Goal: Task Accomplishment & Management: Manage account settings

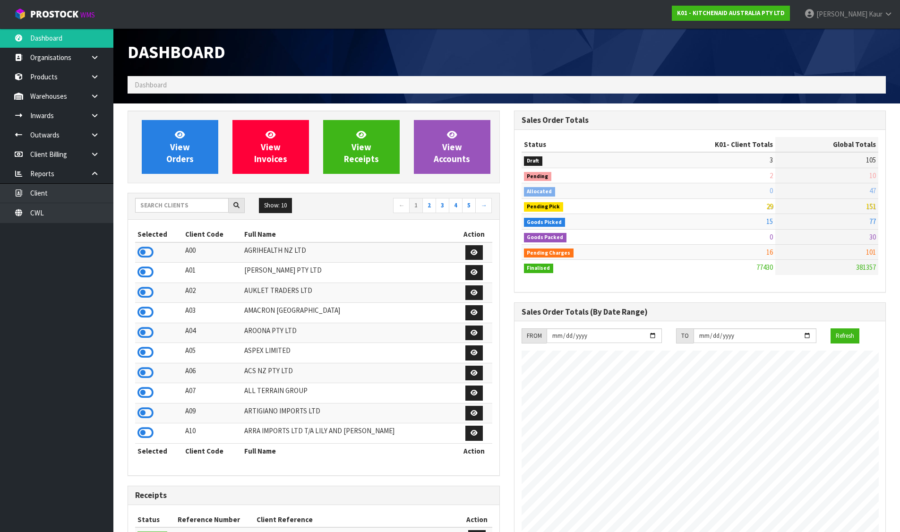
scroll to position [716, 386]
click at [182, 205] on input "text" at bounding box center [182, 205] width 94 height 15
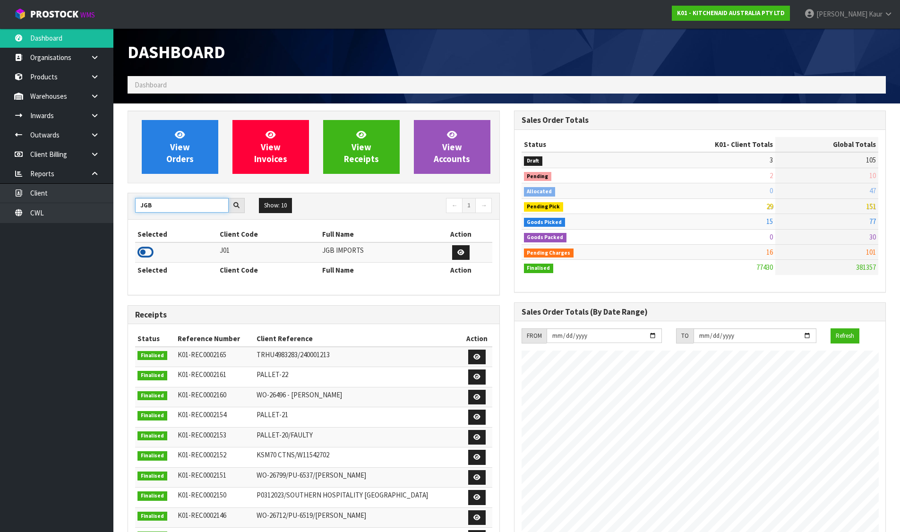
type input "JGB"
drag, startPoint x: 152, startPoint y: 251, endPoint x: 171, endPoint y: 167, distance: 85.6
click at [151, 251] on icon at bounding box center [145, 252] width 16 height 14
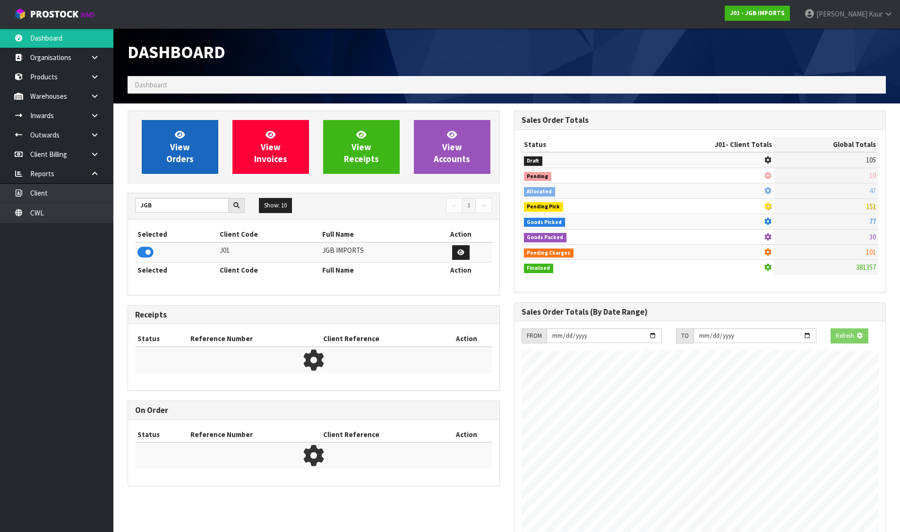
scroll to position [471804, 472007]
click at [179, 149] on span "View Orders" at bounding box center [179, 146] width 27 height 35
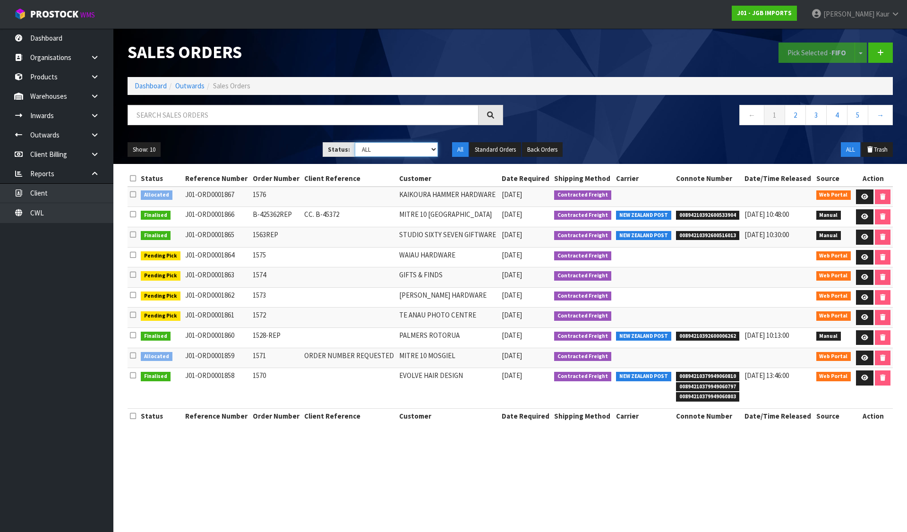
click at [396, 149] on select "Draft Pending Allocated Pending Pick Goods Picked Goods Packed Pending Charges …" at bounding box center [397, 149] width 84 height 15
select select "string:2"
click at [355, 142] on select "Draft Pending Allocated Pending Pick Goods Picked Goods Packed Pending Charges …" at bounding box center [397, 149] width 84 height 15
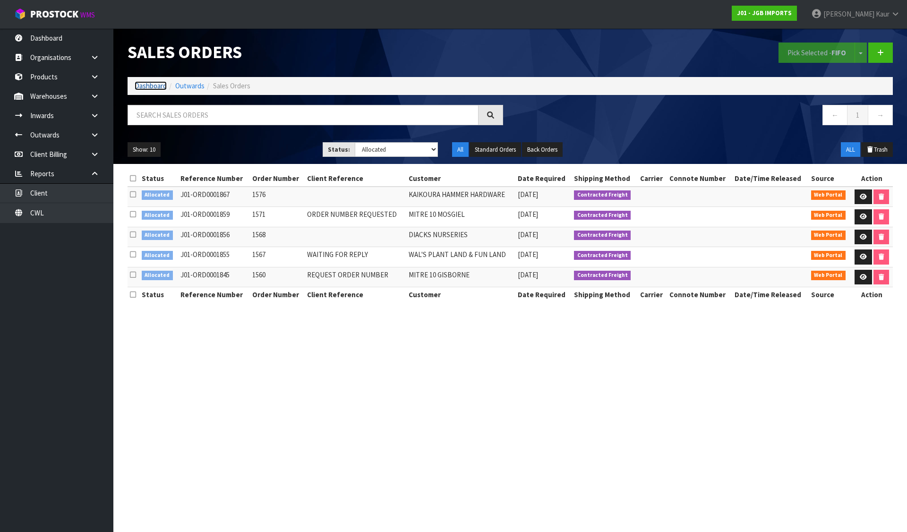
click at [139, 83] on link "Dashboard" at bounding box center [151, 85] width 32 height 9
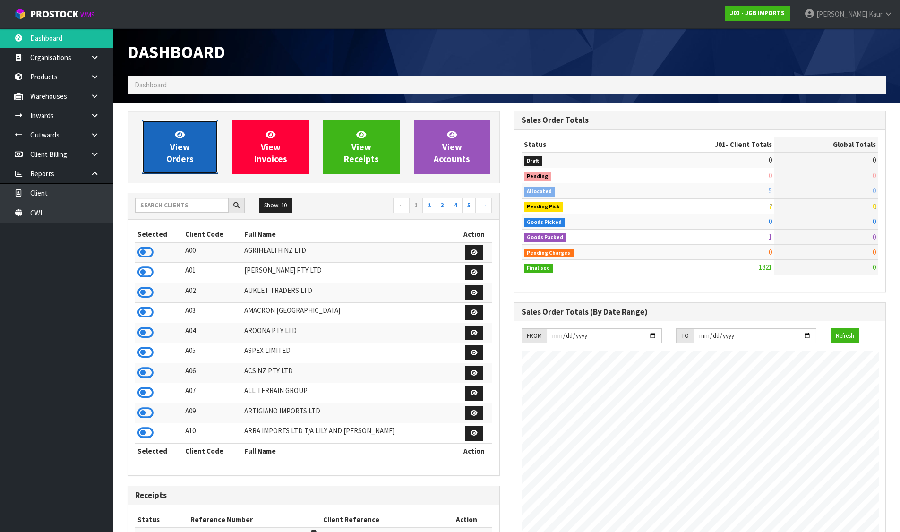
click at [165, 136] on link "View Orders" at bounding box center [180, 147] width 77 height 54
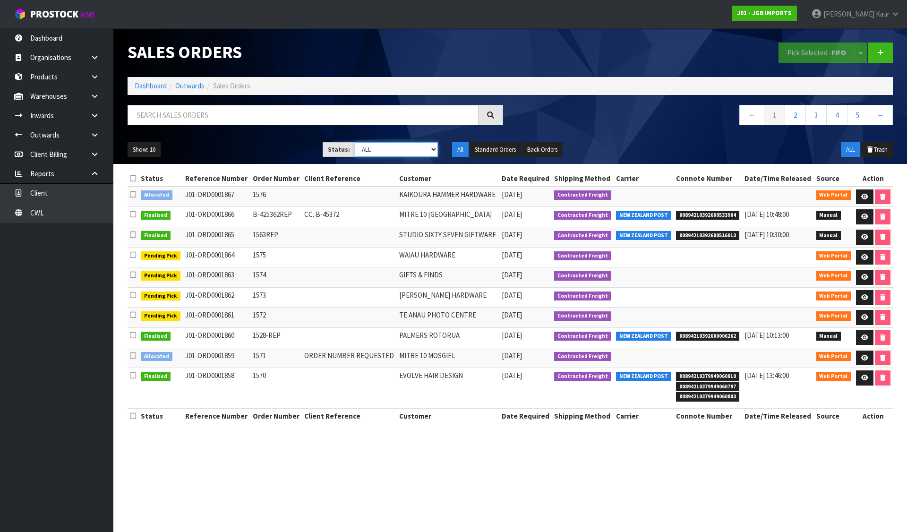
click at [379, 153] on select "Draft Pending Allocated Pending Pick Goods Picked Goods Packed Pending Charges …" at bounding box center [397, 149] width 84 height 15
select select "string:2"
click at [355, 142] on select "Draft Pending Allocated Pending Pick Goods Picked Goods Packed Pending Charges …" at bounding box center [397, 149] width 84 height 15
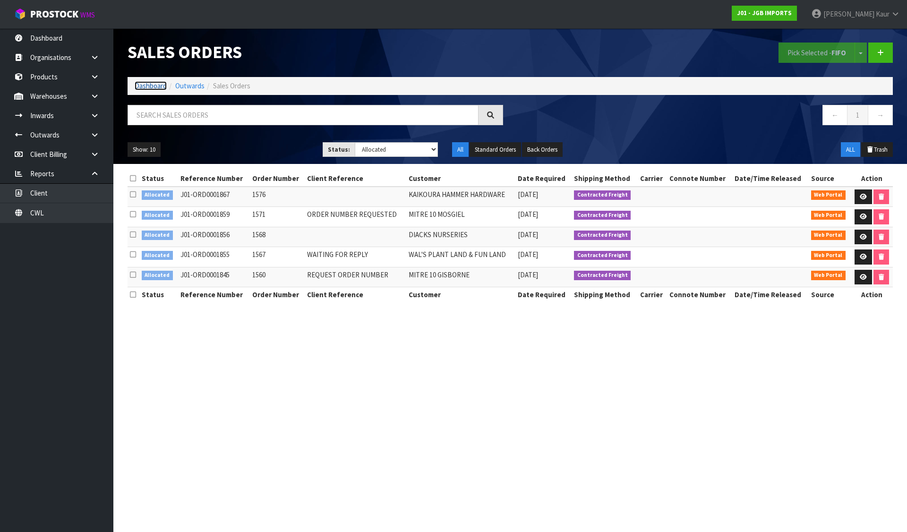
click at [156, 84] on link "Dashboard" at bounding box center [151, 85] width 32 height 9
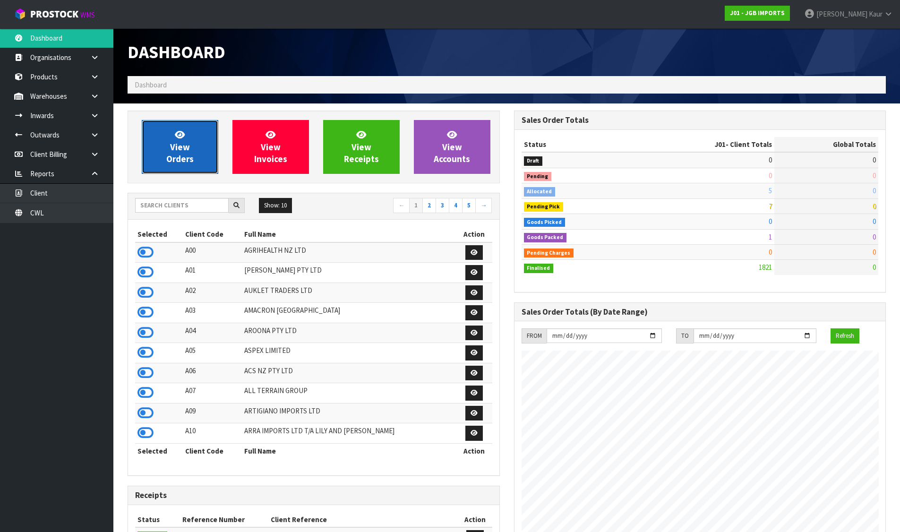
scroll to position [716, 386]
click at [194, 148] on link "View Orders" at bounding box center [180, 147] width 77 height 54
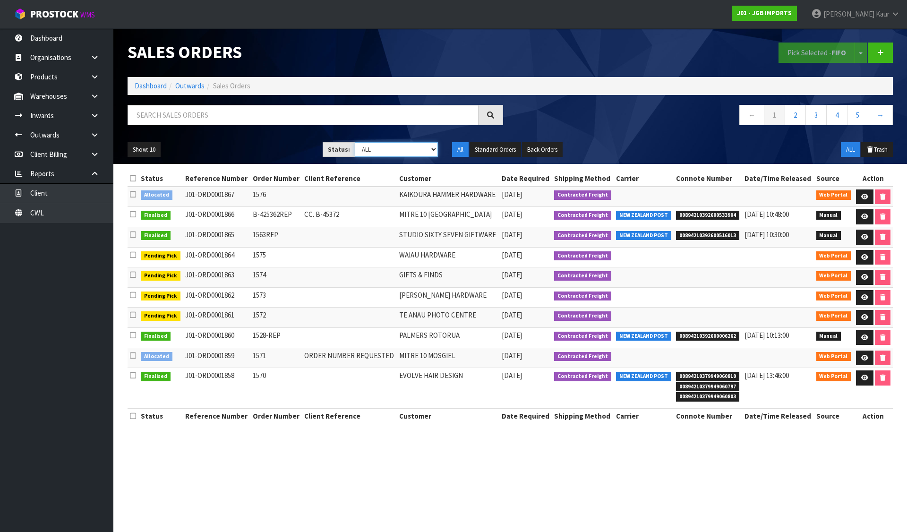
click at [387, 149] on select "Draft Pending Allocated Pending Pick Goods Picked Goods Packed Pending Charges …" at bounding box center [397, 149] width 84 height 15
select select "string:3"
click at [355, 142] on select "Draft Pending Allocated Pending Pick Goods Picked Goods Packed Pending Charges …" at bounding box center [397, 149] width 84 height 15
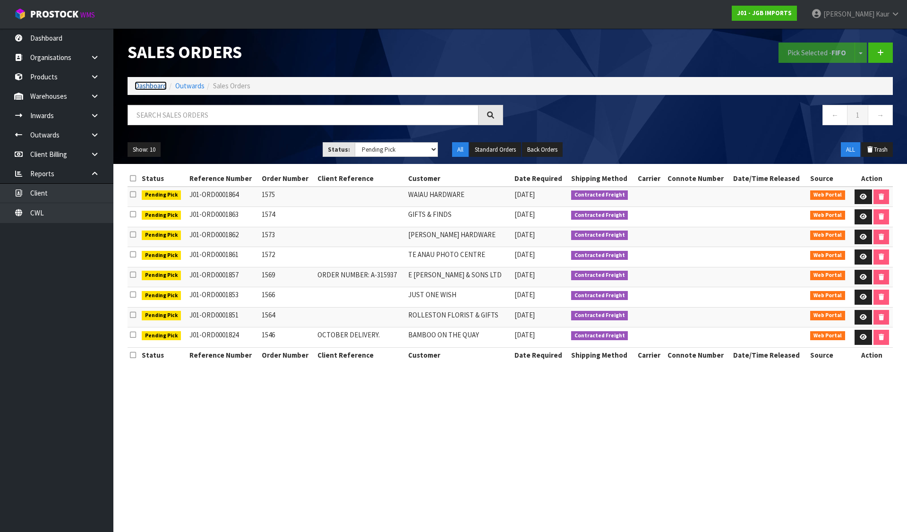
click at [145, 87] on link "Dashboard" at bounding box center [151, 85] width 32 height 9
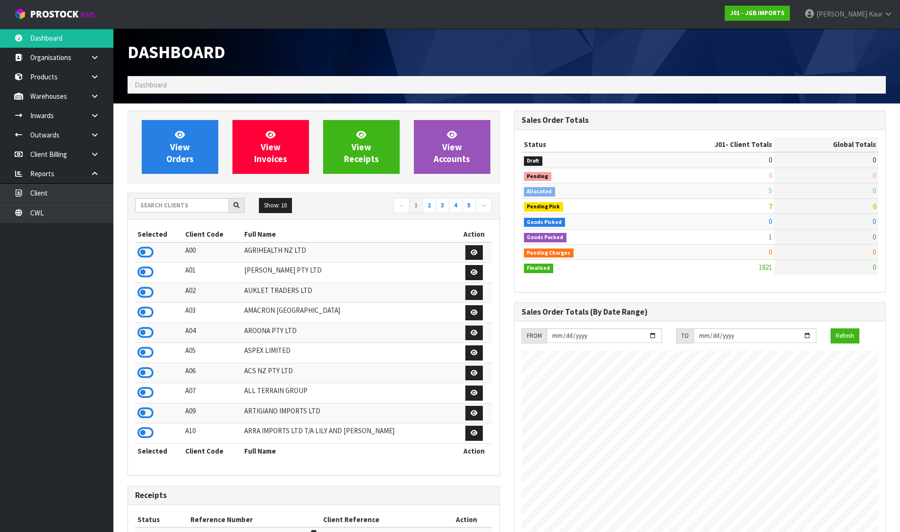
scroll to position [716, 386]
click at [177, 205] on input "text" at bounding box center [182, 205] width 94 height 15
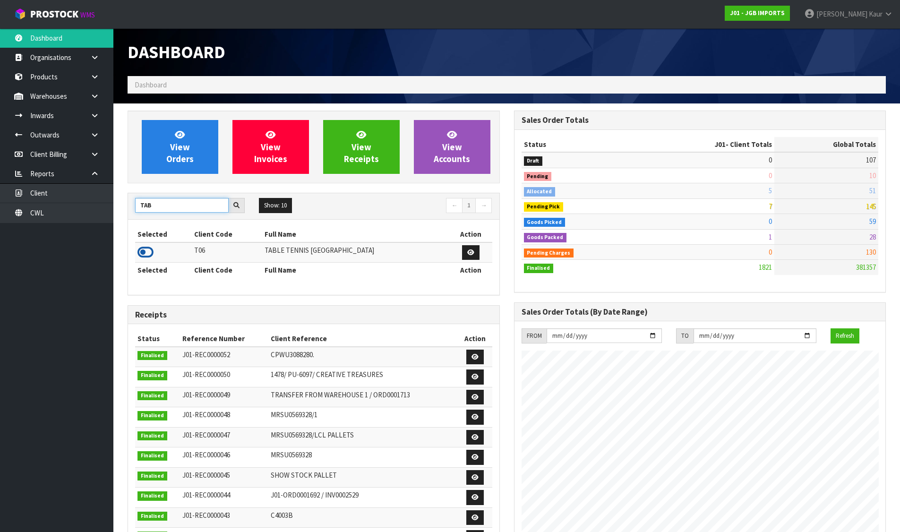
type input "TAB"
click at [150, 252] on icon at bounding box center [145, 252] width 16 height 14
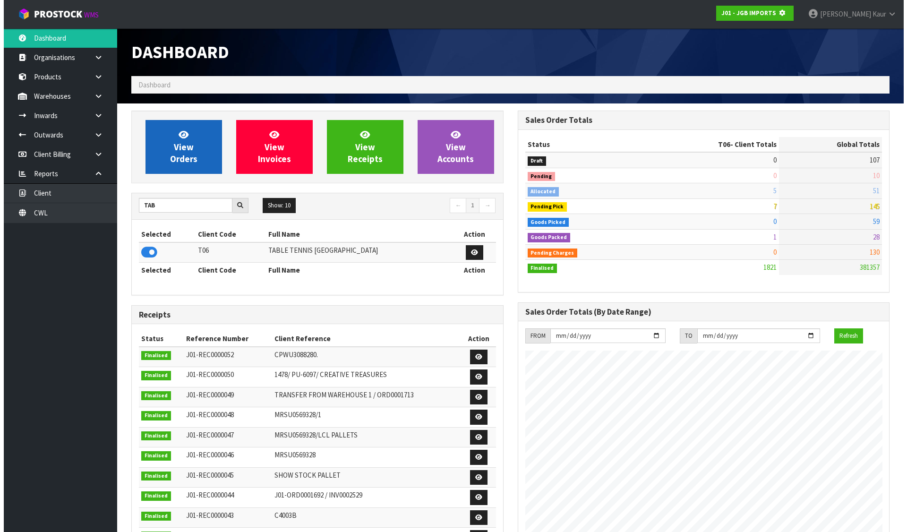
scroll to position [471804, 472007]
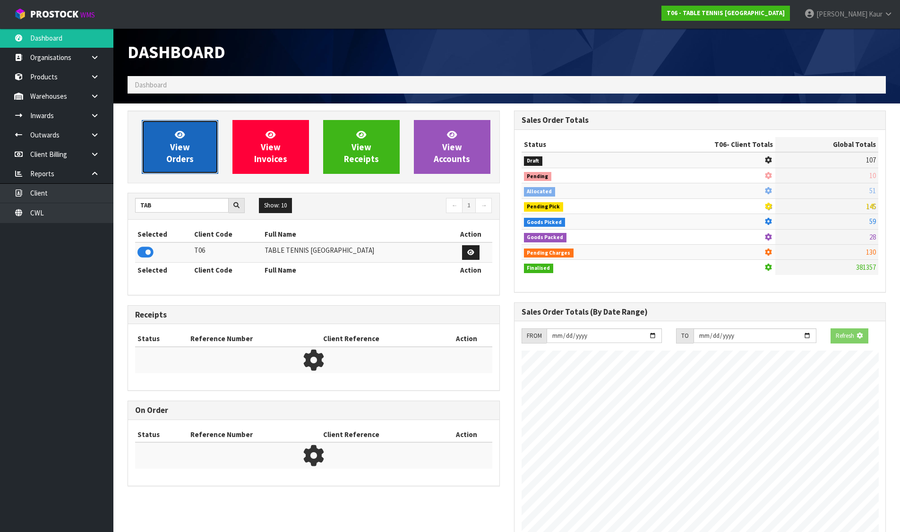
click at [178, 156] on span "View Orders" at bounding box center [179, 146] width 27 height 35
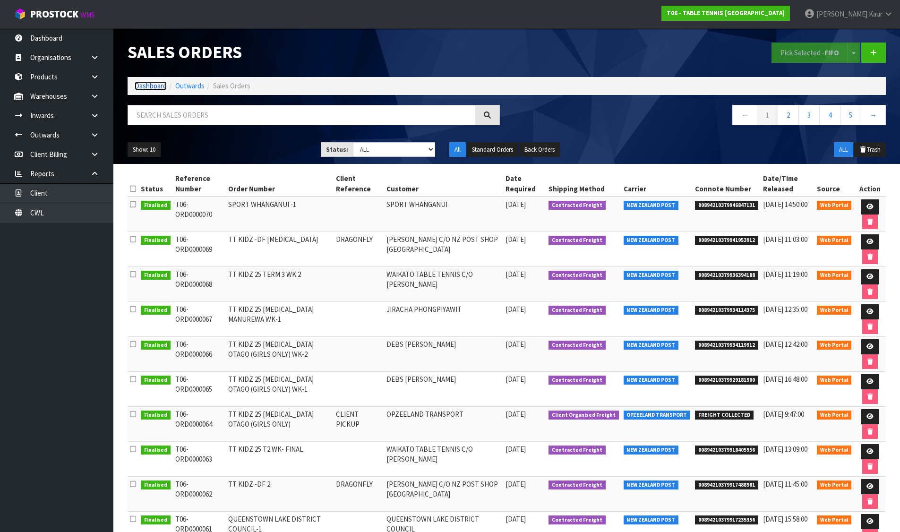
click at [159, 83] on link "Dashboard" at bounding box center [151, 85] width 32 height 9
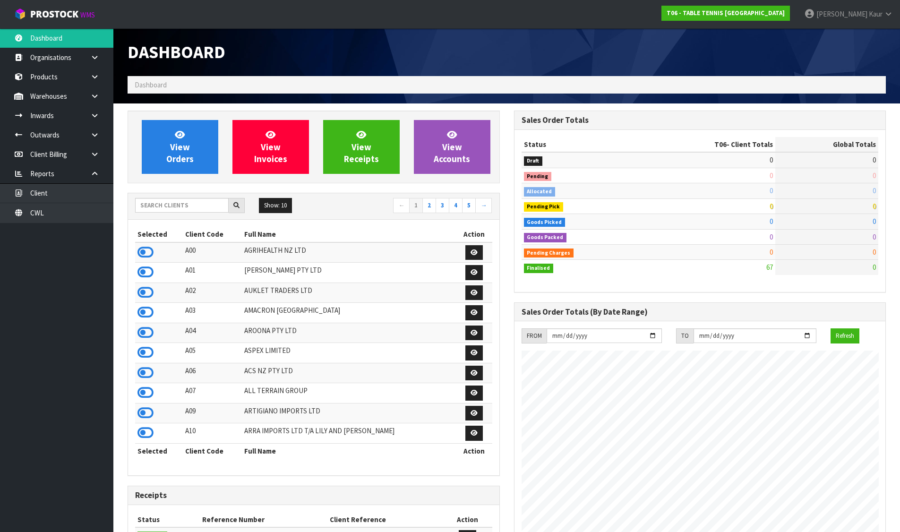
scroll to position [578, 386]
click at [170, 204] on input "text" at bounding box center [182, 205] width 94 height 15
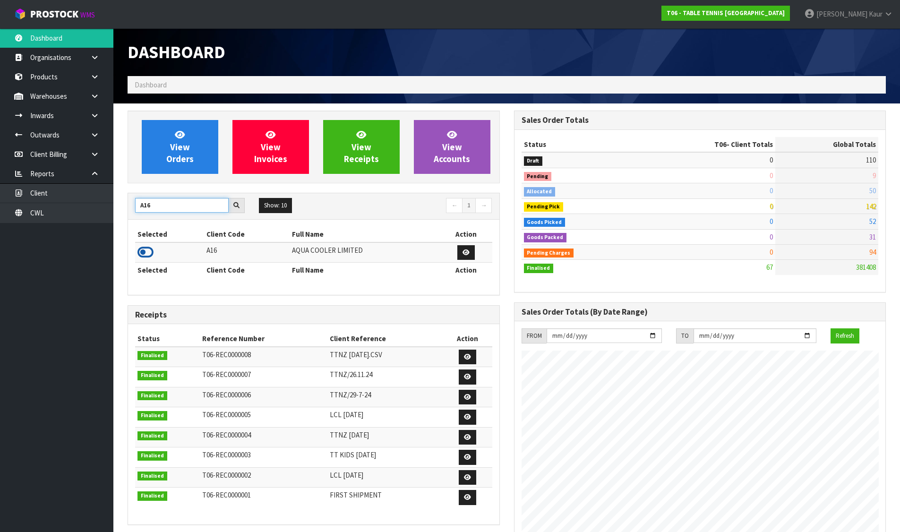
type input "A16"
click at [147, 252] on icon at bounding box center [145, 252] width 16 height 14
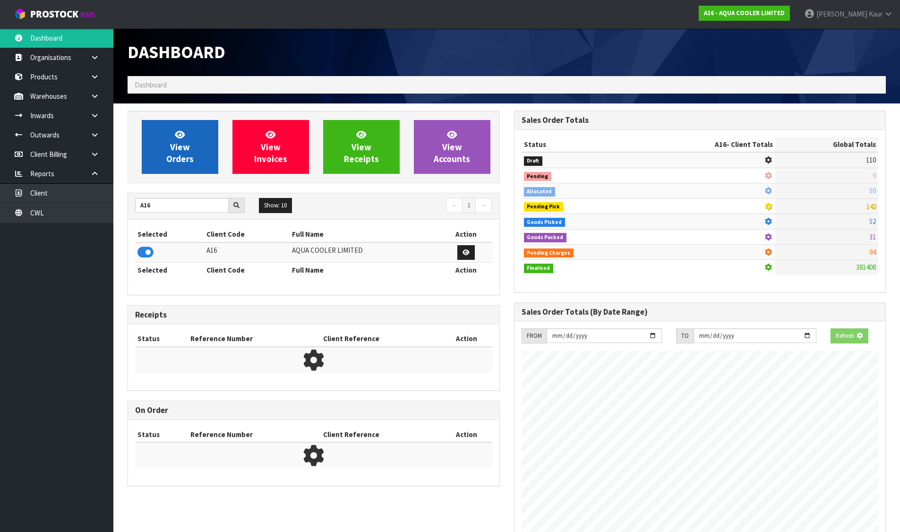
scroll to position [776, 386]
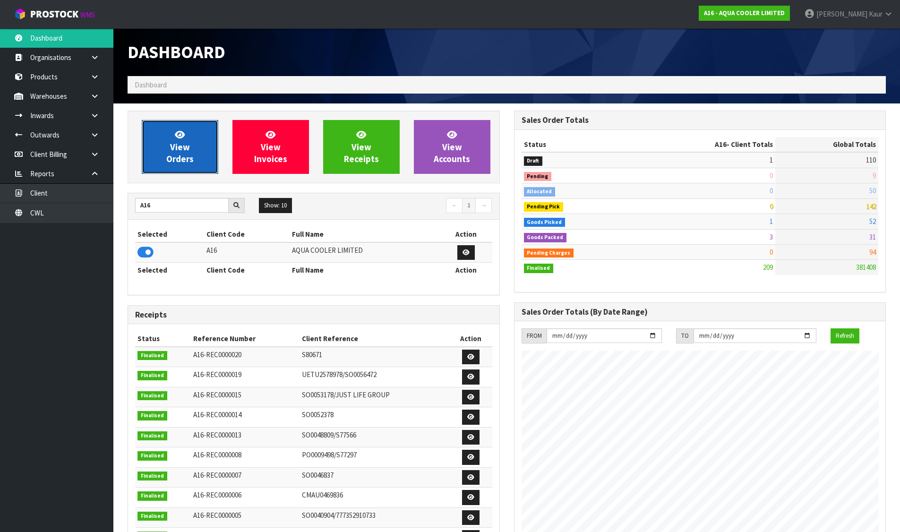
click at [205, 147] on link "View Orders" at bounding box center [180, 147] width 77 height 54
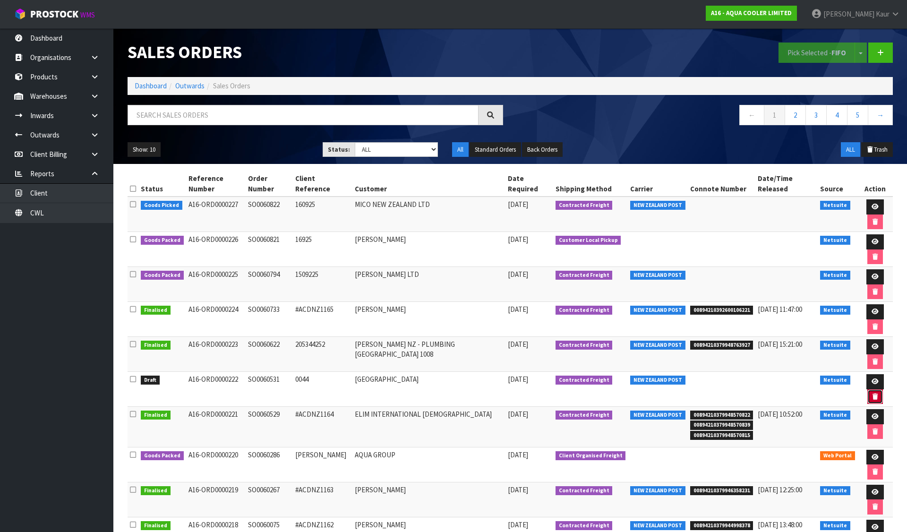
click at [875, 389] on button "button" at bounding box center [875, 396] width 16 height 15
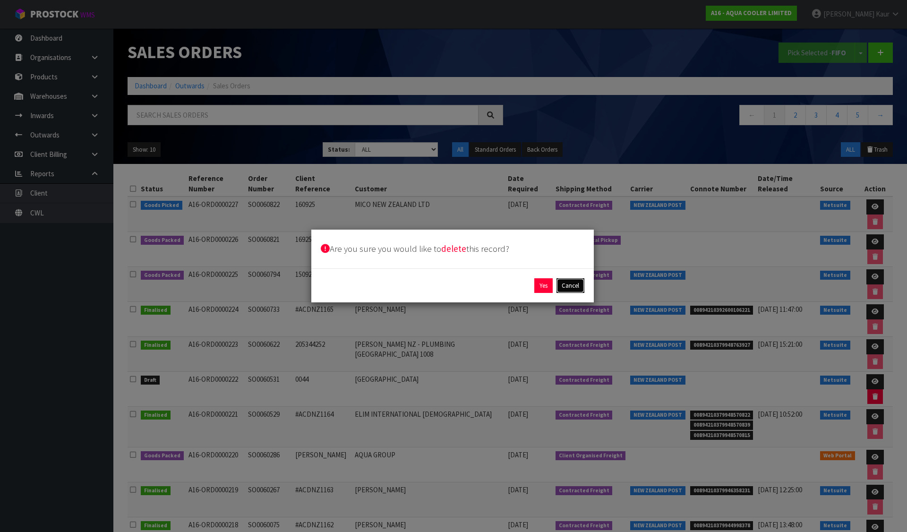
click at [583, 289] on button "Cancel" at bounding box center [570, 285] width 28 height 15
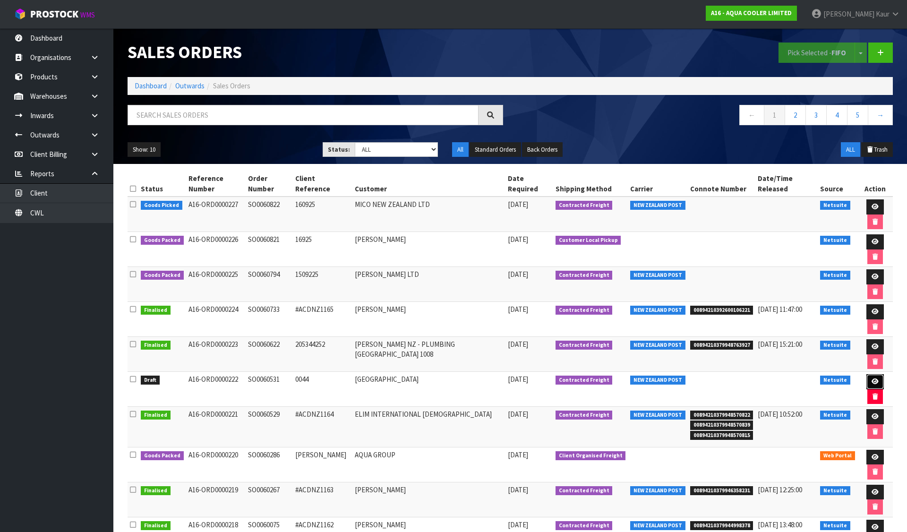
click at [872, 378] on icon at bounding box center [875, 381] width 7 height 6
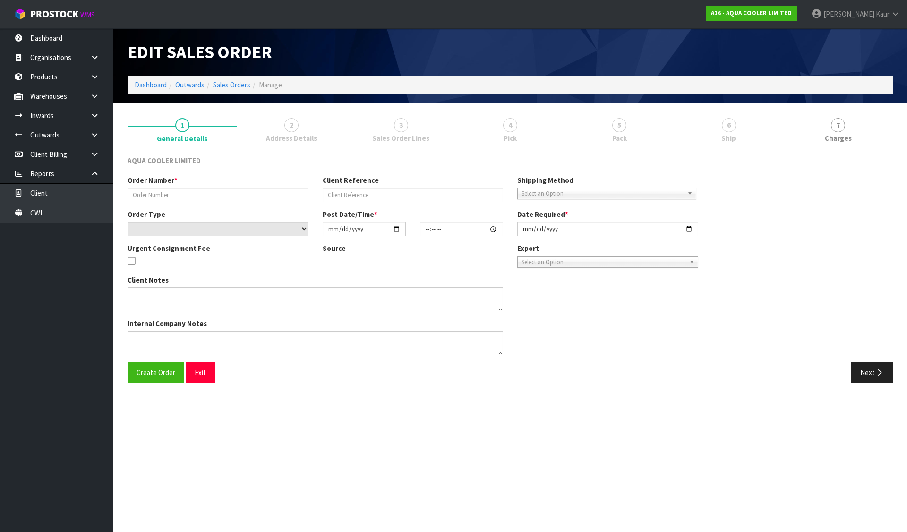
type input "SO0060531"
type input "0044"
select select "number:0"
type input "[DATE]"
type input "17:30:08.000"
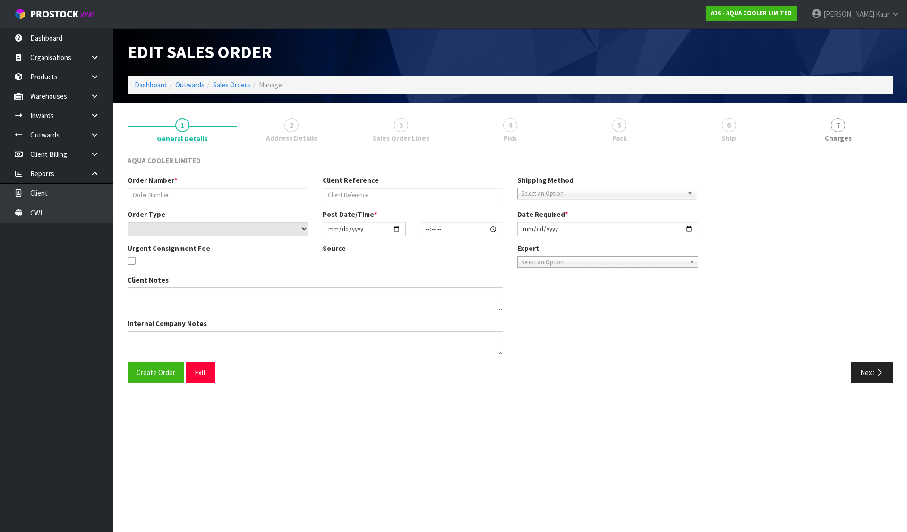
type input "[DATE]"
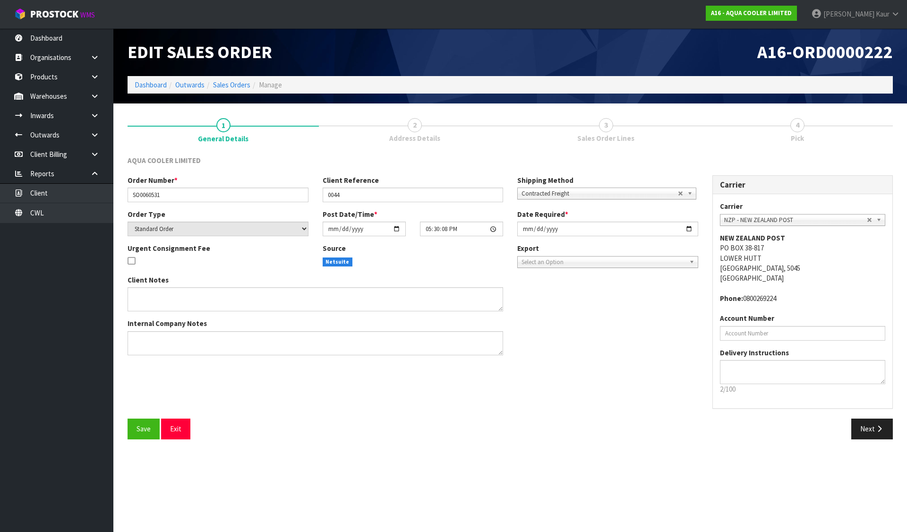
drag, startPoint x: 881, startPoint y: 393, endPoint x: 878, endPoint y: 401, distance: 9.0
click at [880, 397] on div "Carrier ANGEL - ANGEL TRANSPORT [PERSON_NAME] REMOVALS DEAEXPAKL - DEADLINE EXP…" at bounding box center [803, 301] width 180 height 214
click at [869, 429] on button "Next" at bounding box center [872, 429] width 42 height 20
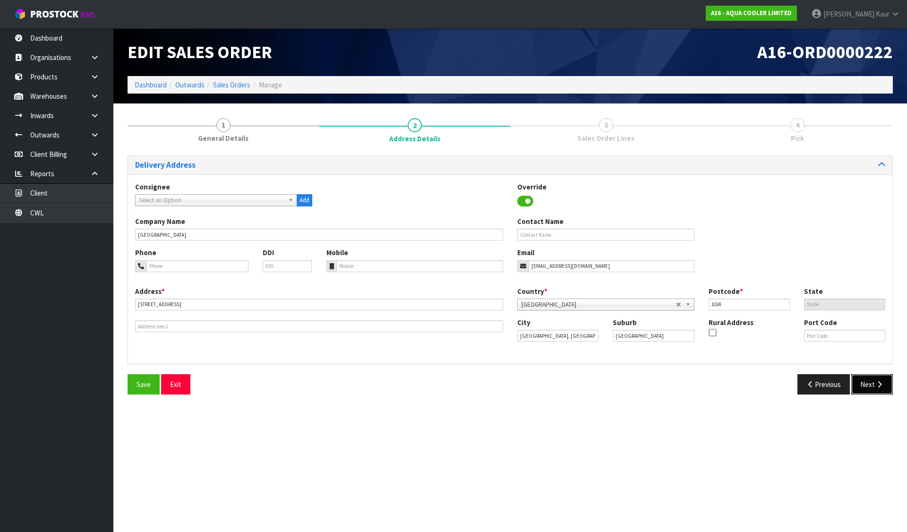
click at [876, 384] on icon "button" at bounding box center [879, 384] width 9 height 7
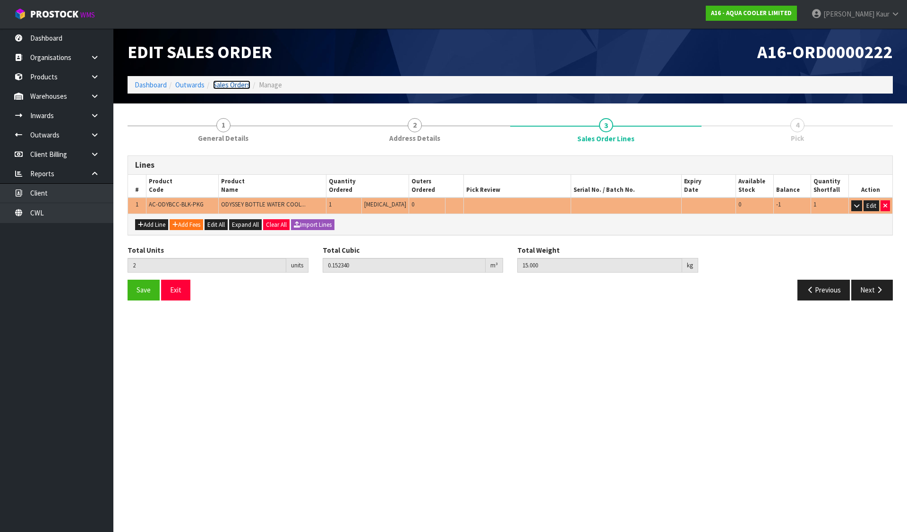
click at [237, 85] on link "Sales Orders" at bounding box center [231, 84] width 37 height 9
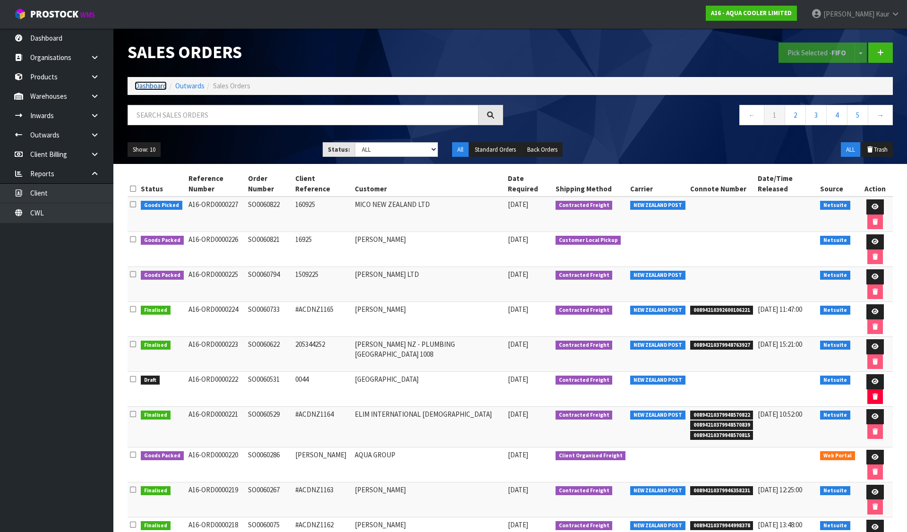
click at [155, 85] on link "Dashboard" at bounding box center [151, 85] width 32 height 9
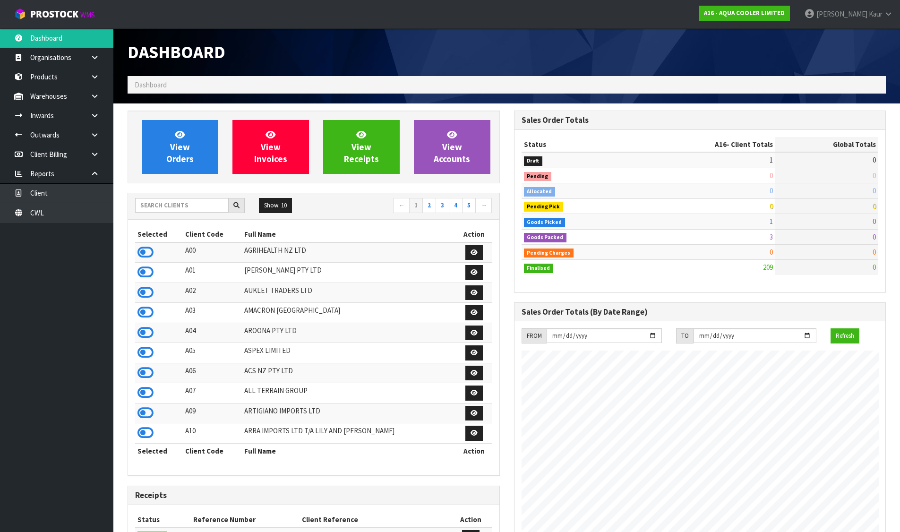
scroll to position [787, 386]
click at [205, 214] on div "Show: 10 5 10 25 50 ← 1 2 3 4 5 →" at bounding box center [313, 206] width 371 height 17
click at [205, 209] on input "text" at bounding box center [182, 205] width 94 height 15
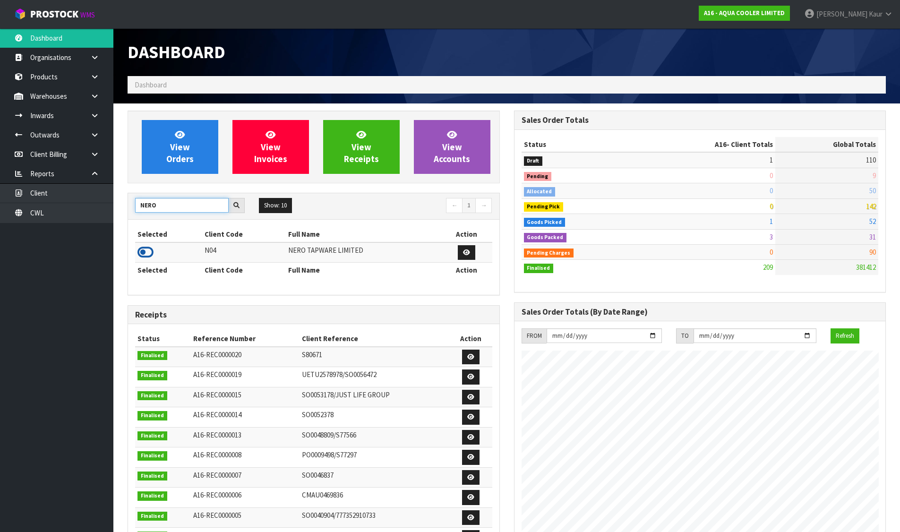
type input "NERO"
click at [145, 249] on icon at bounding box center [145, 252] width 16 height 14
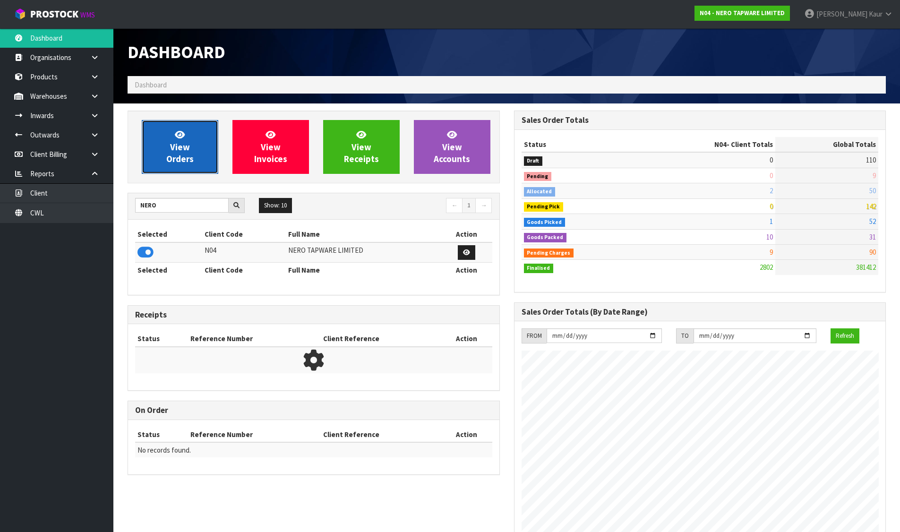
scroll to position [716, 386]
click at [205, 134] on link "View Orders" at bounding box center [180, 147] width 77 height 54
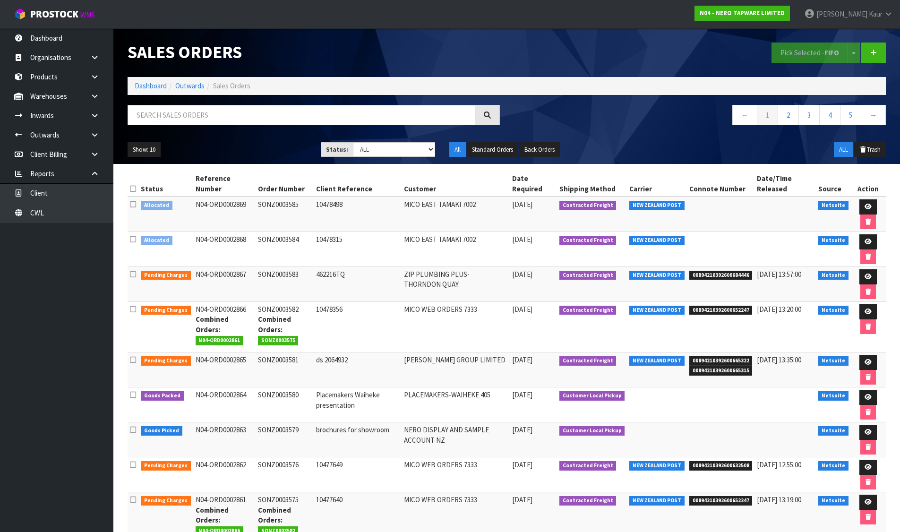
click at [129, 185] on th at bounding box center [133, 184] width 11 height 26
click at [133, 188] on icon at bounding box center [133, 188] width 6 height 7
click at [792, 51] on button "Pick Selected - FIFO" at bounding box center [809, 53] width 77 height 20
click at [864, 237] on link at bounding box center [867, 241] width 17 height 15
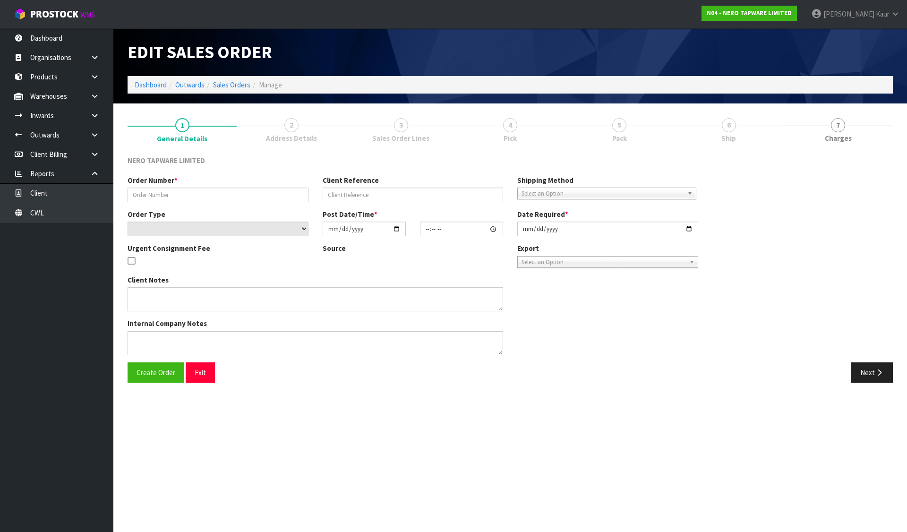
type input "SONZ0003584"
type input "10478315"
select select "number:0"
type input "[DATE]"
type input "13:30:05.000"
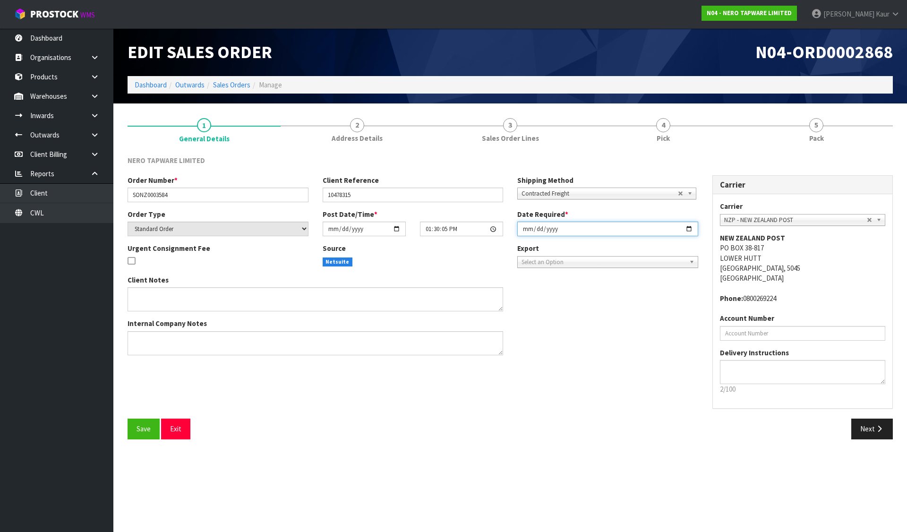
click at [525, 228] on input "[DATE]" at bounding box center [607, 229] width 181 height 15
type input "[DATE]"
click at [139, 426] on span "Save" at bounding box center [144, 428] width 14 height 9
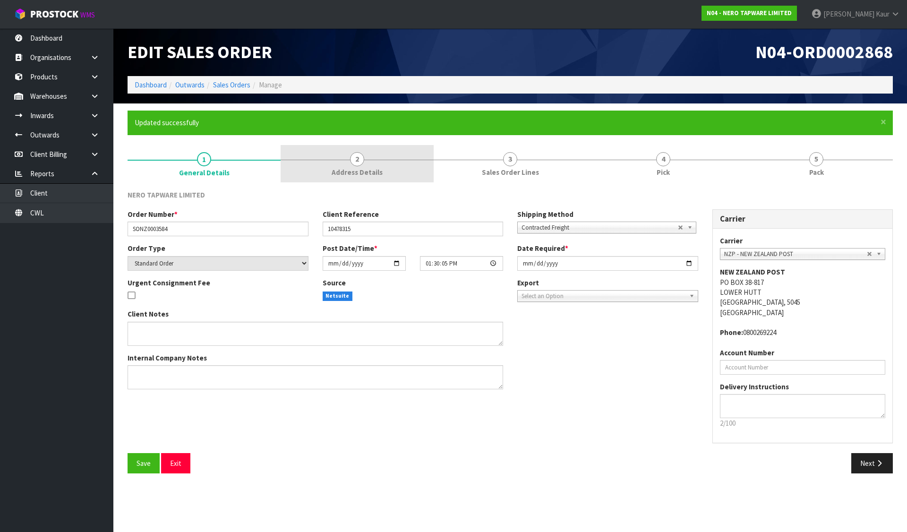
click at [404, 154] on link "2 Address Details" at bounding box center [357, 163] width 153 height 37
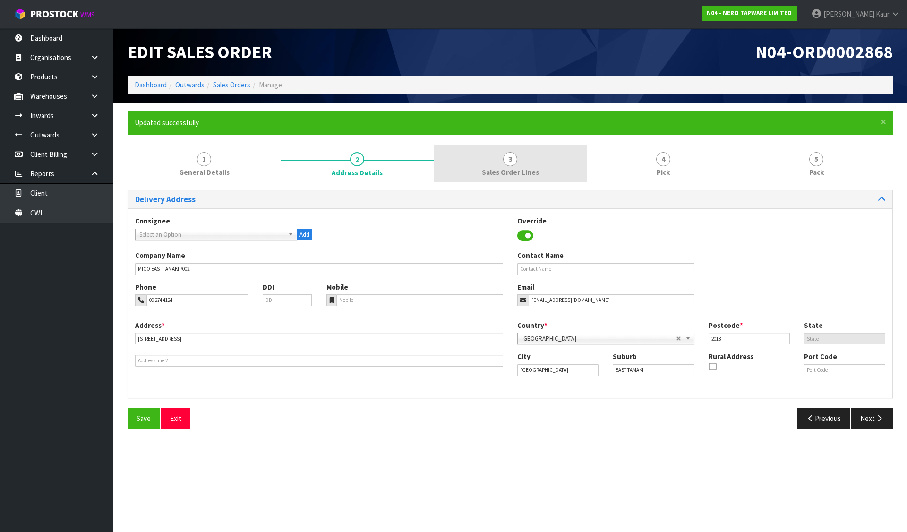
click at [510, 156] on span "3" at bounding box center [510, 159] width 14 height 14
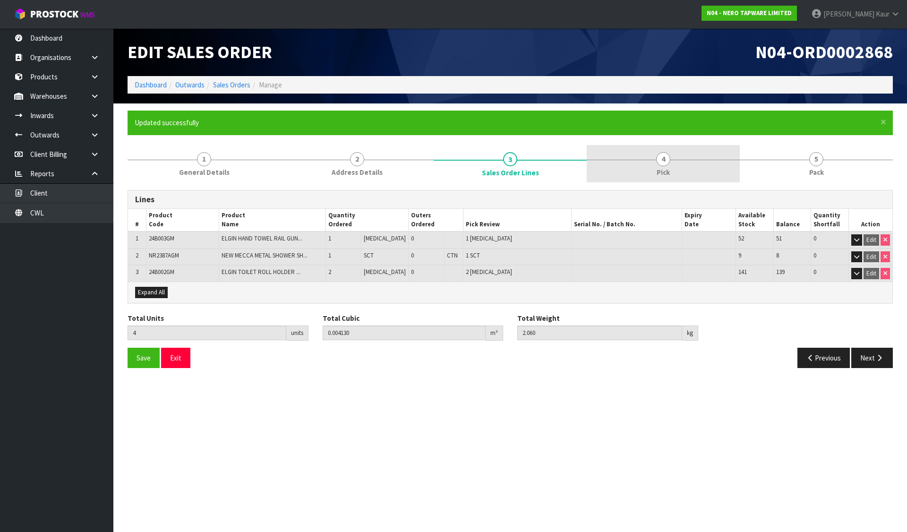
click at [674, 160] on link "4 Pick" at bounding box center [663, 163] width 153 height 37
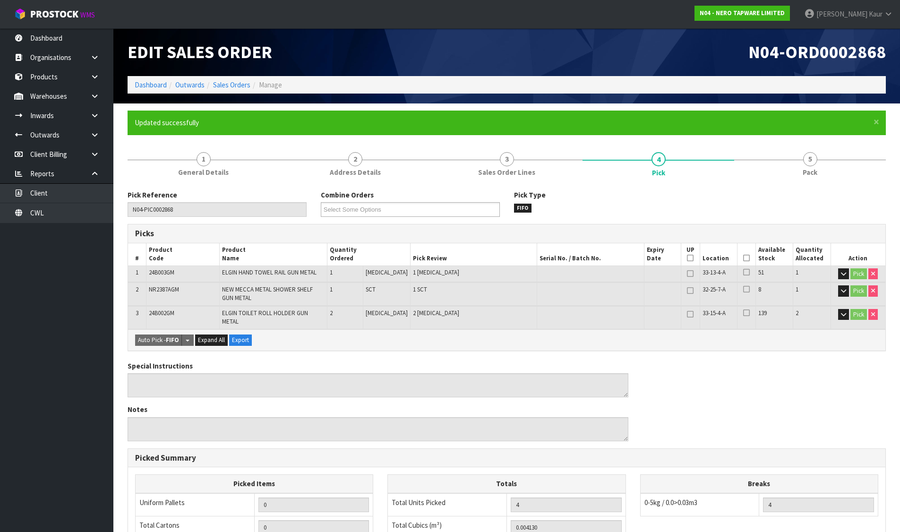
scroll to position [185, 0]
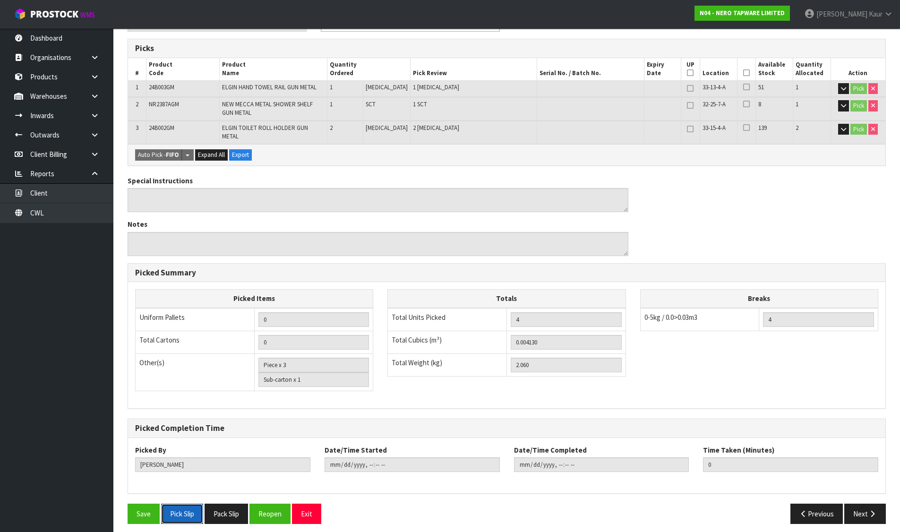
click at [179, 504] on button "Pick Slip" at bounding box center [182, 514] width 42 height 20
click at [234, 510] on button "Pack Slip" at bounding box center [226, 514] width 43 height 20
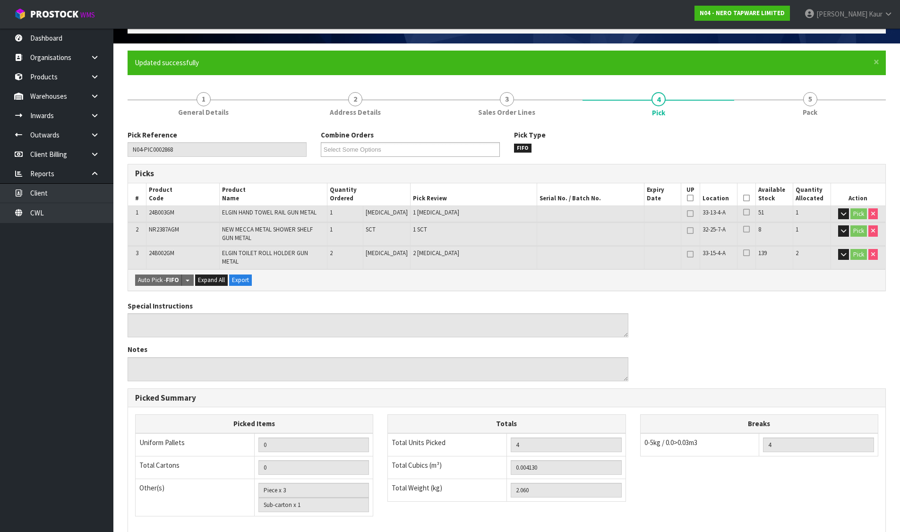
scroll to position [0, 0]
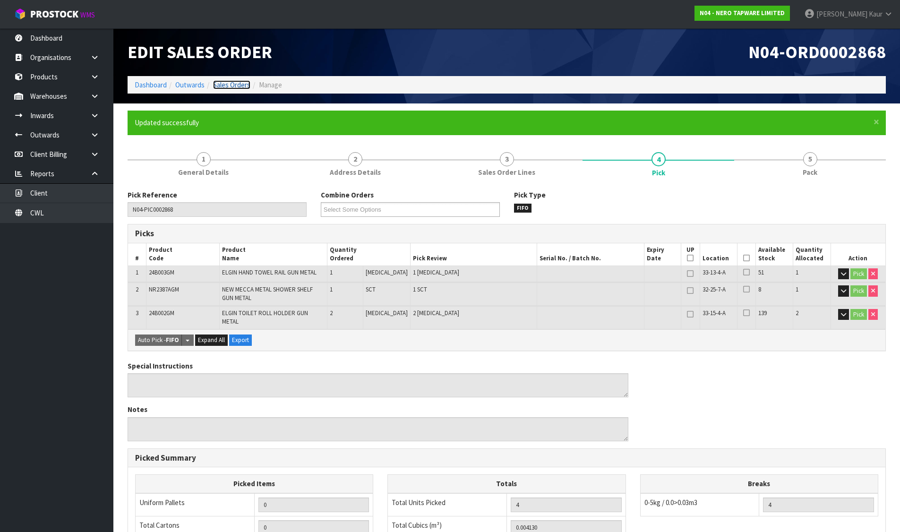
click at [231, 82] on link "Sales Orders" at bounding box center [231, 84] width 37 height 9
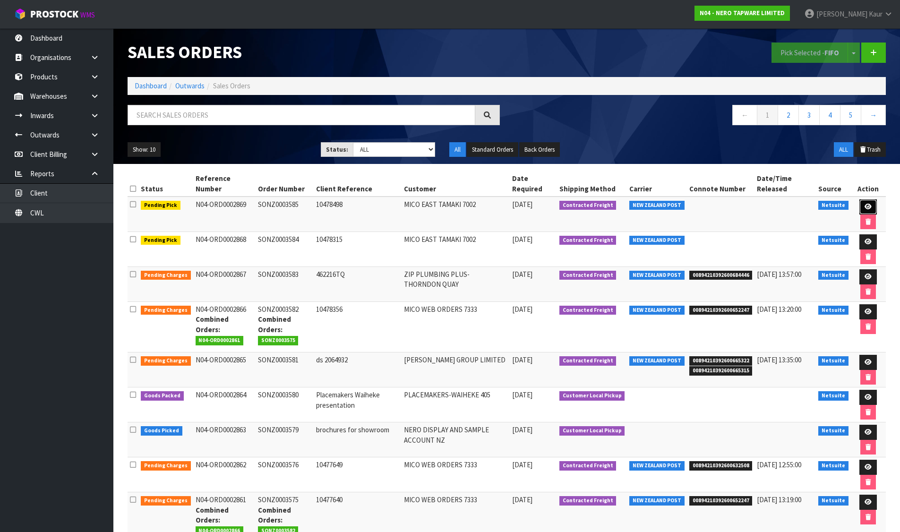
click at [867, 205] on icon at bounding box center [867, 207] width 7 height 6
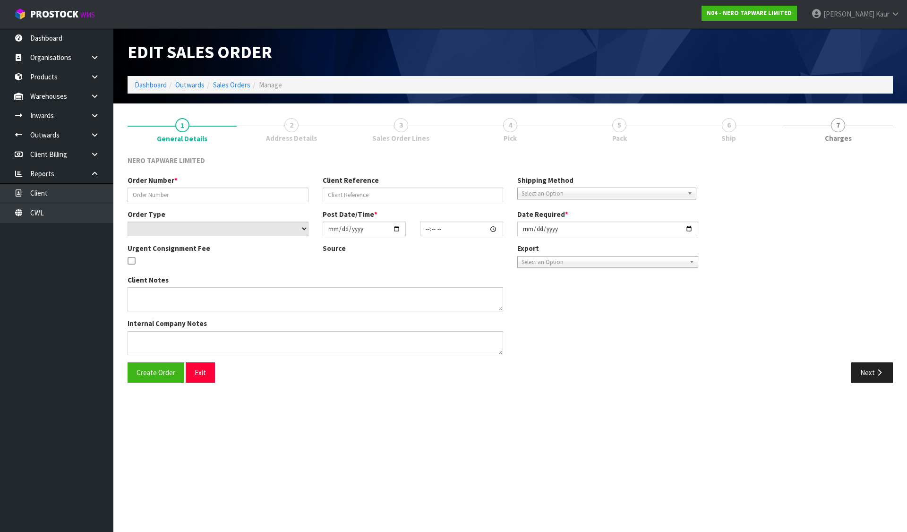
type input "SONZ0003585"
type input "10478498"
select select "number:0"
type input "[DATE]"
type input "13:45:04.000"
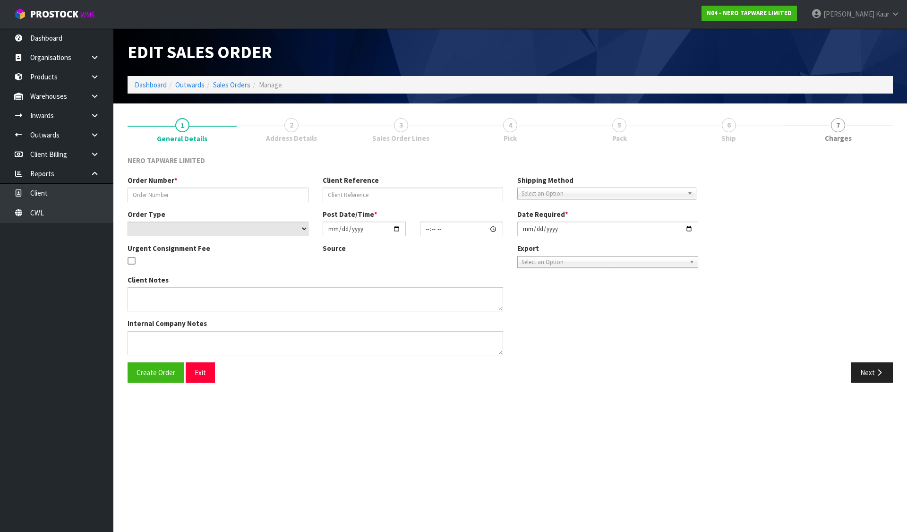
type input "[DATE]"
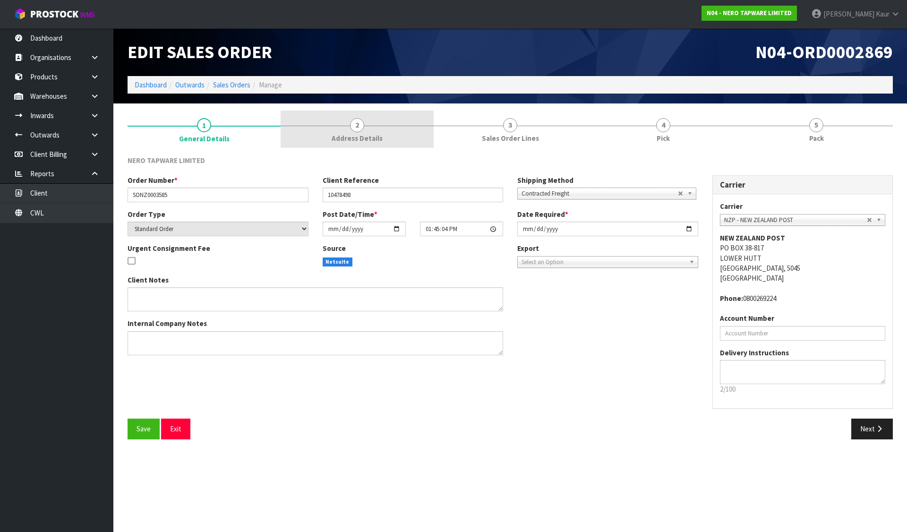
click at [373, 128] on link "2 Address Details" at bounding box center [357, 129] width 153 height 37
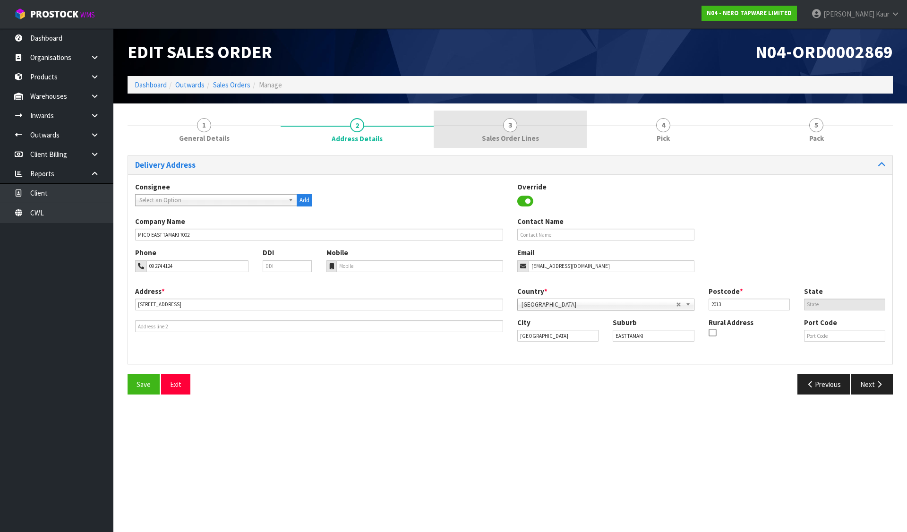
click at [502, 128] on link "3 Sales Order Lines" at bounding box center [510, 129] width 153 height 37
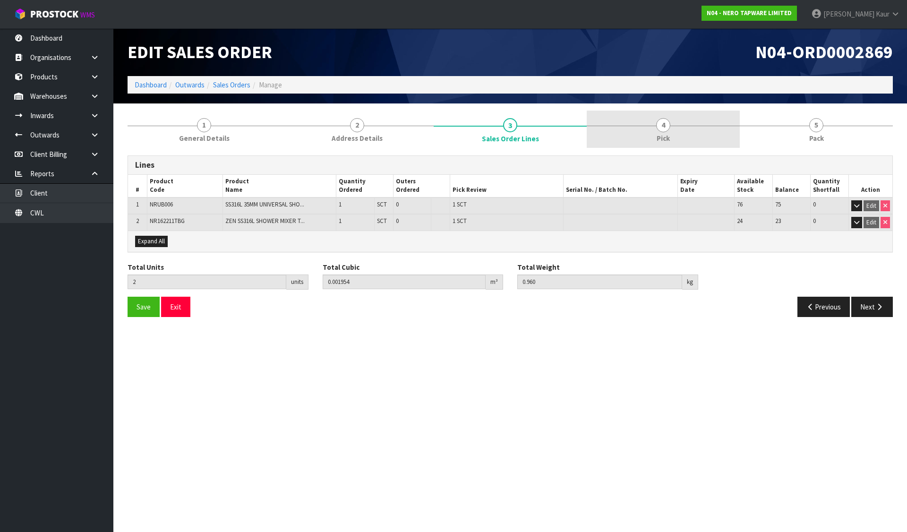
click at [663, 133] on span "Pick" at bounding box center [663, 138] width 13 height 10
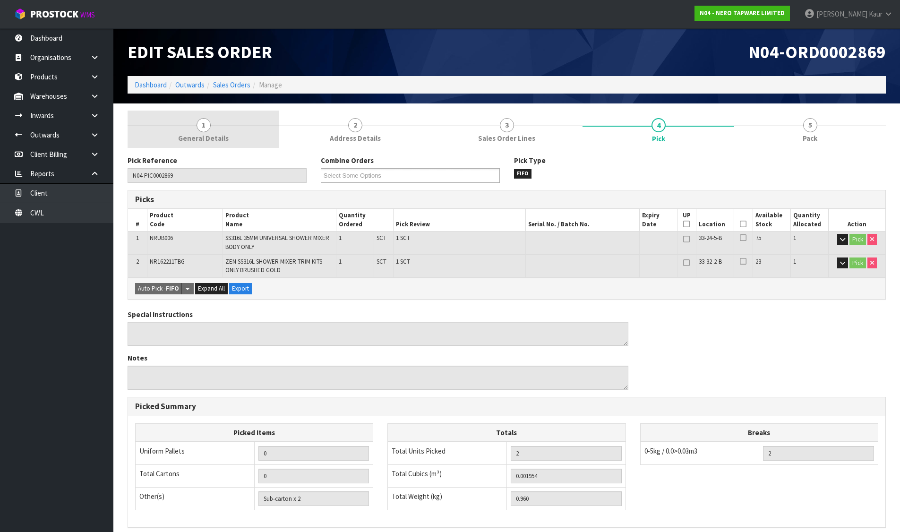
click at [237, 128] on link "1 General Details" at bounding box center [204, 129] width 152 height 37
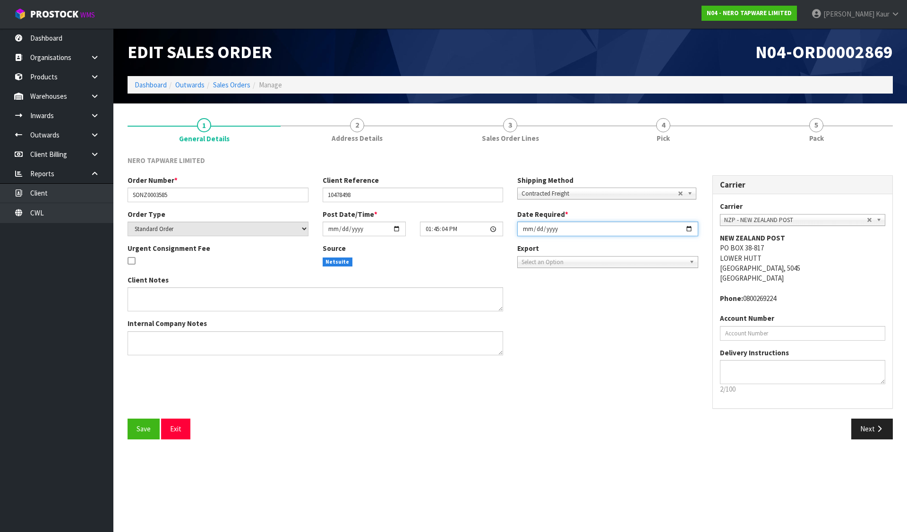
click at [524, 224] on input "[DATE]" at bounding box center [607, 229] width 181 height 15
type input "[DATE]"
click at [141, 419] on button "Save" at bounding box center [144, 429] width 32 height 20
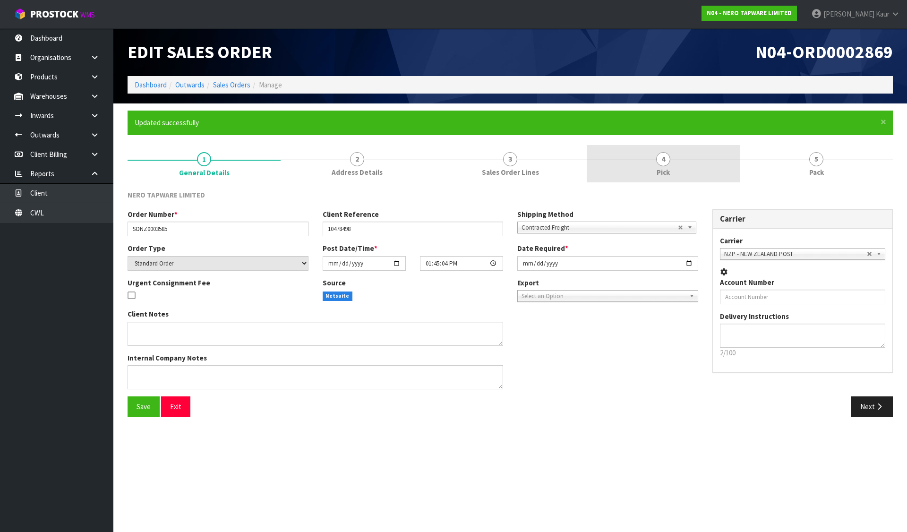
click at [674, 172] on link "4 Pick" at bounding box center [663, 163] width 153 height 37
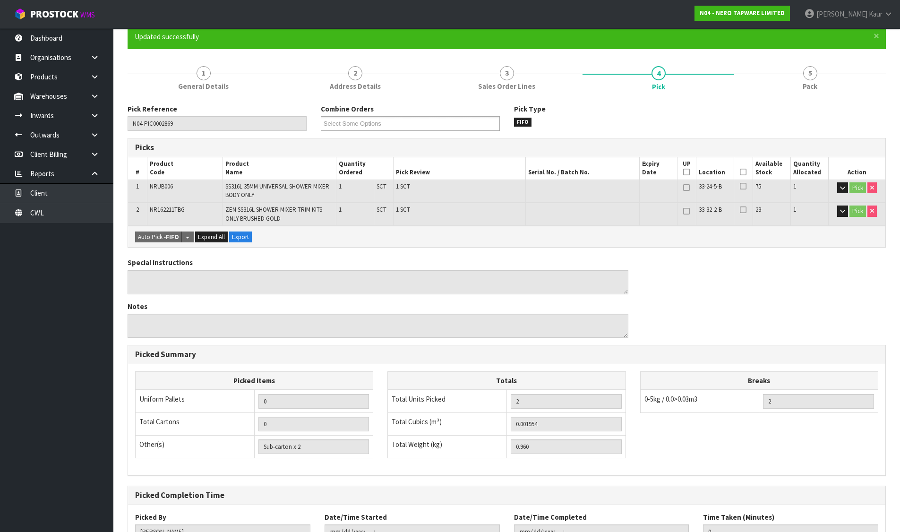
scroll to position [160, 0]
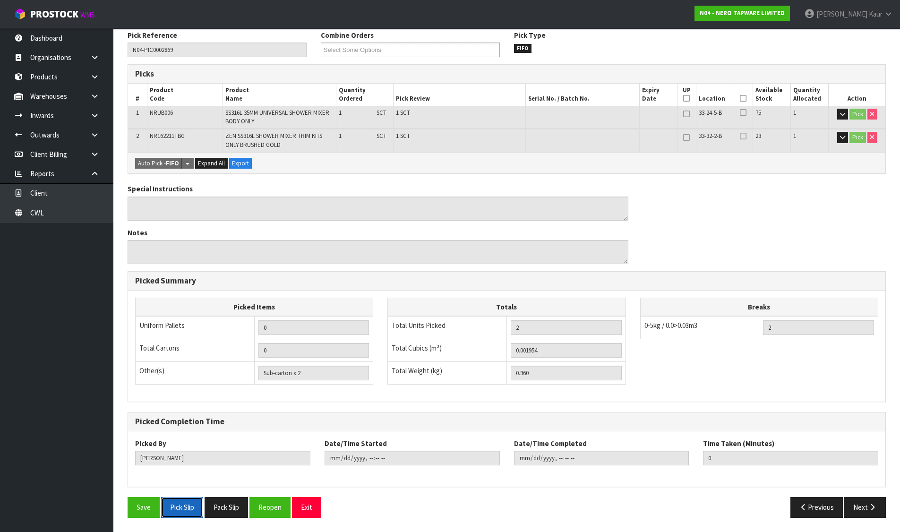
click at [181, 510] on button "Pick Slip" at bounding box center [182, 507] width 42 height 20
click at [216, 504] on button "Pack Slip" at bounding box center [226, 507] width 43 height 20
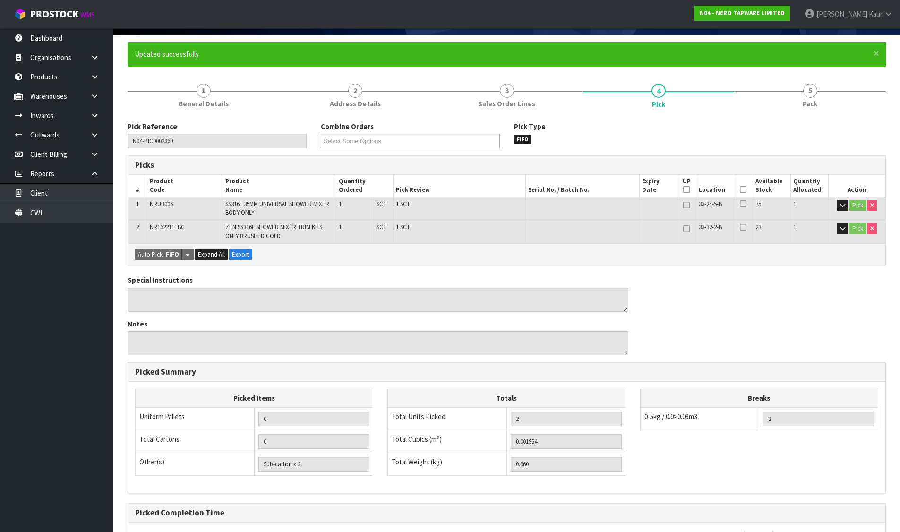
scroll to position [0, 0]
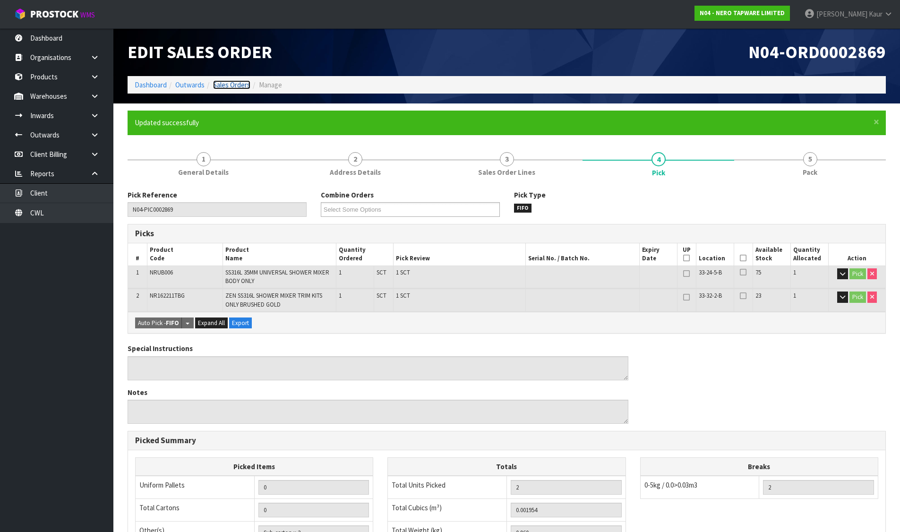
click at [230, 88] on link "Sales Orders" at bounding box center [231, 84] width 37 height 9
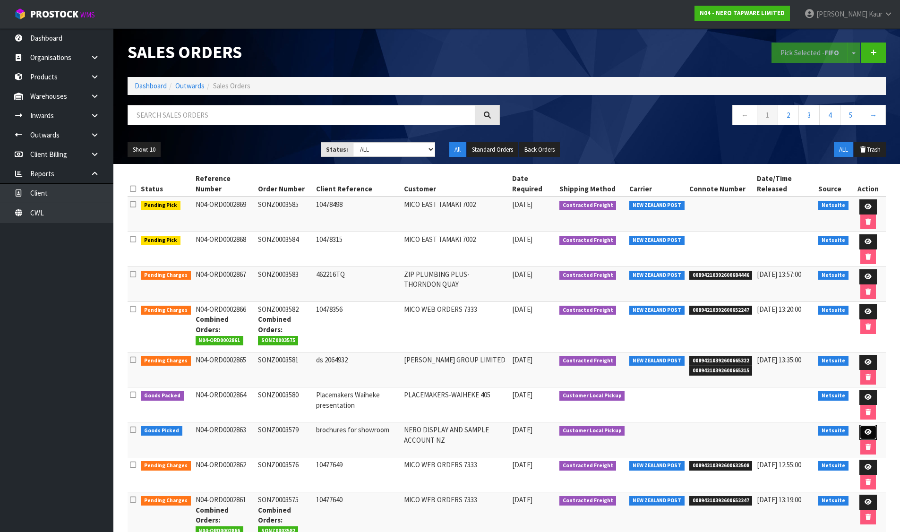
click at [864, 433] on icon at bounding box center [867, 432] width 7 height 6
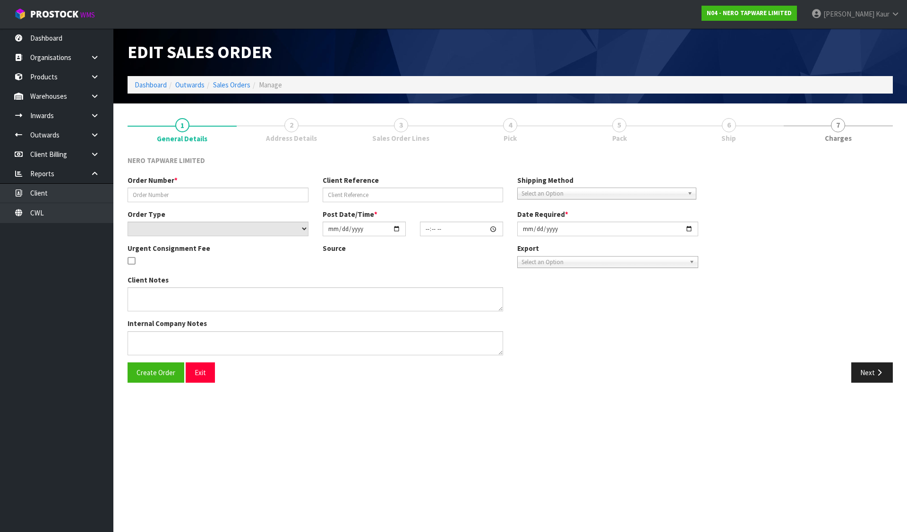
type input "SONZ0003579"
type input "brochures for showroom"
select select "number:0"
type input "[DATE]"
type input "10:30:05.000"
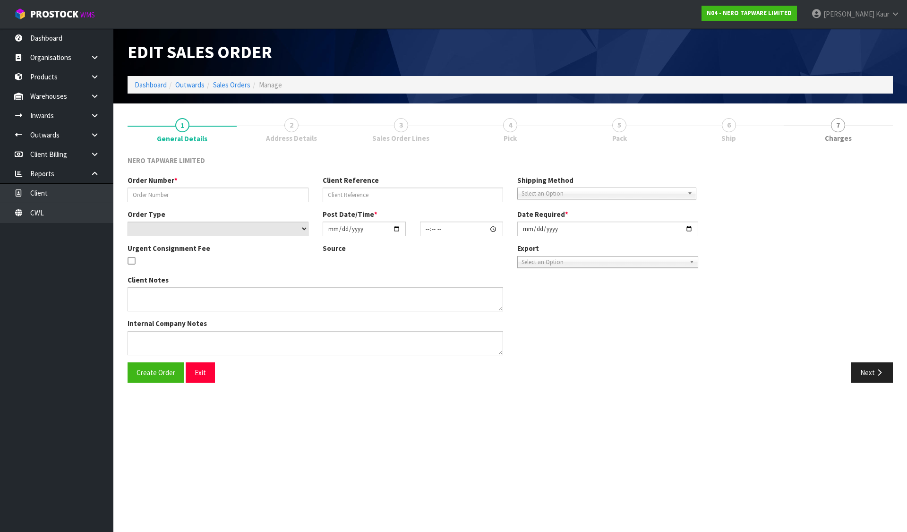
type input "[DATE]"
type textarea "[PERSON_NAME] to pick up 16/09"
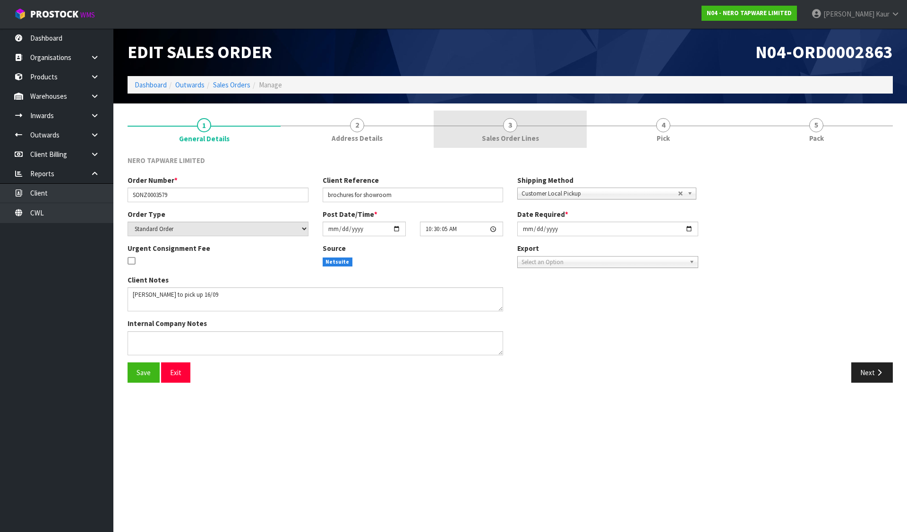
click at [529, 128] on link "3 Sales Order Lines" at bounding box center [510, 129] width 153 height 37
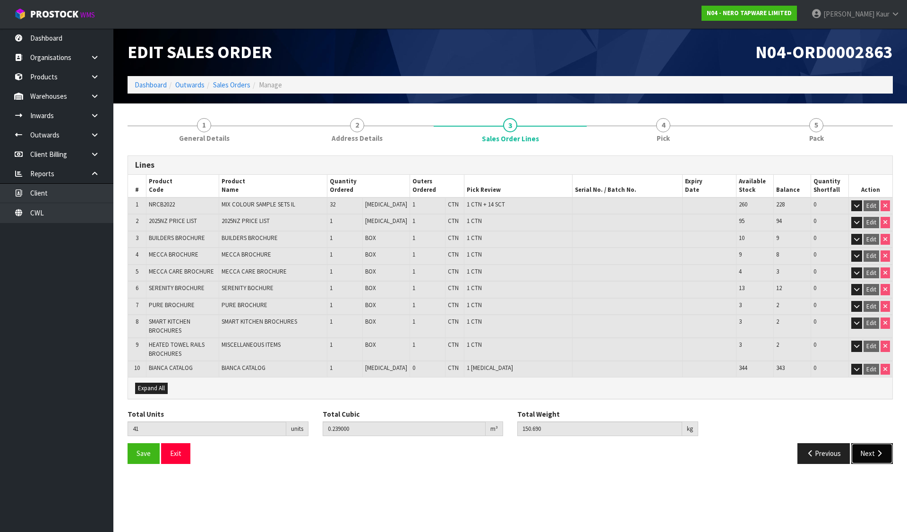
click at [864, 454] on button "Next" at bounding box center [872, 453] width 42 height 20
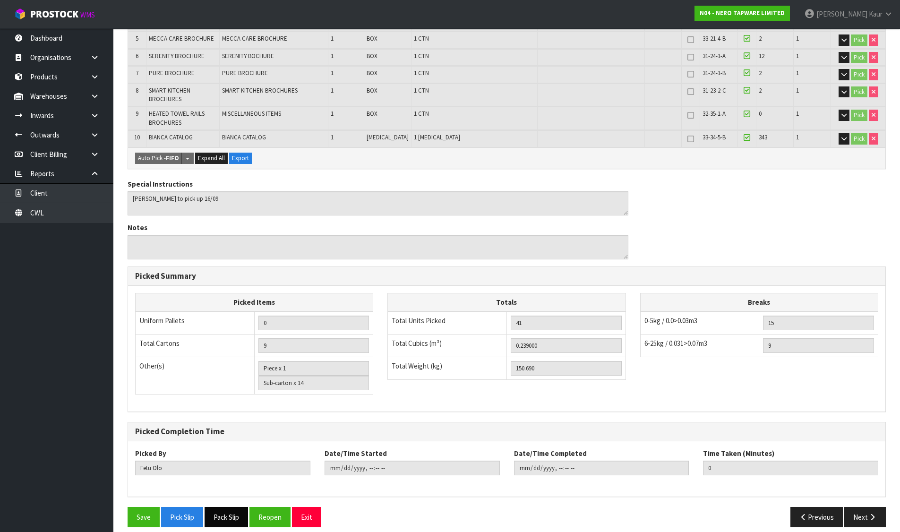
scroll to position [278, 0]
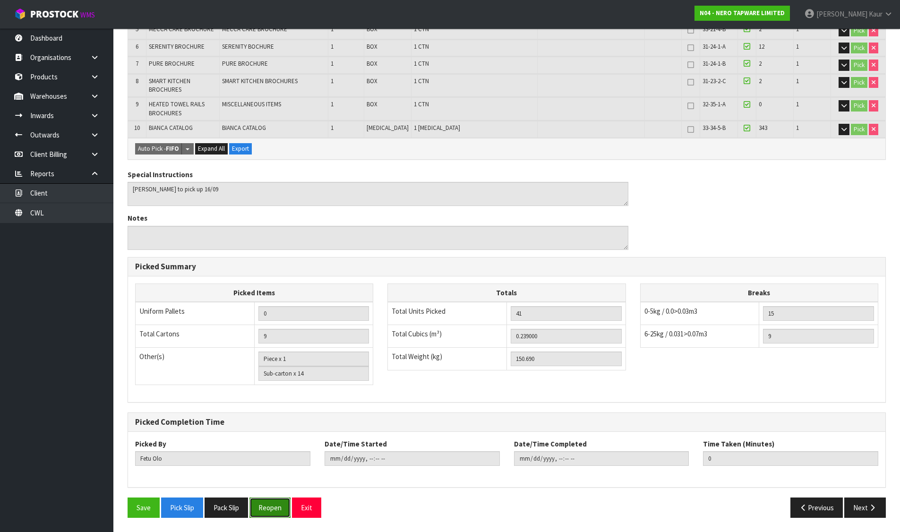
click at [284, 507] on button "Reopen" at bounding box center [269, 507] width 41 height 20
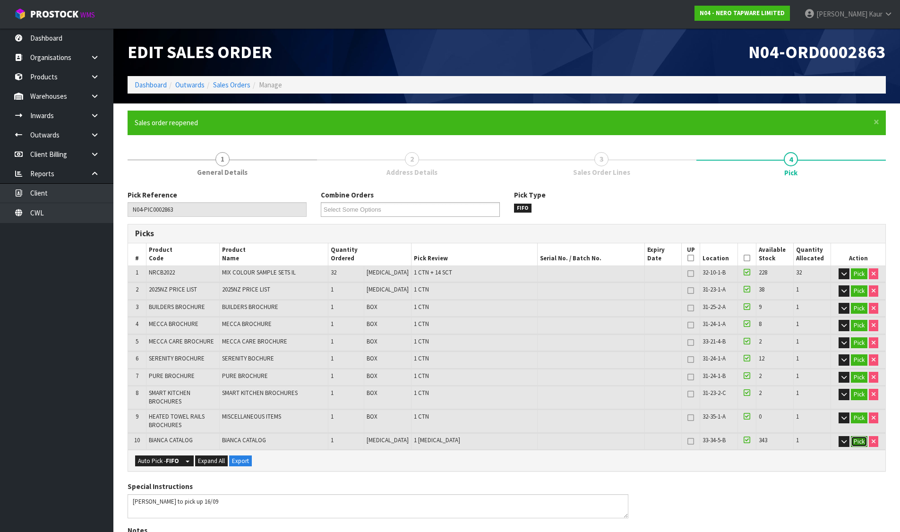
click at [862, 441] on button "Pick" at bounding box center [859, 441] width 17 height 11
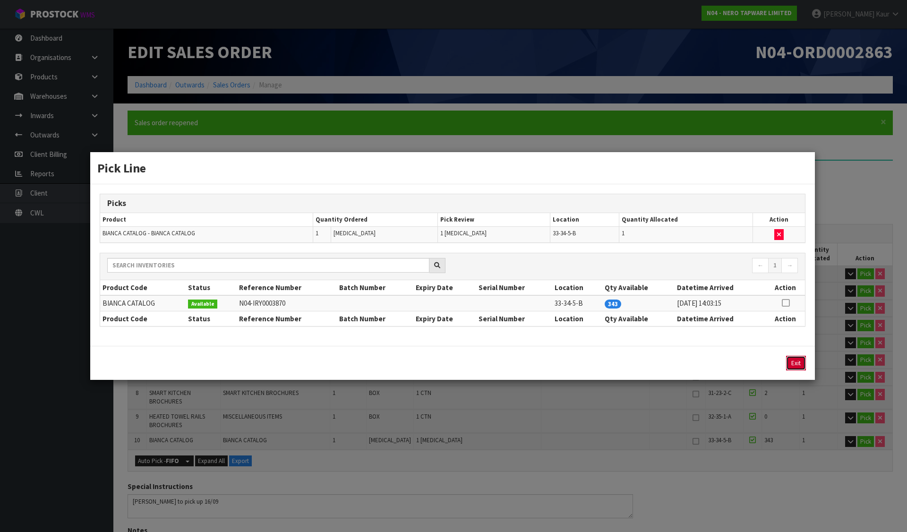
click at [798, 361] on button "Exit" at bounding box center [796, 363] width 20 height 15
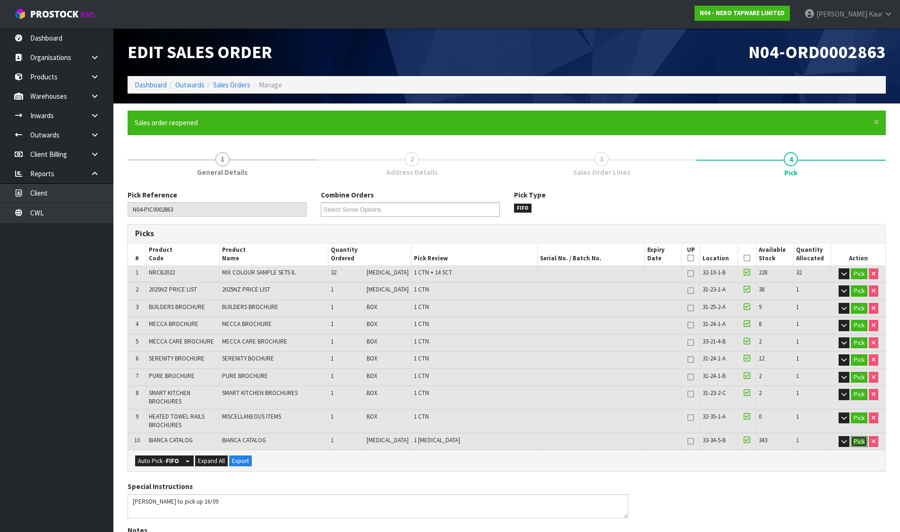
scroll to position [312, 0]
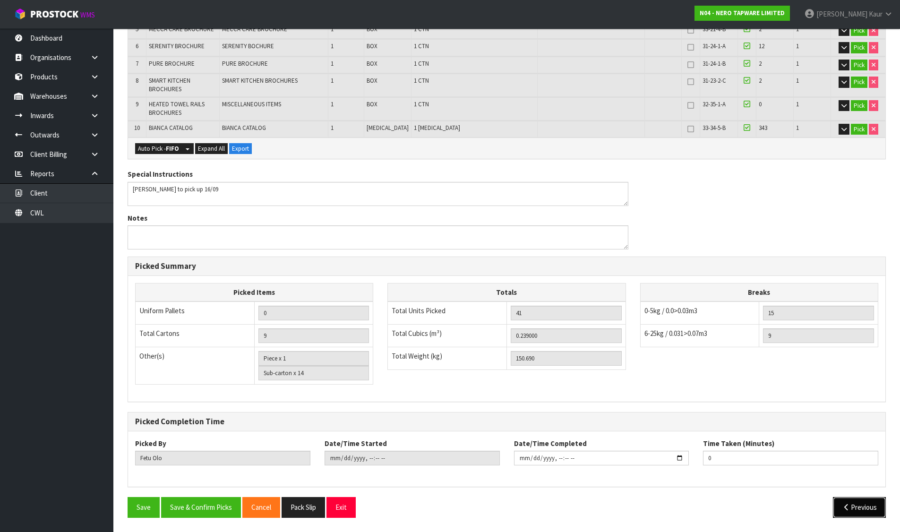
click at [864, 497] on button "Previous" at bounding box center [859, 507] width 53 height 20
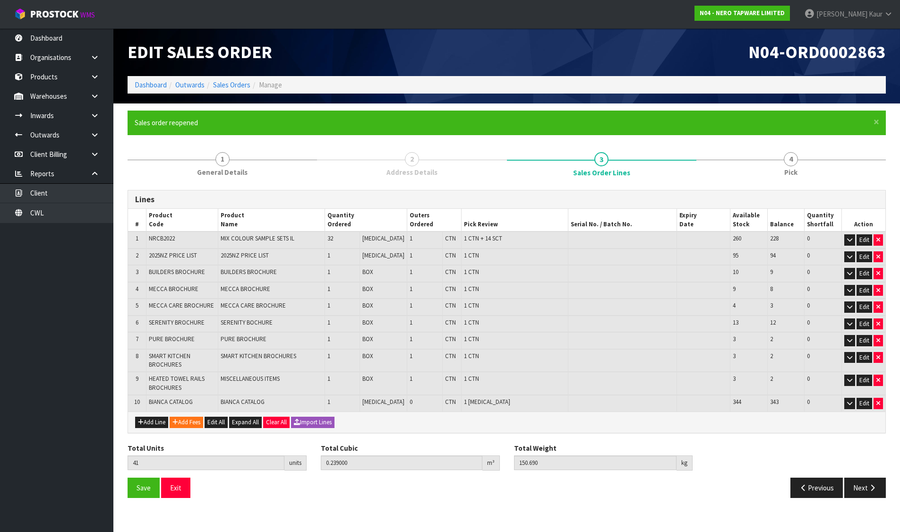
scroll to position [0, 0]
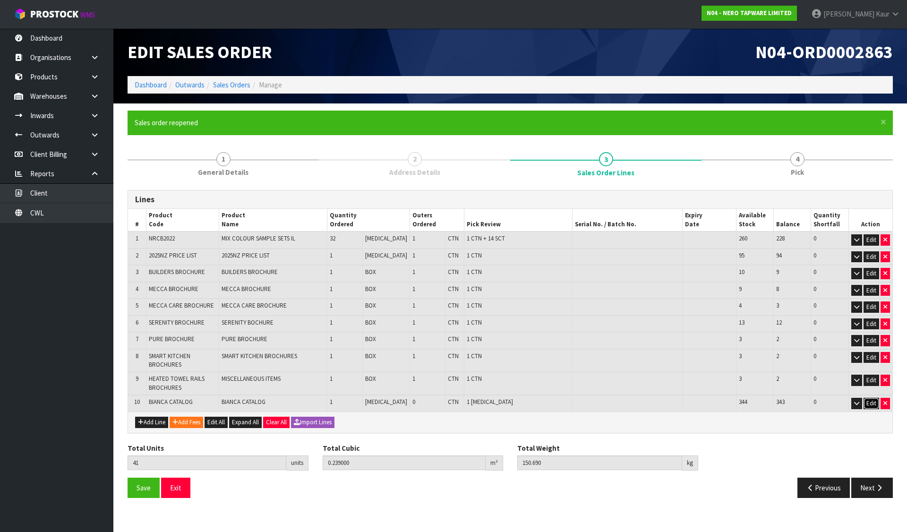
click at [869, 402] on button "Edit" at bounding box center [872, 403] width 16 height 11
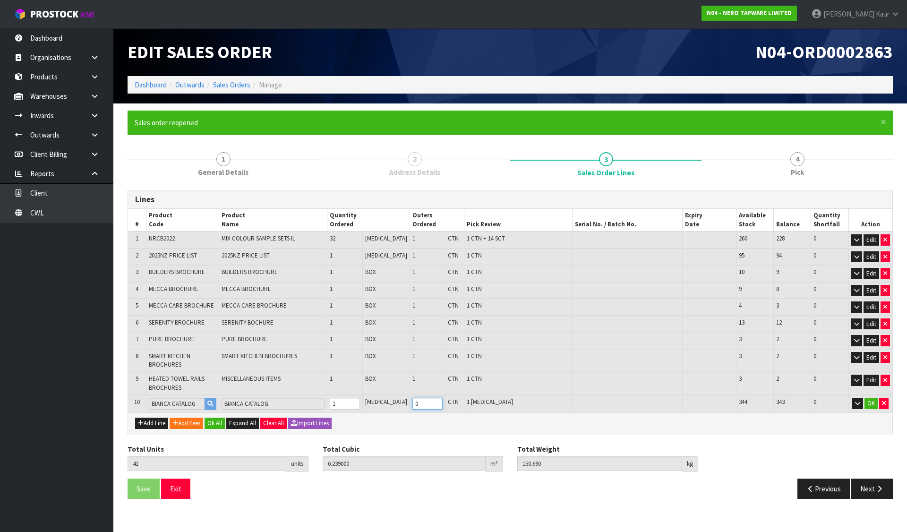
drag, startPoint x: 409, startPoint y: 404, endPoint x: 395, endPoint y: 403, distance: 13.3
click at [410, 403] on td "0" at bounding box center [427, 403] width 35 height 17
type input "126"
type input "0.264896"
type input "169.74"
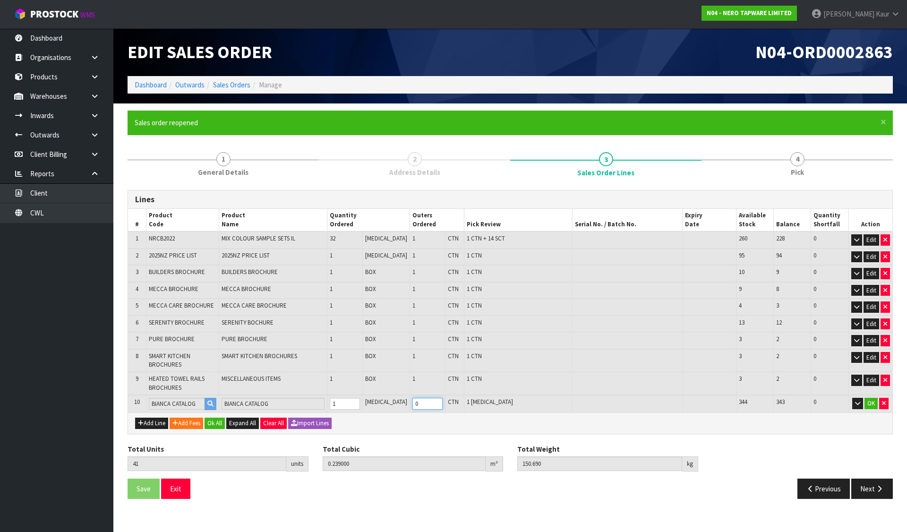
type input "86"
type input "1"
click at [870, 403] on button "OK" at bounding box center [870, 403] width 13 height 11
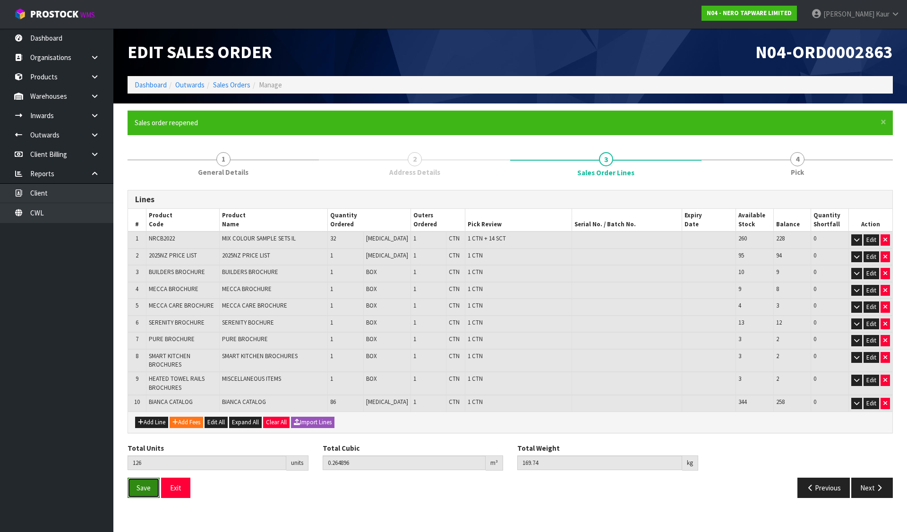
click at [147, 486] on span "Save" at bounding box center [144, 487] width 14 height 9
drag, startPoint x: 143, startPoint y: 493, endPoint x: 515, endPoint y: 498, distance: 372.3
click at [143, 492] on button "Save" at bounding box center [144, 488] width 32 height 20
click at [863, 484] on button "Next" at bounding box center [872, 488] width 42 height 20
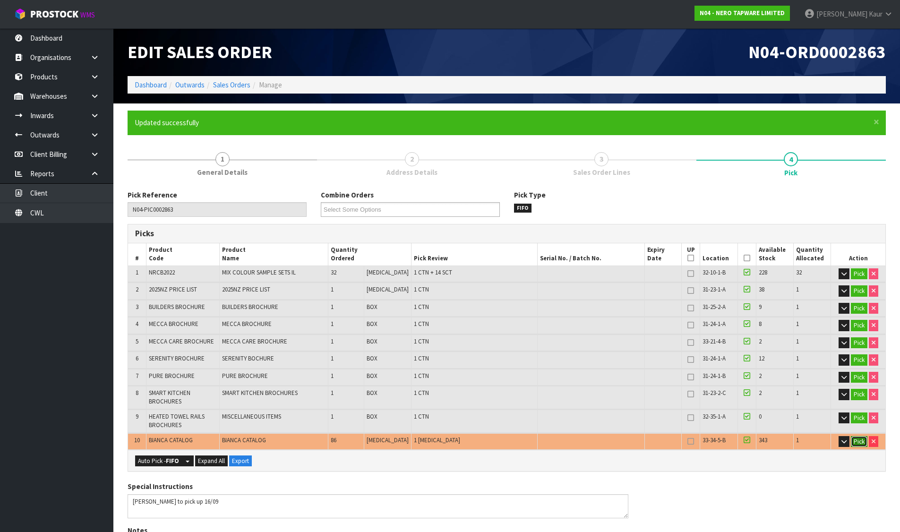
click at [856, 438] on button "Pick" at bounding box center [859, 441] width 17 height 11
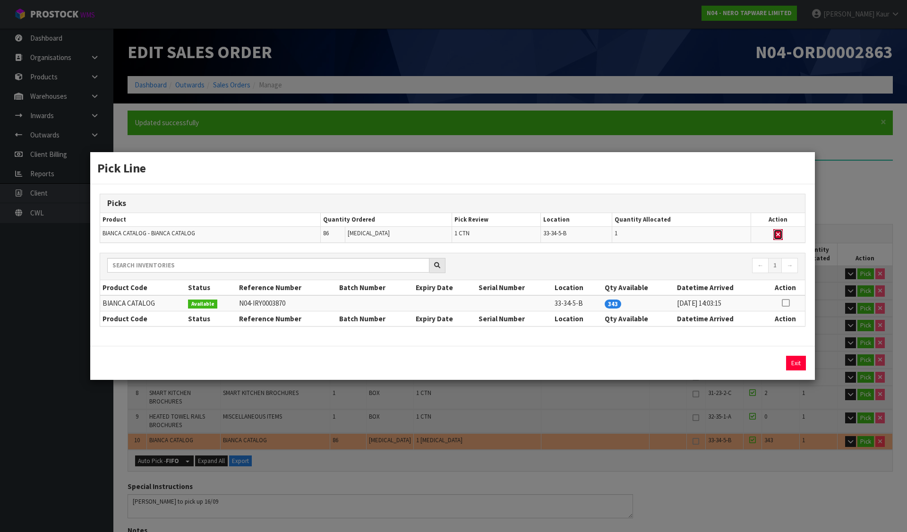
click at [779, 234] on icon "button" at bounding box center [778, 234] width 4 height 6
type input "Piece x 0"
type input "40"
type input "0.238976"
type input "150.49"
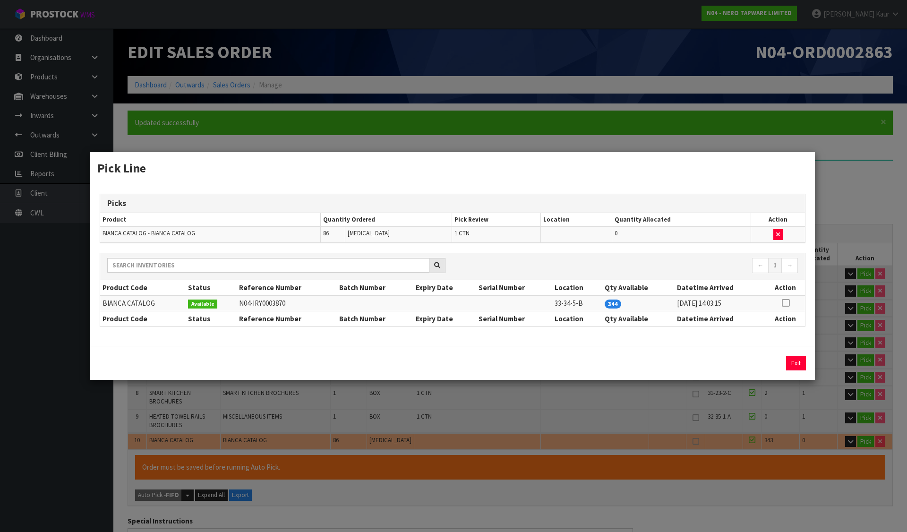
click at [786, 303] on icon at bounding box center [786, 303] width 8 height 0
drag, startPoint x: 771, startPoint y: 360, endPoint x: 776, endPoint y: 359, distance: 5.3
click at [771, 359] on button "Assign Pick" at bounding box center [763, 363] width 39 height 15
type input "10"
type input "126"
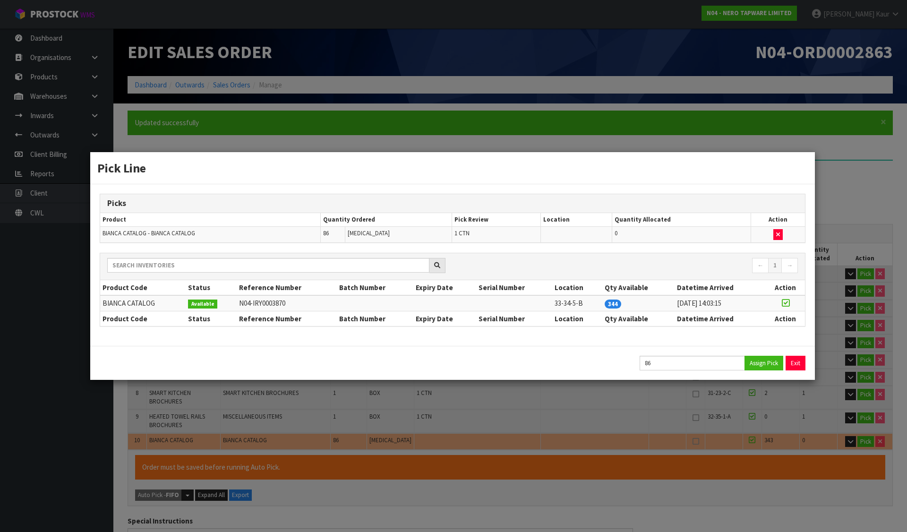
type input "0.264896"
type input "169.74"
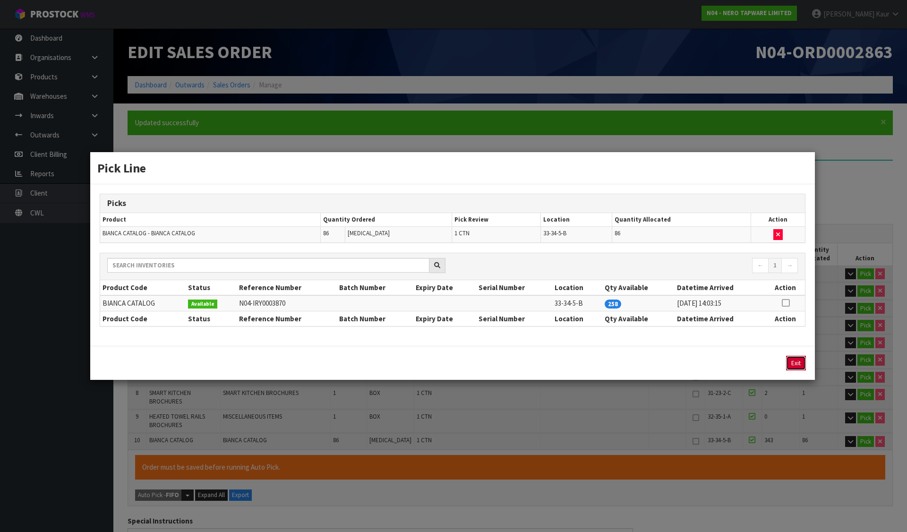
click at [800, 359] on button "Exit" at bounding box center [796, 363] width 20 height 15
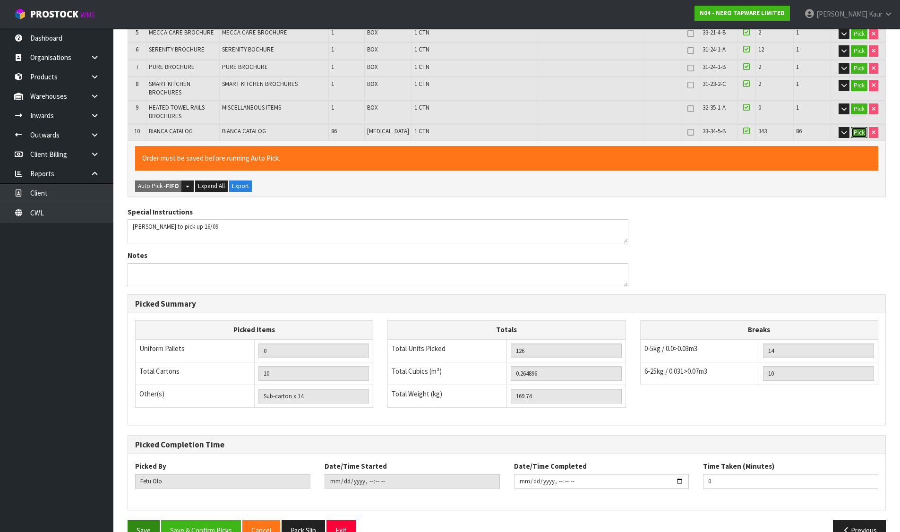
scroll to position [332, 0]
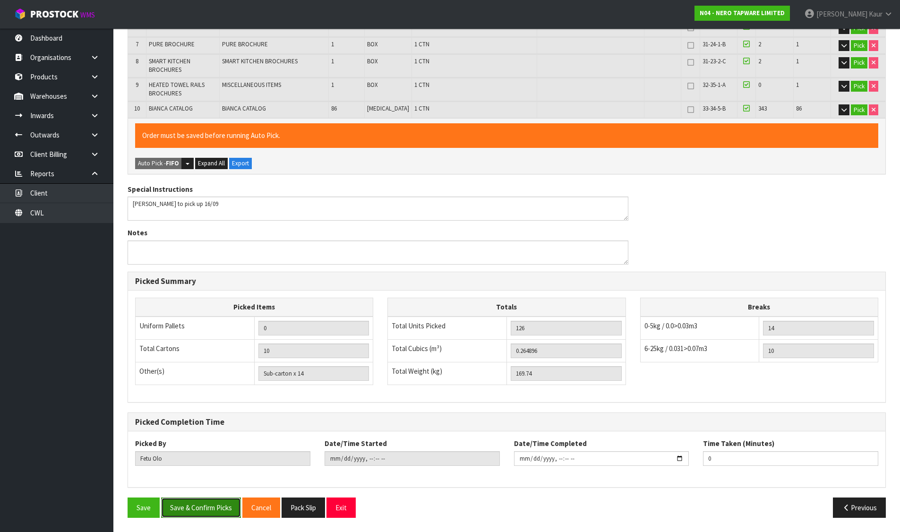
click at [199, 500] on button "Save & Confirm Picks" at bounding box center [201, 507] width 80 height 20
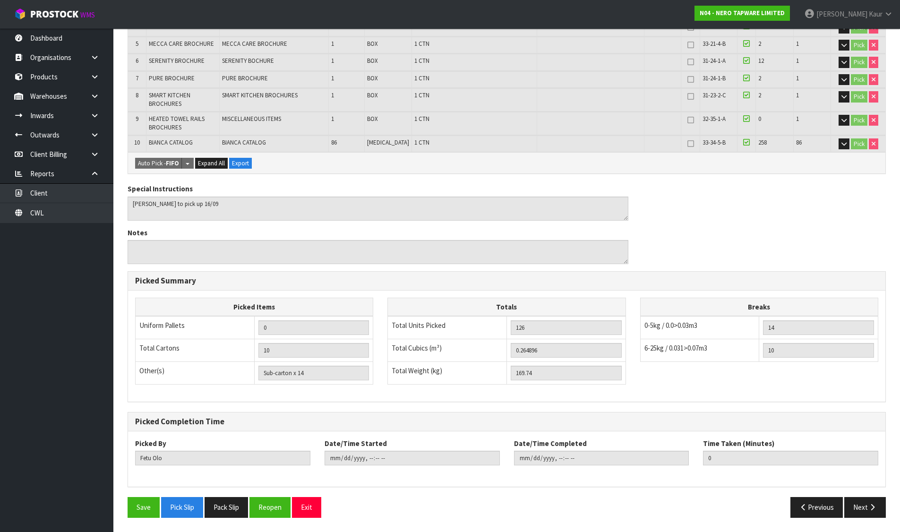
scroll to position [298, 0]
click at [235, 505] on button "Pack Slip" at bounding box center [226, 507] width 43 height 20
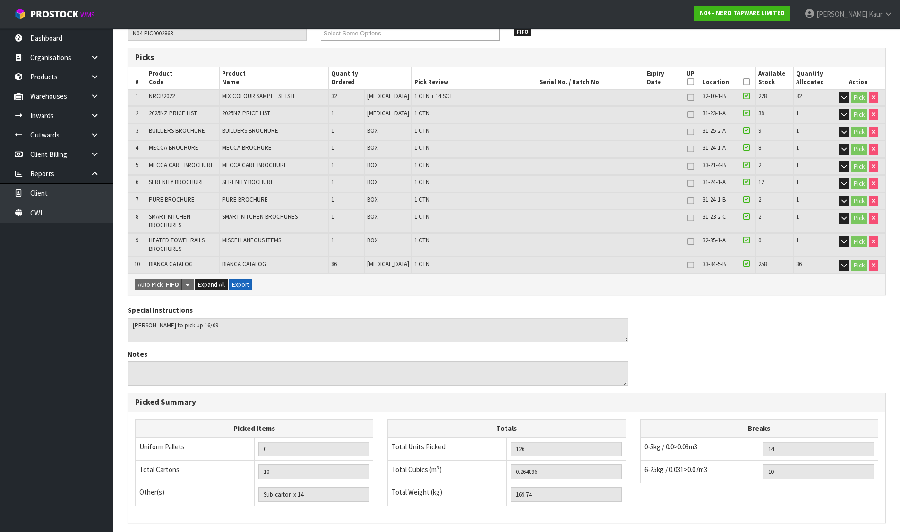
scroll to position [156, 0]
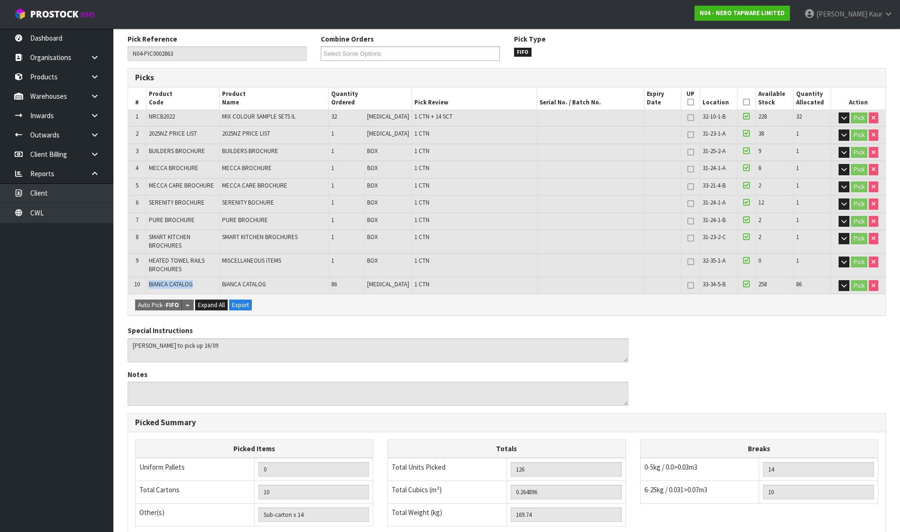
drag, startPoint x: 146, startPoint y: 283, endPoint x: 204, endPoint y: 282, distance: 57.6
click at [204, 282] on tr "10 BIANCA CATALOG BIANCA CATALOG 86 [MEDICAL_DATA] 1 CTN 33-34-5-B 258 86 Pick" at bounding box center [506, 285] width 757 height 17
copy tr "BIANCA CATALOG"
click at [301, 320] on div "Pick Reference N04-PIC0002863 Combine Orders N04-ORD0002822 N04-ORD0002828 N04-…" at bounding box center [507, 350] width 758 height 633
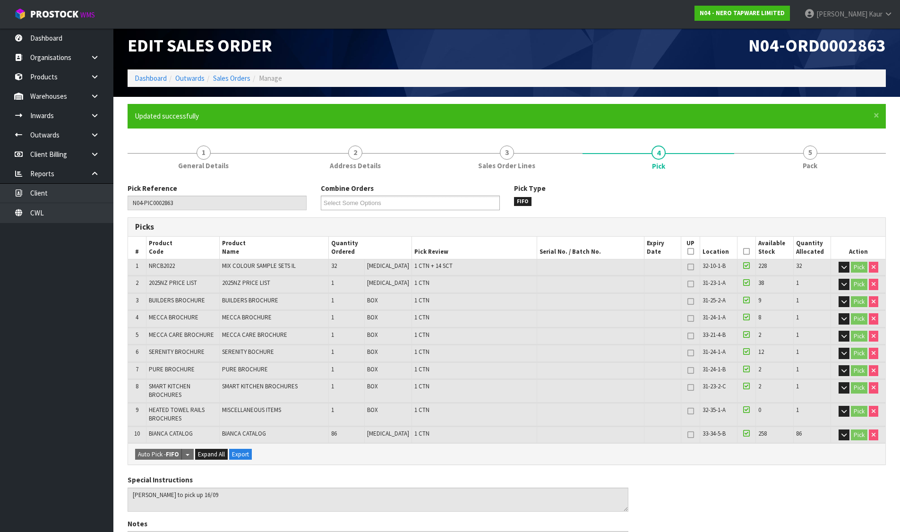
scroll to position [0, 0]
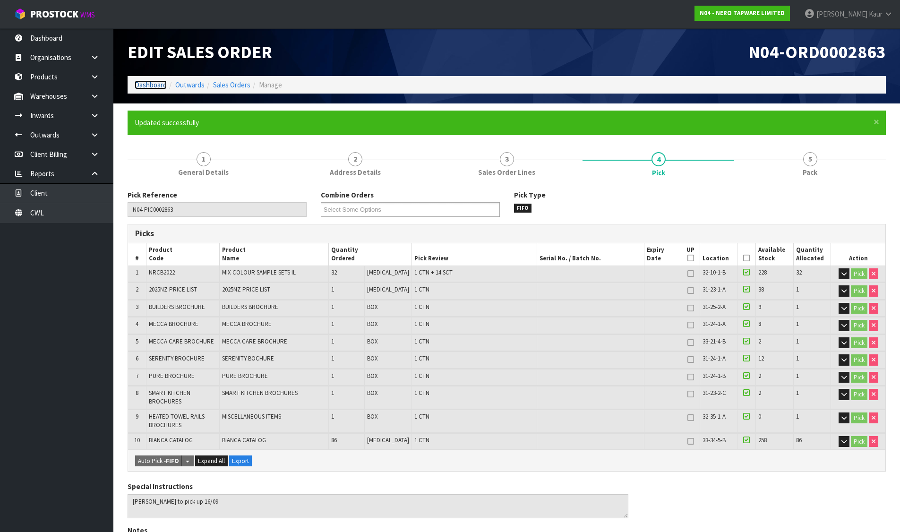
click at [147, 84] on link "Dashboard" at bounding box center [151, 84] width 32 height 9
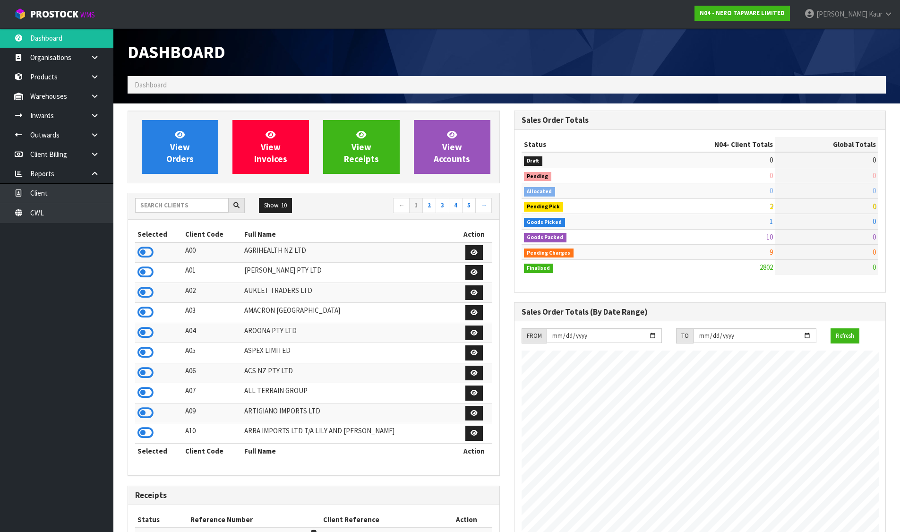
scroll to position [736, 386]
click at [215, 208] on input "text" at bounding box center [182, 205] width 94 height 15
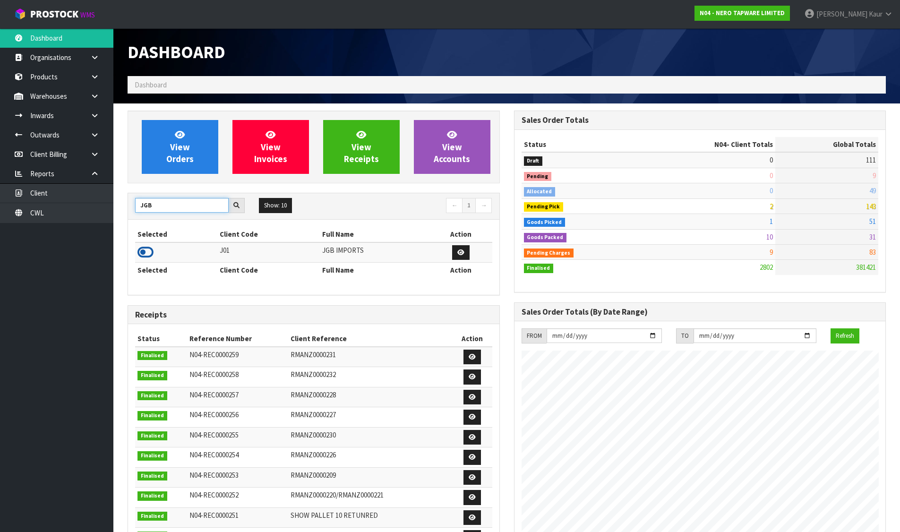
type input "JGB"
click at [149, 250] on icon at bounding box center [145, 252] width 16 height 14
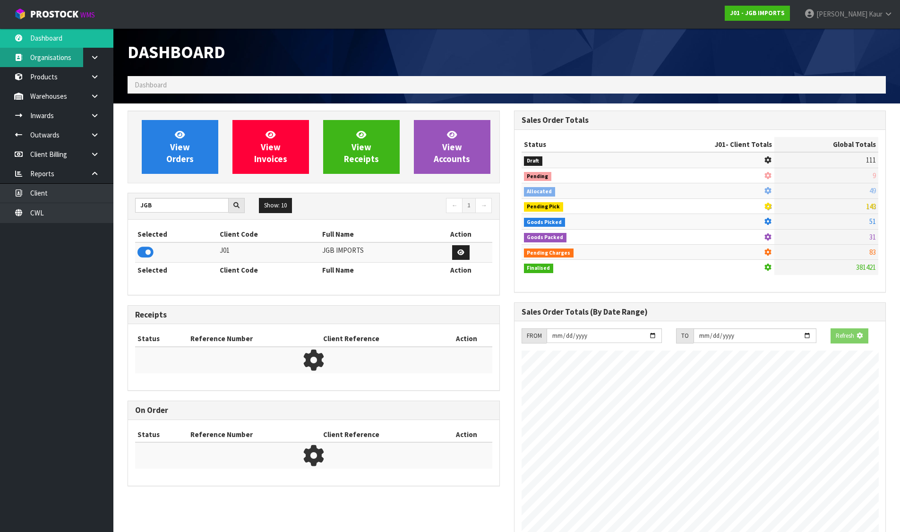
scroll to position [716, 386]
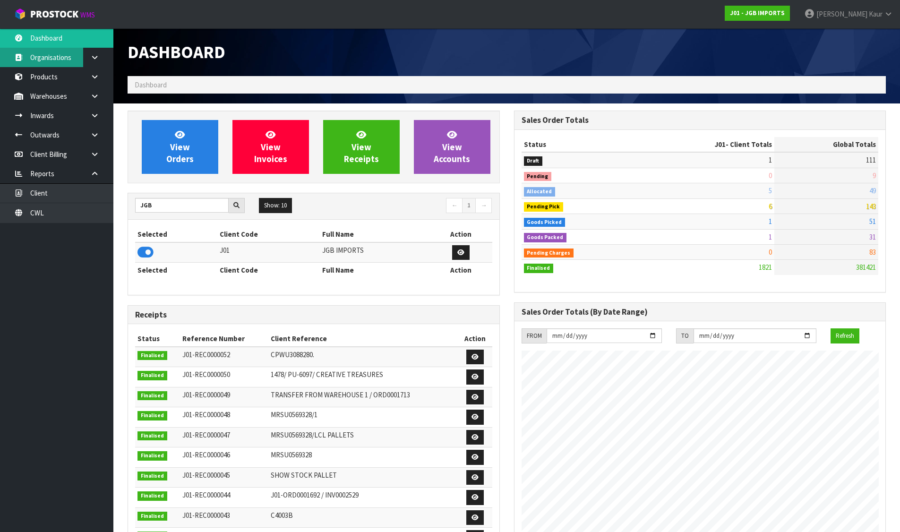
click at [47, 63] on link "Organisations" at bounding box center [56, 57] width 113 height 19
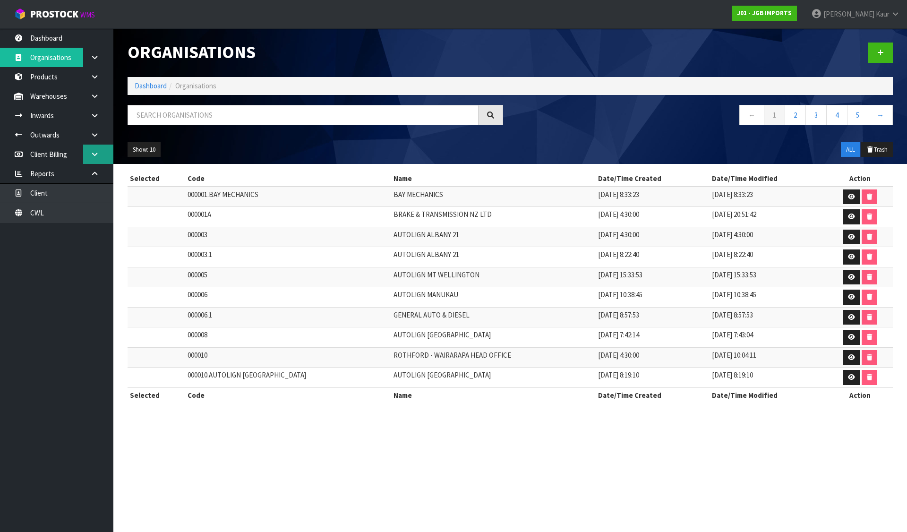
click at [91, 155] on icon at bounding box center [94, 154] width 9 height 7
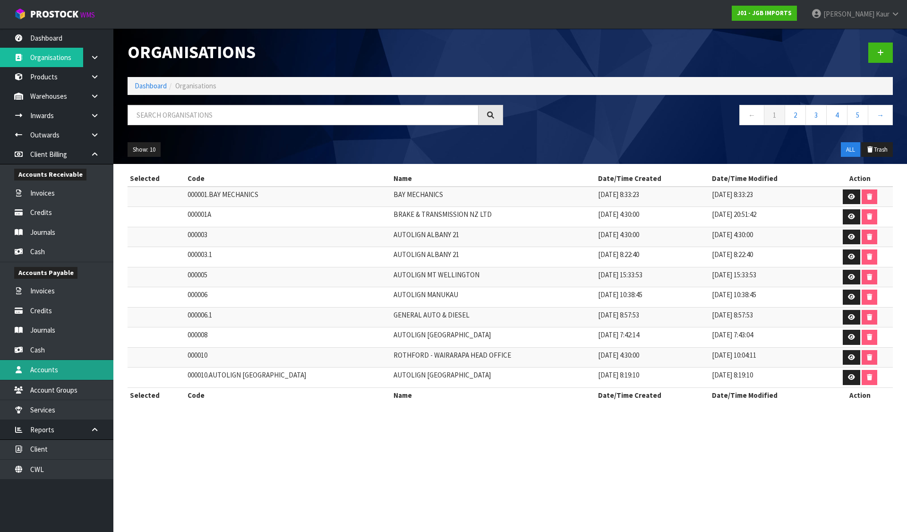
click at [55, 371] on link "Accounts" at bounding box center [56, 369] width 113 height 19
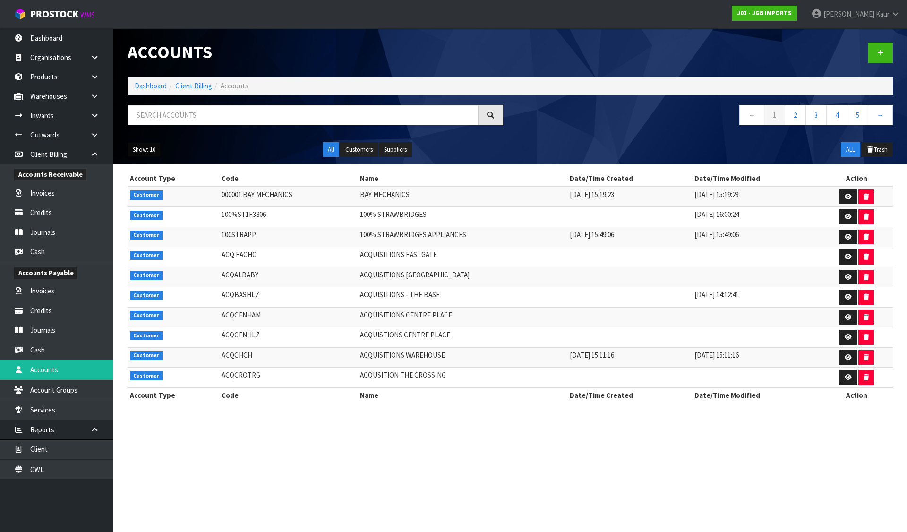
click at [143, 151] on button "Show: 10" at bounding box center [144, 149] width 33 height 15
click at [167, 206] on link "50" at bounding box center [165, 205] width 75 height 13
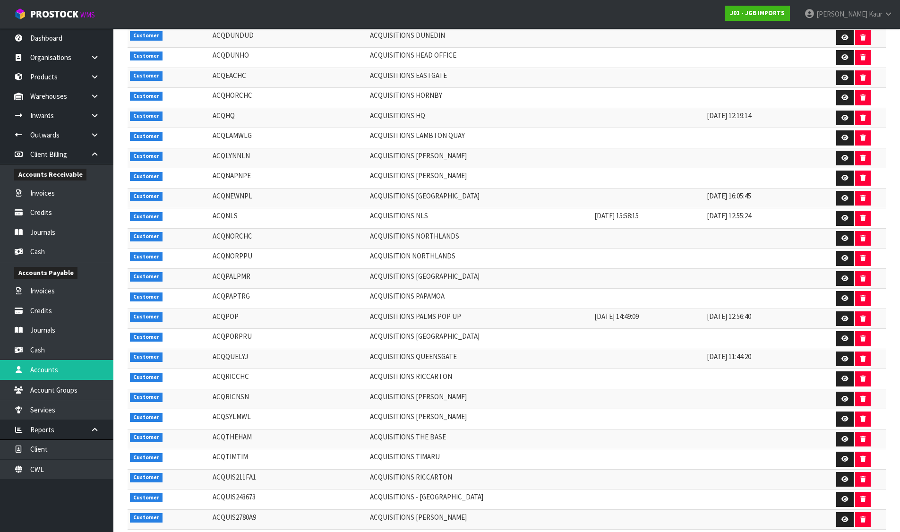
scroll to position [77, 0]
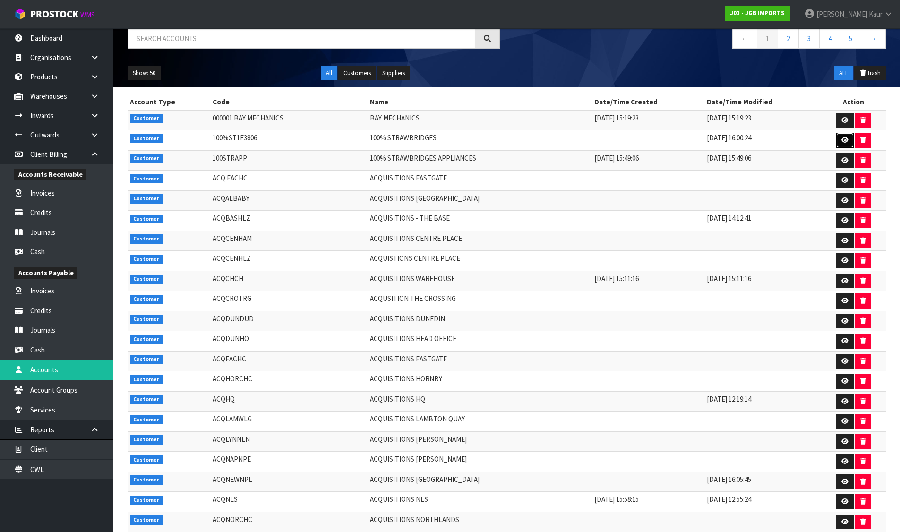
click at [836, 138] on link at bounding box center [844, 140] width 17 height 15
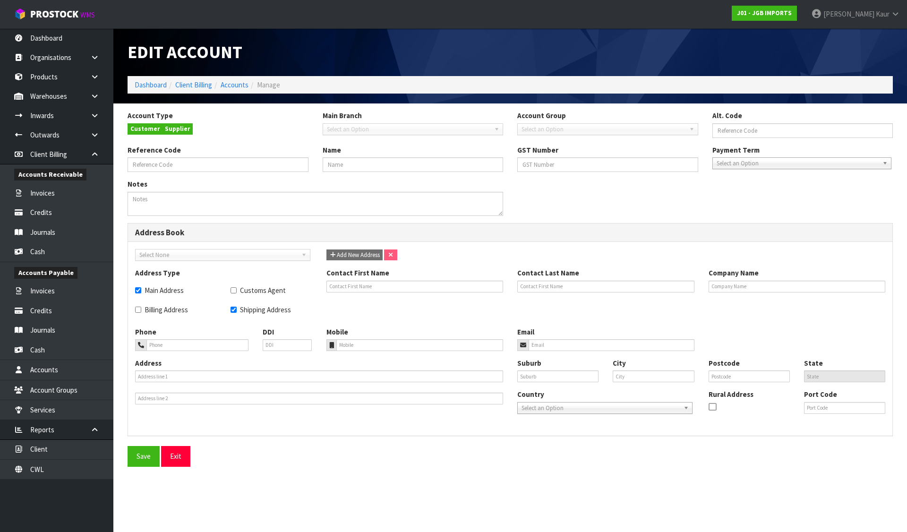
type input "100%ST1F3806"
type input "100% STRAWBRIDGES"
checkbox input "true"
type input "100% STRAWBRIDGES"
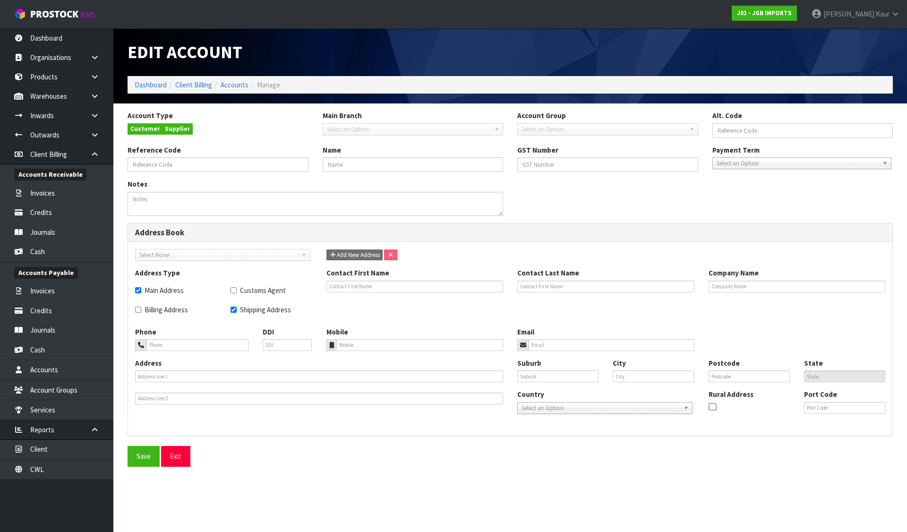
type input "[STREET_ADDRESS]"
type input "TE AWAMUTU"
type input "3800"
type input "WKO"
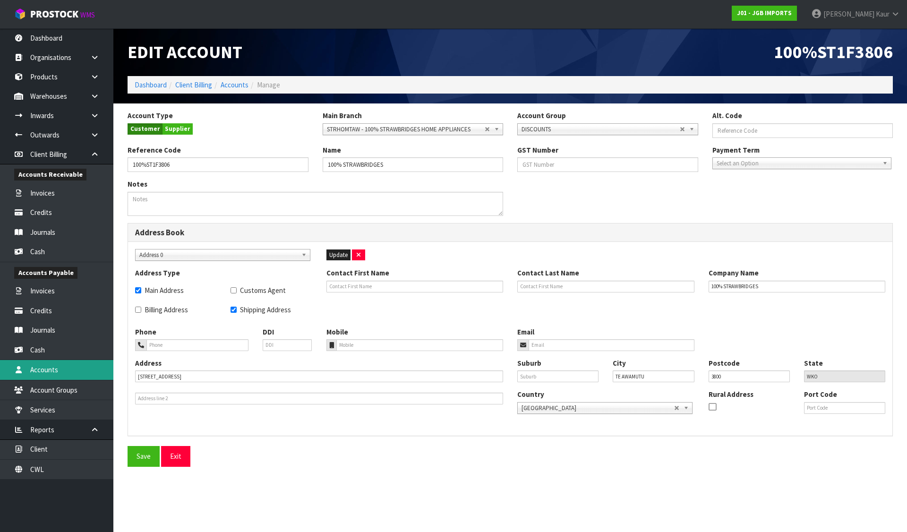
click at [50, 369] on link "Accounts" at bounding box center [56, 369] width 113 height 19
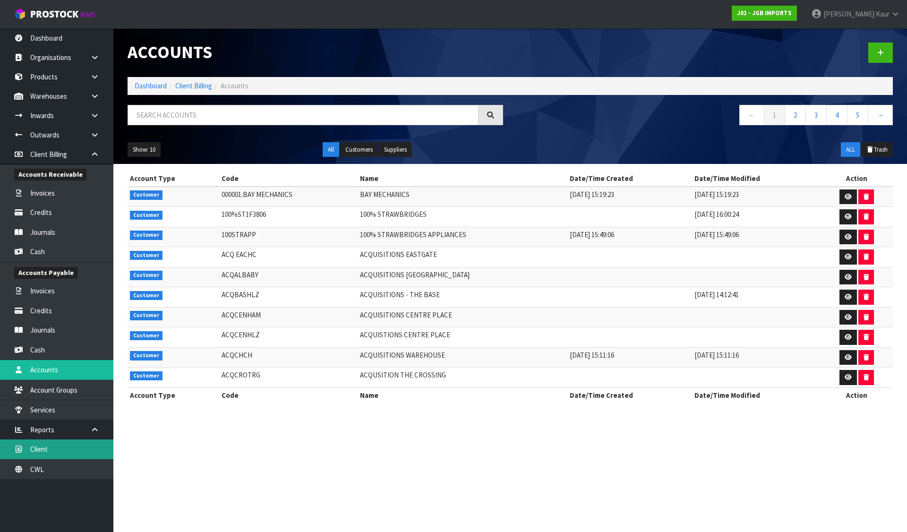
click at [49, 451] on link "Client" at bounding box center [56, 448] width 113 height 19
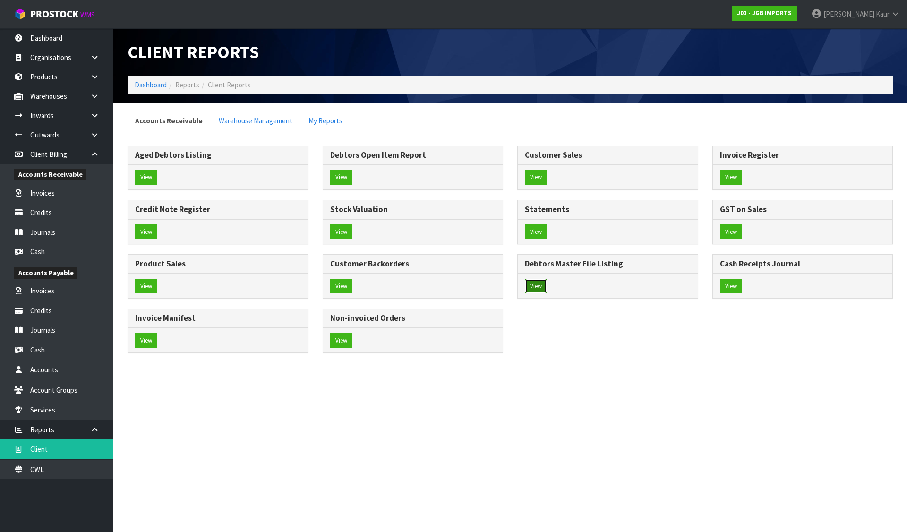
click at [542, 291] on button "View" at bounding box center [536, 286] width 22 height 15
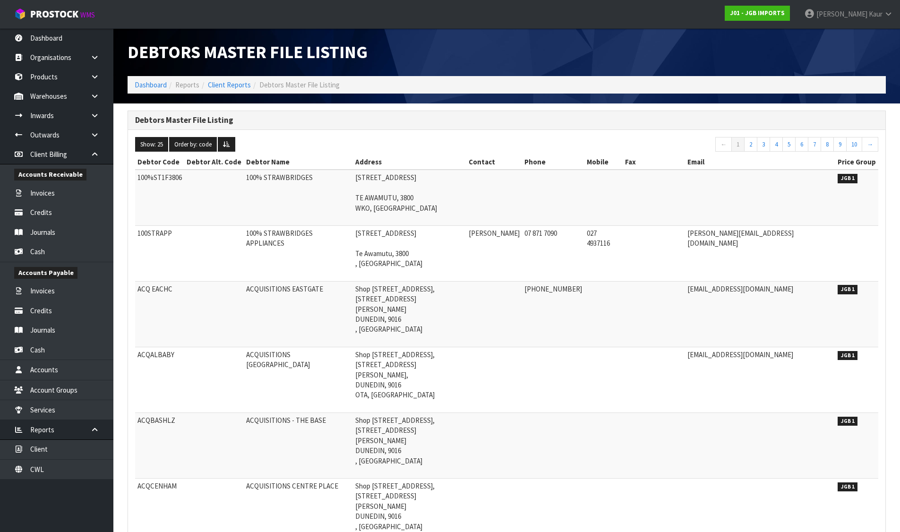
click at [171, 234] on td "100STRAPP" at bounding box center [159, 254] width 49 height 56
click at [155, 233] on td "100STRAPP" at bounding box center [159, 254] width 49 height 56
copy td "100STRAPP"
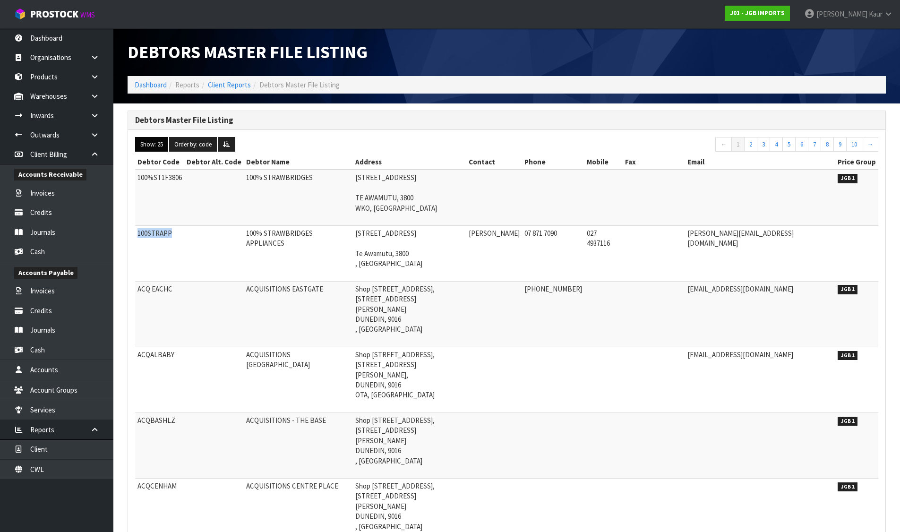
click at [160, 142] on button "Show: 25" at bounding box center [151, 144] width 33 height 15
click at [165, 226] on link "ALL" at bounding box center [173, 227] width 75 height 13
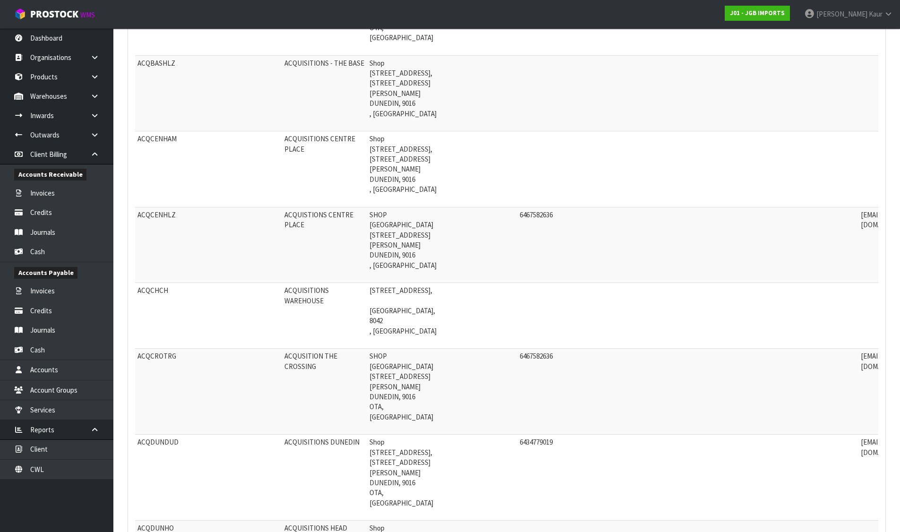
scroll to position [425, 0]
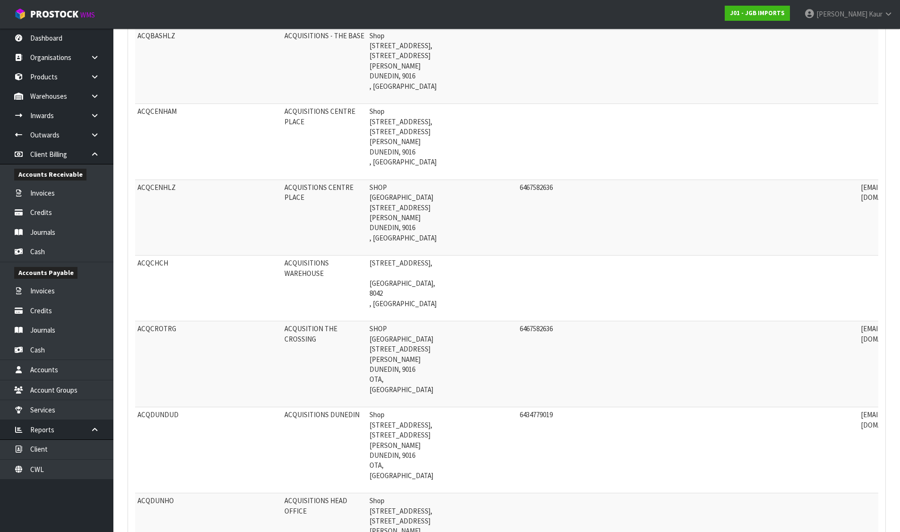
click at [154, 256] on td "ACQCHCH" at bounding box center [178, 289] width 87 height 66
copy td "ACQCHCH"
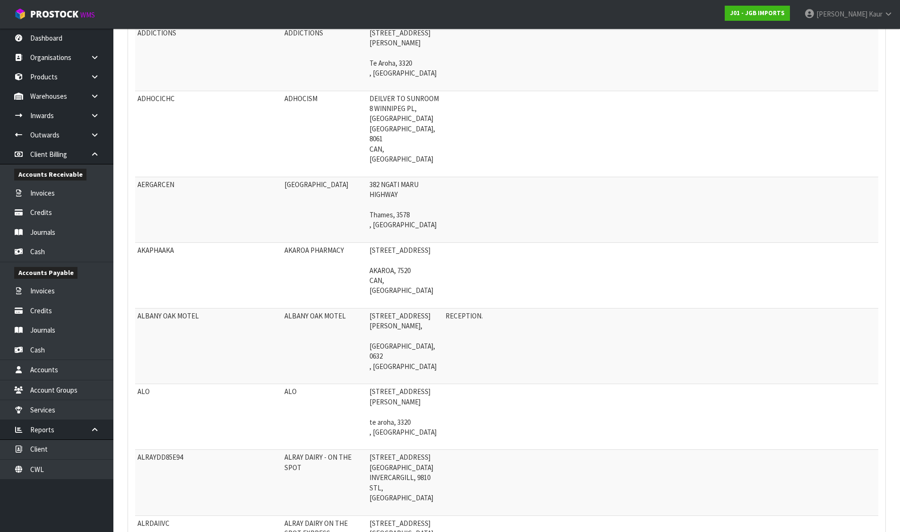
scroll to position [3826, 0]
drag, startPoint x: 139, startPoint y: 143, endPoint x: 238, endPoint y: 145, distance: 98.3
copy tr "BAILLE & [PERSON_NAME] PHARMACY"
drag, startPoint x: 136, startPoint y: 197, endPoint x: 243, endPoint y: 198, distance: 107.2
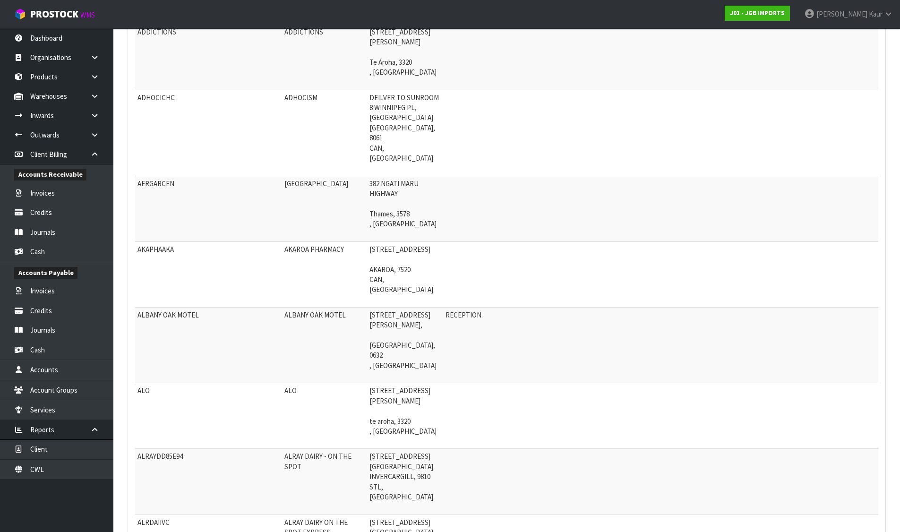
copy tr "[PERSON_NAME] STREET BOOKSHOP"
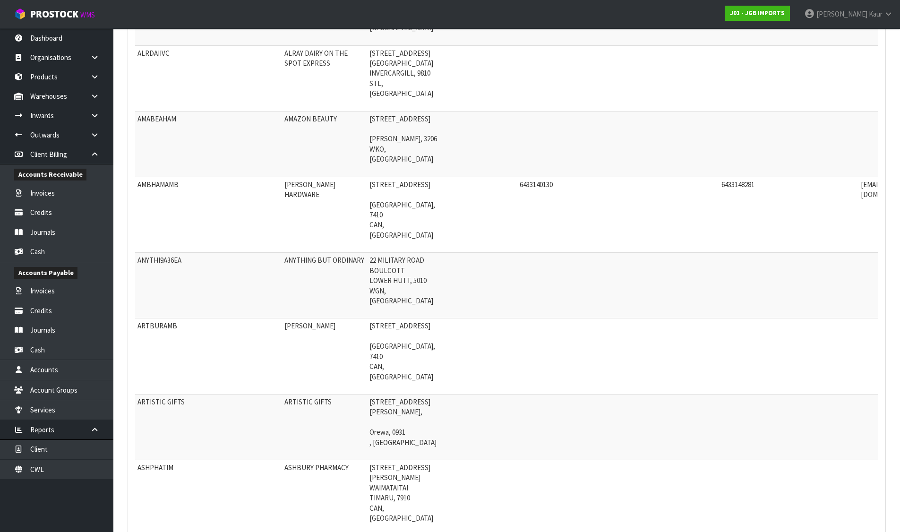
scroll to position [4346, 0]
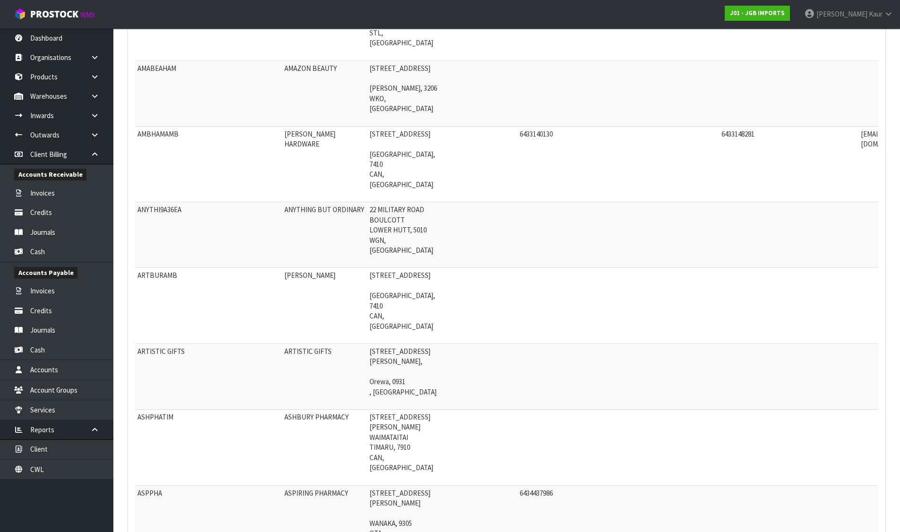
copy td "BIGJIMSGAR"
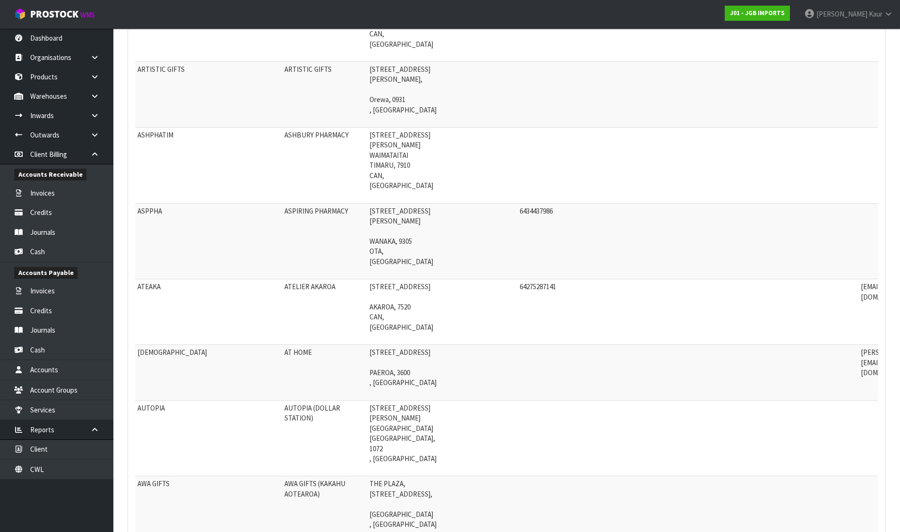
scroll to position [4629, 0]
copy td "BRUSTU"
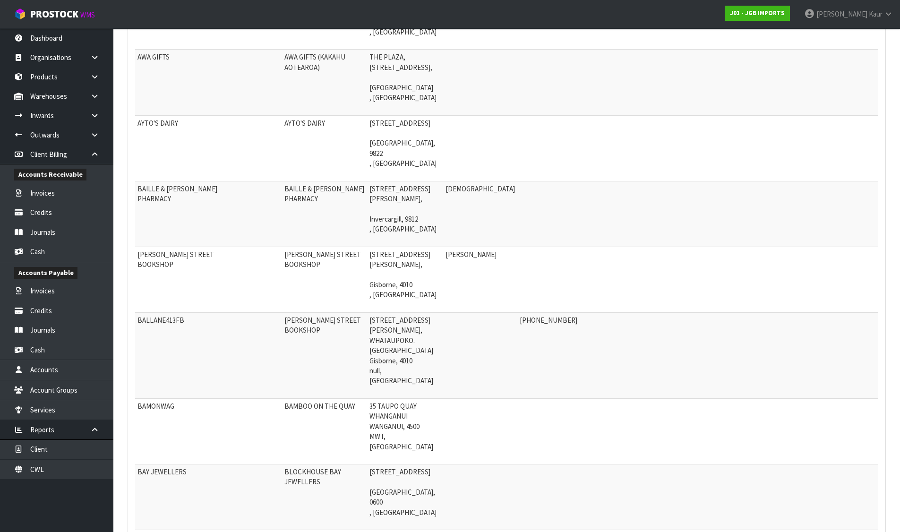
scroll to position [5102, 0]
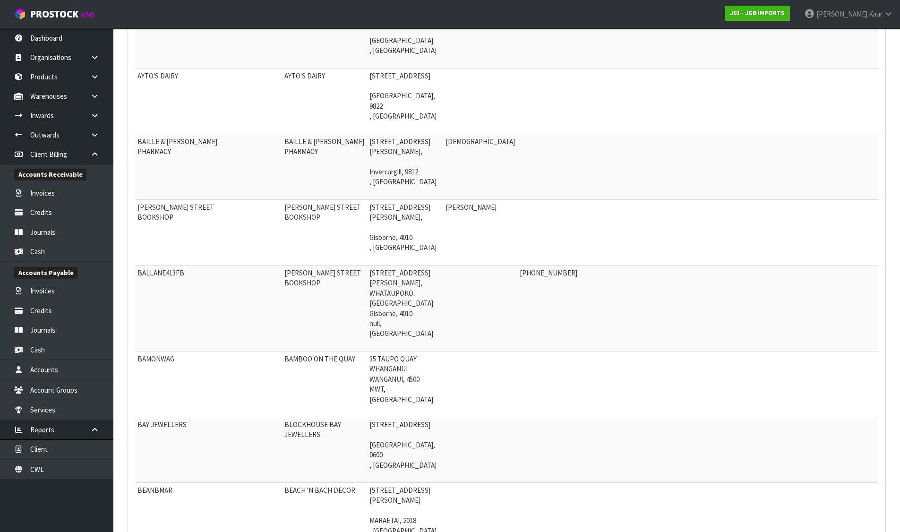
copy tr "CATCHERS FURNITURE"
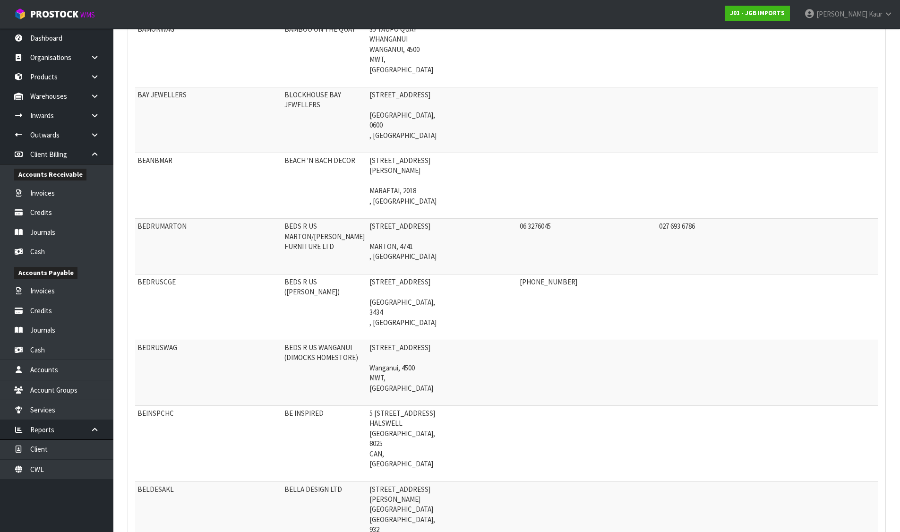
scroll to position [5433, 0]
copy td "CHRGIFSHO"
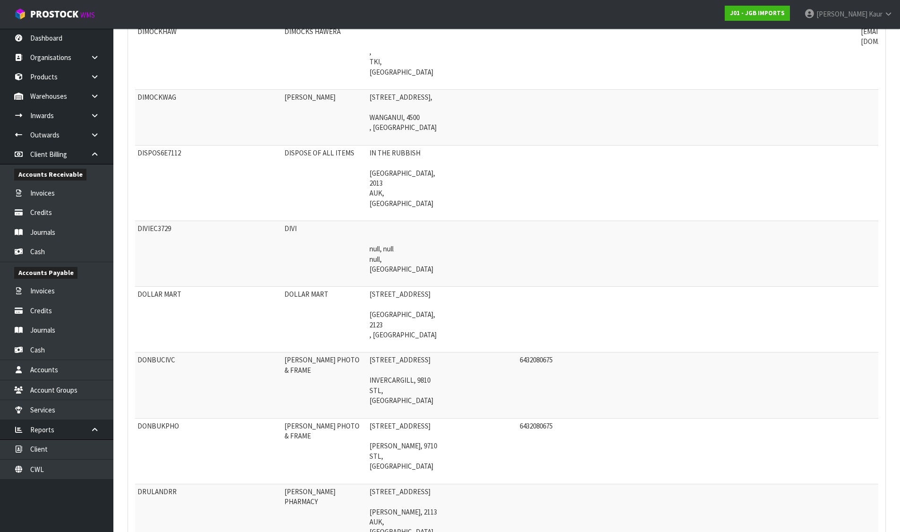
scroll to position [9637, 0]
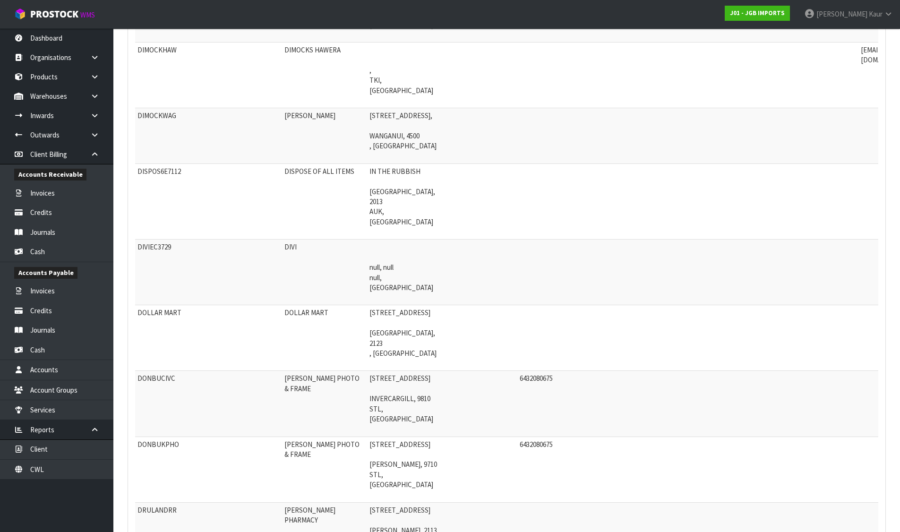
copy td "FRECHOWESTPORT"
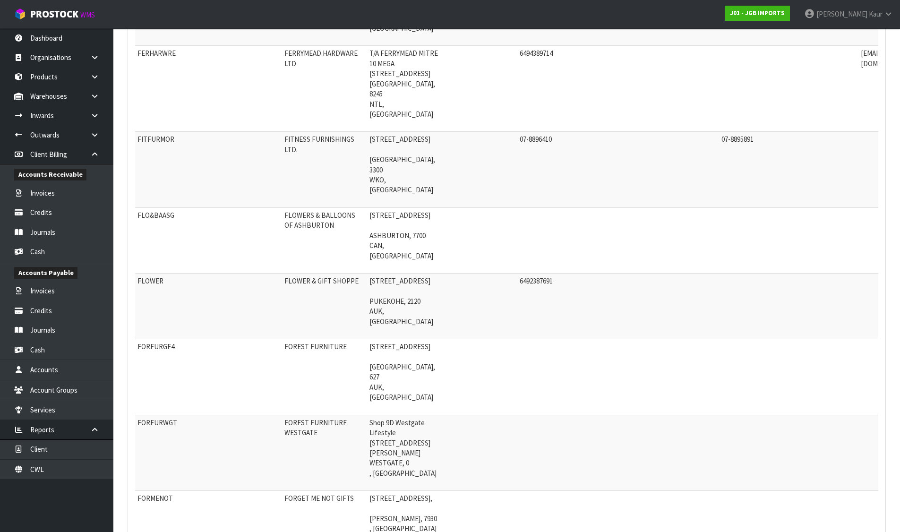
scroll to position [11763, 0]
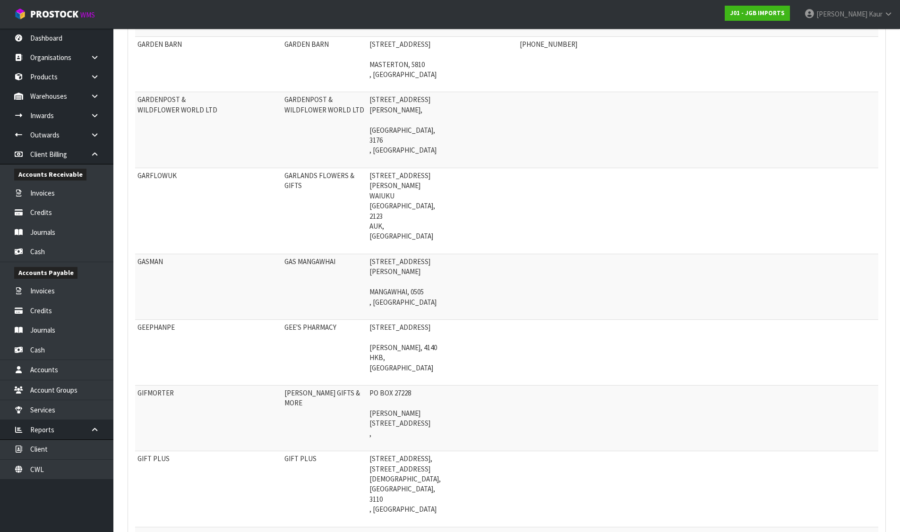
scroll to position [12944, 0]
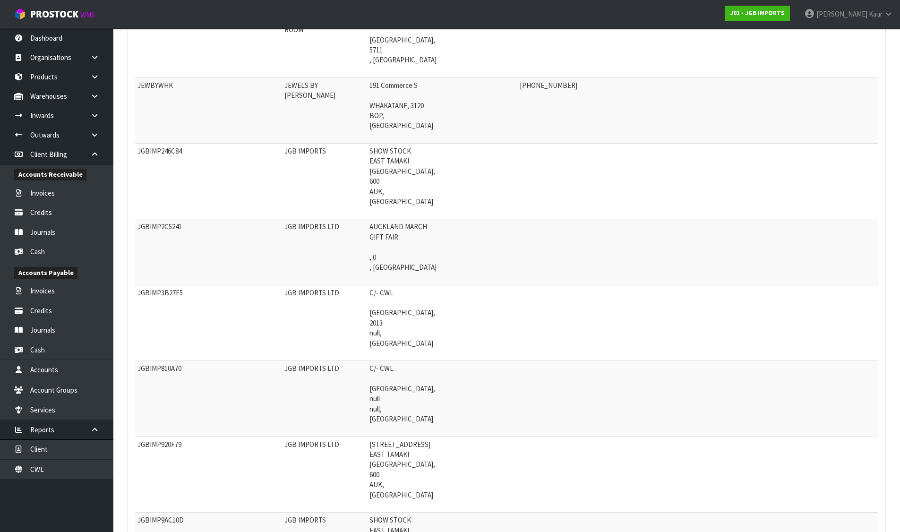
scroll to position [16817, 0]
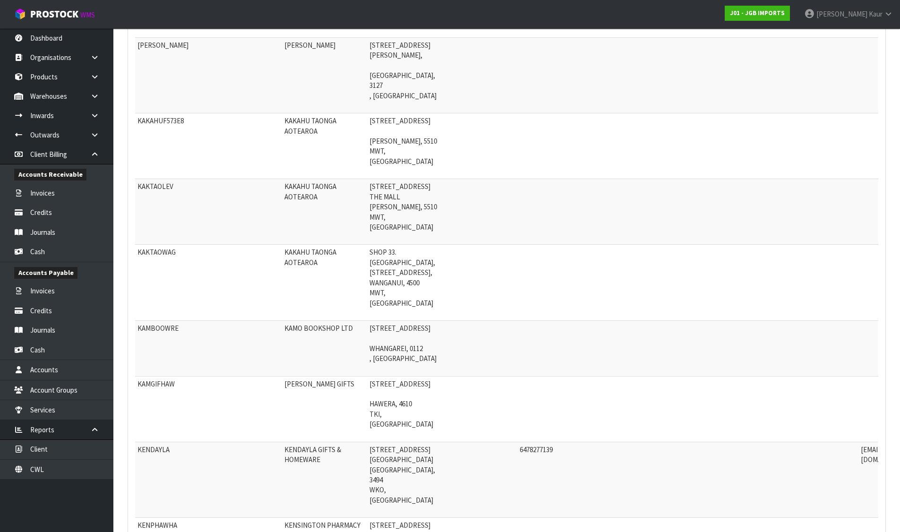
scroll to position [17951, 0]
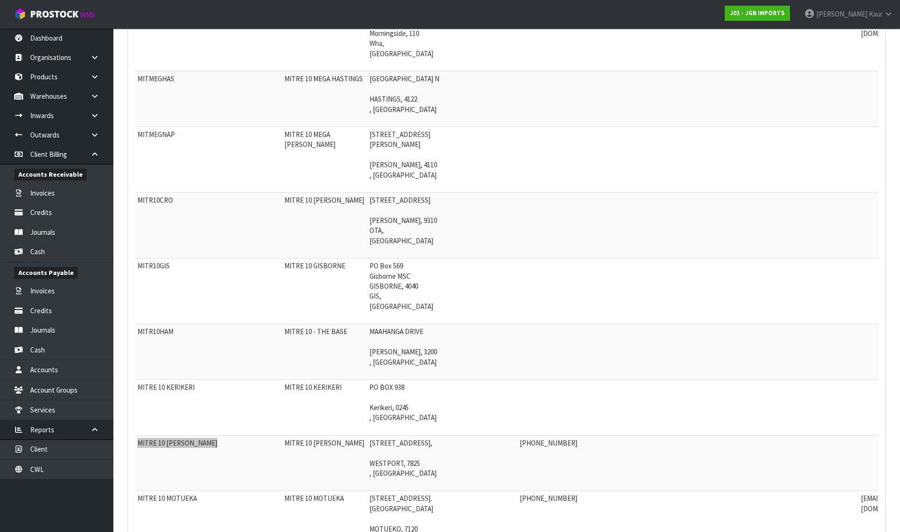
scroll to position [22108, 0]
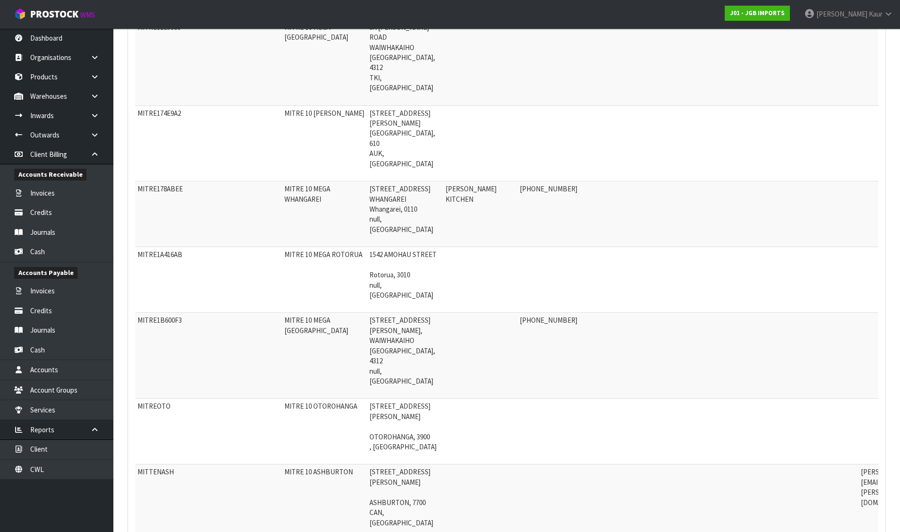
scroll to position [22722, 0]
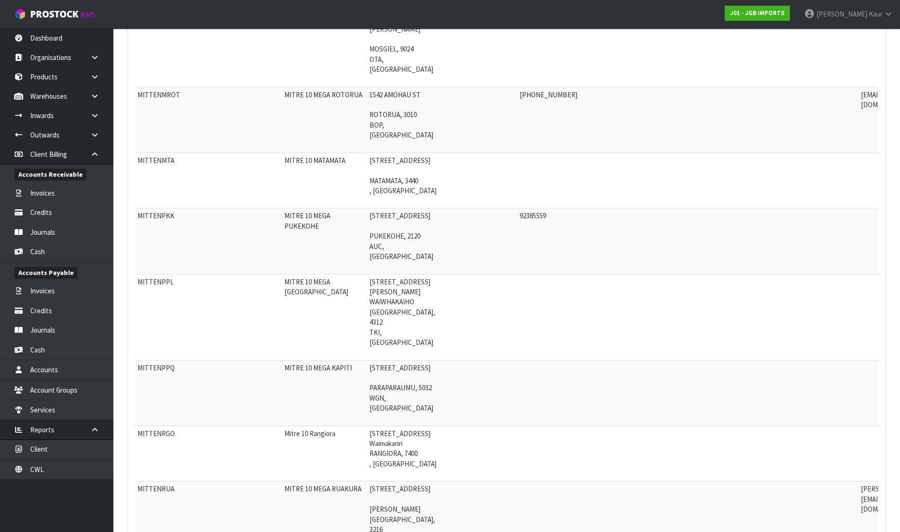
scroll to position [23620, 0]
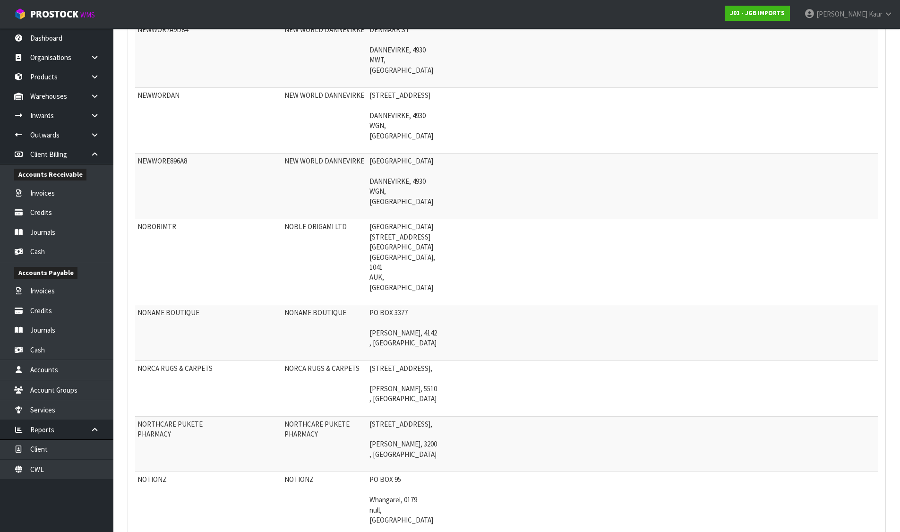
scroll to position [25840, 0]
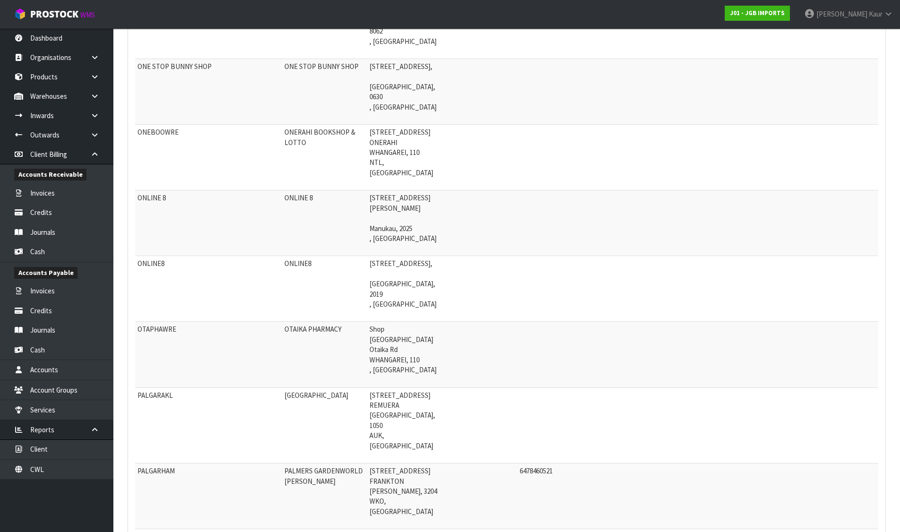
scroll to position [26690, 0]
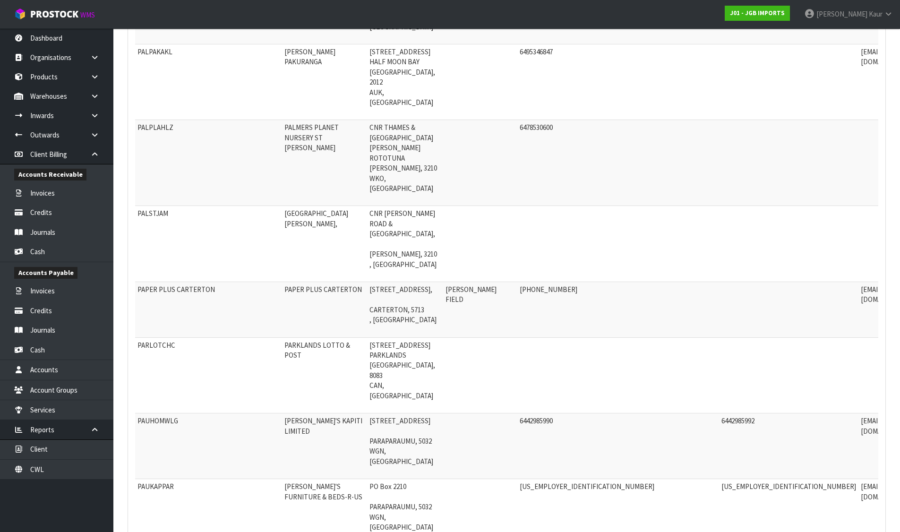
scroll to position [27446, 0]
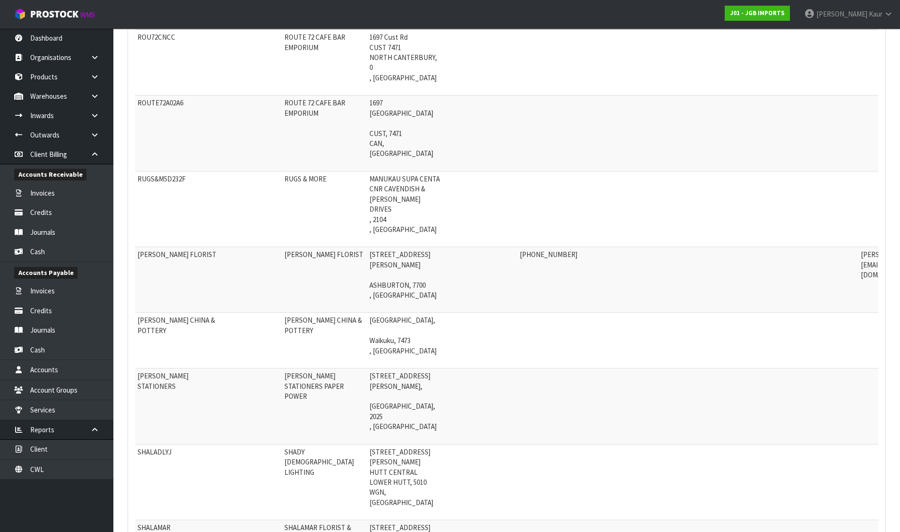
scroll to position [29698, 0]
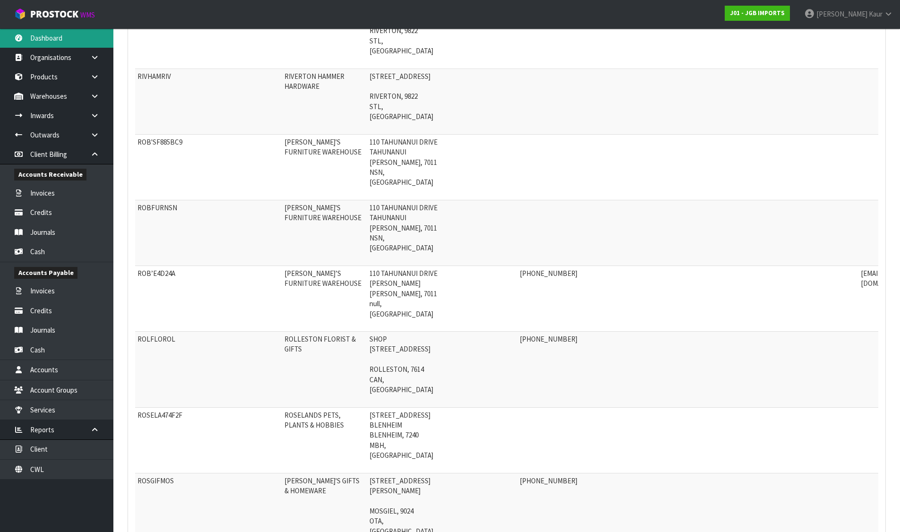
click at [52, 45] on link "Dashboard" at bounding box center [56, 37] width 113 height 19
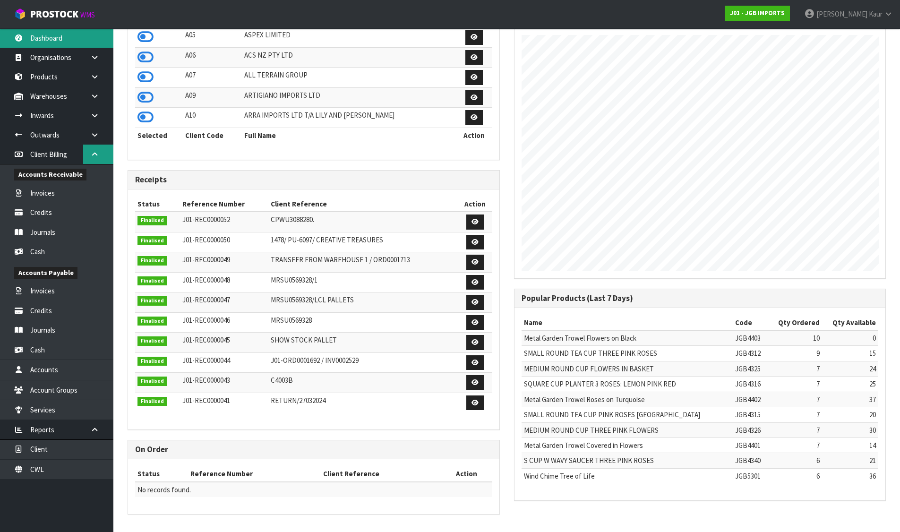
scroll to position [716, 386]
click at [94, 157] on icon at bounding box center [94, 154] width 9 height 7
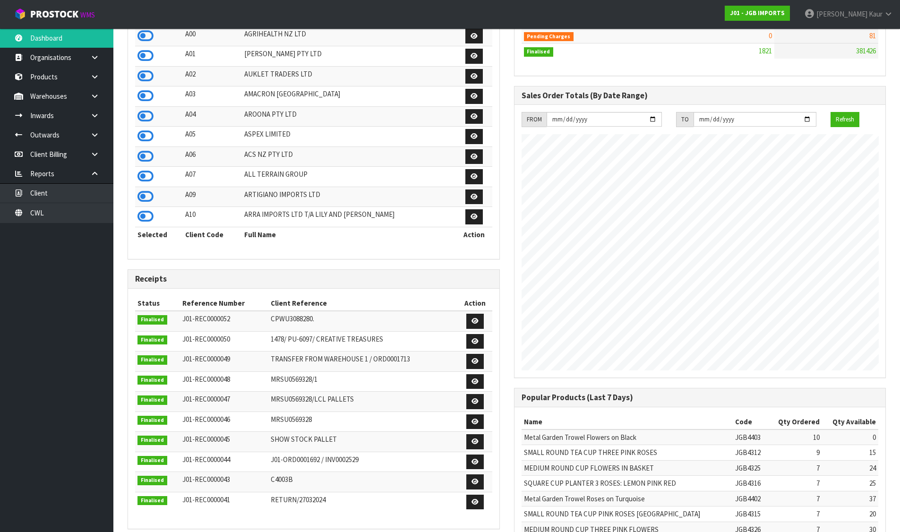
scroll to position [0, 0]
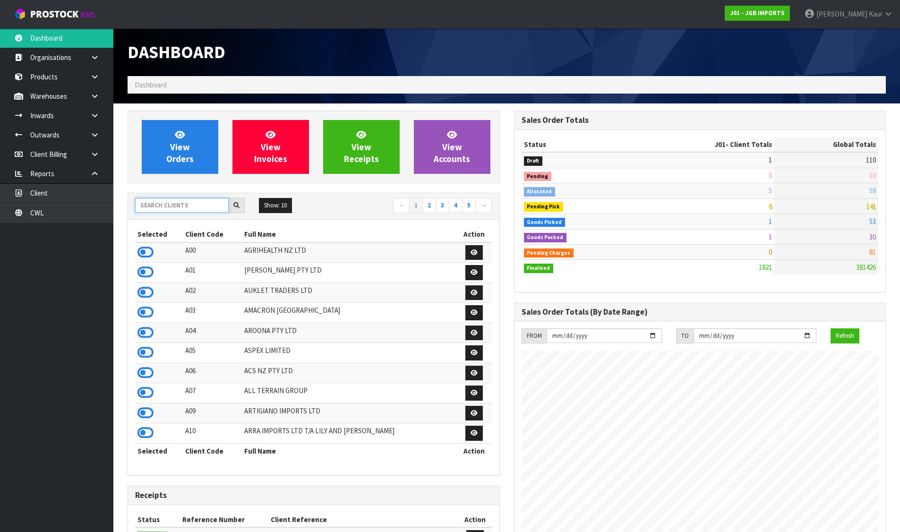
click at [195, 207] on input "text" at bounding box center [182, 205] width 94 height 15
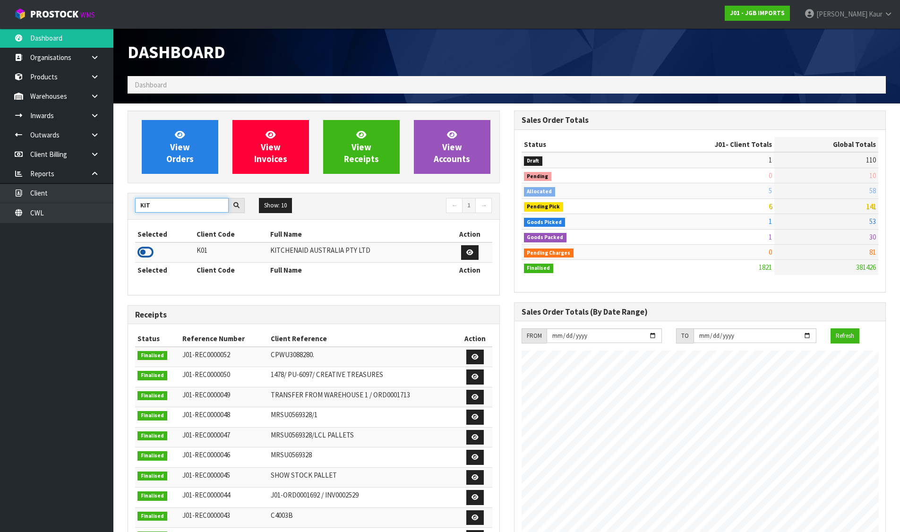
type input "KIT"
click at [144, 251] on icon at bounding box center [145, 252] width 16 height 14
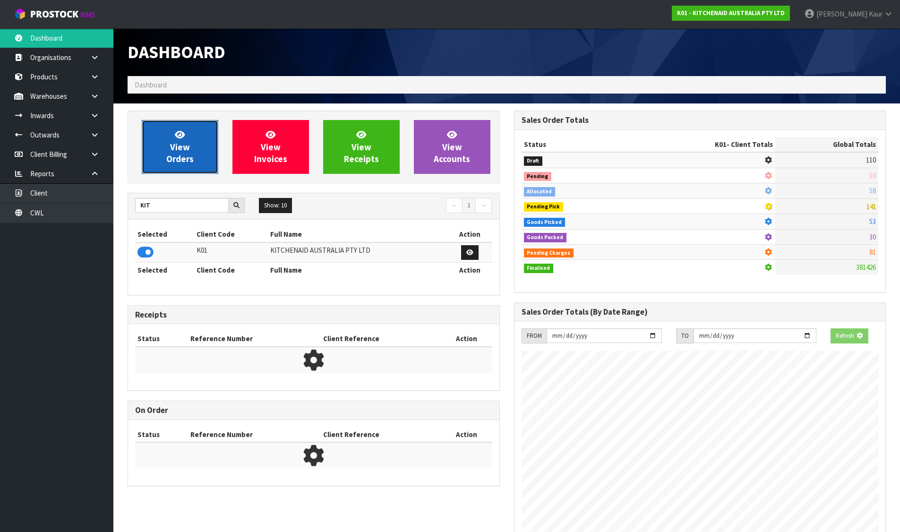
click at [208, 131] on link "View Orders" at bounding box center [180, 147] width 77 height 54
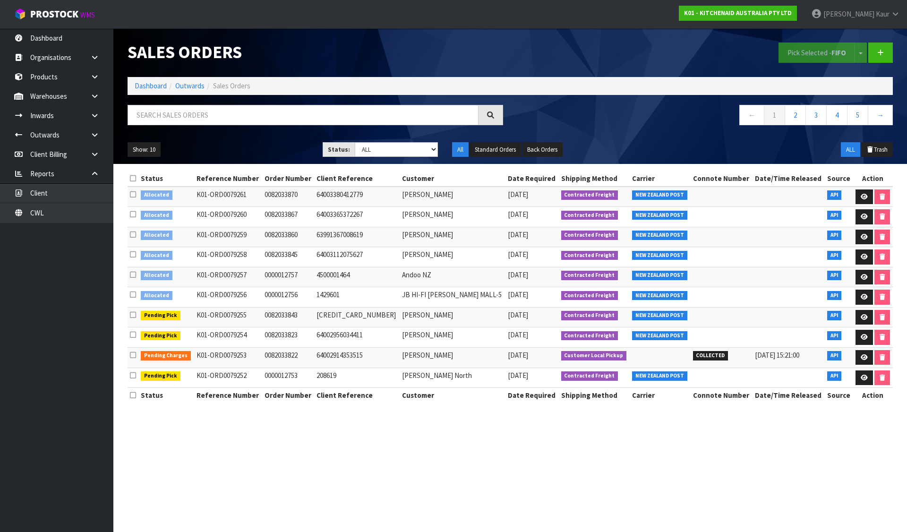
click at [132, 176] on icon at bounding box center [133, 178] width 6 height 7
click at [788, 58] on button "Pick Selected - FIFO" at bounding box center [817, 53] width 77 height 20
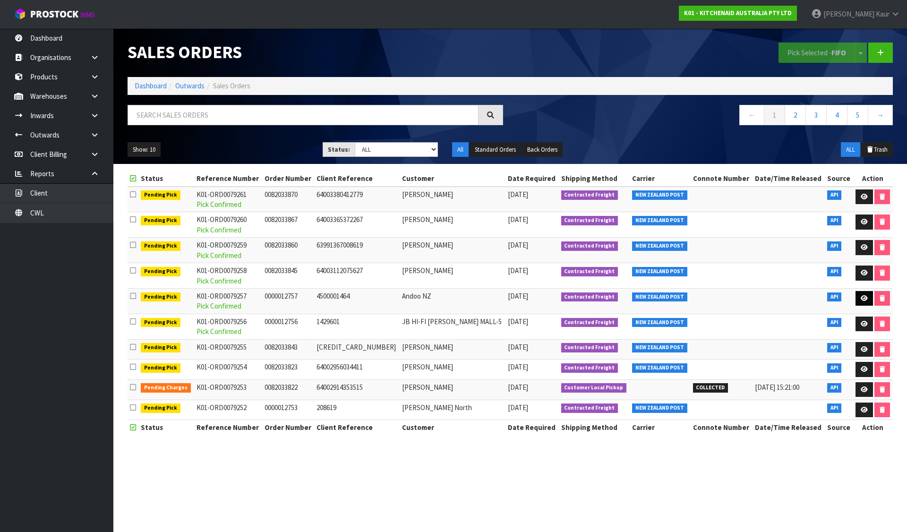
click at [859, 294] on link at bounding box center [864, 298] width 17 height 15
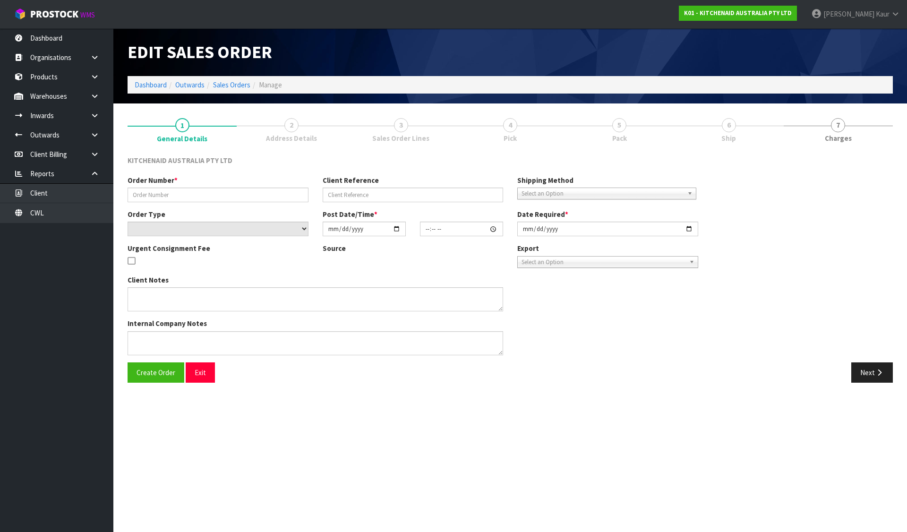
type input "0000012757"
type input "4500001464"
select select "number:0"
type input "[DATE]"
type input "15:32:58.000"
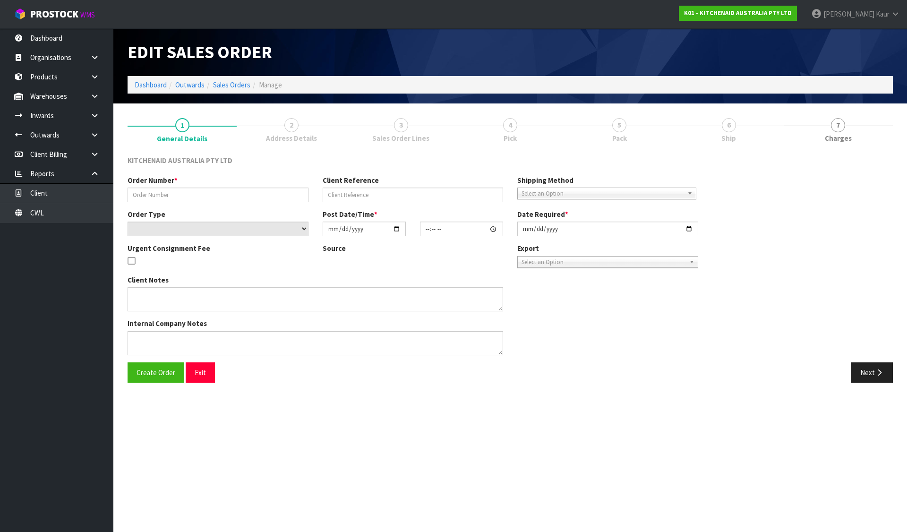
type input "[DATE]"
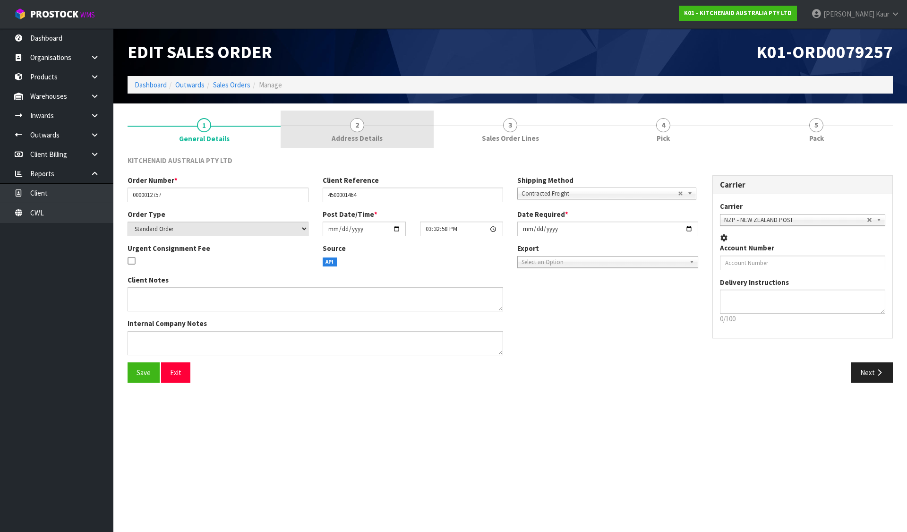
click at [394, 131] on link "2 Address Details" at bounding box center [357, 129] width 153 height 37
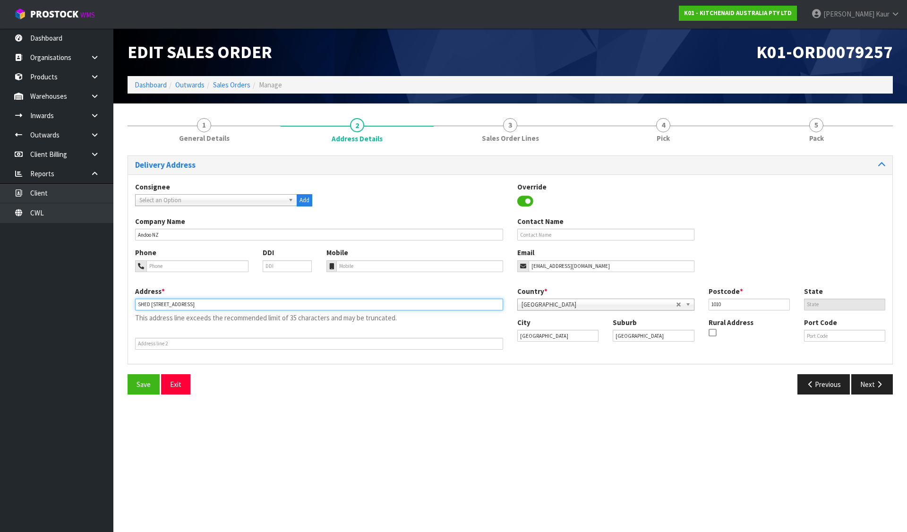
click at [176, 304] on input "SHED [STREET_ADDRESS]" at bounding box center [319, 305] width 368 height 12
drag, startPoint x: 176, startPoint y: 304, endPoint x: 262, endPoint y: 304, distance: 85.5
click at [262, 304] on input "SHED [STREET_ADDRESS]" at bounding box center [319, 305] width 368 height 12
type input "SHED [STREET_ADDRESS]"
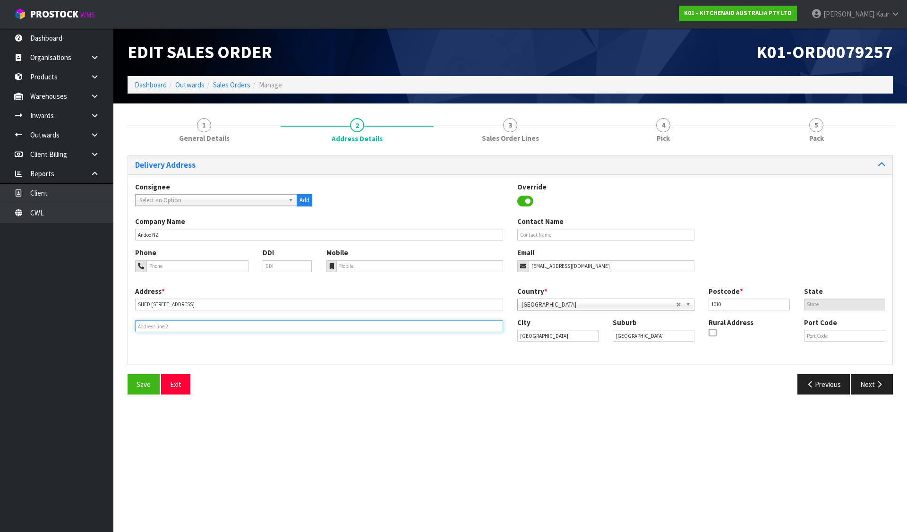
click at [183, 322] on input "text" at bounding box center [319, 326] width 368 height 12
paste input "ENTRANCE PORTS OF [GEOGRAPHIC_DATA]"
type input "ENTRANCE PORTS OF [GEOGRAPHIC_DATA]"
click at [151, 376] on button "Save" at bounding box center [144, 384] width 32 height 20
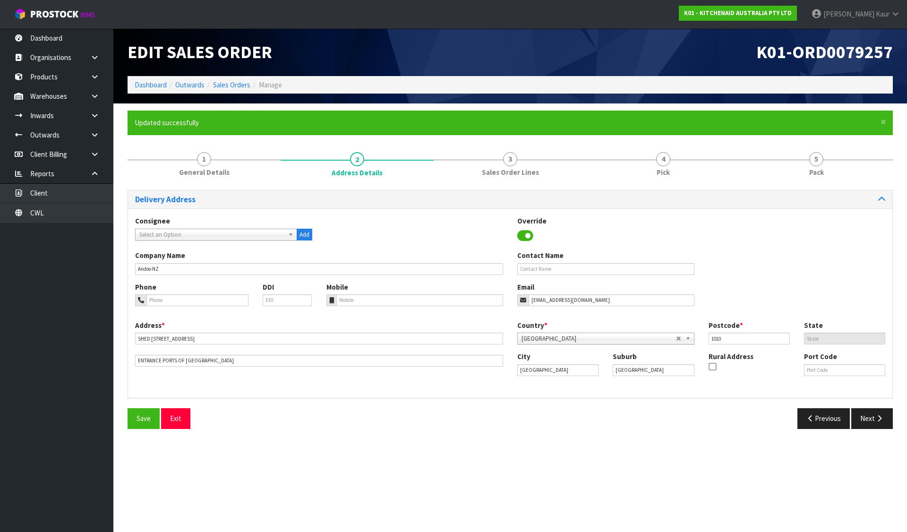
click at [146, 90] on ol "Dashboard Outwards Sales Orders Manage" at bounding box center [510, 84] width 765 height 17
click at [146, 84] on link "Dashboard" at bounding box center [151, 84] width 32 height 9
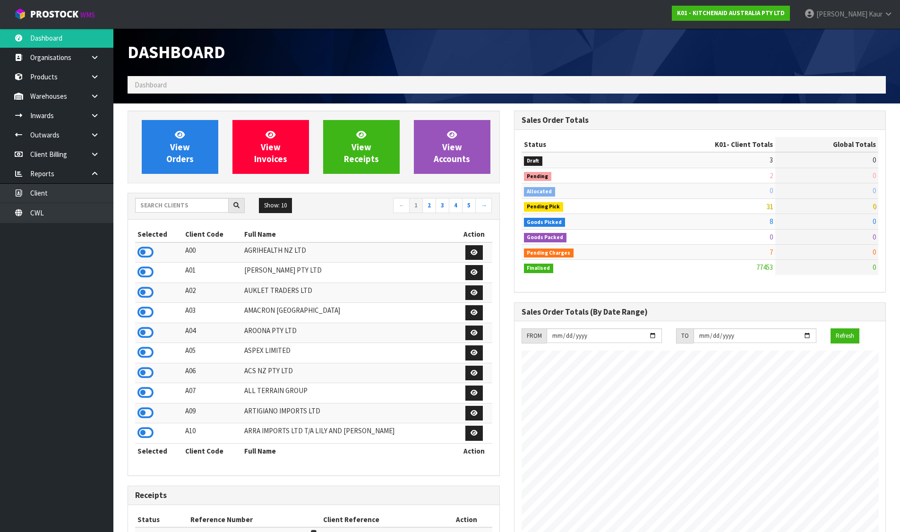
scroll to position [716, 386]
click at [197, 205] on input "text" at bounding box center [182, 205] width 94 height 15
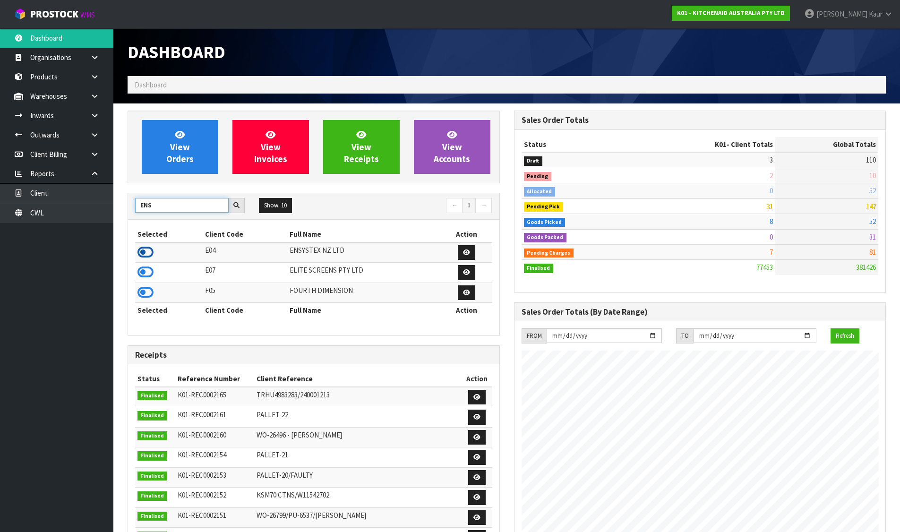
type input "ENS"
click at [145, 256] on icon at bounding box center [145, 252] width 16 height 14
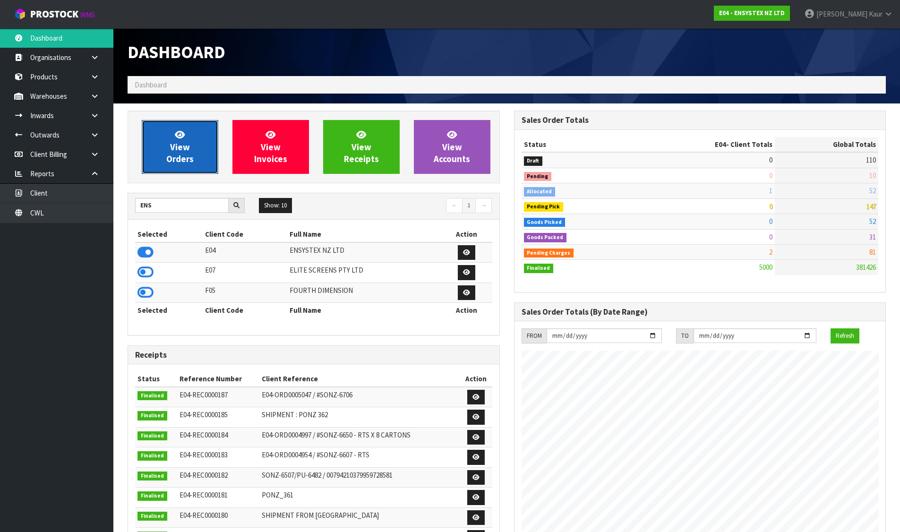
click at [169, 132] on link "View Orders" at bounding box center [180, 147] width 77 height 54
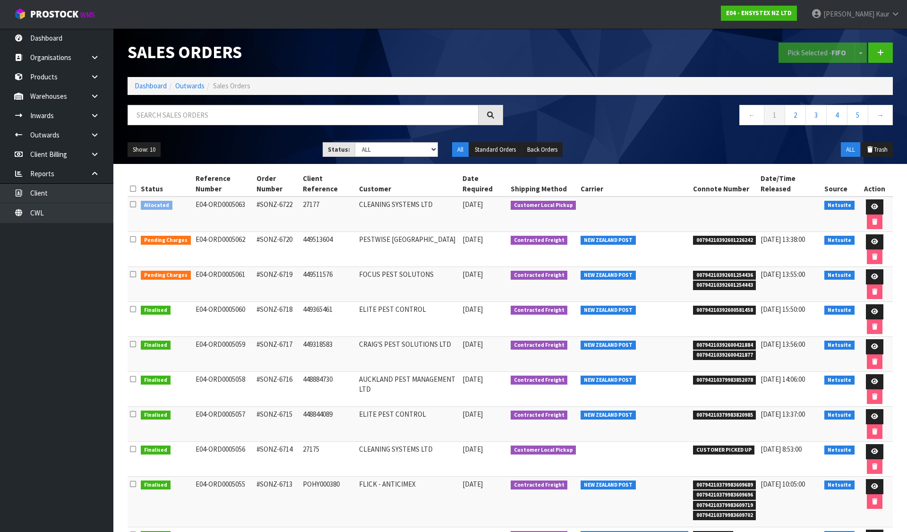
click at [130, 201] on icon at bounding box center [133, 204] width 6 height 7
click at [0, 0] on input "checkbox" at bounding box center [0, 0] width 0 height 0
click at [822, 49] on button "Pick Selected - FIFO" at bounding box center [817, 53] width 77 height 20
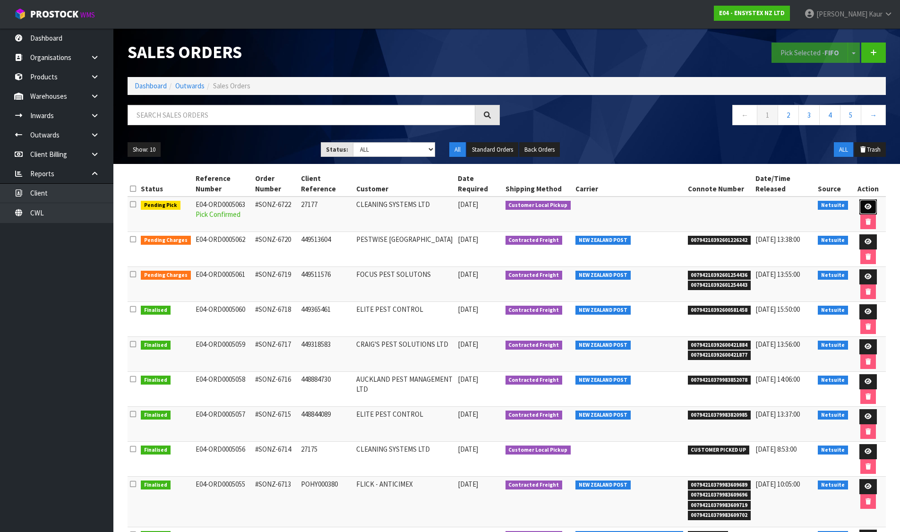
click at [865, 204] on icon at bounding box center [867, 207] width 7 height 6
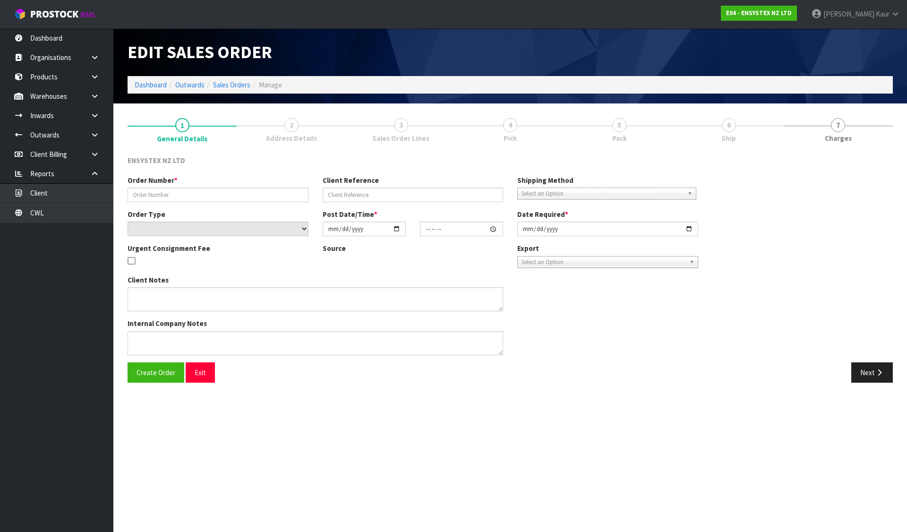
type input "#SONZ-6722"
type input "27177"
select select "number:0"
type input "[DATE]"
type input "15:45:24.000"
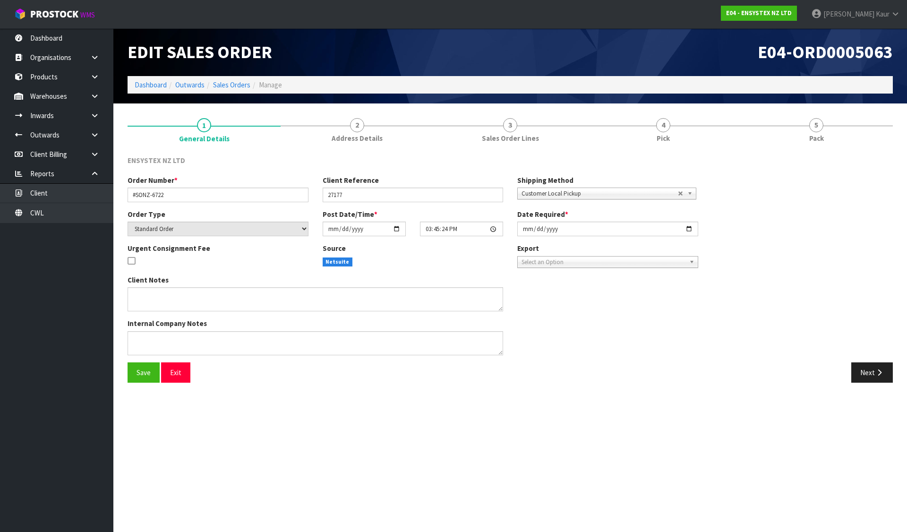
click at [531, 228] on input "[DATE]" at bounding box center [607, 229] width 181 height 15
type input "[DATE]"
click at [145, 368] on span "Save" at bounding box center [144, 372] width 14 height 9
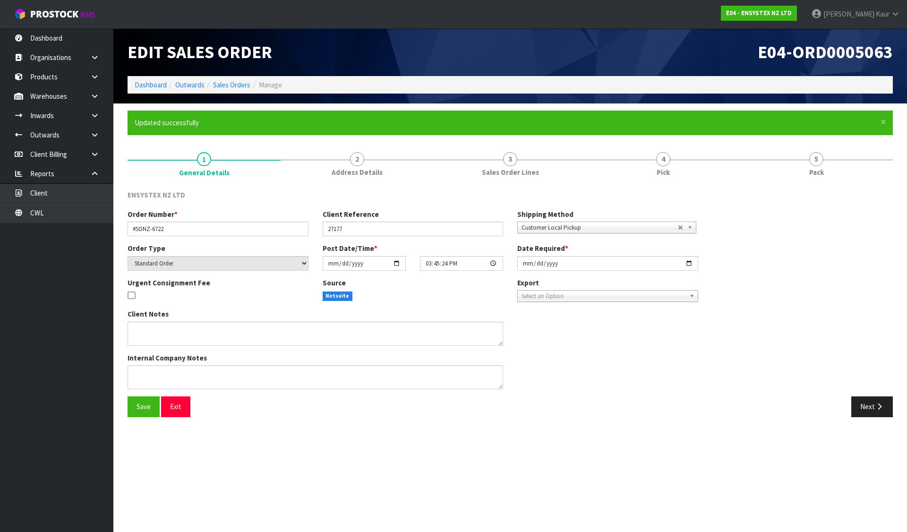
click at [520, 141] on form "× Close Updated successfully 1 General Details 2 Address Details 3 Sales Order …" at bounding box center [510, 267] width 765 height 313
drag, startPoint x: 521, startPoint y: 168, endPoint x: 580, endPoint y: 160, distance: 59.1
click at [522, 168] on span "Sales Order Lines" at bounding box center [510, 172] width 57 height 10
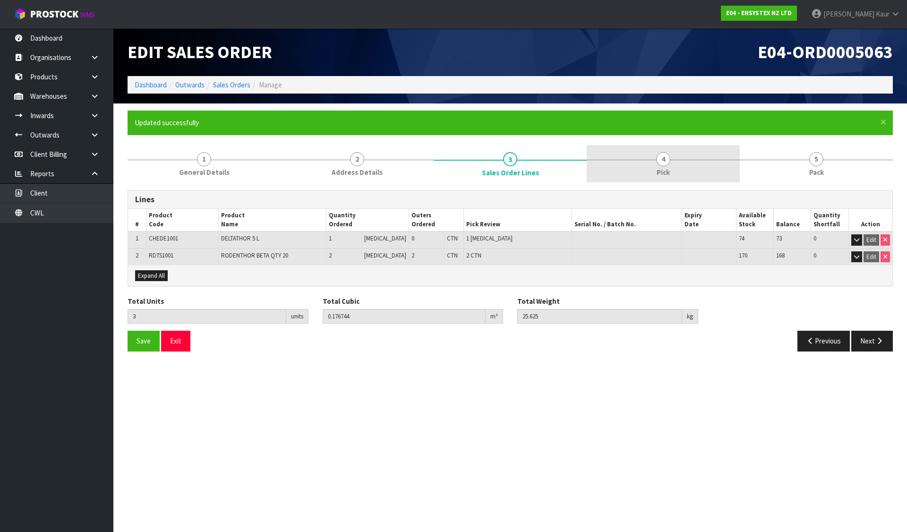
click at [676, 146] on link "4 Pick" at bounding box center [663, 163] width 153 height 37
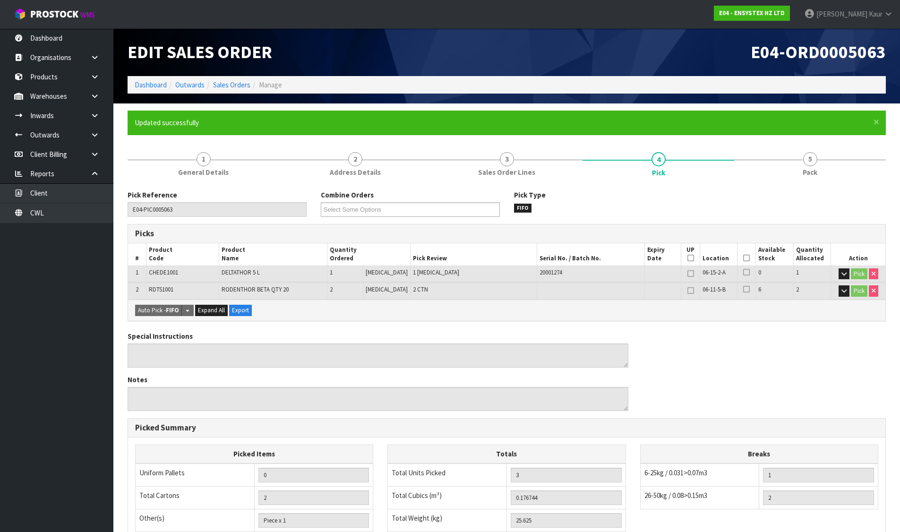
scroll to position [147, 0]
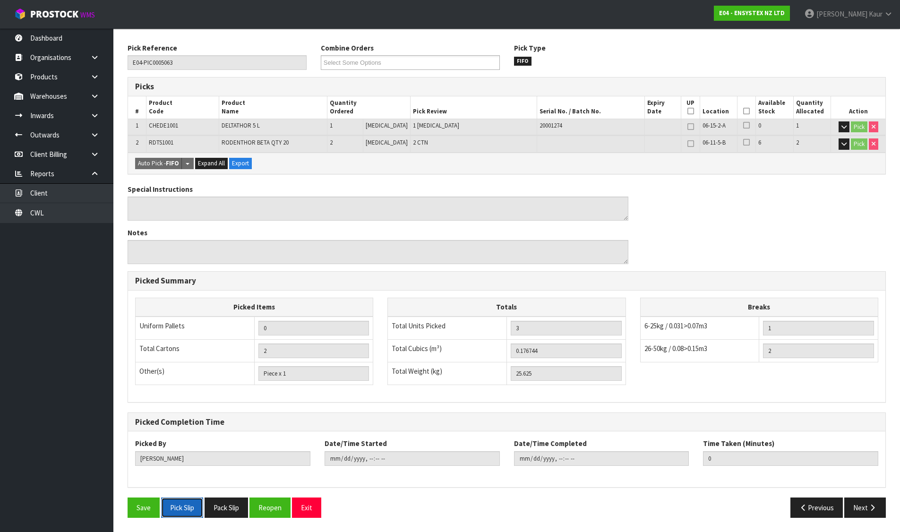
click at [194, 499] on button "Pick Slip" at bounding box center [182, 507] width 42 height 20
click at [219, 504] on button "Pack Slip" at bounding box center [226, 507] width 43 height 20
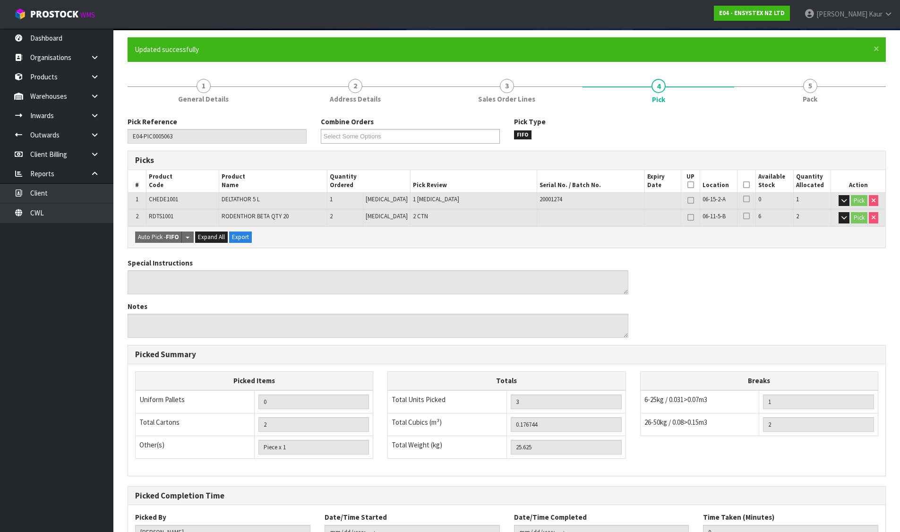
scroll to position [0, 0]
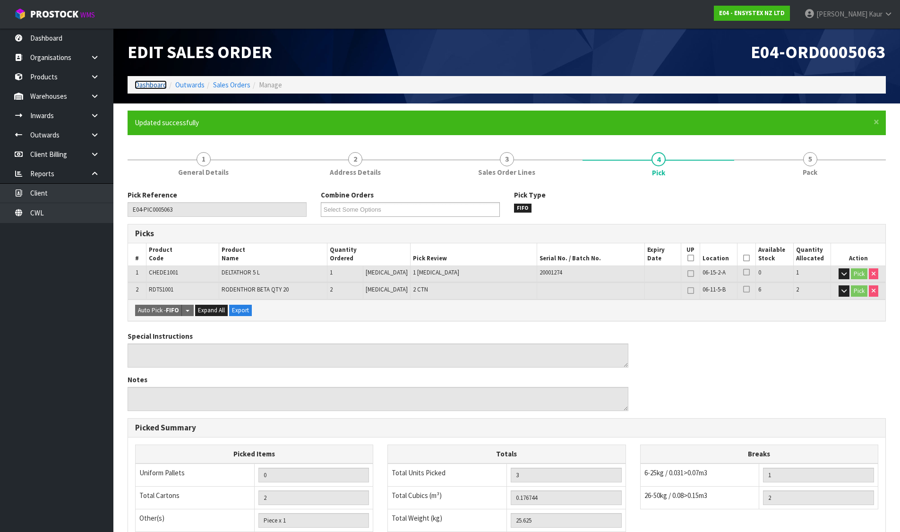
click at [152, 85] on link "Dashboard" at bounding box center [151, 84] width 32 height 9
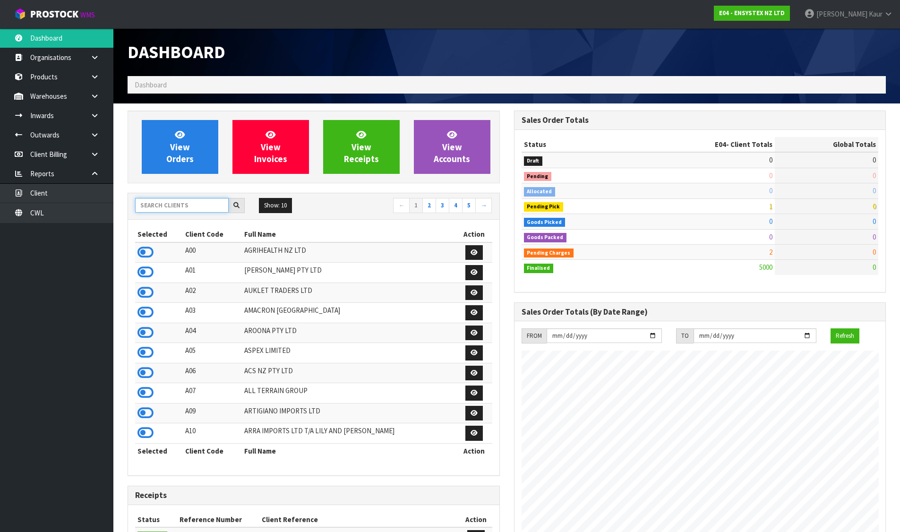
click at [201, 207] on input "text" at bounding box center [182, 205] width 94 height 15
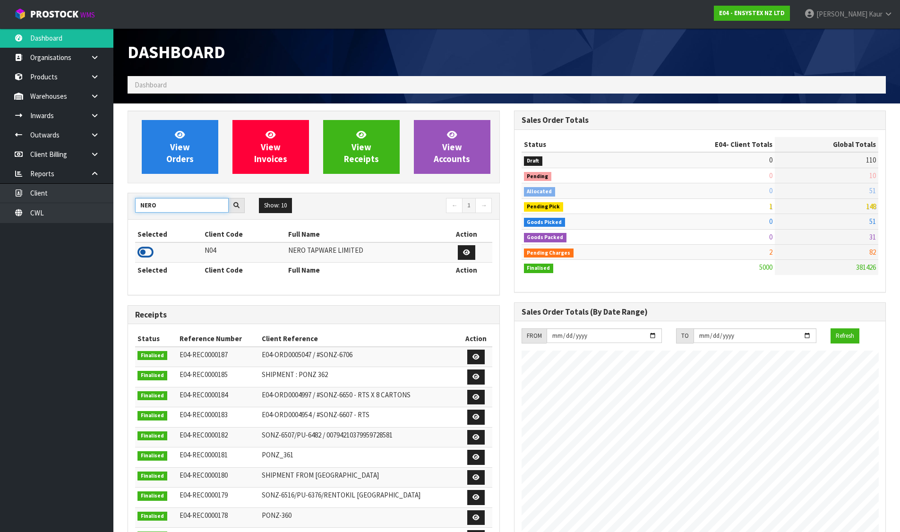
type input "NERO"
click at [142, 252] on icon at bounding box center [145, 252] width 16 height 14
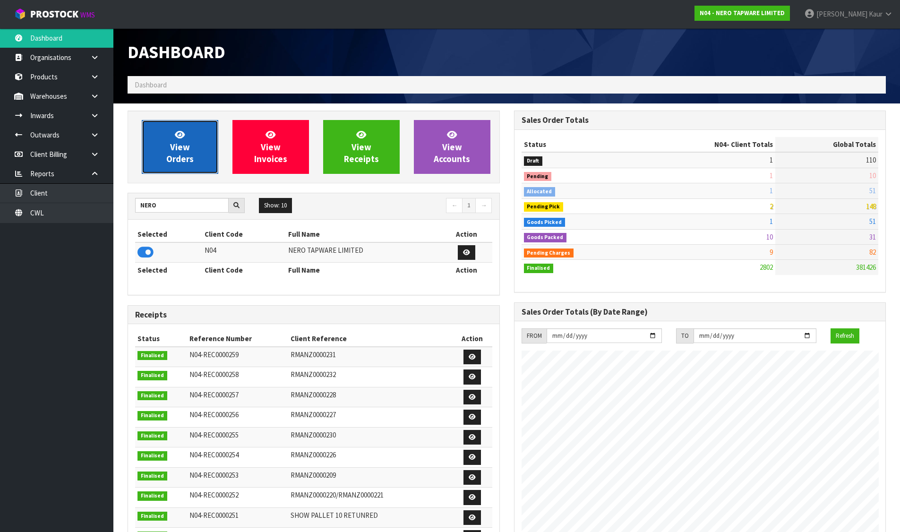
click at [205, 141] on link "View Orders" at bounding box center [180, 147] width 77 height 54
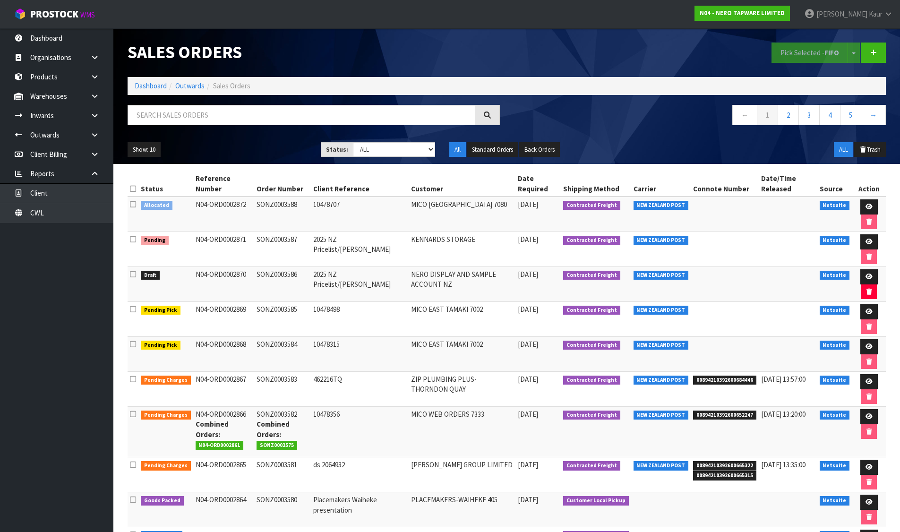
click at [134, 204] on icon at bounding box center [133, 204] width 6 height 7
click at [0, 0] on input "checkbox" at bounding box center [0, 0] width 0 height 0
click at [801, 48] on button "Pick Selected - FIFO" at bounding box center [809, 53] width 77 height 20
click at [860, 202] on link at bounding box center [868, 206] width 17 height 15
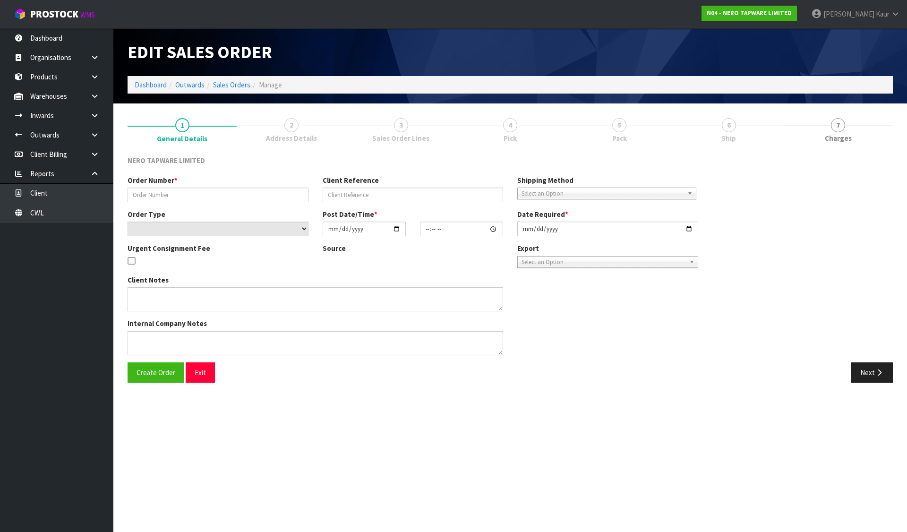
type input "SONZ0003588"
type input "10478707"
select select "number:0"
type input "[DATE]"
type input "15:45:12.000"
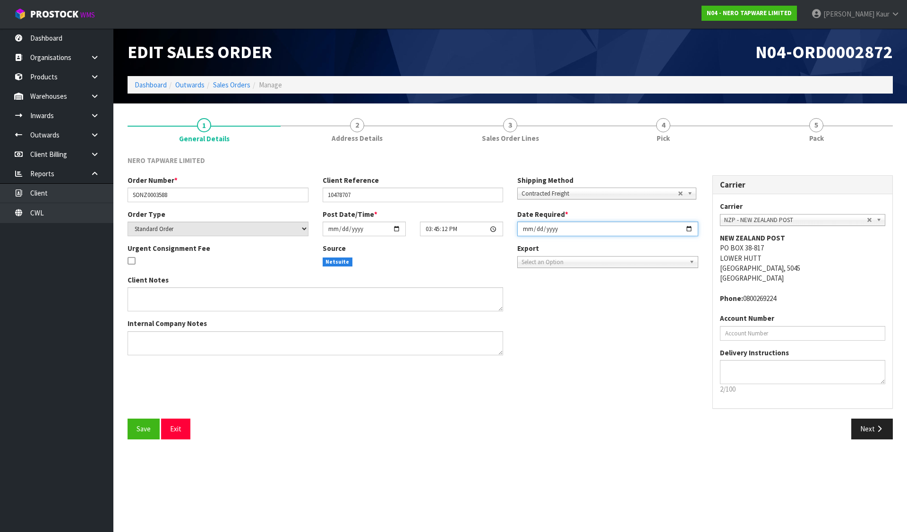
click at [523, 228] on input "[DATE]" at bounding box center [607, 229] width 181 height 15
type input "[DATE]"
click at [146, 420] on button "Save" at bounding box center [144, 429] width 32 height 20
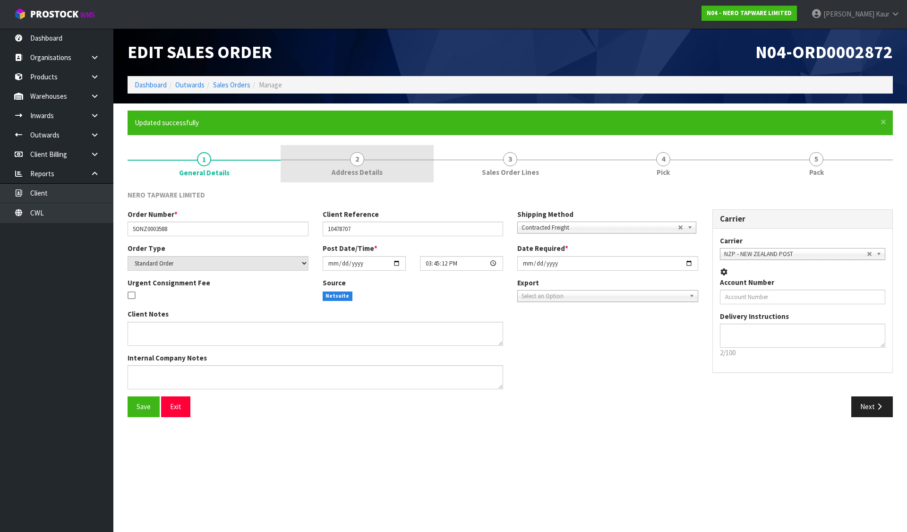
click at [355, 154] on span "2" at bounding box center [357, 159] width 14 height 14
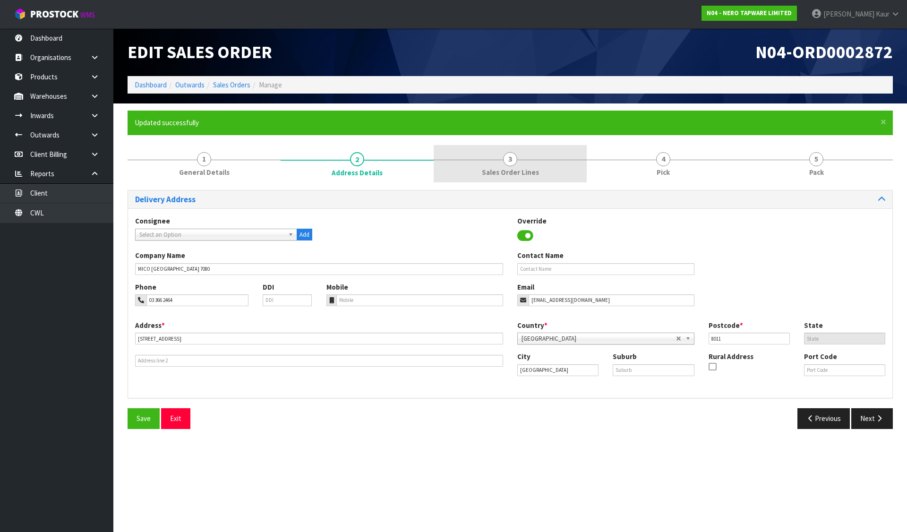
click at [537, 166] on link "3 Sales Order Lines" at bounding box center [510, 163] width 153 height 37
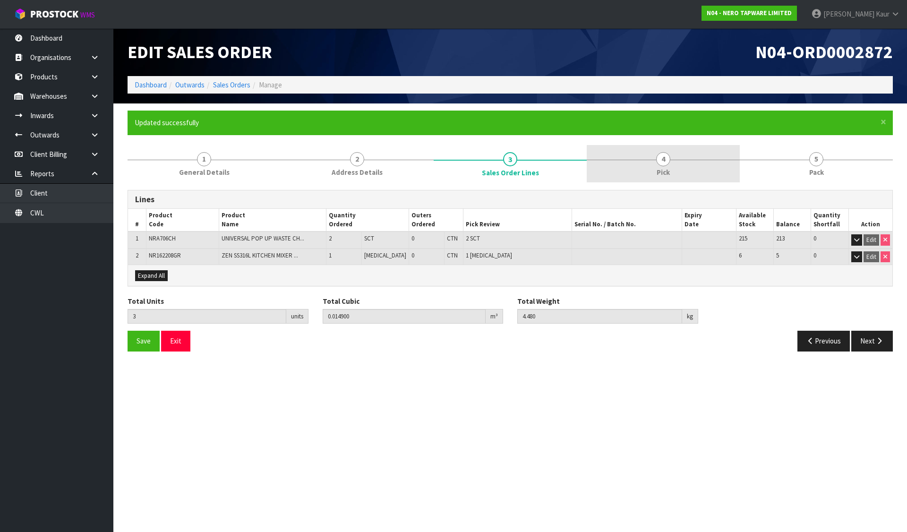
click at [691, 165] on link "4 Pick" at bounding box center [663, 163] width 153 height 37
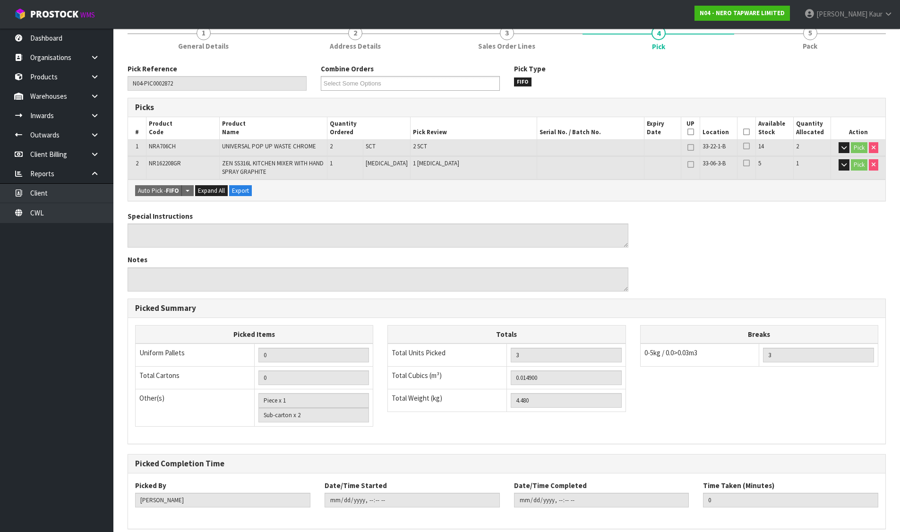
scroll to position [168, 0]
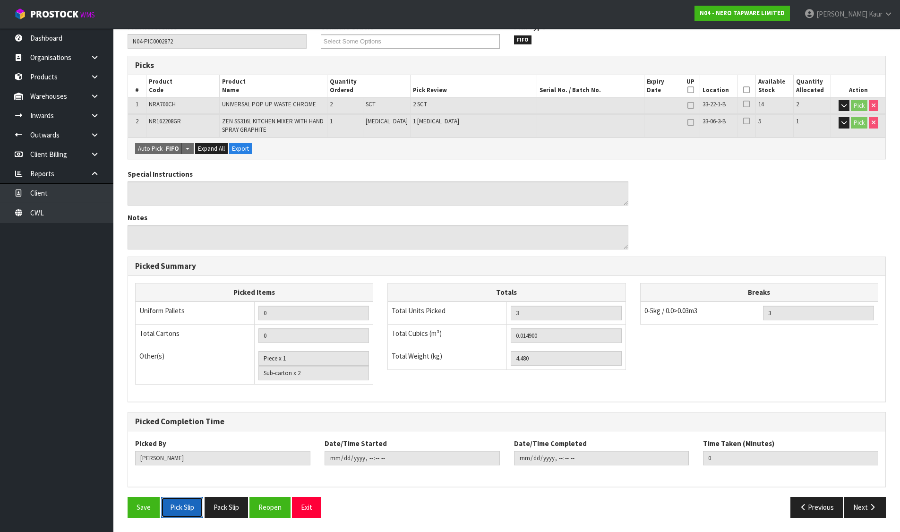
click at [190, 503] on button "Pick Slip" at bounding box center [182, 507] width 42 height 20
click at [222, 512] on button "Pack Slip" at bounding box center [226, 507] width 43 height 20
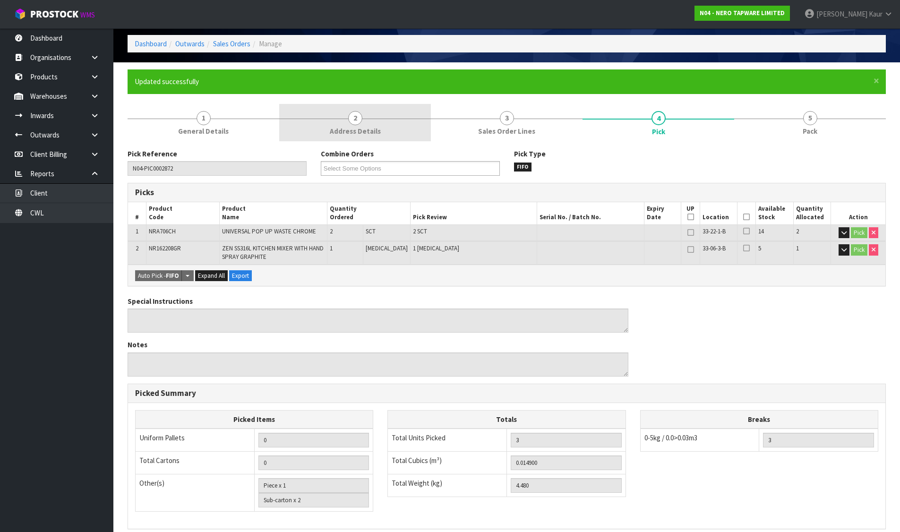
scroll to position [0, 0]
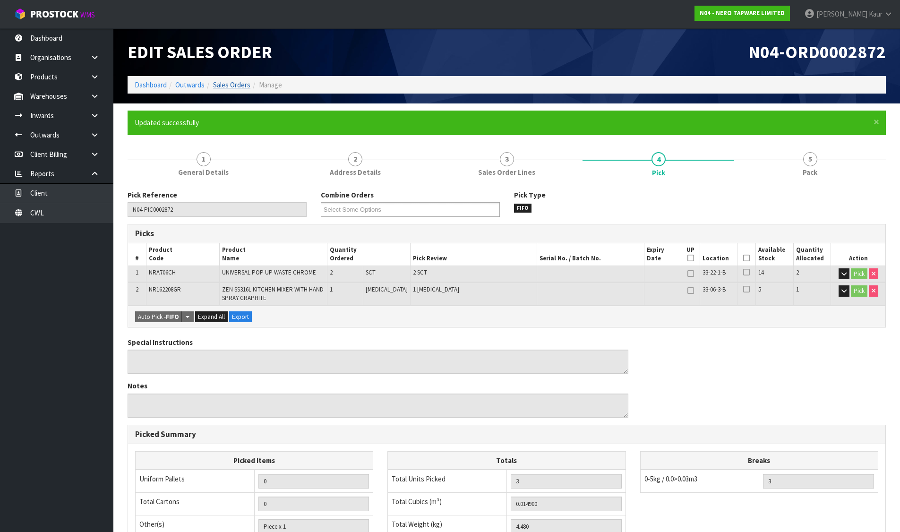
click at [226, 85] on link "Sales Orders" at bounding box center [231, 84] width 37 height 9
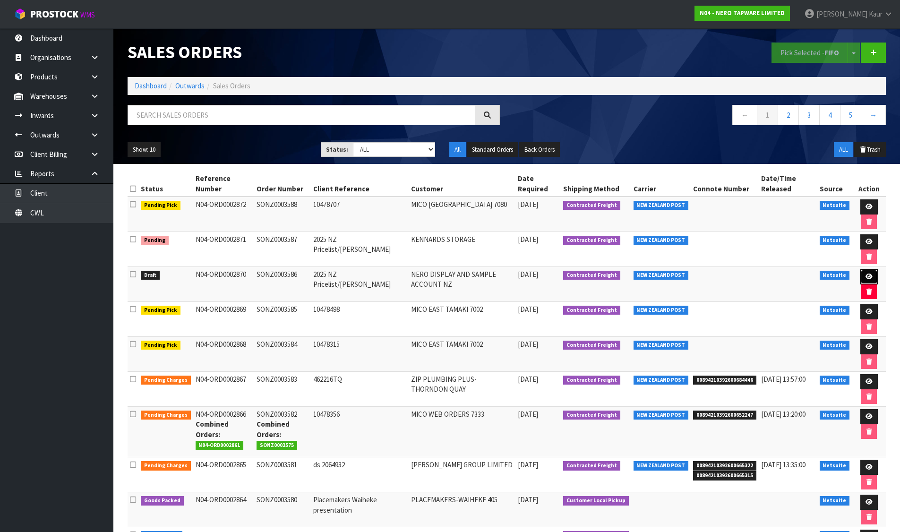
click at [865, 277] on icon at bounding box center [868, 277] width 7 height 6
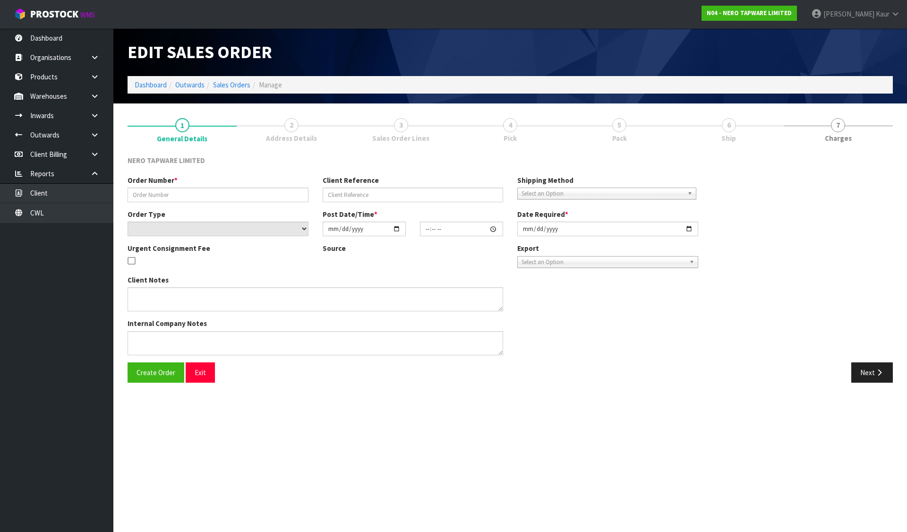
type input "SONZ0003586"
type input "2025 NZ Pricelist/[PERSON_NAME]"
select select "number:0"
type input "[DATE]"
type input "15:45:07.000"
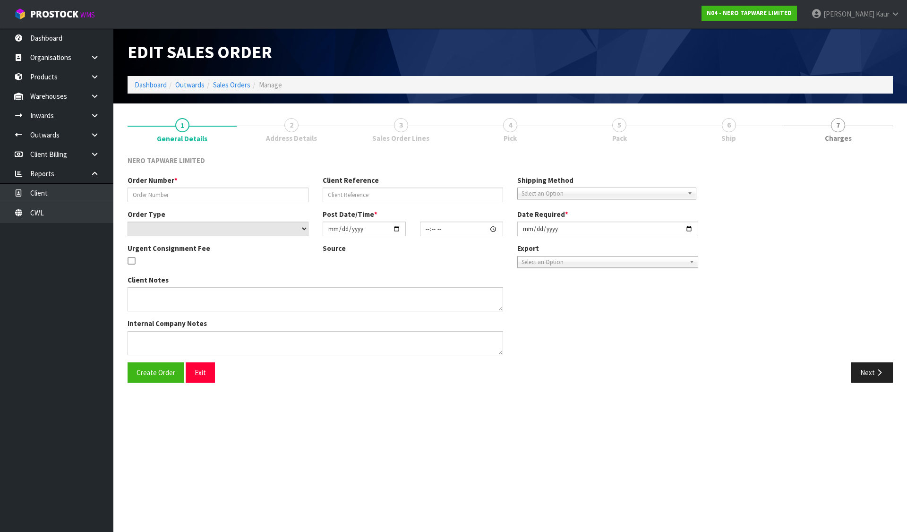
type input "[DATE]"
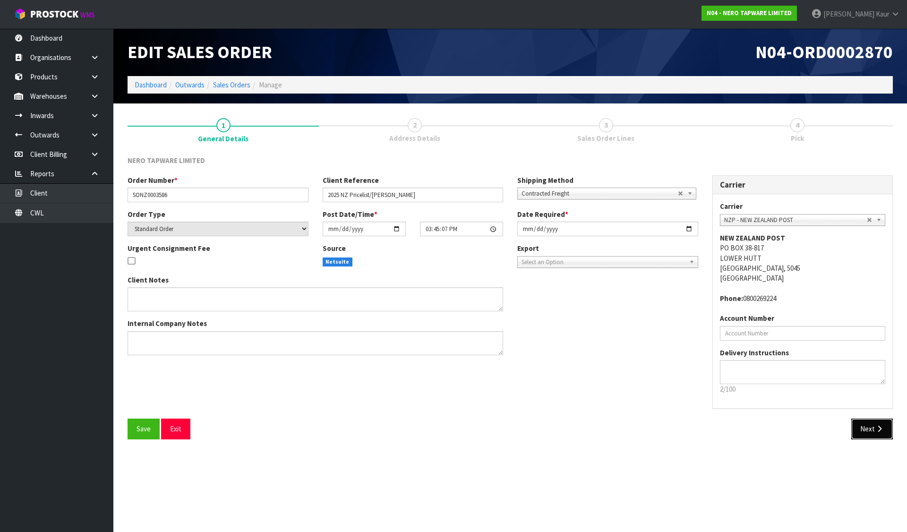
click at [866, 430] on button "Next" at bounding box center [872, 429] width 42 height 20
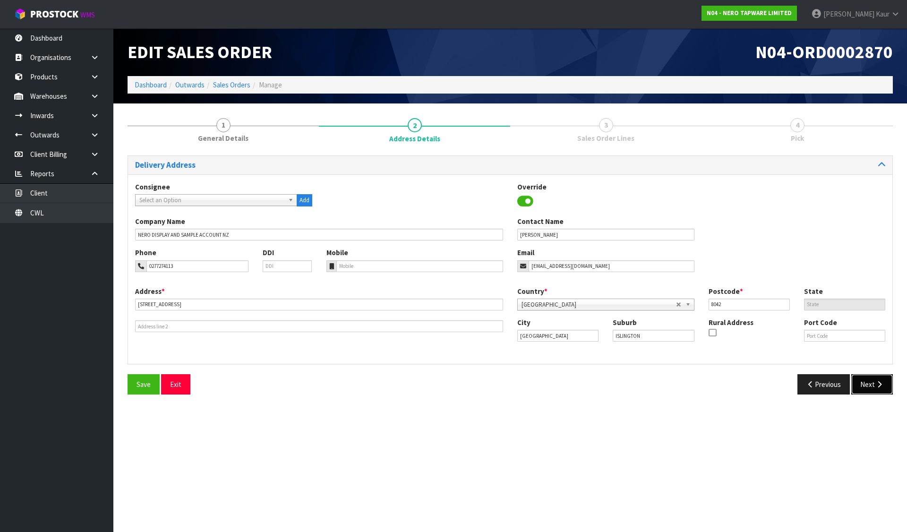
click at [884, 381] on button "Next" at bounding box center [872, 384] width 42 height 20
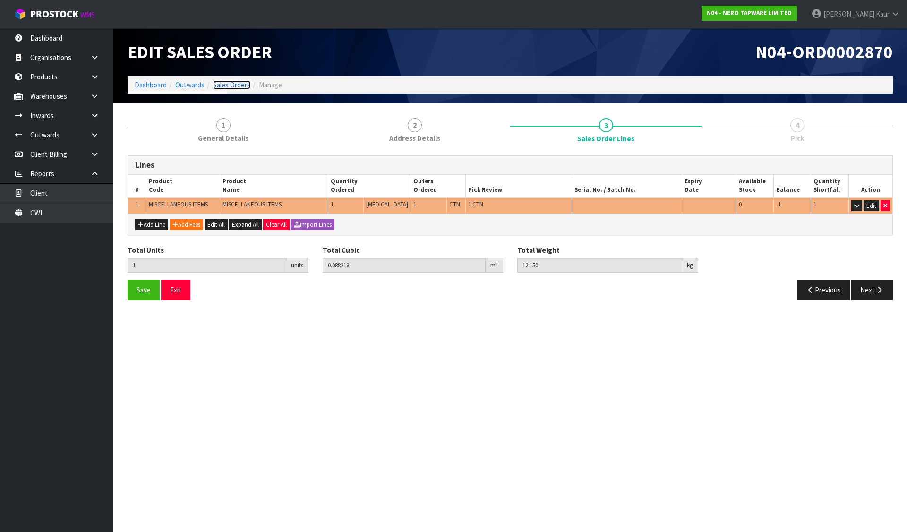
click at [231, 86] on link "Sales Orders" at bounding box center [231, 84] width 37 height 9
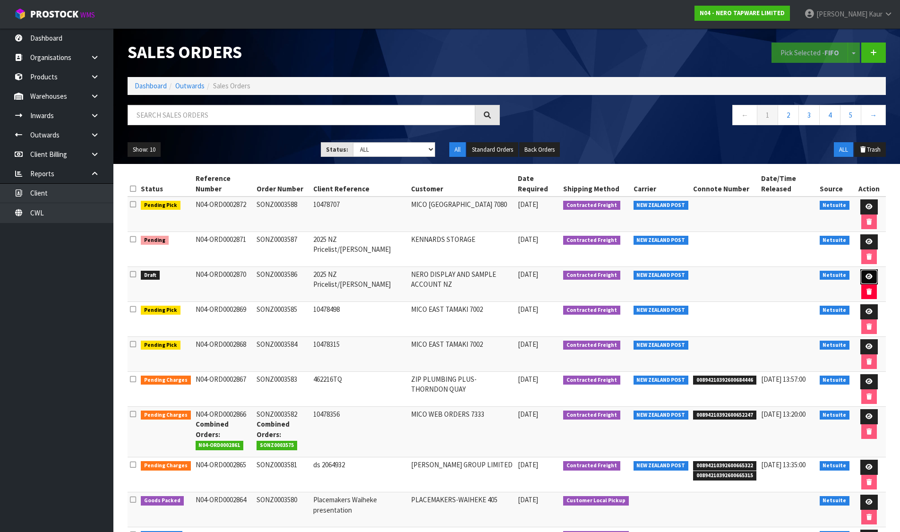
click at [867, 275] on icon at bounding box center [868, 277] width 7 height 6
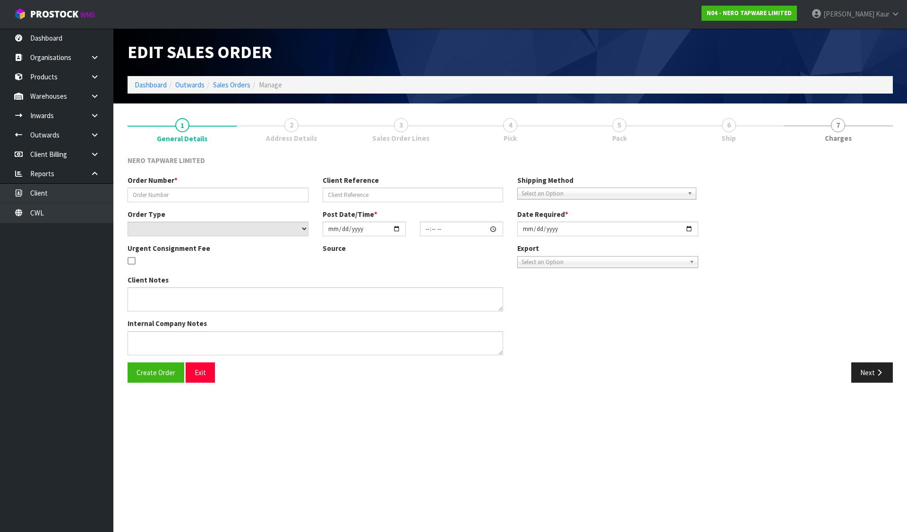
type input "SONZ0003586"
type input "2025 NZ Pricelist/[PERSON_NAME]"
select select "number:0"
type input "[DATE]"
type input "15:45:07.000"
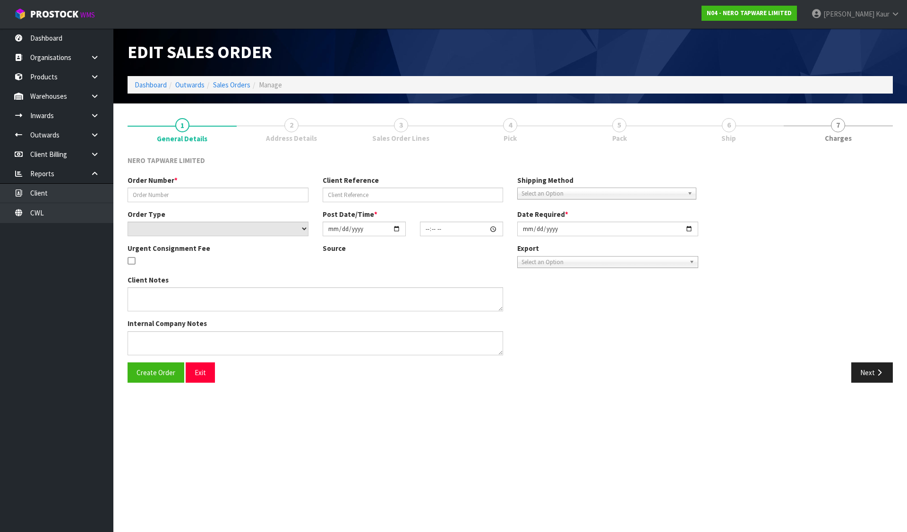
type input "[DATE]"
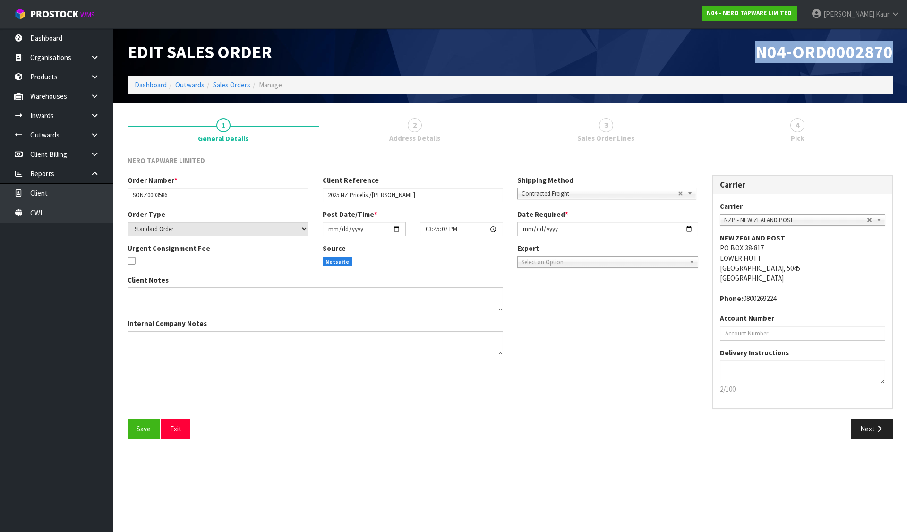
drag, startPoint x: 751, startPoint y: 55, endPoint x: 901, endPoint y: 52, distance: 150.2
click at [899, 52] on header "Edit Sales Order N04-ORD0002870 Dashboard Outwards Sales Orders Manage" at bounding box center [510, 65] width 794 height 75
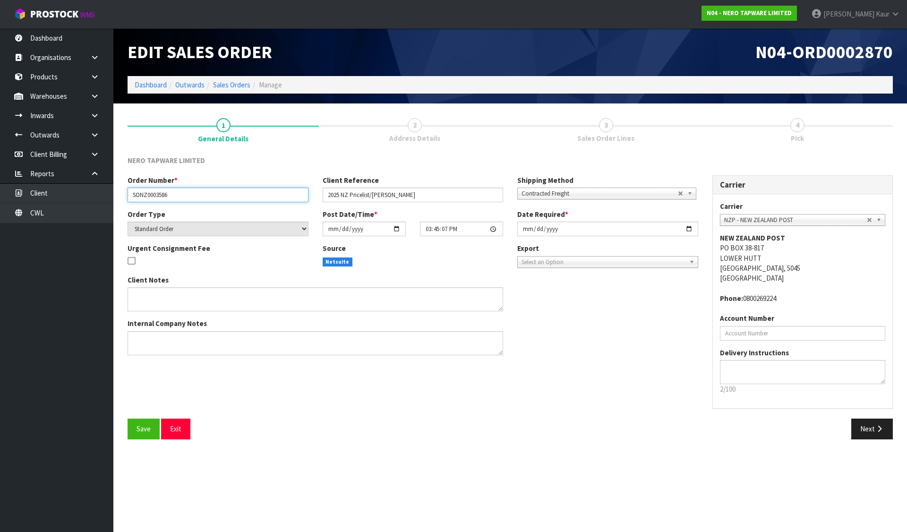
click at [161, 199] on input "SONZ0003586" at bounding box center [218, 195] width 181 height 15
click at [860, 421] on button "Next" at bounding box center [872, 429] width 42 height 20
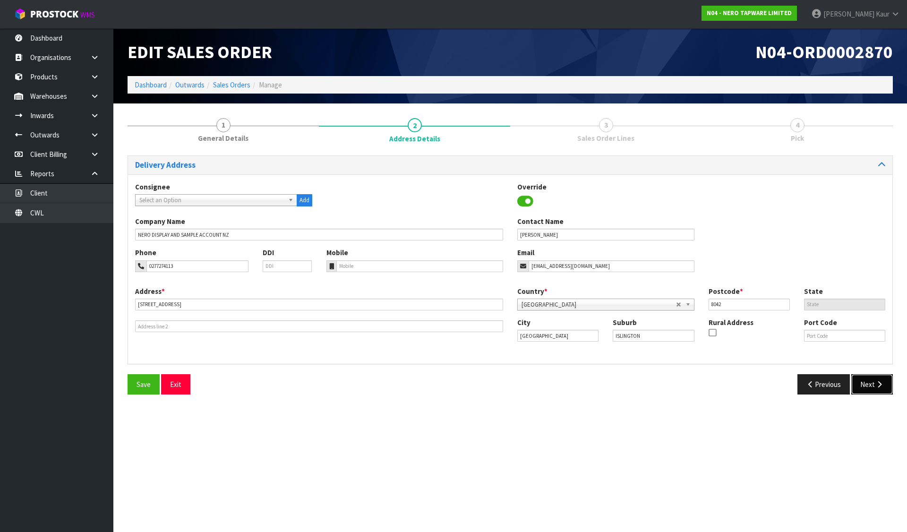
click at [876, 386] on icon "button" at bounding box center [879, 384] width 9 height 7
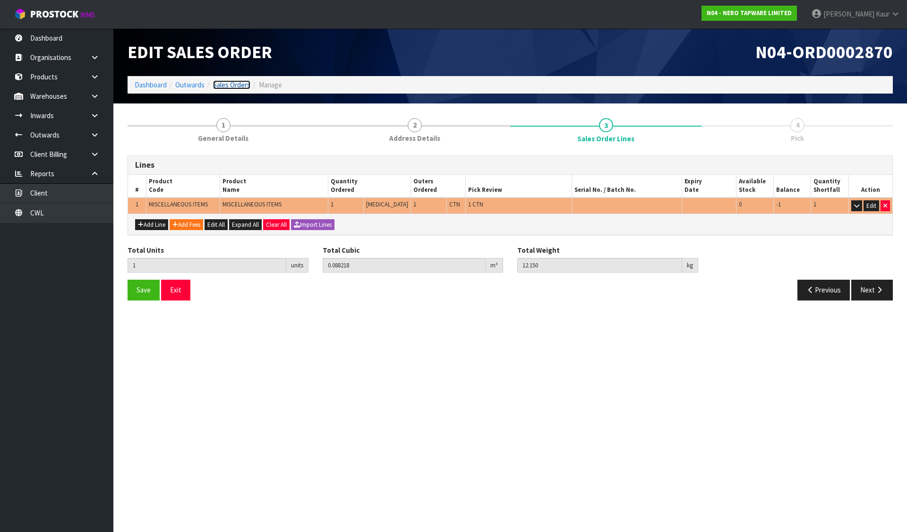
click at [241, 84] on link "Sales Orders" at bounding box center [231, 84] width 37 height 9
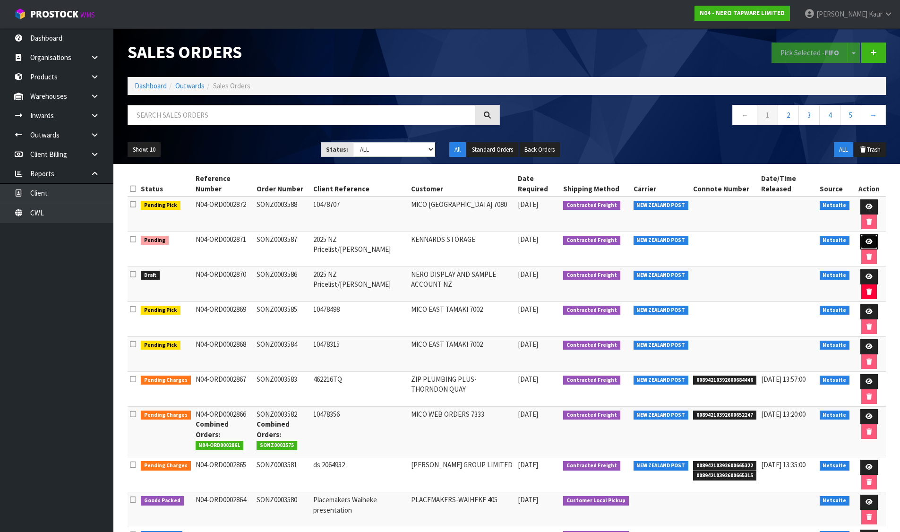
click at [869, 237] on link at bounding box center [868, 241] width 17 height 15
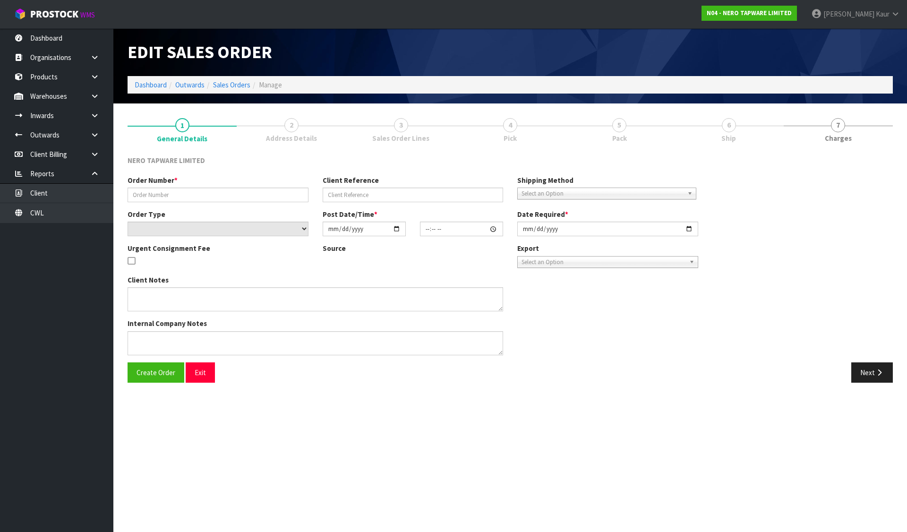
type input "SONZ0003587"
type input "2025 NZ Pricelist/[PERSON_NAME]"
select select "number:0"
type input "[DATE]"
type input "15:45:08.000"
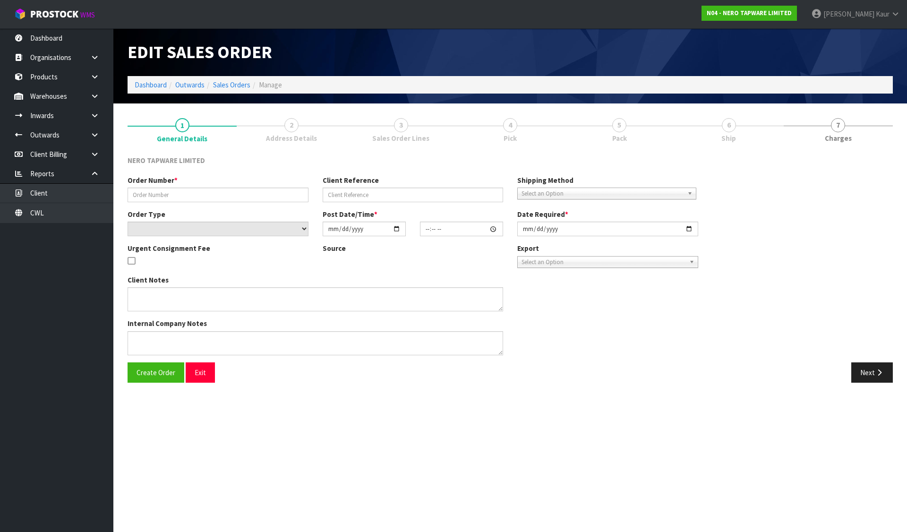
type input "[DATE]"
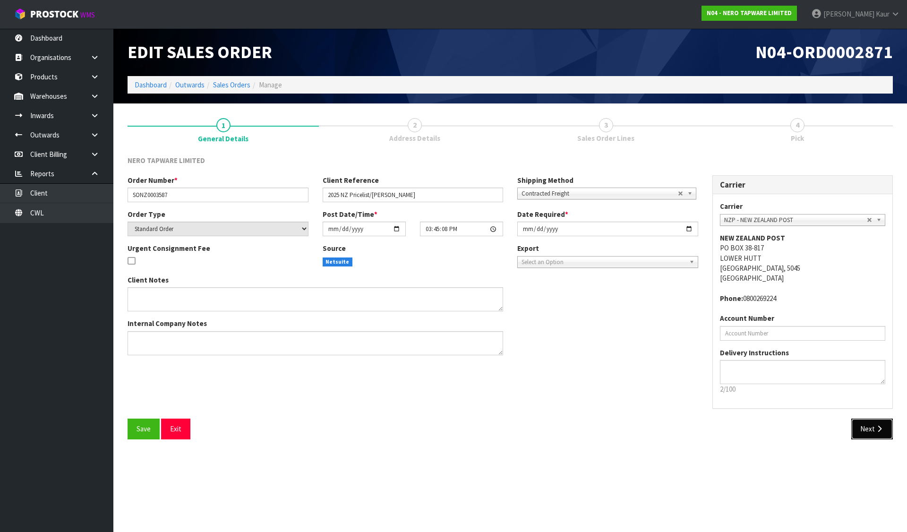
click at [870, 424] on button "Next" at bounding box center [872, 429] width 42 height 20
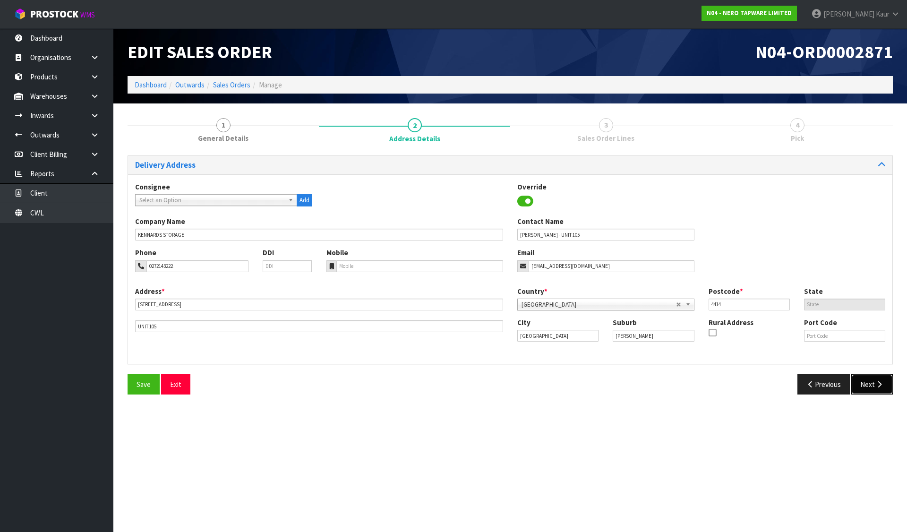
click at [870, 383] on button "Next" at bounding box center [872, 384] width 42 height 20
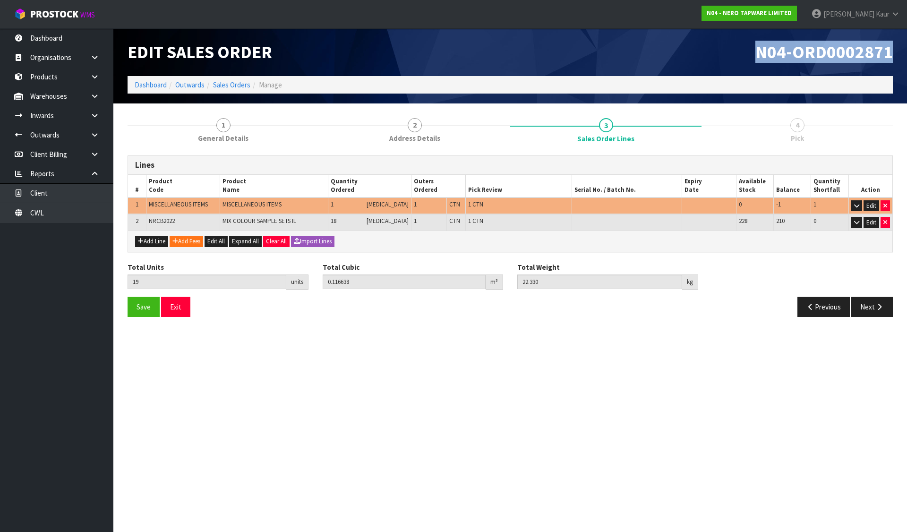
drag, startPoint x: 757, startPoint y: 53, endPoint x: 893, endPoint y: 57, distance: 135.6
click at [893, 57] on div "N04-ORD0002871" at bounding box center [705, 52] width 390 height 48
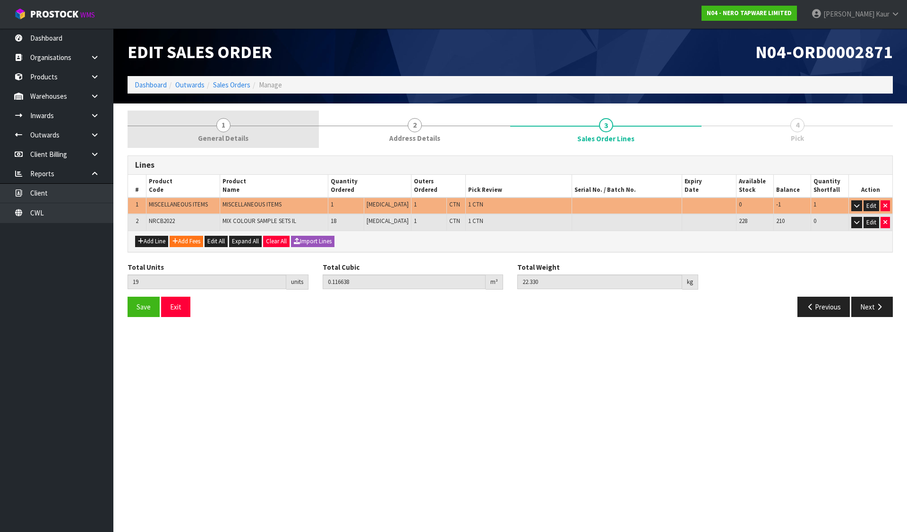
drag, startPoint x: 233, startPoint y: 126, endPoint x: 213, endPoint y: 148, distance: 30.1
click at [233, 126] on link "1 General Details" at bounding box center [223, 129] width 191 height 37
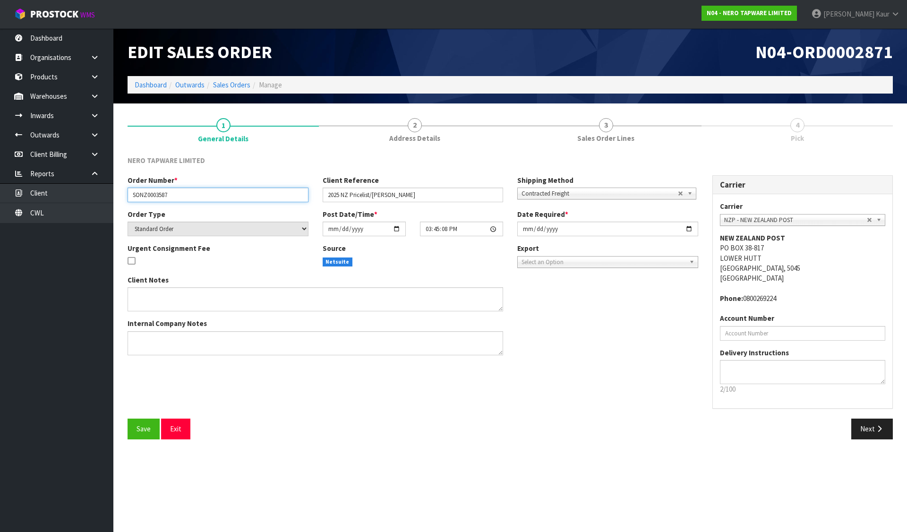
click at [160, 190] on input "SONZ0003587" at bounding box center [218, 195] width 181 height 15
click at [161, 81] on link "Dashboard" at bounding box center [151, 84] width 32 height 9
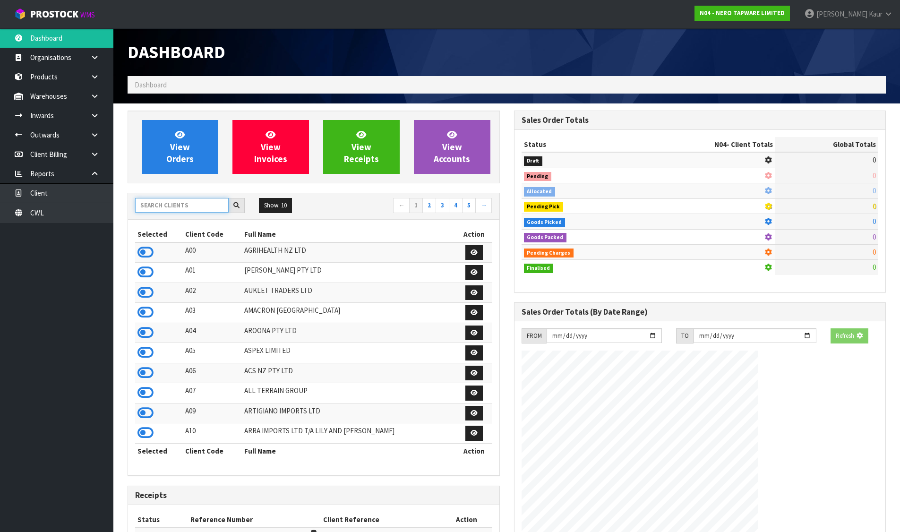
click at [169, 206] on input "text" at bounding box center [182, 205] width 94 height 15
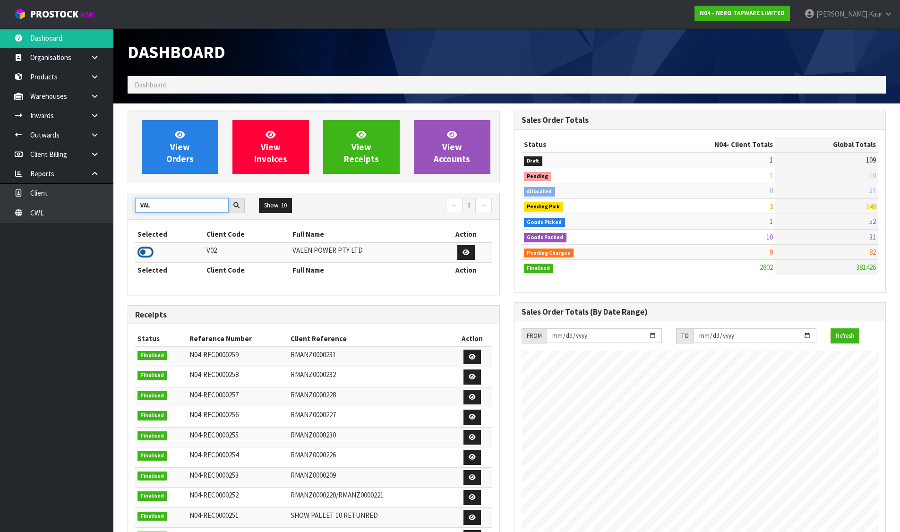
type input "VAL"
click at [149, 245] on icon at bounding box center [145, 252] width 16 height 14
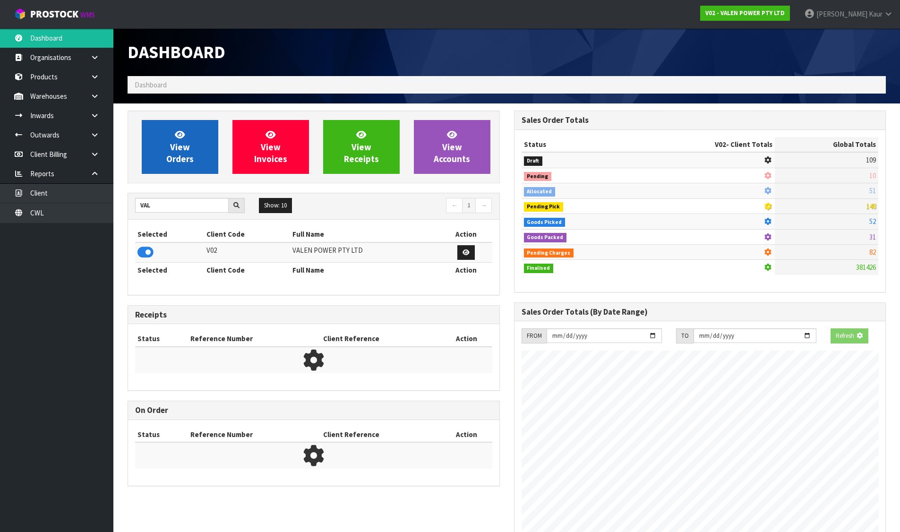
scroll to position [716, 386]
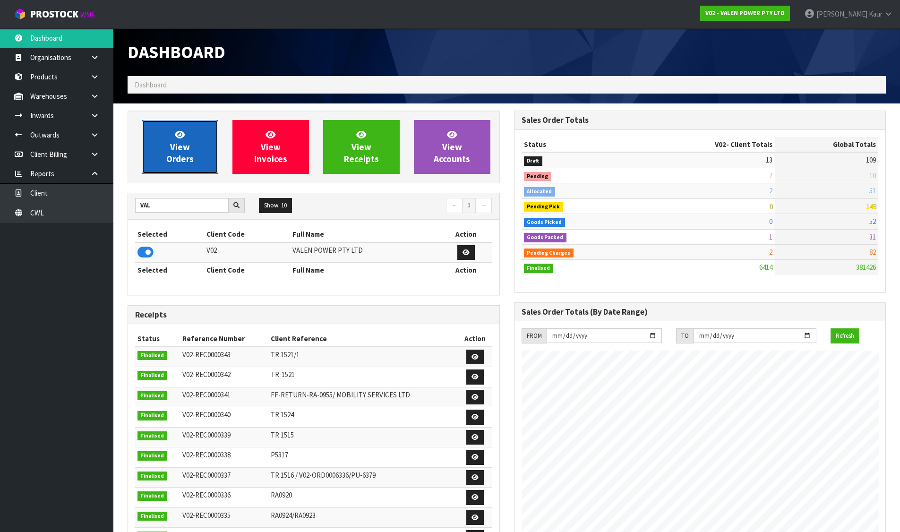
click at [174, 154] on span "View Orders" at bounding box center [179, 146] width 27 height 35
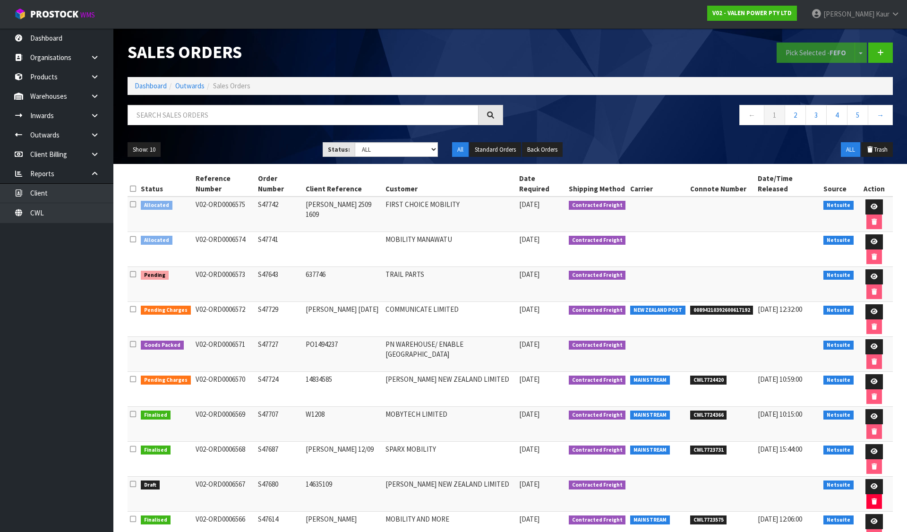
click at [131, 232] on td at bounding box center [133, 249] width 11 height 35
click at [133, 236] on icon at bounding box center [133, 239] width 6 height 7
click at [0, 0] on input "checkbox" at bounding box center [0, 0] width 0 height 0
click at [134, 201] on icon at bounding box center [133, 204] width 6 height 7
click at [0, 0] on input "checkbox" at bounding box center [0, 0] width 0 height 0
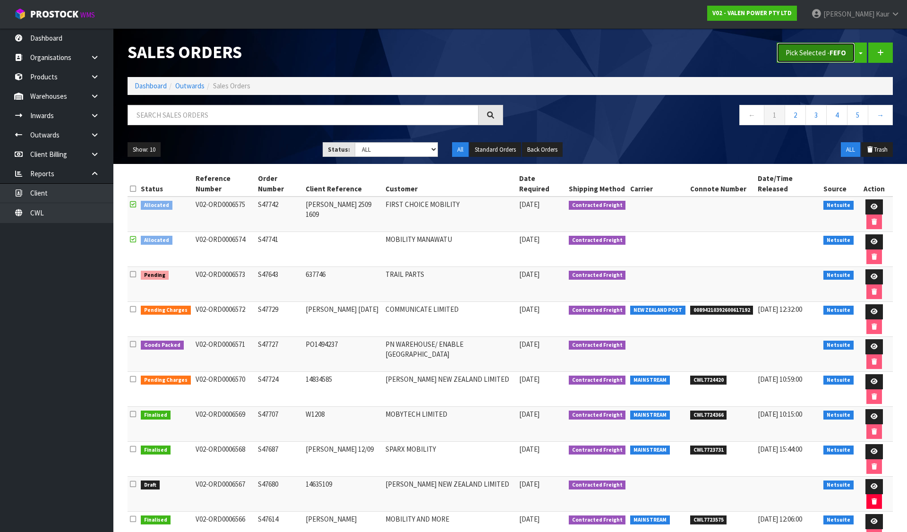
click at [783, 48] on button "Pick Selected - FEFO" at bounding box center [816, 53] width 78 height 20
click at [871, 239] on icon at bounding box center [874, 242] width 7 height 6
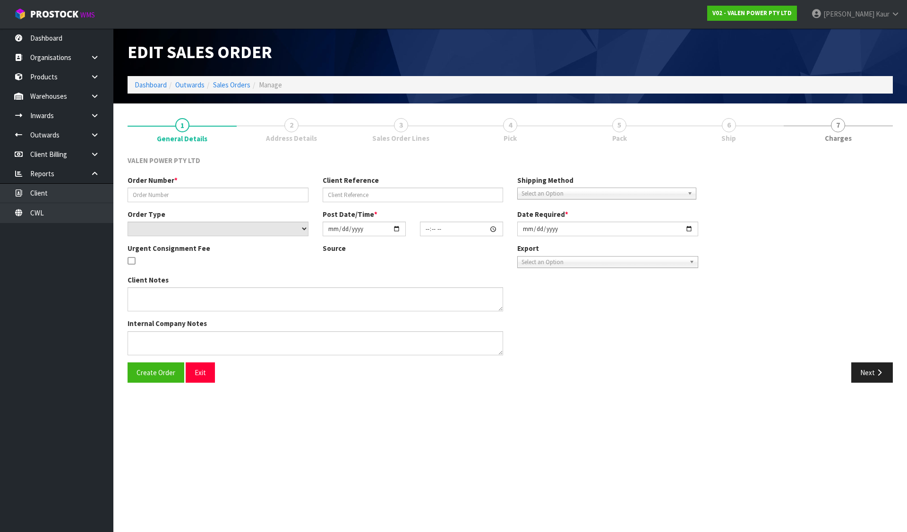
type input "S47741"
select select "number:0"
type input "[DATE]"
type input "14:45:08.000"
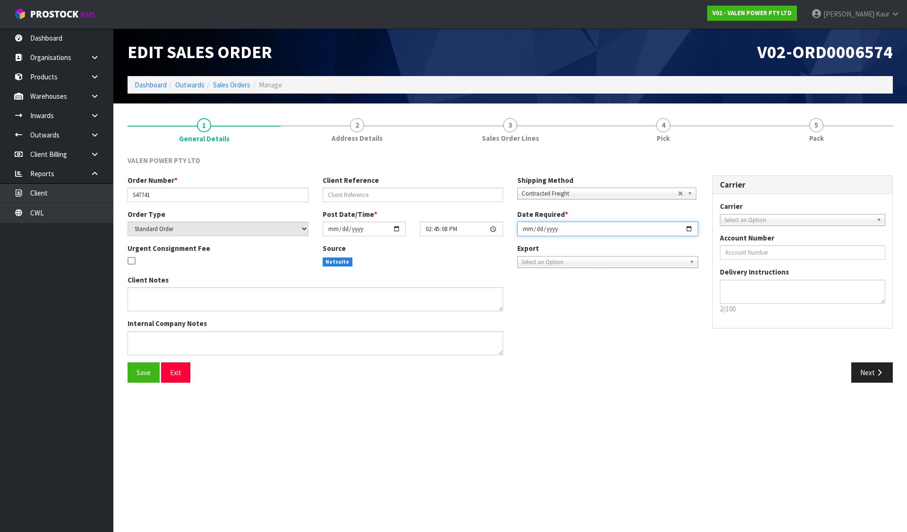
click at [522, 229] on input "[DATE]" at bounding box center [607, 229] width 181 height 15
click at [525, 233] on input "[DATE]" at bounding box center [607, 229] width 181 height 15
type input "[DATE]"
click at [148, 373] on span "Save" at bounding box center [144, 372] width 14 height 9
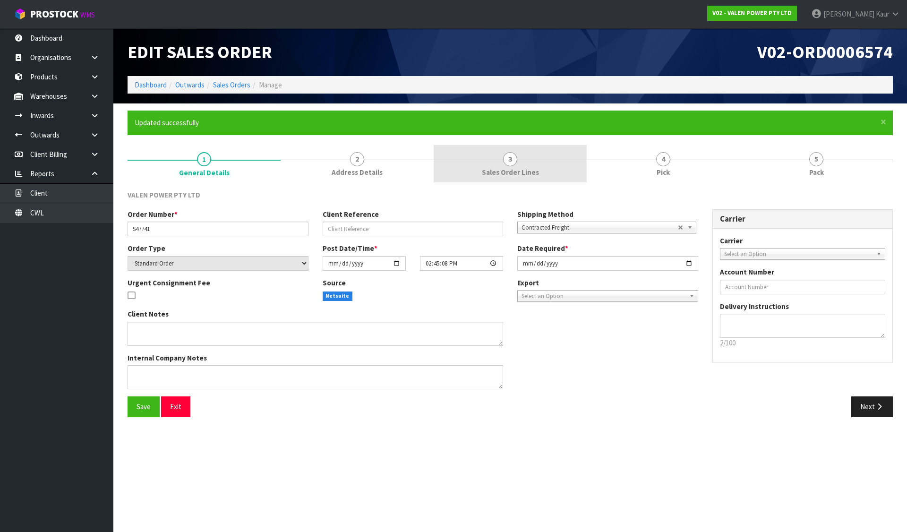
click at [488, 161] on link "3 Sales Order Lines" at bounding box center [510, 163] width 153 height 37
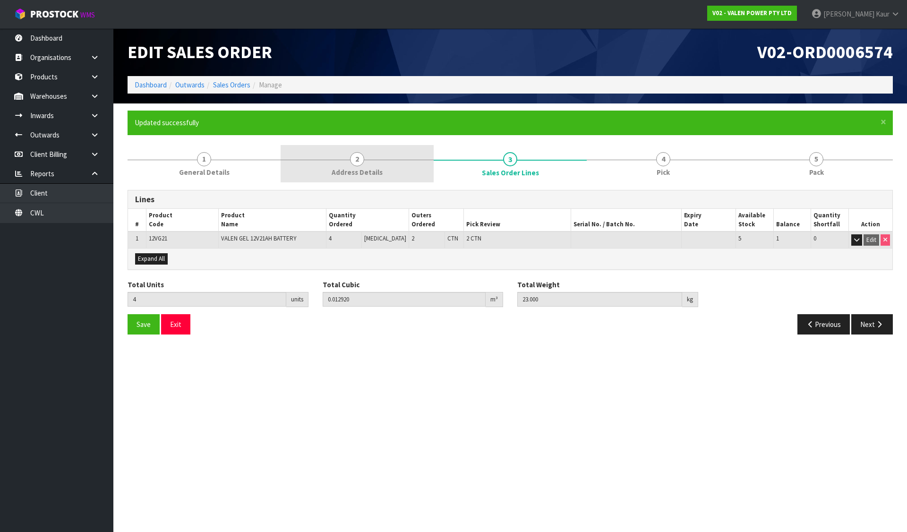
click at [371, 168] on span "Address Details" at bounding box center [357, 172] width 51 height 10
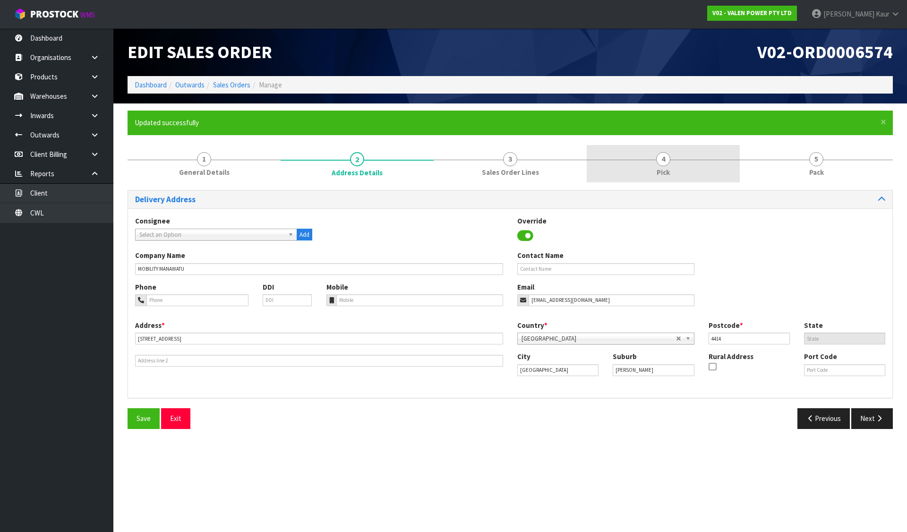
click at [689, 152] on link "4 Pick" at bounding box center [663, 163] width 153 height 37
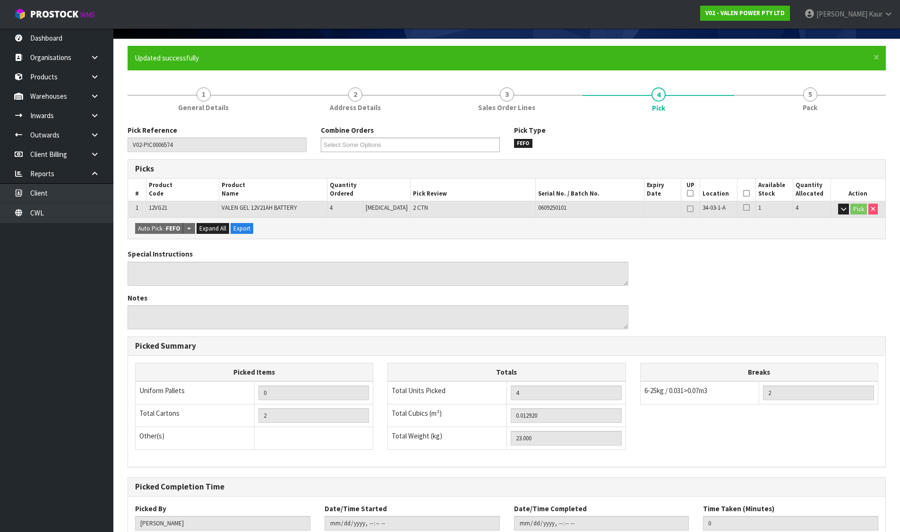
scroll to position [130, 0]
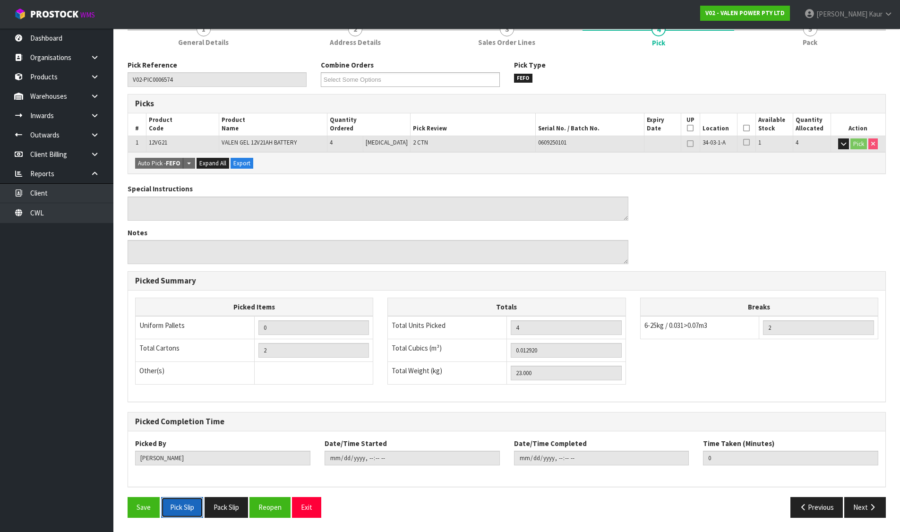
click at [190, 509] on button "Pick Slip" at bounding box center [182, 507] width 42 height 20
click at [232, 509] on button "Pack Slip" at bounding box center [226, 507] width 43 height 20
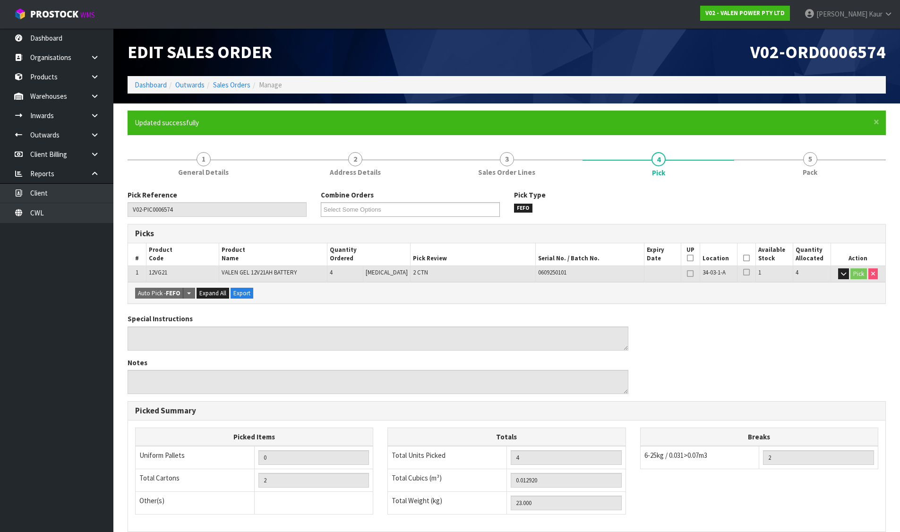
click at [235, 79] on ol "Dashboard Outwards Sales Orders Manage" at bounding box center [507, 84] width 758 height 17
click at [253, 96] on div "Edit Sales Order V02-ORD0006574 Dashboard Outwards Sales Orders Manage" at bounding box center [506, 65] width 772 height 75
click at [240, 86] on link "Sales Orders" at bounding box center [231, 84] width 37 height 9
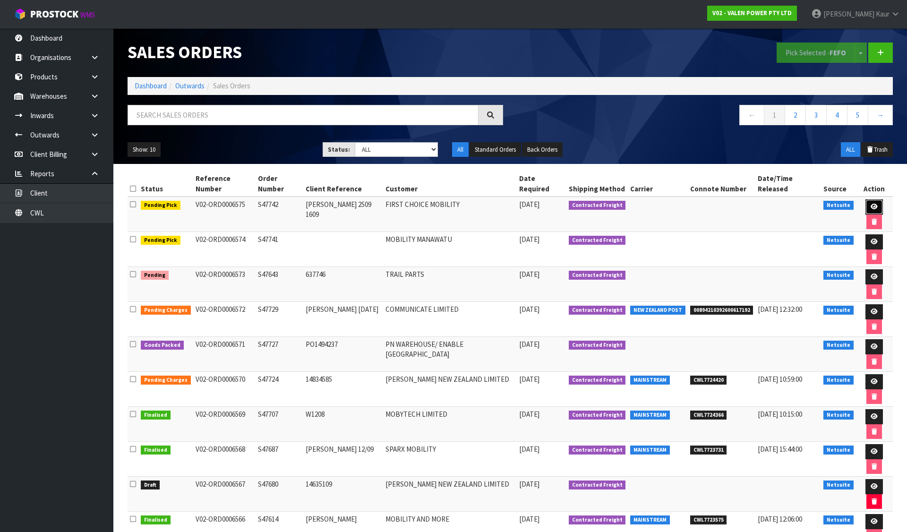
click at [871, 204] on icon at bounding box center [874, 207] width 7 height 6
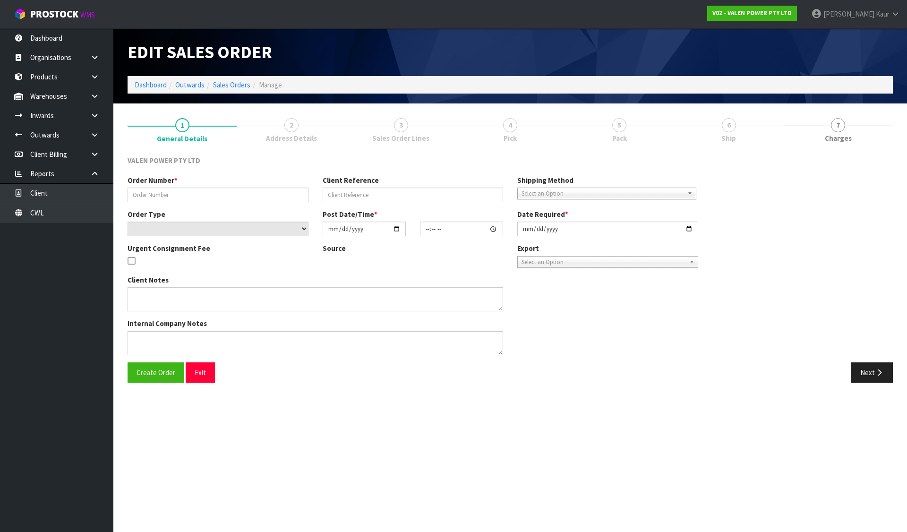
type input "S47742"
type input "[PERSON_NAME] 2509 1609"
select select "number:0"
type input "[DATE]"
type input "15:45:09.000"
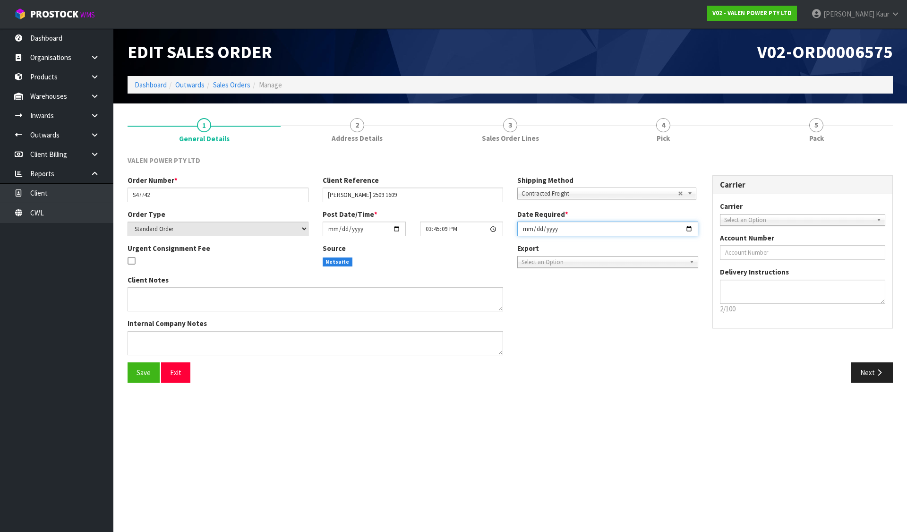
click at [523, 230] on input "[DATE]" at bounding box center [607, 229] width 181 height 15
type input "[DATE]"
click at [138, 372] on span "Save" at bounding box center [144, 372] width 14 height 9
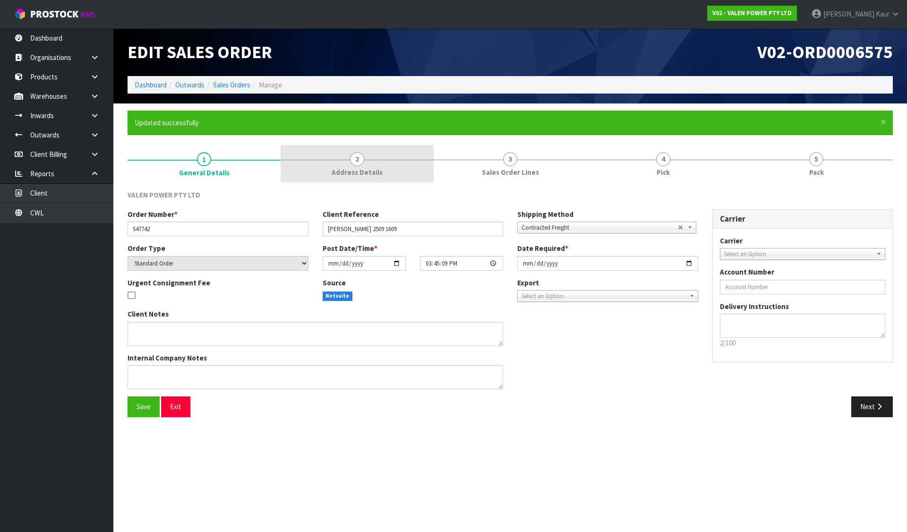
click at [358, 159] on span "2" at bounding box center [357, 159] width 14 height 14
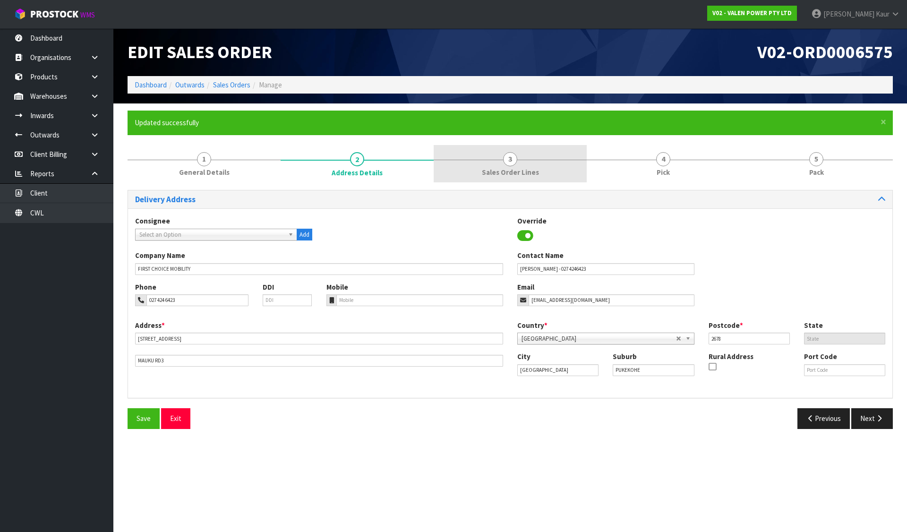
click at [533, 155] on link "3 Sales Order Lines" at bounding box center [510, 163] width 153 height 37
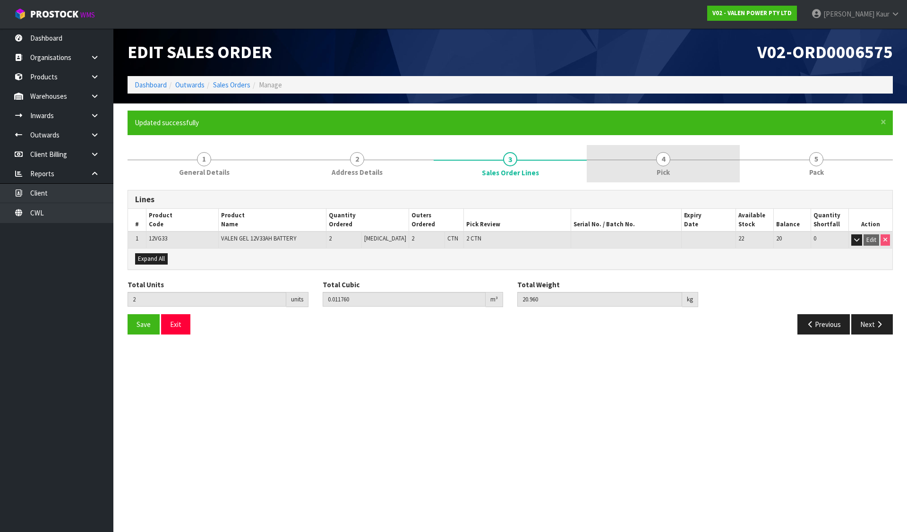
click at [629, 159] on link "4 Pick" at bounding box center [663, 163] width 153 height 37
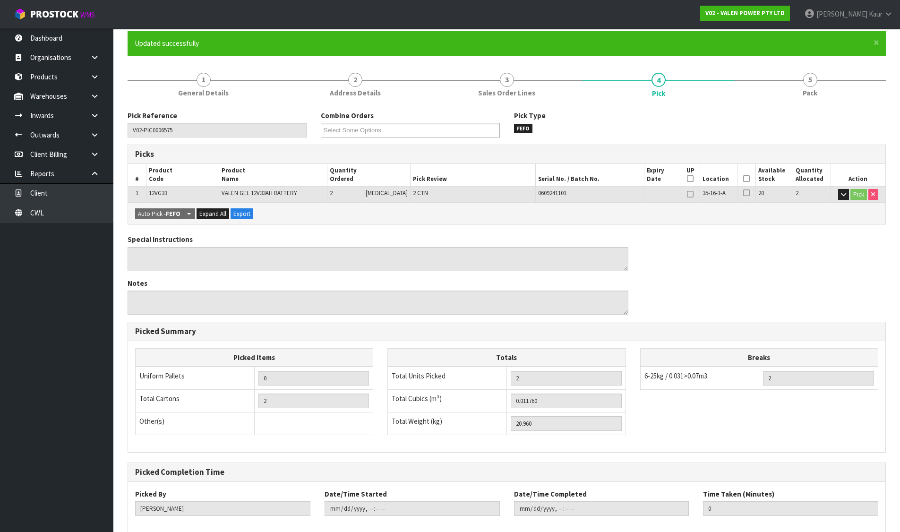
scroll to position [130, 0]
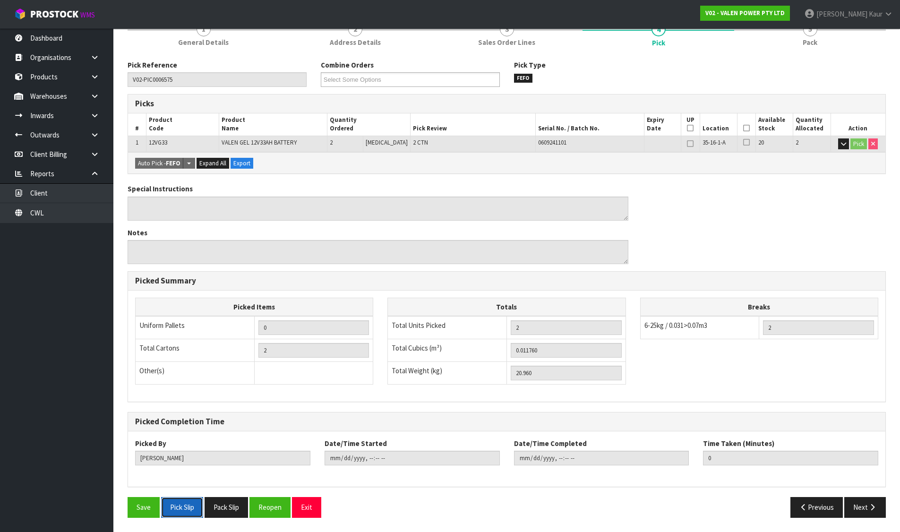
click at [187, 507] on button "Pick Slip" at bounding box center [182, 507] width 42 height 20
click at [229, 511] on button "Pack Slip" at bounding box center [226, 507] width 43 height 20
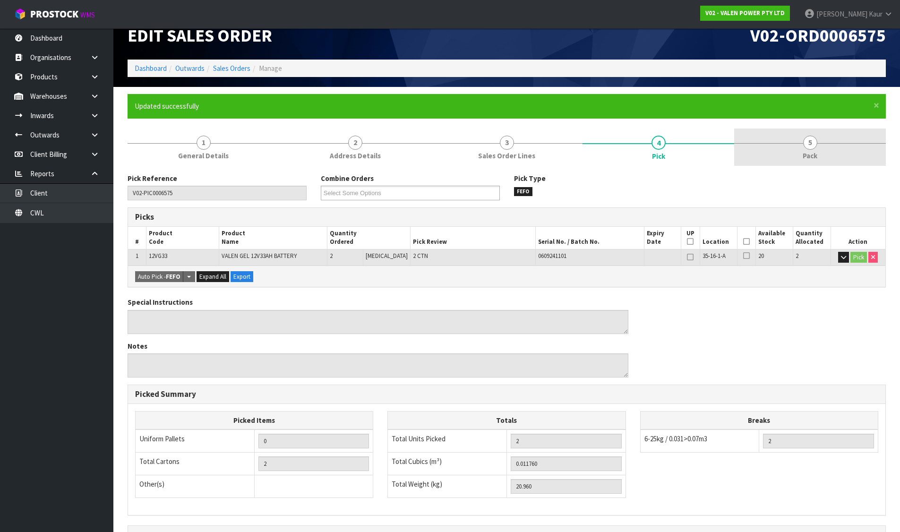
scroll to position [0, 0]
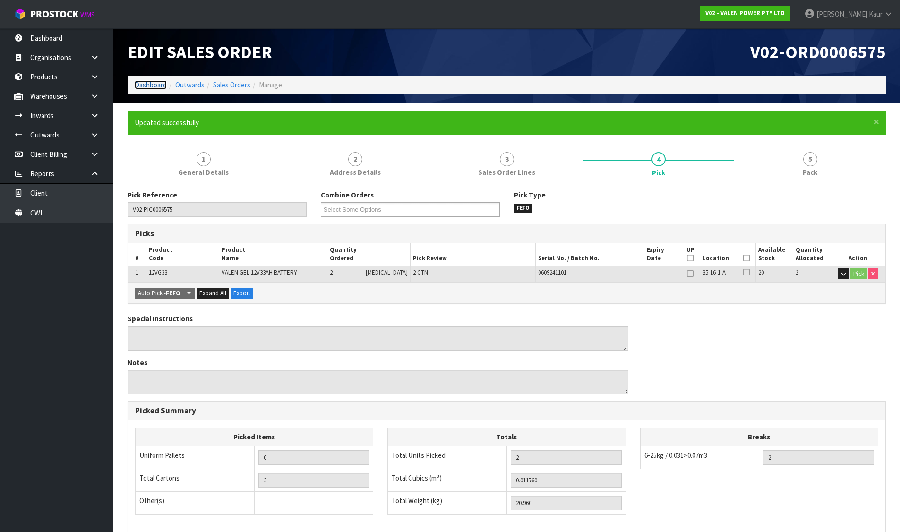
click at [155, 85] on link "Dashboard" at bounding box center [151, 84] width 32 height 9
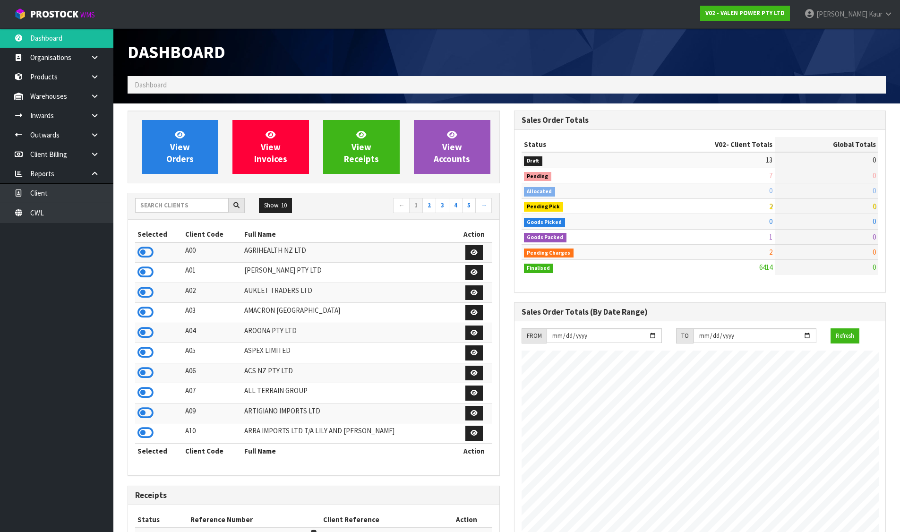
scroll to position [716, 386]
drag, startPoint x: 150, startPoint y: 250, endPoint x: 154, endPoint y: 234, distance: 17.1
click at [150, 250] on icon at bounding box center [145, 252] width 16 height 14
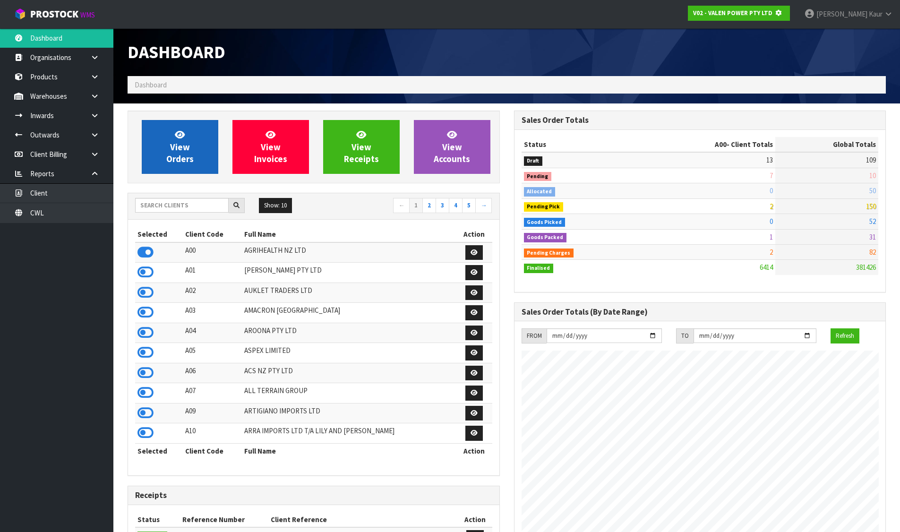
scroll to position [471804, 472007]
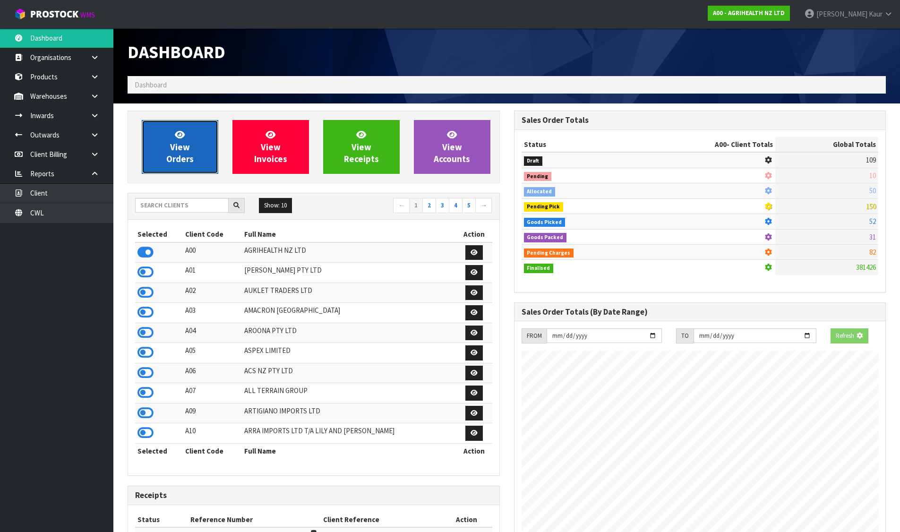
click at [179, 151] on span "View Orders" at bounding box center [179, 146] width 27 height 35
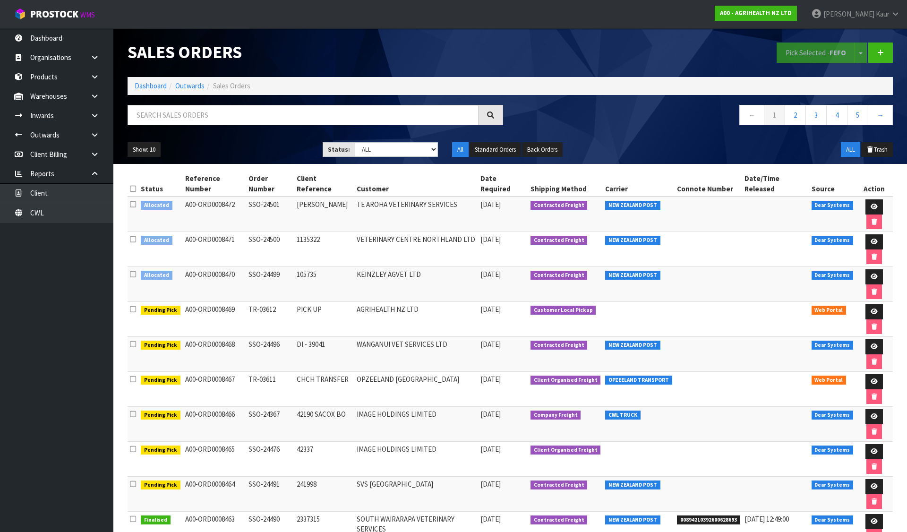
click at [136, 185] on icon at bounding box center [133, 188] width 6 height 7
click at [792, 58] on button "Pick Selected - FEFO" at bounding box center [816, 53] width 78 height 20
click at [871, 274] on icon at bounding box center [874, 277] width 7 height 6
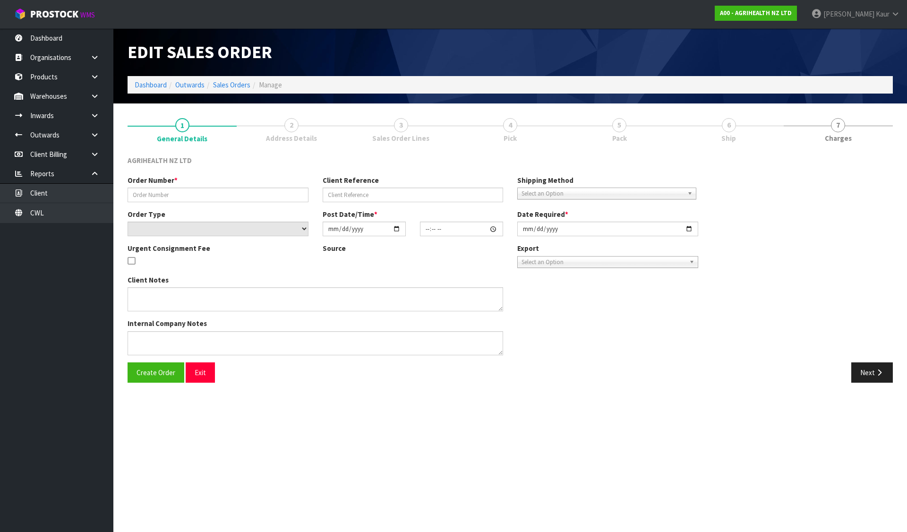
type input "SSO-24499"
type input "105735"
select select "number:0"
type input "[DATE]"
type input "15:48:08.000"
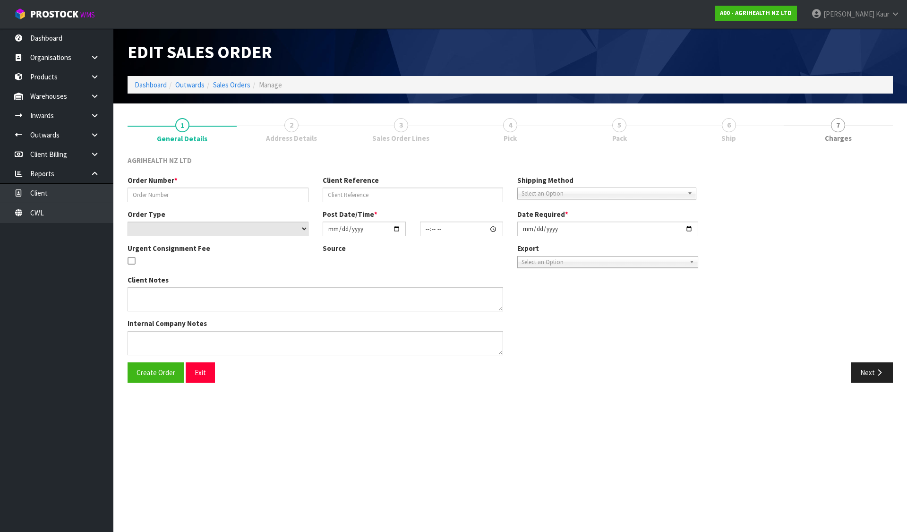
type input "[DATE]"
type textarea "SHIP BY: Overnight Courier"
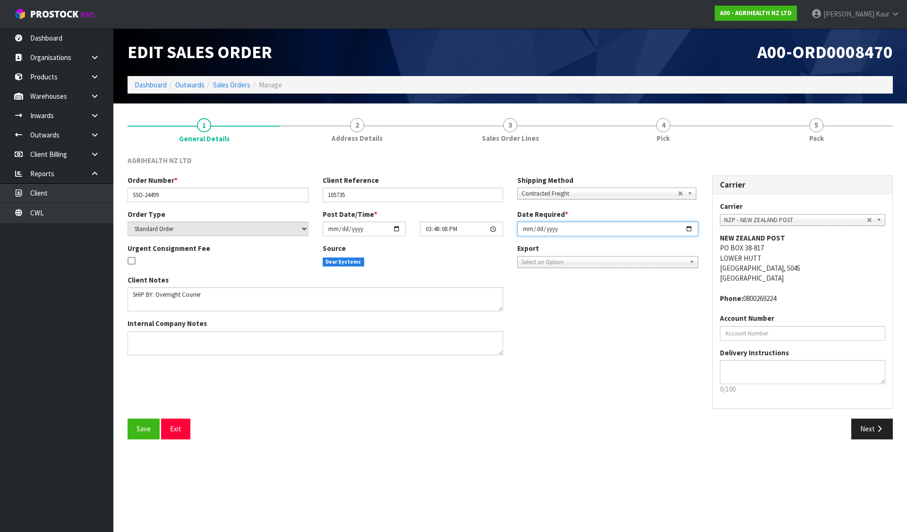
click at [525, 231] on input "[DATE]" at bounding box center [607, 229] width 181 height 15
type input "[DATE]"
click at [138, 429] on span "Save" at bounding box center [144, 428] width 14 height 9
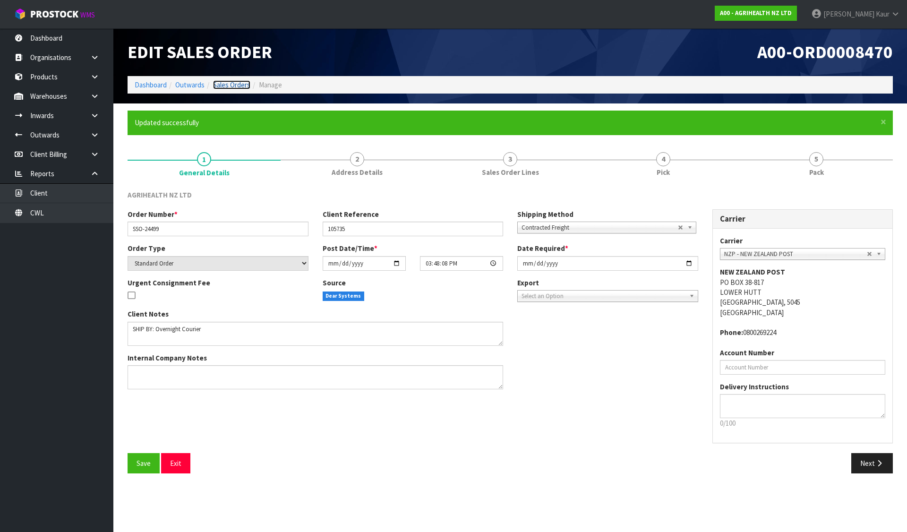
click at [231, 86] on link "Sales Orders" at bounding box center [231, 84] width 37 height 9
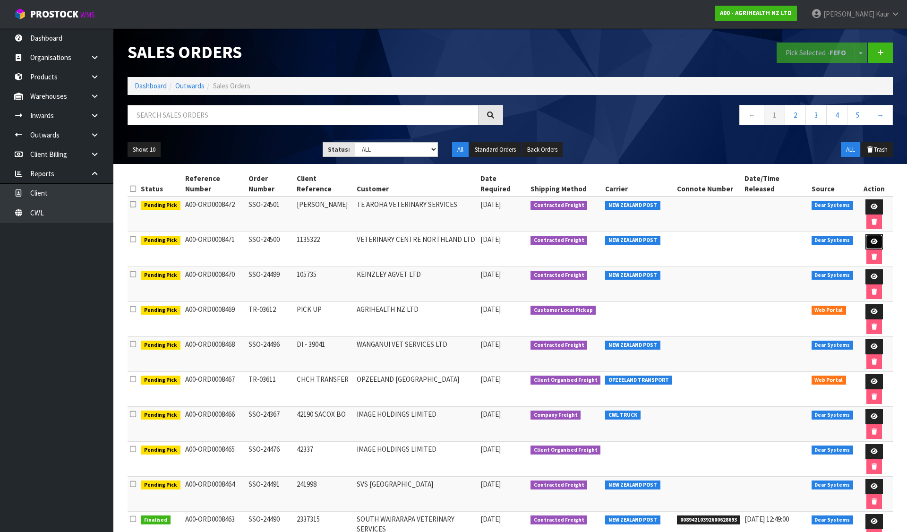
click at [865, 234] on link at bounding box center [873, 241] width 17 height 15
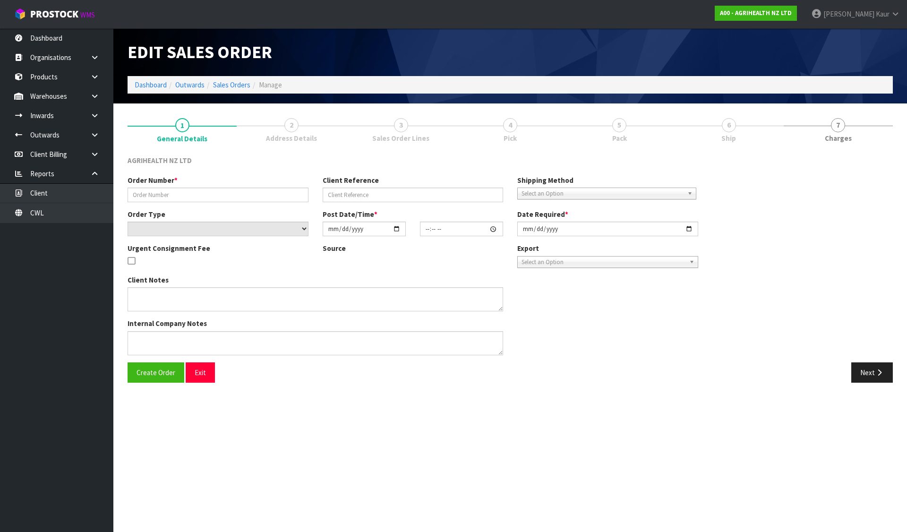
type input "SSO-24500"
type input "1135322"
select select "number:0"
type input "[DATE]"
type input "15:49:52.000"
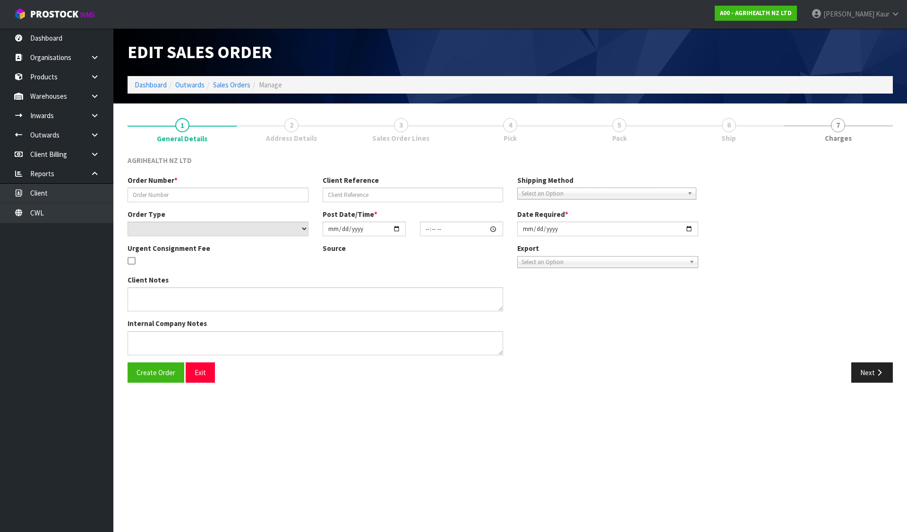
type input "[DATE]"
type textarea "SHIP BY: Overnight Courier"
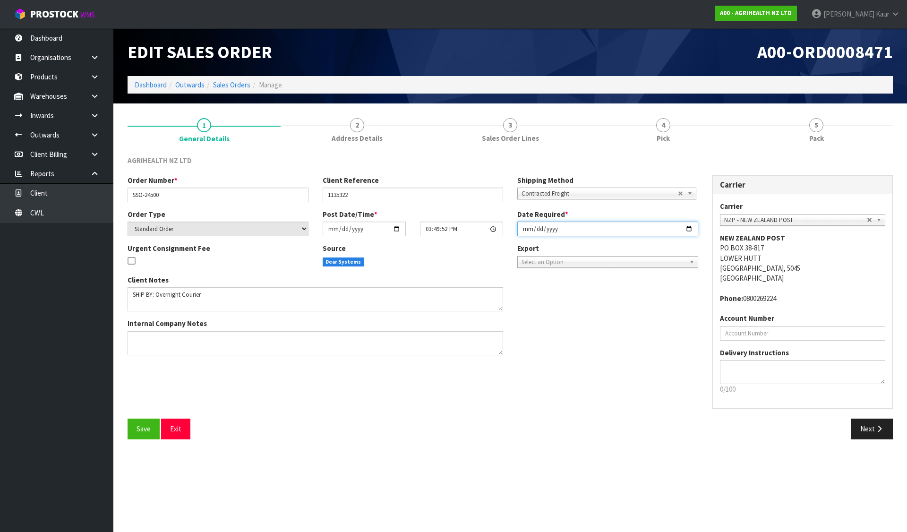
click at [525, 232] on input "[DATE]" at bounding box center [607, 229] width 181 height 15
type input "[DATE]"
click at [147, 432] on span "Save" at bounding box center [144, 428] width 14 height 9
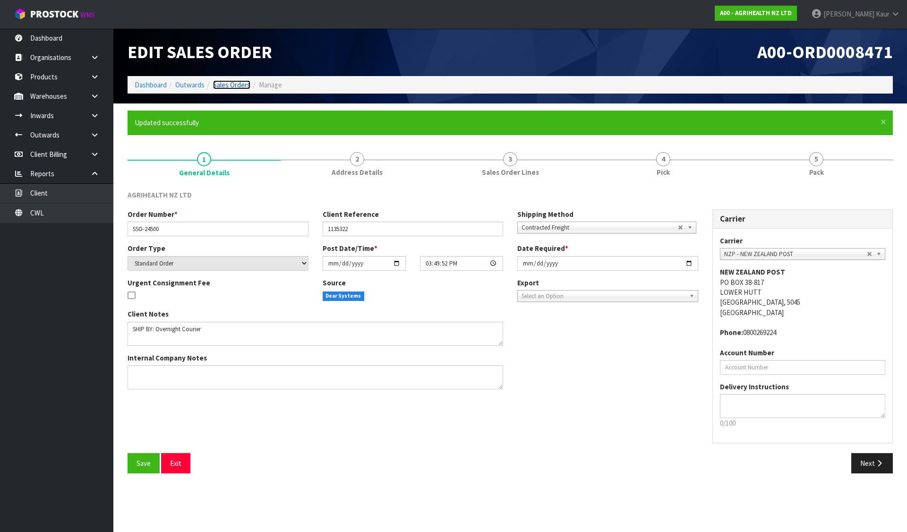
click at [231, 86] on link "Sales Orders" at bounding box center [231, 84] width 37 height 9
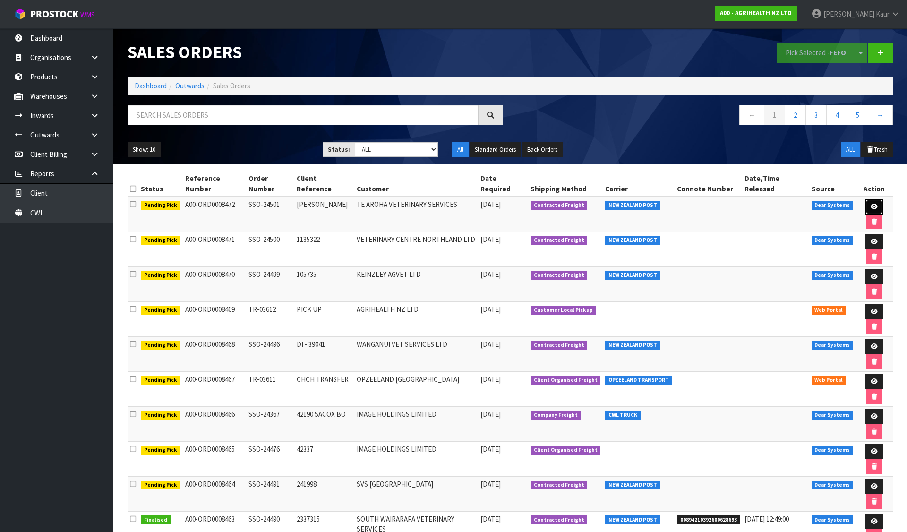
click at [871, 204] on icon at bounding box center [874, 207] width 7 height 6
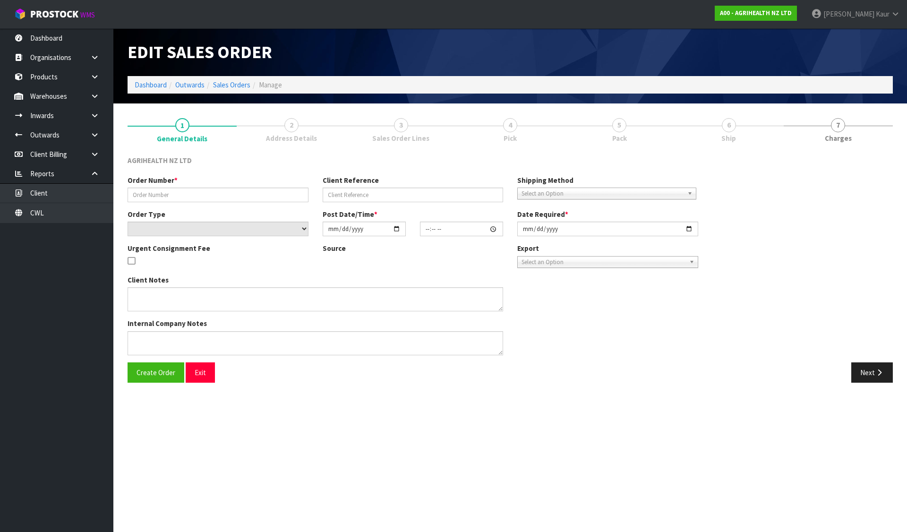
type input "SSO-24501"
type input "[PERSON_NAME]"
select select "number:0"
type input "[DATE]"
type input "15:54:53.000"
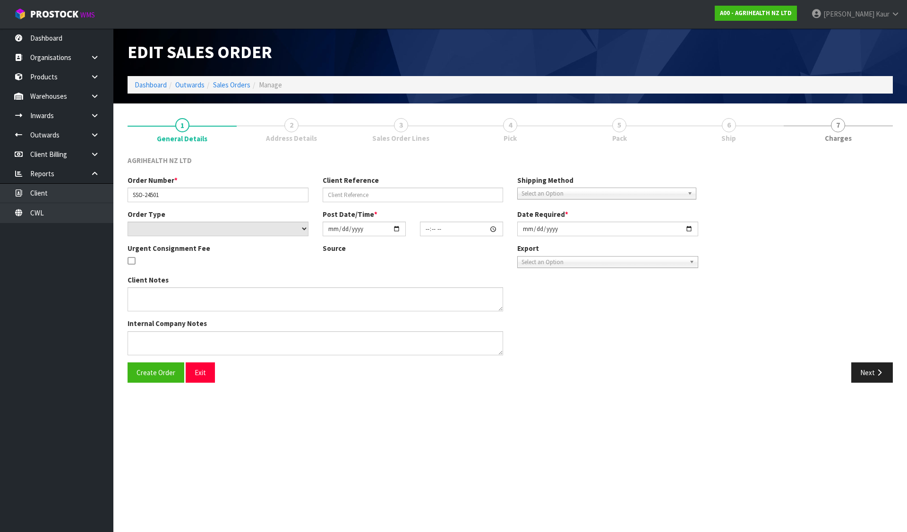
type input "[DATE]"
type textarea "SHIP BY: Overnight Courier"
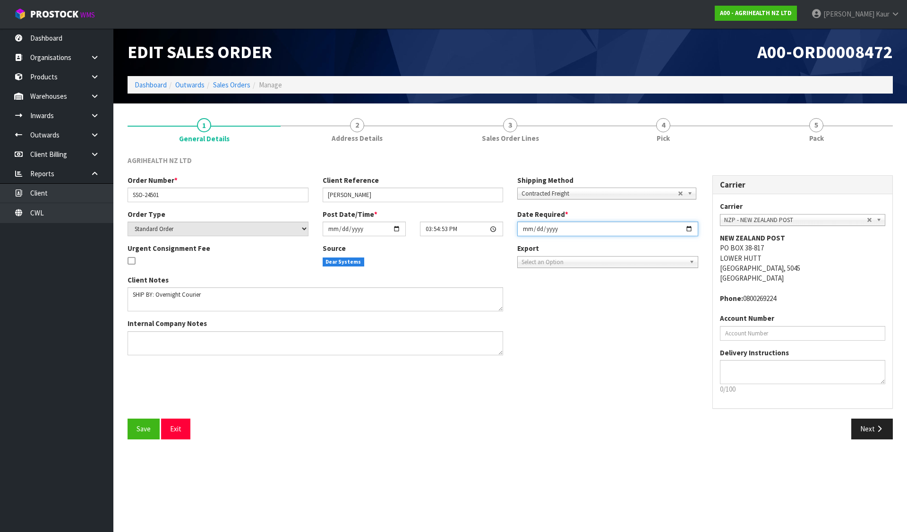
click at [526, 229] on input "[DATE]" at bounding box center [607, 229] width 181 height 15
type input "[DATE]"
click at [146, 420] on button "Save" at bounding box center [144, 429] width 32 height 20
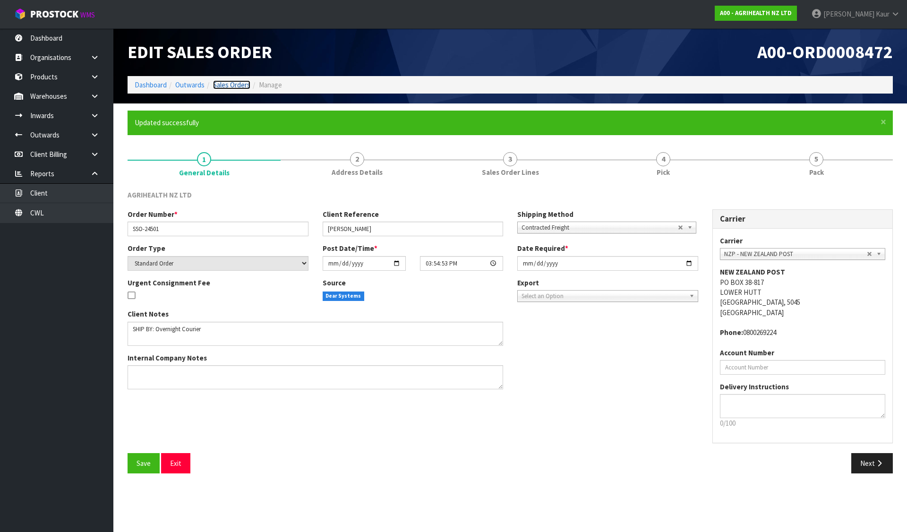
click at [229, 82] on link "Sales Orders" at bounding box center [231, 84] width 37 height 9
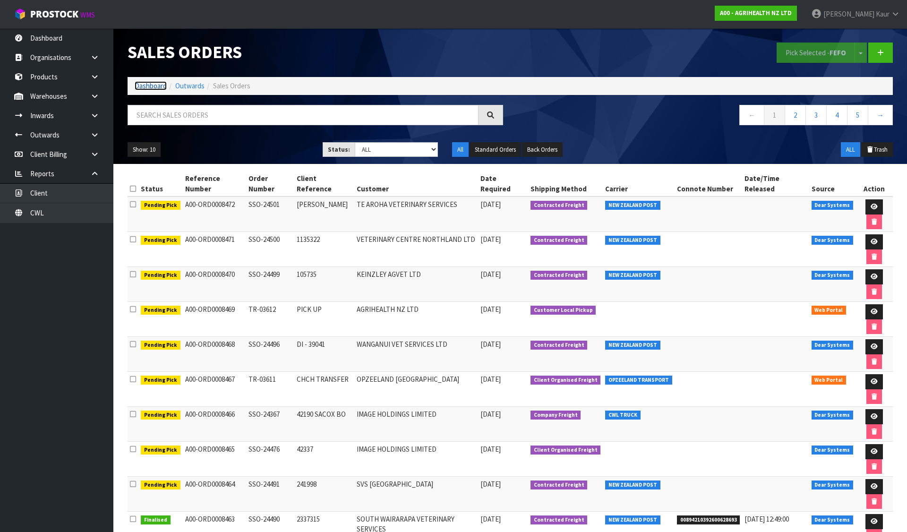
click at [153, 88] on link "Dashboard" at bounding box center [151, 85] width 32 height 9
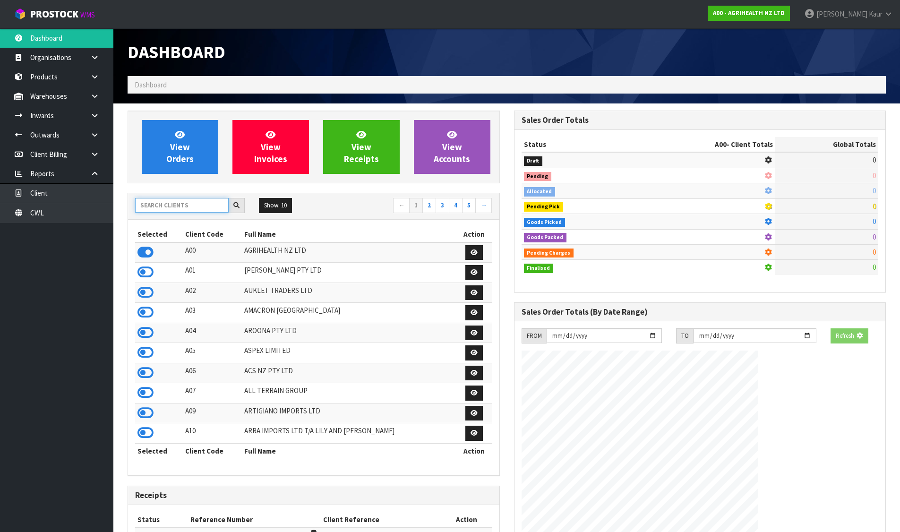
drag, startPoint x: 193, startPoint y: 217, endPoint x: 192, endPoint y: 206, distance: 10.9
click at [192, 206] on input "text" at bounding box center [182, 205] width 94 height 15
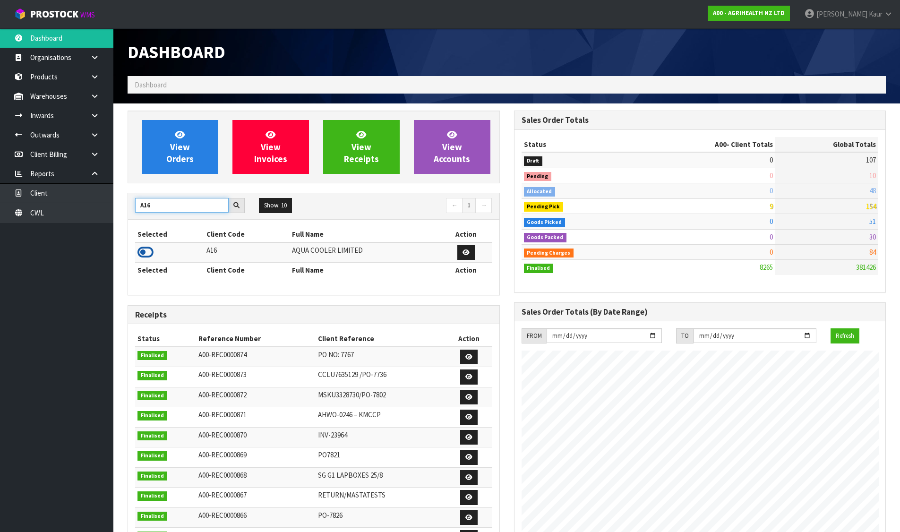
type input "A16"
click at [138, 249] on icon at bounding box center [145, 252] width 16 height 14
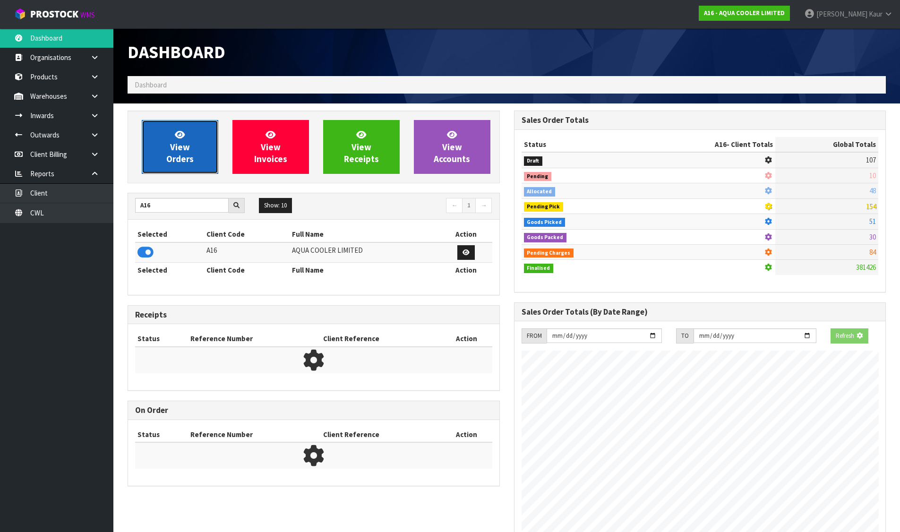
click at [191, 140] on link "View Orders" at bounding box center [180, 147] width 77 height 54
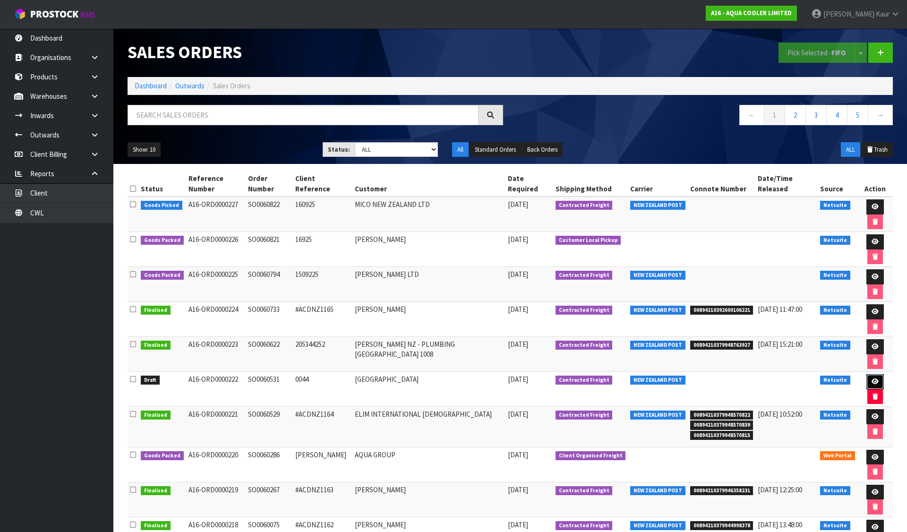
click at [872, 378] on icon at bounding box center [875, 381] width 7 height 6
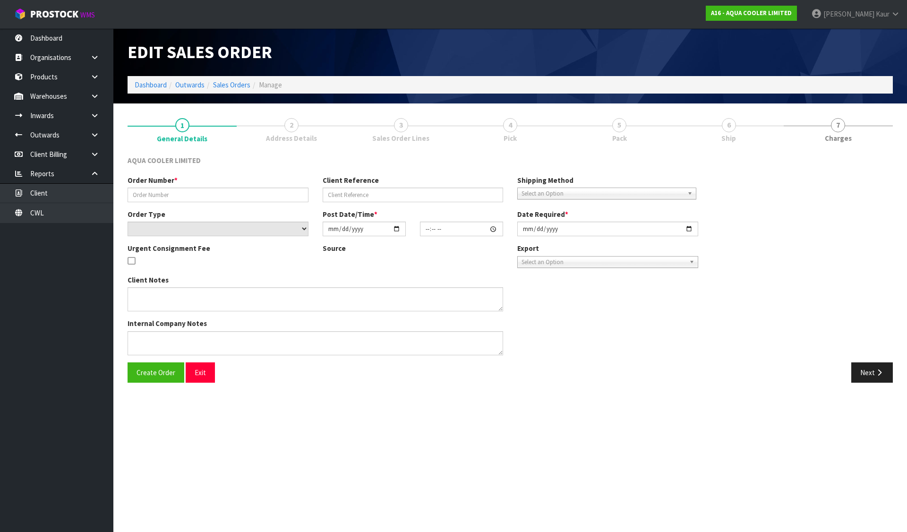
type input "SO0060531"
type input "0044"
select select "number:0"
type input "[DATE]"
type input "17:30:08.000"
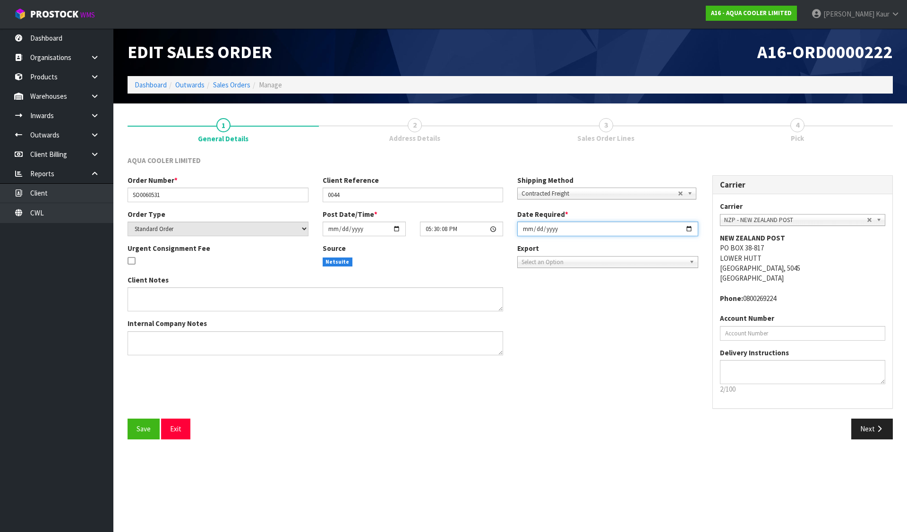
click at [690, 230] on input "[DATE]" at bounding box center [607, 229] width 181 height 15
type input "[DATE]"
click at [392, 195] on input "0044" at bounding box center [413, 195] width 181 height 15
paste input "AWAITING TO CONFIRM"
type input "0044 - AWAITING TO CONFIRM"
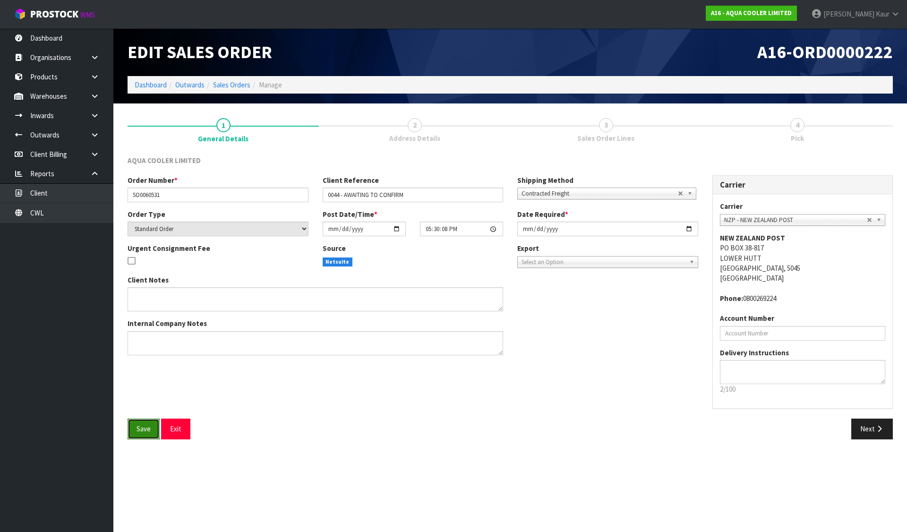
click at [152, 435] on button "Save" at bounding box center [144, 429] width 32 height 20
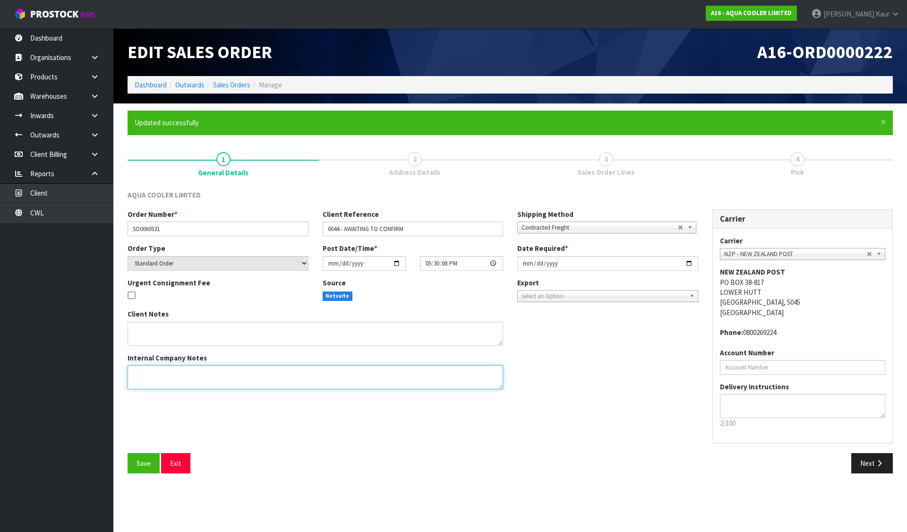
click at [226, 382] on textarea at bounding box center [316, 377] width 376 height 24
paste textarea "WE ARE AWAITING TO CONFIRM IF THEY ARE HAPPY WITH THE WHITE THEN WE WILL CHANGE…"
type textarea "WE ARE AWAITING TO CONFIRM IF THEY ARE HAPPY WITH THE WHITE THEN WE WILL CHANGE…"
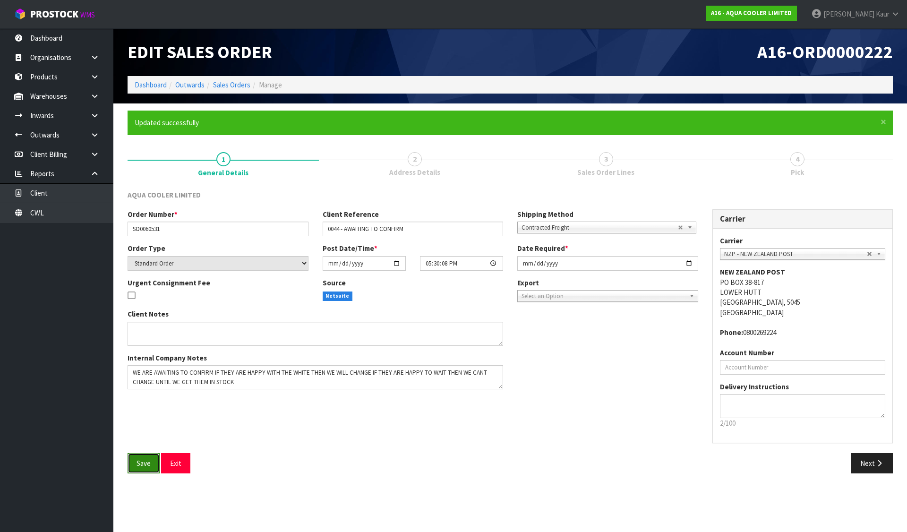
click at [148, 465] on span "Save" at bounding box center [144, 463] width 14 height 9
click at [143, 85] on link "Dashboard" at bounding box center [151, 84] width 32 height 9
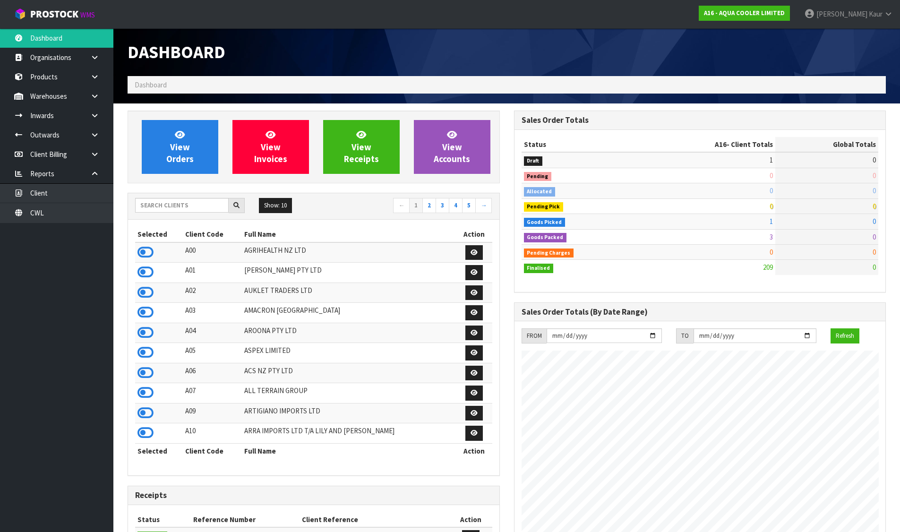
scroll to position [776, 386]
click at [166, 201] on input "text" at bounding box center [182, 205] width 94 height 15
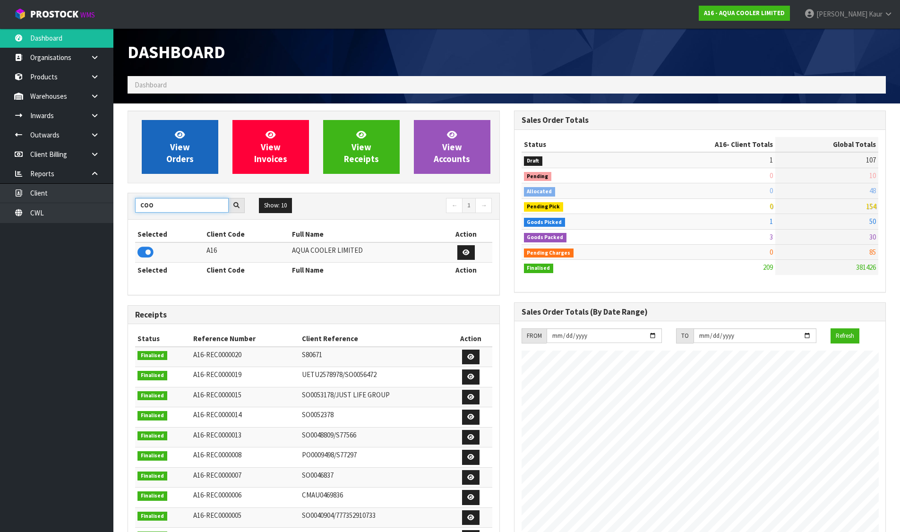
type input "COO"
click at [195, 133] on link "View Orders" at bounding box center [180, 147] width 77 height 54
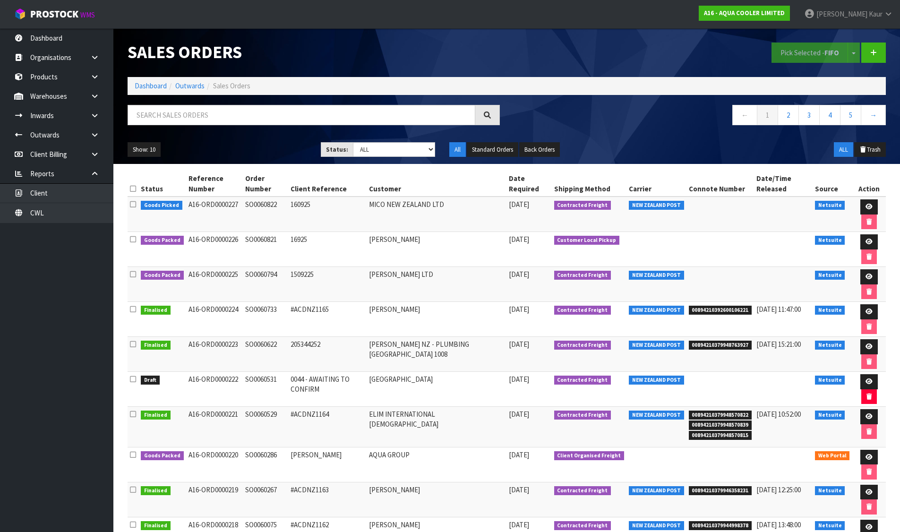
click at [212, 294] on td "A16-ORD0000225" at bounding box center [214, 284] width 57 height 35
click at [146, 86] on link "Dashboard" at bounding box center [151, 85] width 32 height 9
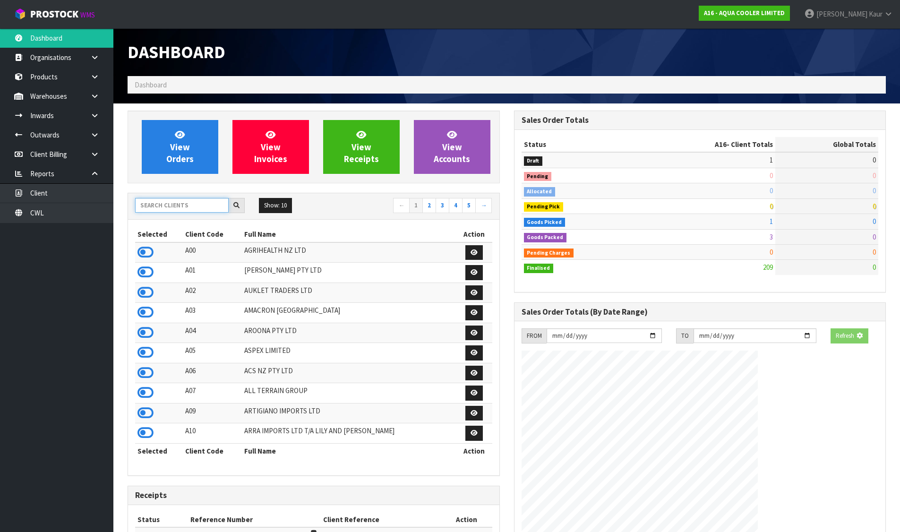
click at [173, 211] on input "text" at bounding box center [182, 205] width 94 height 15
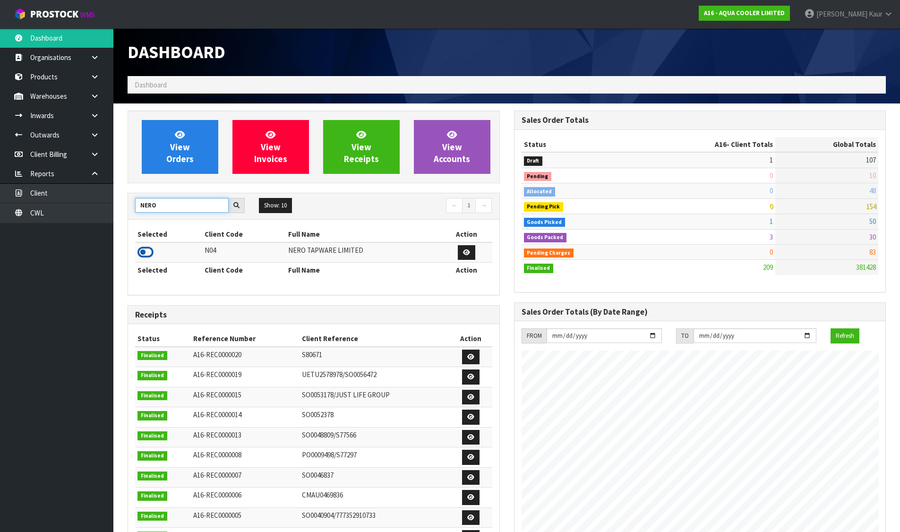
type input "NERO"
click at [151, 250] on icon at bounding box center [145, 252] width 16 height 14
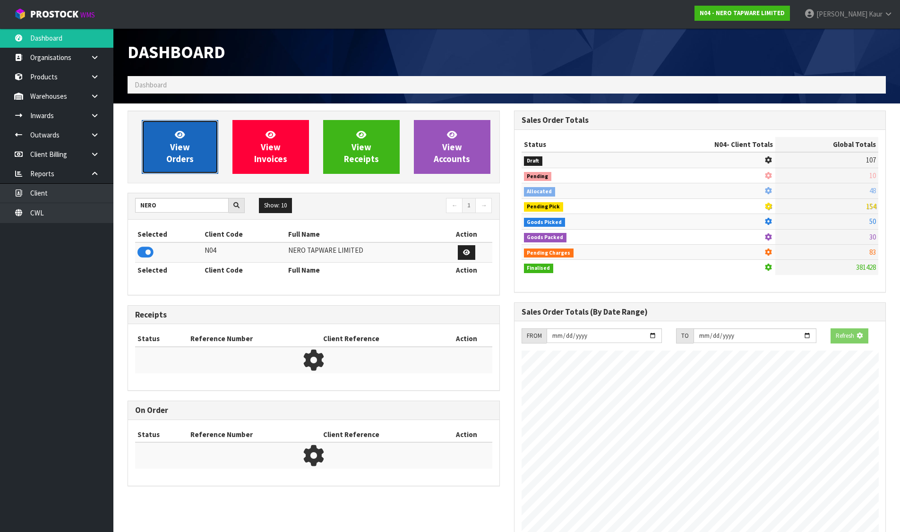
click at [174, 163] on span "View Orders" at bounding box center [179, 146] width 27 height 35
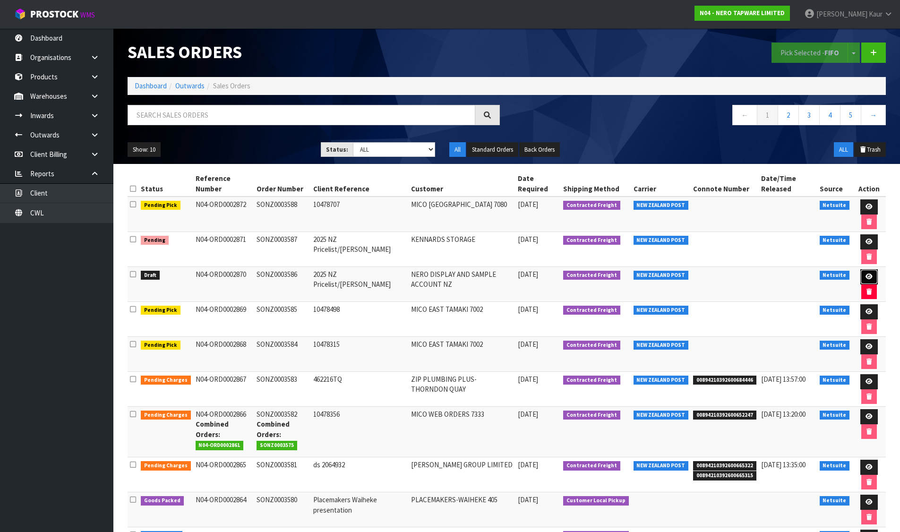
click at [868, 275] on icon at bounding box center [868, 277] width 7 height 6
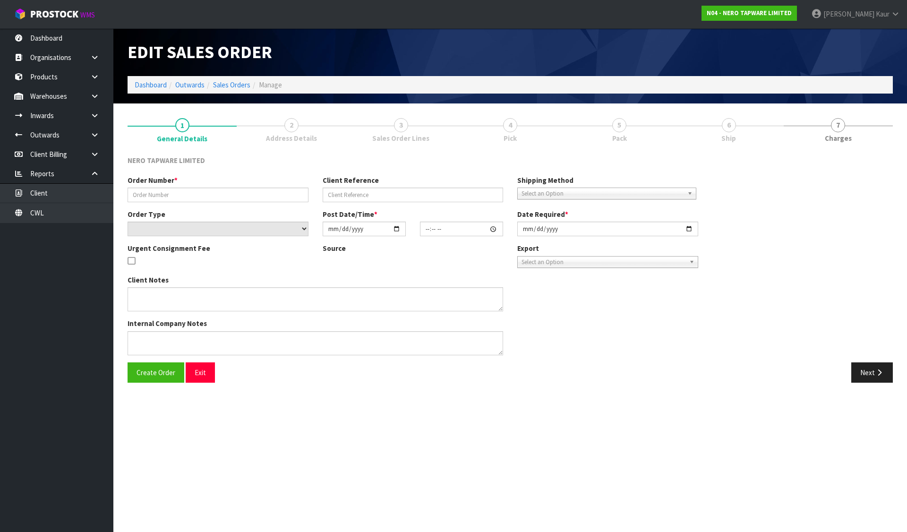
type input "SONZ0003586"
type input "2025 NZ Pricelist/[PERSON_NAME]"
select select "number:0"
type input "[DATE]"
type input "15:45:07.000"
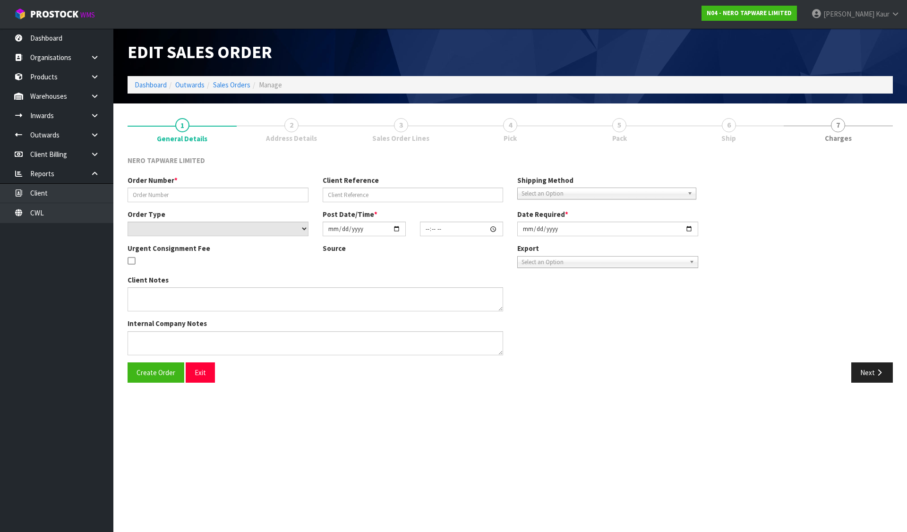
type input "[DATE]"
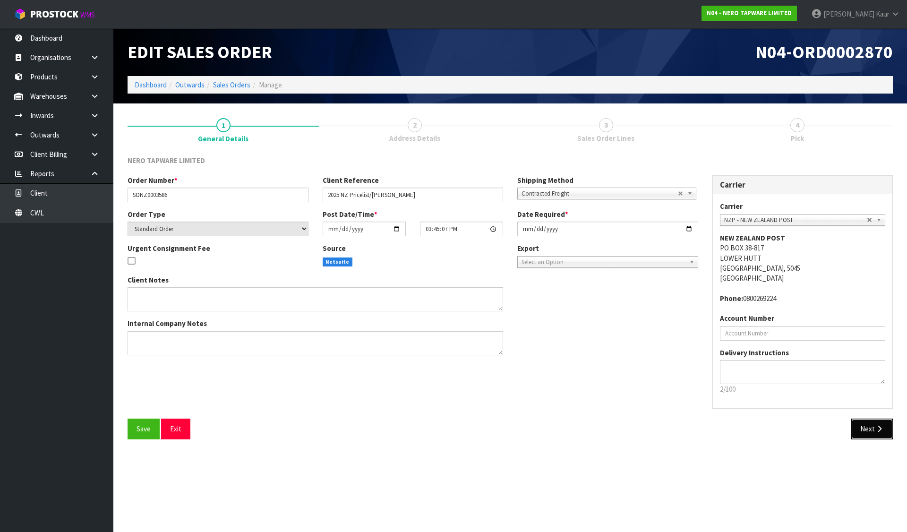
click at [872, 424] on button "Next" at bounding box center [872, 429] width 42 height 20
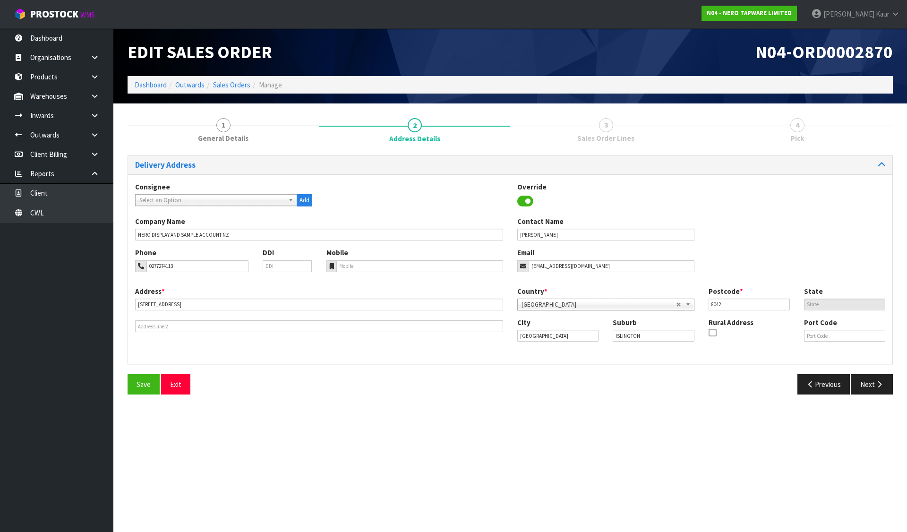
click at [872, 372] on div "Delivery Address Consignee 000001.BAY MECHANICS - BAY MECHANICS 000001A - BRAKE…" at bounding box center [510, 278] width 765 height 246
click at [872, 377] on button "Next" at bounding box center [872, 384] width 42 height 20
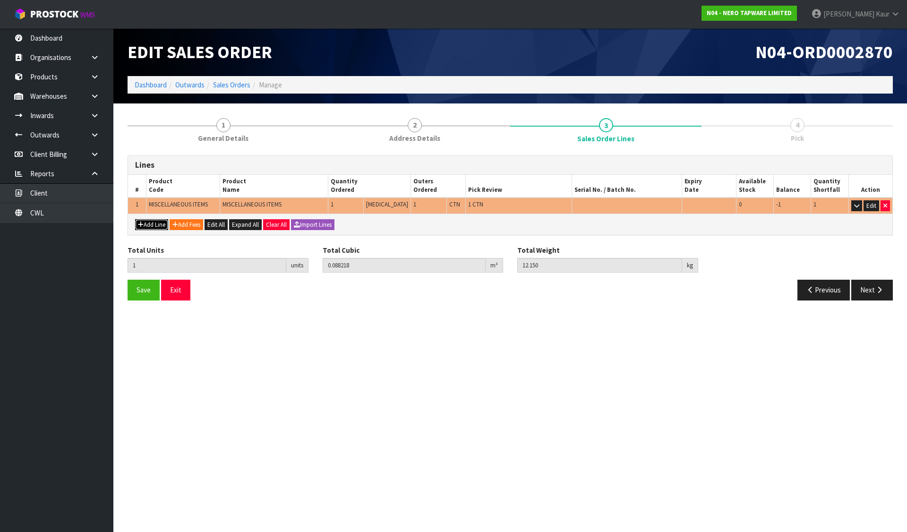
click at [151, 222] on button "Add Line" at bounding box center [151, 224] width 33 height 11
type input "0"
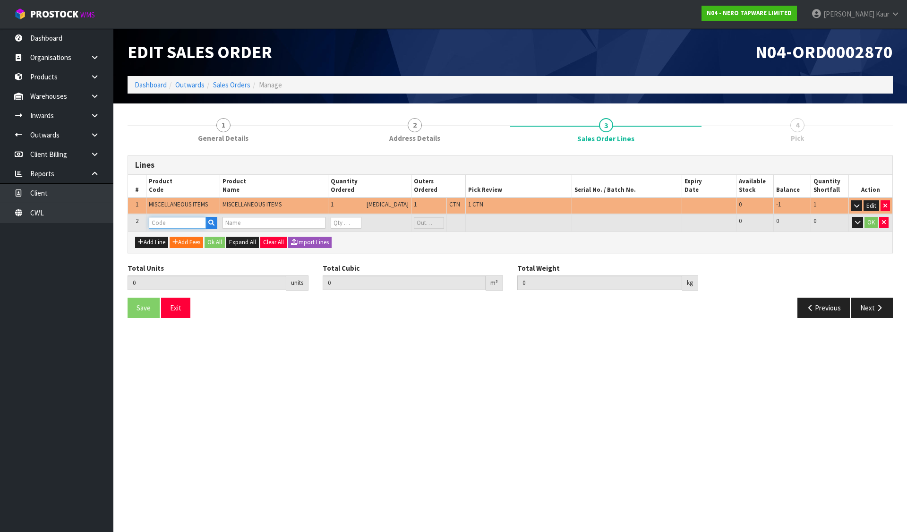
click at [151, 222] on input "text" at bounding box center [177, 223] width 57 height 12
click at [214, 220] on icon "button" at bounding box center [211, 223] width 6 height 6
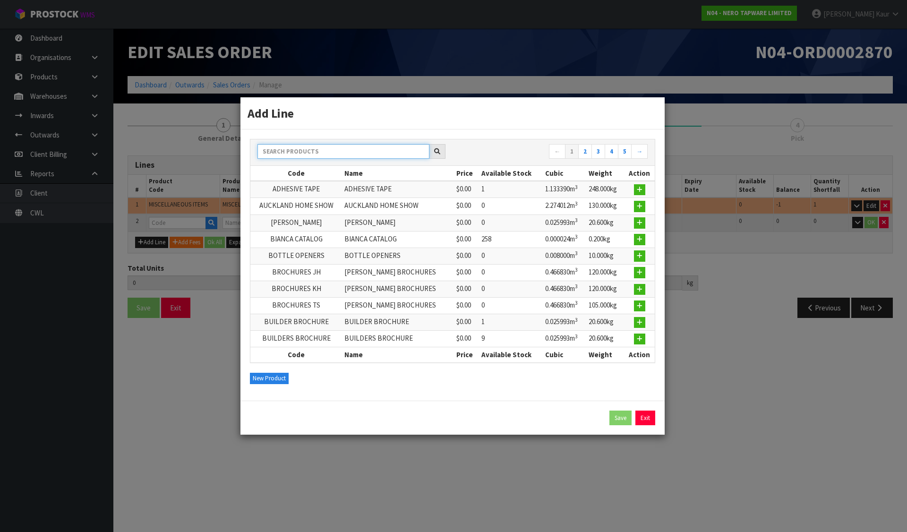
click at [293, 150] on input "text" at bounding box center [343, 151] width 172 height 15
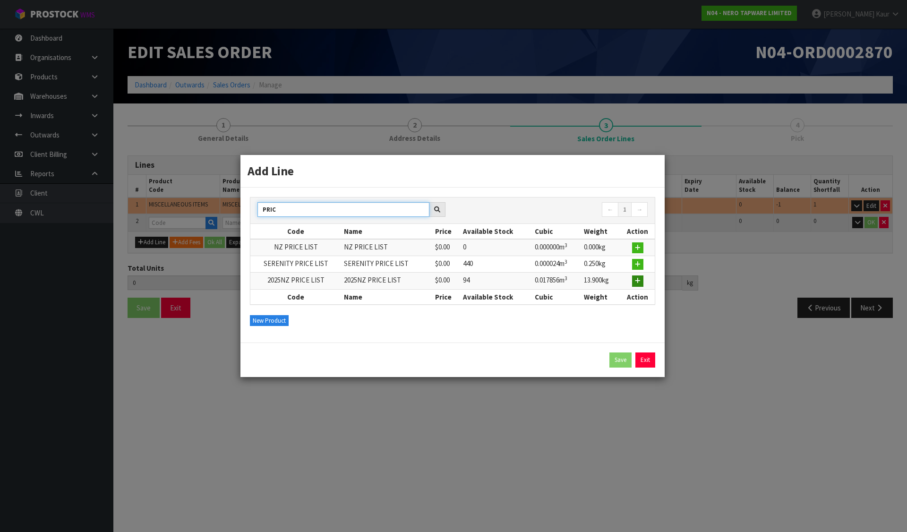
type input "PRIC"
click at [634, 282] on button "button" at bounding box center [637, 280] width 11 height 11
type input "1"
type input "0.088218"
type input "12.15"
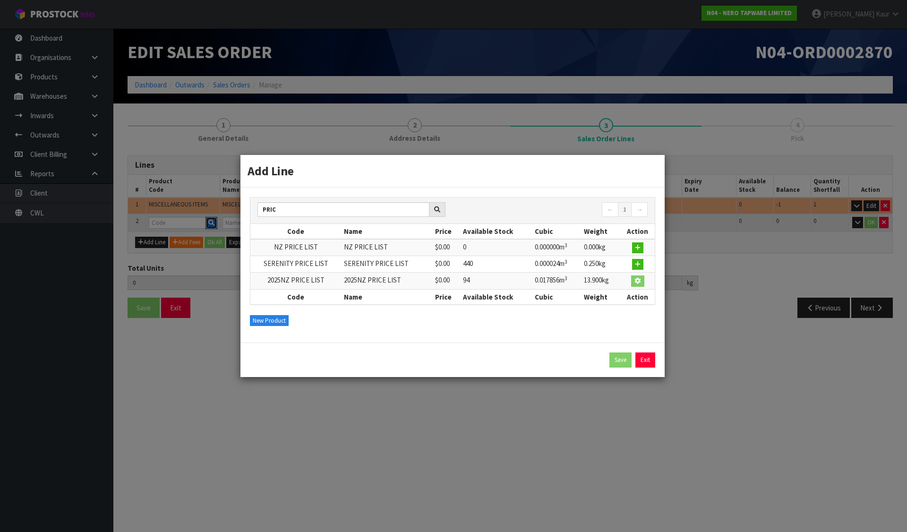
type input "2025NZ PRICE LIST"
type input "0"
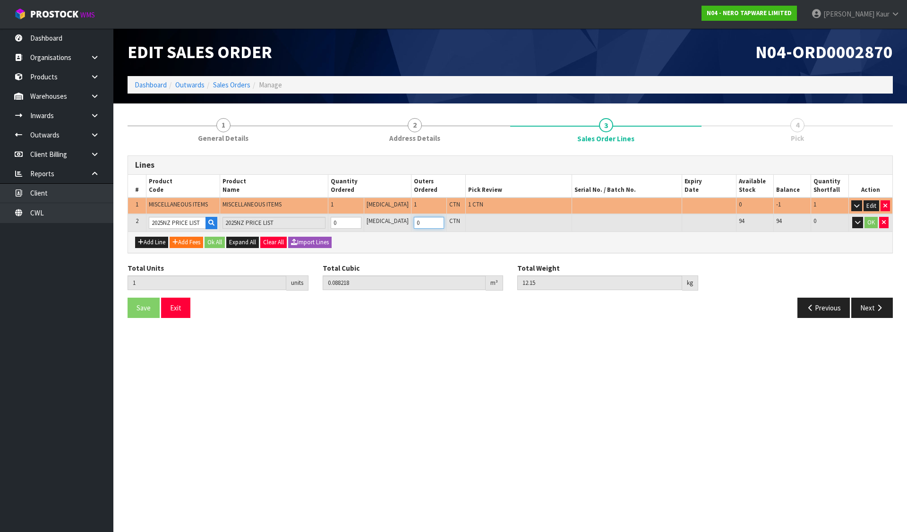
click at [414, 223] on input "0" at bounding box center [429, 223] width 31 height 12
type input "2"
type input "0.106074"
type input "26.05"
type input "1"
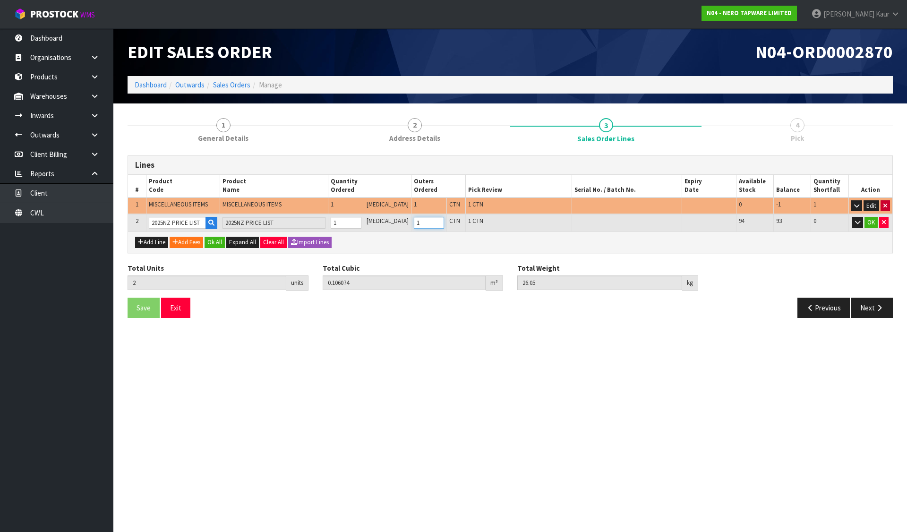
type input "1"
click at [883, 206] on icon "button" at bounding box center [885, 206] width 4 height 6
type input "1"
type input "0.017856"
type input "13.9"
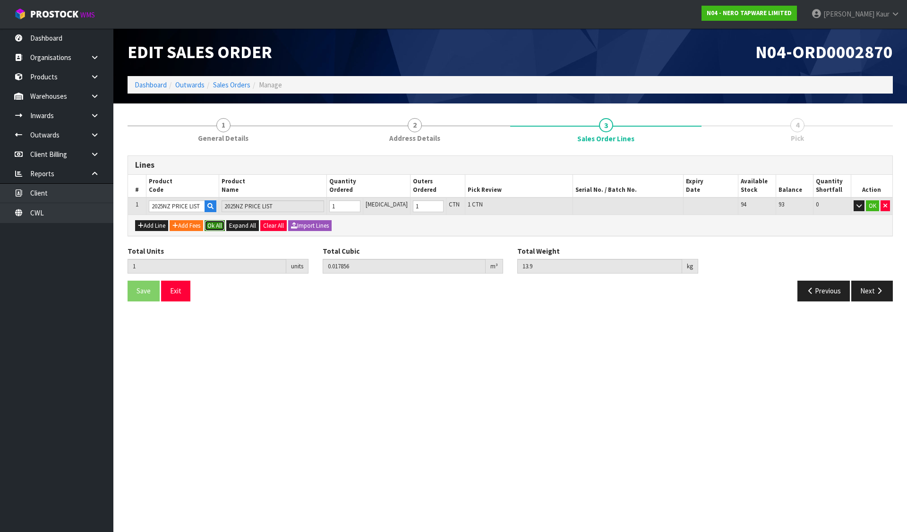
click at [217, 226] on button "Ok All" at bounding box center [215, 225] width 20 height 11
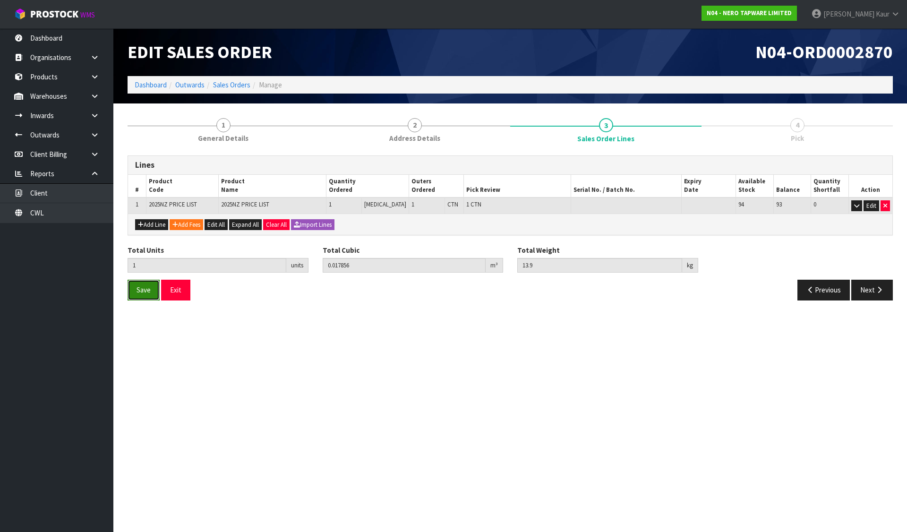
click at [141, 290] on span "Save" at bounding box center [144, 289] width 14 height 9
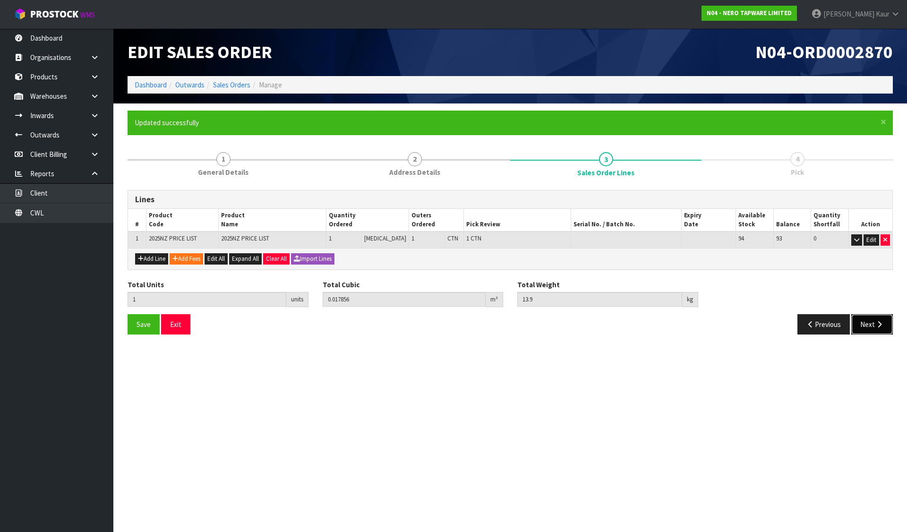
click at [875, 321] on icon "button" at bounding box center [879, 324] width 9 height 7
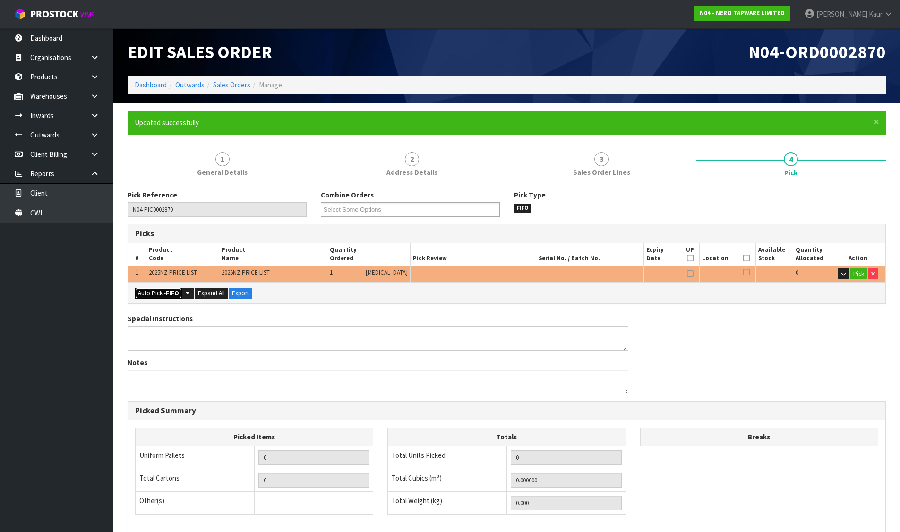
click at [171, 290] on strong "FIFO" at bounding box center [172, 293] width 13 height 8
type input "1"
type input "0.017856"
type input "13.900"
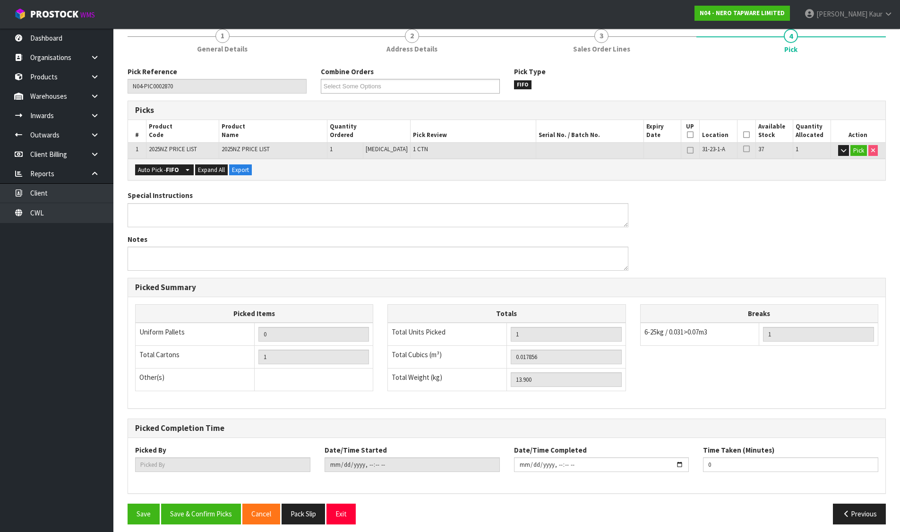
scroll to position [130, 0]
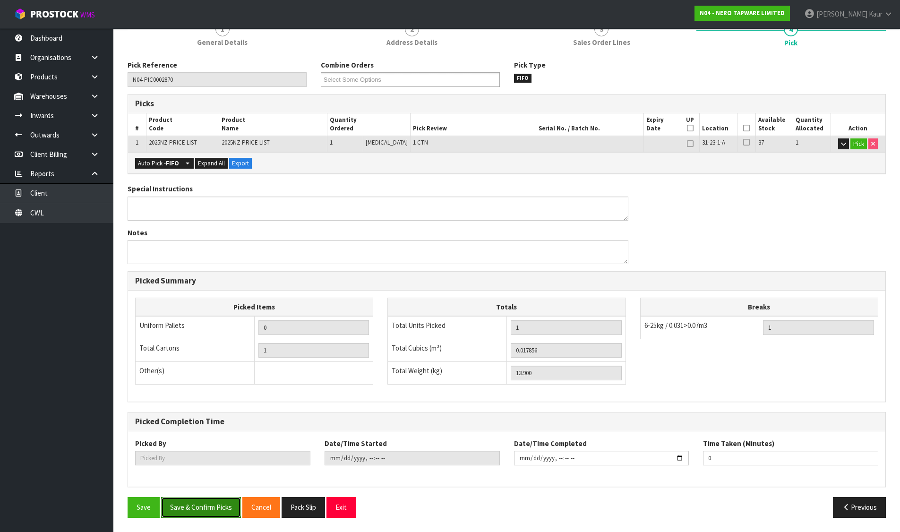
click at [204, 507] on button "Save & Confirm Picks" at bounding box center [201, 507] width 80 height 20
type input "[PERSON_NAME]"
type input "[DATE]T16:01"
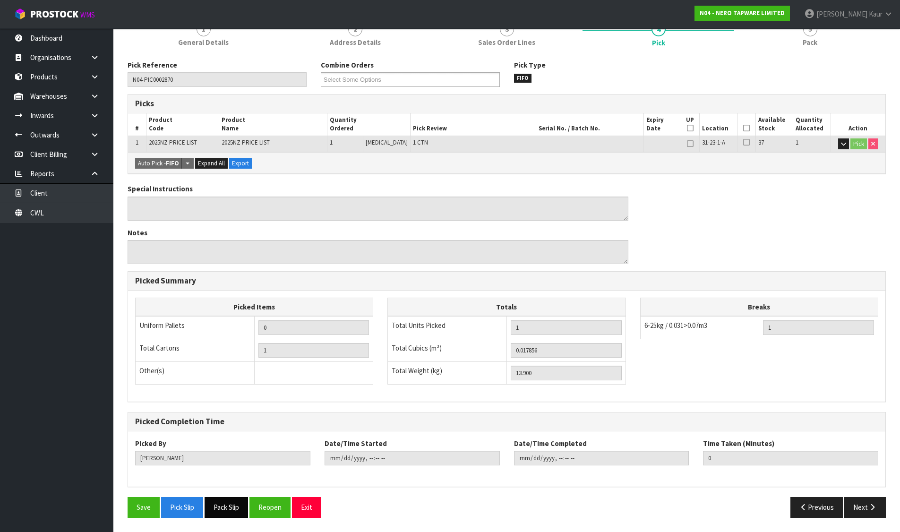
click at [219, 505] on button "Pack Slip" at bounding box center [226, 507] width 43 height 20
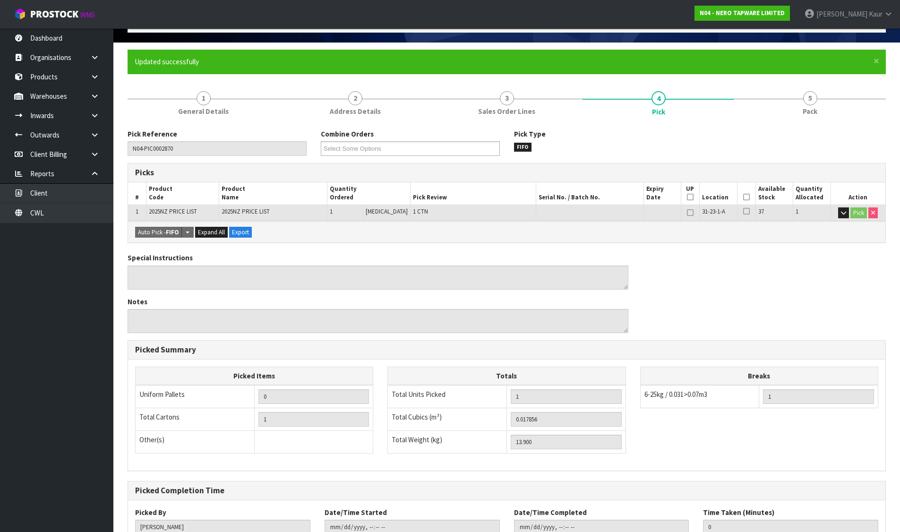
scroll to position [0, 0]
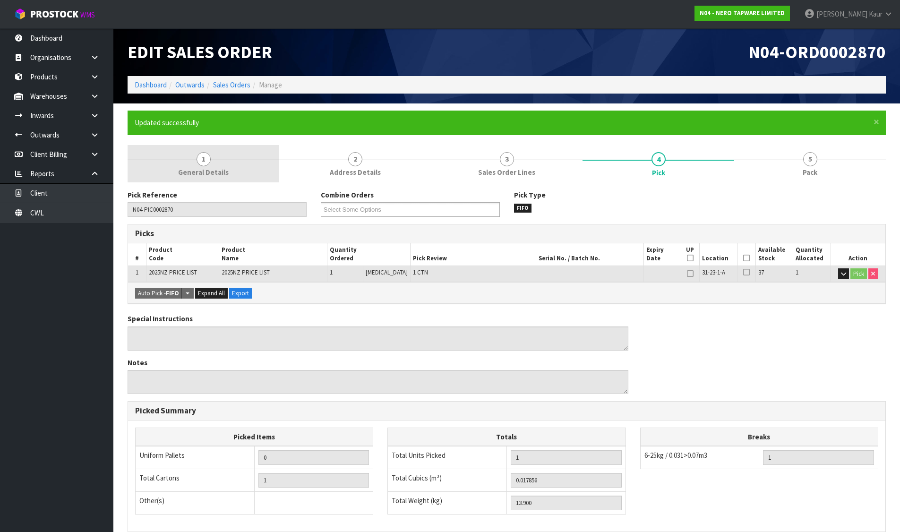
drag, startPoint x: 216, startPoint y: 192, endPoint x: 221, endPoint y: 156, distance: 36.2
click at [219, 186] on div "Pick Reference N04-PIC0002870 Combine Orders N04-ORD0002822 N04-ORD0002828 N04-…" at bounding box center [507, 419] width 758 height 472
click at [221, 156] on link "1 General Details" at bounding box center [204, 163] width 152 height 37
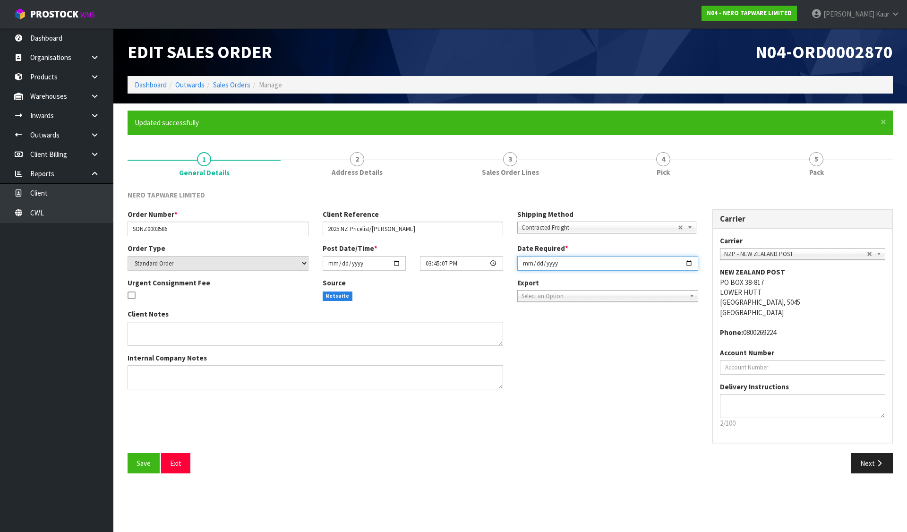
click at [523, 263] on input "[DATE]" at bounding box center [607, 263] width 181 height 15
type input "[DATE]"
click at [140, 457] on button "Save" at bounding box center [144, 463] width 32 height 20
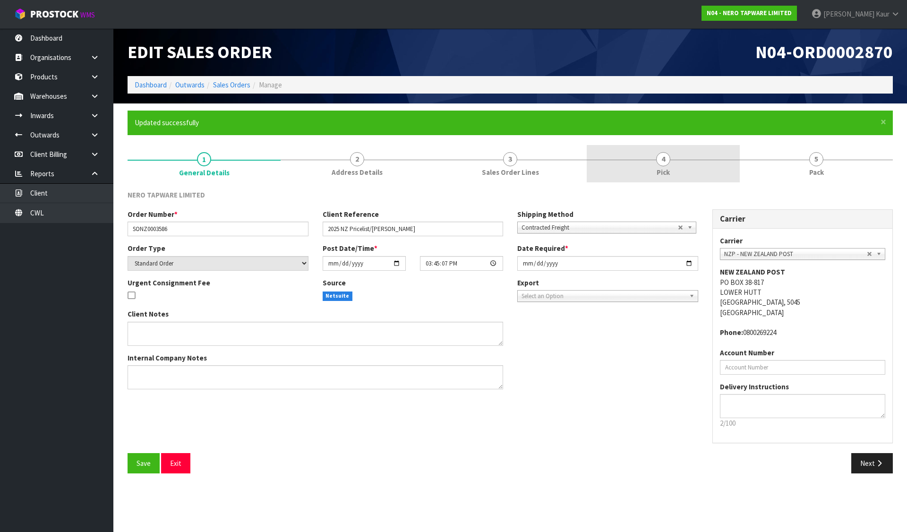
click at [668, 169] on span "Pick" at bounding box center [663, 172] width 13 height 10
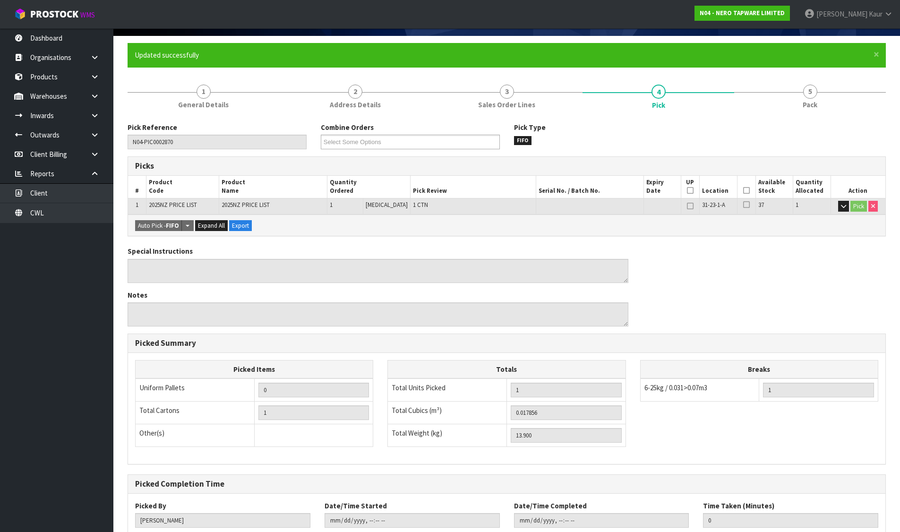
scroll to position [130, 0]
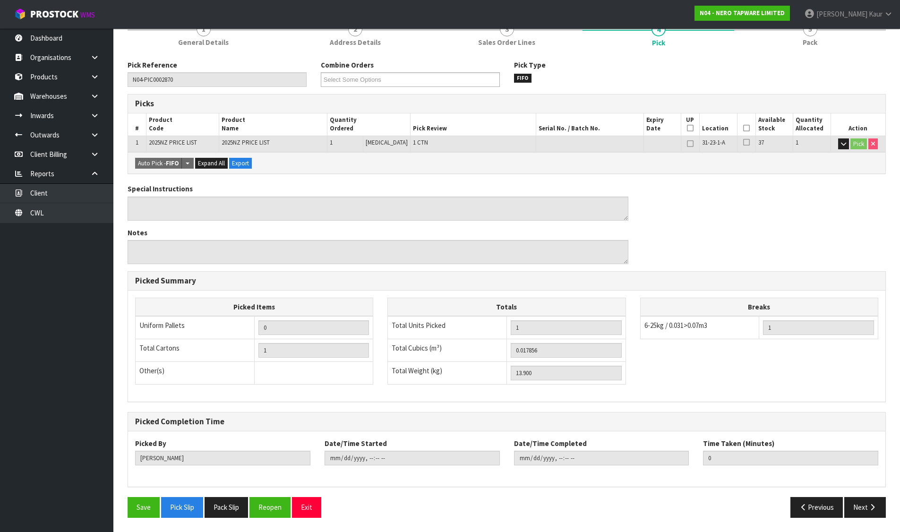
drag, startPoint x: 181, startPoint y: 518, endPoint x: 190, endPoint y: 515, distance: 9.9
click at [181, 519] on div "Save Pick Slip Pack Slip Reopen Exit Previous Next" at bounding box center [506, 510] width 772 height 27
click at [190, 513] on button "Pick Slip" at bounding box center [182, 507] width 42 height 20
click at [220, 506] on button "Pack Slip" at bounding box center [226, 507] width 43 height 20
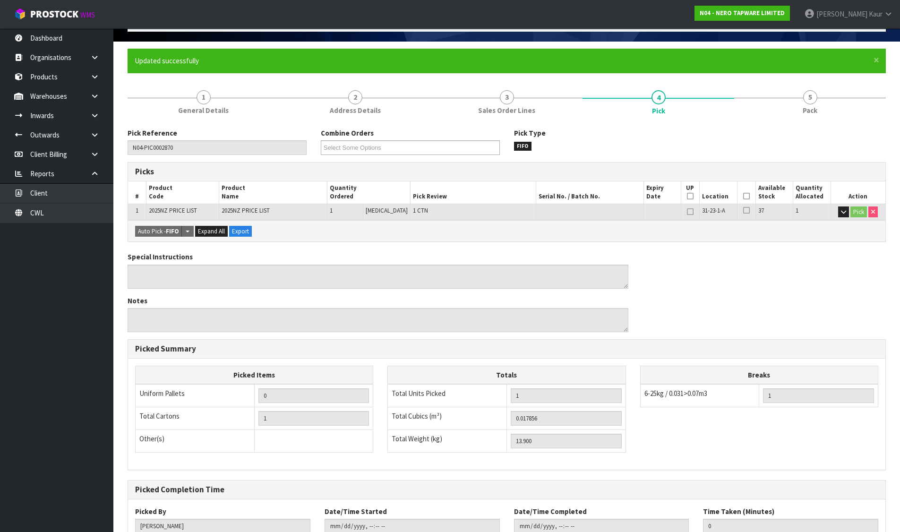
scroll to position [0, 0]
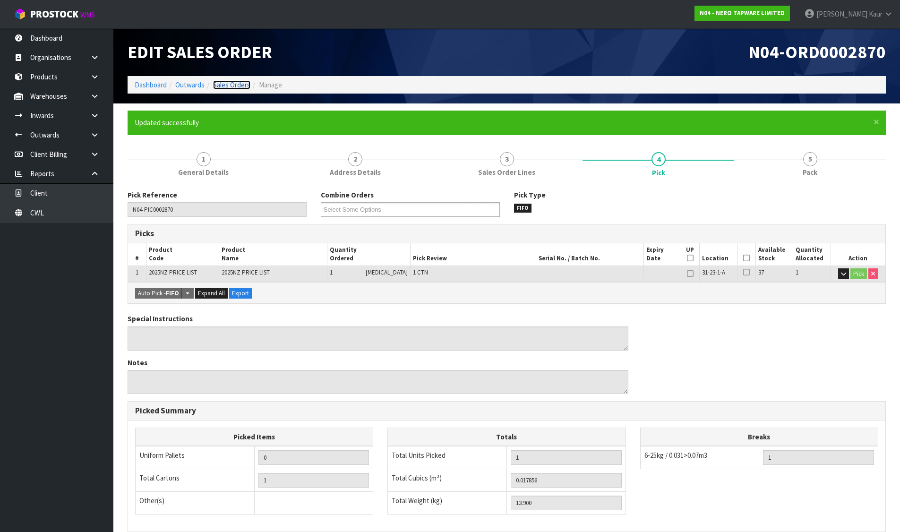
click at [241, 81] on link "Sales Orders" at bounding box center [231, 84] width 37 height 9
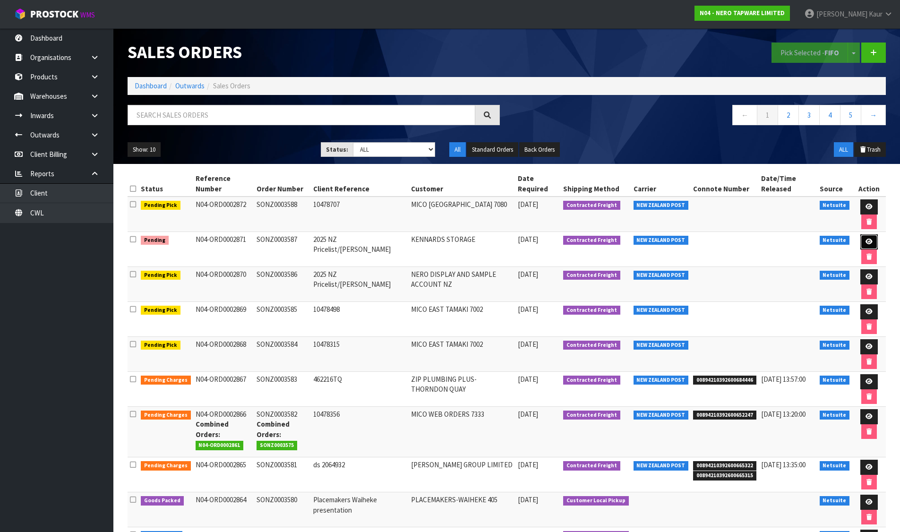
click at [862, 240] on link at bounding box center [868, 241] width 17 height 15
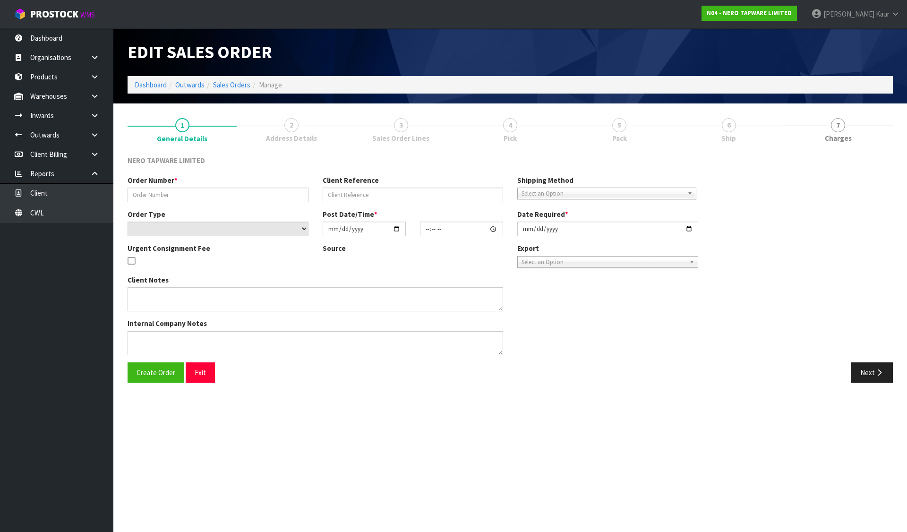
type input "SONZ0003587"
type input "2025 NZ Pricelist/[PERSON_NAME]"
select select "number:0"
type input "[DATE]"
type input "15:45:08.000"
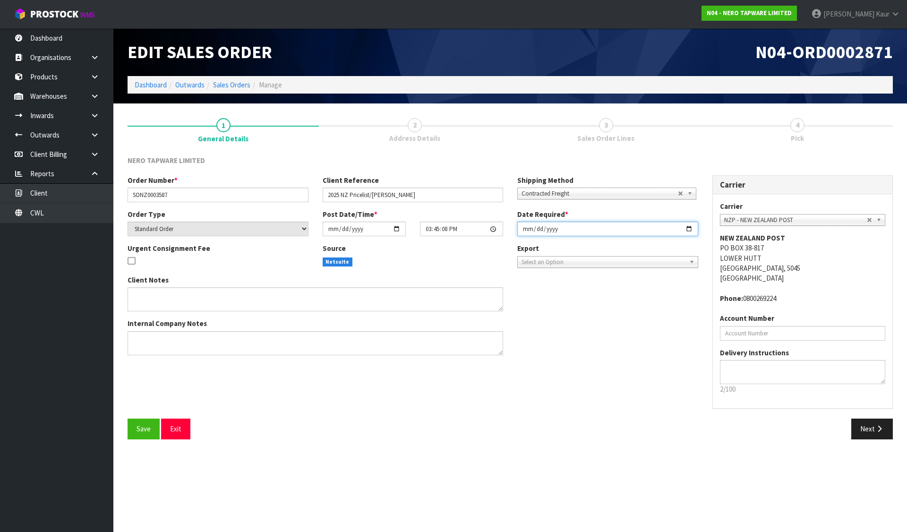
click at [523, 226] on input "[DATE]" at bounding box center [607, 229] width 181 height 15
type input "[DATE]"
click at [136, 425] on button "Save" at bounding box center [144, 429] width 32 height 20
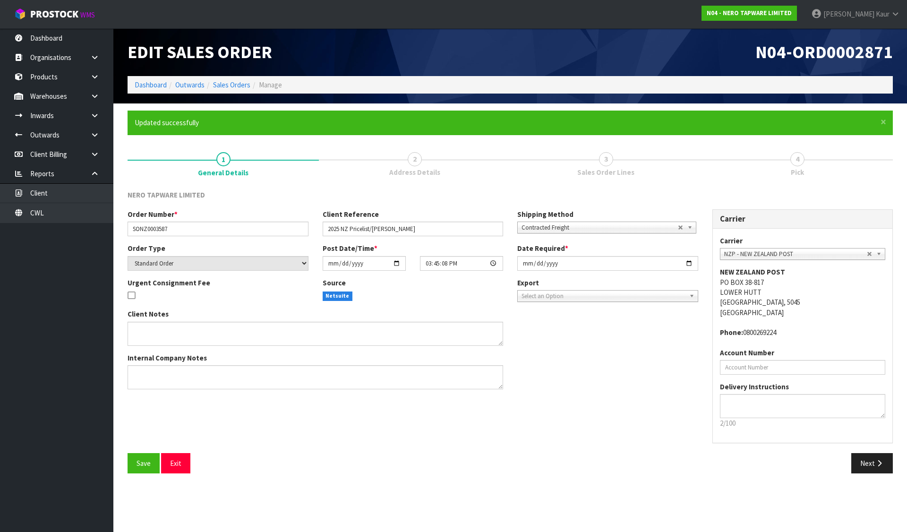
click at [872, 451] on div "Carrier Carrier ANGEL - ANGEL TRANSPORT [PERSON_NAME] REMOVALS DEAEXPAKL - DEAD…" at bounding box center [802, 331] width 195 height 244
click at [873, 466] on button "Next" at bounding box center [872, 463] width 42 height 20
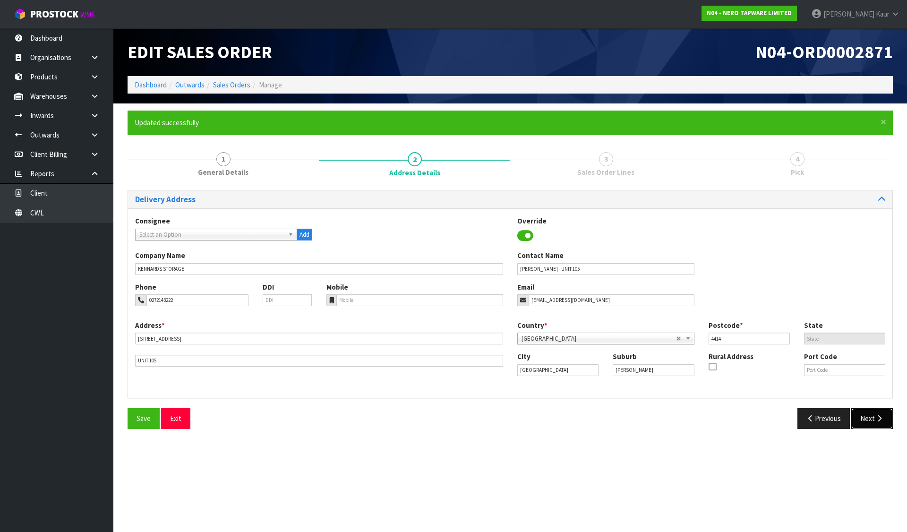
click at [868, 417] on button "Next" at bounding box center [872, 418] width 42 height 20
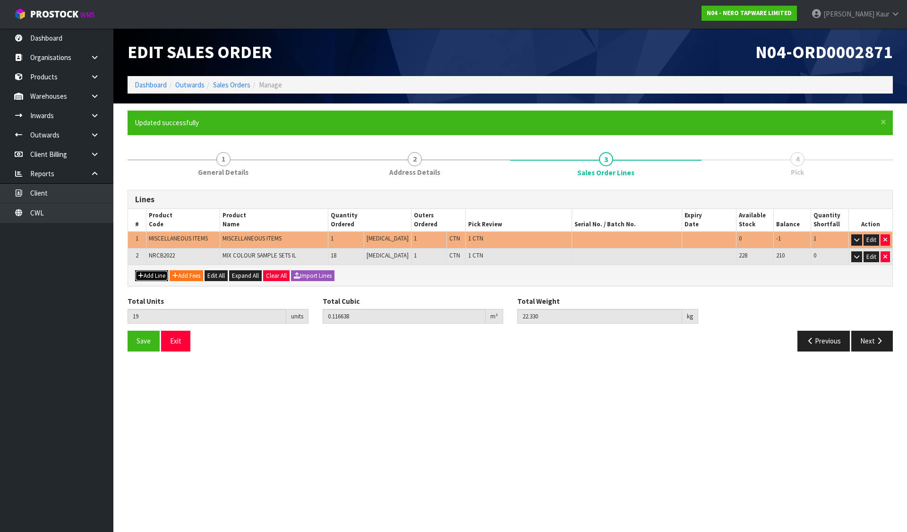
click at [147, 278] on button "Add Line" at bounding box center [151, 275] width 33 height 11
type input "0"
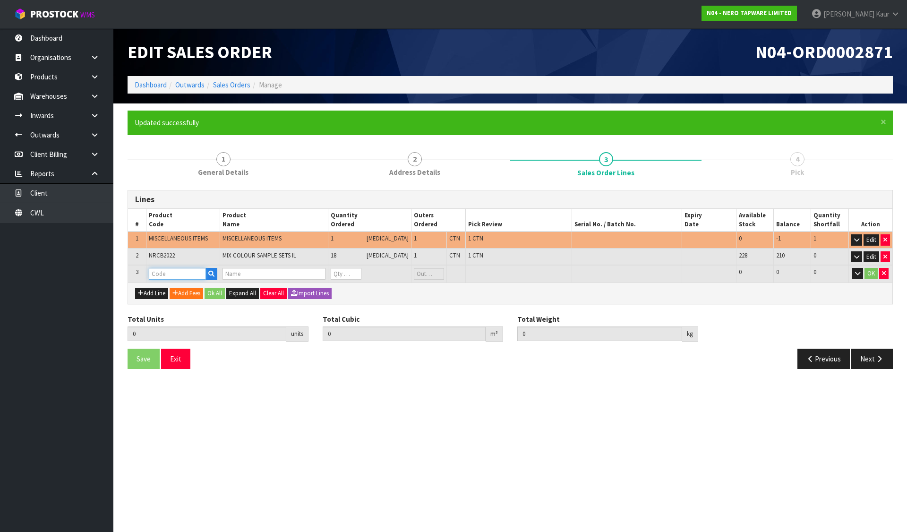
click at [175, 274] on input "text" at bounding box center [177, 274] width 57 height 12
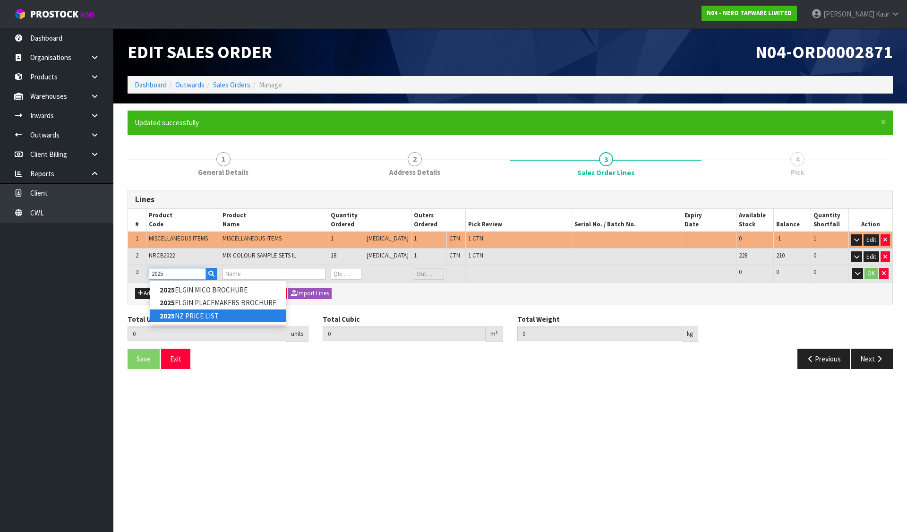
type input "2025"
click at [177, 316] on link "2025 NZ PRICE LIST" at bounding box center [218, 315] width 136 height 13
type input "2025NZ PRICE LIST"
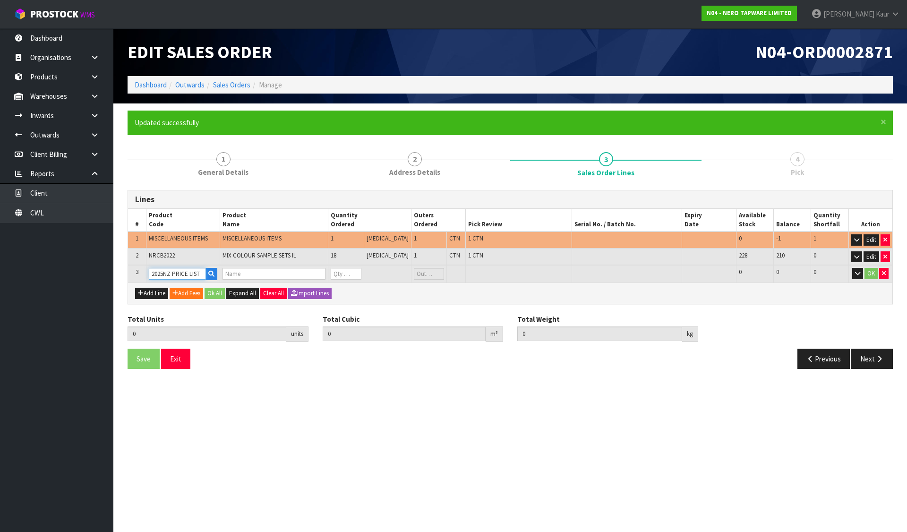
type input "19"
type input "0.116638"
type input "22.33"
type input "2025NZ PRICE LIST"
type input "0"
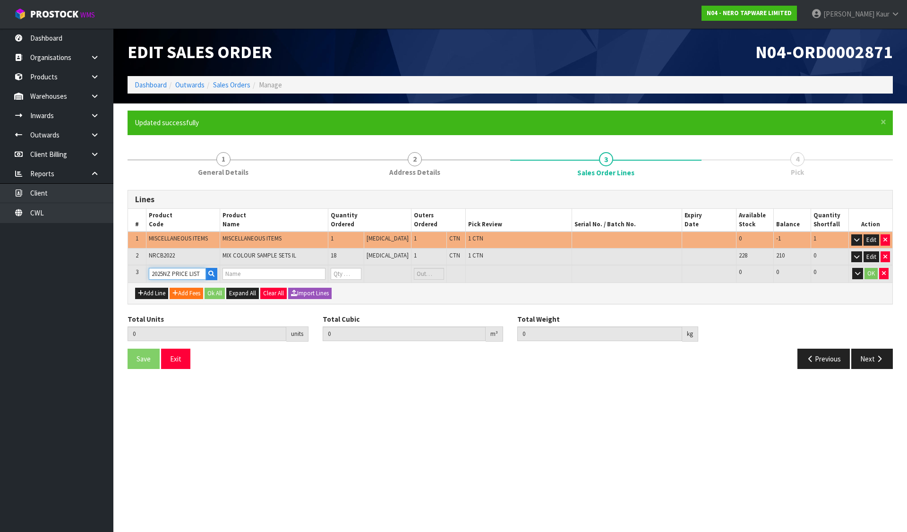
type input "0"
click at [353, 269] on input "0" at bounding box center [346, 274] width 30 height 12
type input "20"
type input "0.134494"
type input "36.23"
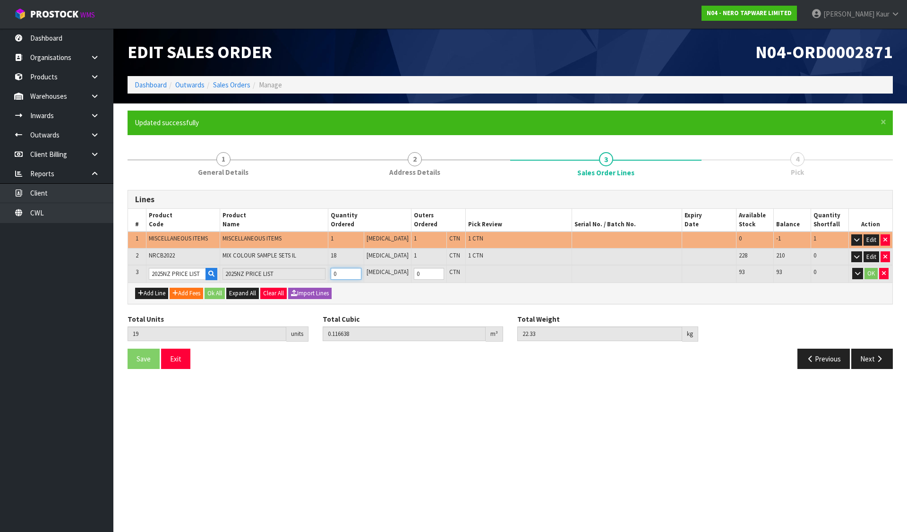
type input "1"
click at [881, 238] on button "button" at bounding box center [885, 239] width 9 height 11
type input "19"
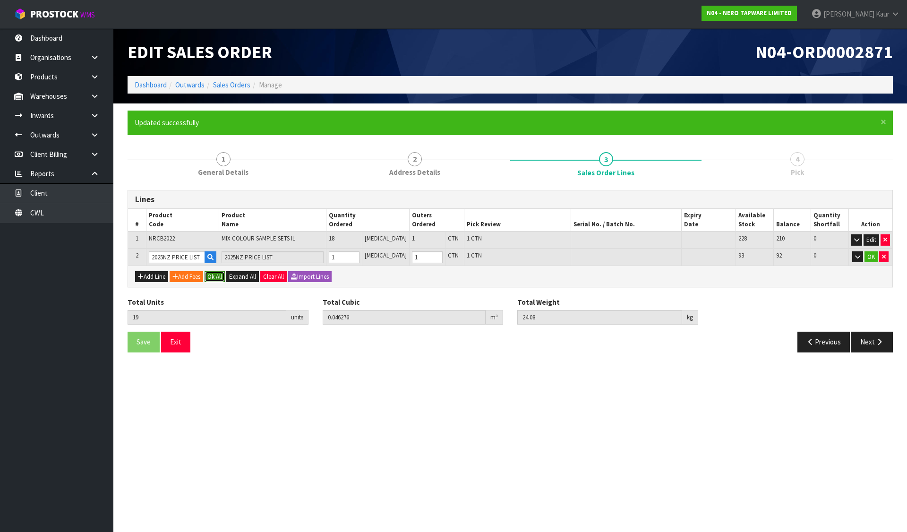
click at [217, 275] on button "Ok All" at bounding box center [215, 276] width 20 height 11
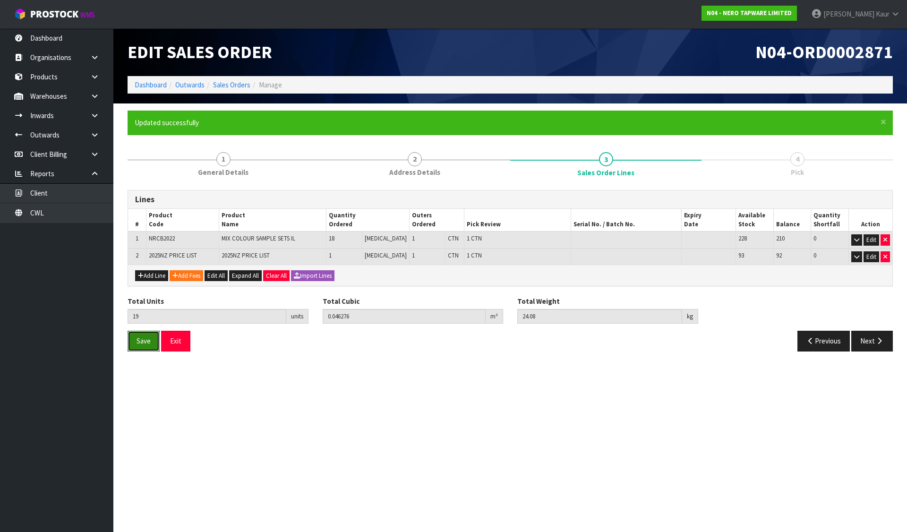
click at [149, 335] on button "Save" at bounding box center [144, 341] width 32 height 20
click at [862, 334] on button "Next" at bounding box center [872, 341] width 42 height 20
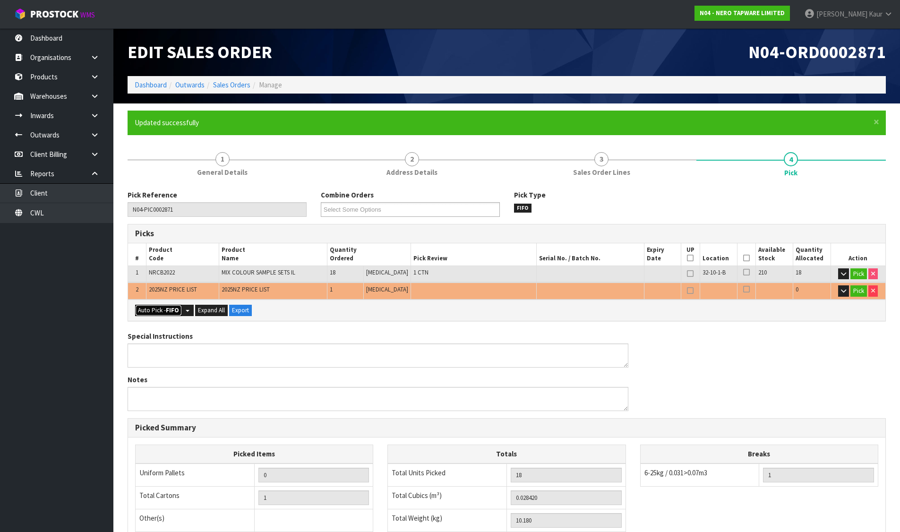
click at [161, 310] on button "Auto Pick - FIFO" at bounding box center [158, 310] width 47 height 11
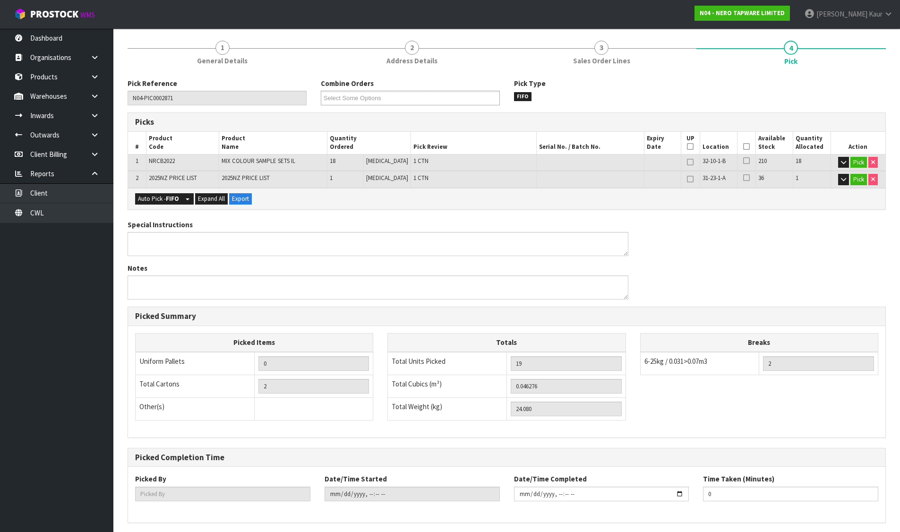
scroll to position [147, 0]
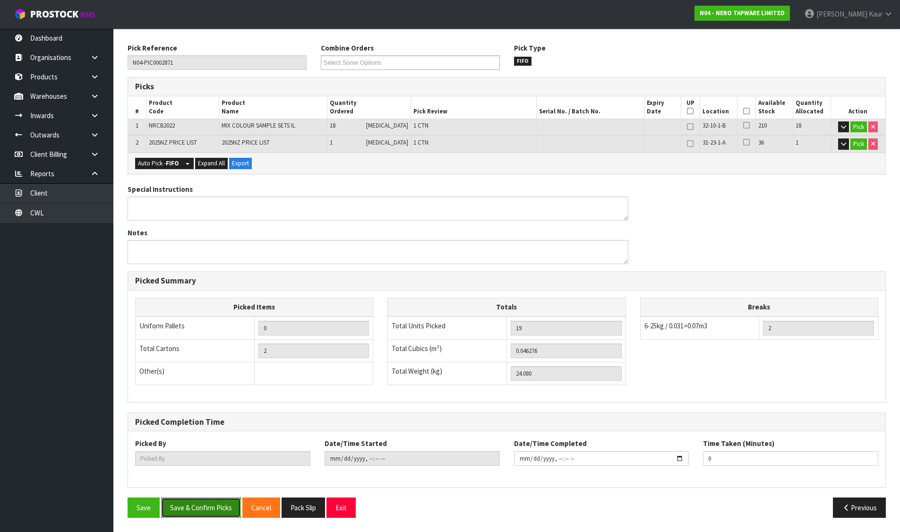
click at [196, 505] on button "Save & Confirm Picks" at bounding box center [201, 507] width 80 height 20
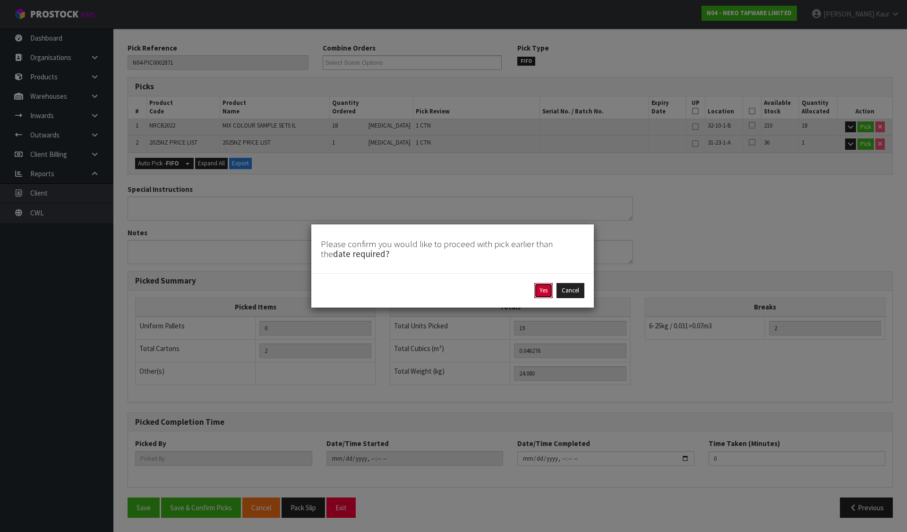
click at [542, 291] on button "Yes" at bounding box center [543, 290] width 18 height 15
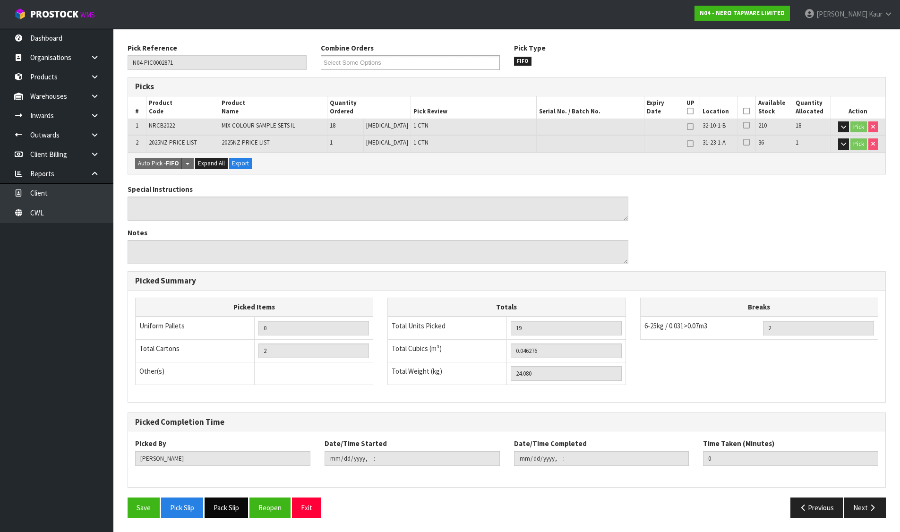
click at [222, 507] on button "Pack Slip" at bounding box center [226, 507] width 43 height 20
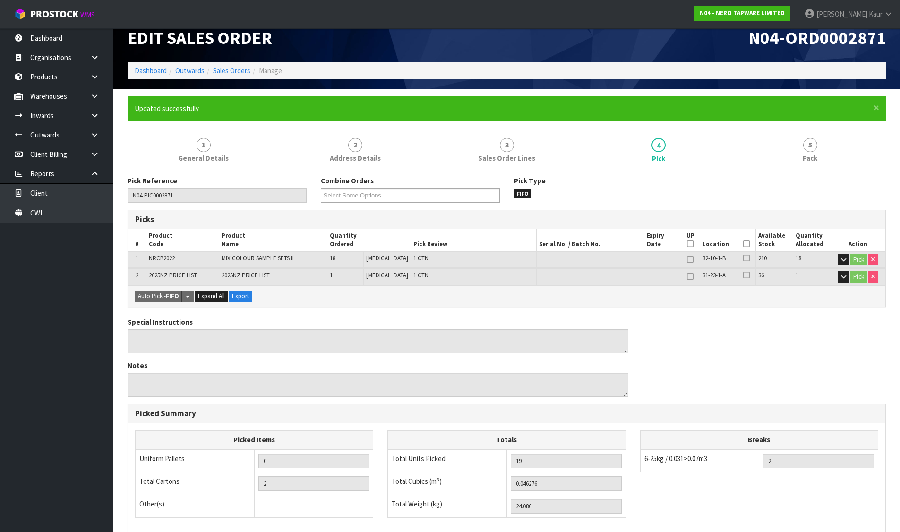
scroll to position [0, 0]
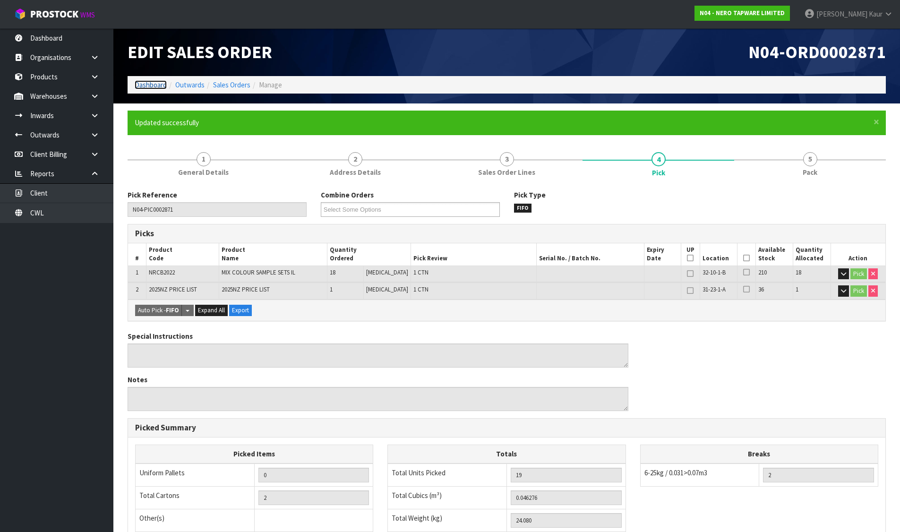
click at [150, 83] on link "Dashboard" at bounding box center [151, 84] width 32 height 9
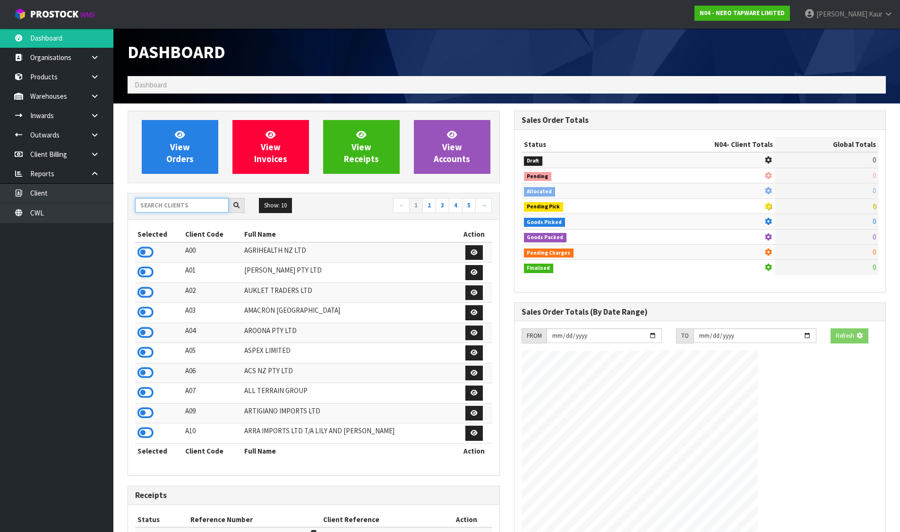
click at [197, 207] on input "text" at bounding box center [182, 205] width 94 height 15
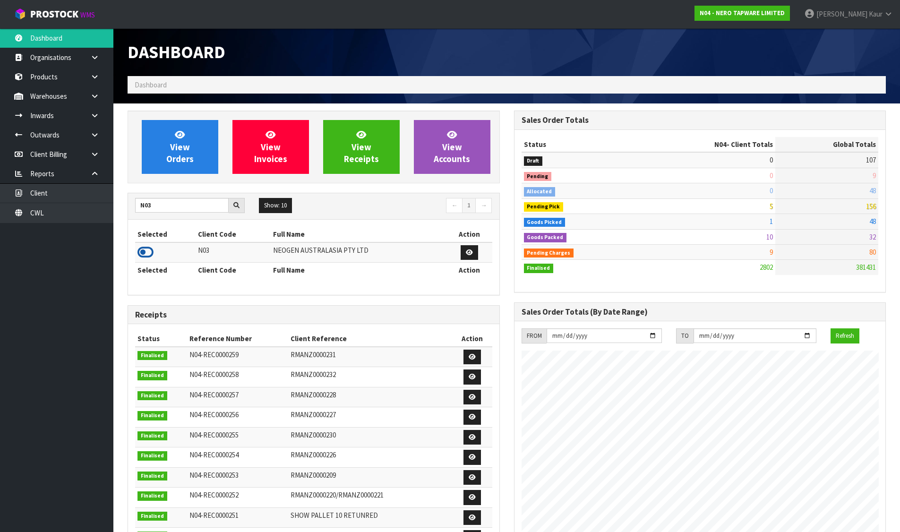
click at [148, 247] on icon at bounding box center [145, 252] width 16 height 14
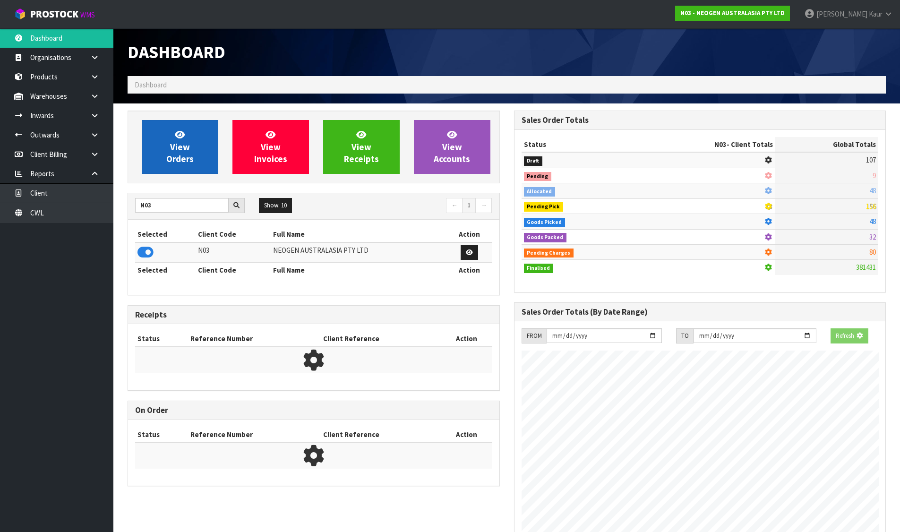
scroll to position [471804, 472007]
click at [188, 152] on span "View Orders" at bounding box center [179, 146] width 27 height 35
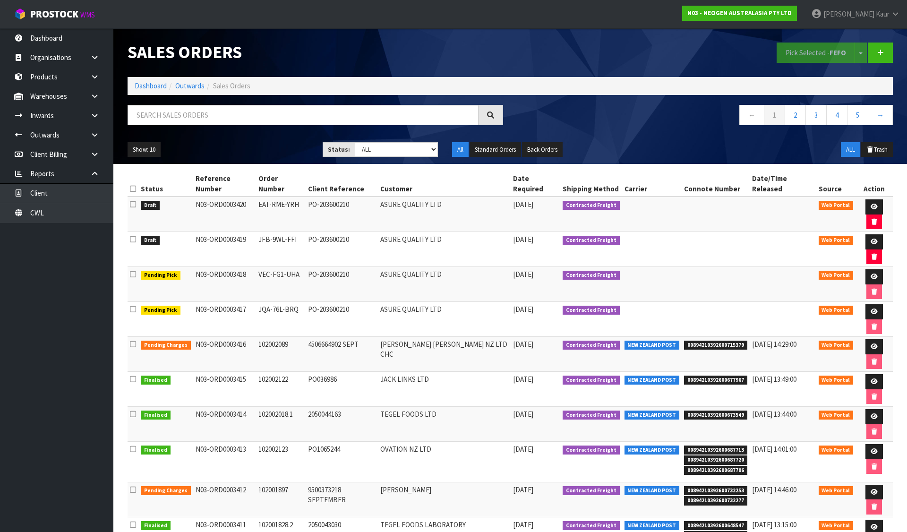
click at [133, 185] on icon at bounding box center [133, 188] width 6 height 7
click at [871, 239] on icon at bounding box center [874, 242] width 7 height 6
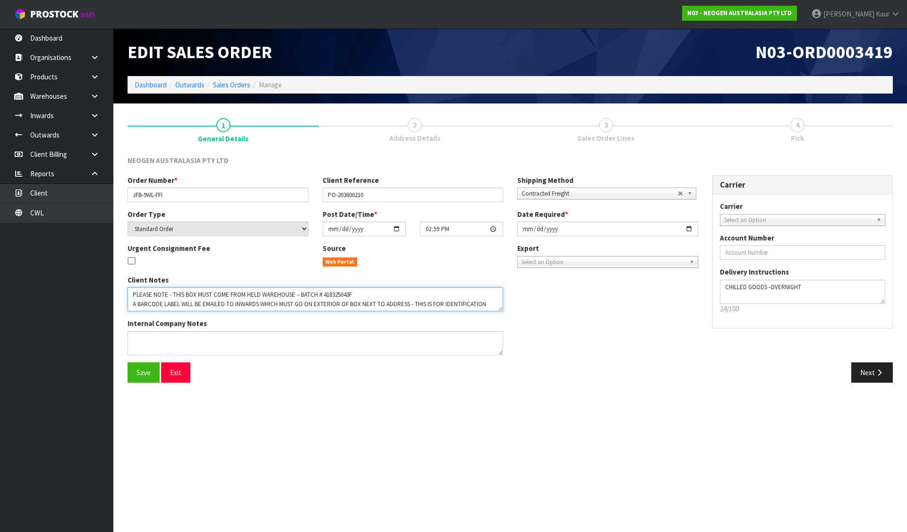
click at [334, 292] on textarea at bounding box center [316, 299] width 376 height 24
click at [103, 96] on link at bounding box center [98, 95] width 30 height 19
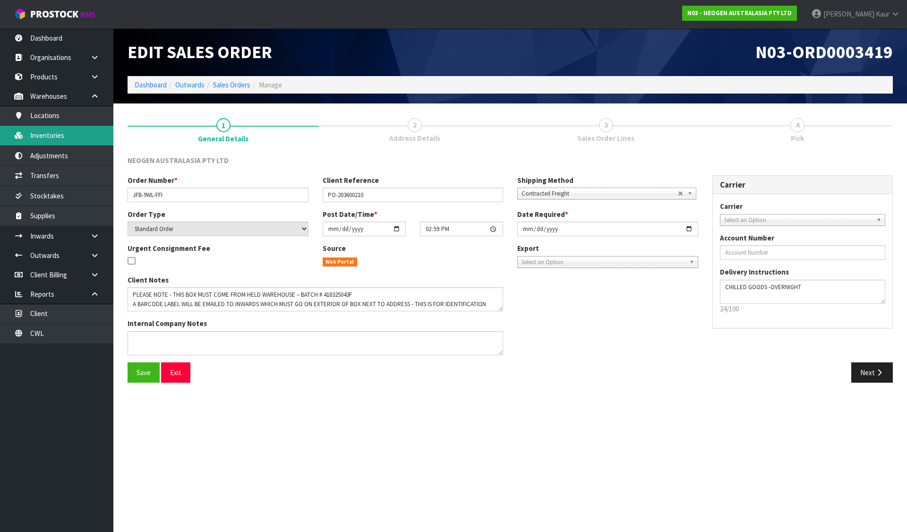
click at [74, 133] on link "Inventories" at bounding box center [56, 135] width 113 height 19
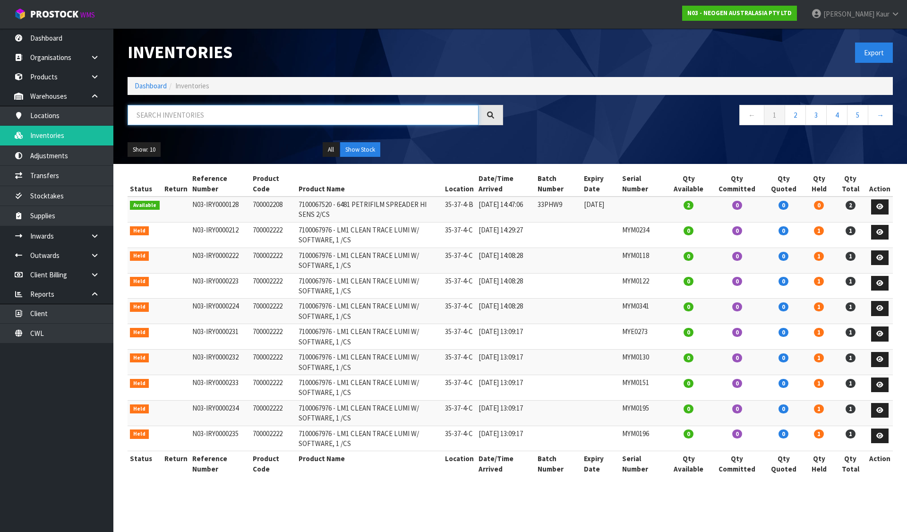
click at [188, 114] on input "text" at bounding box center [303, 115] width 351 height 20
paste input "418325043F"
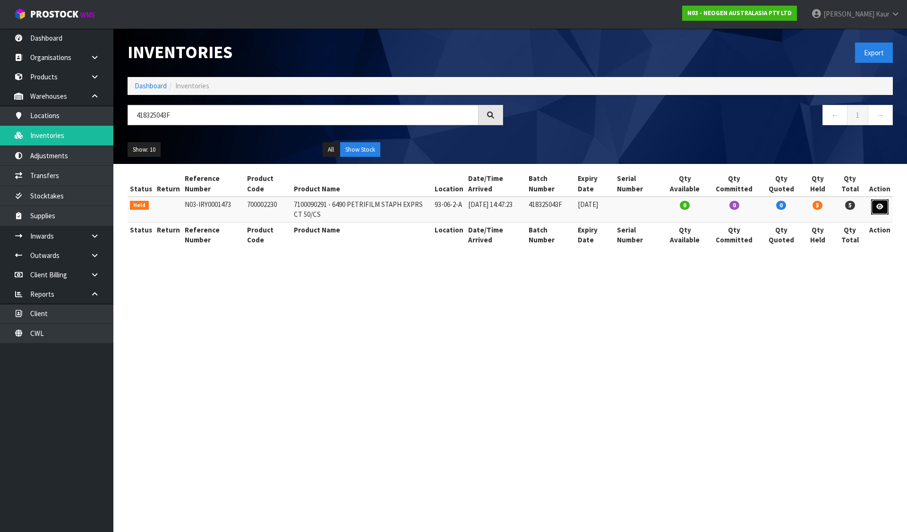
click at [880, 205] on icon at bounding box center [879, 207] width 7 height 6
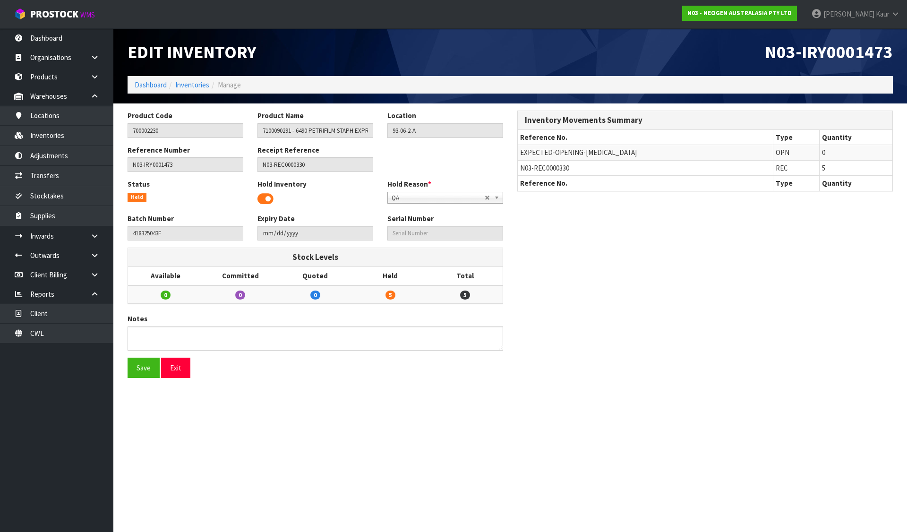
click at [269, 199] on span at bounding box center [265, 199] width 16 height 14
click at [150, 365] on button "Save" at bounding box center [144, 368] width 32 height 20
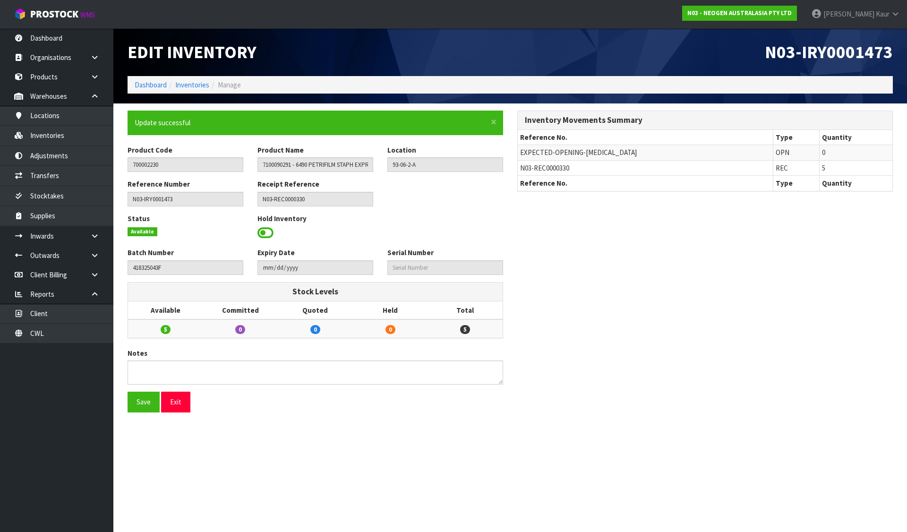
click at [142, 78] on ol "Dashboard Inventories Manage" at bounding box center [510, 84] width 765 height 17
click at [142, 80] on link "Dashboard" at bounding box center [151, 84] width 32 height 9
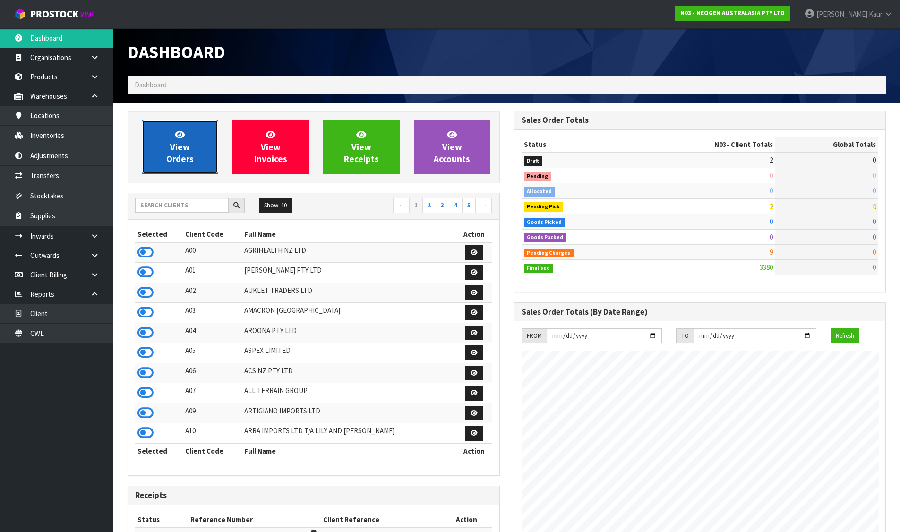
click at [158, 134] on link "View Orders" at bounding box center [180, 147] width 77 height 54
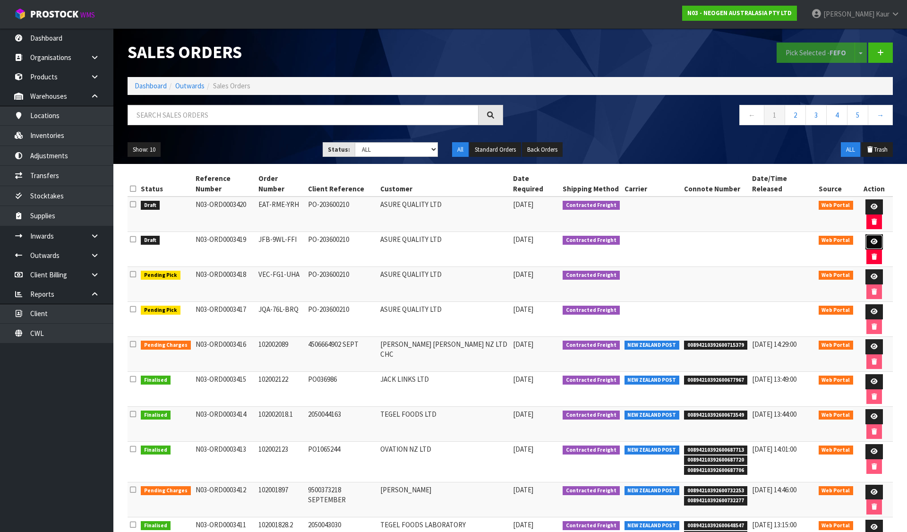
click at [867, 234] on link at bounding box center [873, 241] width 17 height 15
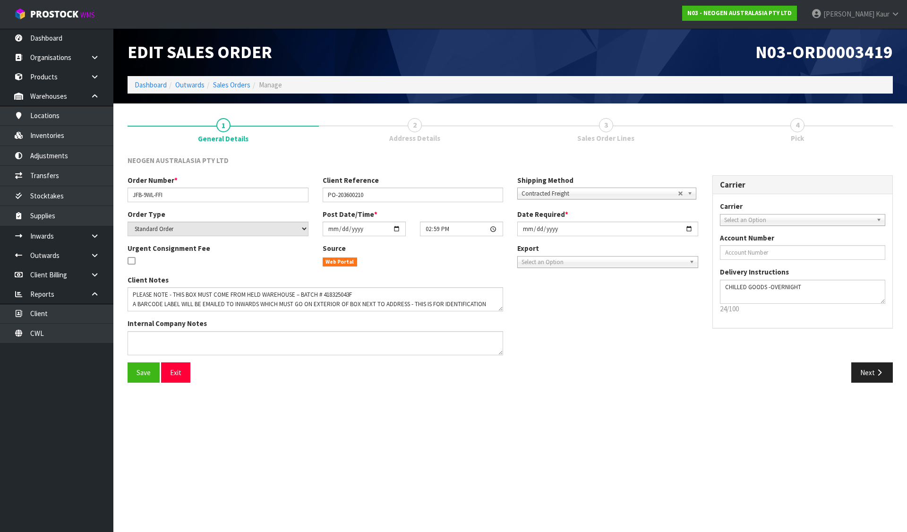
click at [505, 43] on div "Edit Sales Order" at bounding box center [315, 52] width 390 height 48
click at [890, 372] on button "Next" at bounding box center [872, 372] width 42 height 20
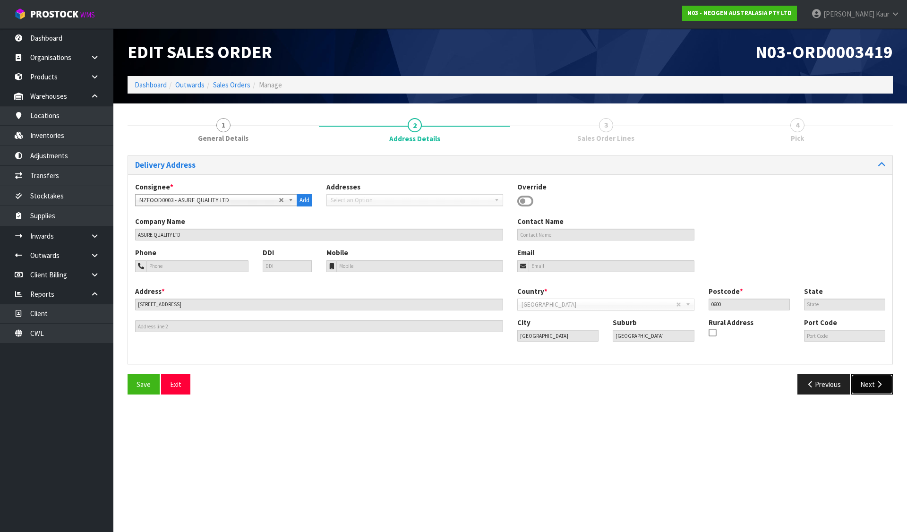
click at [876, 380] on button "Next" at bounding box center [872, 384] width 42 height 20
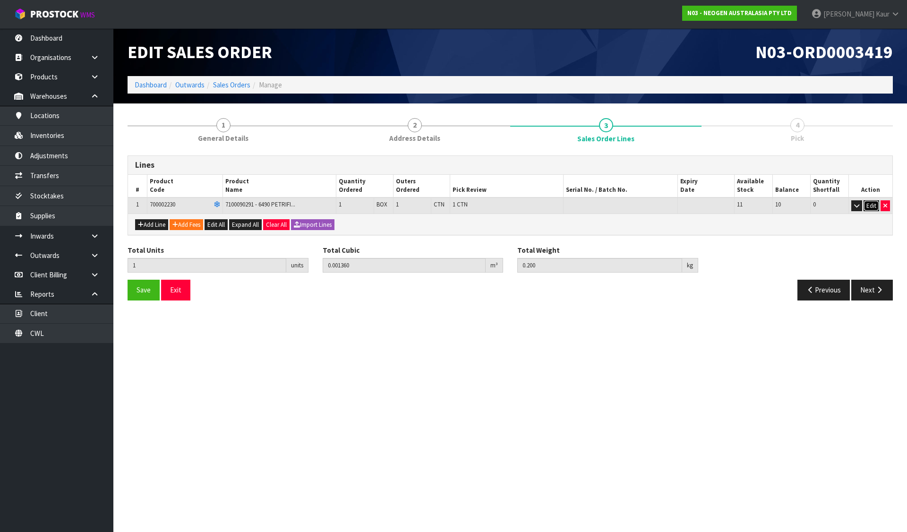
click at [868, 204] on button "Edit" at bounding box center [872, 205] width 16 height 11
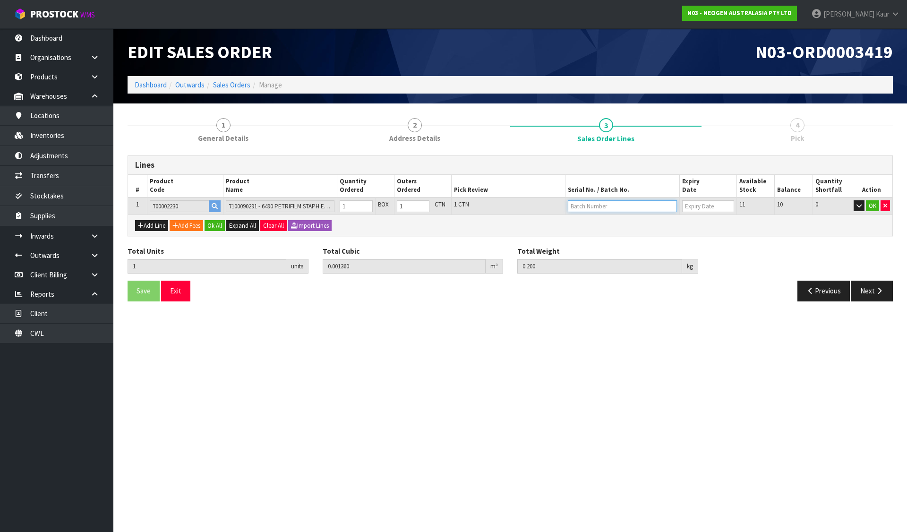
click at [599, 208] on input "text" at bounding box center [622, 206] width 109 height 12
paste input "418325043F"
click at [212, 227] on button "Ok All" at bounding box center [215, 225] width 20 height 11
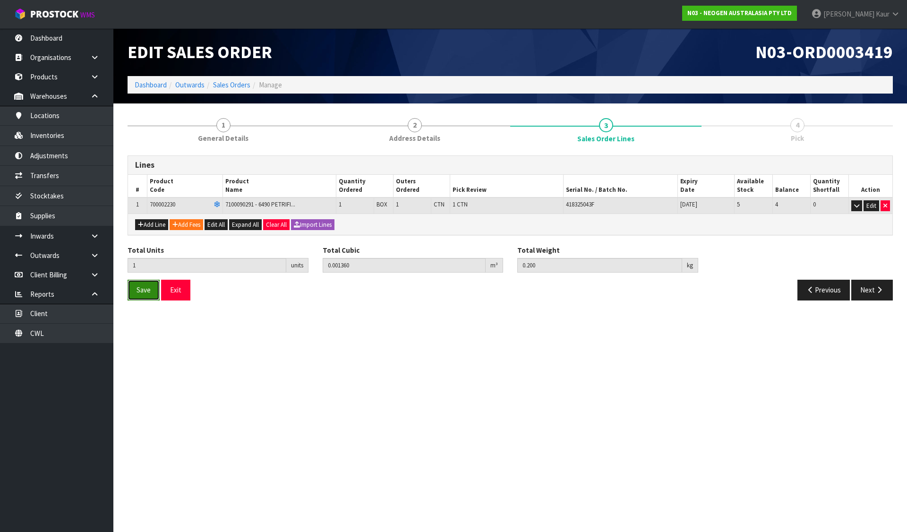
click at [138, 288] on span "Save" at bounding box center [144, 289] width 14 height 9
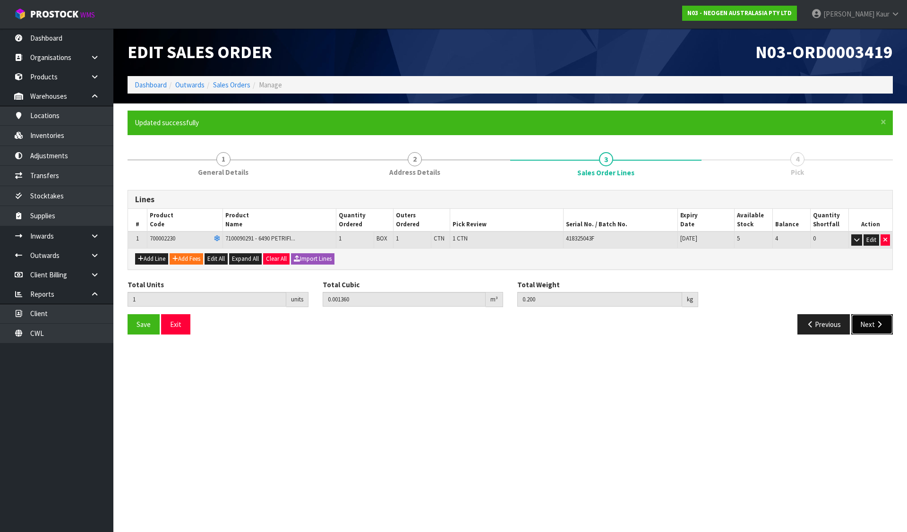
click at [869, 326] on button "Next" at bounding box center [872, 324] width 42 height 20
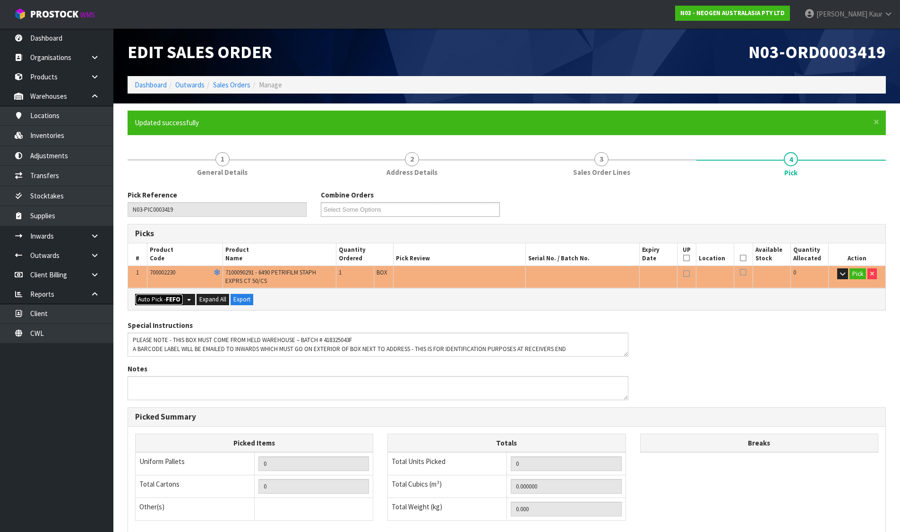
click at [160, 298] on button "Auto Pick - FEFO" at bounding box center [159, 299] width 48 height 11
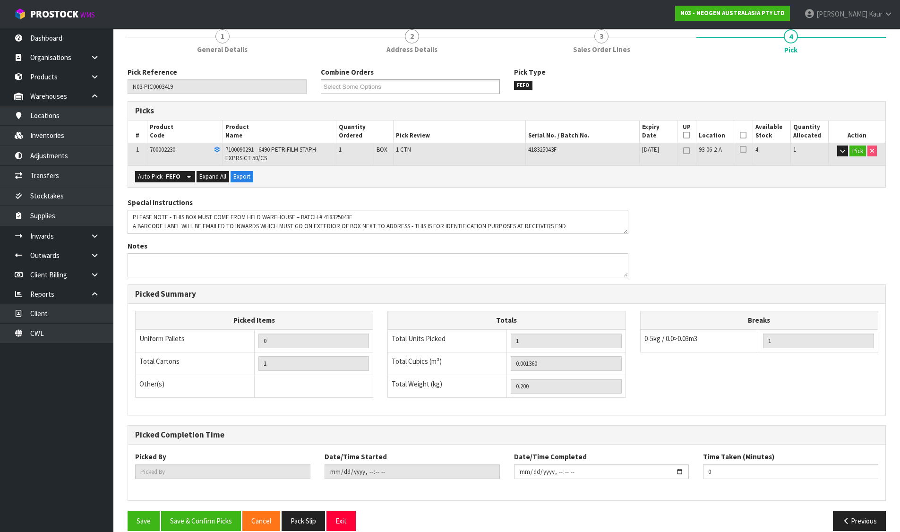
scroll to position [136, 0]
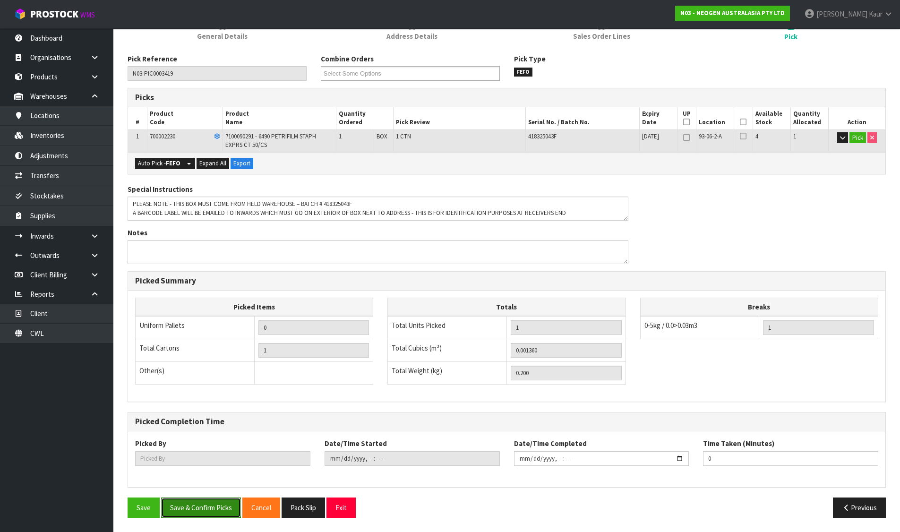
click at [206, 506] on button "Save & Confirm Picks" at bounding box center [201, 507] width 80 height 20
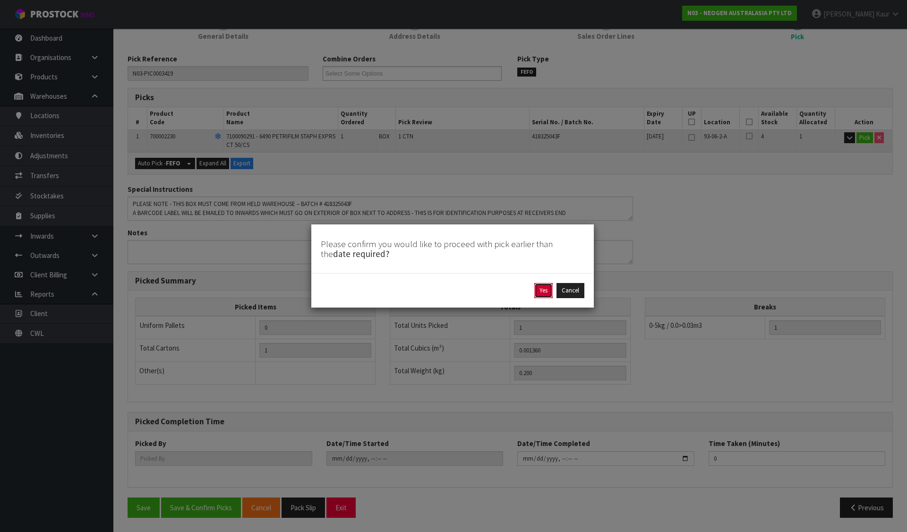
click at [543, 290] on button "Yes" at bounding box center [543, 290] width 18 height 15
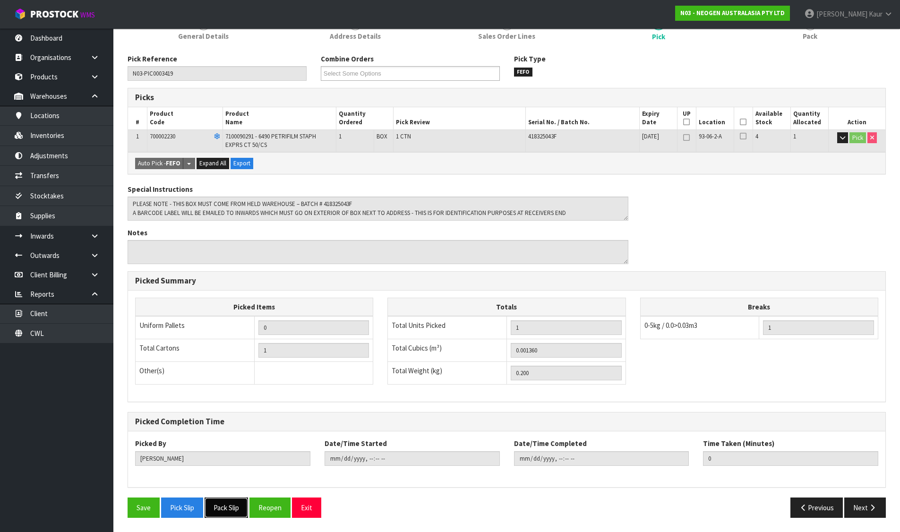
click at [214, 507] on button "Pack Slip" at bounding box center [226, 507] width 43 height 20
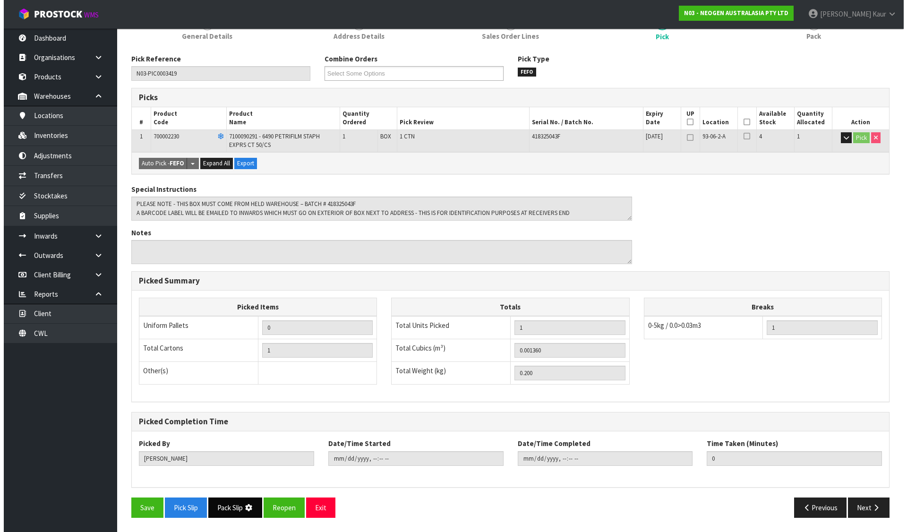
scroll to position [0, 0]
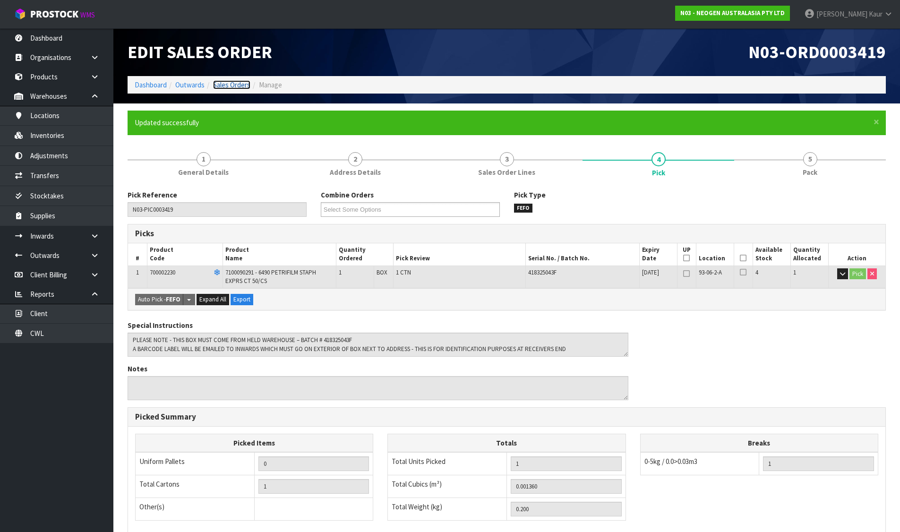
click at [239, 84] on link "Sales Orders" at bounding box center [231, 84] width 37 height 9
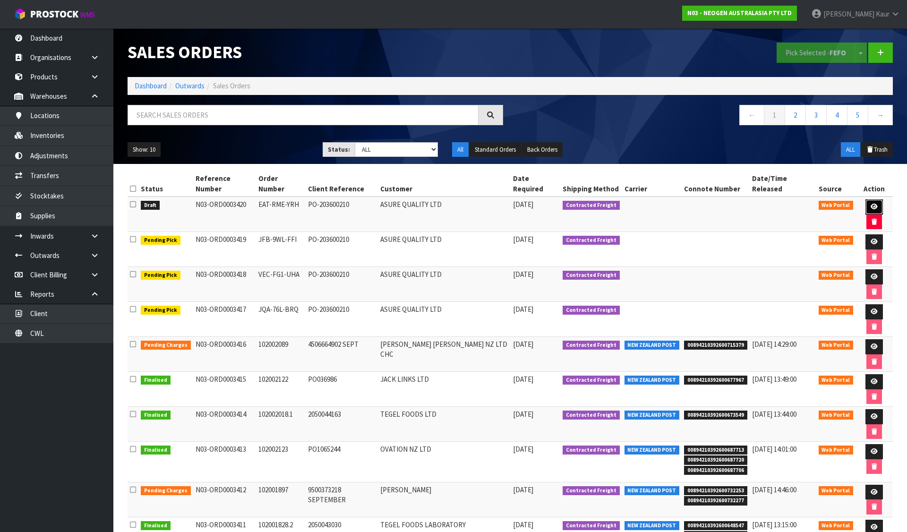
click at [871, 204] on icon at bounding box center [874, 207] width 7 height 6
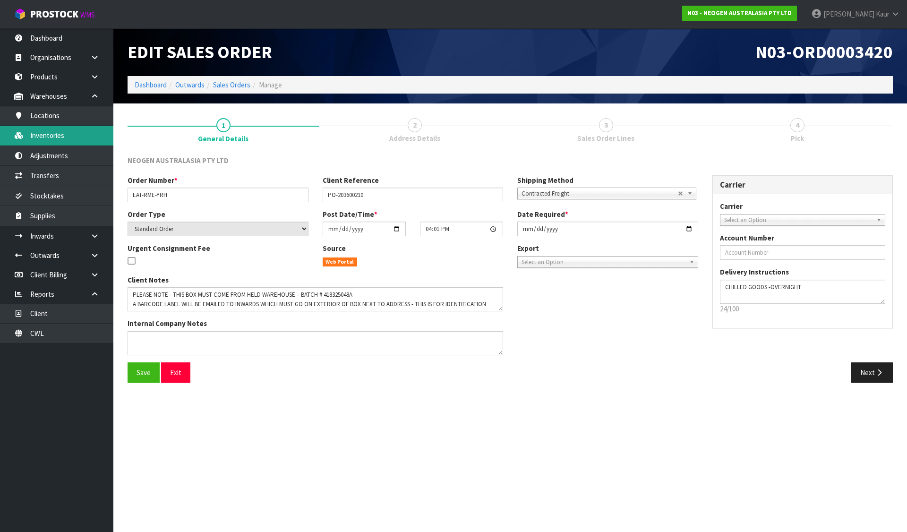
click at [48, 136] on link "Inventories" at bounding box center [56, 135] width 113 height 19
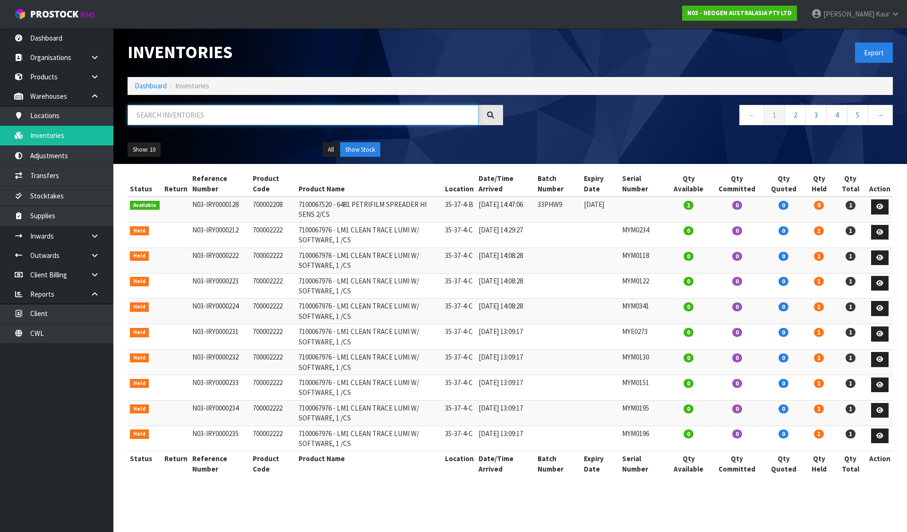
click at [213, 120] on input "text" at bounding box center [303, 115] width 351 height 20
paste input "418325043F"
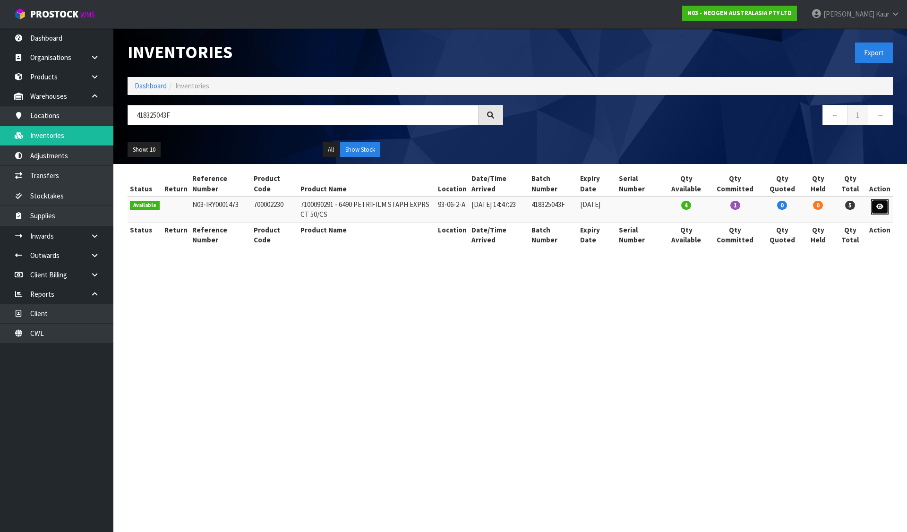
click at [881, 204] on icon at bounding box center [879, 207] width 7 height 6
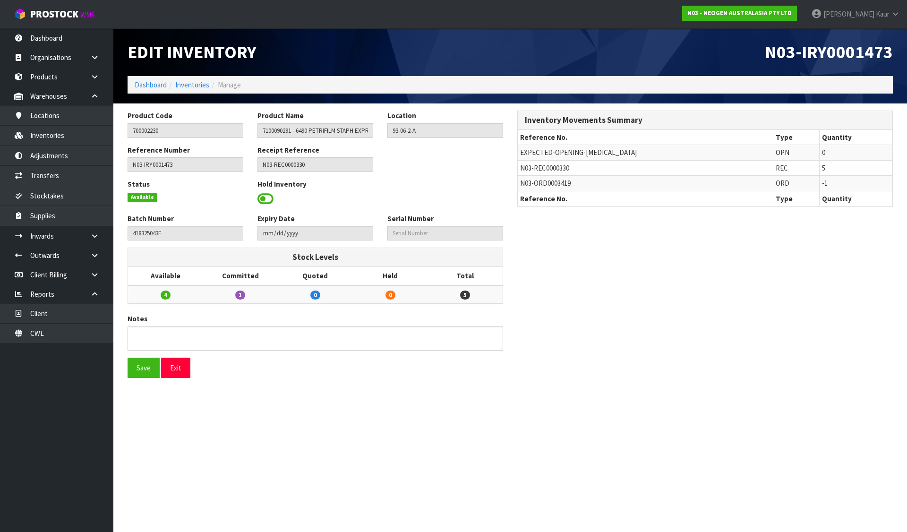
click at [260, 197] on span at bounding box center [265, 199] width 16 height 14
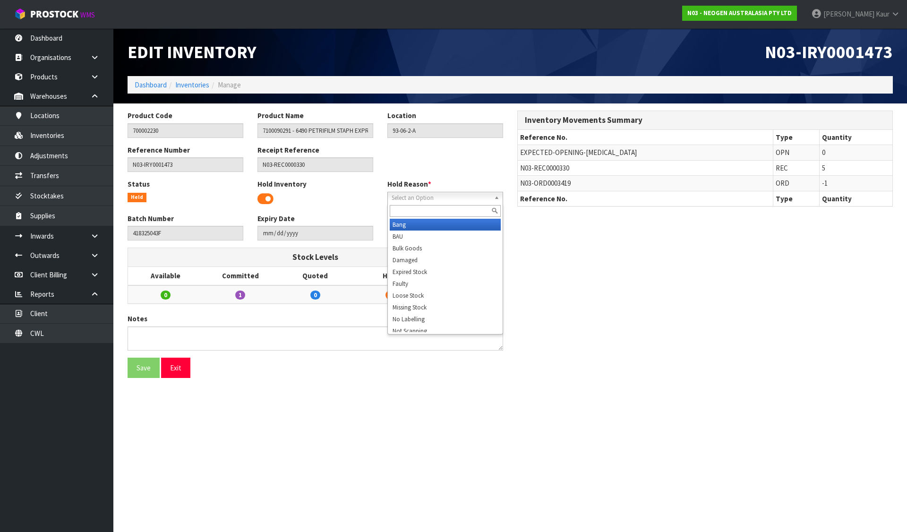
click at [398, 195] on span "Select an Option" at bounding box center [441, 197] width 99 height 11
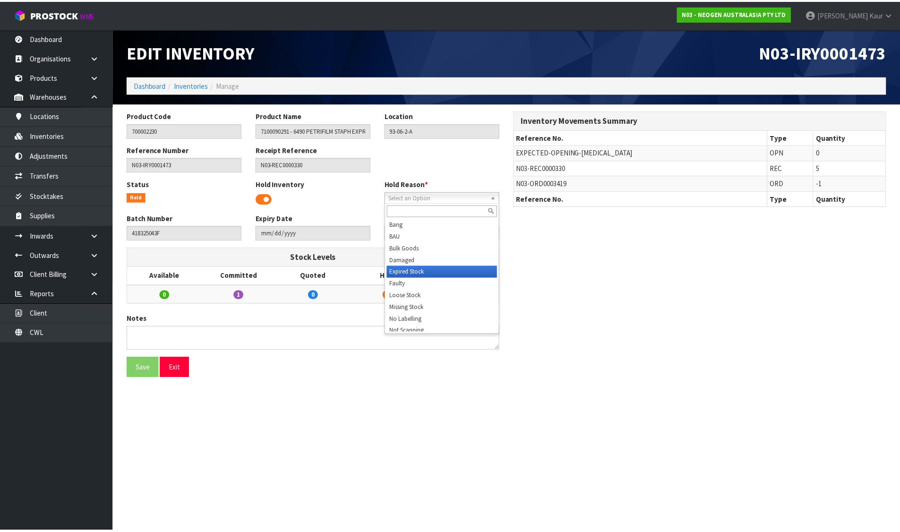
scroll to position [94, 0]
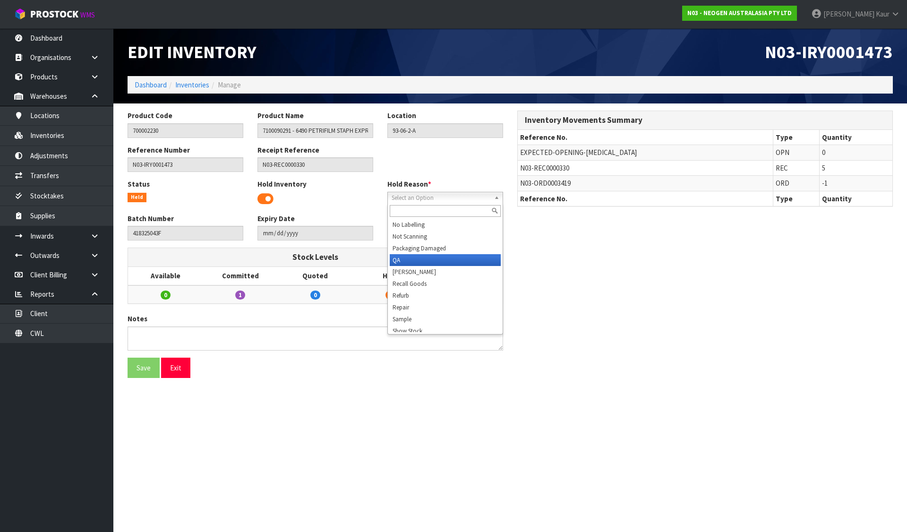
click at [405, 259] on li "QA" at bounding box center [445, 260] width 111 height 12
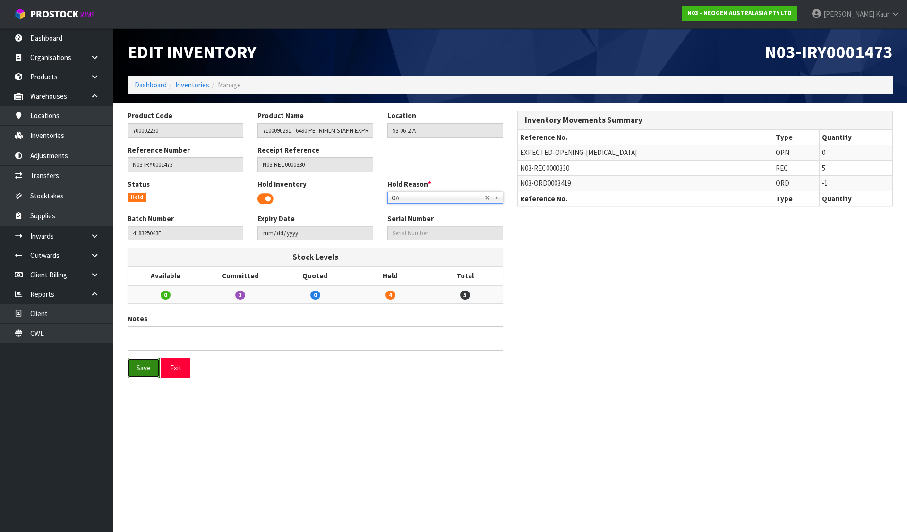
click at [141, 368] on button "Save" at bounding box center [144, 368] width 32 height 20
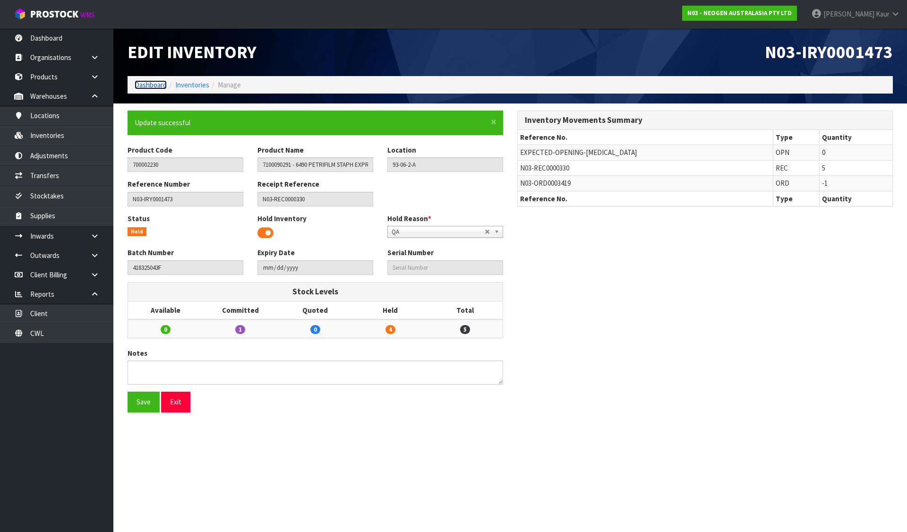
click at [148, 85] on link "Dashboard" at bounding box center [151, 84] width 32 height 9
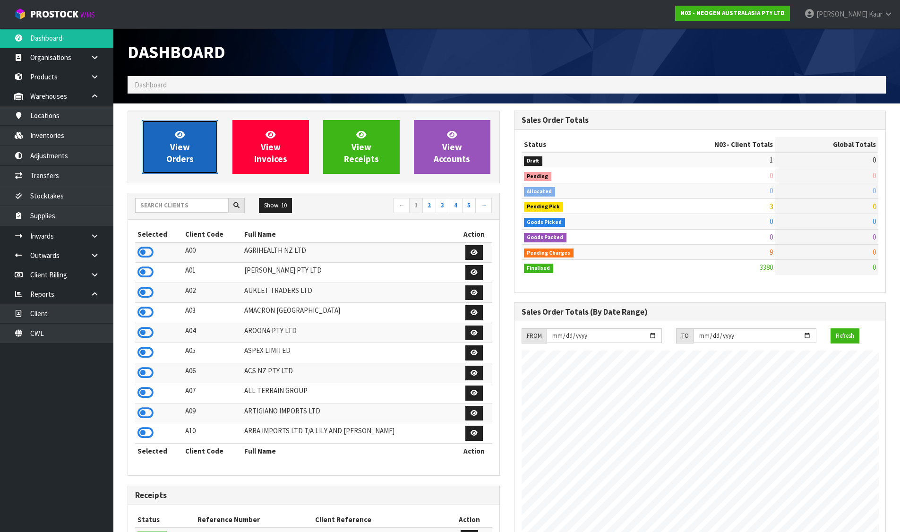
scroll to position [716, 386]
click at [193, 144] on link "View Orders" at bounding box center [180, 147] width 77 height 54
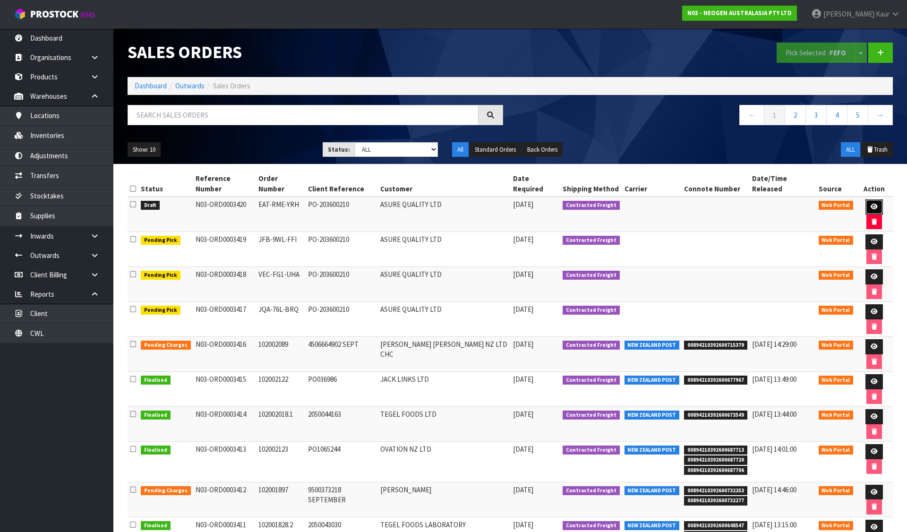
click at [871, 204] on icon at bounding box center [874, 207] width 7 height 6
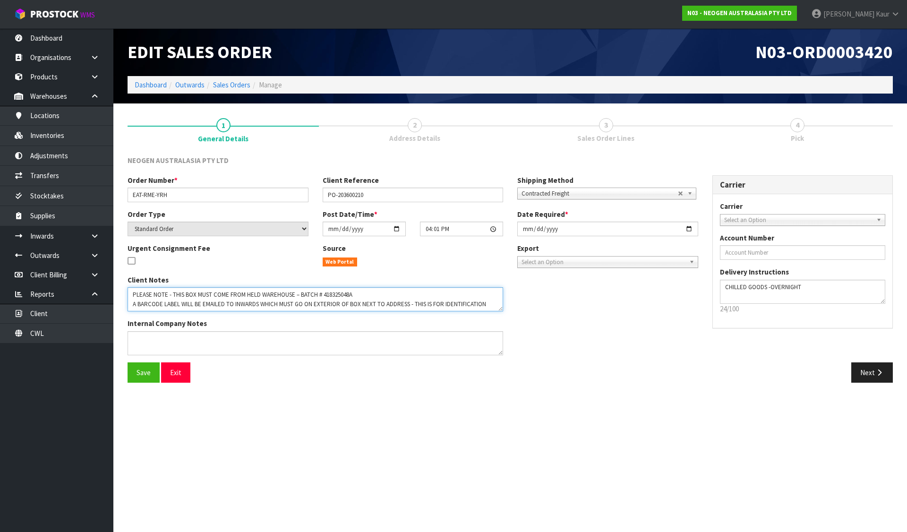
click at [335, 294] on textarea at bounding box center [316, 299] width 376 height 24
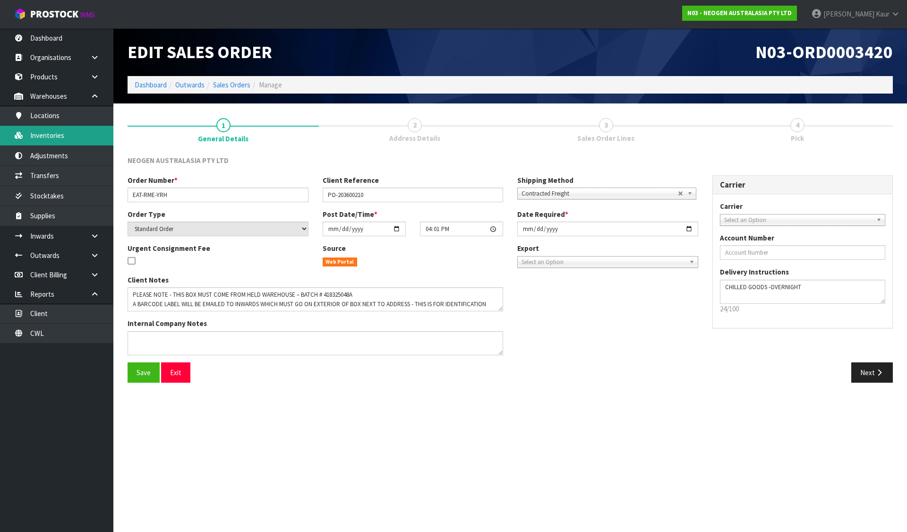
click at [64, 132] on link "Inventories" at bounding box center [56, 135] width 113 height 19
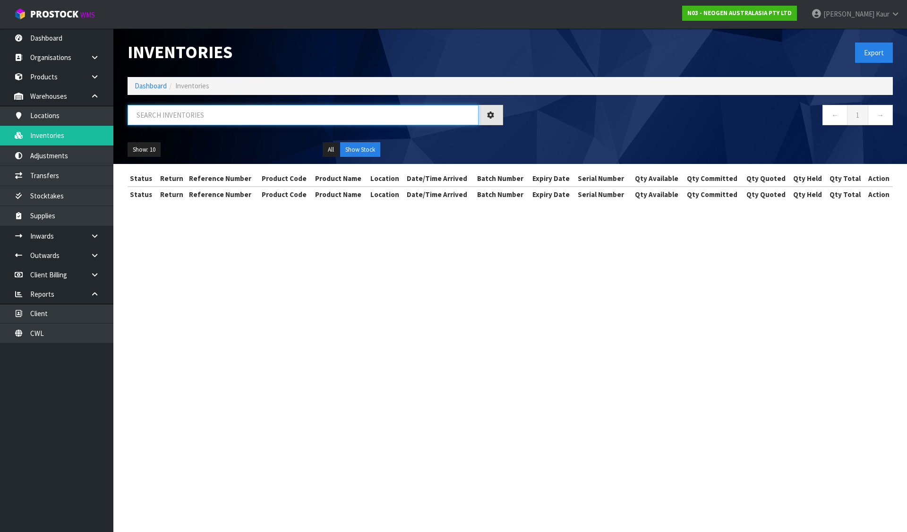
click at [162, 106] on input "text" at bounding box center [303, 115] width 351 height 20
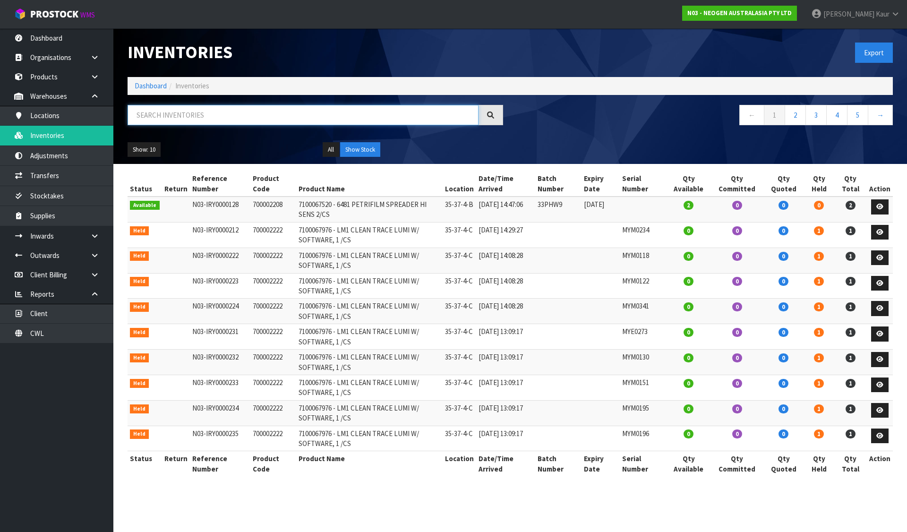
paste input "418325048A"
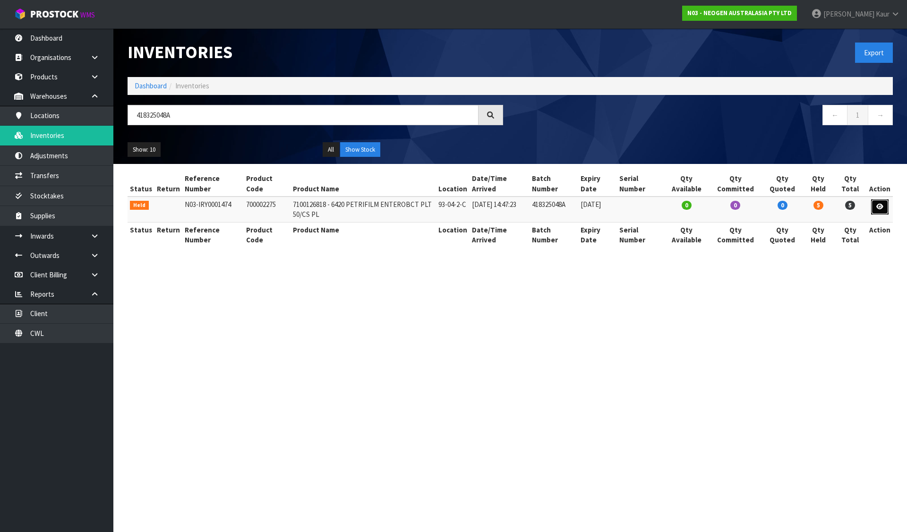
click at [878, 208] on icon at bounding box center [879, 207] width 7 height 6
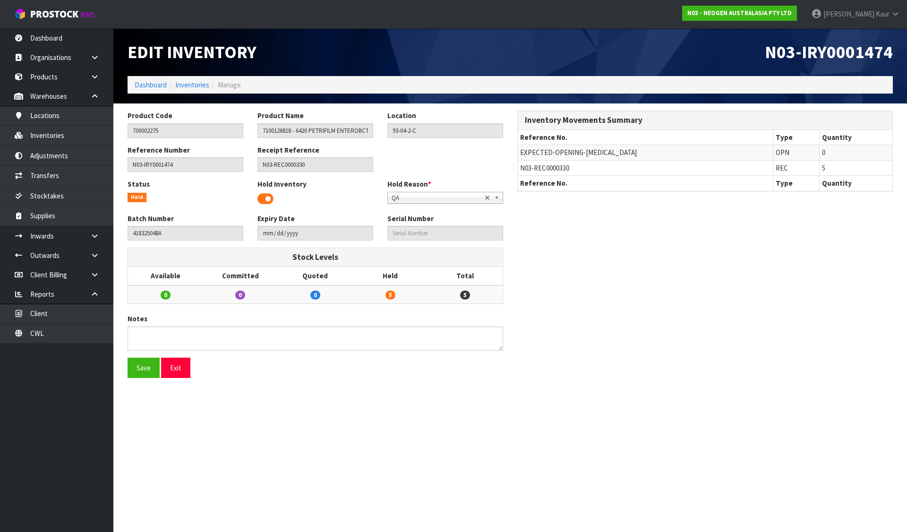
click at [266, 196] on span at bounding box center [265, 199] width 16 height 14
click at [147, 368] on button "Save" at bounding box center [144, 368] width 32 height 20
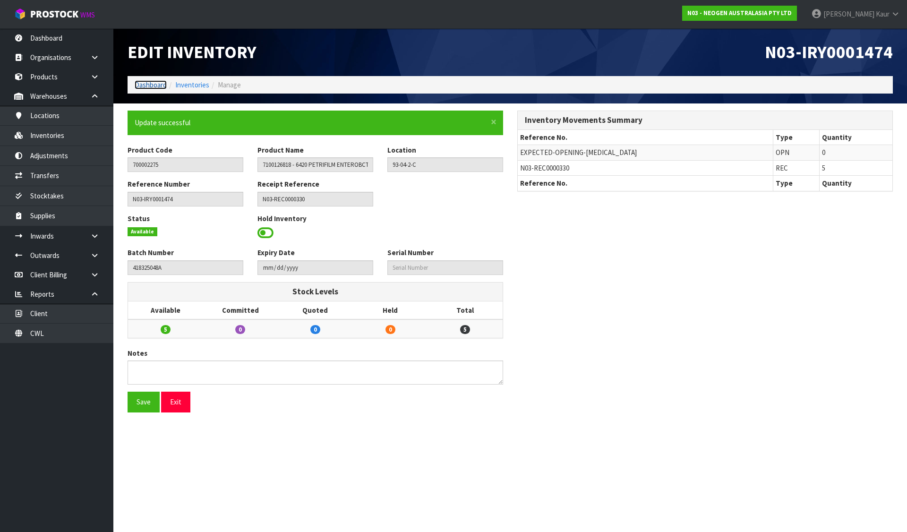
click at [148, 84] on link "Dashboard" at bounding box center [151, 84] width 32 height 9
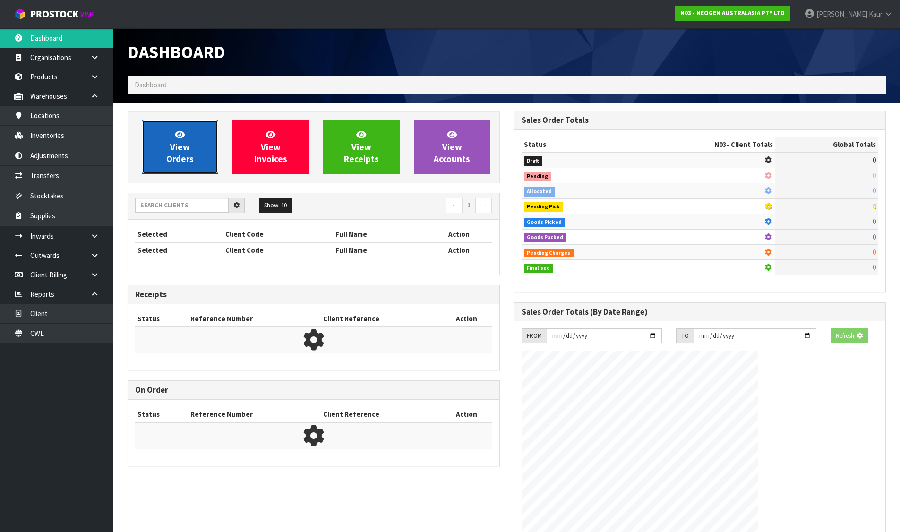
click at [170, 128] on link "View Orders" at bounding box center [180, 147] width 77 height 54
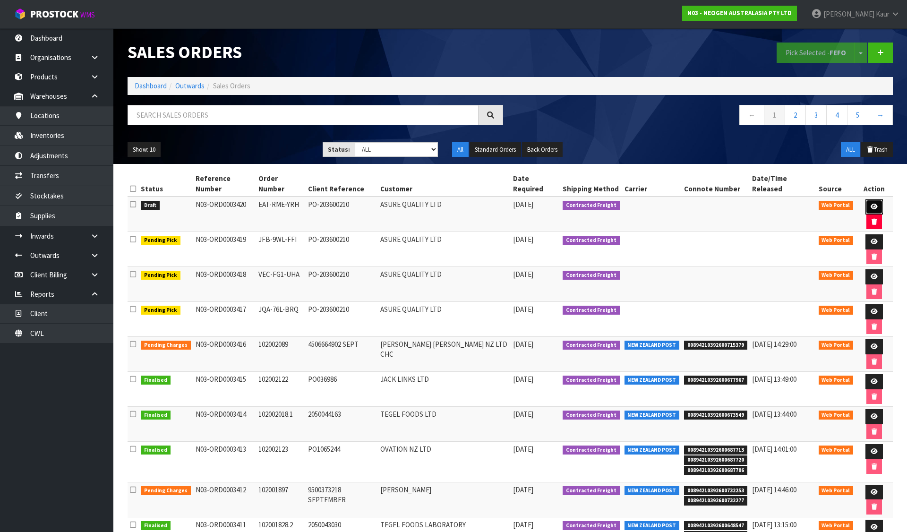
click at [870, 199] on link at bounding box center [873, 206] width 17 height 15
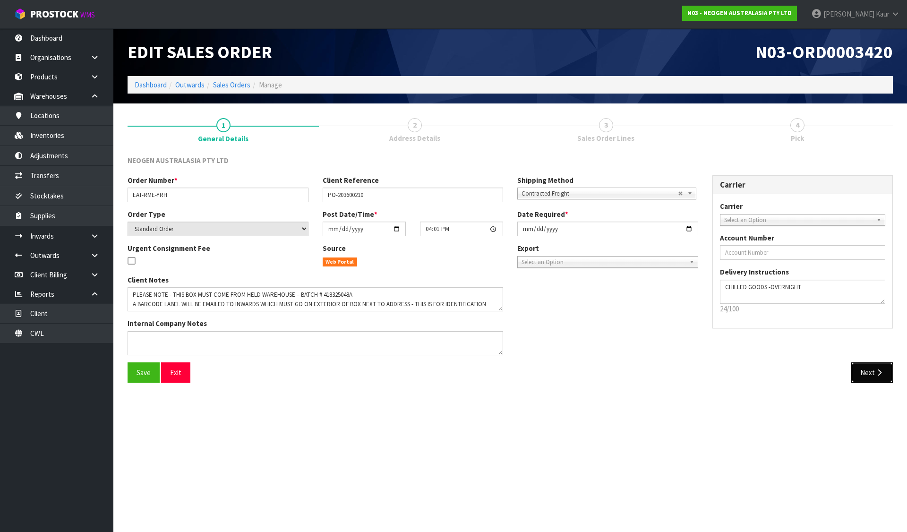
click at [875, 369] on icon "button" at bounding box center [879, 372] width 9 height 7
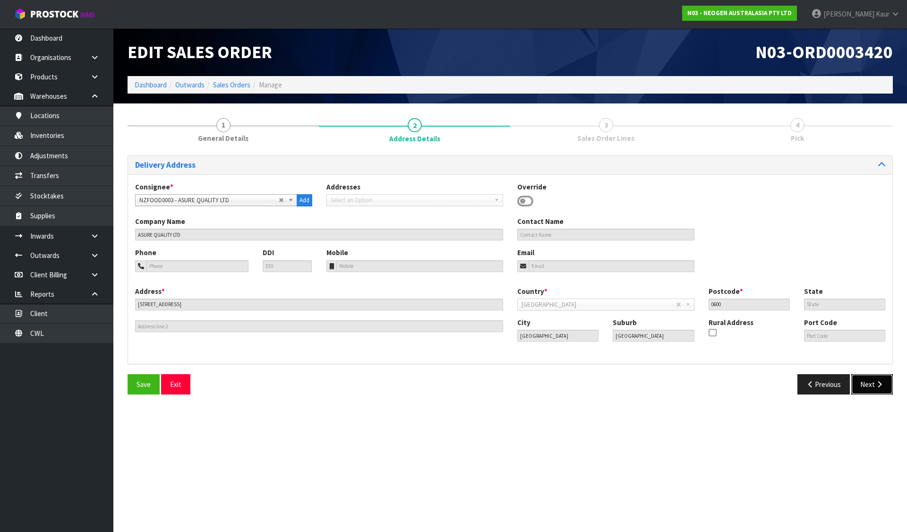
click at [878, 385] on icon "button" at bounding box center [879, 384] width 9 height 7
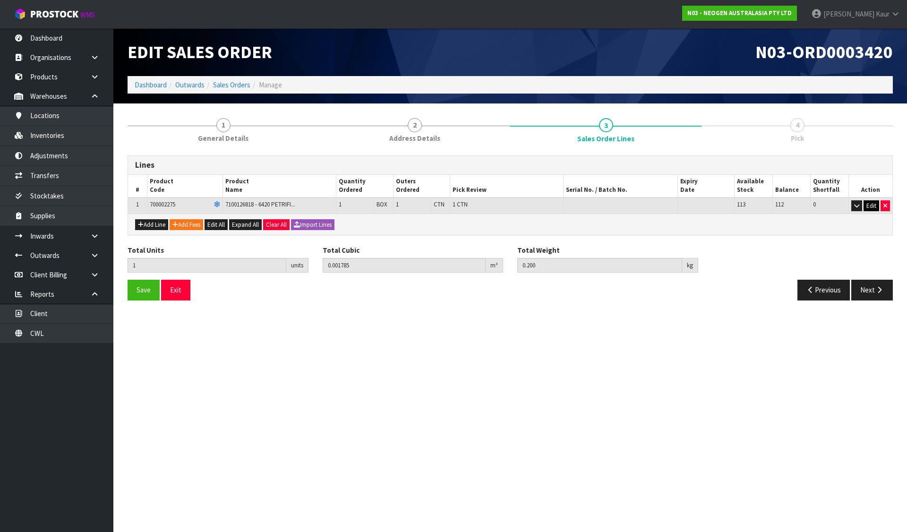
drag, startPoint x: 873, startPoint y: 213, endPoint x: 873, endPoint y: 208, distance: 5.2
click at [873, 208] on td "Edit" at bounding box center [870, 205] width 44 height 17
click at [873, 208] on button "Edit" at bounding box center [872, 205] width 16 height 11
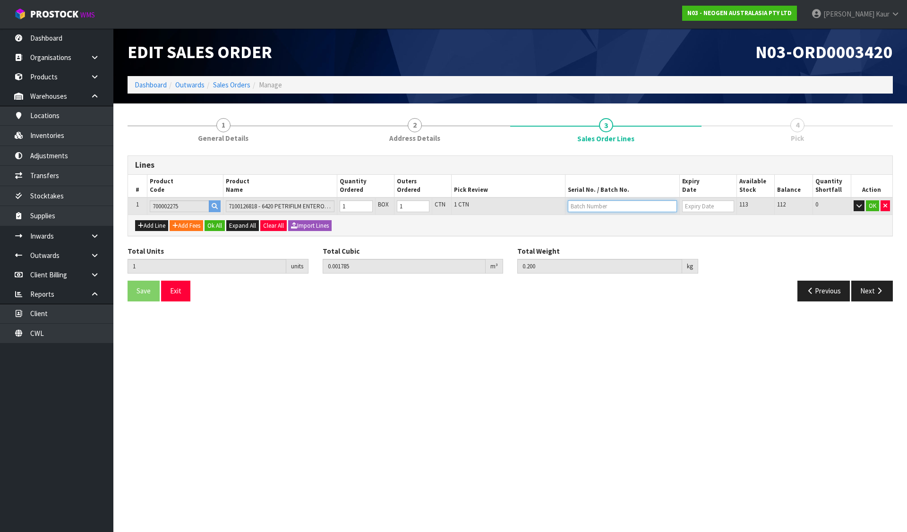
click at [594, 206] on input "text" at bounding box center [622, 206] width 109 height 12
paste input "418325048A"
click at [219, 223] on button "Ok All" at bounding box center [215, 225] width 20 height 11
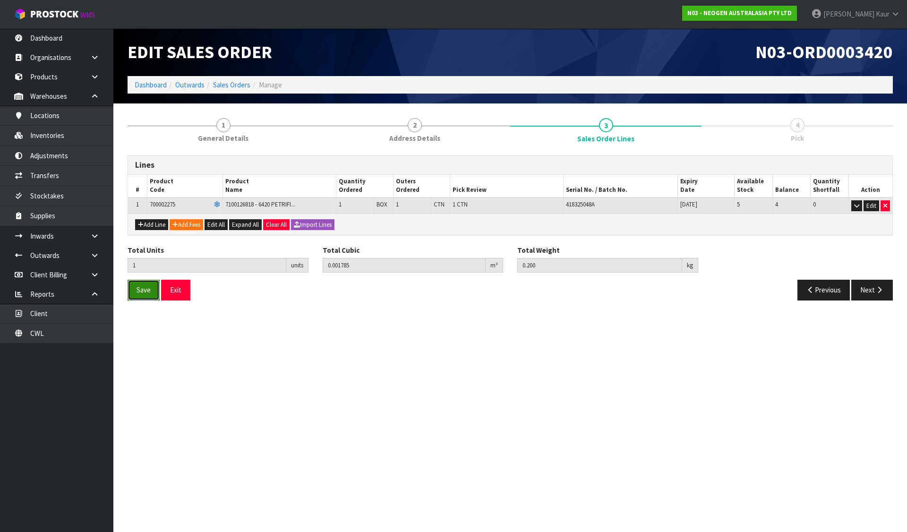
click at [144, 280] on button "Save" at bounding box center [144, 290] width 32 height 20
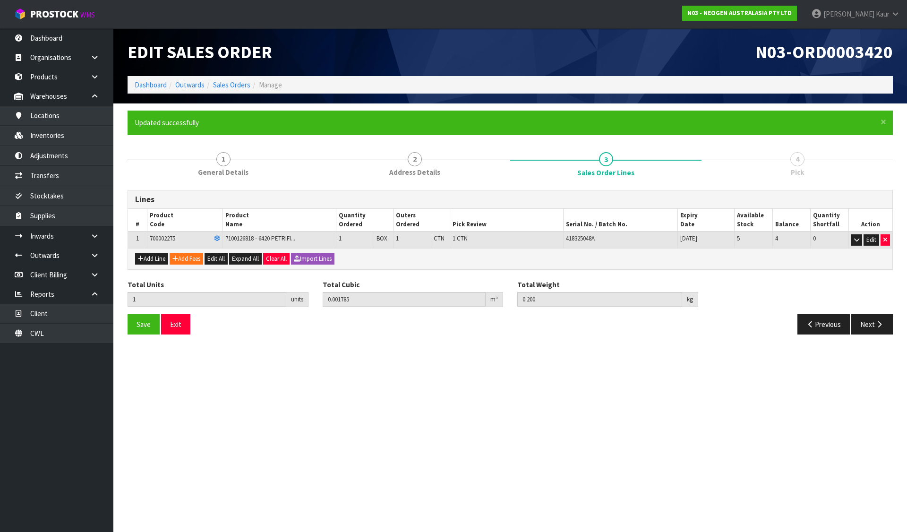
click at [875, 299] on div "Total Units 1 units Total Cubic 0.001785 m³ Total Weight 0.200 kg" at bounding box center [509, 297] width 779 height 34
click at [869, 320] on button "Next" at bounding box center [872, 324] width 42 height 20
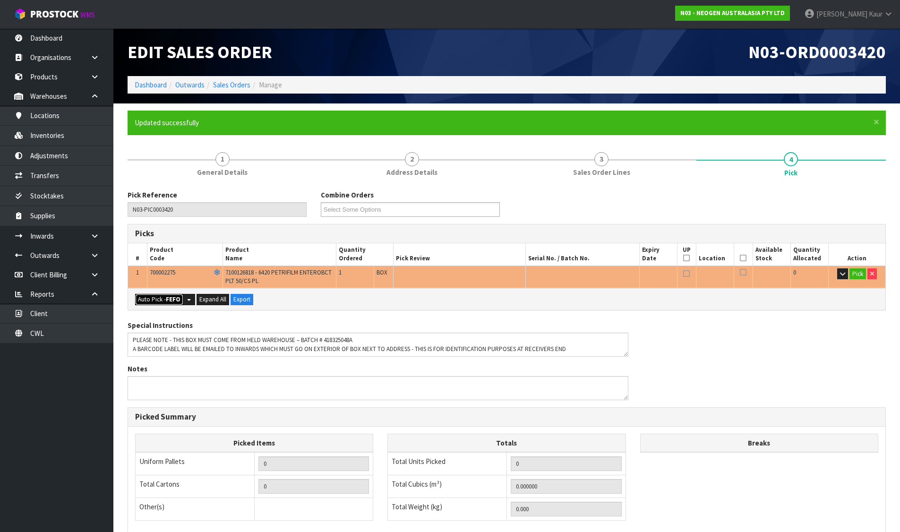
click at [154, 297] on button "Auto Pick - FEFO" at bounding box center [159, 299] width 48 height 11
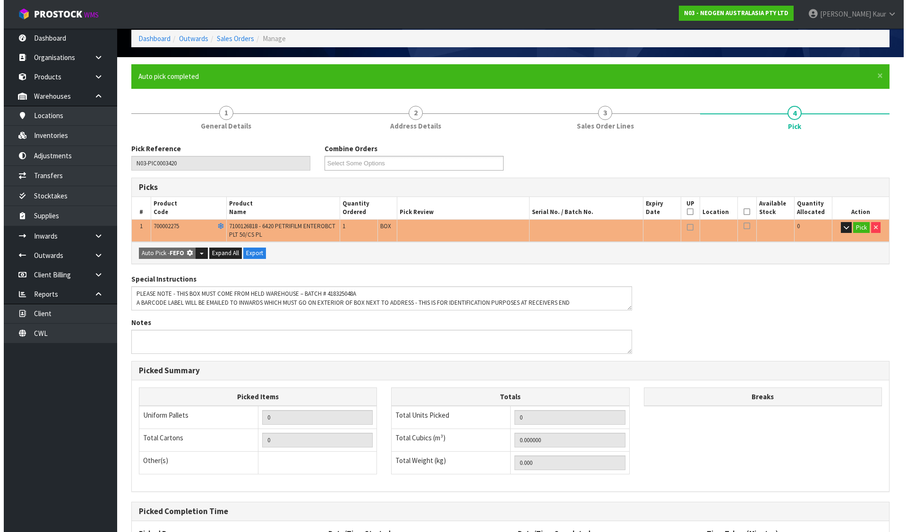
scroll to position [136, 0]
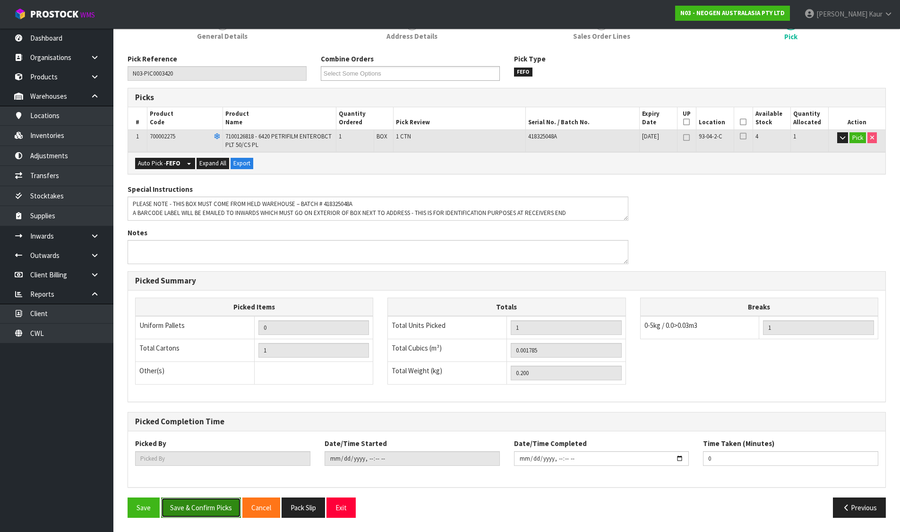
click at [196, 507] on button "Save & Confirm Picks" at bounding box center [201, 507] width 80 height 20
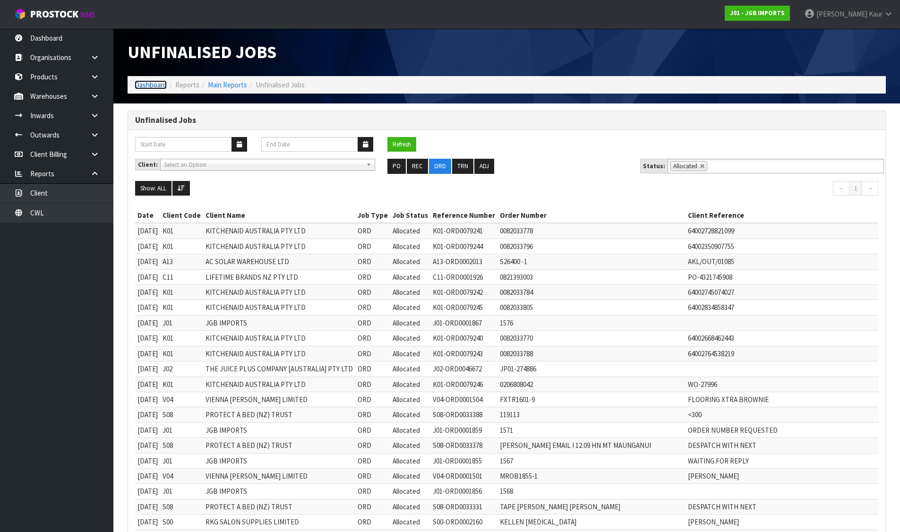
click at [151, 81] on link "Dashboard" at bounding box center [151, 84] width 32 height 9
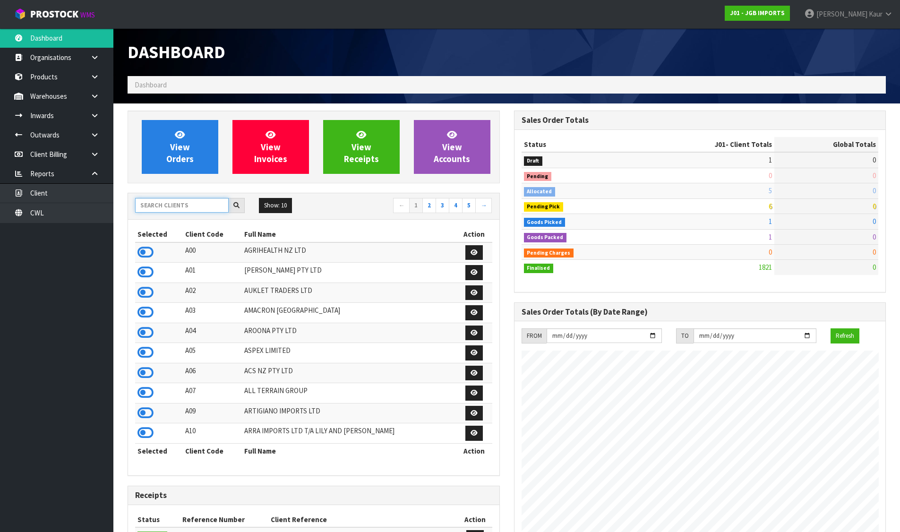
click at [184, 201] on input "text" at bounding box center [182, 205] width 94 height 15
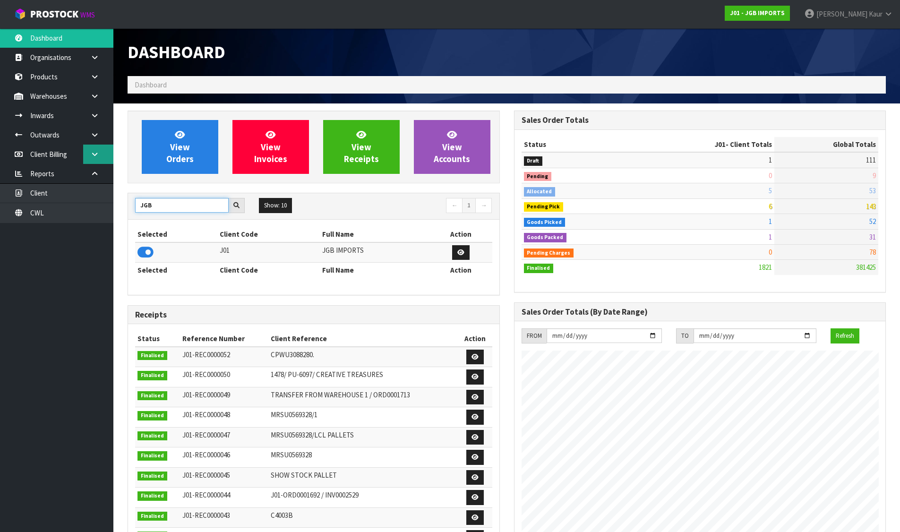
type input "JGB"
click at [98, 155] on icon at bounding box center [94, 154] width 9 height 7
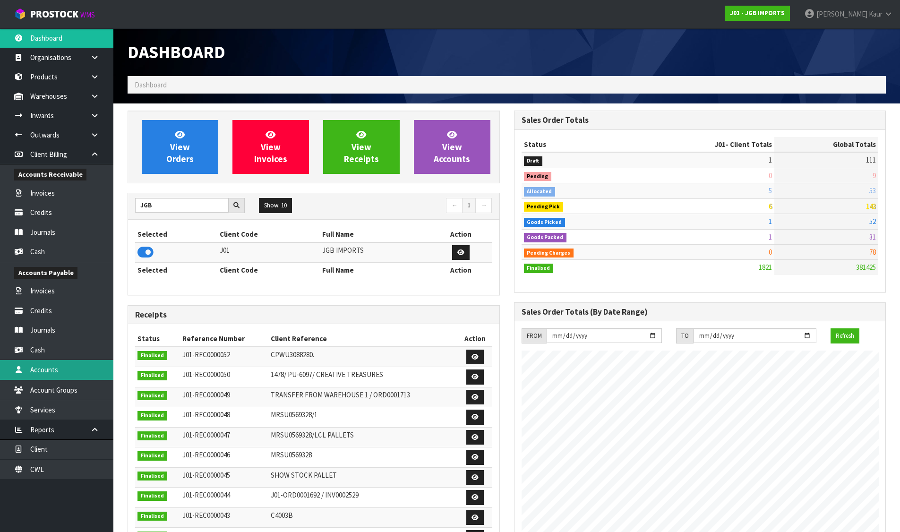
click at [58, 375] on link "Accounts" at bounding box center [56, 369] width 113 height 19
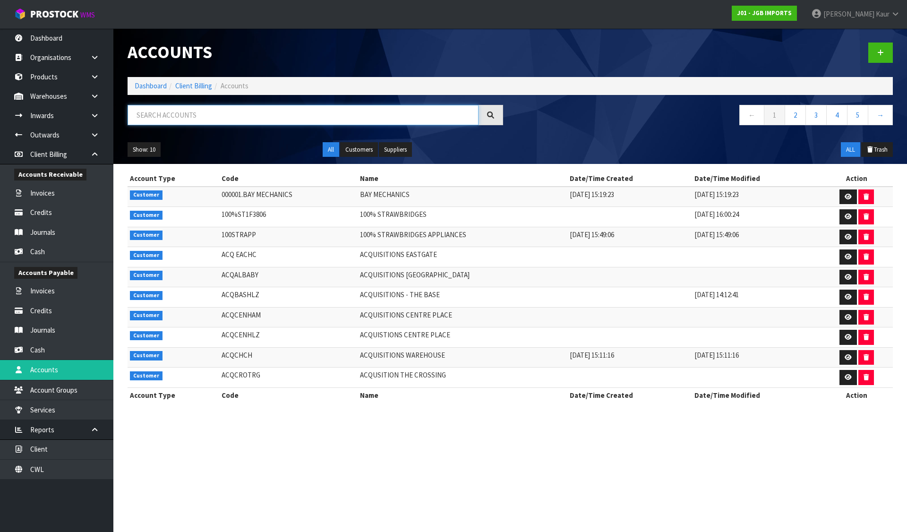
click at [234, 118] on input "text" at bounding box center [303, 115] width 351 height 20
paste input "100STRAPP"
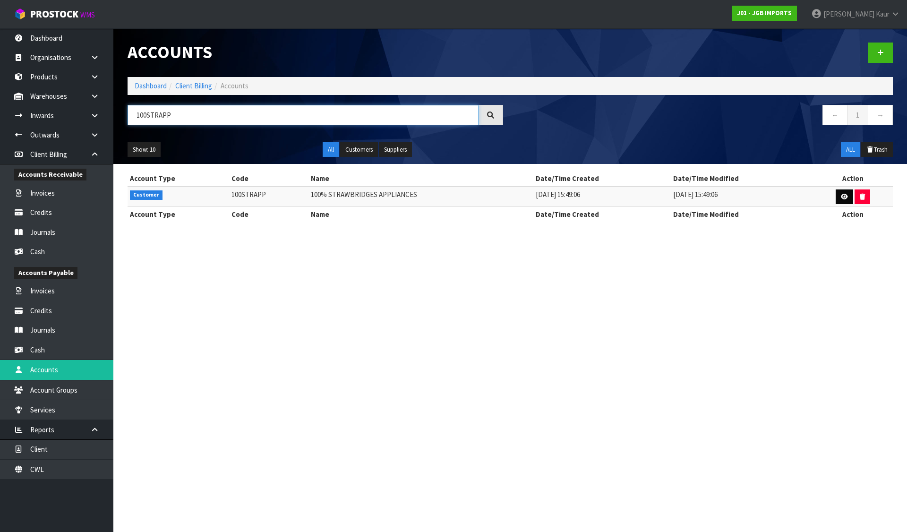
type input "100STRAPP"
click at [839, 190] on link at bounding box center [844, 196] width 17 height 15
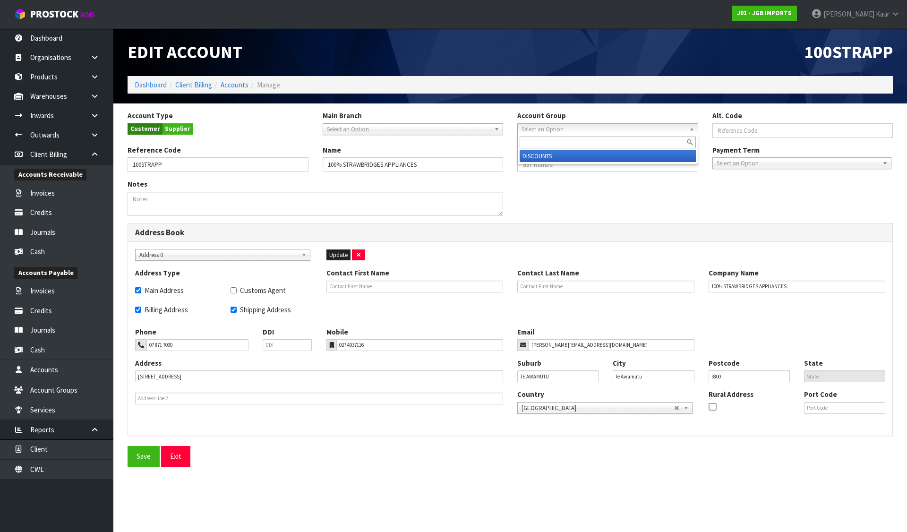
click at [558, 127] on span "Select an Option" at bounding box center [604, 129] width 164 height 11
click at [552, 157] on li "DISCOUNTS" at bounding box center [608, 156] width 176 height 12
click at [145, 454] on button "Save" at bounding box center [144, 456] width 32 height 20
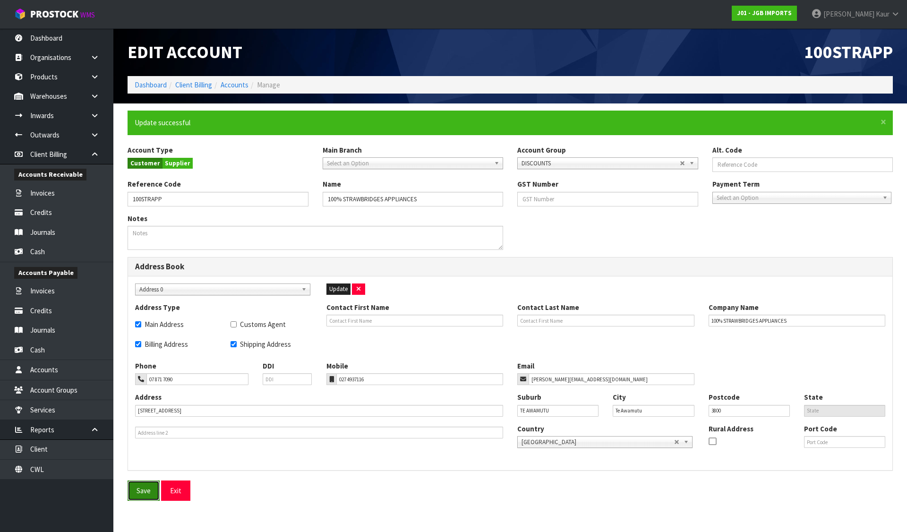
click at [151, 493] on button "Save" at bounding box center [144, 490] width 32 height 20
click at [136, 490] on button "Save" at bounding box center [144, 490] width 32 height 20
click at [55, 366] on link "Accounts" at bounding box center [56, 369] width 113 height 19
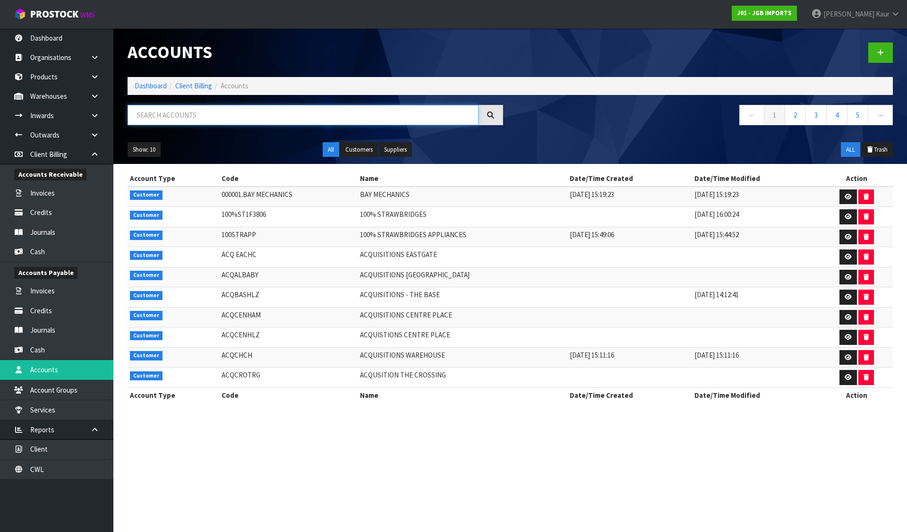
click at [190, 112] on input "text" at bounding box center [303, 115] width 351 height 20
paste input "ACQCHCH"
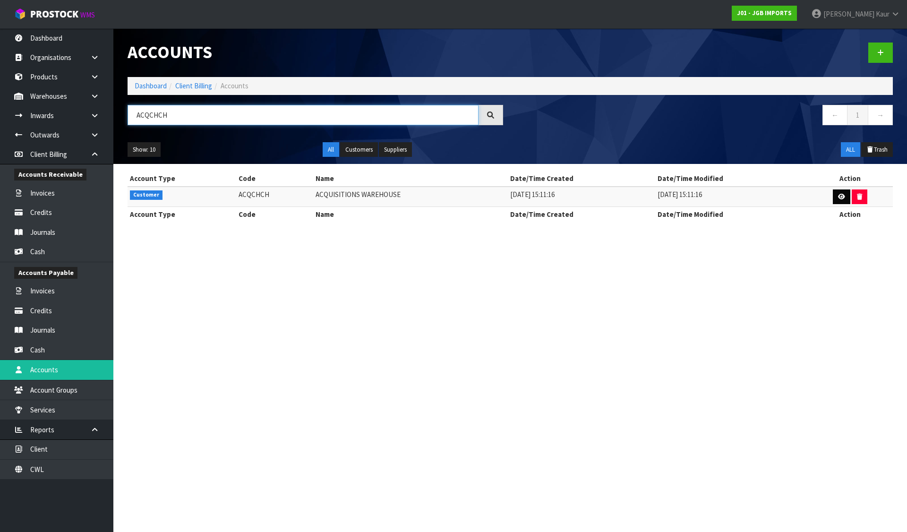
type input "ACQCHCH"
click at [838, 194] on icon at bounding box center [841, 197] width 7 height 6
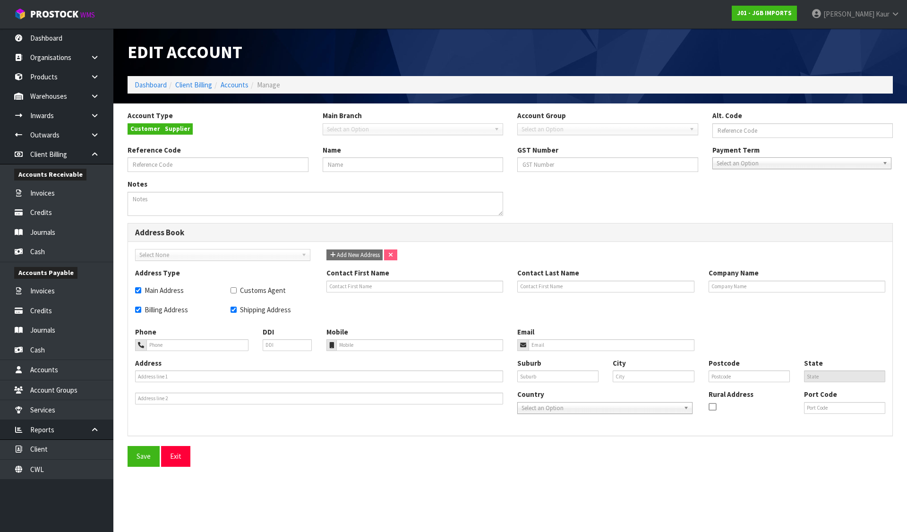
type input "ACQCHCH"
type input "ACQUISITIONS WAREHOUSE"
checkbox input "true"
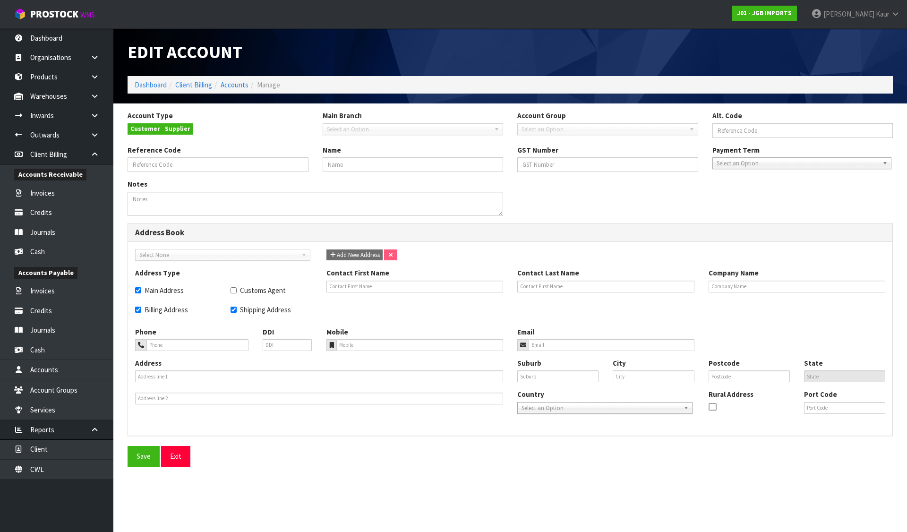
type input "ACQUISITIONS WAREHOUSE"
type input "[STREET_ADDRESS],"
type input "ISLINGTON"
type input "Christchurch"
type input "8042"
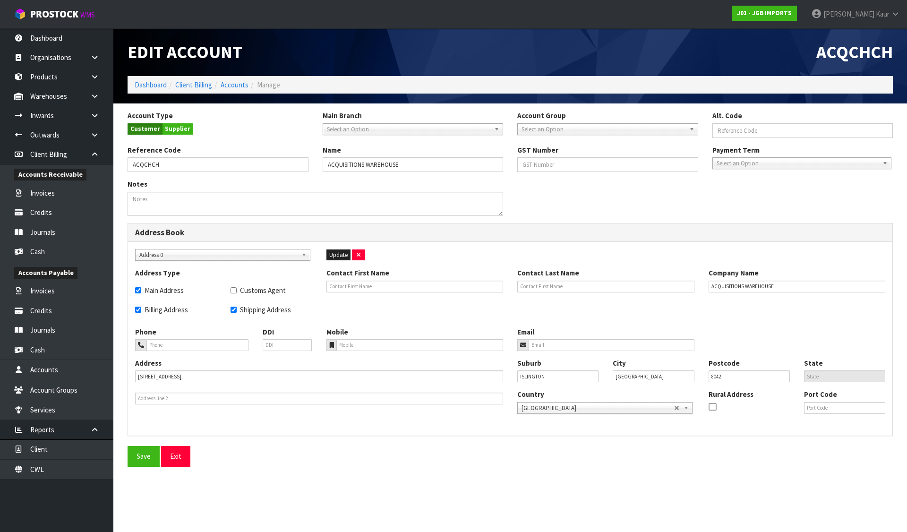
click at [544, 125] on span "Select an Option" at bounding box center [604, 129] width 164 height 11
click at [558, 158] on li "DISCOUNTS" at bounding box center [608, 156] width 176 height 12
click at [149, 454] on button "Save" at bounding box center [144, 456] width 32 height 20
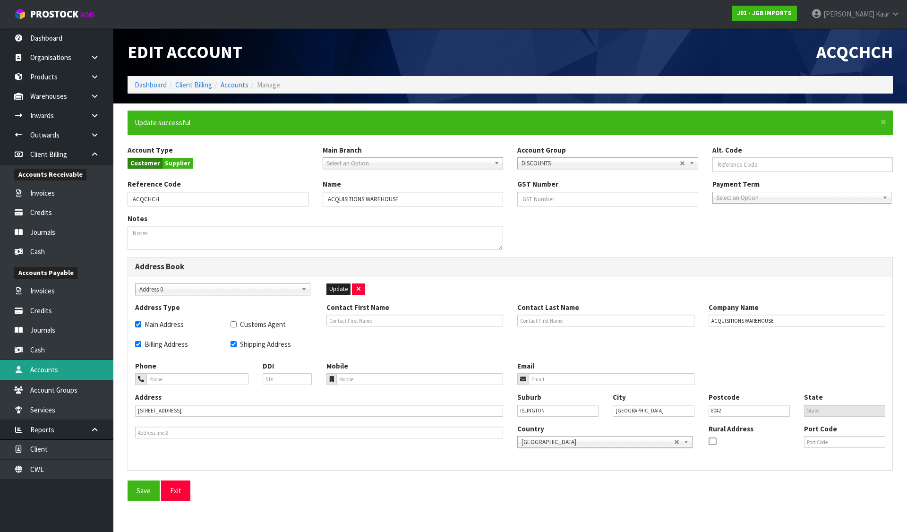
click at [59, 365] on link "Accounts" at bounding box center [56, 369] width 113 height 19
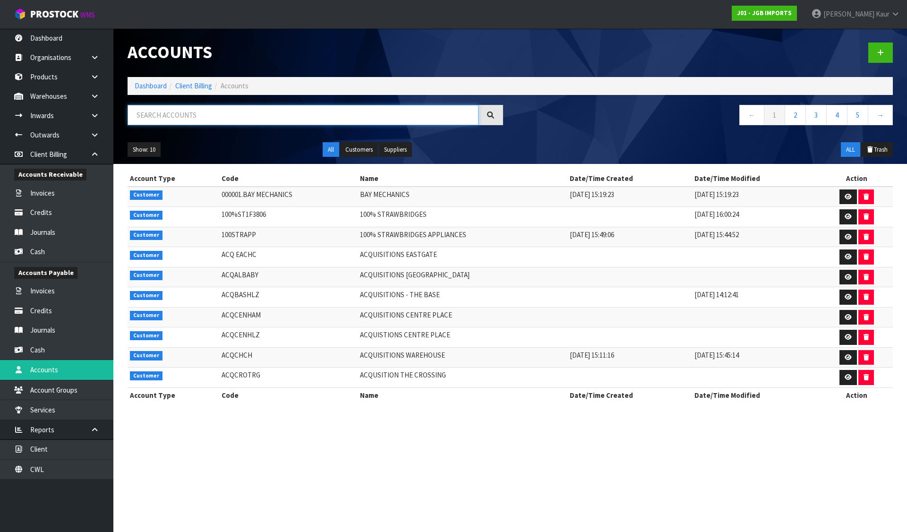
drag, startPoint x: 320, startPoint y: 106, endPoint x: 314, endPoint y: 110, distance: 7.2
click at [320, 105] on input "text" at bounding box center [303, 115] width 351 height 20
paste input "BAILLE & [PERSON_NAME] PHARMACY"
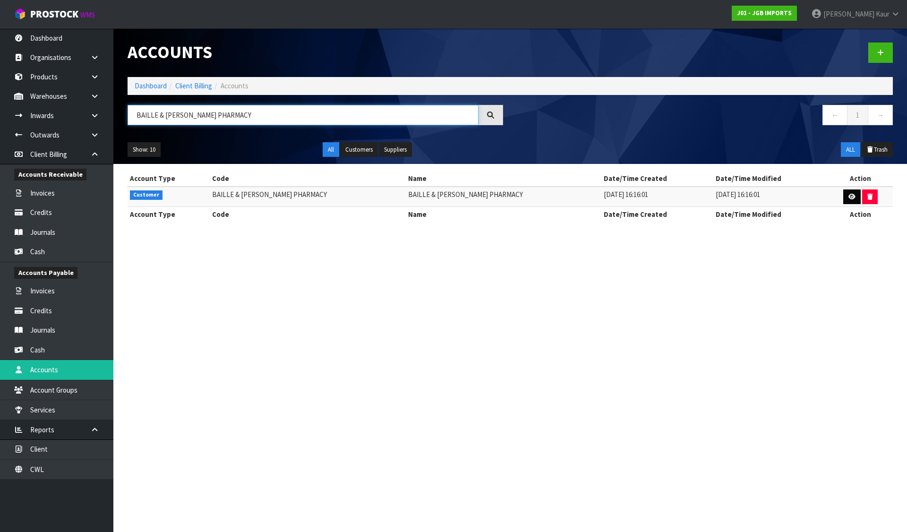
type input "BAILLE & [PERSON_NAME] PHARMACY"
click at [848, 196] on icon at bounding box center [851, 197] width 7 height 6
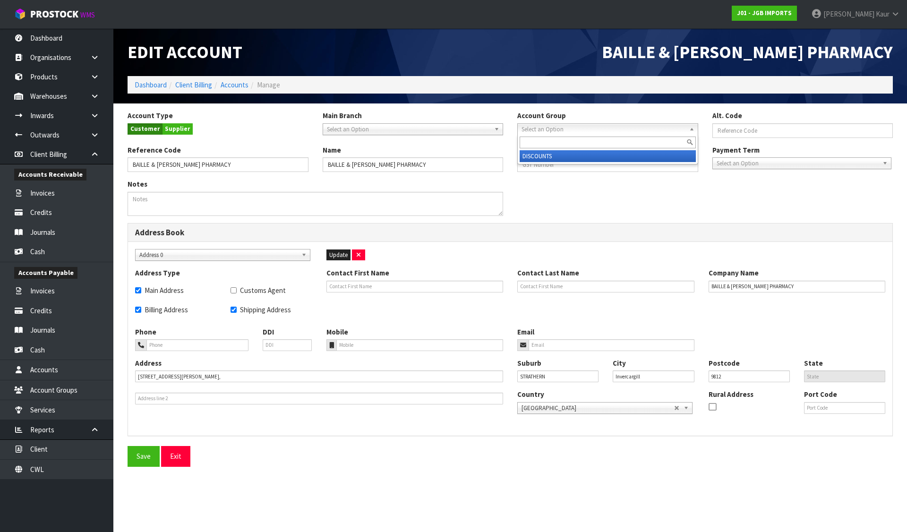
click at [550, 128] on span "Select an Option" at bounding box center [604, 129] width 164 height 11
click at [549, 155] on li "DISCOUNTS" at bounding box center [608, 156] width 176 height 12
drag, startPoint x: 125, startPoint y: 459, endPoint x: 136, endPoint y: 460, distance: 10.9
click at [130, 460] on div "Save Exit" at bounding box center [509, 456] width 779 height 20
click at [139, 461] on button "Save" at bounding box center [144, 456] width 32 height 20
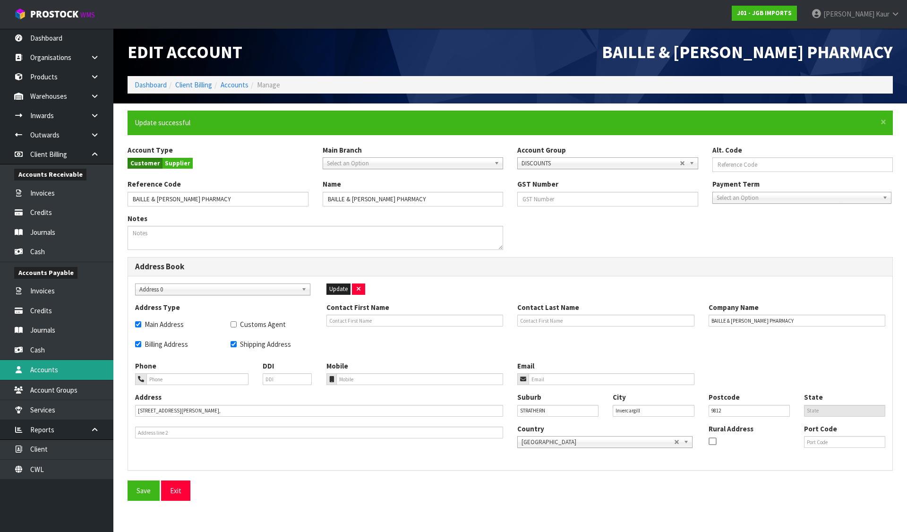
click at [37, 360] on link "Accounts" at bounding box center [56, 369] width 113 height 19
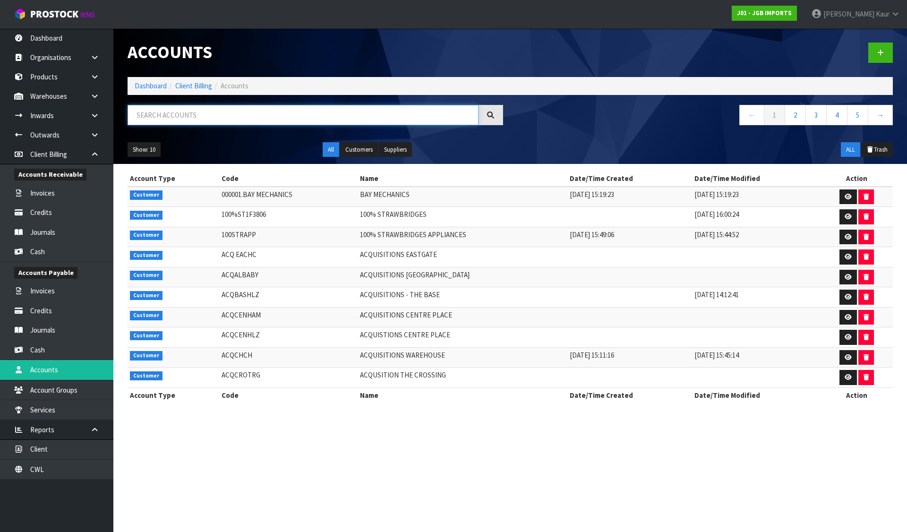
click at [343, 106] on input "text" at bounding box center [303, 115] width 351 height 20
paste input "[PERSON_NAME] STREET BOOKSHOP"
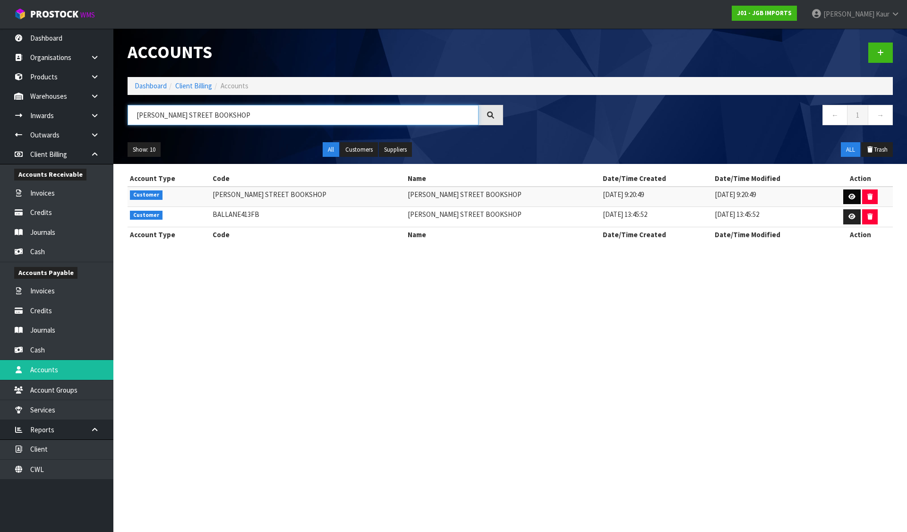
type input "[PERSON_NAME] STREET BOOKSHOP"
click at [848, 198] on icon at bounding box center [851, 197] width 7 height 6
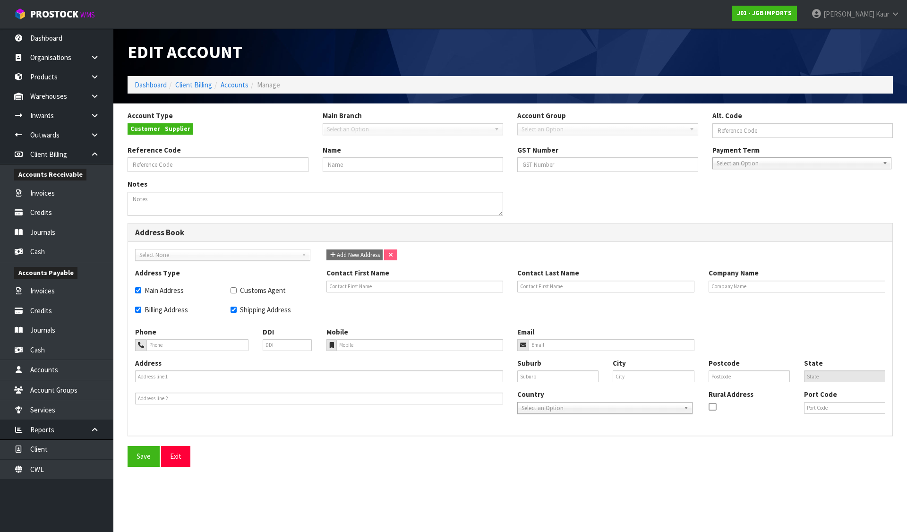
type input "[PERSON_NAME] STREET BOOKSHOP"
checkbox input "true"
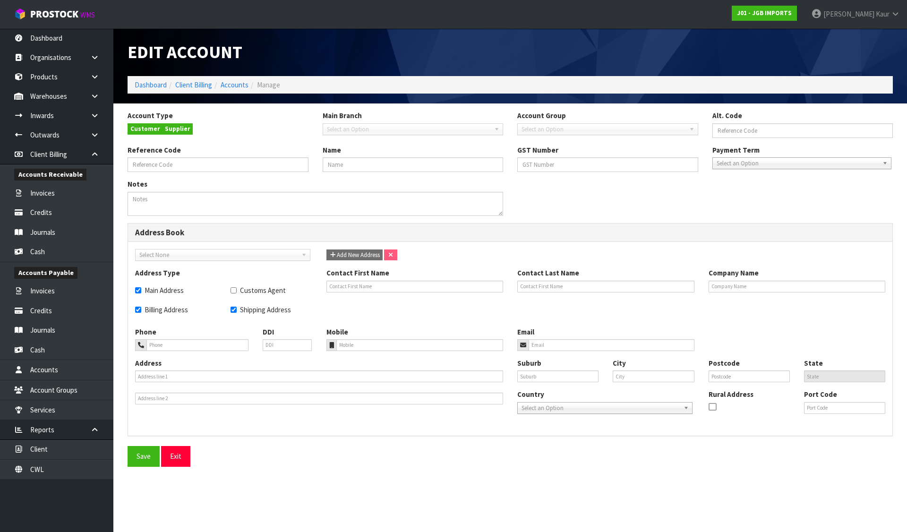
type input "[PERSON_NAME] STREET BOOKSHOP"
type input "[STREET_ADDRESS][PERSON_NAME],"
type input "WHATAUPOKO"
type input "Gisborne"
type input "4010"
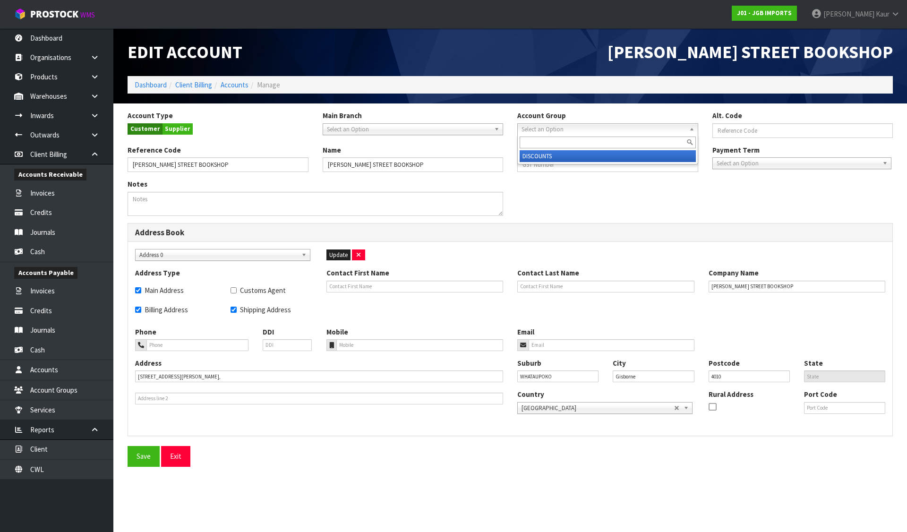
click at [571, 133] on span "Select an Option" at bounding box center [604, 129] width 164 height 11
click at [543, 156] on li "DISCOUNTS" at bounding box center [608, 156] width 176 height 12
click at [142, 454] on button "Save" at bounding box center [144, 456] width 32 height 20
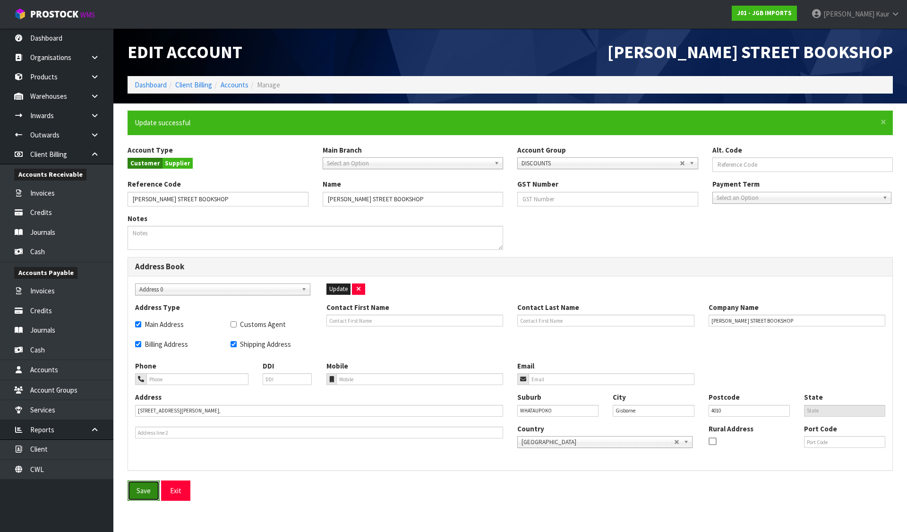
click at [148, 488] on button "Save" at bounding box center [144, 490] width 32 height 20
click at [60, 375] on link "Accounts" at bounding box center [56, 369] width 113 height 19
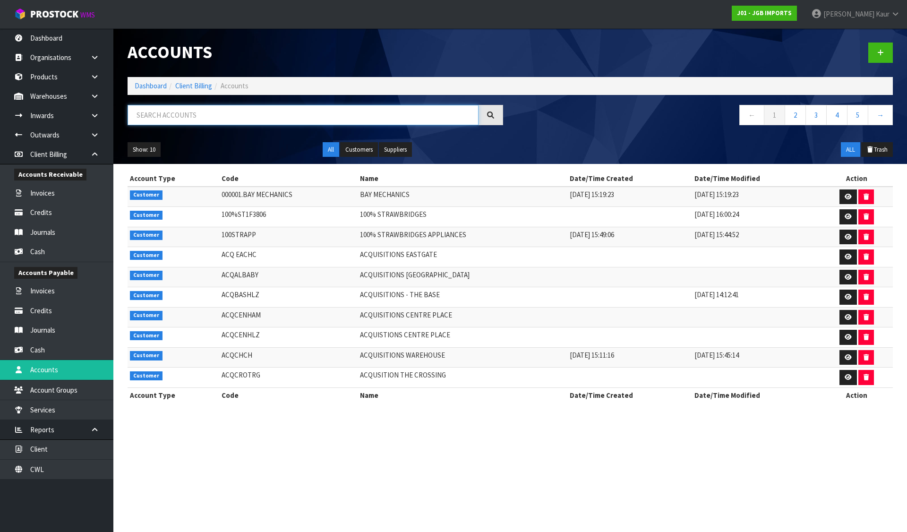
click at [197, 112] on input "text" at bounding box center [303, 115] width 351 height 20
paste input "[PERSON_NAME] STREET BOOKSHOP"
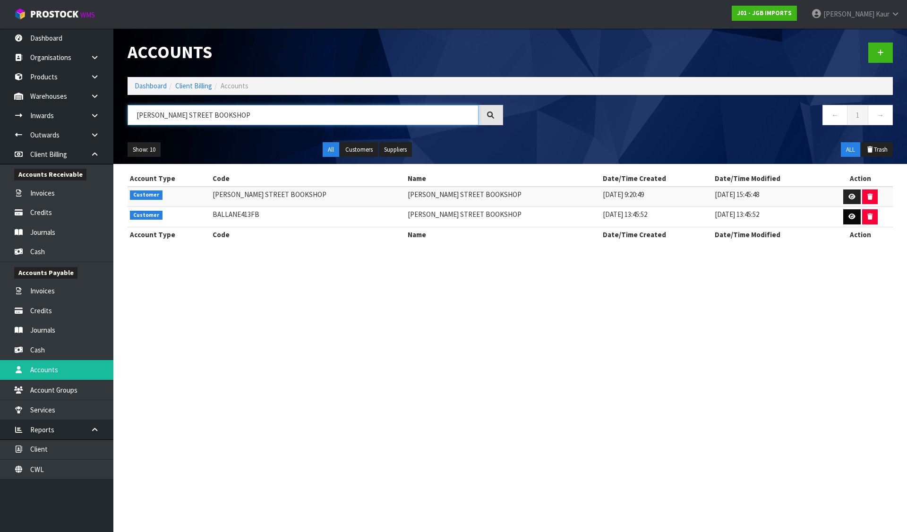
type input "[PERSON_NAME] STREET BOOKSHOP"
click at [848, 215] on icon at bounding box center [851, 217] width 7 height 6
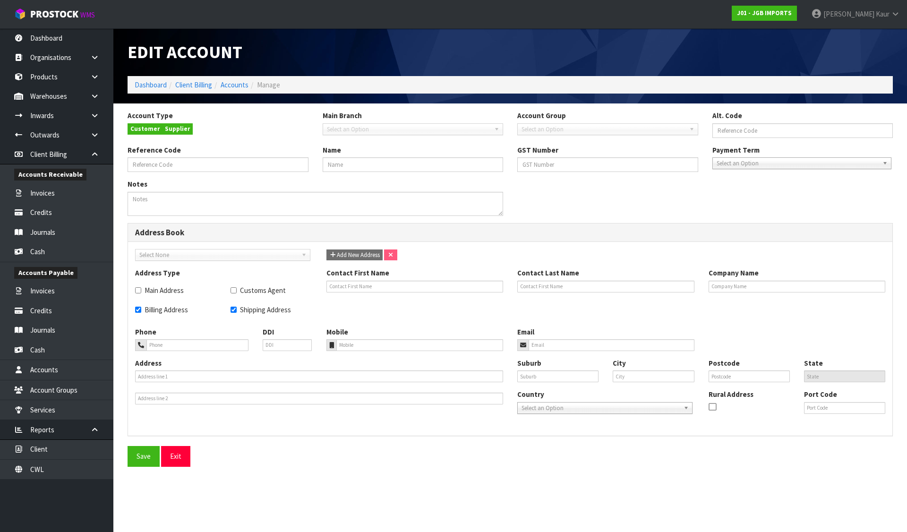
type input "BALLANE413FB"
type input "[PERSON_NAME] STREET BOOKSHOP"
checkbox input "true"
type input "[PERSON_NAME] STREET BOOKSHOP"
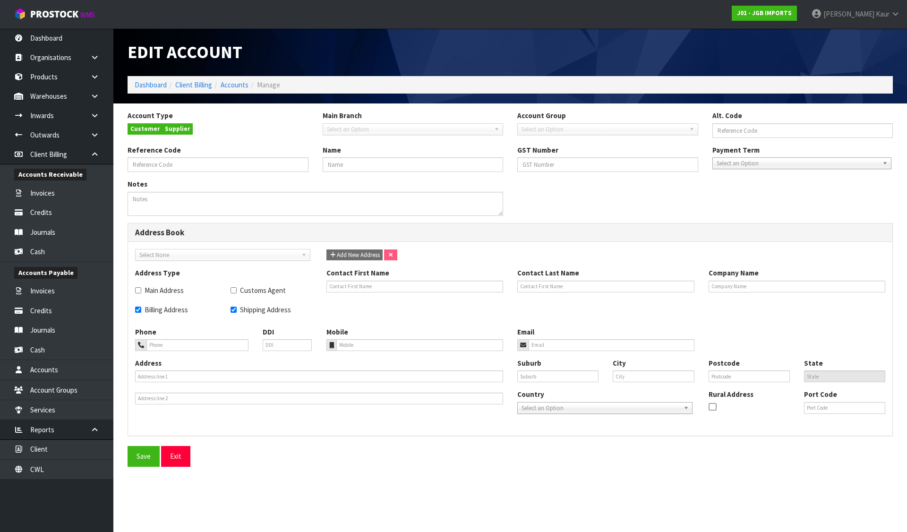
type input "[PHONE_NUMBER]"
type input "[STREET_ADDRESS][PERSON_NAME],"
type input "WHATAUPOKO. [GEOGRAPHIC_DATA]"
type input "WHATAUPOKO"
type input "Gisborne"
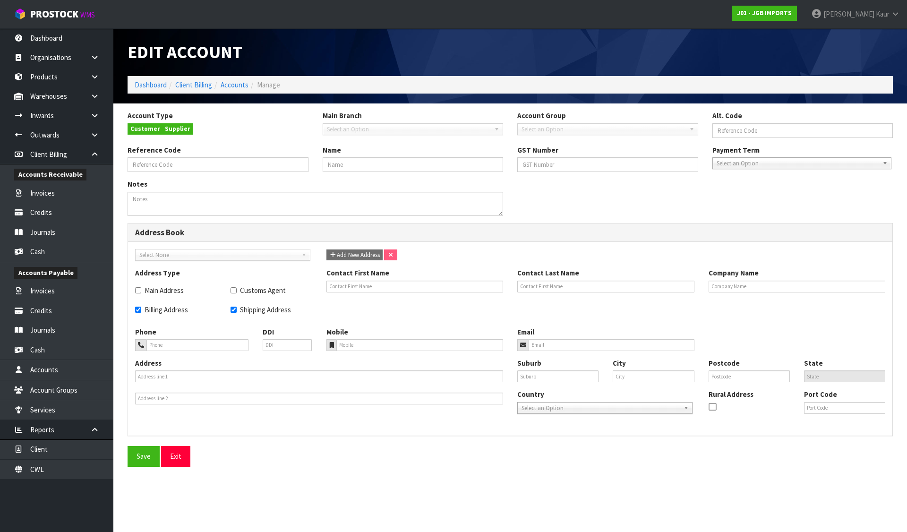
type input "4010"
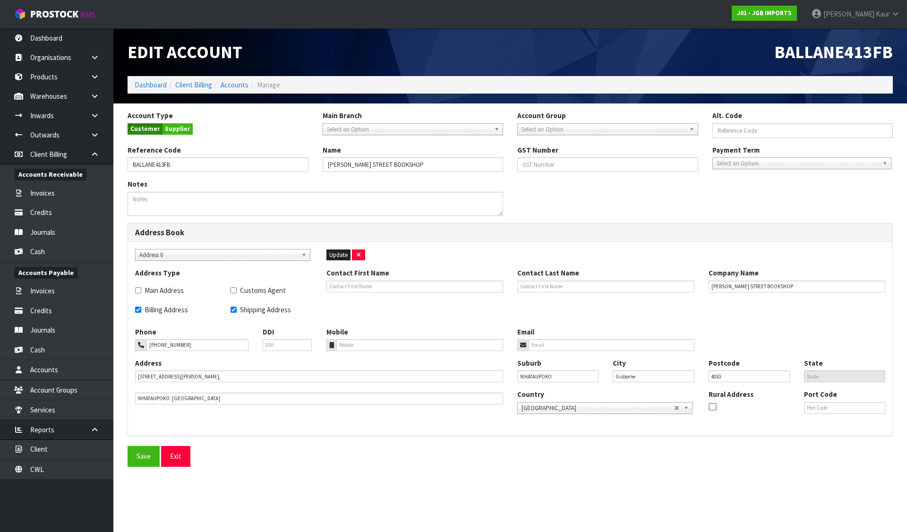
click at [605, 131] on span "Select an Option" at bounding box center [604, 129] width 164 height 11
click at [571, 155] on li "DISCOUNTS" at bounding box center [608, 156] width 176 height 12
click at [143, 461] on button "Save" at bounding box center [144, 456] width 32 height 20
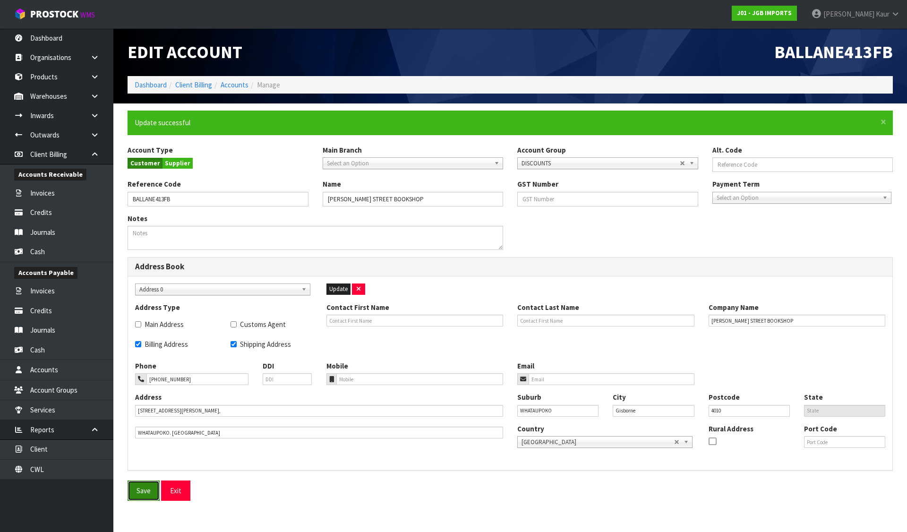
click at [147, 495] on button "Save" at bounding box center [144, 490] width 32 height 20
click at [50, 373] on link "Accounts" at bounding box center [56, 369] width 113 height 19
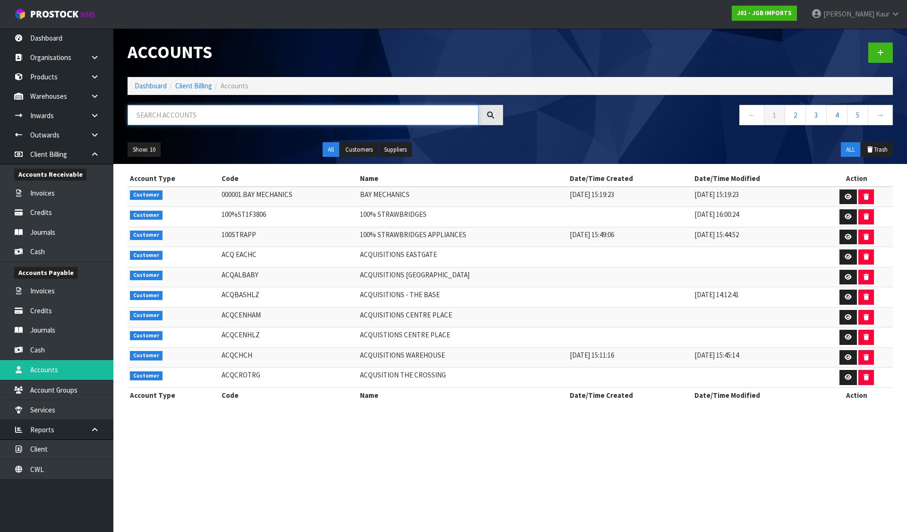
click at [190, 115] on input "text" at bounding box center [303, 115] width 351 height 20
paste input "[PERSON_NAME] STREET BOOKSHOP"
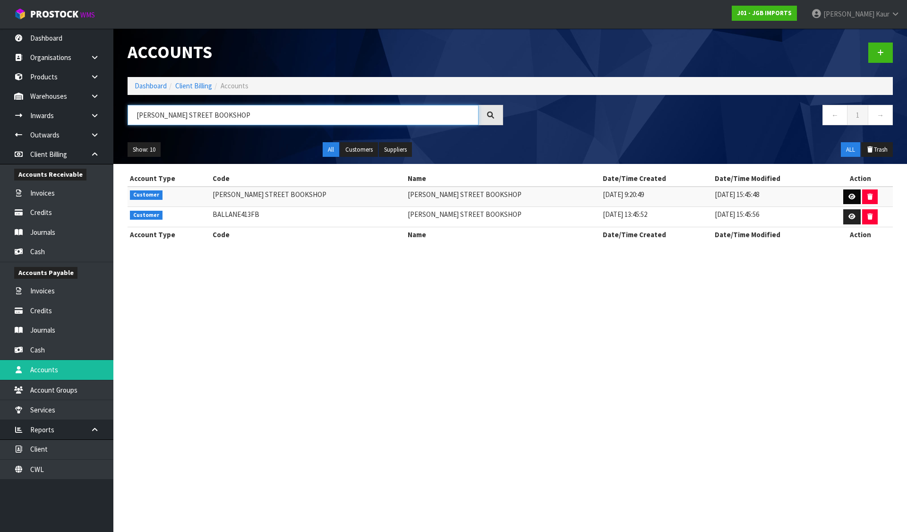
type input "[PERSON_NAME] STREET BOOKSHOP"
click at [850, 200] on link at bounding box center [851, 196] width 17 height 15
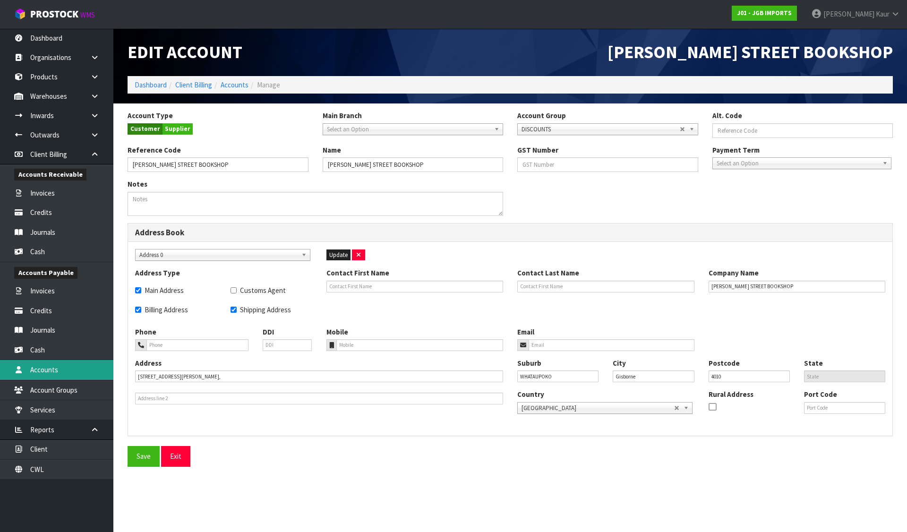
click at [56, 373] on link "Accounts" at bounding box center [56, 369] width 113 height 19
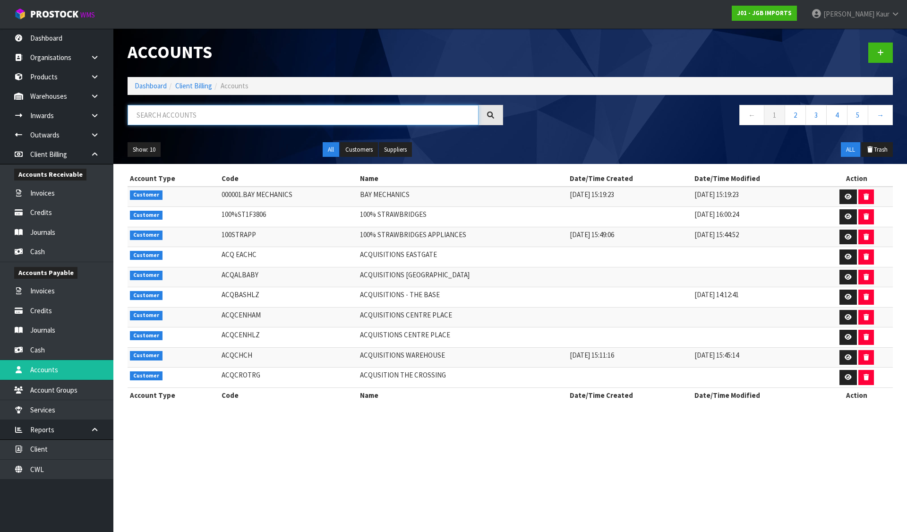
click at [232, 117] on input "text" at bounding box center [303, 115] width 351 height 20
paste input "[PERSON_NAME] STREET BOOKSHOP"
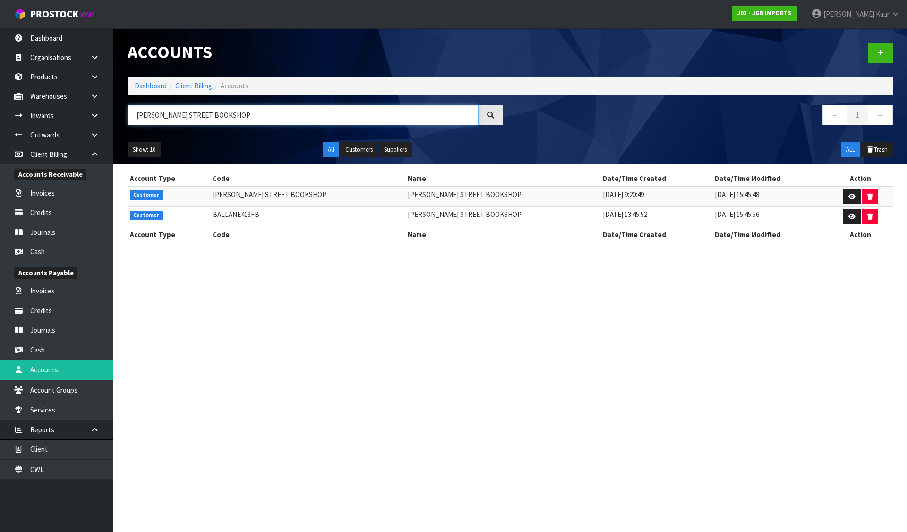
click at [171, 118] on input "[PERSON_NAME] STREET BOOKSHOP" at bounding box center [303, 115] width 351 height 20
paste input "IGJIMSGAR"
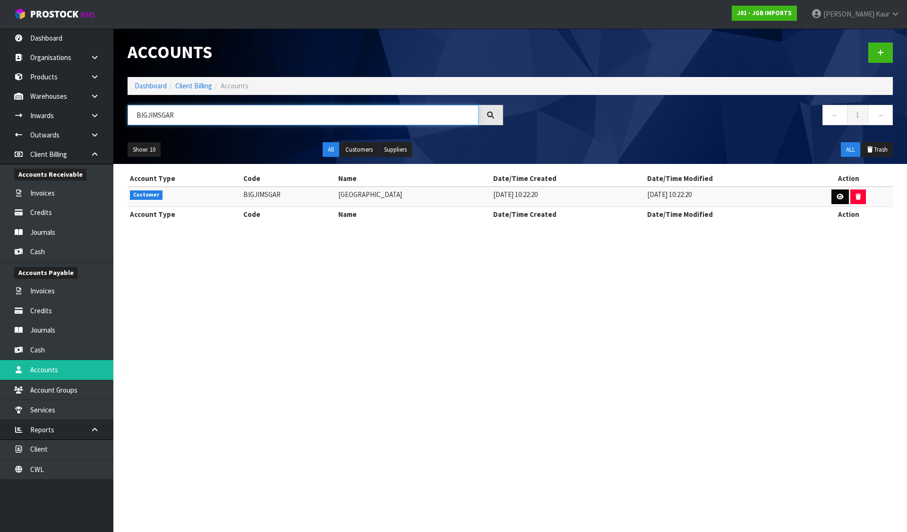
type input "BIGJIMSGAR"
click at [838, 193] on link at bounding box center [839, 196] width 17 height 15
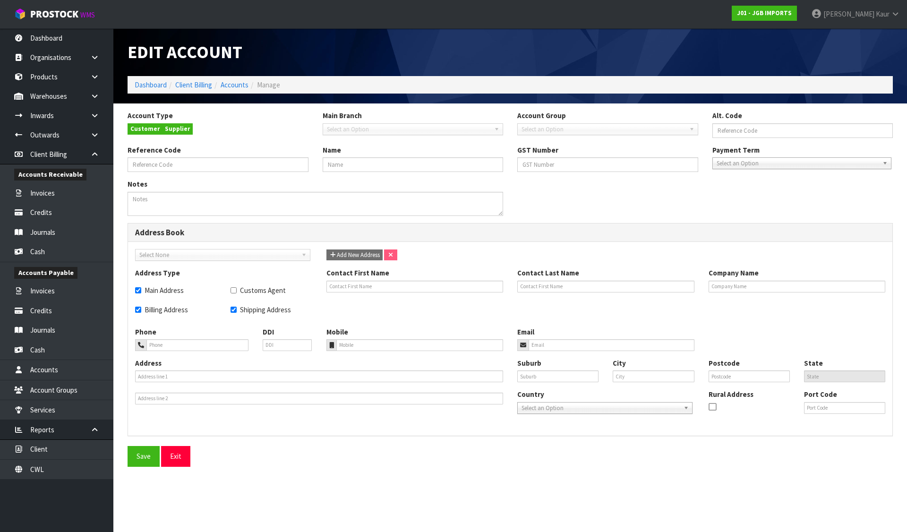
type input "BIGJIMSGAR"
type input "[GEOGRAPHIC_DATA]"
checkbox input "true"
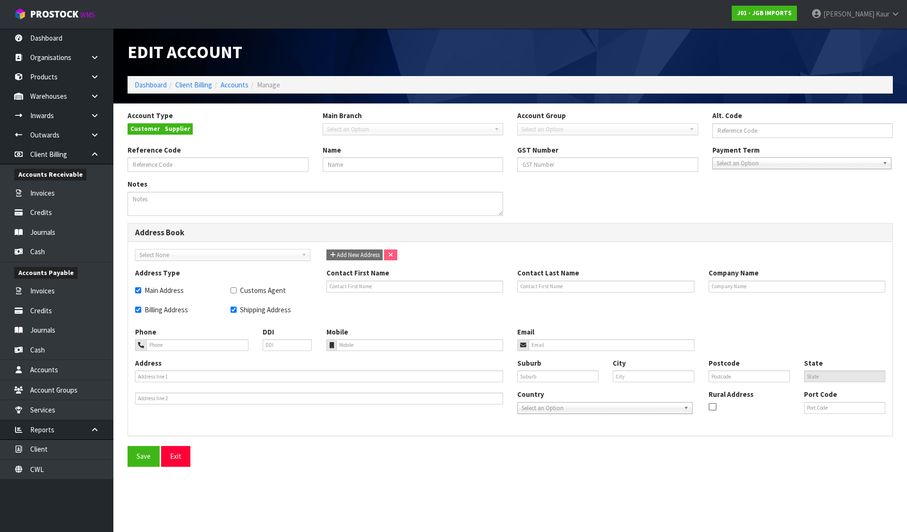
type input "[GEOGRAPHIC_DATA]"
type input "067552487"
type input "[DOMAIN_NAME][EMAIL_ADDRESS][DOMAIN_NAME]"
type input "[STREET_ADDRESS]"
type input "BELL BLOCK"
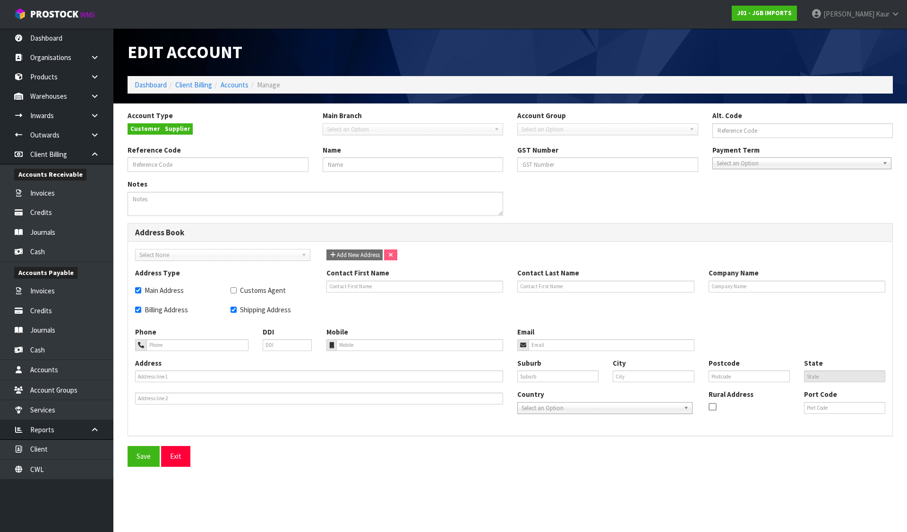
type input "NEW PLYMOUTH"
type input "4373"
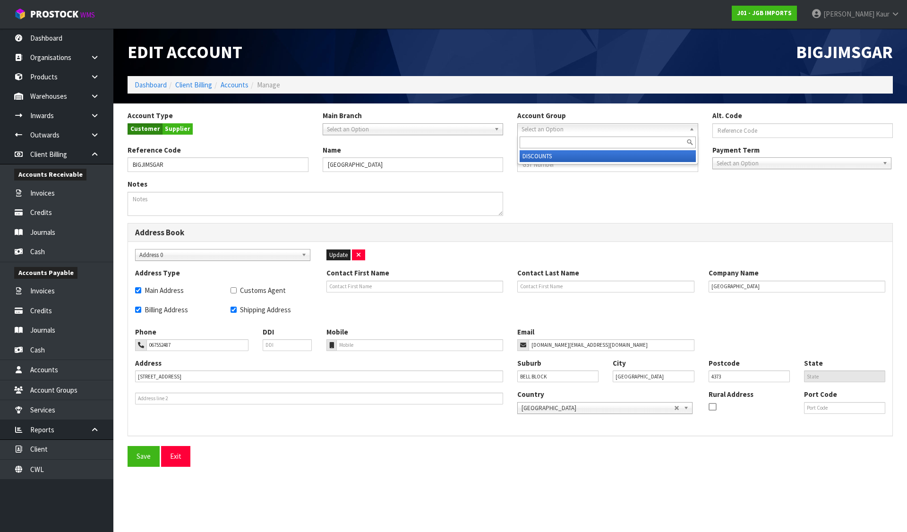
click at [558, 129] on span "Select an Option" at bounding box center [604, 129] width 164 height 11
click at [548, 156] on li "DISCOUNTS" at bounding box center [608, 156] width 176 height 12
click at [132, 458] on button "Save" at bounding box center [144, 456] width 32 height 20
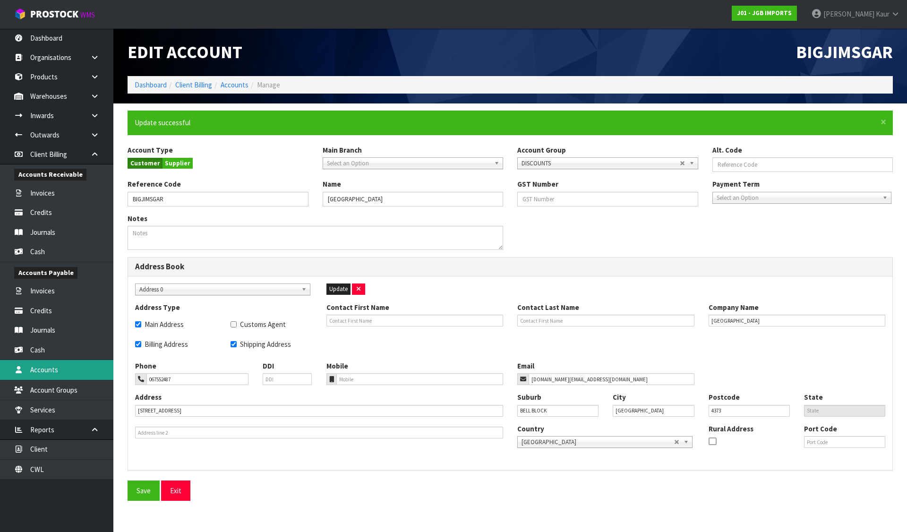
click at [48, 370] on link "Accounts" at bounding box center [56, 369] width 113 height 19
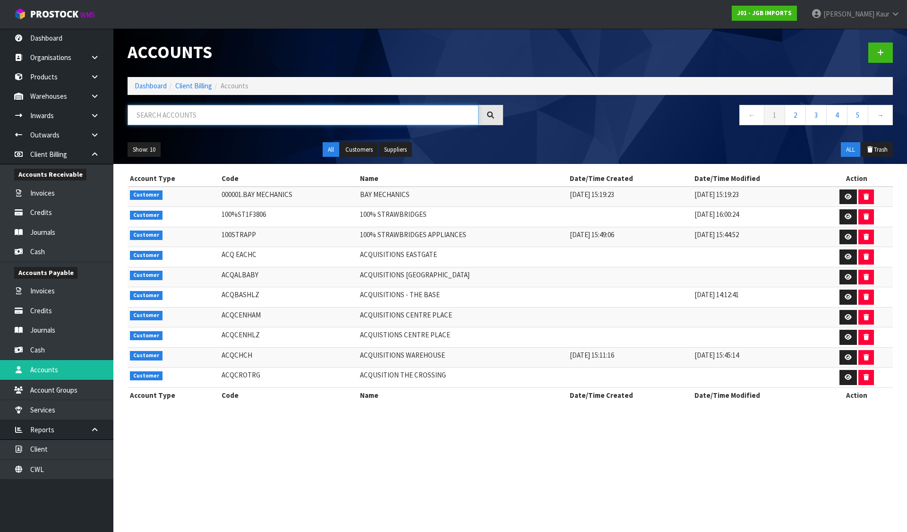
click at [221, 120] on input "text" at bounding box center [303, 115] width 351 height 20
paste input "BRUSTU"
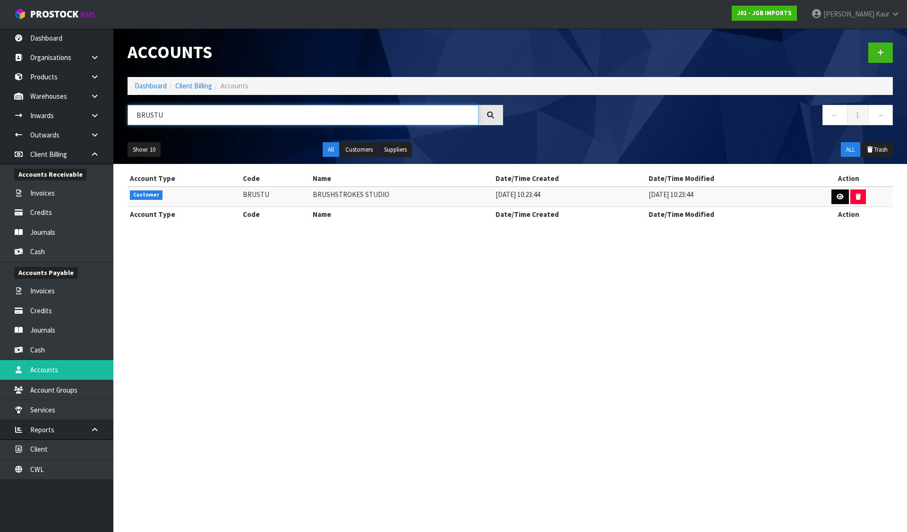
type input "BRUSTU"
click at [833, 189] on link at bounding box center [839, 196] width 17 height 15
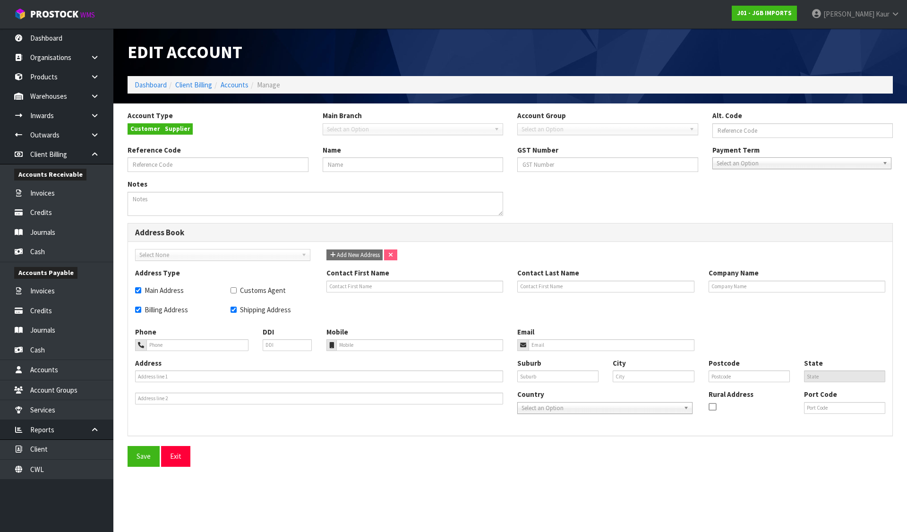
type input "BRUSTU"
type input "BRUSHSTROKES STUDIO"
checkbox input "true"
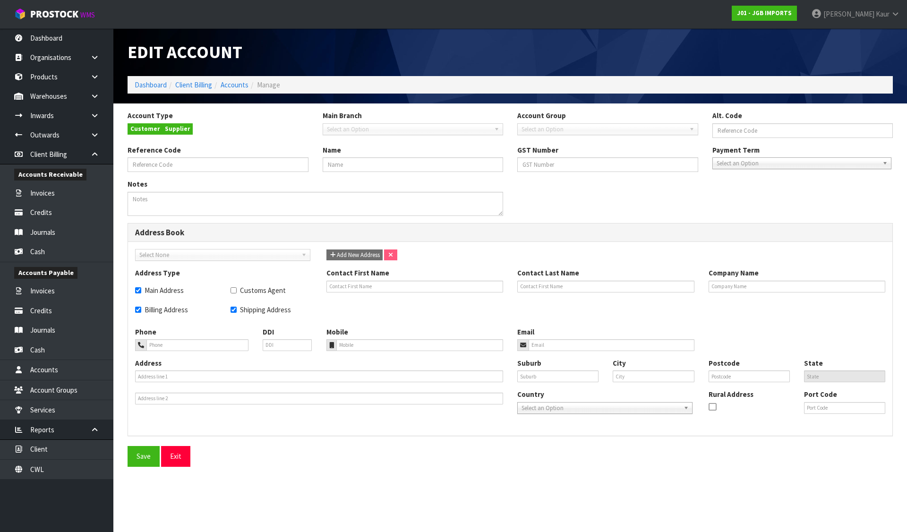
type input "BRUSHSTROKES STUDIO"
type input "027-373-6955"
type input "[STREET_ADDRESS]"
type input "CARTERTON"
type input "Carterton"
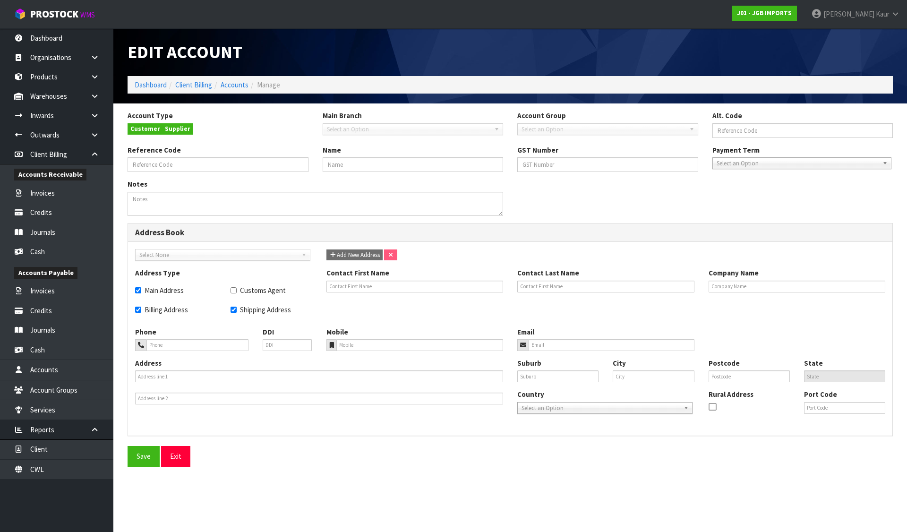
type input "5713"
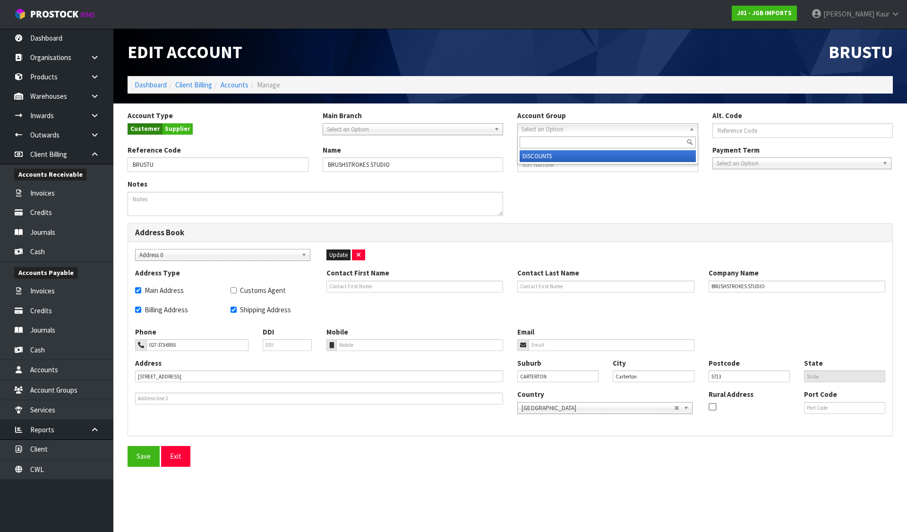
click at [552, 129] on span "Select an Option" at bounding box center [604, 129] width 164 height 11
click at [552, 159] on li "DISCOUNTS" at bounding box center [608, 156] width 176 height 12
click at [152, 453] on button "Save" at bounding box center [144, 456] width 32 height 20
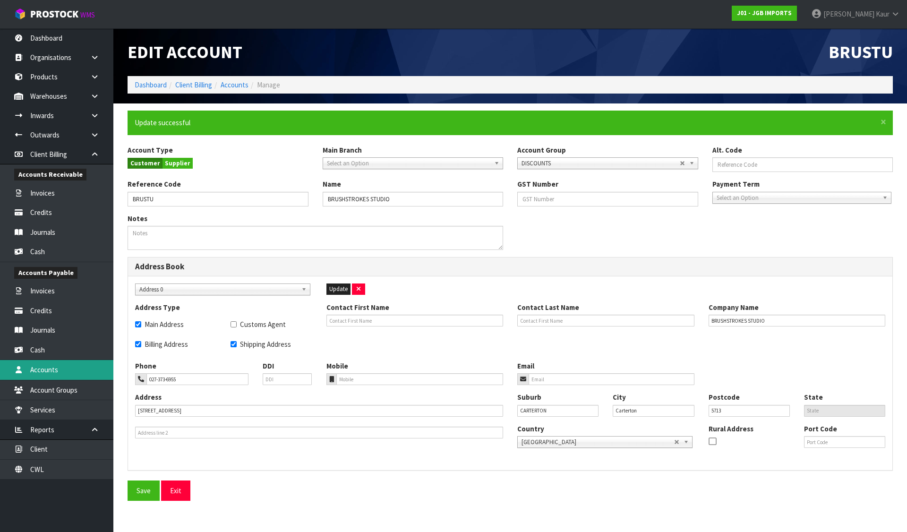
click at [55, 373] on link "Accounts" at bounding box center [56, 369] width 113 height 19
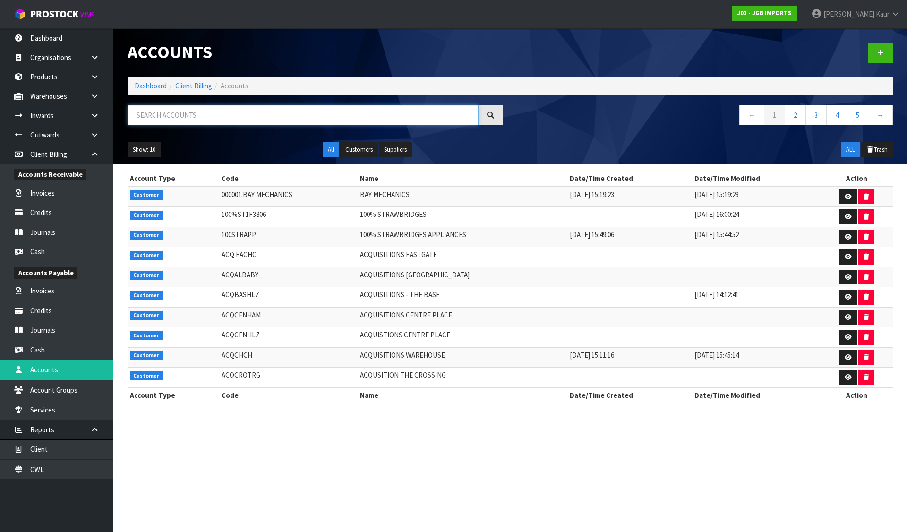
click at [297, 122] on input "text" at bounding box center [303, 115] width 351 height 20
paste input "CATCHERS FURNITURE"
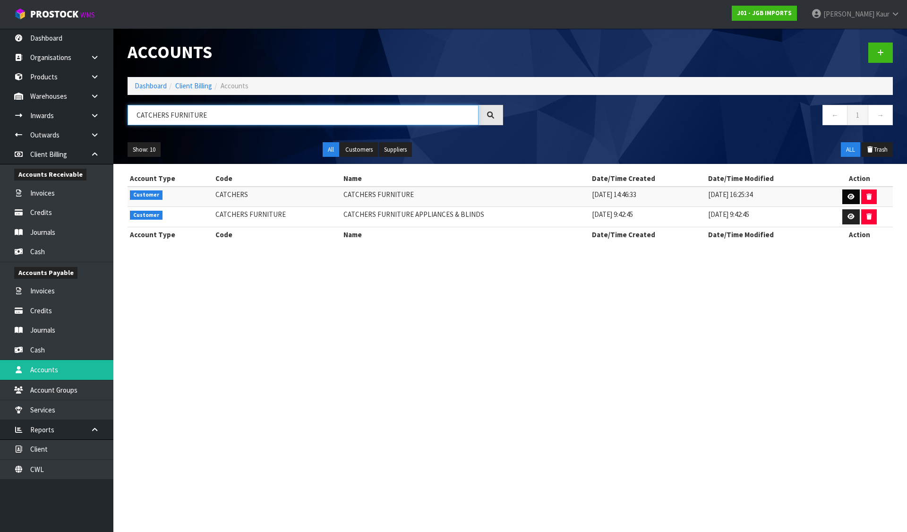
type input "CATCHERS FURNITURE"
click at [847, 193] on link at bounding box center [850, 196] width 17 height 15
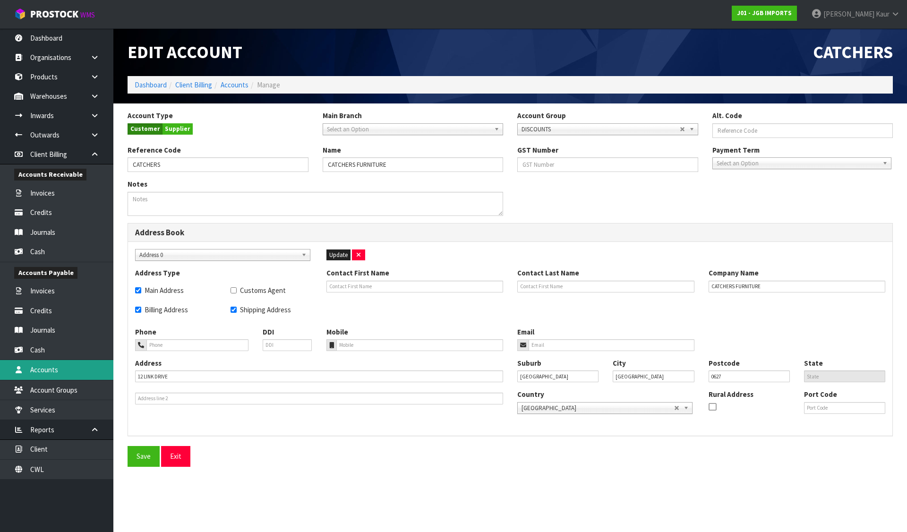
click at [48, 371] on link "Accounts" at bounding box center [56, 369] width 113 height 19
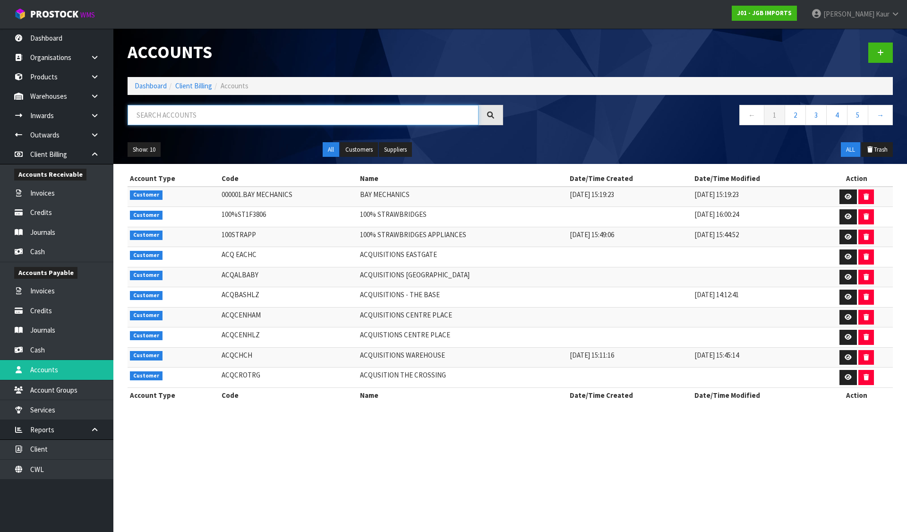
click at [194, 116] on input "text" at bounding box center [303, 115] width 351 height 20
paste input "CATCHERS FURNITURE"
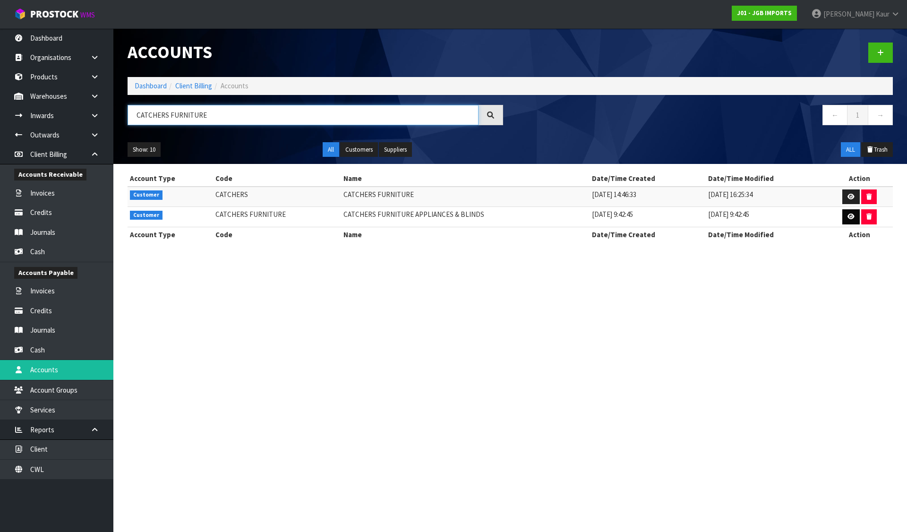
type input "CATCHERS FURNITURE"
click at [848, 214] on icon at bounding box center [850, 217] width 7 height 6
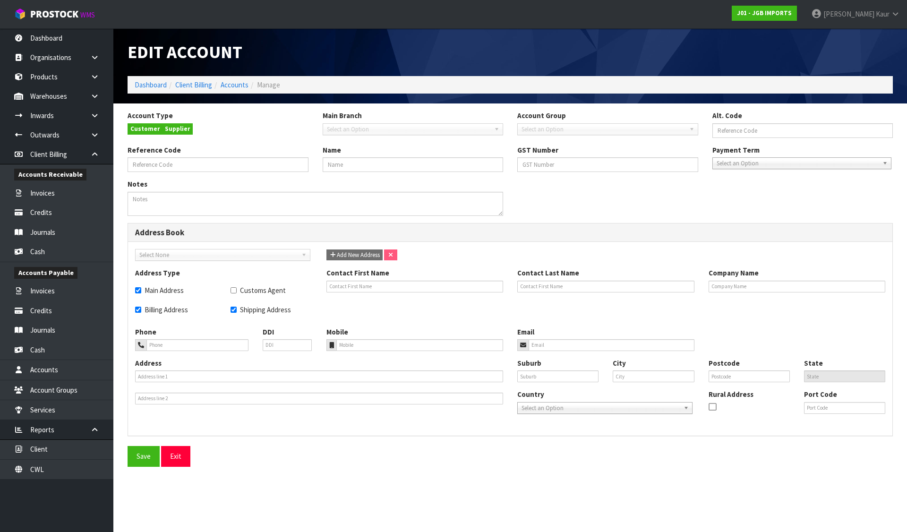
type input "CATCHERS FURNITURE"
type input "CATCHERS FURNITURE APPLIANCES & BLINDS"
checkbox input "true"
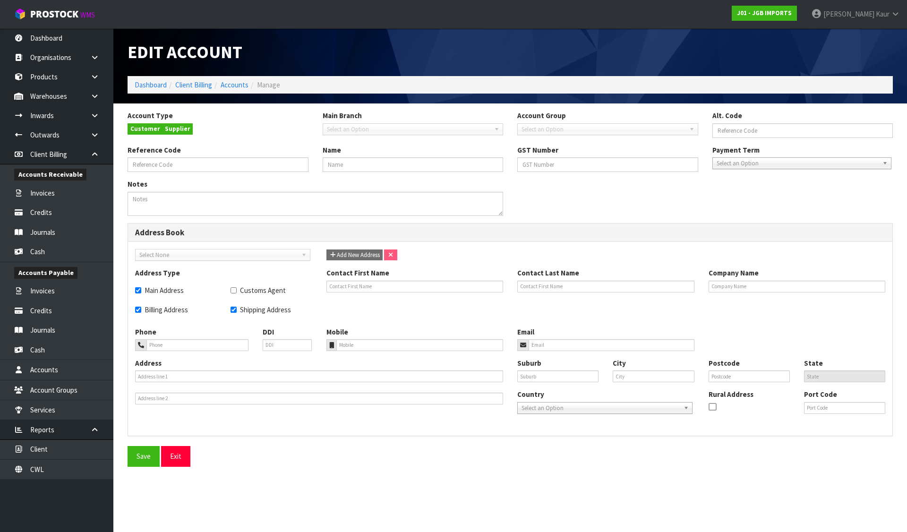
type input "CATCHERS FURNITURE APPLIANCES & BLINDS"
type input "6 TARGET COURT"
type input "WAIRAU VALLEY"
type input "[GEOGRAPHIC_DATA]"
type input "0627"
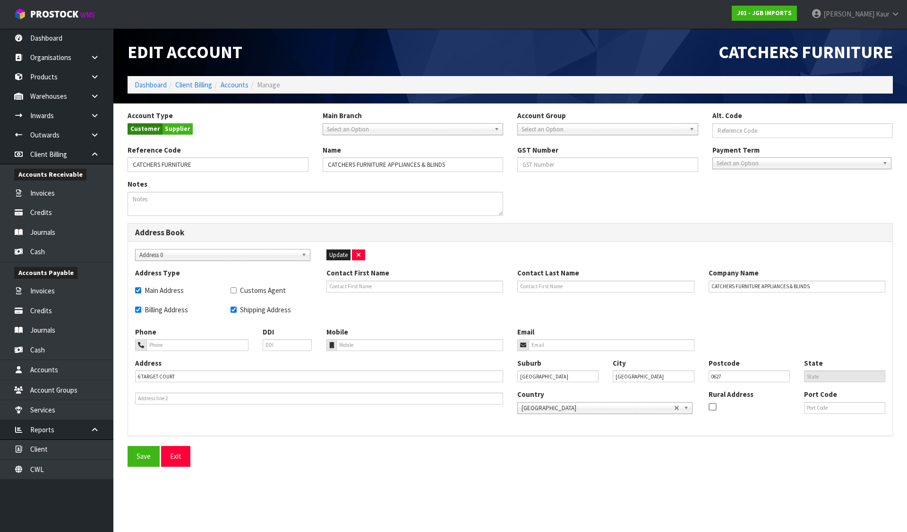
click at [531, 131] on span "Select an Option" at bounding box center [604, 129] width 164 height 11
paste input "CATCHERS FURNITURE"
type input "CATCHERS FURNITURE"
drag, startPoint x: 593, startPoint y: 141, endPoint x: 505, endPoint y: 143, distance: 88.3
click at [505, 143] on div "Account Type Customer Supplier Main Branch 000001.BAY MECHANICS - BAY MECHANICS…" at bounding box center [509, 128] width 779 height 34
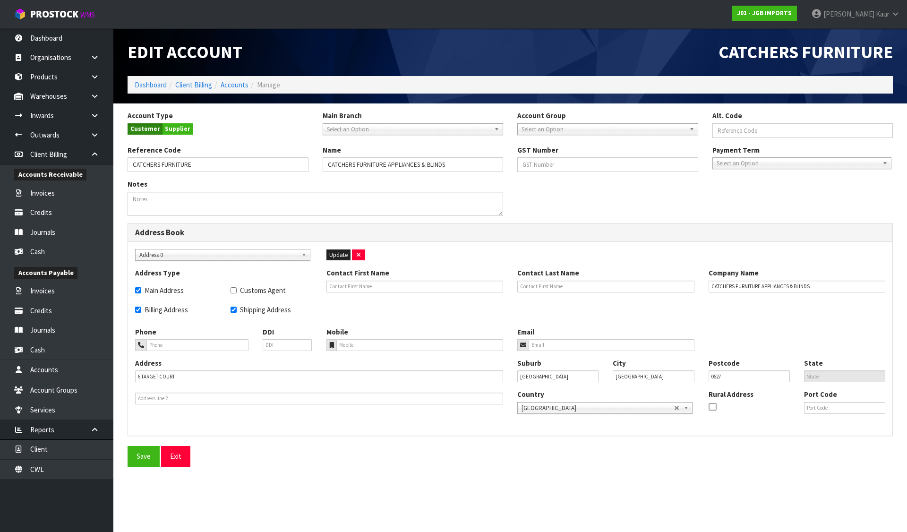
click at [534, 131] on span "Select an Option" at bounding box center [604, 129] width 164 height 11
click at [541, 165] on input "text" at bounding box center [607, 164] width 181 height 15
click at [543, 158] on input "text" at bounding box center [607, 164] width 181 height 15
click at [545, 128] on span "Select an Option" at bounding box center [604, 129] width 164 height 11
click at [539, 160] on li "DISCOUNTS" at bounding box center [608, 156] width 176 height 12
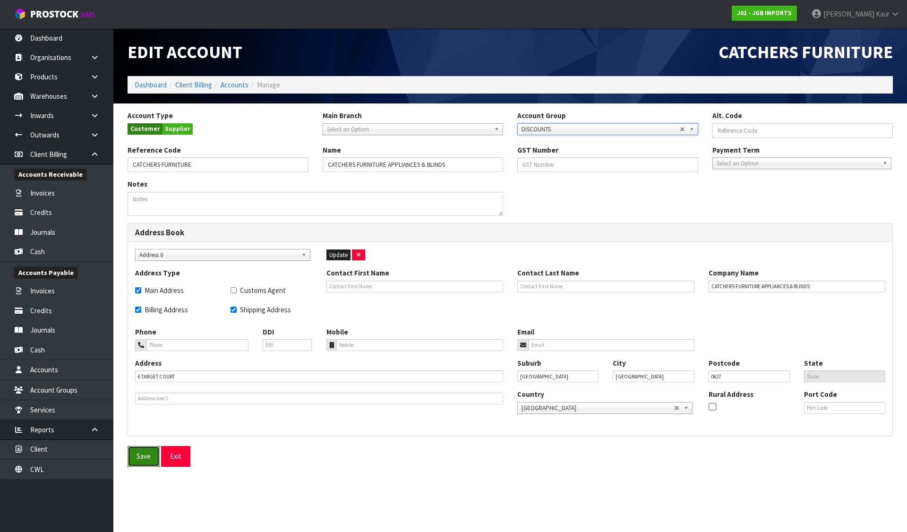
click at [145, 460] on button "Save" at bounding box center [144, 456] width 32 height 20
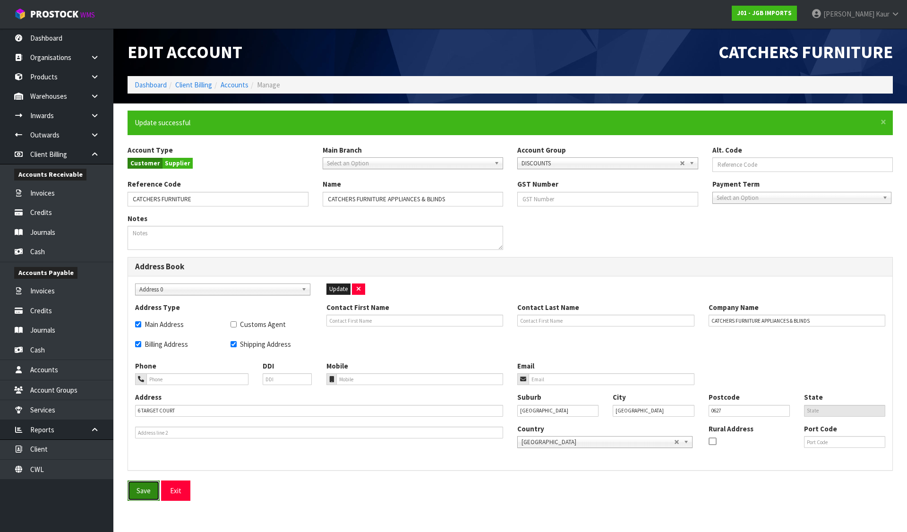
click at [141, 488] on button "Save" at bounding box center [144, 490] width 32 height 20
click at [39, 366] on link "Accounts" at bounding box center [56, 369] width 113 height 19
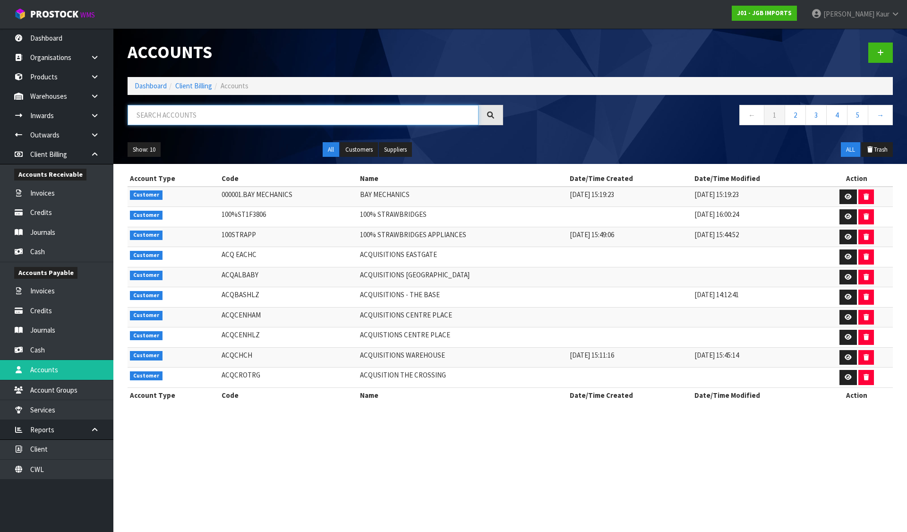
click at [239, 110] on input "text" at bounding box center [303, 115] width 351 height 20
paste input "CHRGIFSHO"
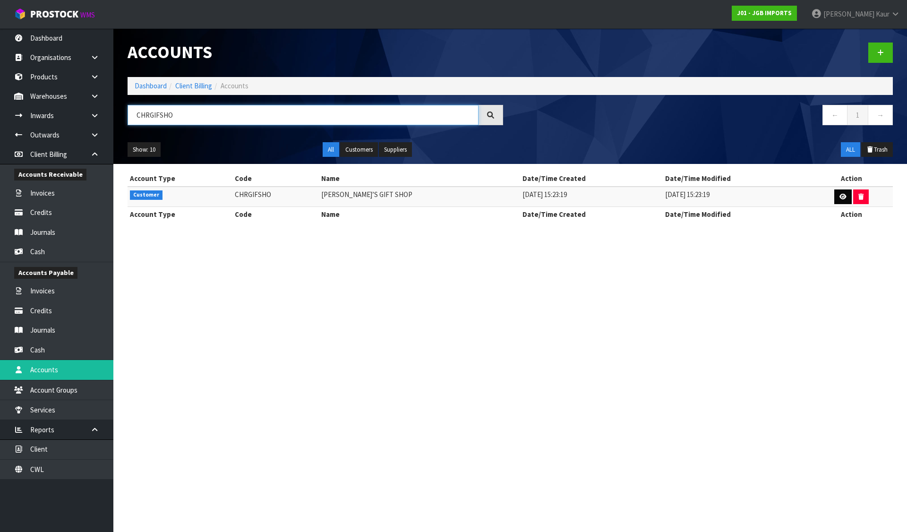
type input "CHRGIFSHO"
click at [837, 190] on link at bounding box center [842, 196] width 17 height 15
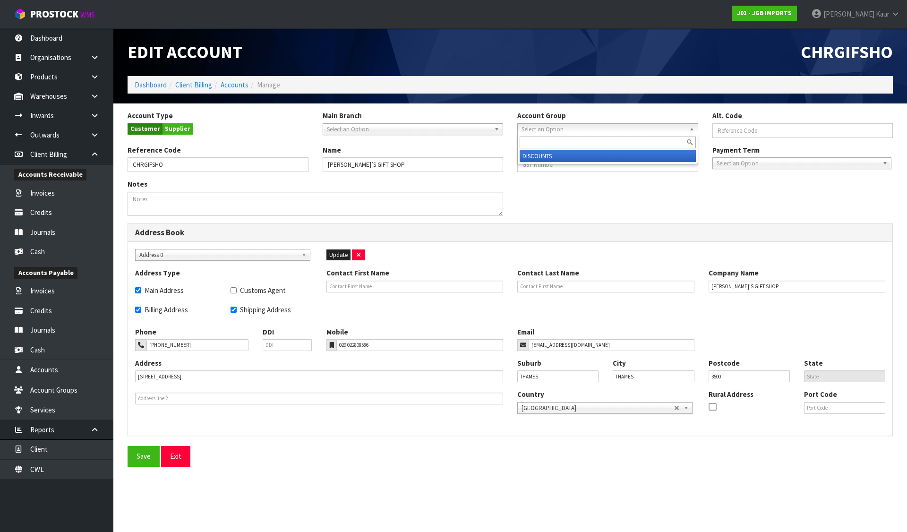
click at [531, 128] on span "Select an Option" at bounding box center [604, 129] width 164 height 11
click at [540, 159] on li "DISCOUNTS" at bounding box center [608, 156] width 176 height 12
click at [142, 453] on button "Save" at bounding box center [144, 456] width 32 height 20
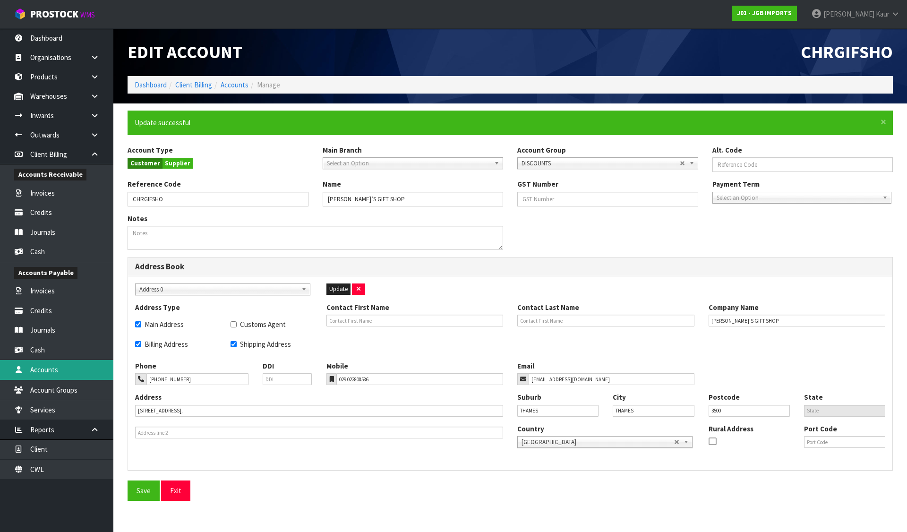
click at [49, 369] on link "Accounts" at bounding box center [56, 369] width 113 height 19
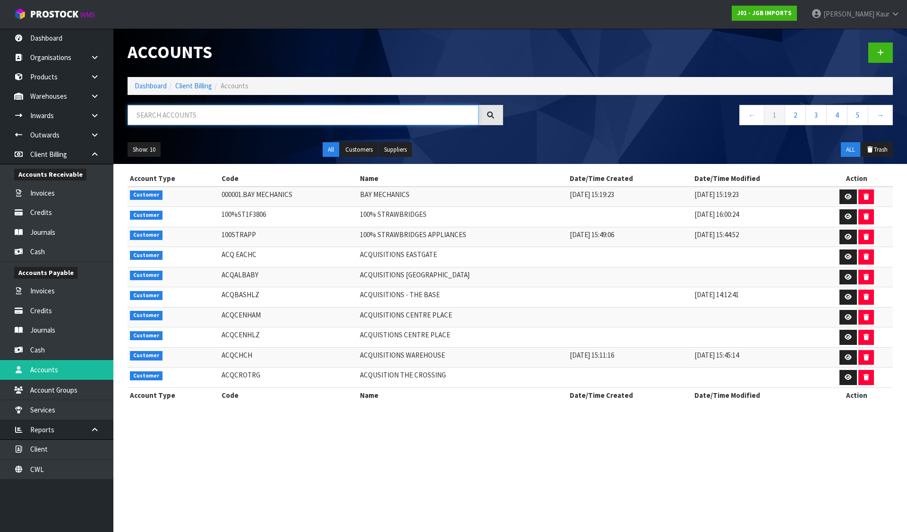
click at [259, 112] on input "text" at bounding box center [303, 115] width 351 height 20
paste input "CHRGIFSHO"
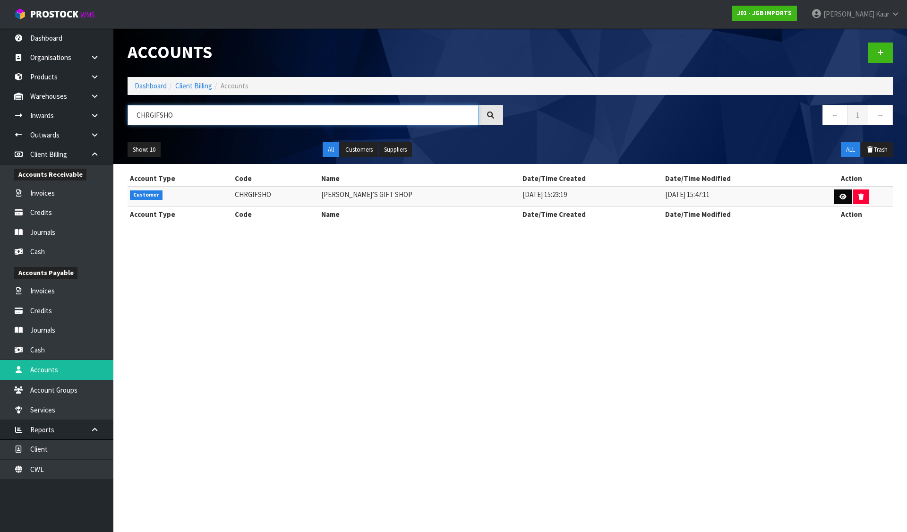
type input "CHRGIFSHO"
click at [845, 195] on link at bounding box center [842, 196] width 17 height 15
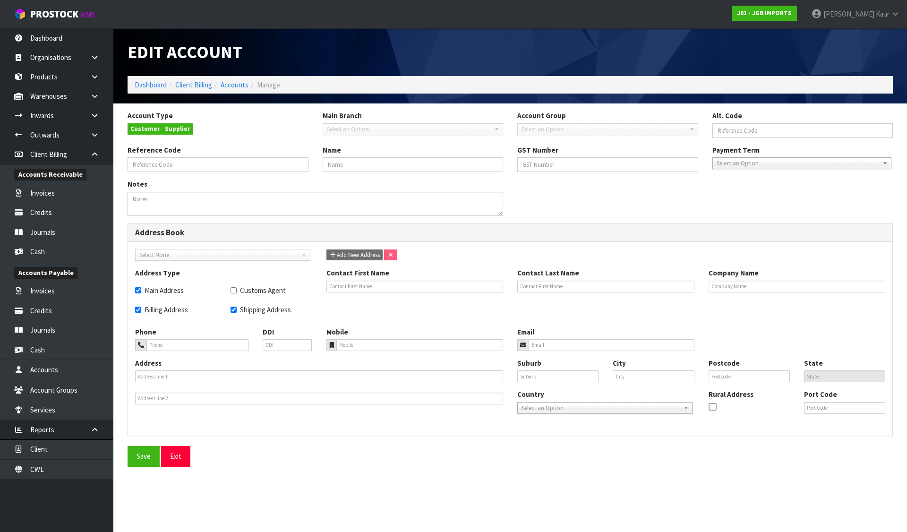
type input "CHRGIFSHO"
type input "[PERSON_NAME]’S GIFT SHOP"
checkbox input "true"
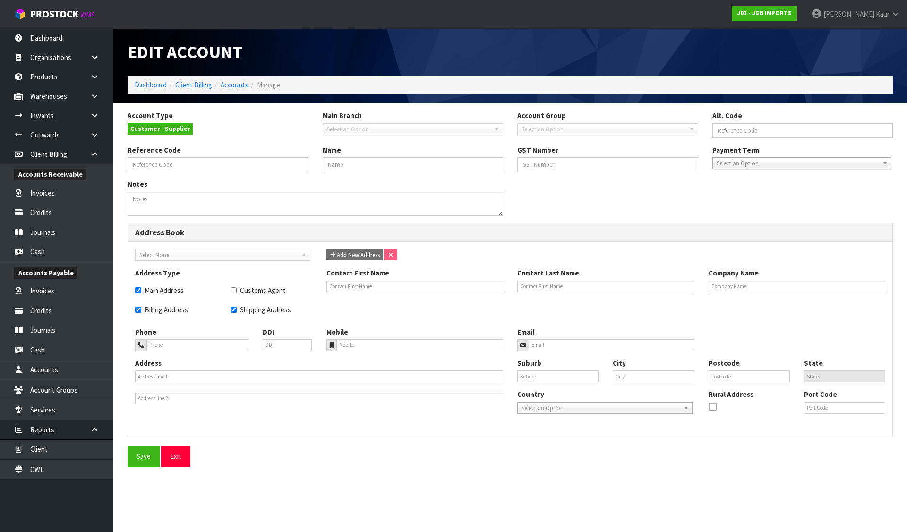
type input "[PERSON_NAME]’S GIFT SHOP"
type input "[PHONE_NUMBER]"
type input "029 022808586"
type input "[EMAIL_ADDRESS][DOMAIN_NAME]"
type input "[STREET_ADDRESS],"
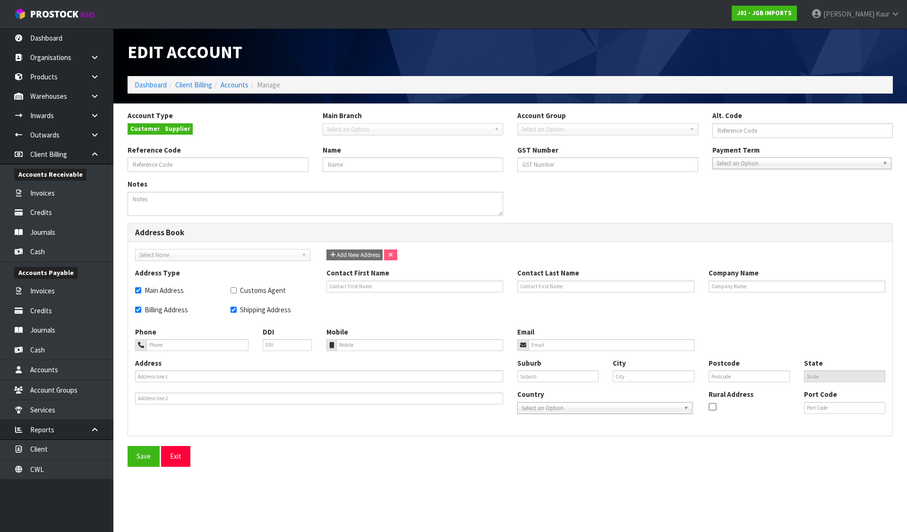
type input "THAMES"
type input "3500"
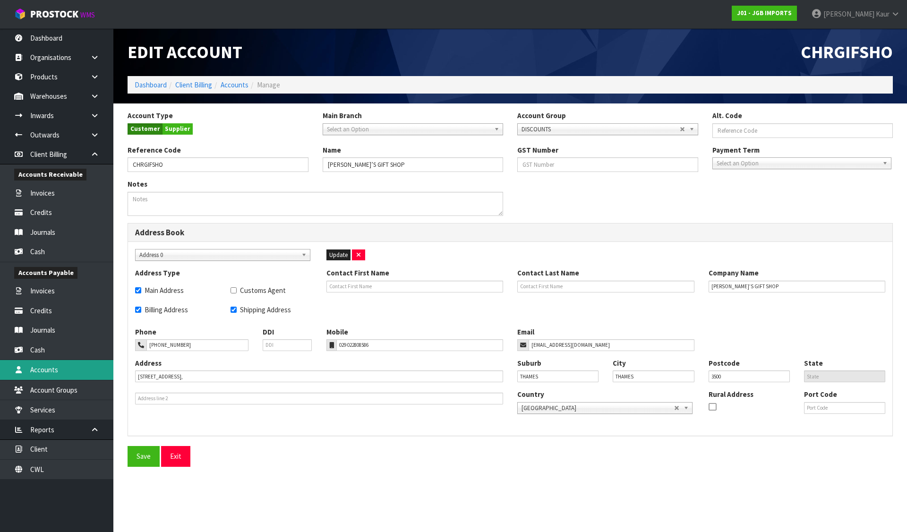
click at [48, 366] on link "Accounts" at bounding box center [56, 369] width 113 height 19
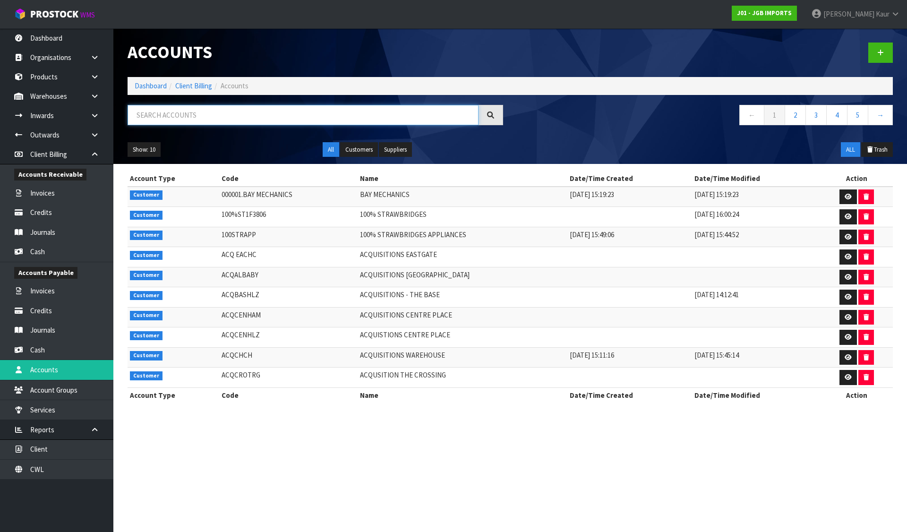
click at [228, 120] on input "text" at bounding box center [303, 115] width 351 height 20
paste input "FRECHOWESTPORT"
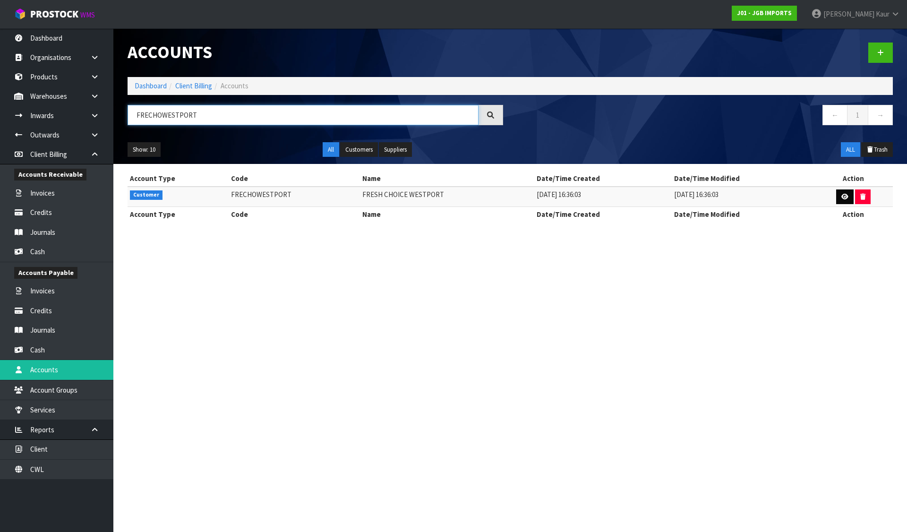
type input "FRECHOWESTPORT"
click at [844, 197] on icon at bounding box center [844, 197] width 7 height 6
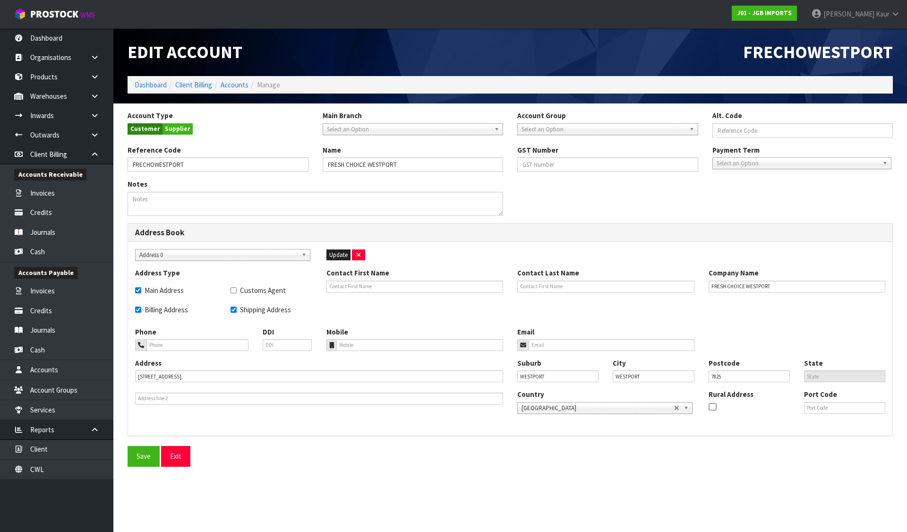
click at [555, 129] on span "Select an Option" at bounding box center [604, 129] width 164 height 11
click at [551, 155] on li "DISCOUNTS" at bounding box center [608, 156] width 176 height 12
click at [141, 458] on button "Save" at bounding box center [144, 456] width 32 height 20
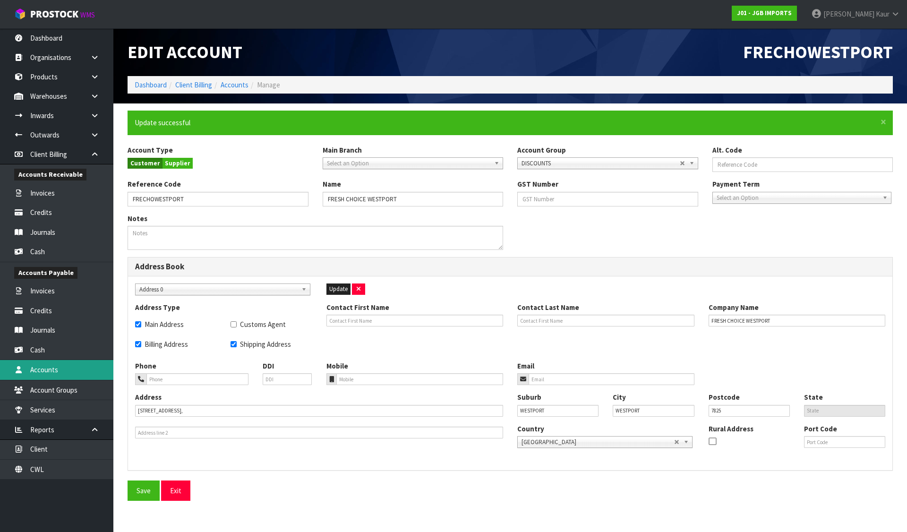
click at [34, 366] on link "Accounts" at bounding box center [56, 369] width 113 height 19
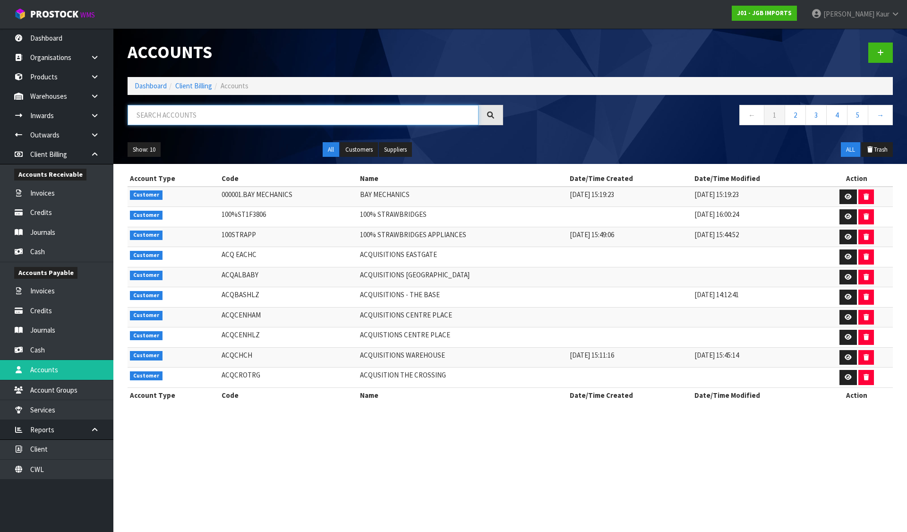
click at [325, 120] on input "text" at bounding box center [303, 115] width 351 height 20
paste input "HAMMER HARDWARE LEESTON"
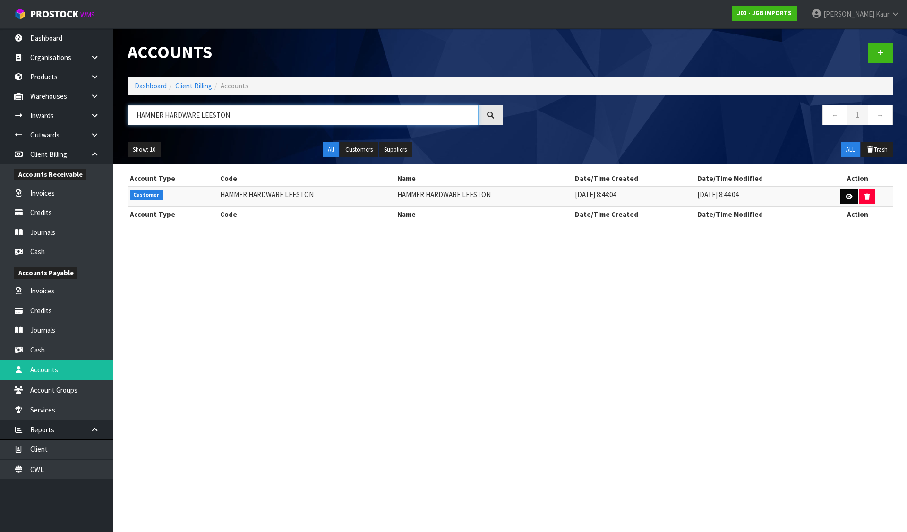
type input "HAMMER HARDWARE LEESTON"
click at [851, 194] on link at bounding box center [848, 196] width 17 height 15
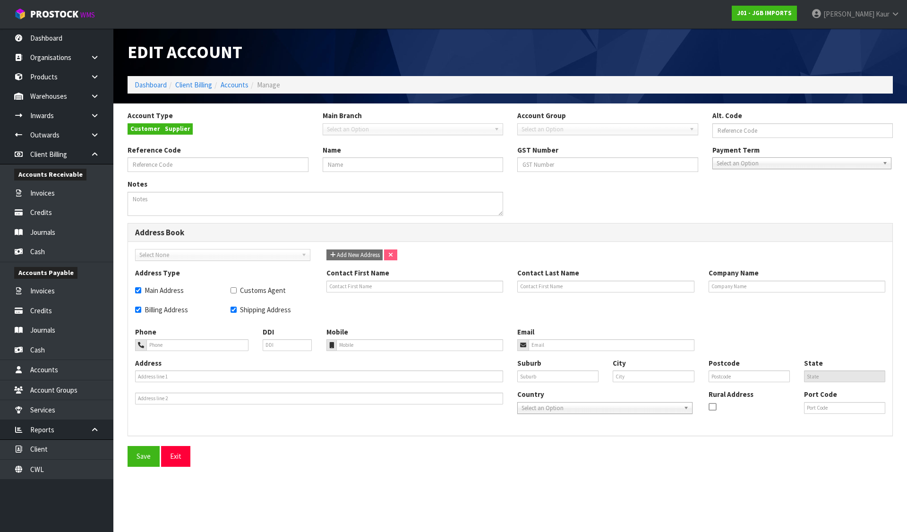
type input "HAMMER HARDWARE LEESTON"
checkbox input "true"
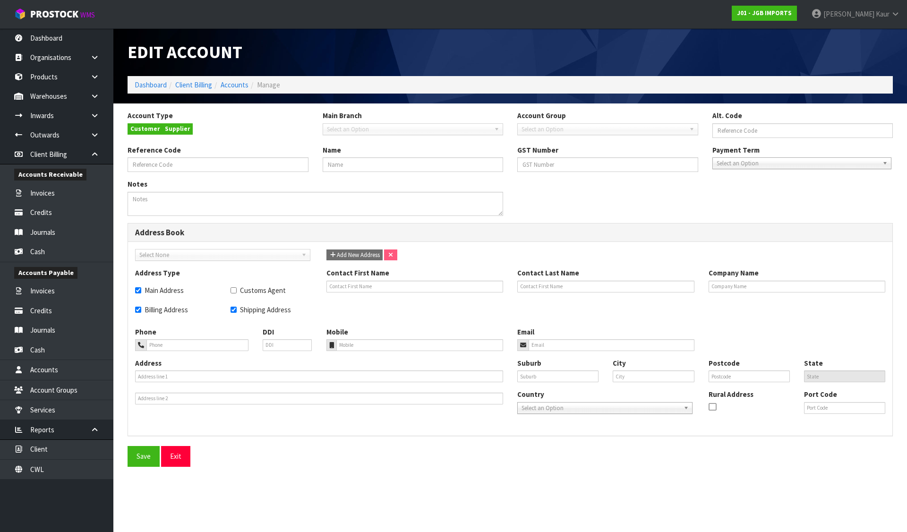
type input "HAMMER HARDWARE LEESTON"
type input "03 324 3559"
type input "021 352357"
type input "[PERSON_NAME][EMAIL_ADDRESS][PERSON_NAME][DOMAIN_NAME]"
type input "[STREET_ADDRESS],"
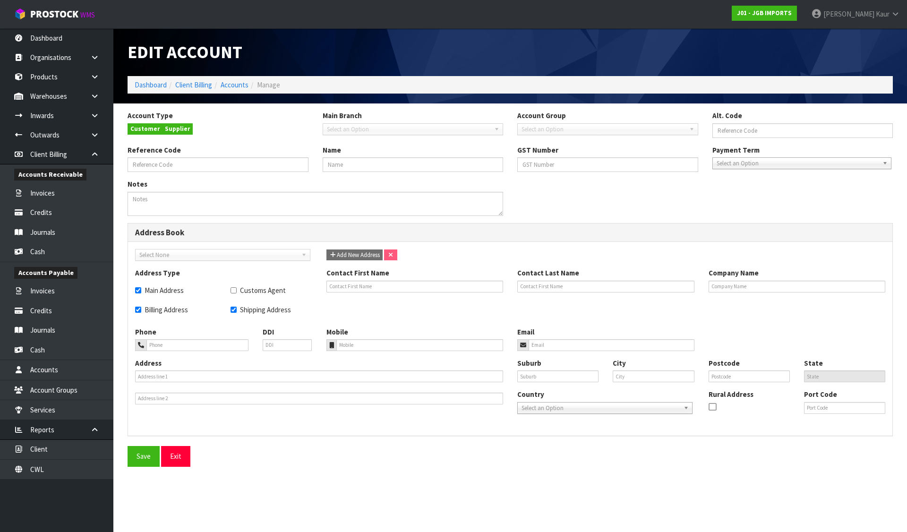
type input "LEESTON"
type input "7632"
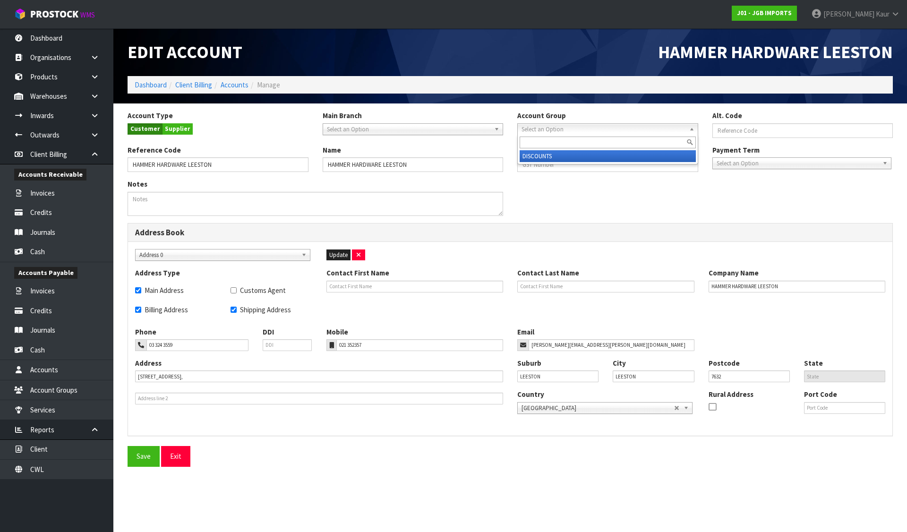
click at [553, 126] on span "Select an Option" at bounding box center [604, 129] width 164 height 11
click at [556, 154] on li "DISCOUNTS" at bounding box center [608, 156] width 176 height 12
click at [144, 460] on button "Save" at bounding box center [144, 456] width 32 height 20
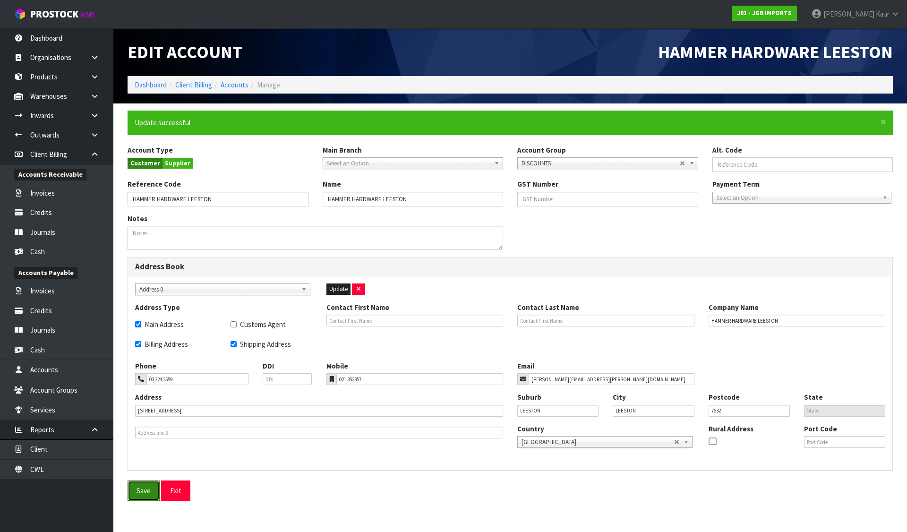
click at [138, 496] on button "Save" at bounding box center [144, 490] width 32 height 20
click at [51, 351] on link "Cash" at bounding box center [56, 349] width 113 height 19
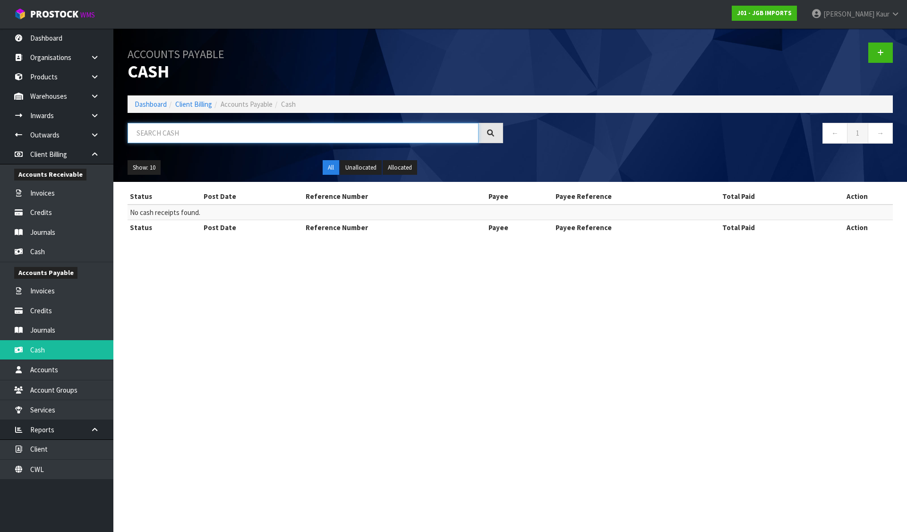
click at [240, 123] on input "text" at bounding box center [303, 133] width 351 height 20
paste input "INTERIOR GIRLS"
type input "INTERIOR GIRLS"
click at [50, 365] on link "Accounts" at bounding box center [56, 369] width 113 height 19
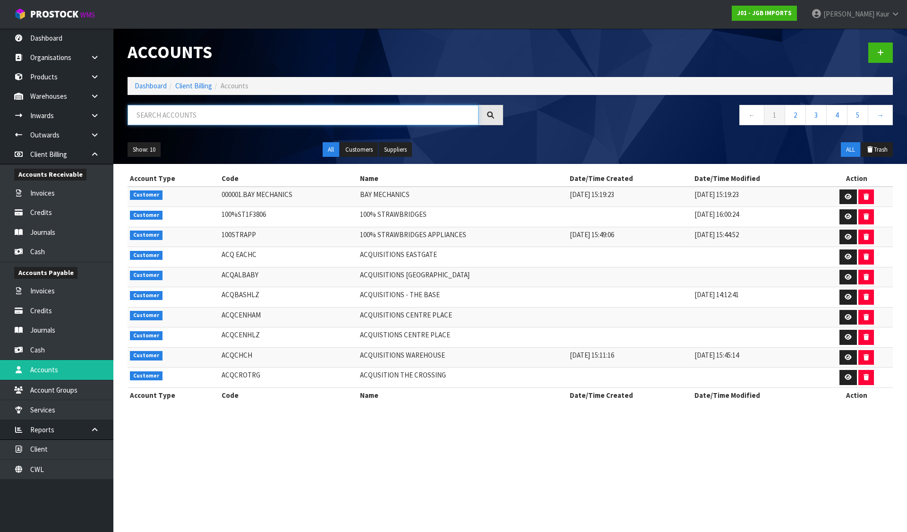
click at [145, 119] on input "text" at bounding box center [303, 115] width 351 height 20
paste input "INTERIOR GIRLS"
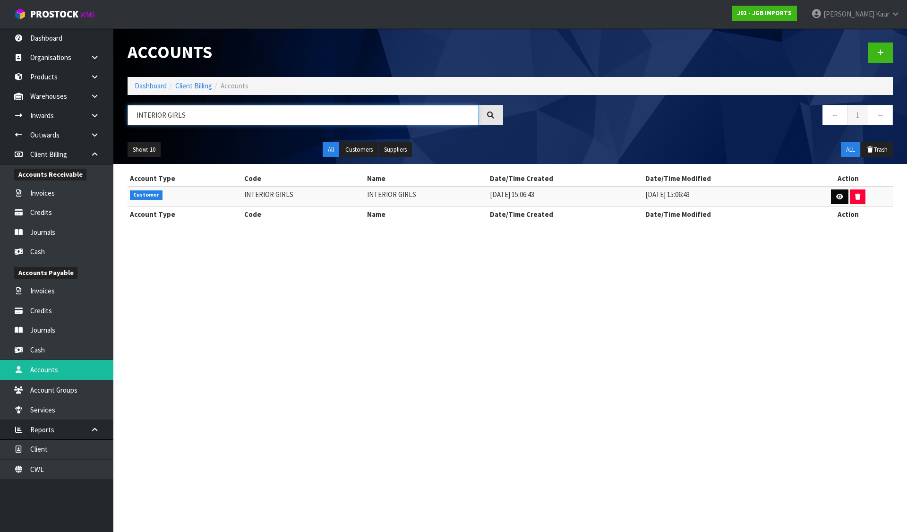
type input "INTERIOR GIRLS"
click at [838, 195] on icon at bounding box center [839, 197] width 7 height 6
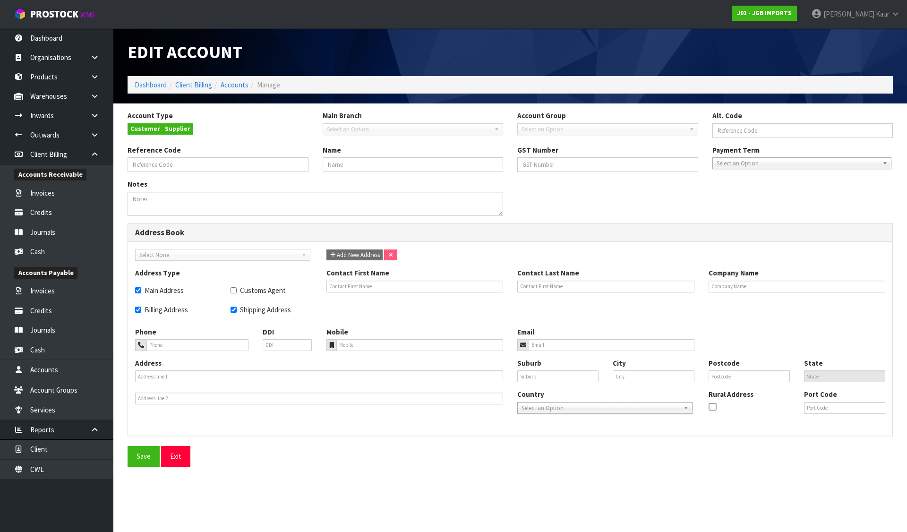
type input "INTERIOR GIRLS"
checkbox input "true"
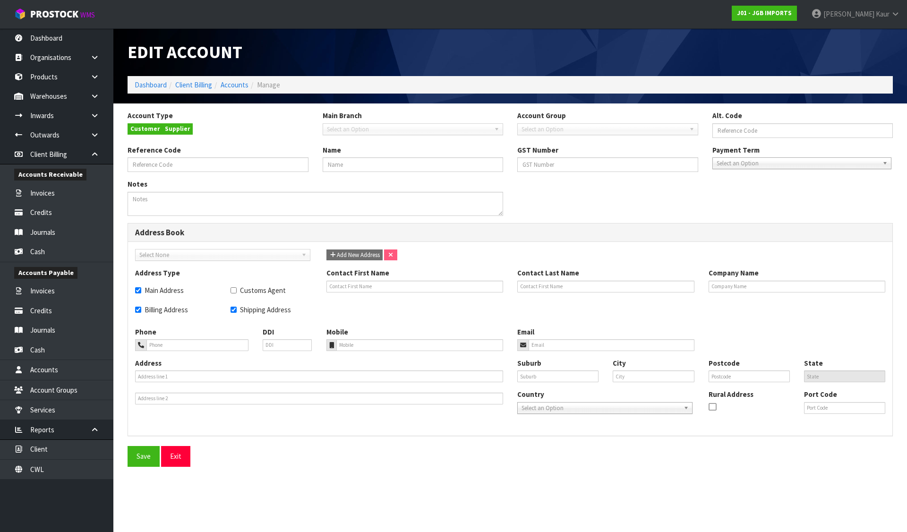
type input "INTERIOR GIRLS"
type input "[US_EMPLOYER_IDENTIFICATION_NUMBER]"
type input "0272773545"
type input "[EMAIL_ADDRESS][DOMAIN_NAME]"
type input "[STREET_ADDRESS],"
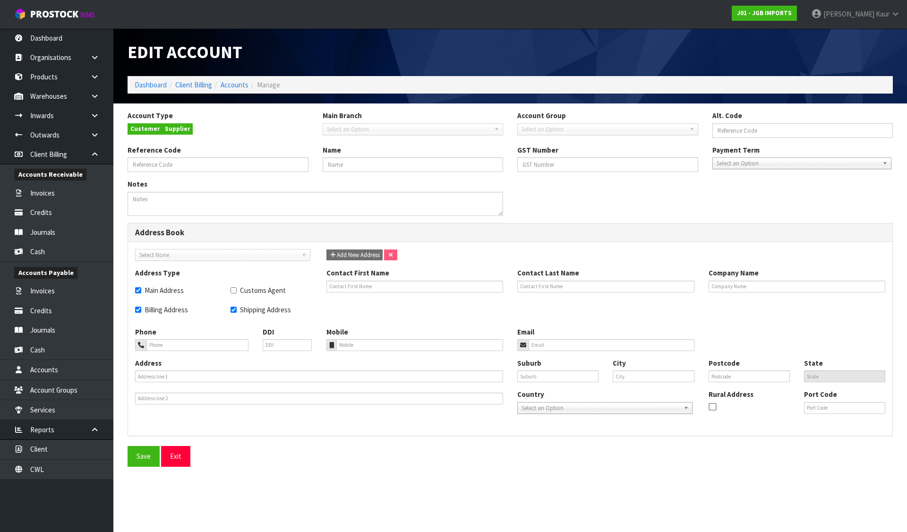
type input "[GEOGRAPHIC_DATA]"
type input "Invercargill"
type input "9810"
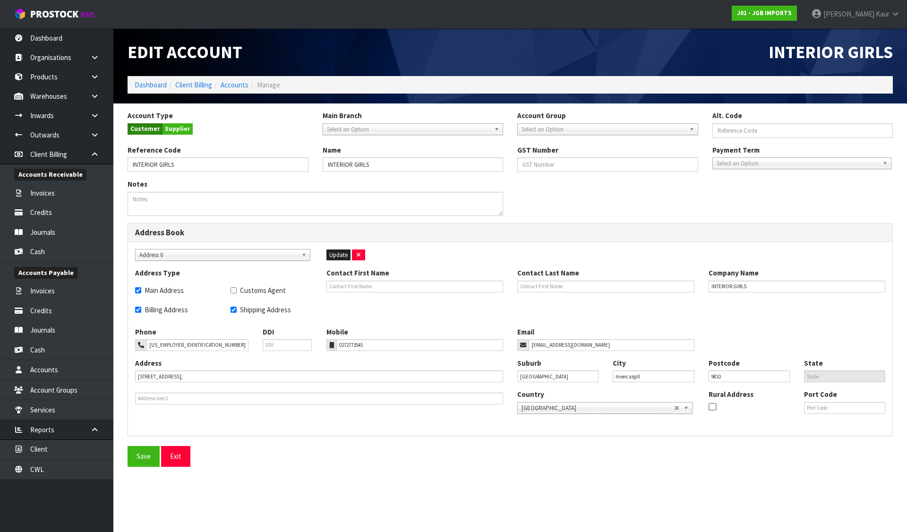
click at [548, 131] on span "Select an Option" at bounding box center [604, 129] width 164 height 11
click at [550, 156] on li "DISCOUNTS" at bounding box center [608, 156] width 176 height 12
click at [150, 455] on button "Save" at bounding box center [144, 456] width 32 height 20
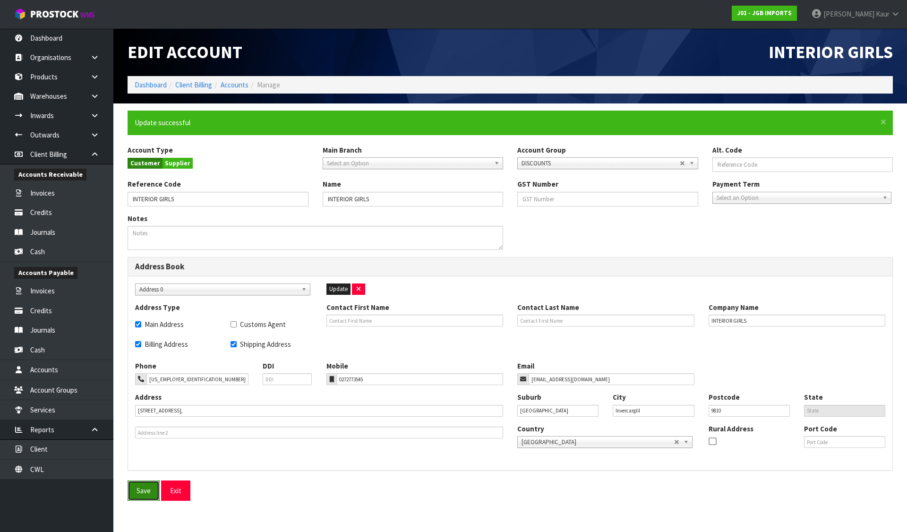
click at [131, 485] on button "Save" at bounding box center [144, 490] width 32 height 20
click at [38, 370] on link "Accounts" at bounding box center [56, 369] width 113 height 19
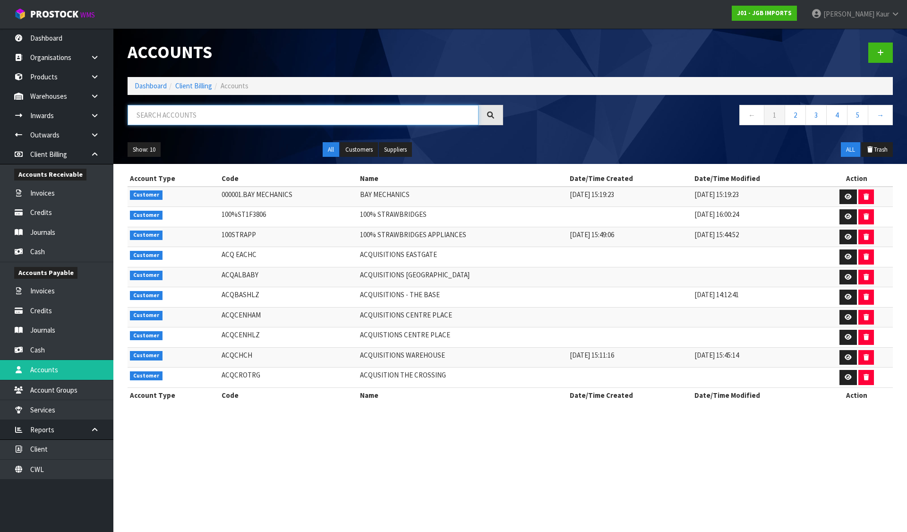
click at [212, 119] on input "text" at bounding box center [303, 115] width 351 height 20
paste input "[PERSON_NAME] HARDWARE"
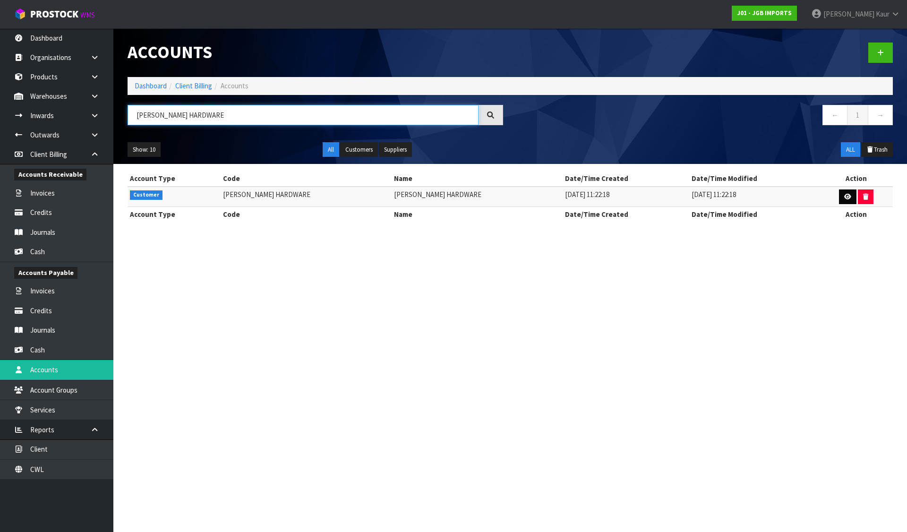
type input "[PERSON_NAME] HARDWARE"
click at [851, 191] on link at bounding box center [847, 196] width 17 height 15
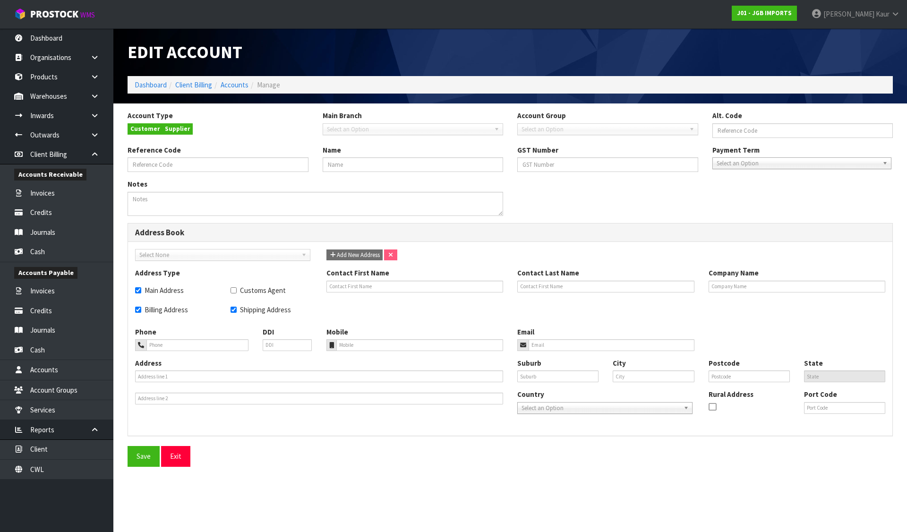
type input "[PERSON_NAME] HARDWARE"
checkbox input "true"
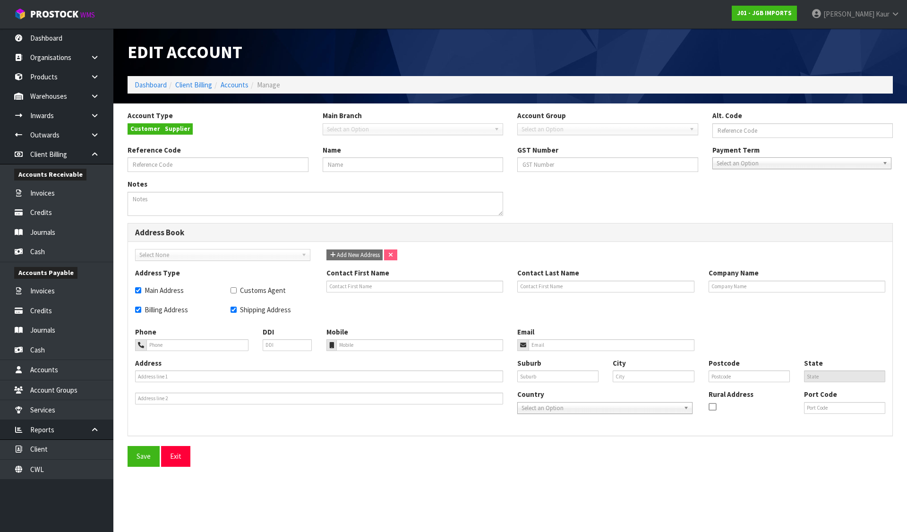
type input "[PERSON_NAME] HARDWARE"
type input "[PHONE_NUMBER]"
type input "[STREET_ADDRESS]"
type input "MILTON"
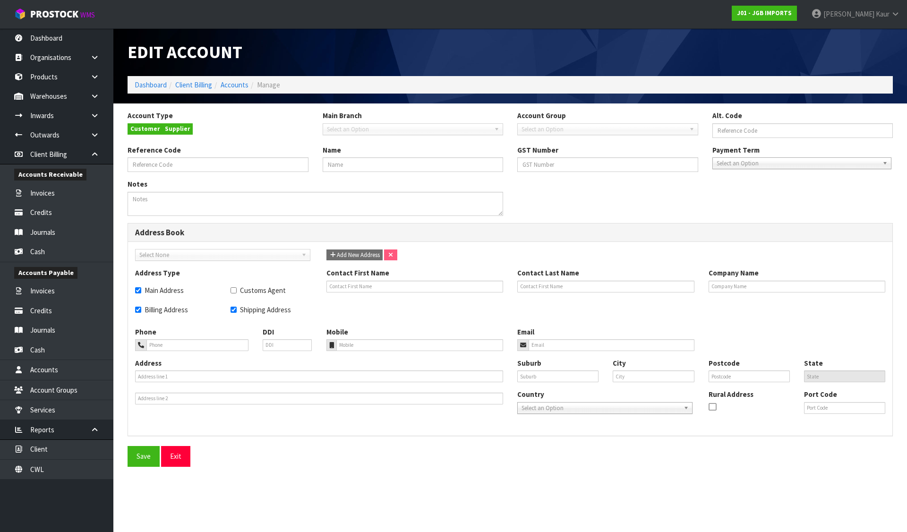
type input "9220"
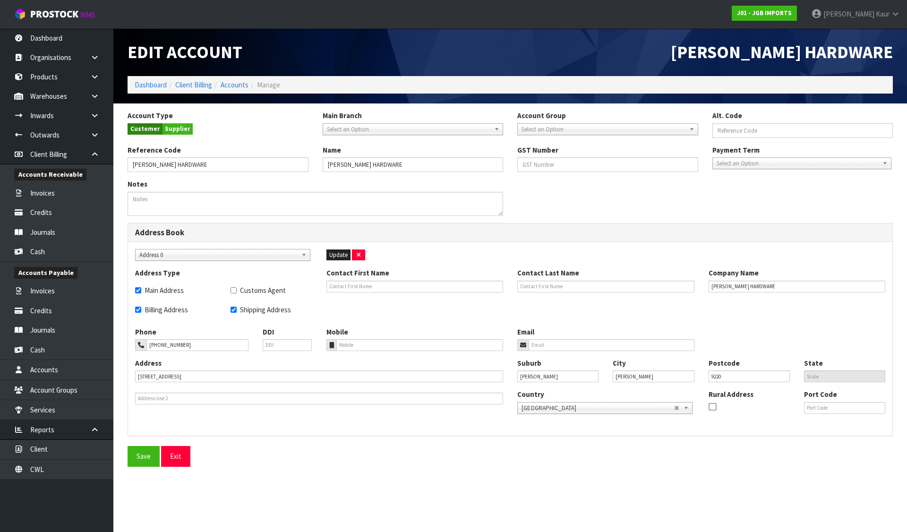
click at [567, 129] on span "Select an Option" at bounding box center [604, 129] width 164 height 11
click at [560, 157] on li "DISCOUNTS" at bounding box center [608, 156] width 176 height 12
click at [141, 456] on button "Save" at bounding box center [144, 456] width 32 height 20
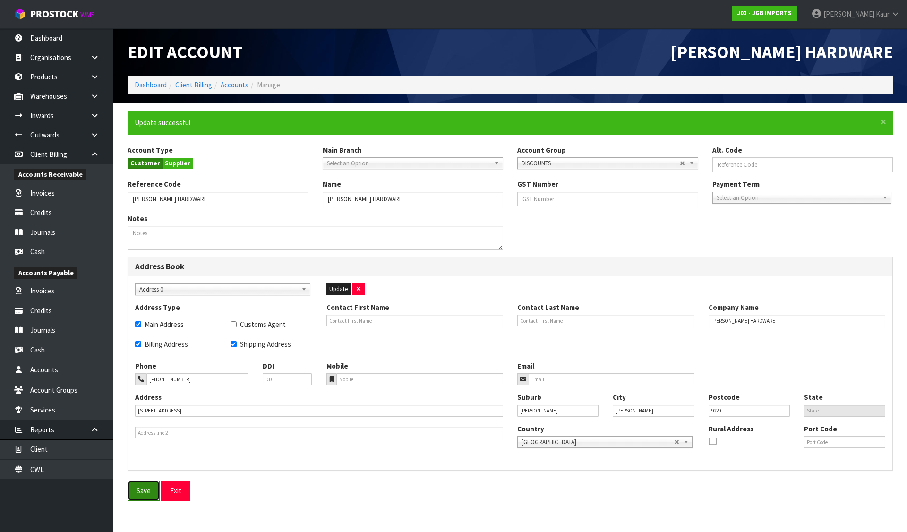
click at [139, 491] on button "Save" at bounding box center [144, 490] width 32 height 20
click at [49, 370] on link "Accounts" at bounding box center [56, 369] width 113 height 19
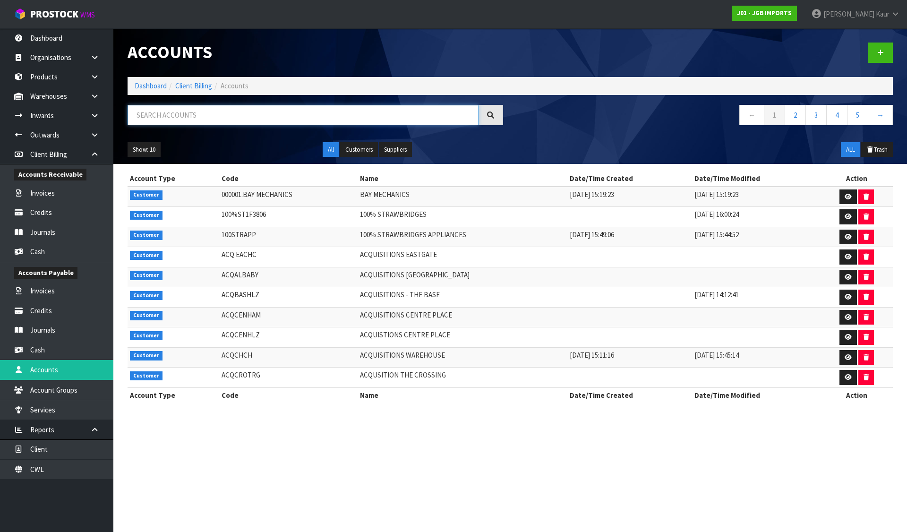
click at [219, 120] on input "text" at bounding box center [303, 115] width 351 height 20
paste input "MITRE 10 [PERSON_NAME]"
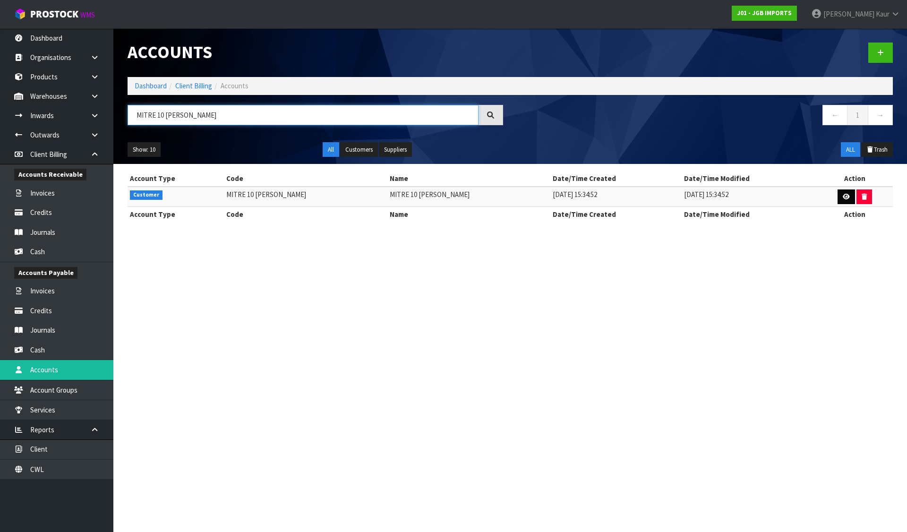
type input "MITRE 10 [PERSON_NAME]"
click at [849, 194] on icon at bounding box center [846, 197] width 7 height 6
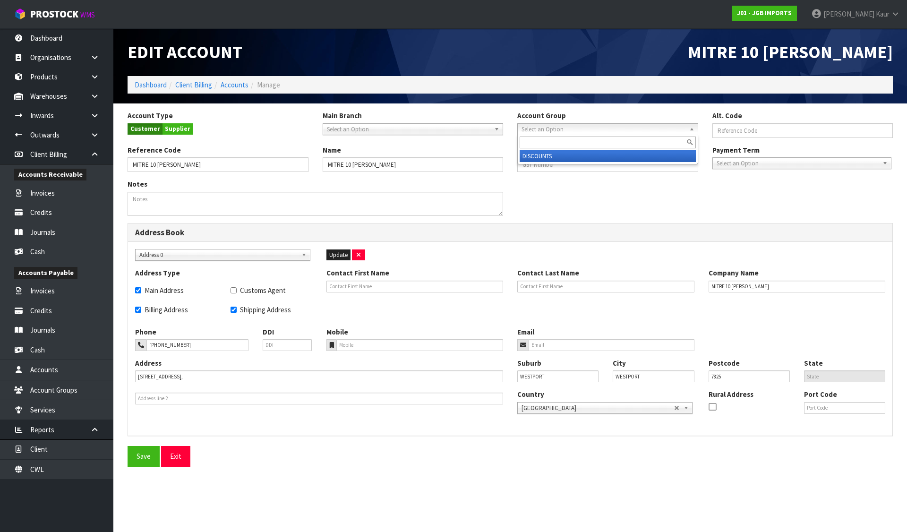
click at [552, 126] on span "Select an Option" at bounding box center [604, 129] width 164 height 11
click at [555, 153] on li "DISCOUNTS" at bounding box center [608, 156] width 176 height 12
click at [145, 458] on button "Save" at bounding box center [144, 456] width 32 height 20
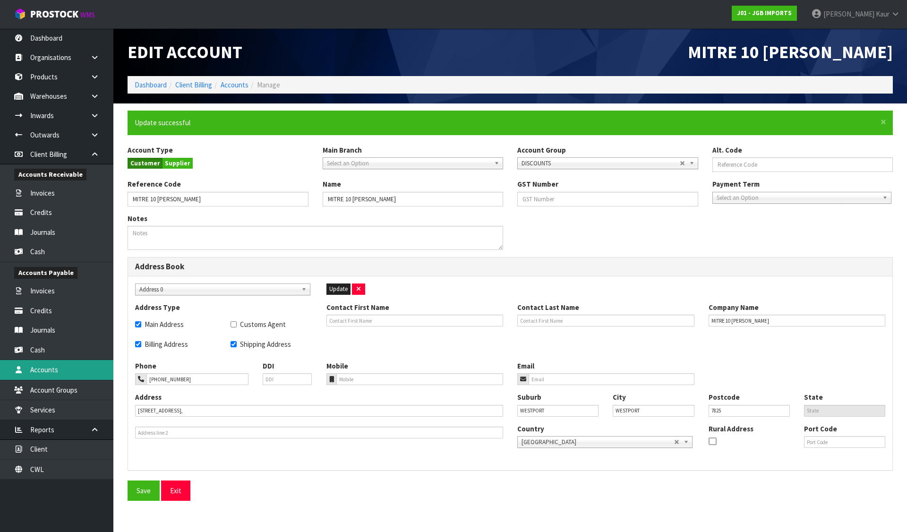
click at [46, 374] on link "Accounts" at bounding box center [56, 369] width 113 height 19
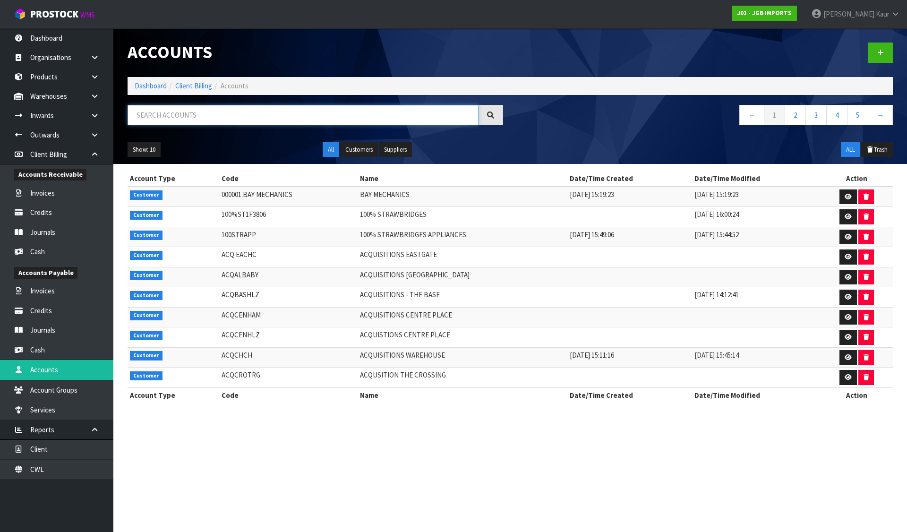
click at [245, 120] on input "text" at bounding box center [303, 115] width 351 height 20
paste input "PAPER PLUS CARTERTON"
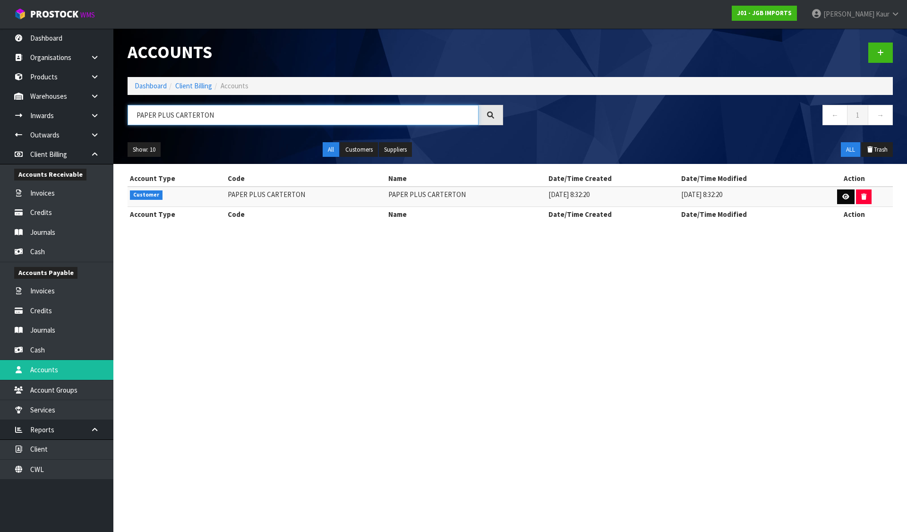
type input "PAPER PLUS CARTERTON"
click at [840, 197] on link at bounding box center [845, 196] width 17 height 15
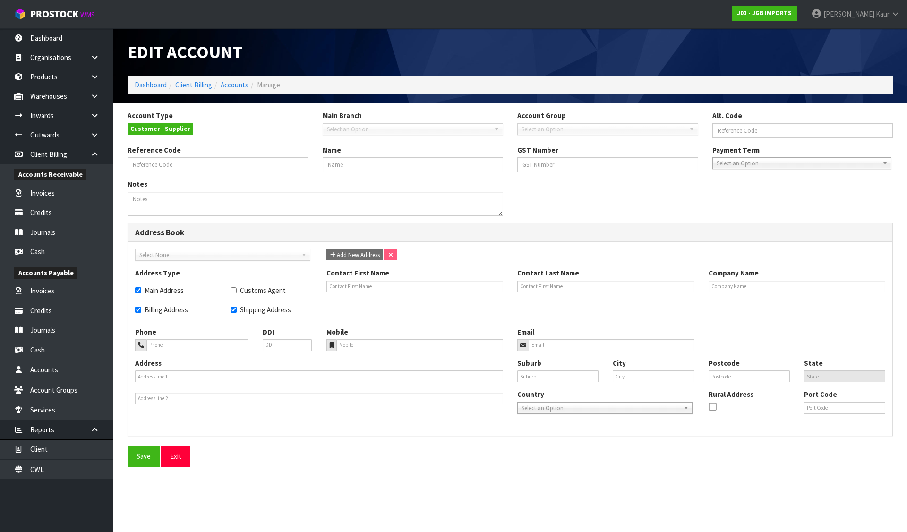
type input "PAPER PLUS CARTERTON"
checkbox input "true"
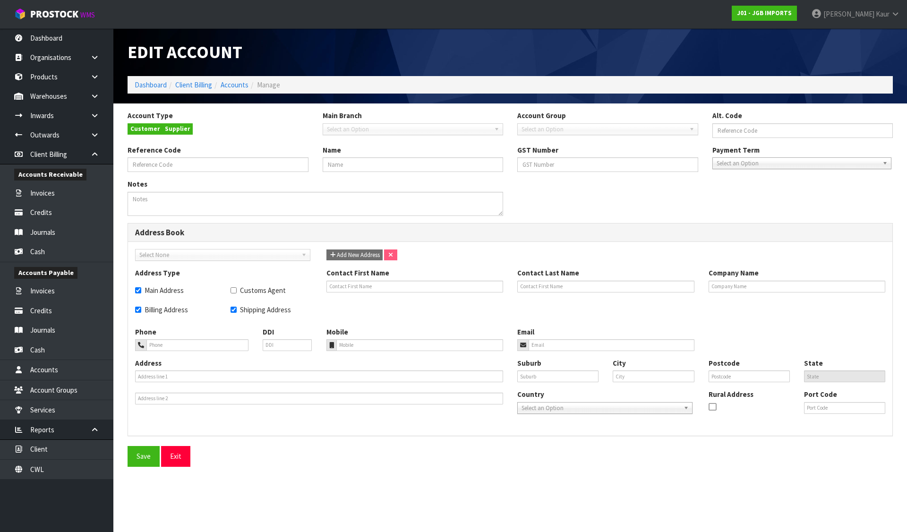
type input "PAPER PLUS CARTERTON"
type input "[PHONE_NUMBER]"
type input "[EMAIL_ADDRESS][DOMAIN_NAME]"
type input "[STREET_ADDRESS],"
type input "CARTERTON"
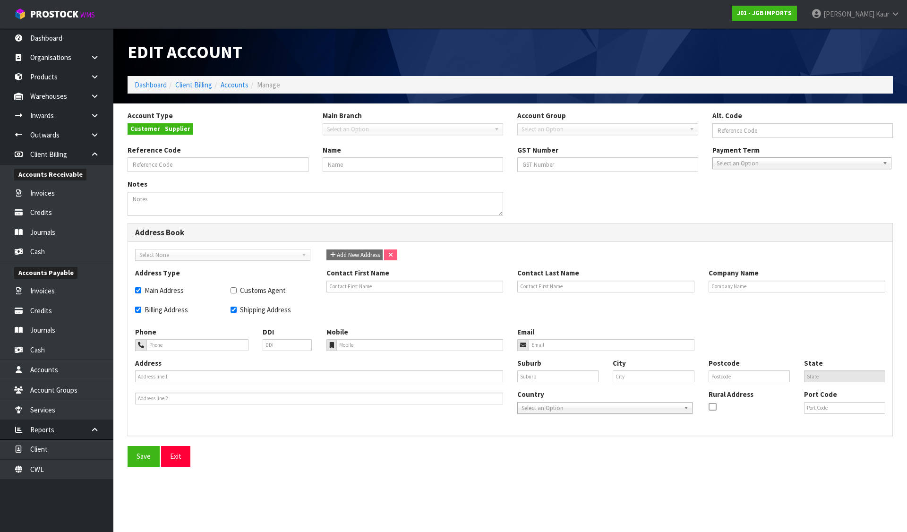
type input "CARTERTON"
type input "5713"
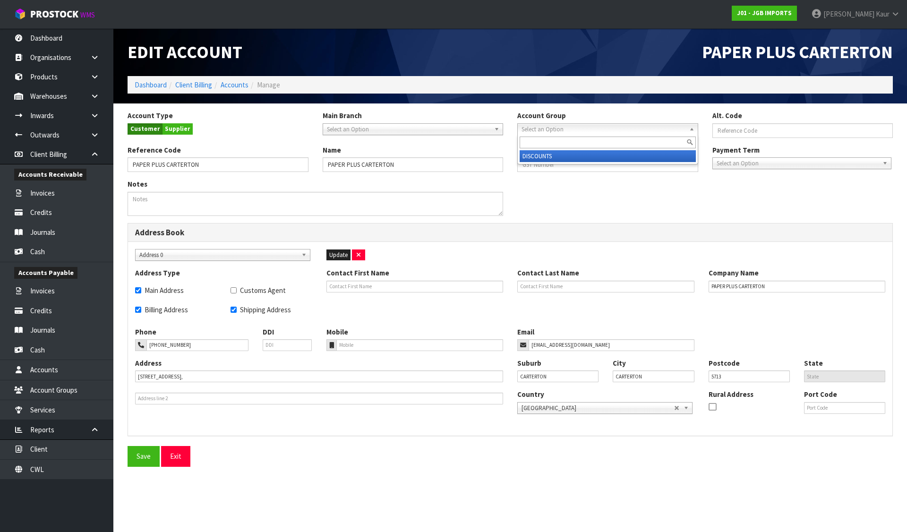
click at [551, 127] on span "Select an Option" at bounding box center [604, 129] width 164 height 11
click at [550, 159] on li "DISCOUNTS" at bounding box center [608, 156] width 176 height 12
click at [136, 460] on button "Save" at bounding box center [144, 456] width 32 height 20
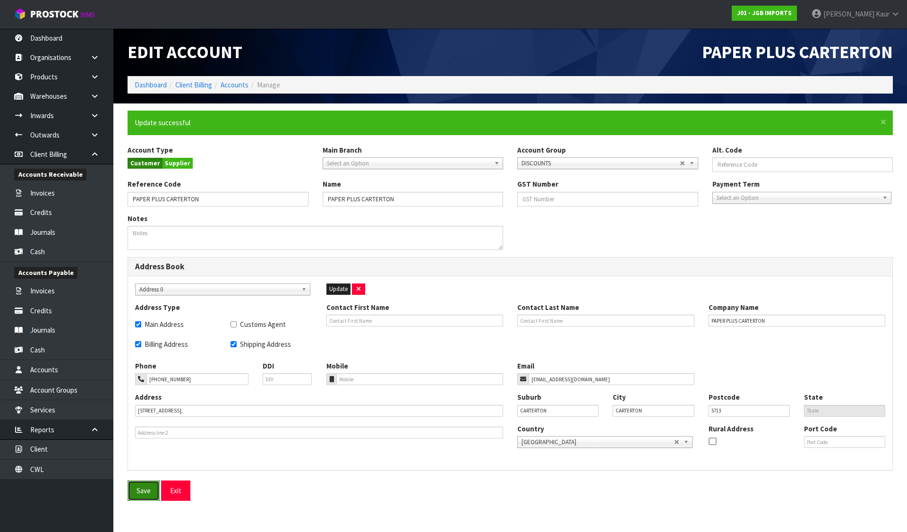
click at [137, 492] on button "Save" at bounding box center [144, 490] width 32 height 20
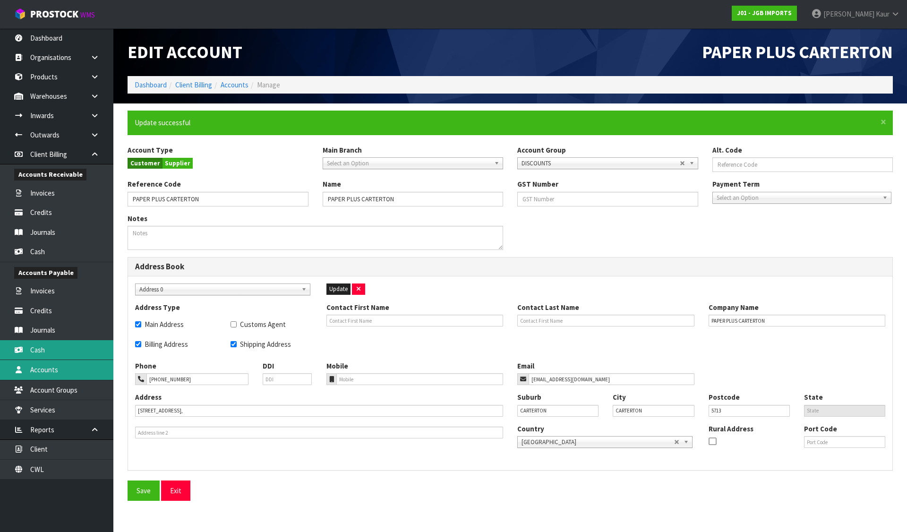
drag, startPoint x: 51, startPoint y: 369, endPoint x: 76, endPoint y: 359, distance: 26.5
click at [51, 369] on link "Accounts" at bounding box center [56, 369] width 113 height 19
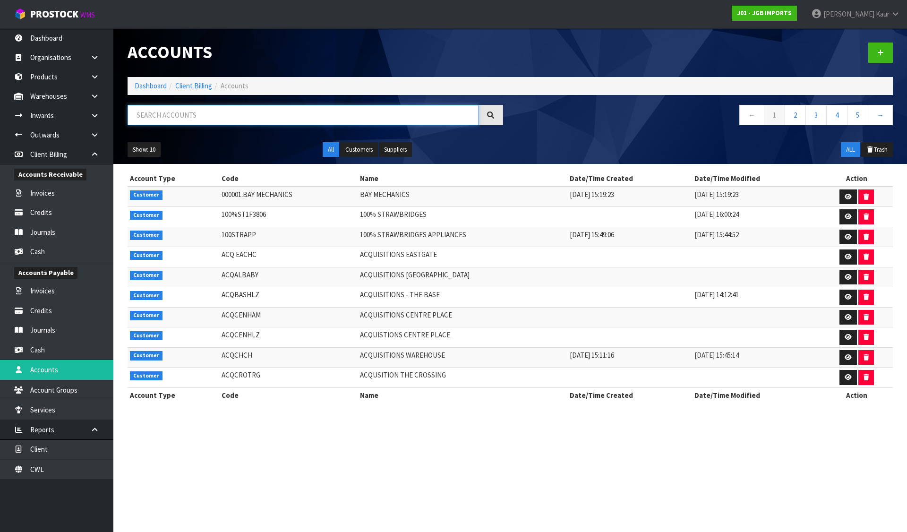
click at [381, 121] on input "text" at bounding box center [303, 115] width 351 height 20
paste input "PROLAM05E44E"
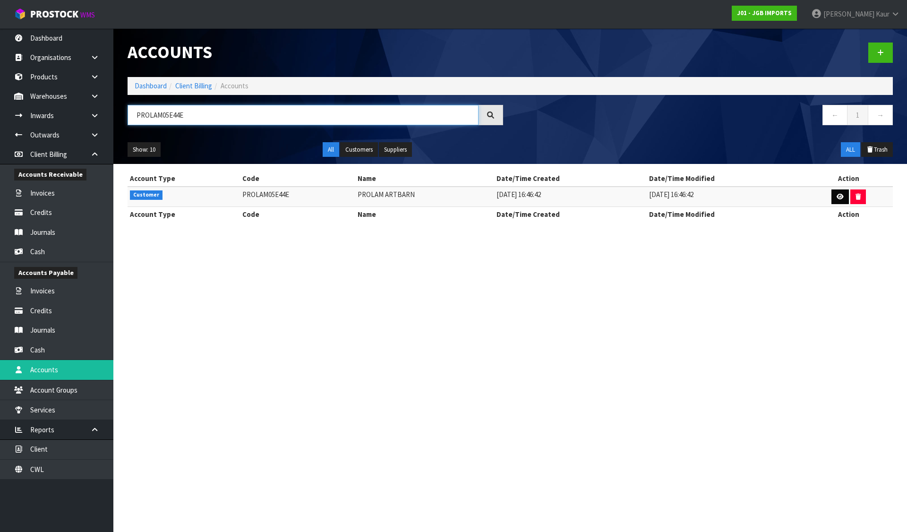
type input "PROLAM05E44E"
click at [839, 194] on icon at bounding box center [840, 197] width 7 height 6
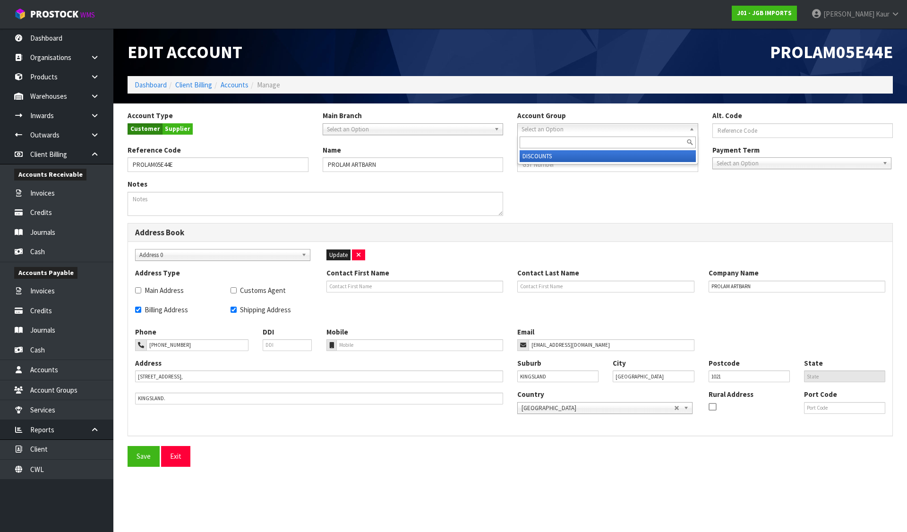
click at [547, 128] on span "Select an Option" at bounding box center [604, 129] width 164 height 11
click at [548, 153] on li "DISCOUNTS" at bounding box center [608, 156] width 176 height 12
click at [153, 451] on button "Save" at bounding box center [144, 456] width 32 height 20
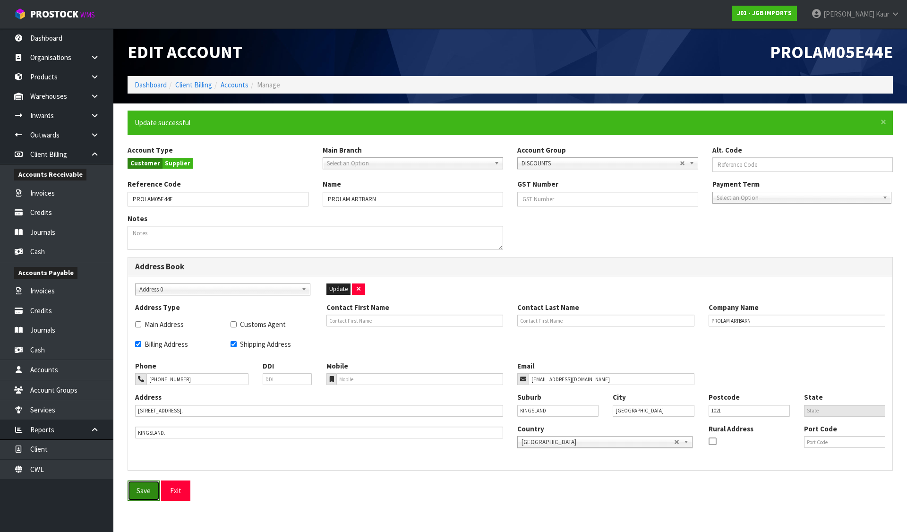
click at [133, 488] on button "Save" at bounding box center [144, 490] width 32 height 20
drag, startPoint x: 50, startPoint y: 371, endPoint x: 54, endPoint y: 367, distance: 6.0
click at [50, 371] on link "Accounts" at bounding box center [56, 369] width 113 height 19
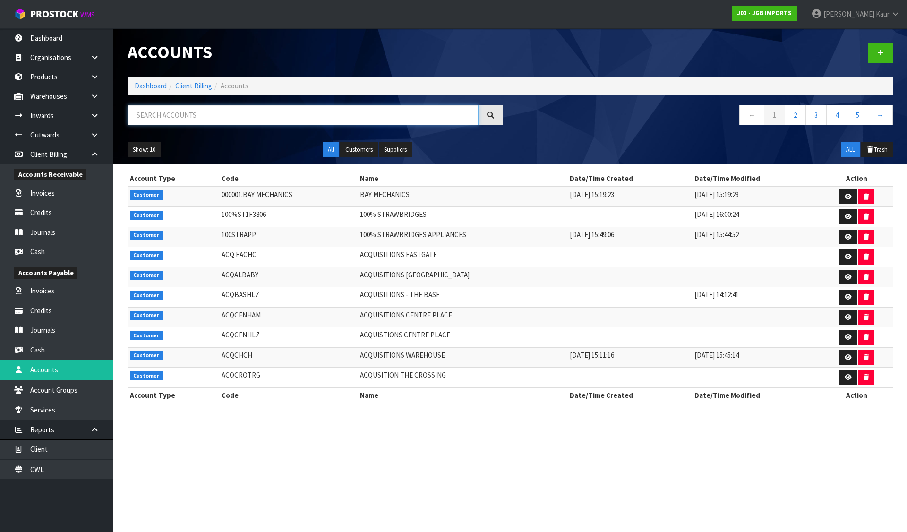
click at [330, 120] on input "text" at bounding box center [303, 115] width 351 height 20
paste input "ROB’E4D24A"
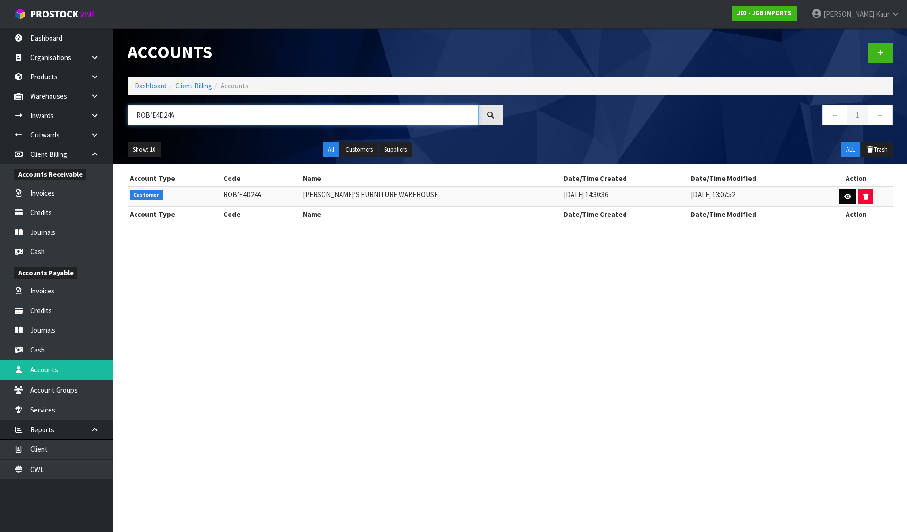
type input "ROB’E4D24A"
click at [844, 199] on icon at bounding box center [847, 197] width 7 height 6
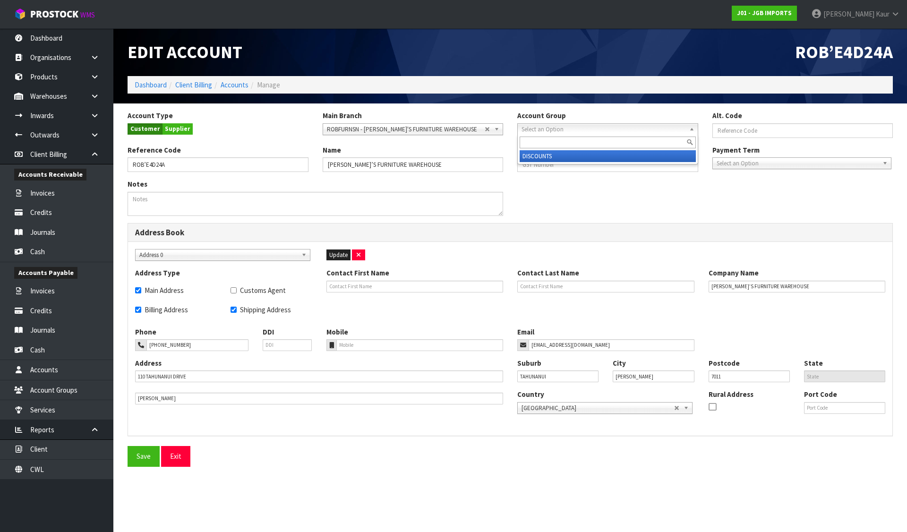
click at [543, 130] on span "Select an Option" at bounding box center [604, 129] width 164 height 11
click at [537, 154] on li "DISCOUNTS" at bounding box center [608, 156] width 176 height 12
click at [134, 455] on button "Save" at bounding box center [144, 456] width 32 height 20
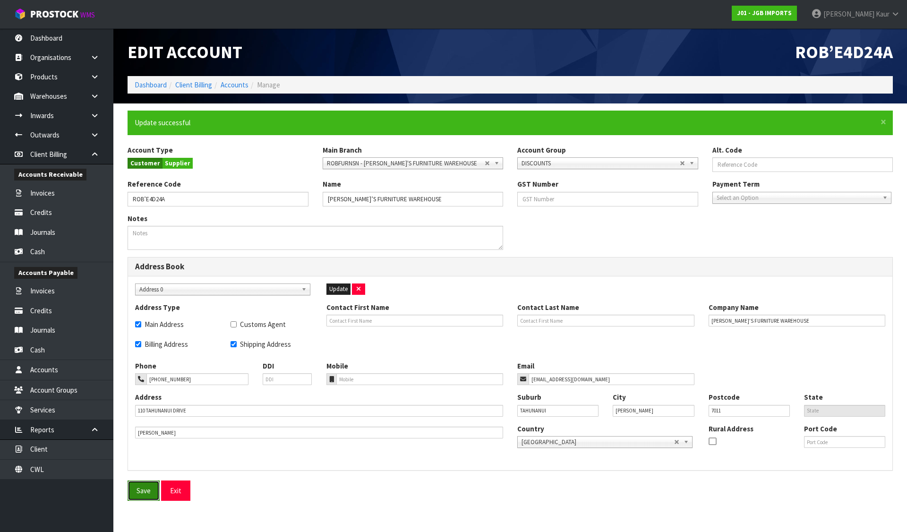
click at [138, 496] on button "Save" at bounding box center [144, 490] width 32 height 20
click at [54, 368] on link "Accounts" at bounding box center [56, 369] width 113 height 19
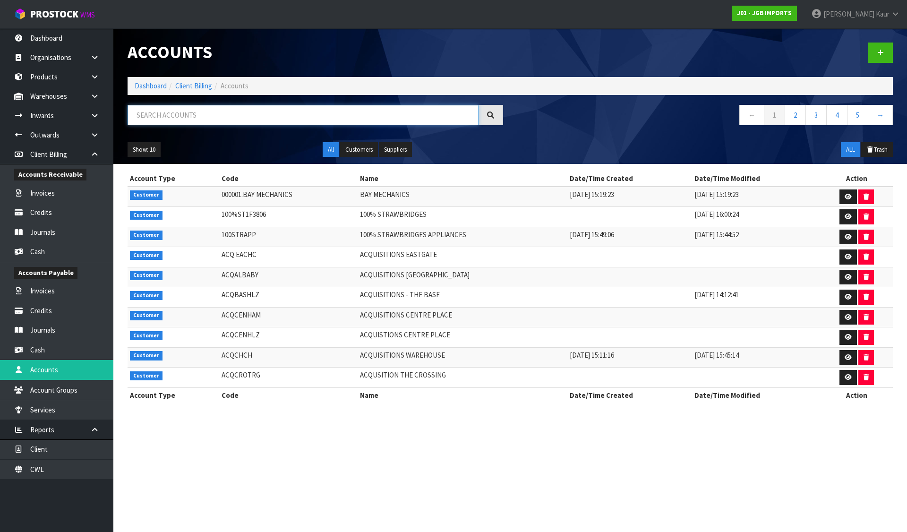
click at [248, 123] on input "text" at bounding box center [303, 115] width 351 height 20
paste input "SURPLUDD579A"
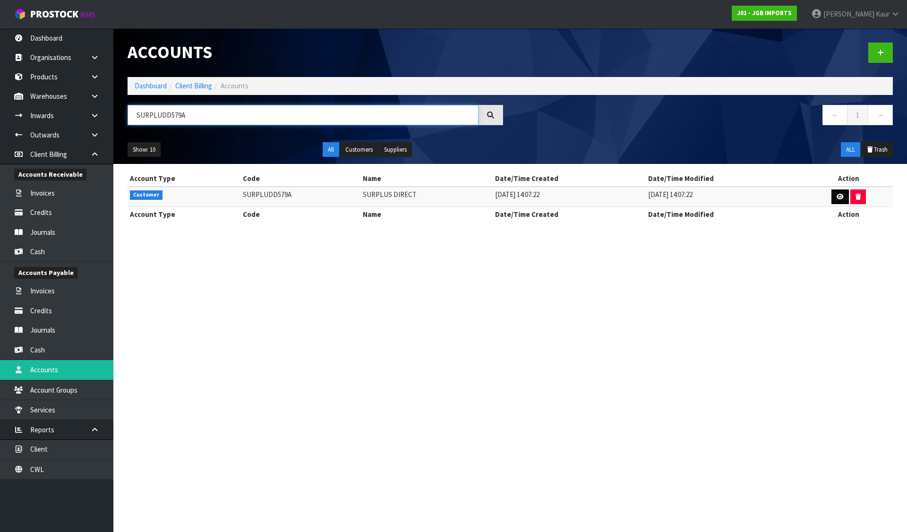
type input "SURPLUDD579A"
click at [841, 194] on link at bounding box center [839, 196] width 17 height 15
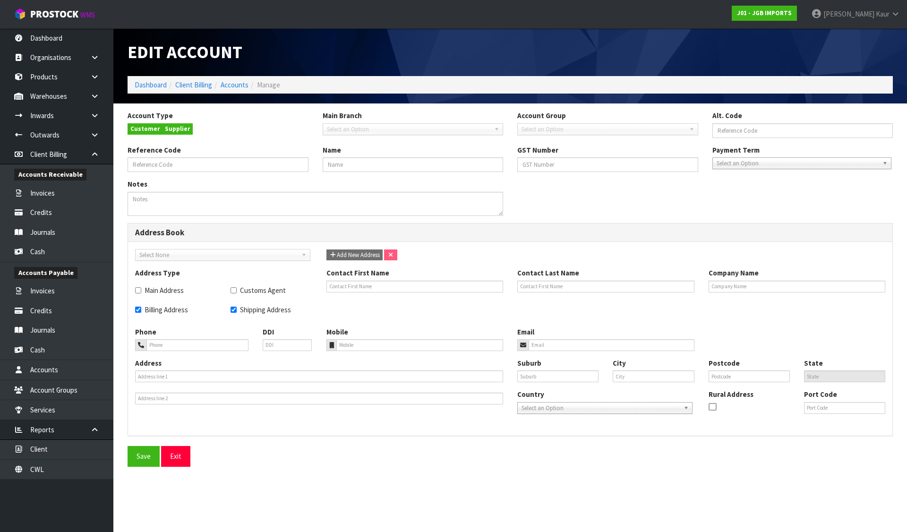
type input "SURPLUDD579A"
type input "SURPLUS DIRECT"
checkbox input "true"
type input "SURPLUS DIRECT"
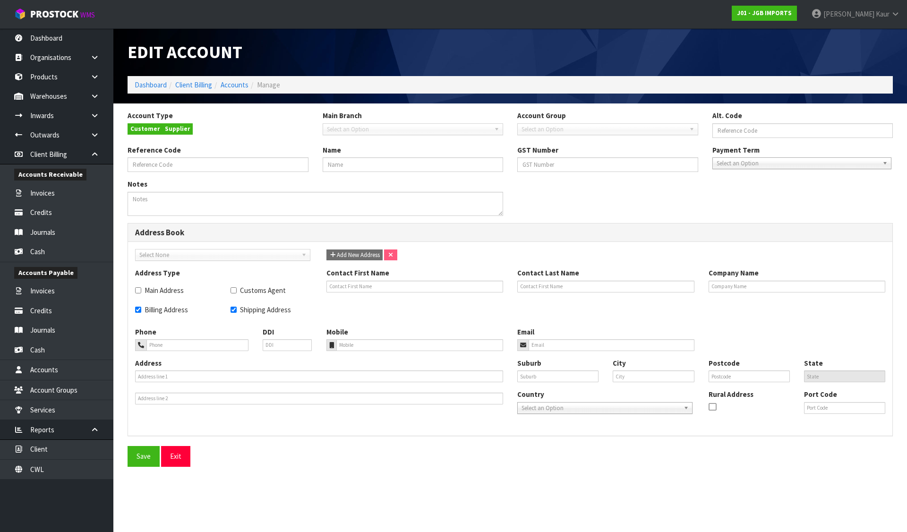
type input "[PHONE_NUMBER]"
type input "[EMAIL_ADDRESS][DOMAIN_NAME]"
type input "[STREET_ADDRESS][PERSON_NAME]"
type input "RAUMANGA. [GEOGRAPHIC_DATA]."
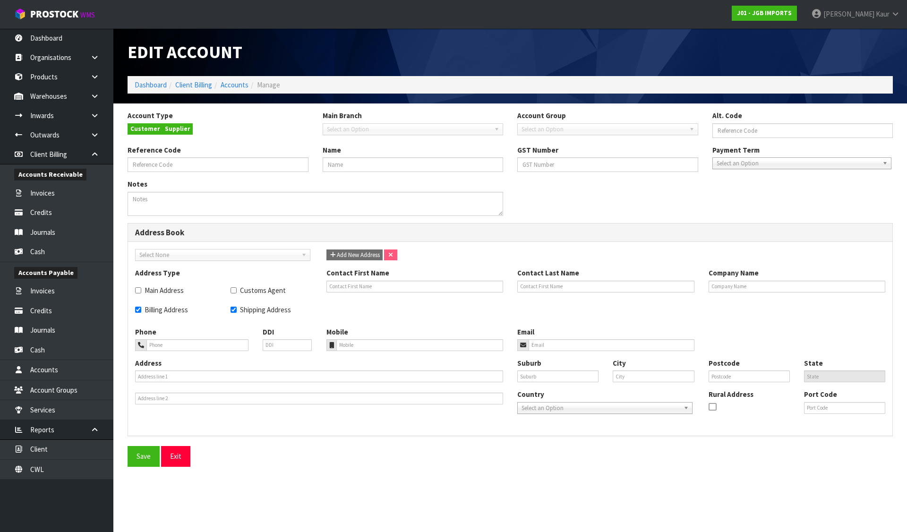
type input "RAUMANGA"
type input "Whangarei"
type input "0110"
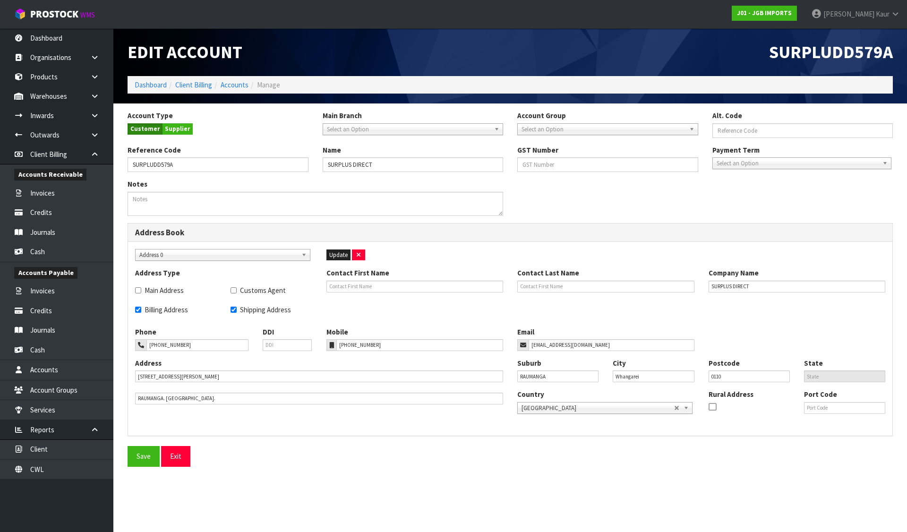
click at [570, 128] on span "Select an Option" at bounding box center [604, 129] width 164 height 11
click at [541, 158] on li "DISCOUNTS" at bounding box center [608, 156] width 176 height 12
click at [153, 451] on button "Save" at bounding box center [144, 456] width 32 height 20
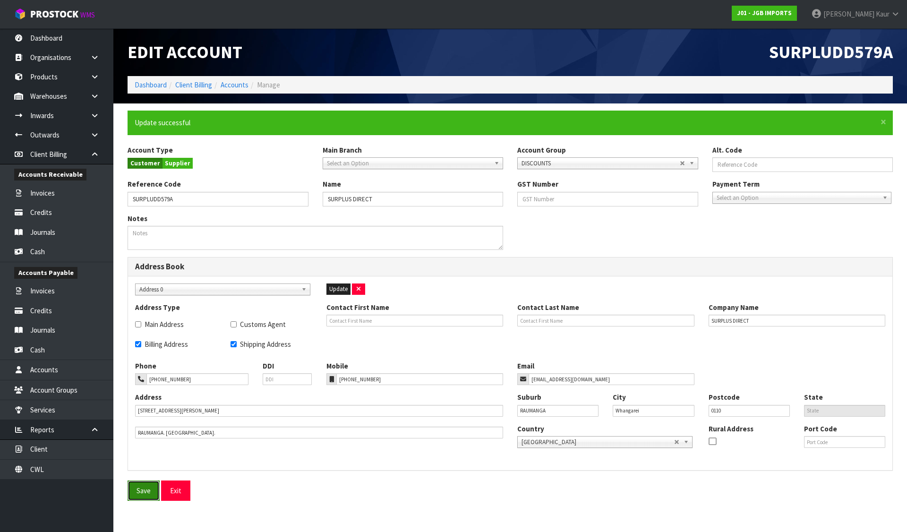
click at [145, 489] on button "Save" at bounding box center [144, 490] width 32 height 20
click at [38, 370] on link "Accounts" at bounding box center [56, 369] width 113 height 19
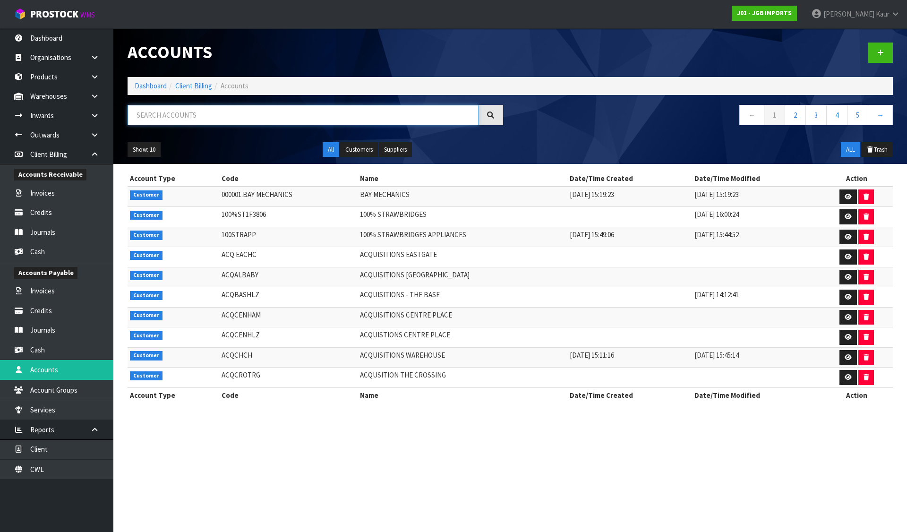
click at [348, 117] on input "text" at bounding box center [303, 115] width 351 height 20
paste input "THE BLACK SHEEP BOUTIQUE"
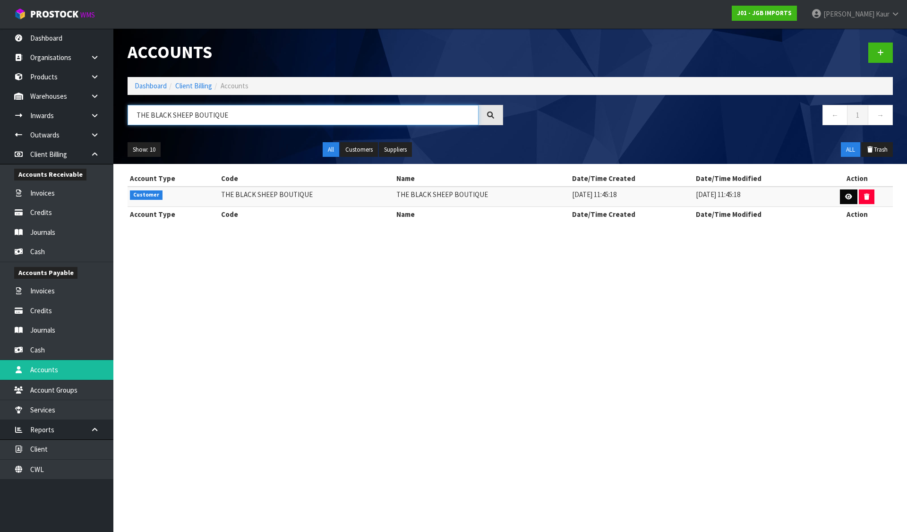
type input "THE BLACK SHEEP BOUTIQUE"
click at [841, 192] on link at bounding box center [848, 196] width 17 height 15
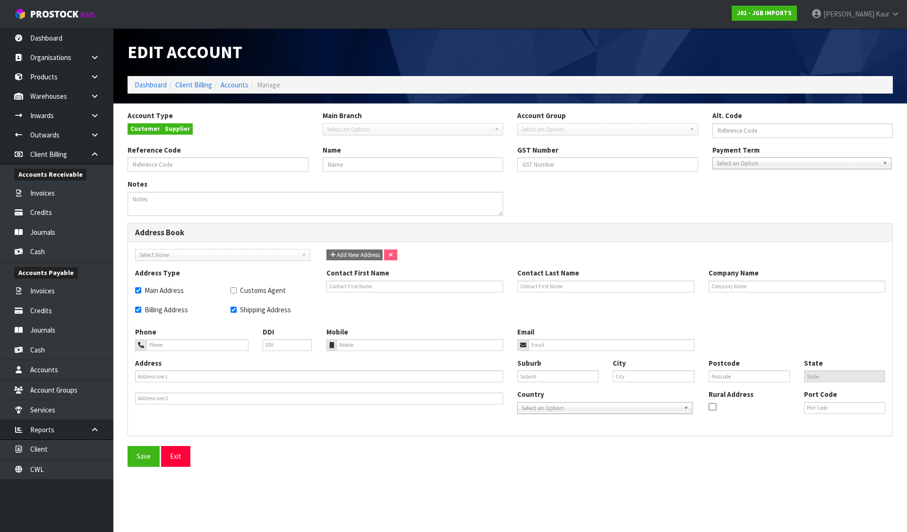
type input "THE BLACK SHEEP BOUTIQUE"
checkbox input "true"
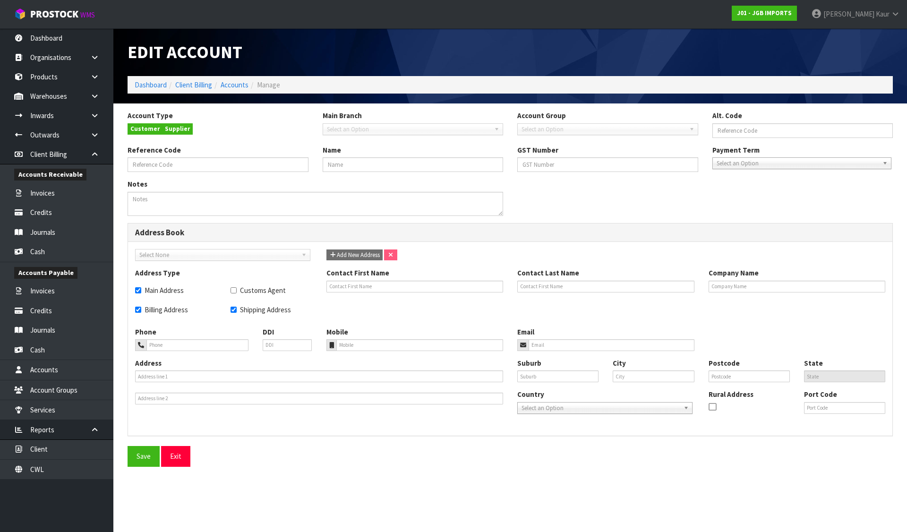
type input "THE BLACK SHEEP BOUTIQUE"
type input "[STREET_ADDRESS]"
type input "OWAKA"
type input "9535"
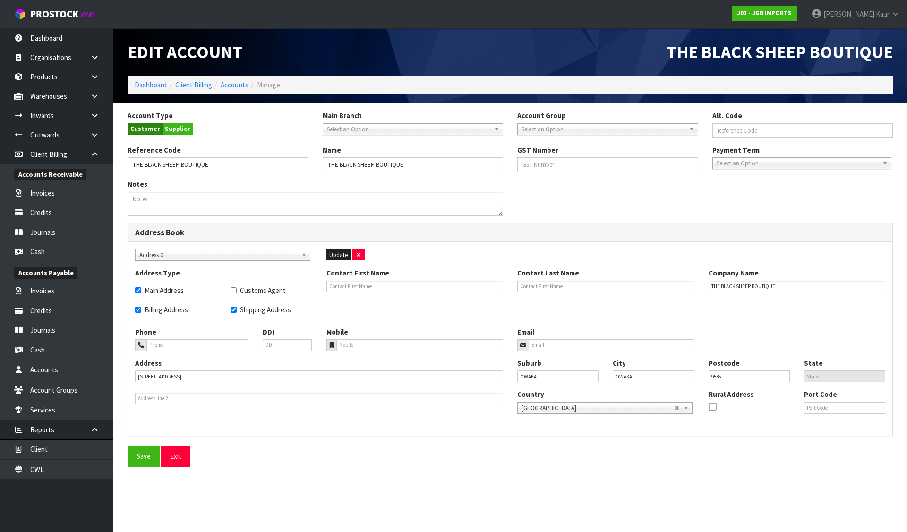
click at [570, 130] on span "Select an Option" at bounding box center [604, 129] width 164 height 11
click at [551, 151] on li "DISCOUNTS" at bounding box center [608, 156] width 176 height 12
click at [143, 454] on button "Save" at bounding box center [144, 456] width 32 height 20
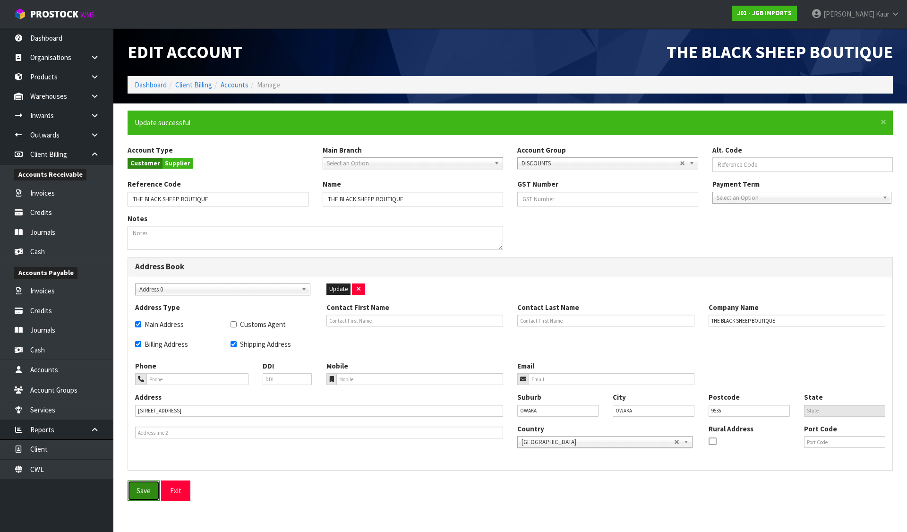
click at [144, 485] on button "Save" at bounding box center [144, 490] width 32 height 20
click at [51, 352] on link "Cash" at bounding box center [56, 349] width 113 height 19
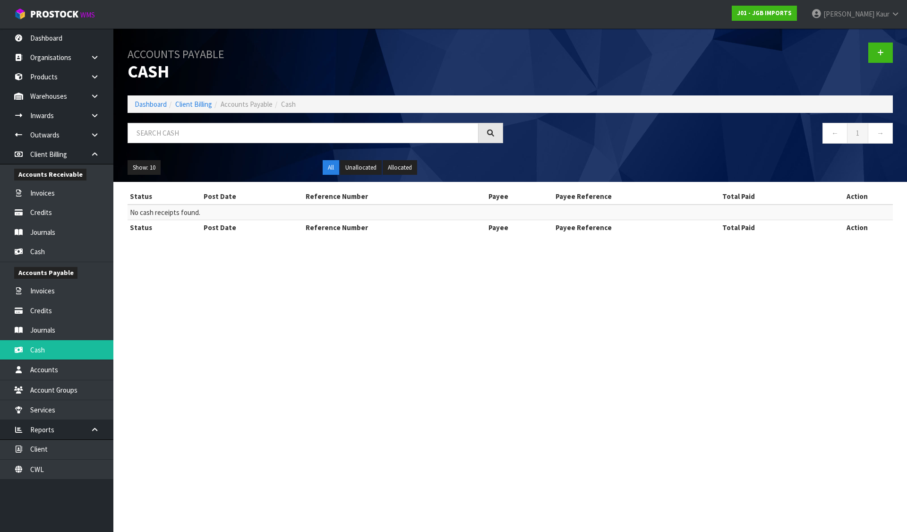
click at [36, 371] on section "Accounts Payable Cash Dashboard Client Billing Accounts Payable Cash ← 1 → Show…" at bounding box center [453, 266] width 907 height 532
click at [36, 371] on link "Accounts" at bounding box center [56, 369] width 113 height 19
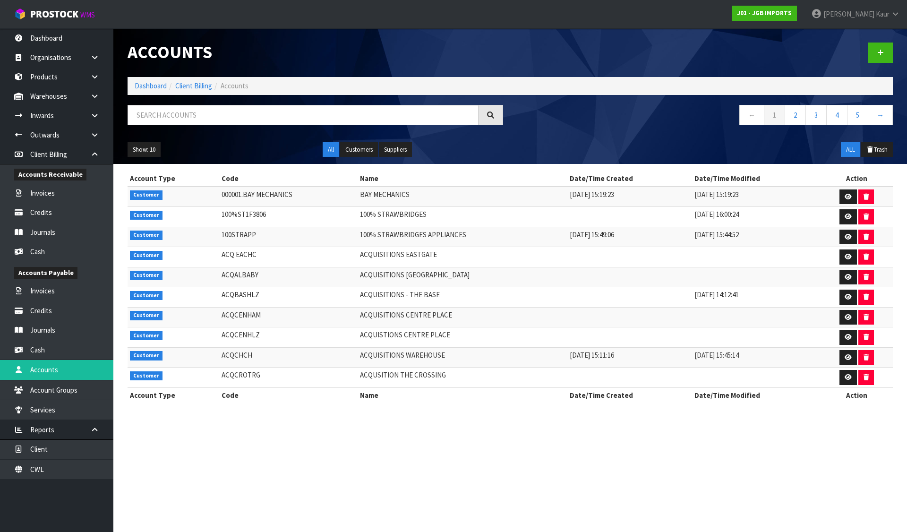
click at [195, 126] on div at bounding box center [315, 118] width 390 height 27
click at [193, 114] on input "text" at bounding box center [303, 115] width 351 height 20
paste input "TIGERLUBA"
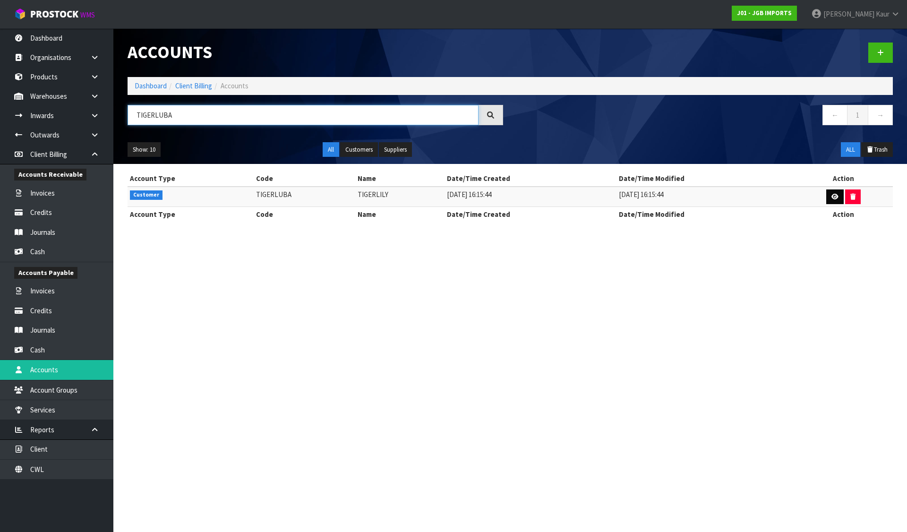
type input "TIGERLUBA"
click at [832, 198] on icon at bounding box center [834, 197] width 7 height 6
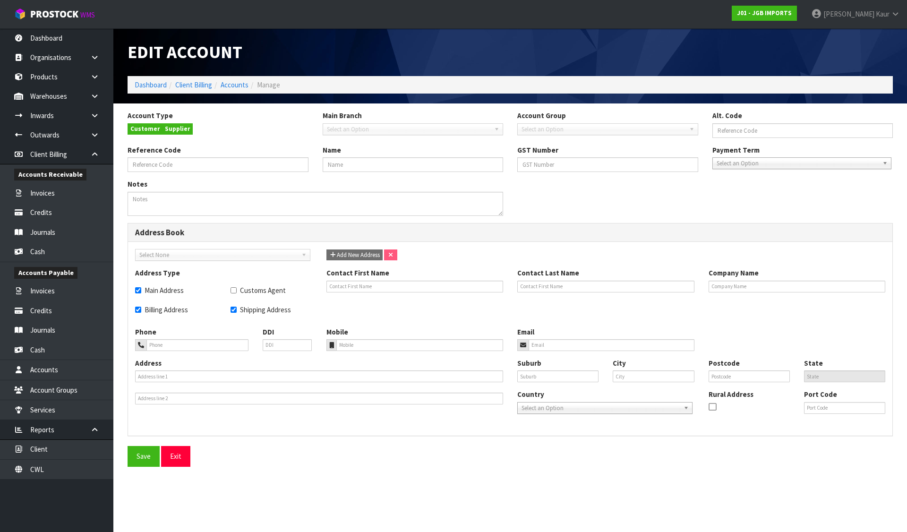
type input "TIGERLUBA"
type input "TIGERLILY"
checkbox input "true"
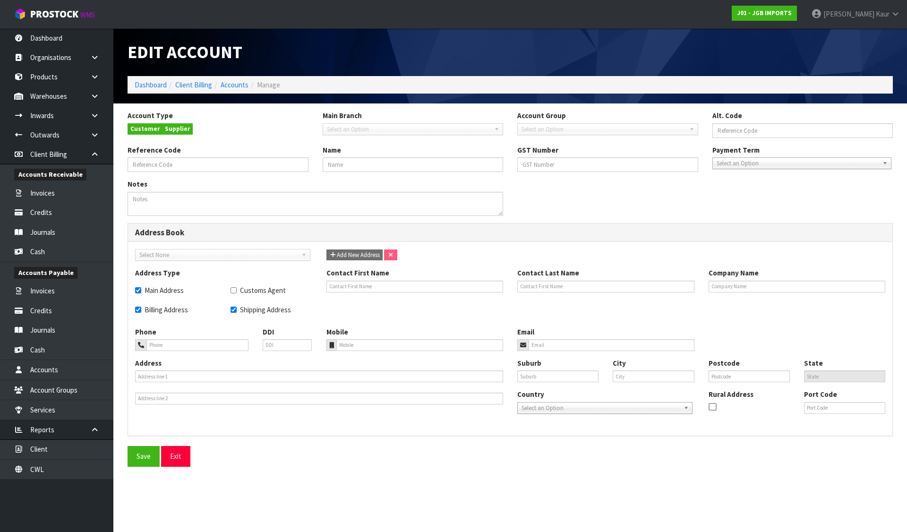
type input "TIGERLILY"
type input "027-2919065"
type input "[EMAIL_ADDRESS][DOMAIN_NAME]"
type input "[STREET_ADDRESS]"
type input "UPPER HUTT"
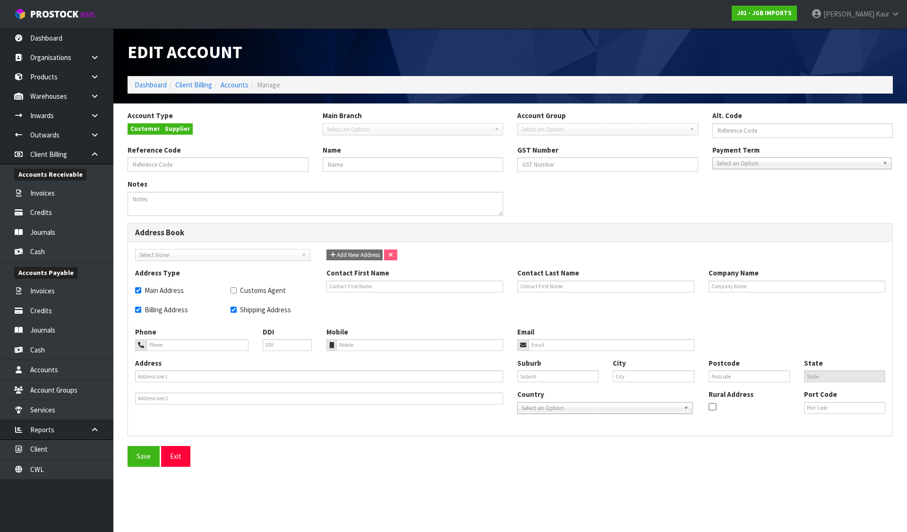
type input "UPPER HUTT"
type input "5018"
type input "WGN"
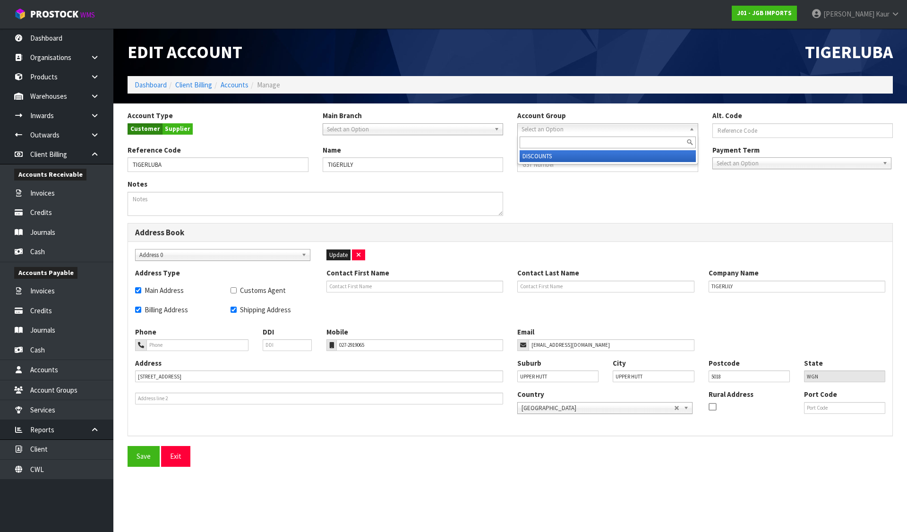
drag, startPoint x: 562, startPoint y: 128, endPoint x: 536, endPoint y: 163, distance: 43.6
click at [561, 128] on span "Select an Option" at bounding box center [604, 129] width 164 height 11
click at [537, 157] on li "DISCOUNTS" at bounding box center [608, 156] width 176 height 12
click at [139, 453] on button "Save" at bounding box center [144, 456] width 32 height 20
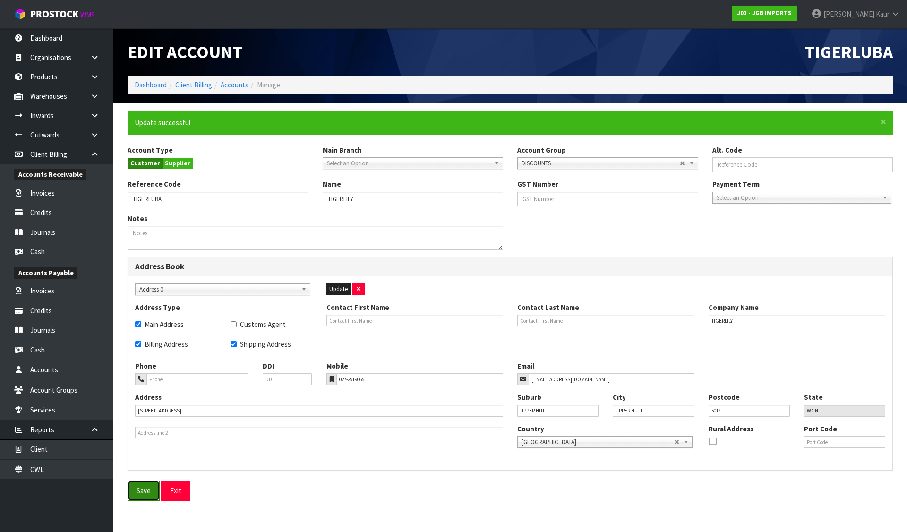
click at [149, 490] on button "Save" at bounding box center [144, 490] width 32 height 20
click at [94, 155] on icon at bounding box center [94, 154] width 9 height 7
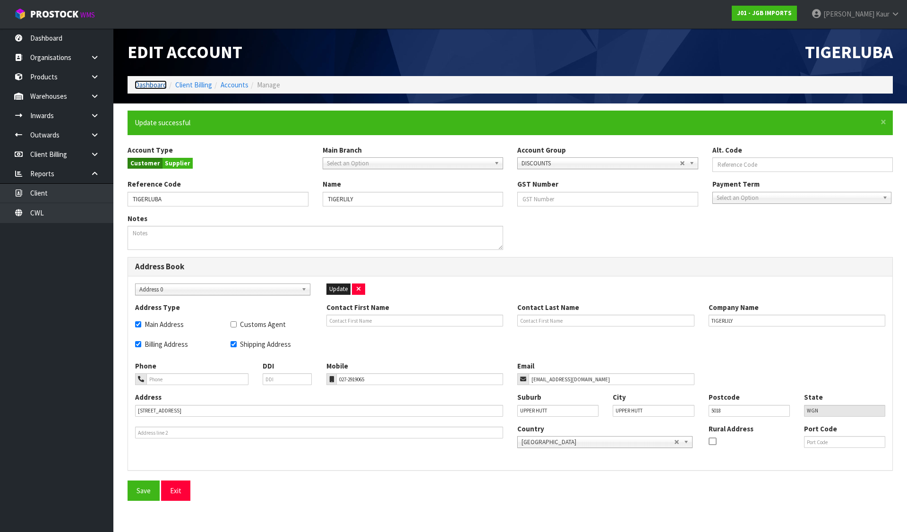
click at [152, 84] on link "Dashboard" at bounding box center [151, 84] width 32 height 9
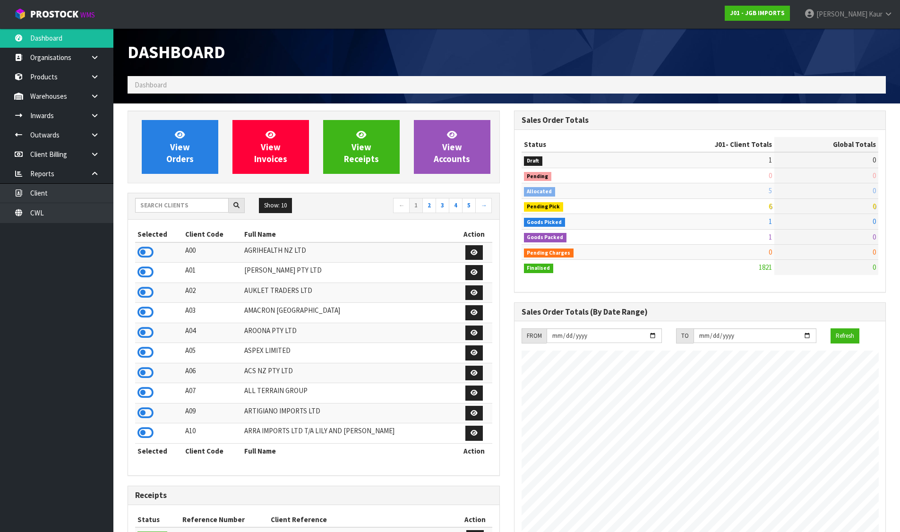
scroll to position [716, 386]
click at [37, 204] on link "CWL" at bounding box center [56, 212] width 113 height 19
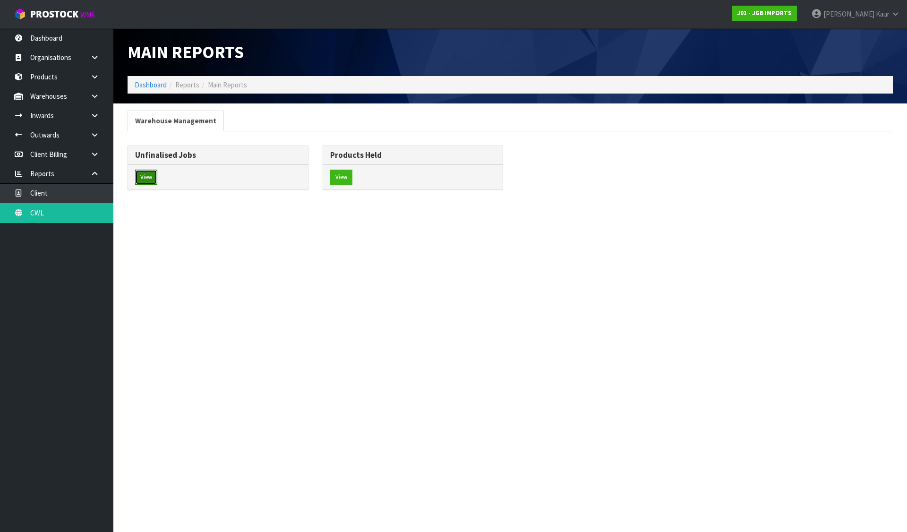
click at [140, 175] on button "View" at bounding box center [146, 177] width 22 height 15
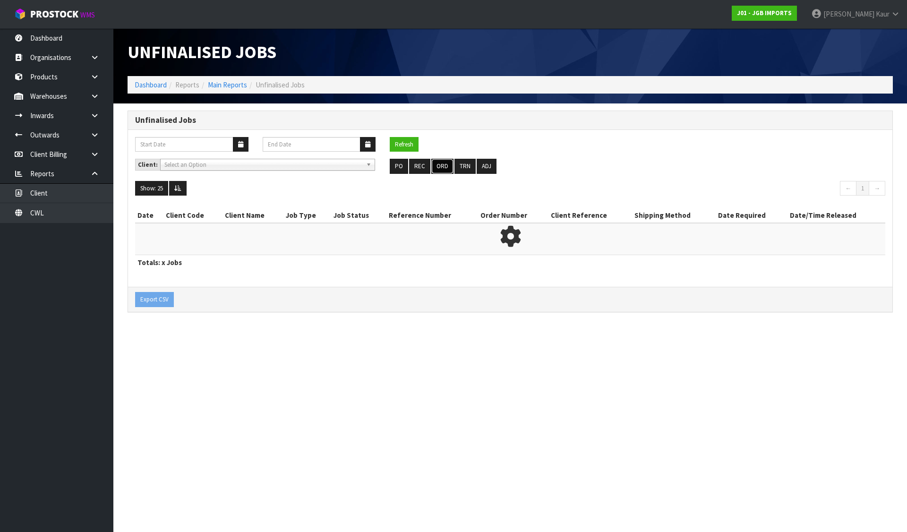
click at [439, 167] on button "ORD" at bounding box center [442, 166] width 22 height 15
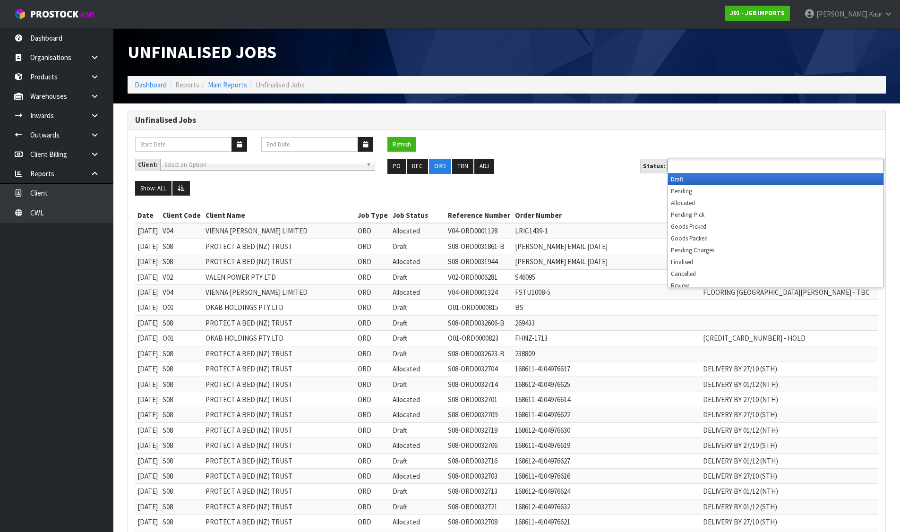
click at [700, 164] on input "text" at bounding box center [704, 166] width 69 height 12
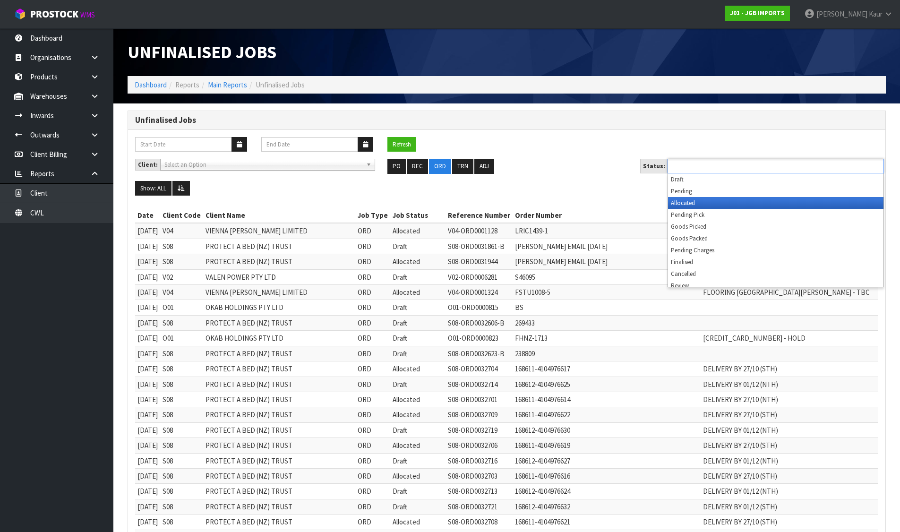
click at [694, 205] on li "Allocated" at bounding box center [775, 203] width 215 height 12
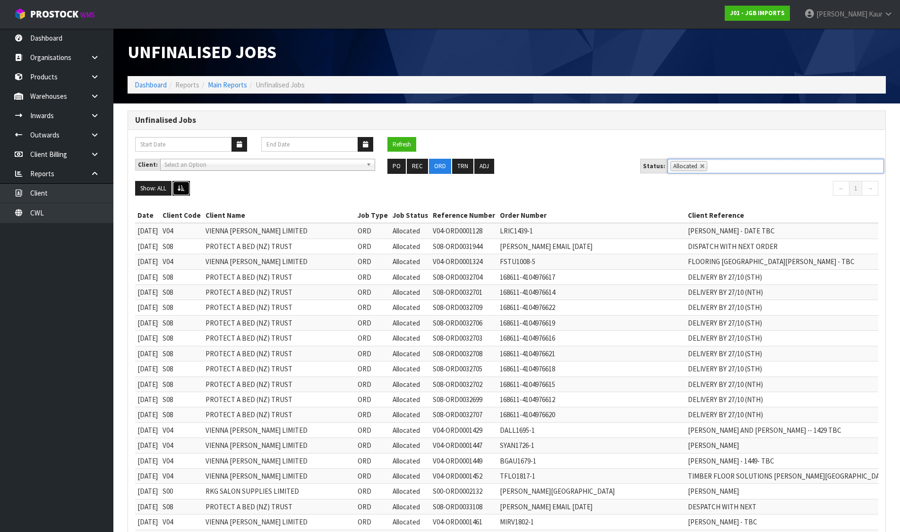
click at [183, 184] on button at bounding box center [180, 188] width 17 height 15
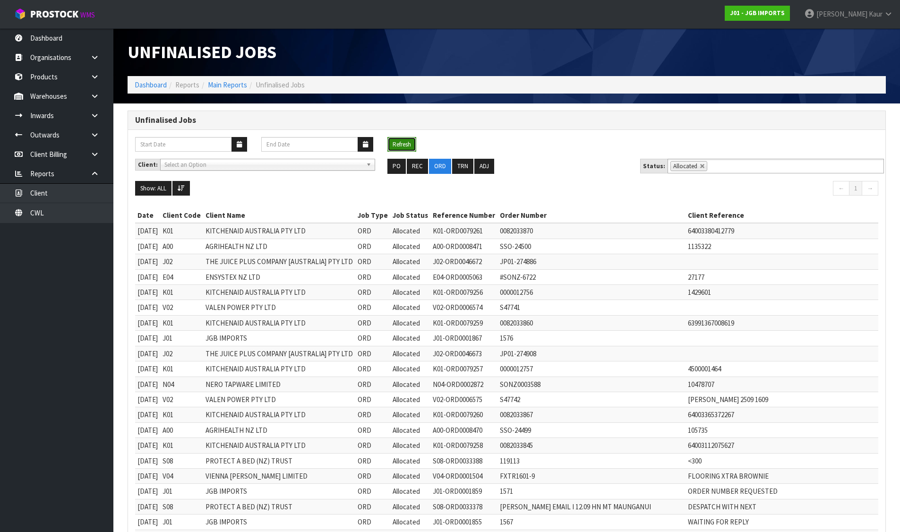
click at [402, 142] on button "Refresh" at bounding box center [401, 144] width 29 height 15
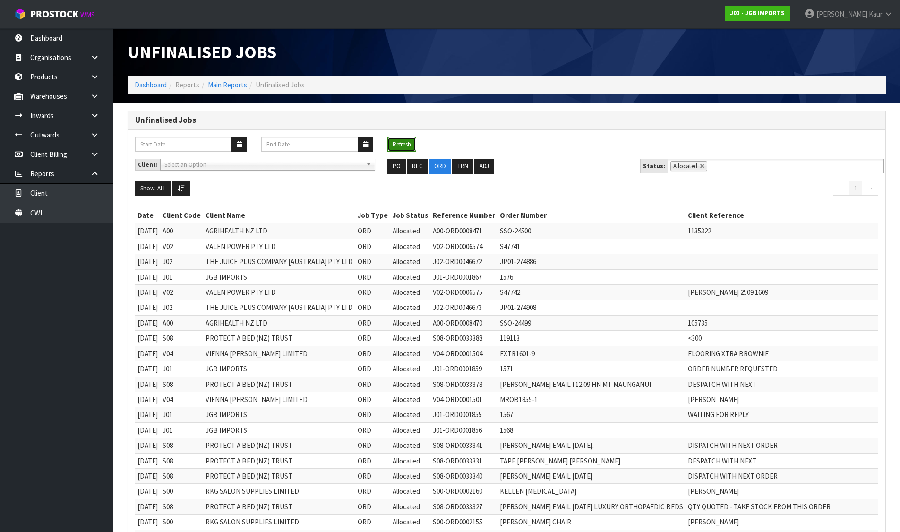
click at [404, 144] on button "Refresh" at bounding box center [401, 144] width 29 height 15
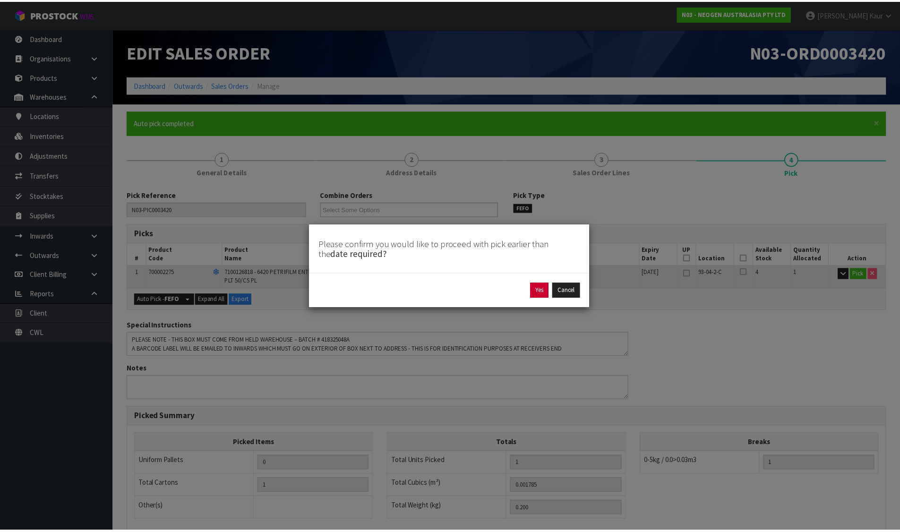
scroll to position [136, 0]
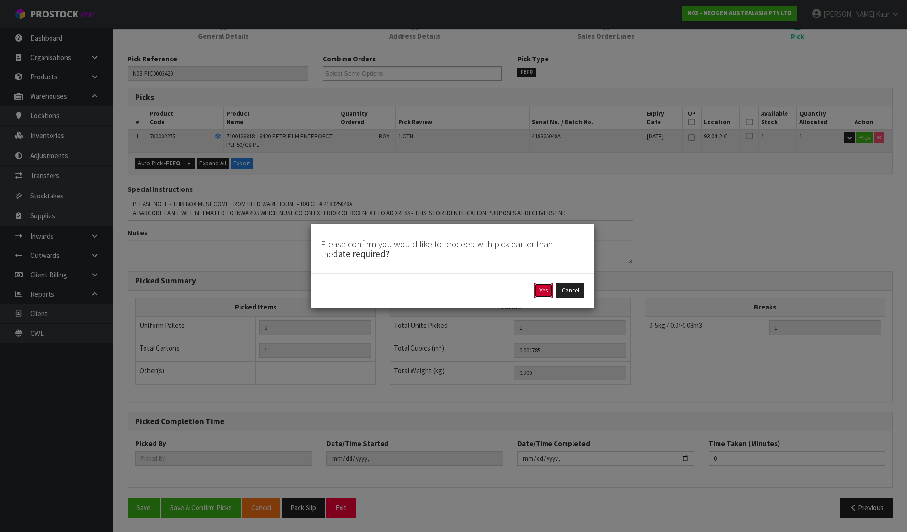
click at [545, 284] on button "Yes" at bounding box center [543, 290] width 18 height 15
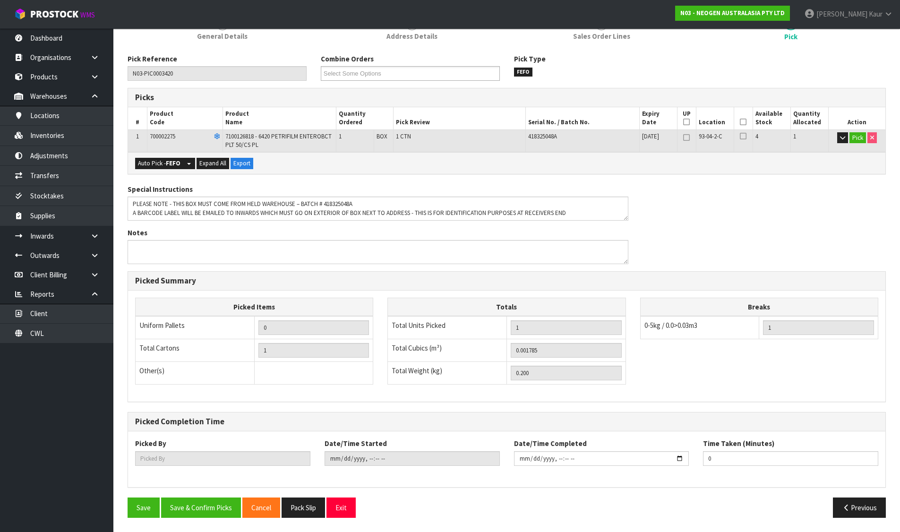
type input "[PERSON_NAME]"
type input "[DATE]T16:05:20"
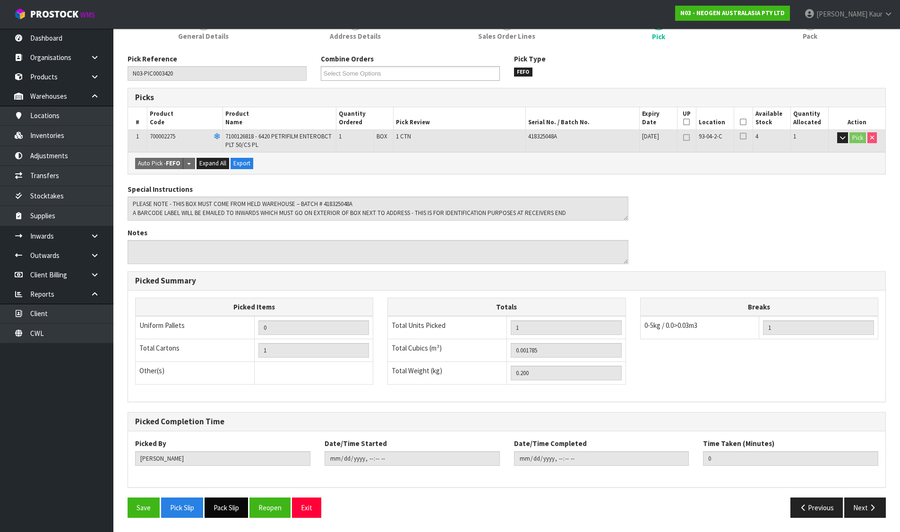
click at [226, 517] on button "Pack Slip" at bounding box center [226, 507] width 43 height 20
click at [49, 131] on link "Inventories" at bounding box center [56, 135] width 113 height 19
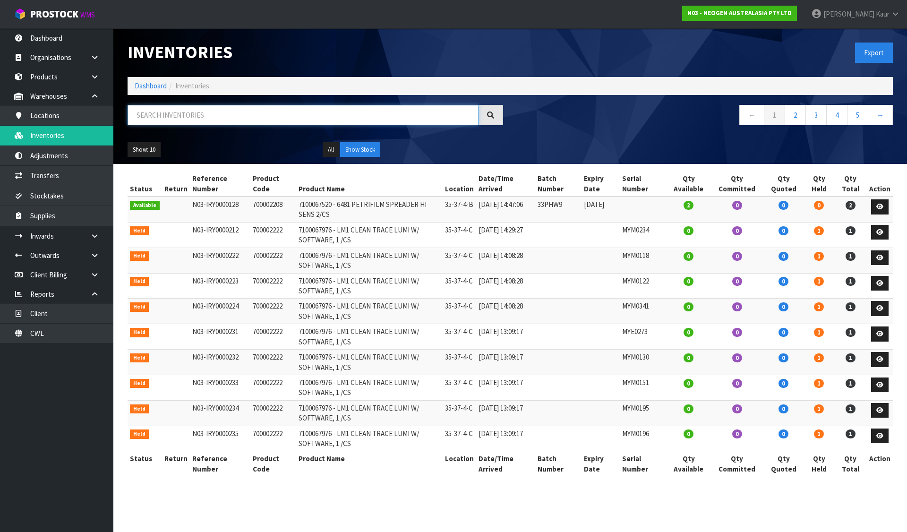
click at [164, 110] on input "text" at bounding box center [303, 115] width 351 height 20
paste input "418325048A"
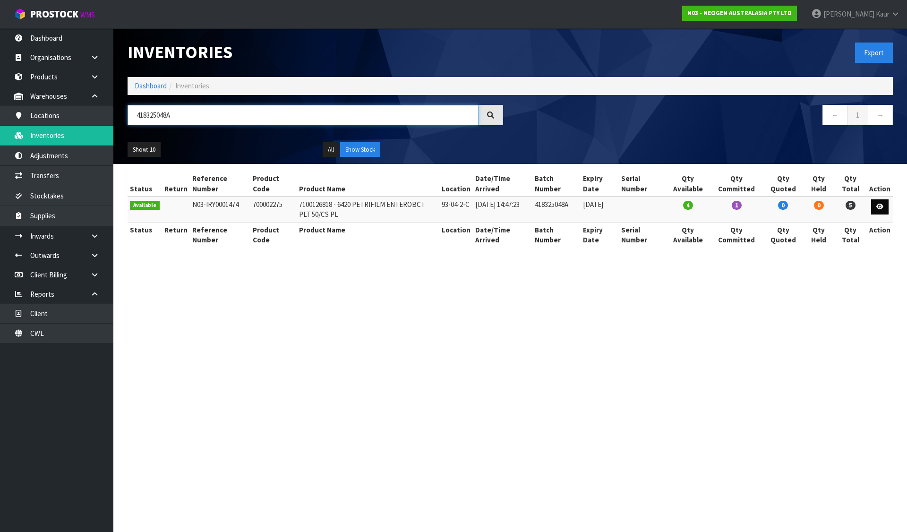
type input "418325048A"
click at [884, 208] on link at bounding box center [879, 206] width 17 height 15
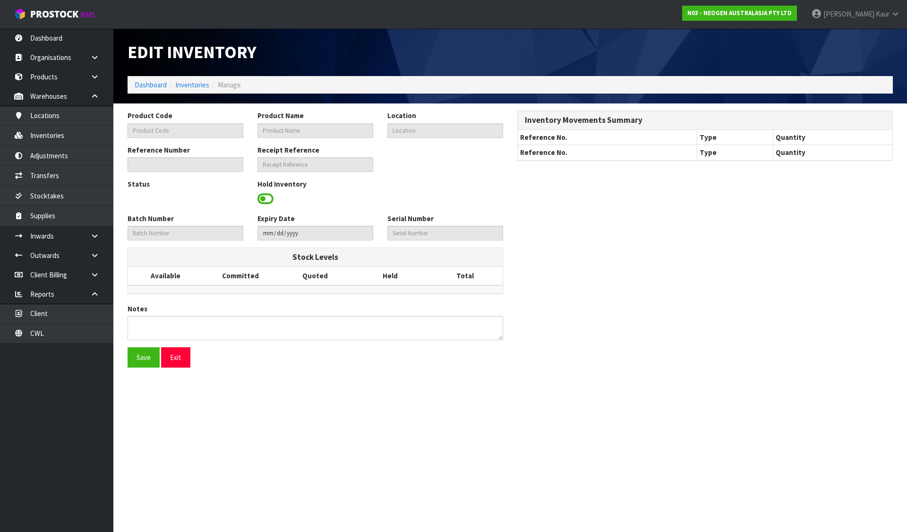
type input "700002275"
type input "7100126818 - 6420 PETRIFILM ENTEROBCT PLT 50/CS PL"
type input "93-04-2-C"
type input "N03-IRY0001474"
type input "N03-REC0000330"
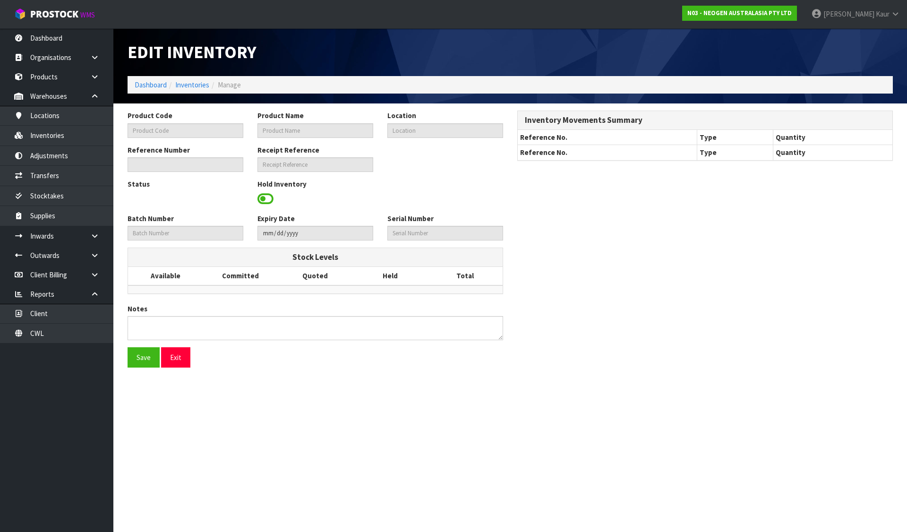
type input "418325048A"
type input "[DATE]"
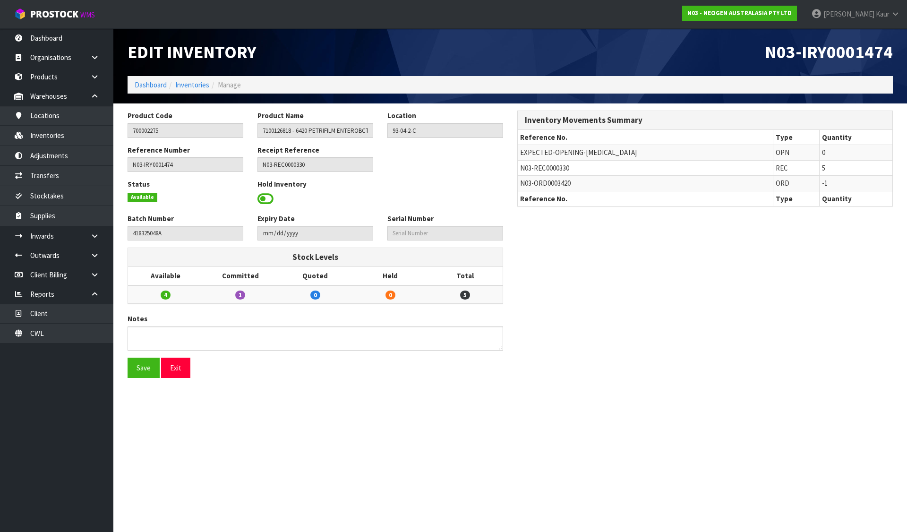
click at [265, 198] on span at bounding box center [265, 199] width 16 height 14
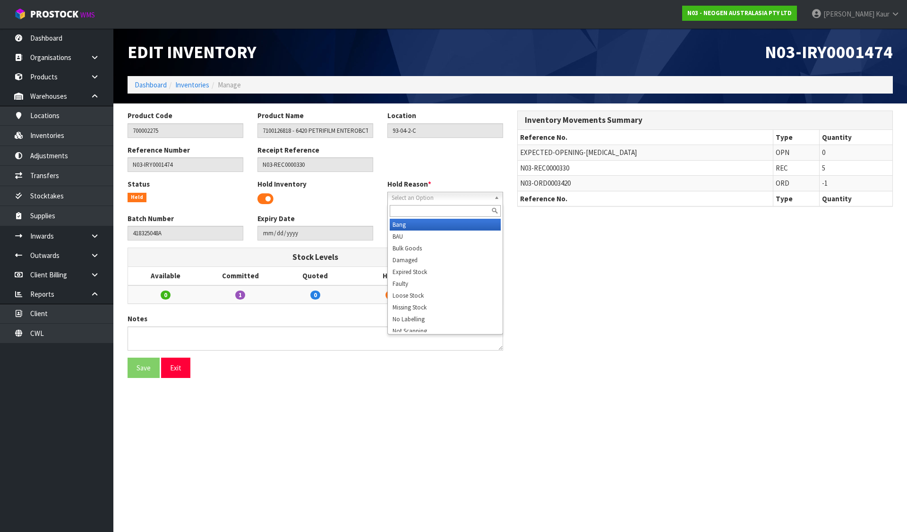
click at [414, 199] on span "Select an Option" at bounding box center [441, 197] width 99 height 11
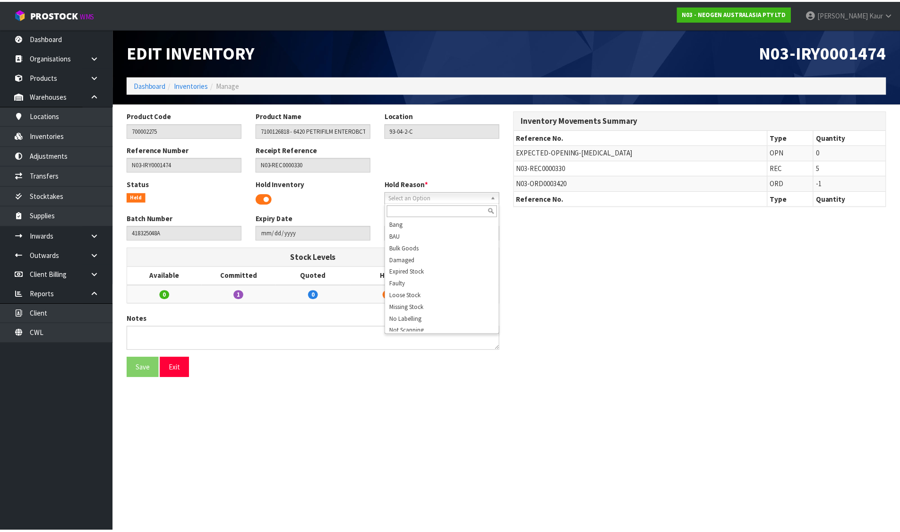
scroll to position [47, 0]
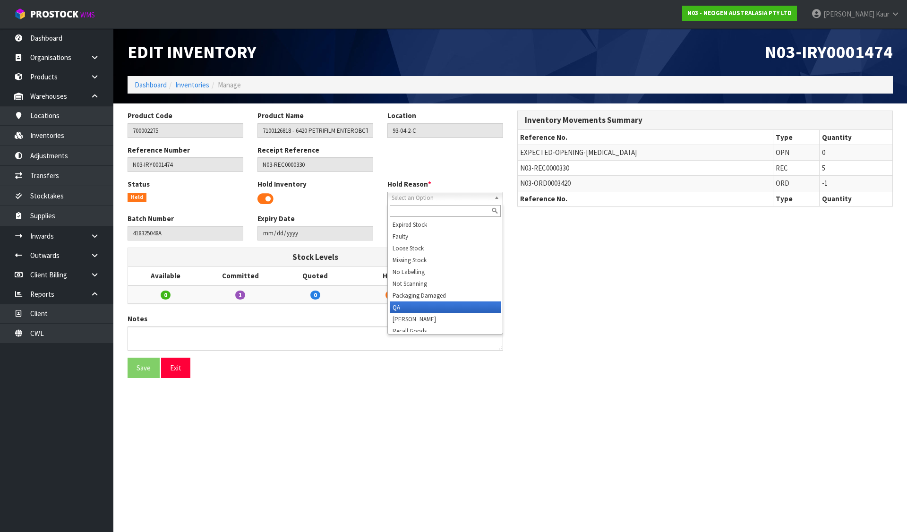
click at [396, 302] on li "QA" at bounding box center [445, 307] width 111 height 12
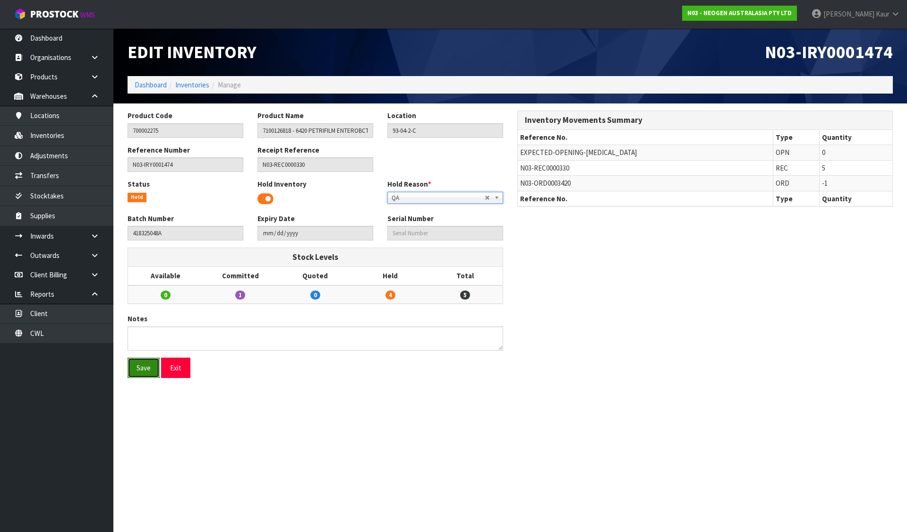
click at [145, 368] on button "Save" at bounding box center [144, 368] width 32 height 20
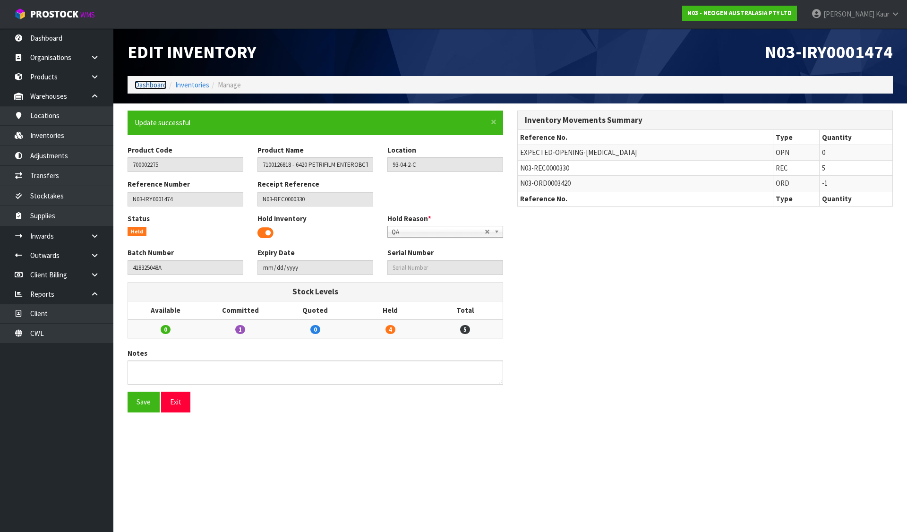
click at [156, 87] on link "Dashboard" at bounding box center [151, 84] width 32 height 9
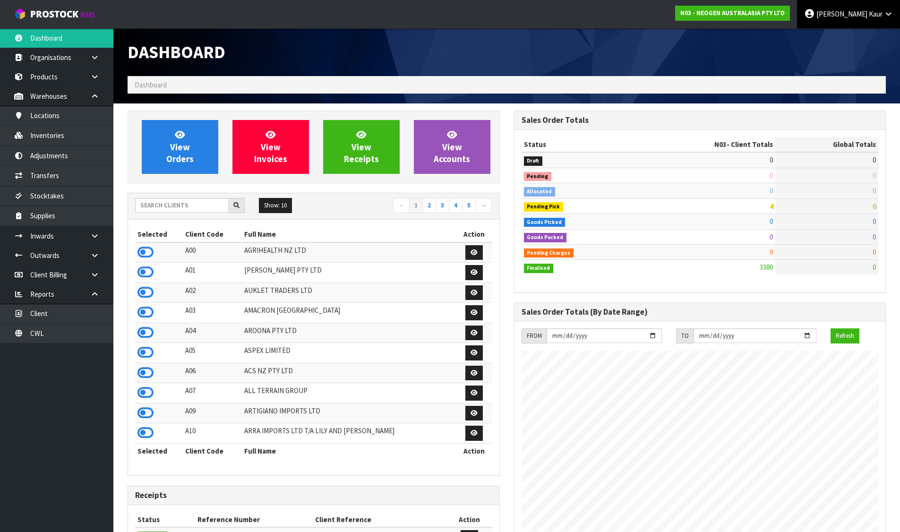
scroll to position [716, 386]
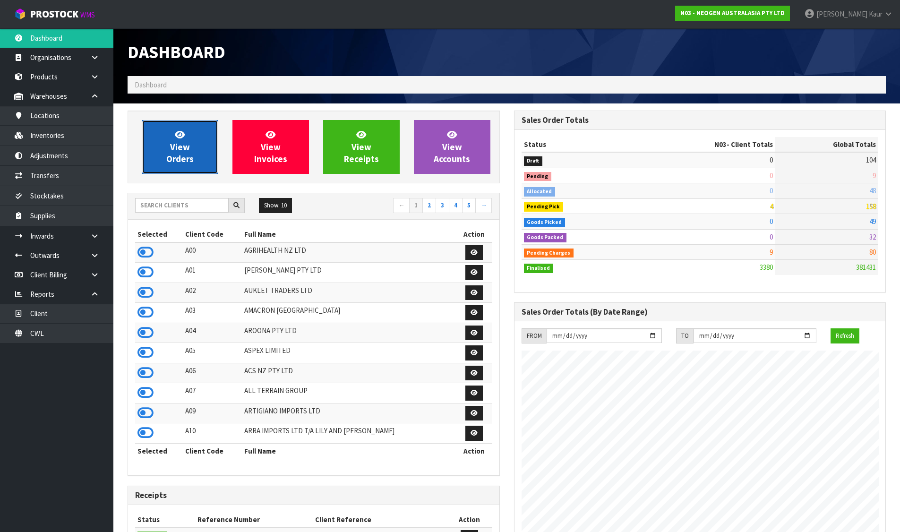
click at [205, 149] on link "View Orders" at bounding box center [180, 147] width 77 height 54
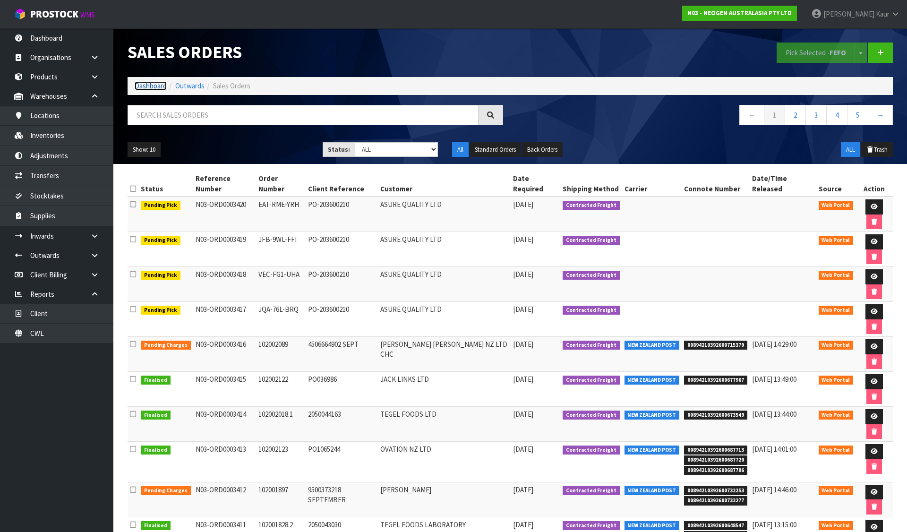
click at [145, 87] on link "Dashboard" at bounding box center [151, 85] width 32 height 9
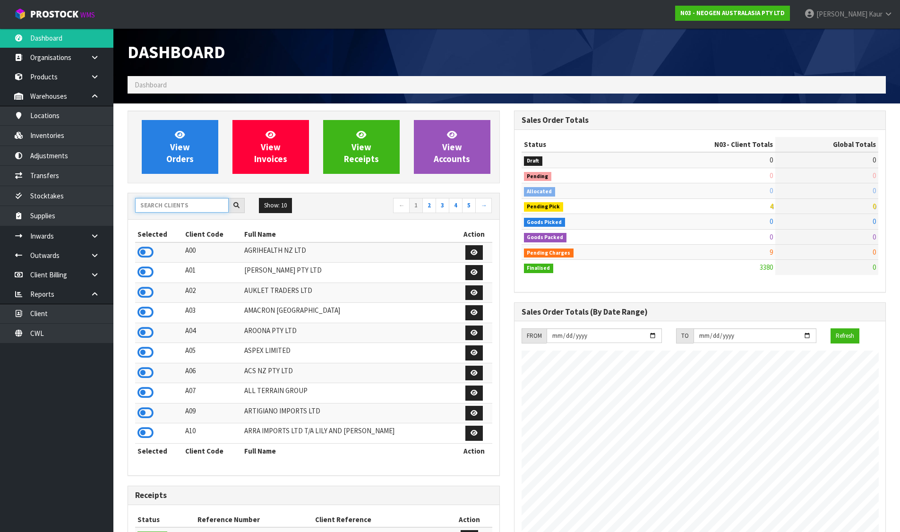
click at [185, 208] on input "text" at bounding box center [182, 205] width 94 height 15
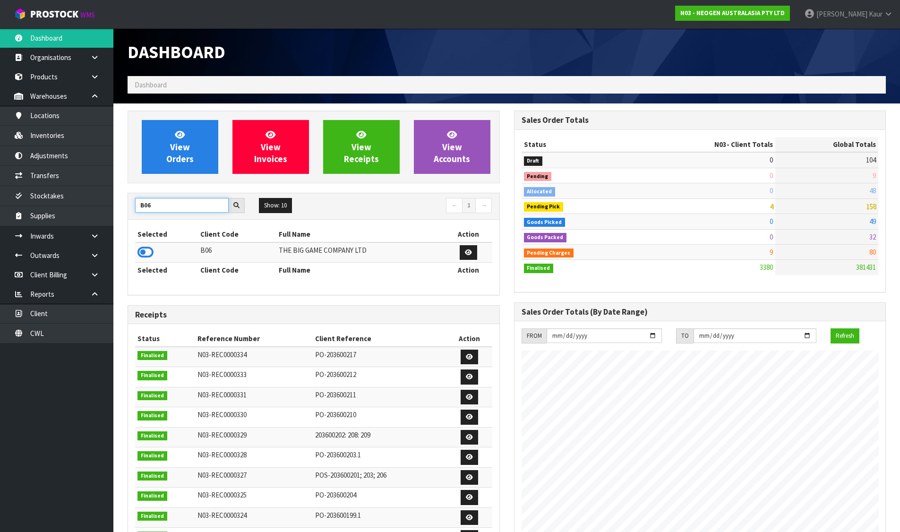
type input "B06"
click at [146, 243] on td at bounding box center [166, 252] width 63 height 20
click at [145, 249] on icon at bounding box center [145, 252] width 16 height 14
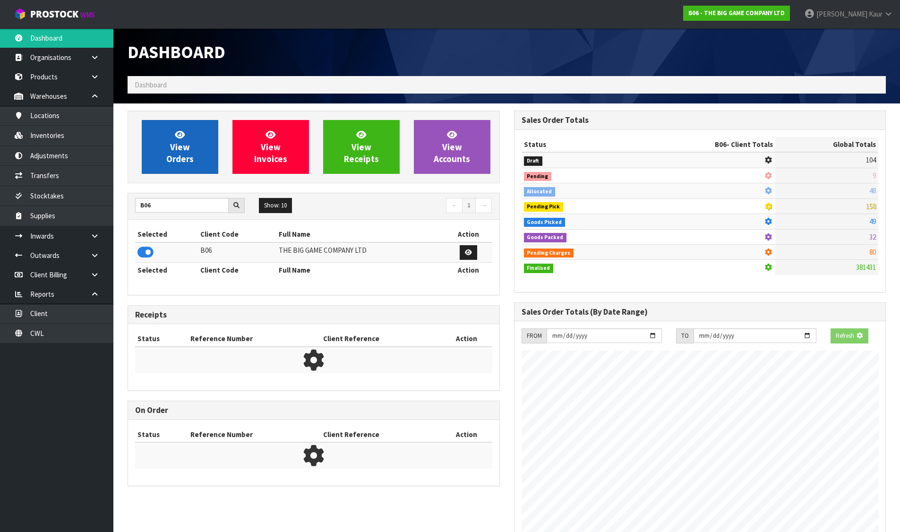
scroll to position [589, 386]
click at [173, 163] on span "View Orders" at bounding box center [179, 146] width 27 height 35
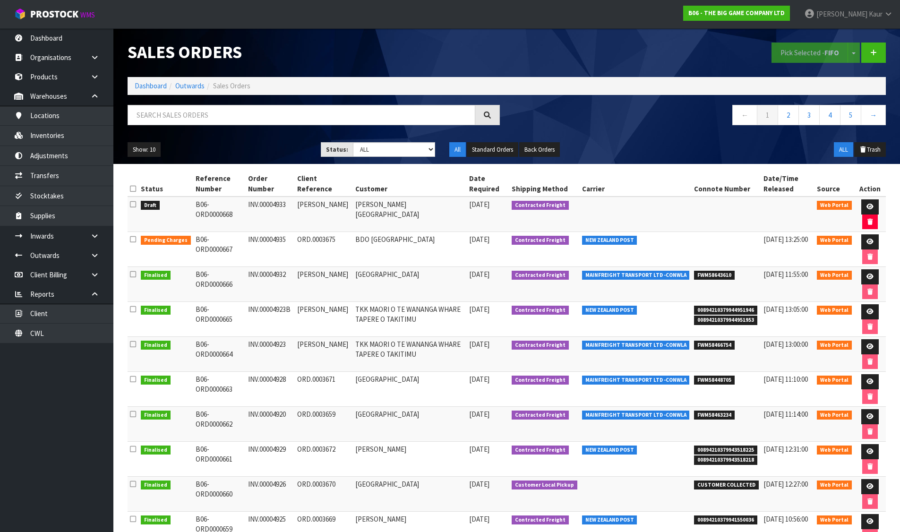
click at [135, 202] on icon at bounding box center [133, 204] width 6 height 7
click at [0, 0] on input "checkbox" at bounding box center [0, 0] width 0 height 0
click at [809, 56] on button "Pick Selected - FIFO" at bounding box center [809, 53] width 77 height 20
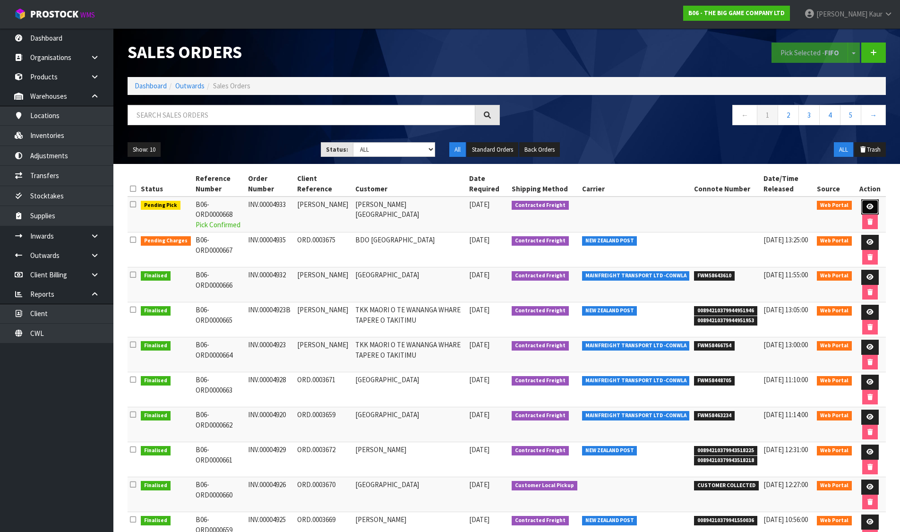
click at [866, 206] on icon at bounding box center [869, 207] width 7 height 6
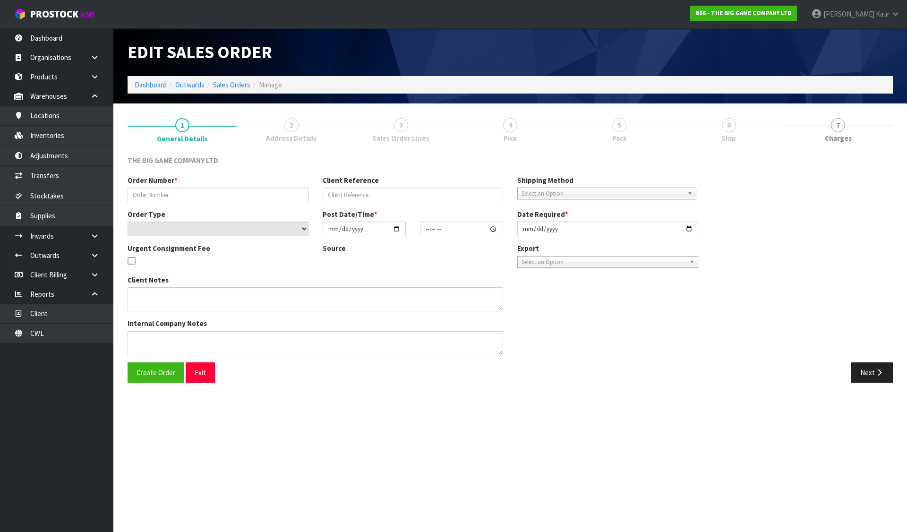
type input "INV.00004933"
type input "[PERSON_NAME]"
select select "number:0"
type input "2025-09-16"
type input "15:30:00.000"
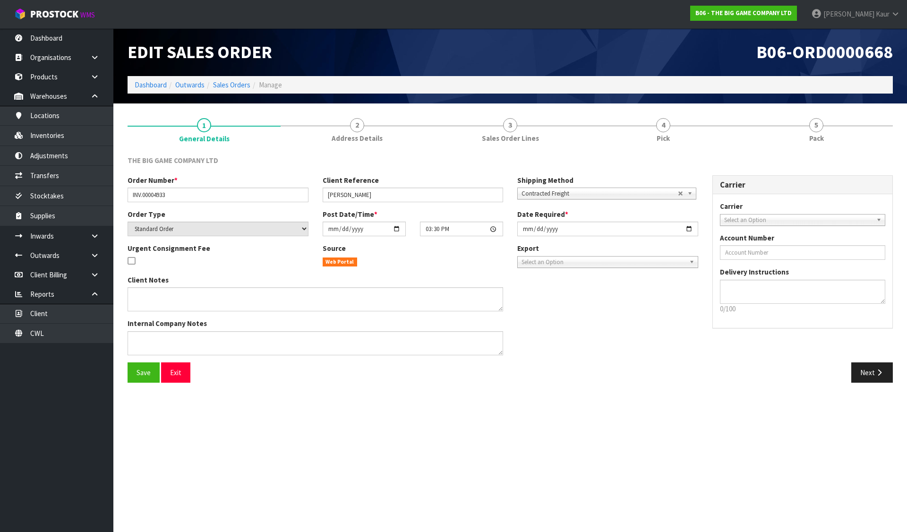
click at [522, 233] on input "[DATE]" at bounding box center [607, 229] width 181 height 15
type input "[DATE]"
click at [144, 364] on button "Save" at bounding box center [144, 372] width 32 height 20
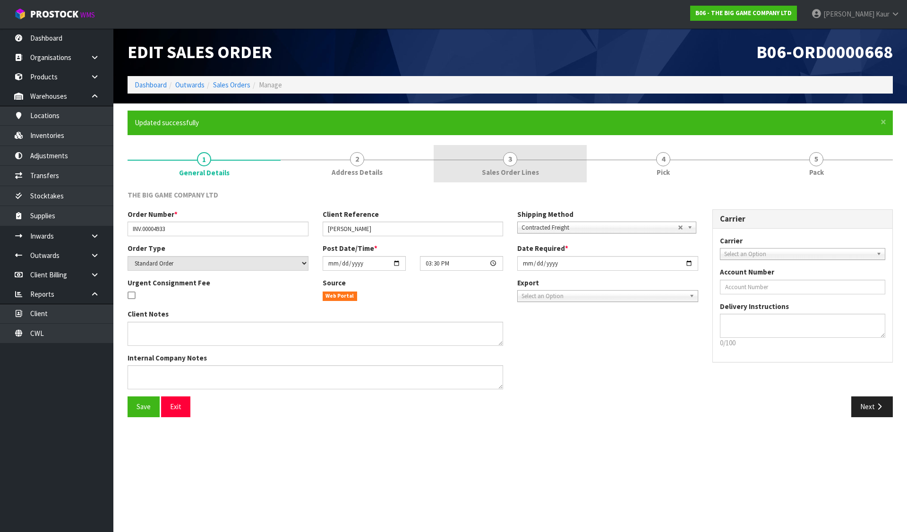
click at [466, 158] on link "3 Sales Order Lines" at bounding box center [510, 163] width 153 height 37
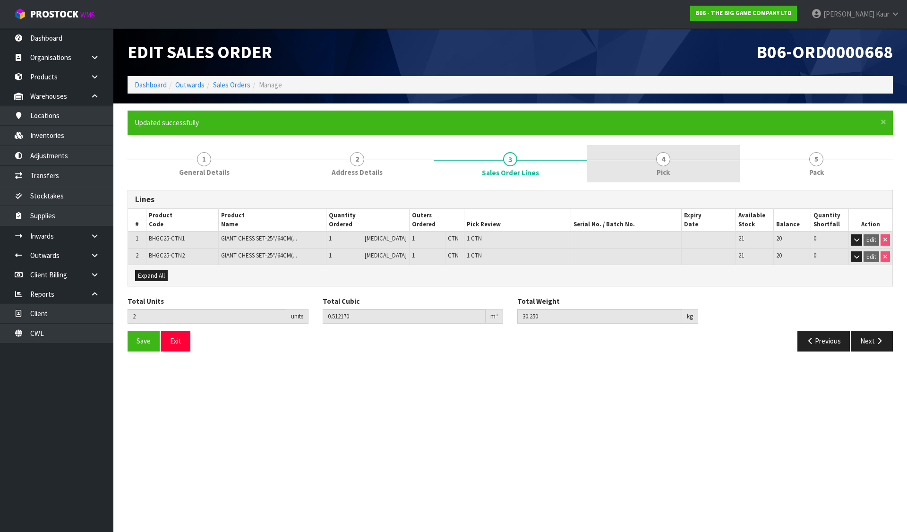
click at [662, 154] on span "4" at bounding box center [663, 159] width 14 height 14
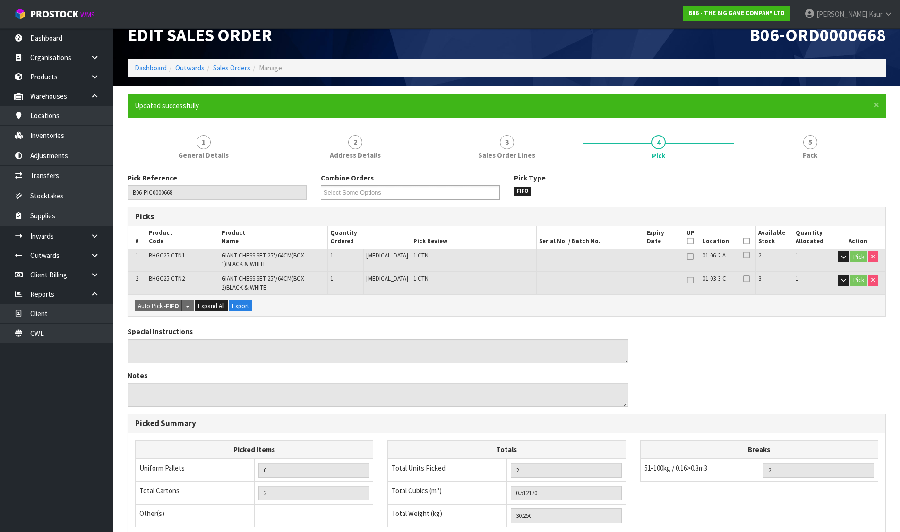
scroll to position [160, 0]
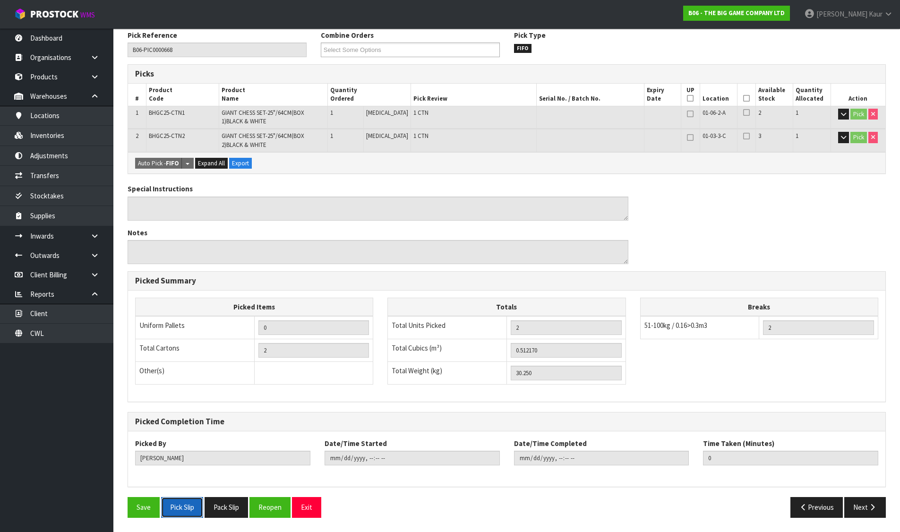
click at [183, 505] on button "Pick Slip" at bounding box center [182, 507] width 42 height 20
drag, startPoint x: 235, startPoint y: 505, endPoint x: 235, endPoint y: 500, distance: 5.2
click at [235, 505] on button "Pack Slip" at bounding box center [226, 507] width 43 height 20
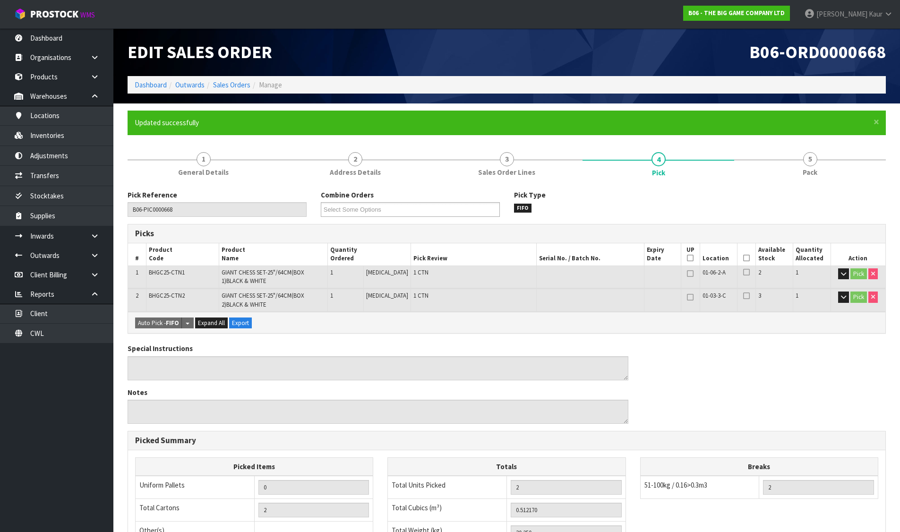
click at [449, 49] on h1 "Edit Sales Order" at bounding box center [314, 52] width 372 height 19
click at [240, 84] on link "Sales Orders" at bounding box center [231, 84] width 37 height 9
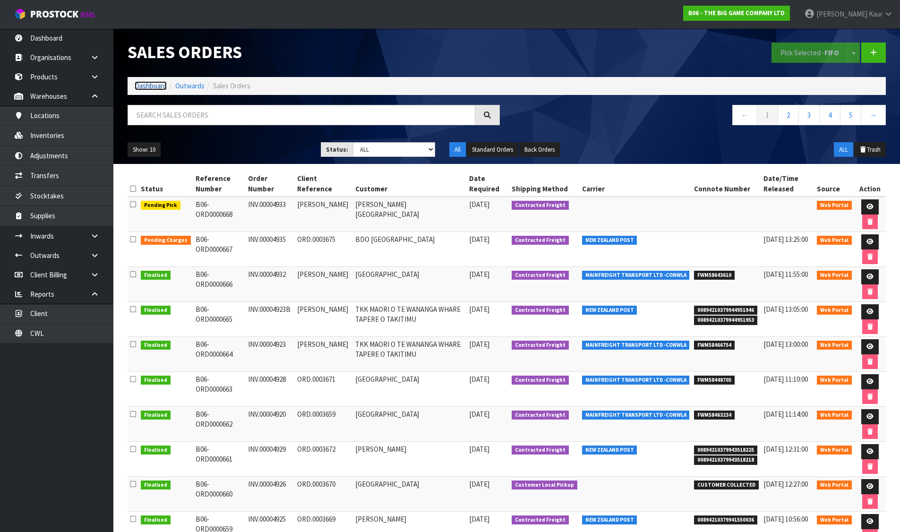
click at [153, 81] on link "Dashboard" at bounding box center [151, 85] width 32 height 9
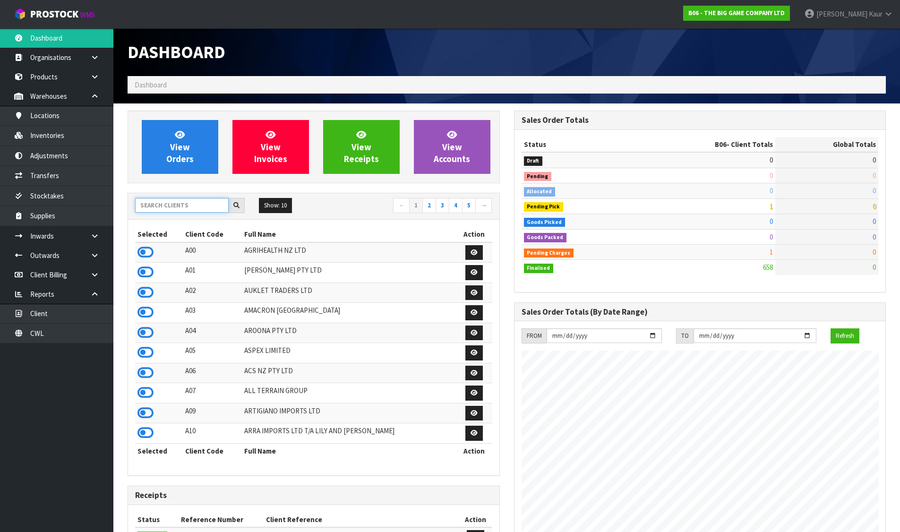
scroll to position [624, 386]
click at [188, 209] on input "text" at bounding box center [182, 205] width 94 height 15
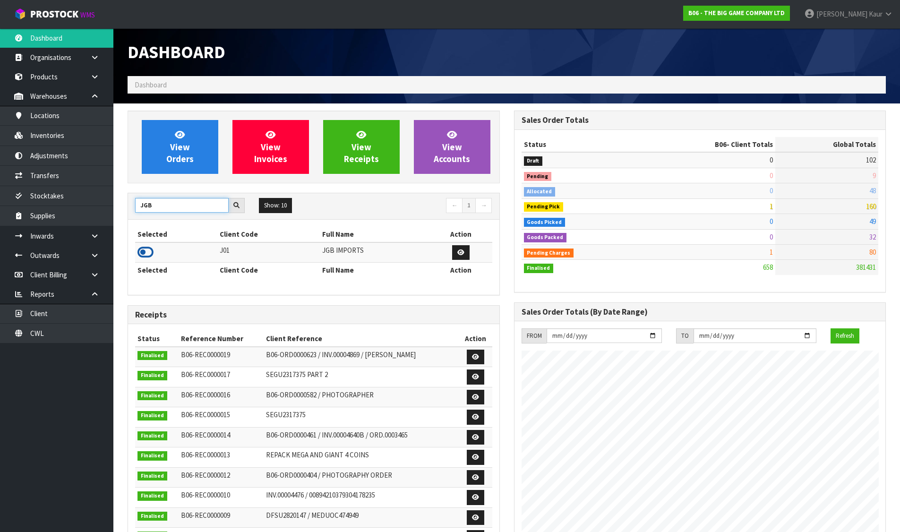
type input "JGB"
click at [149, 253] on icon at bounding box center [145, 252] width 16 height 14
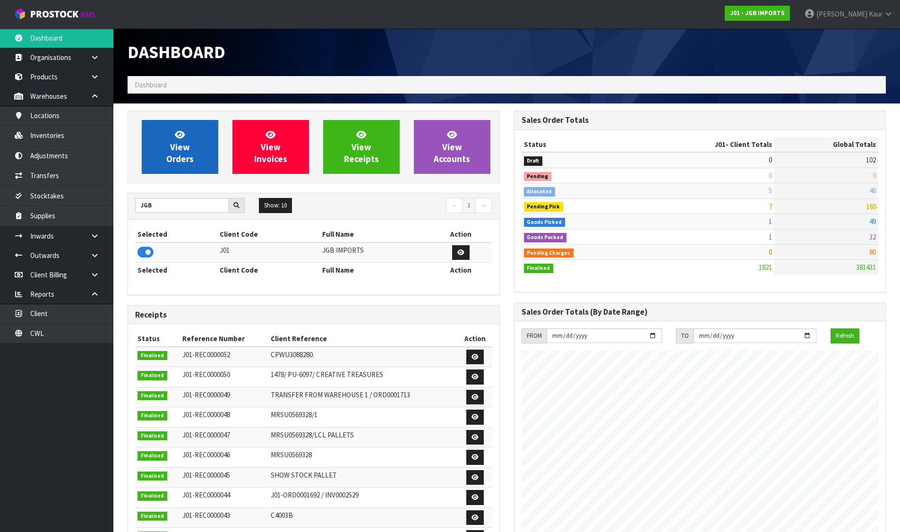
scroll to position [716, 386]
click at [174, 155] on span "View Orders" at bounding box center [179, 146] width 27 height 35
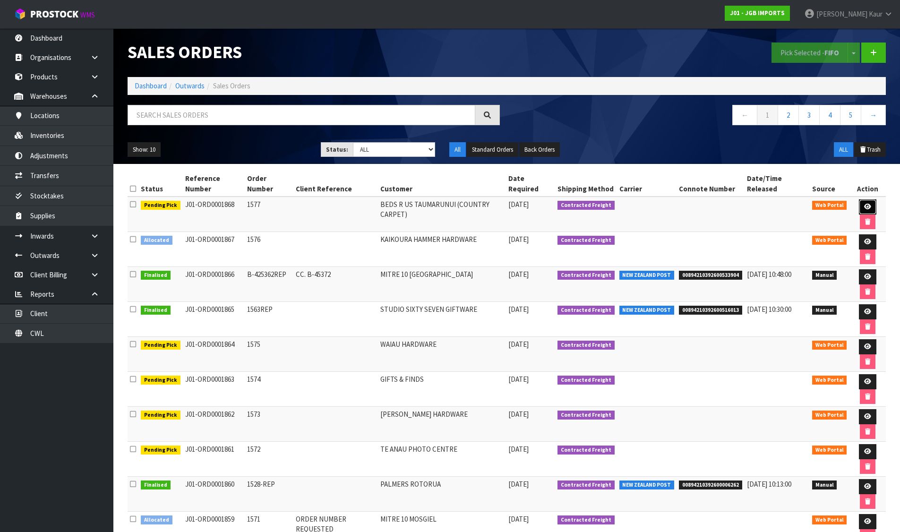
click at [864, 207] on icon at bounding box center [867, 207] width 7 height 6
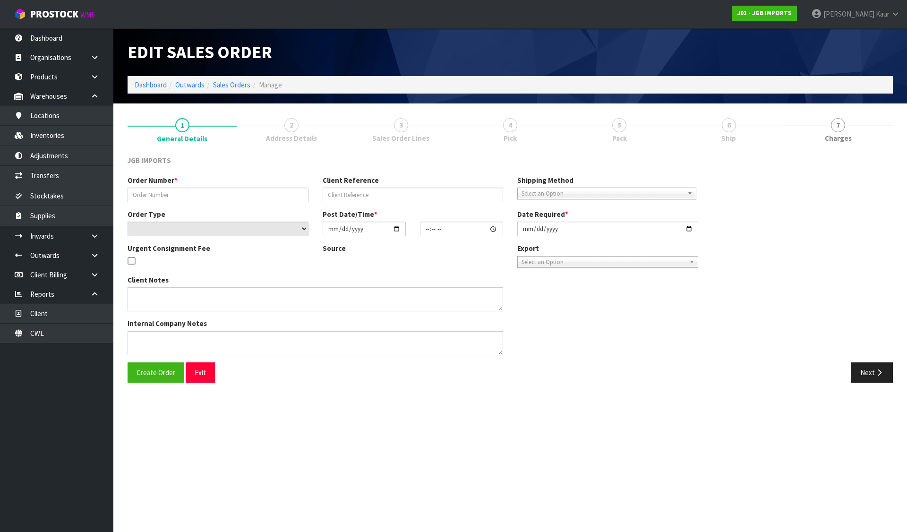
type input "1577"
select select "number:0"
type input "[DATE]"
type input "15:08:00.000"
type input "[DATE]"
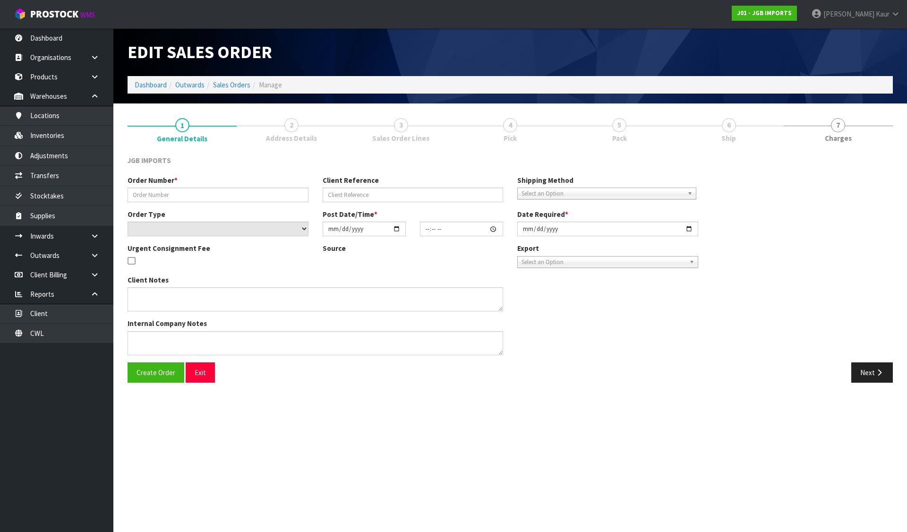
type textarea "SMALL ORDER. I GUESS THE ITEMS THEY RECENTLY ORDERED SOLD OUT."
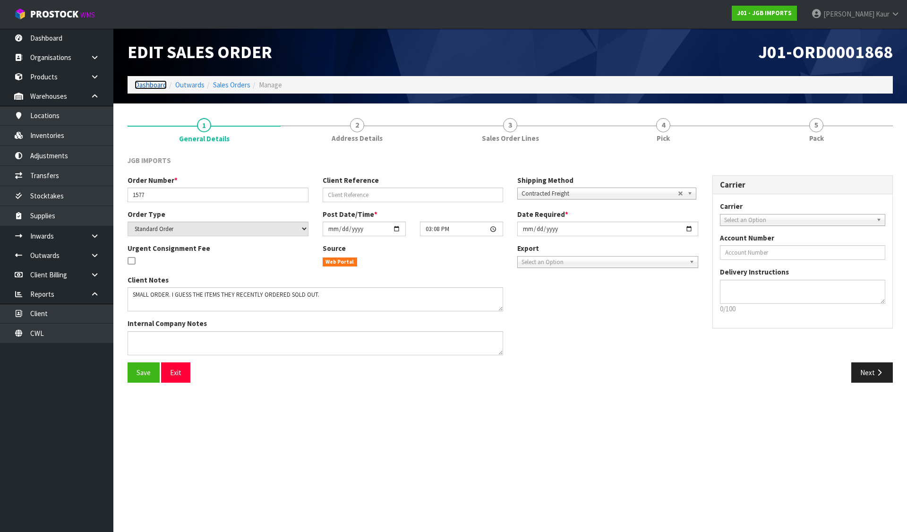
click at [141, 81] on link "Dashboard" at bounding box center [151, 84] width 32 height 9
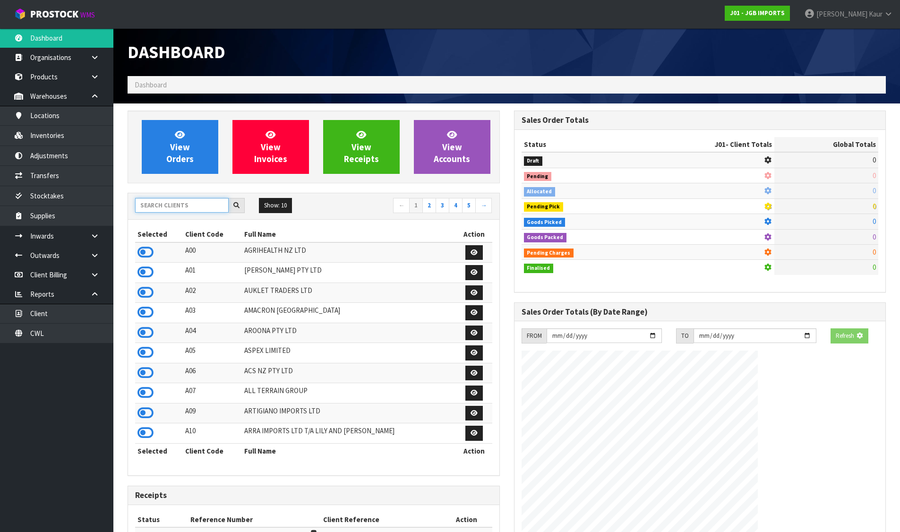
click at [175, 209] on input "text" at bounding box center [182, 205] width 94 height 15
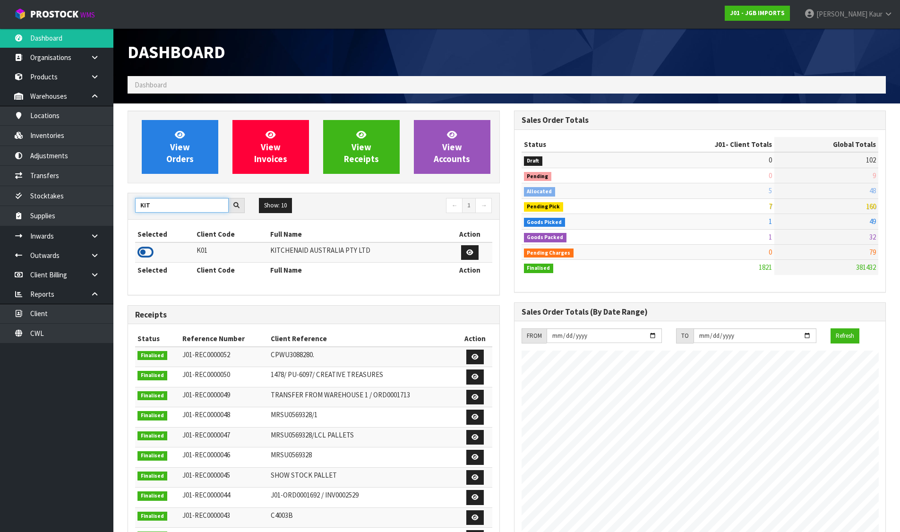
type input "KIT"
click at [150, 249] on icon at bounding box center [145, 252] width 16 height 14
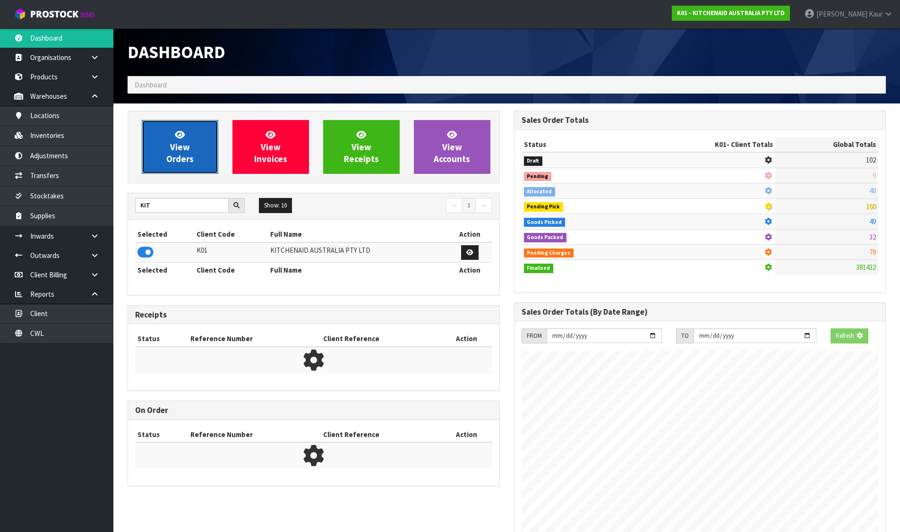
click at [185, 151] on span "View Orders" at bounding box center [179, 146] width 27 height 35
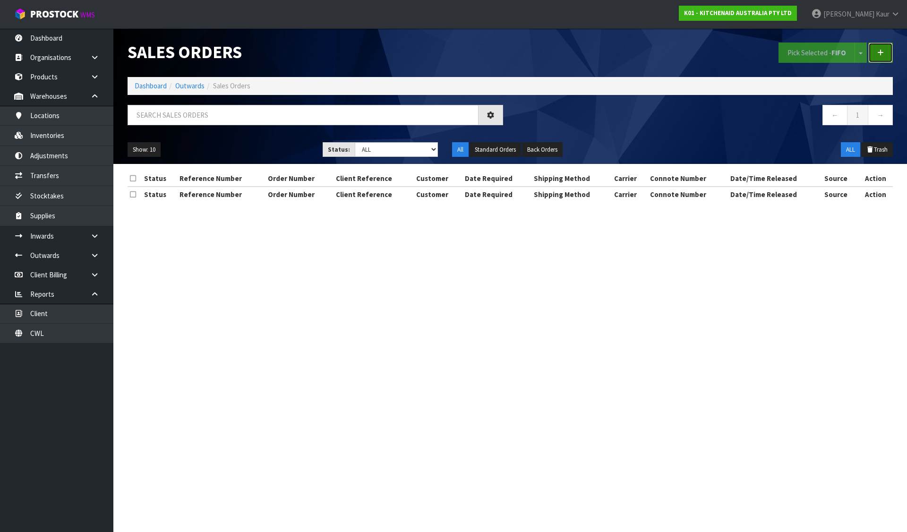
click at [887, 53] on link at bounding box center [880, 53] width 25 height 20
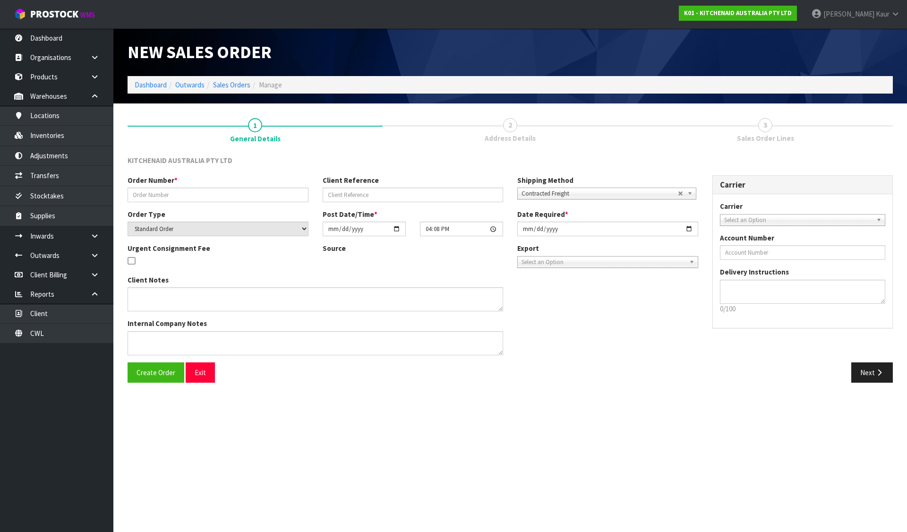
click at [207, 186] on div "Order Number *" at bounding box center [217, 188] width 195 height 27
click at [207, 194] on input "text" at bounding box center [218, 195] width 181 height 15
paste input "KITCHENAID DAMAGE 5KMT2109AER - WXD4600276"
type input "KITCHENAID DAMAGE 5KMT2109AER - WXD4600276"
click at [610, 195] on span "Contracted Freight" at bounding box center [600, 193] width 156 height 11
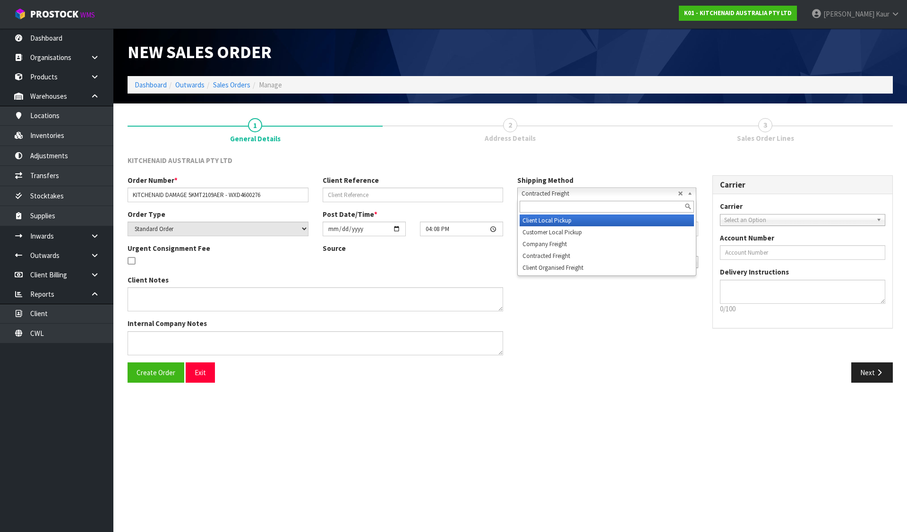
click at [548, 222] on li "Client Local Pickup" at bounding box center [607, 220] width 174 height 12
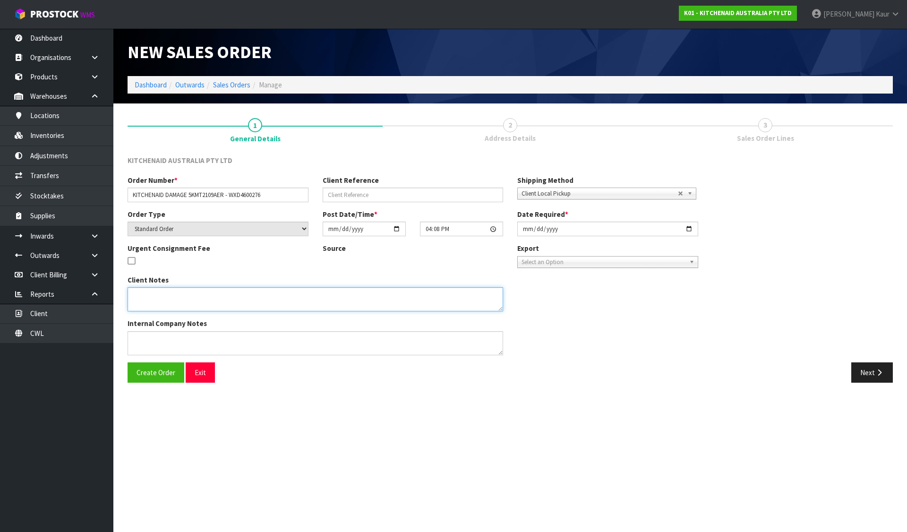
click at [436, 301] on textarea at bounding box center [316, 299] width 376 height 24
paste textarea "PLEASE WRITE THIS UNIT OFF AND DISPOSE OF THE UNIT."
type textarea "PLEASE WRITE THIS UNIT OFF AND DISPOSE OF THE UNIT."
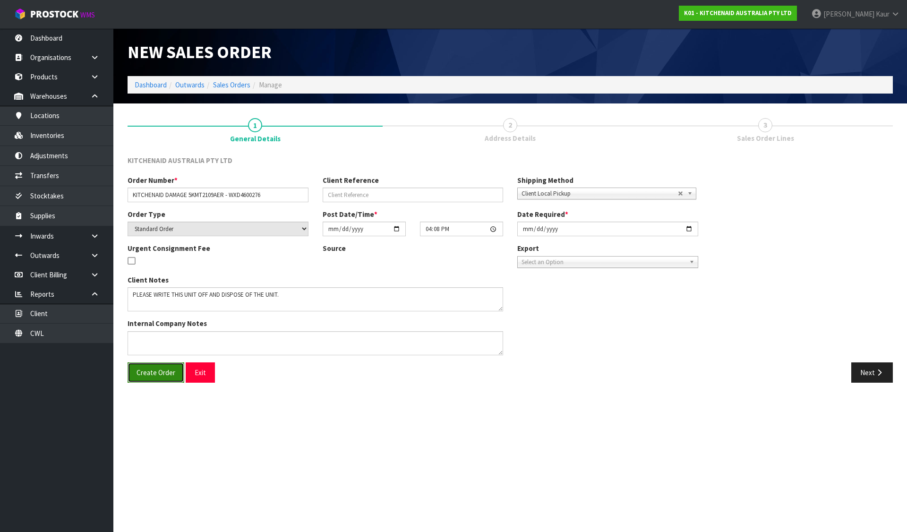
drag, startPoint x: 149, startPoint y: 376, endPoint x: 170, endPoint y: 376, distance: 20.8
click at [151, 376] on span "Create Order" at bounding box center [156, 372] width 39 height 9
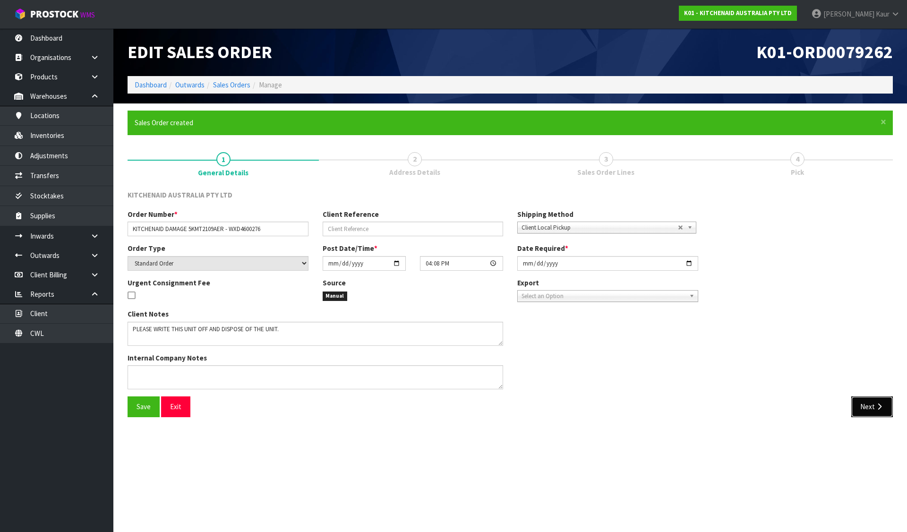
click at [873, 412] on button "Next" at bounding box center [872, 406] width 42 height 20
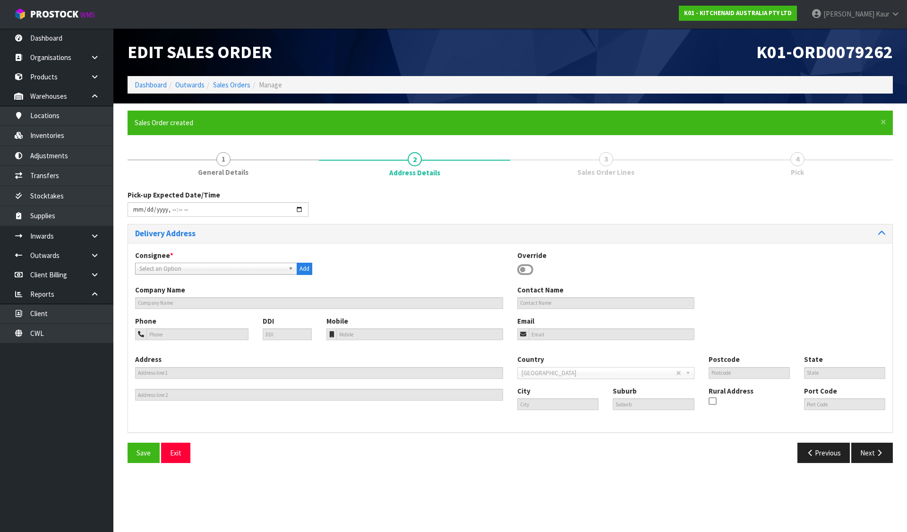
click at [524, 265] on icon at bounding box center [525, 270] width 16 height 14
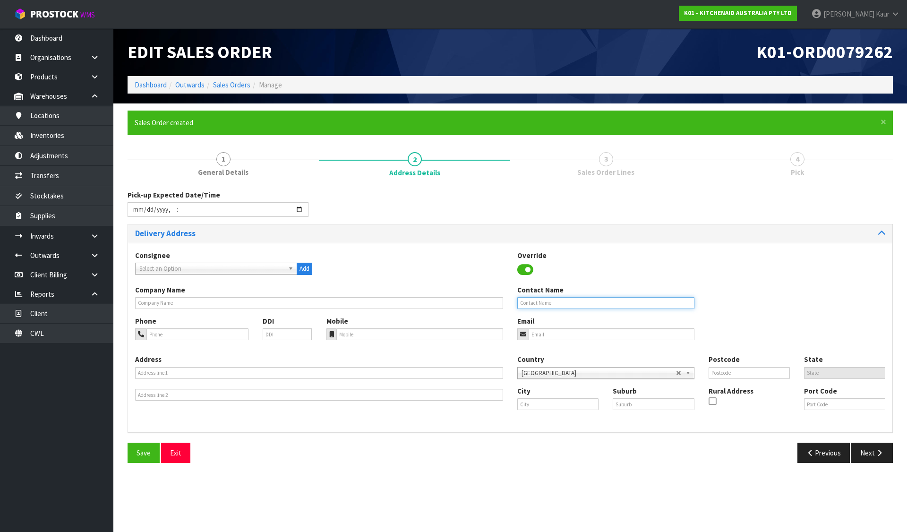
click at [530, 306] on input "text" at bounding box center [605, 303] width 177 height 12
type input "KITCHENAID"
click at [153, 455] on button "Save" at bounding box center [144, 453] width 32 height 20
click at [860, 453] on button "Next" at bounding box center [872, 453] width 42 height 20
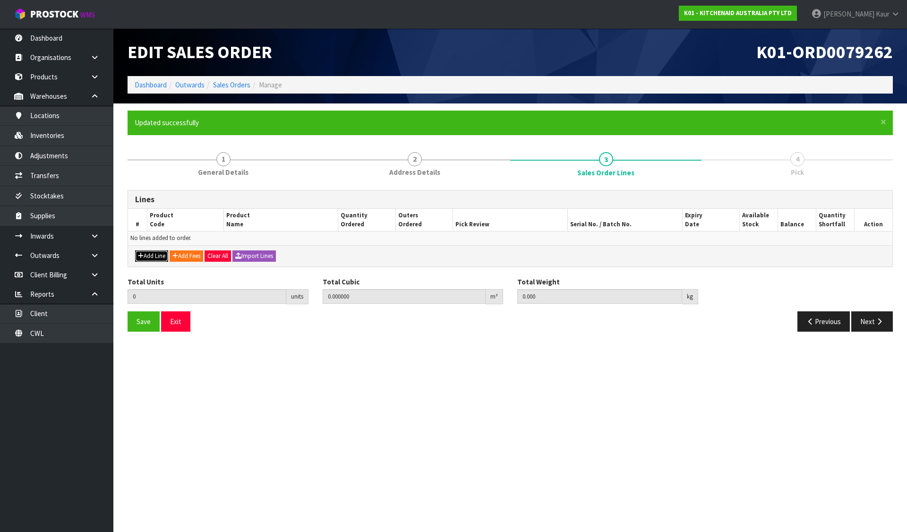
click at [149, 256] on button "Add Line" at bounding box center [151, 255] width 33 height 11
type input "0"
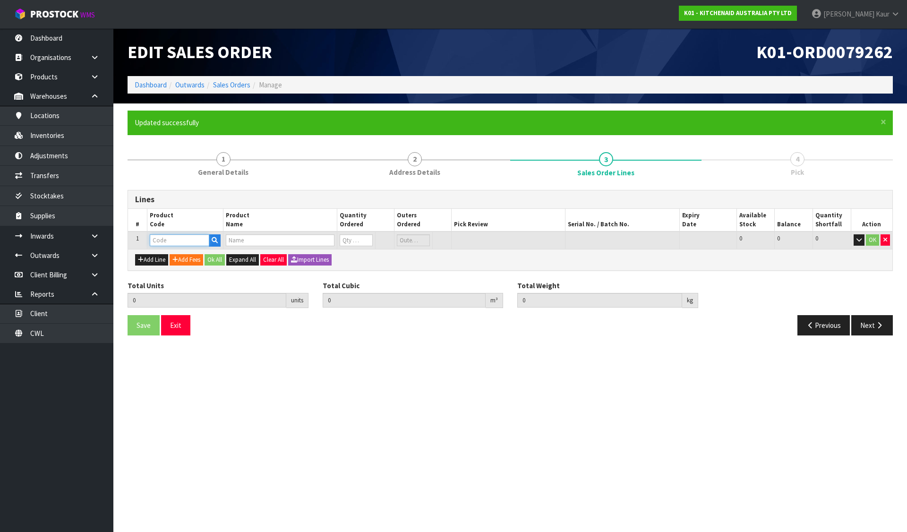
click at [160, 238] on input "text" at bounding box center [180, 240] width 60 height 12
paste input "5KMT2109AER"
type input "5KMT2109AER"
type input "0.000000"
type input "0.000"
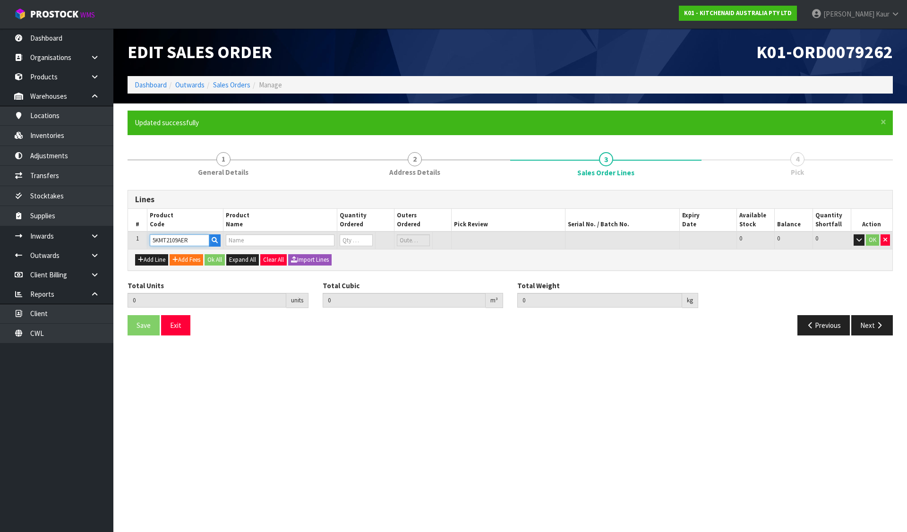
type input "KMT2109 2 SLICE TOASTER EMPIRE RED"
type input "0"
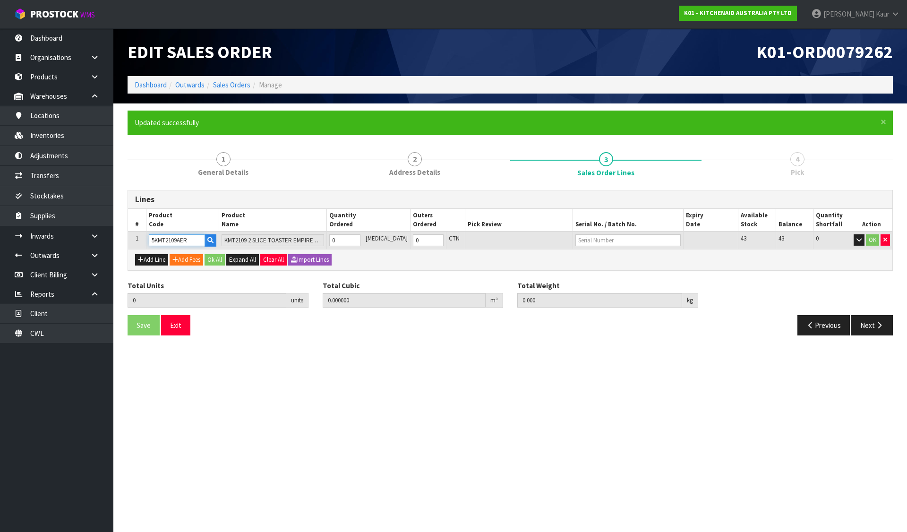
type input "5KMT2109AER"
type input "1"
type input "0.015444"
type input "3.06"
type input "1"
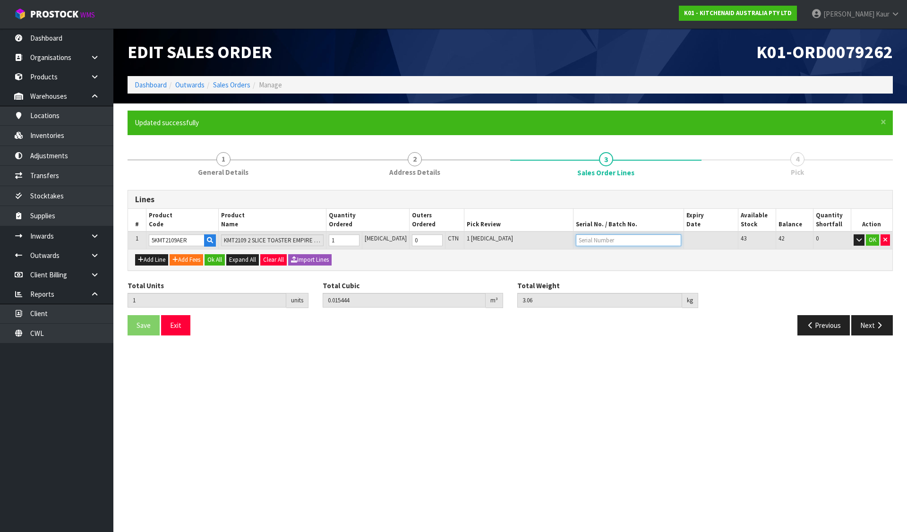
click at [642, 242] on input "text" at bounding box center [628, 240] width 105 height 12
paste input "WXD4600276"
type input "WXD4600276"
click at [219, 261] on button "Ok All" at bounding box center [215, 259] width 20 height 11
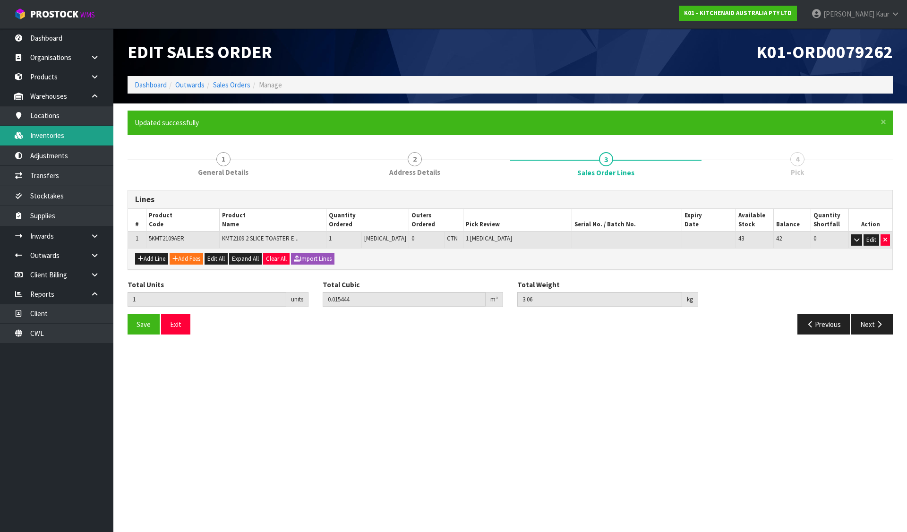
click at [92, 138] on link "Inventories" at bounding box center [56, 135] width 113 height 19
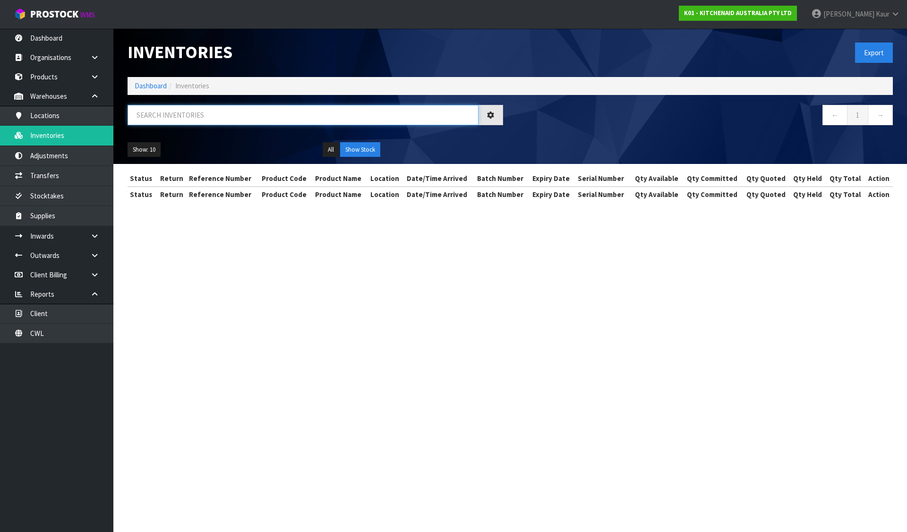
click at [185, 110] on input "text" at bounding box center [303, 115] width 351 height 20
paste input "WXD4600276"
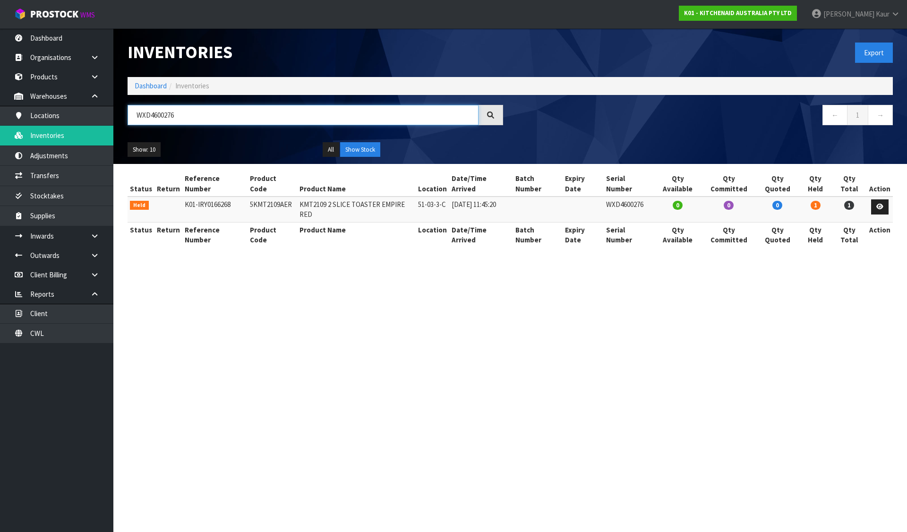
type input "WXD4600276"
click at [883, 199] on link at bounding box center [879, 206] width 17 height 15
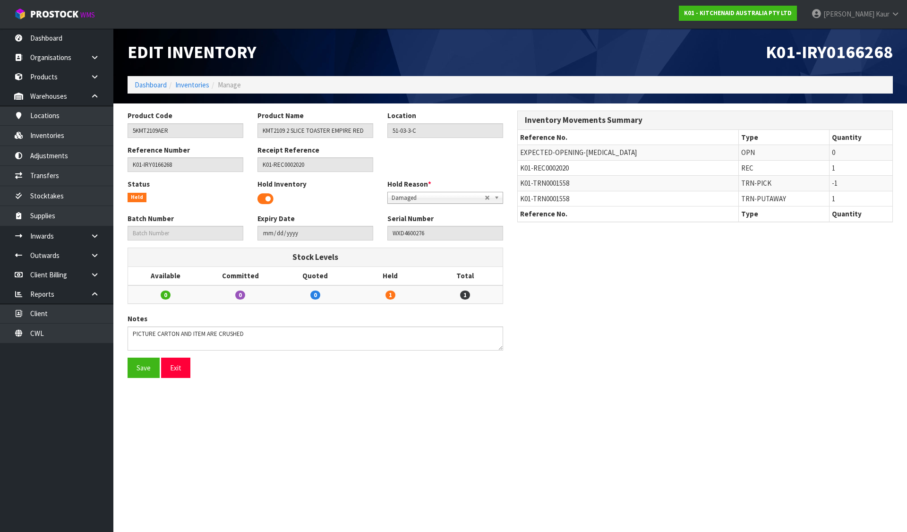
click at [263, 196] on span at bounding box center [265, 199] width 16 height 14
drag, startPoint x: 138, startPoint y: 365, endPoint x: 120, endPoint y: 300, distance: 67.4
click at [138, 365] on button "Save" at bounding box center [144, 368] width 32 height 20
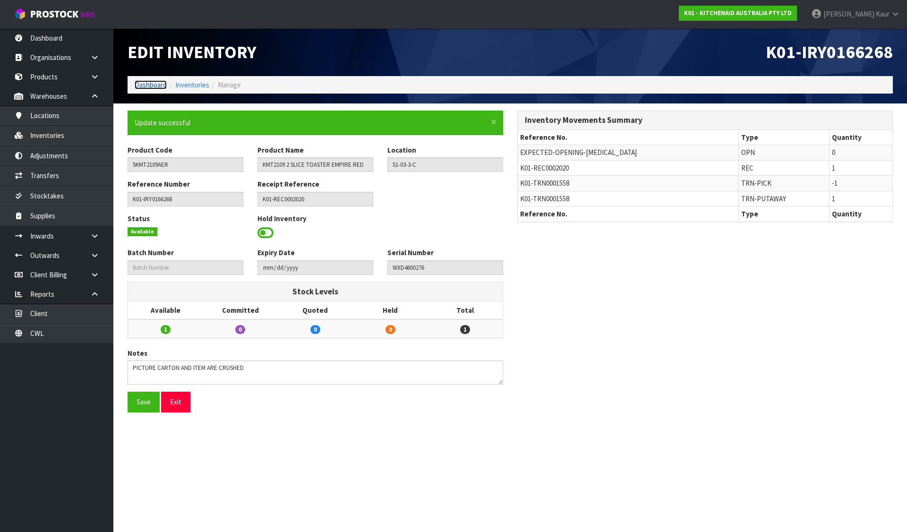
click at [163, 85] on link "Dashboard" at bounding box center [151, 84] width 32 height 9
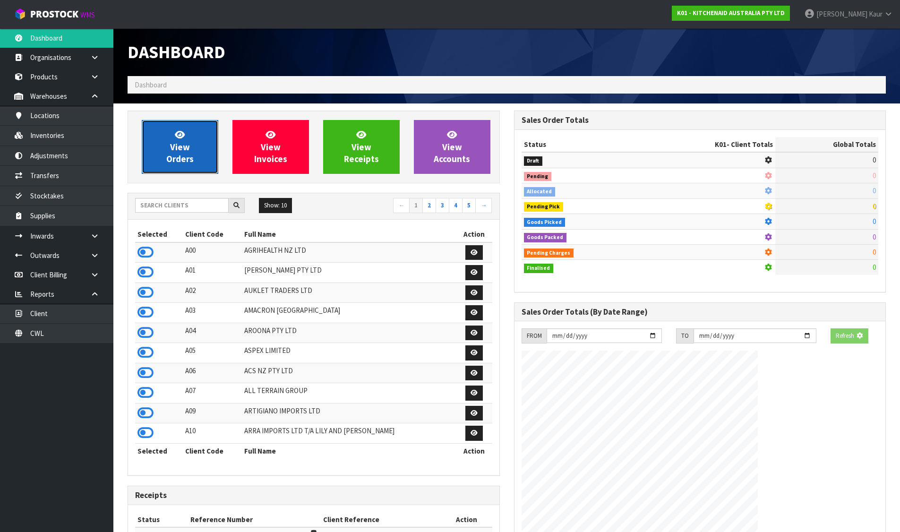
click at [190, 139] on link "View Orders" at bounding box center [180, 147] width 77 height 54
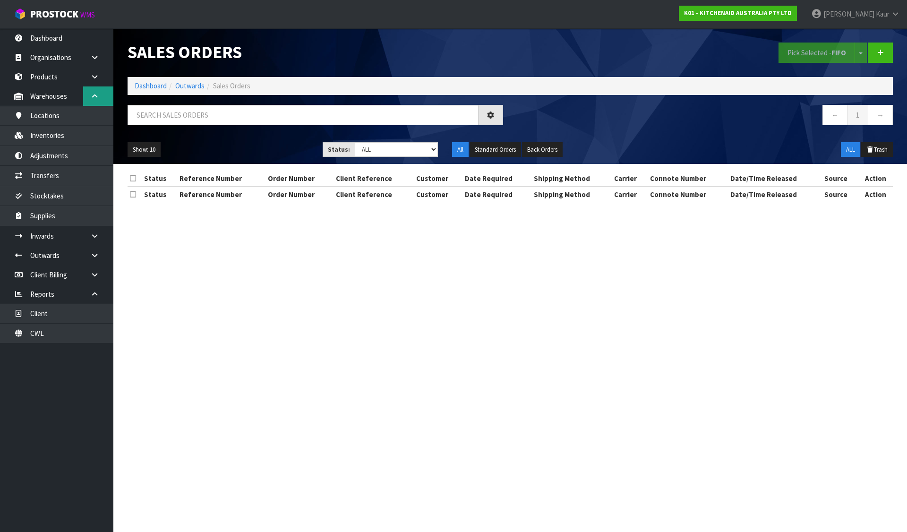
click at [107, 96] on link at bounding box center [98, 95] width 30 height 19
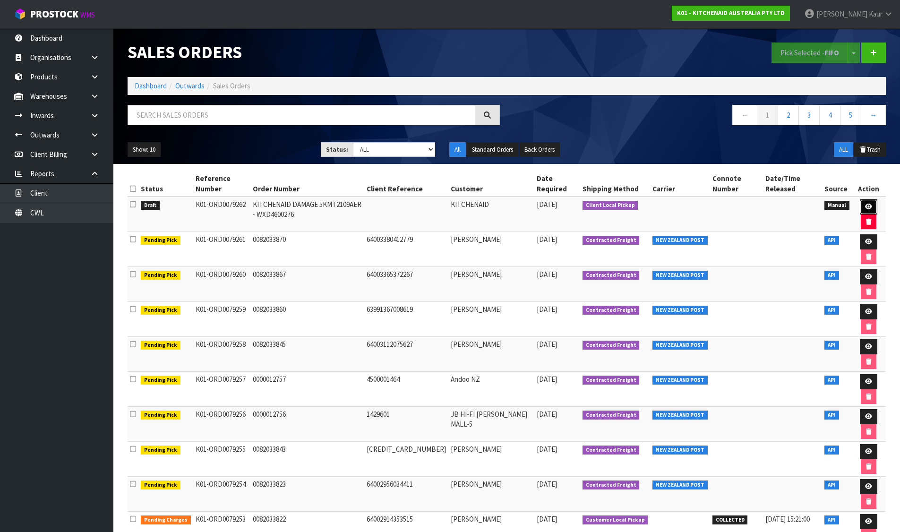
click at [875, 205] on link at bounding box center [868, 206] width 17 height 15
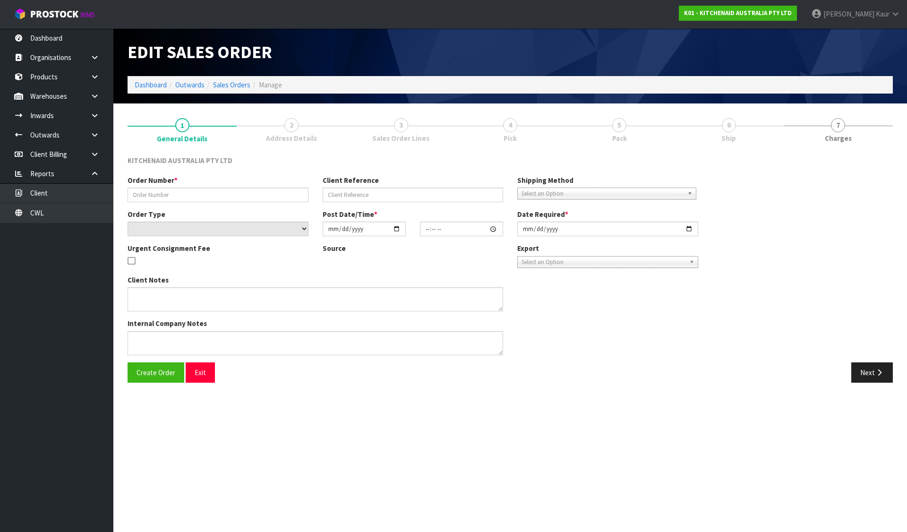
type input "KITCHENAID DAMAGE 5KMT2109AER - WXD4600276"
select select "number:0"
type input "[DATE]"
type input "16:08:00.000"
type input "[DATE]"
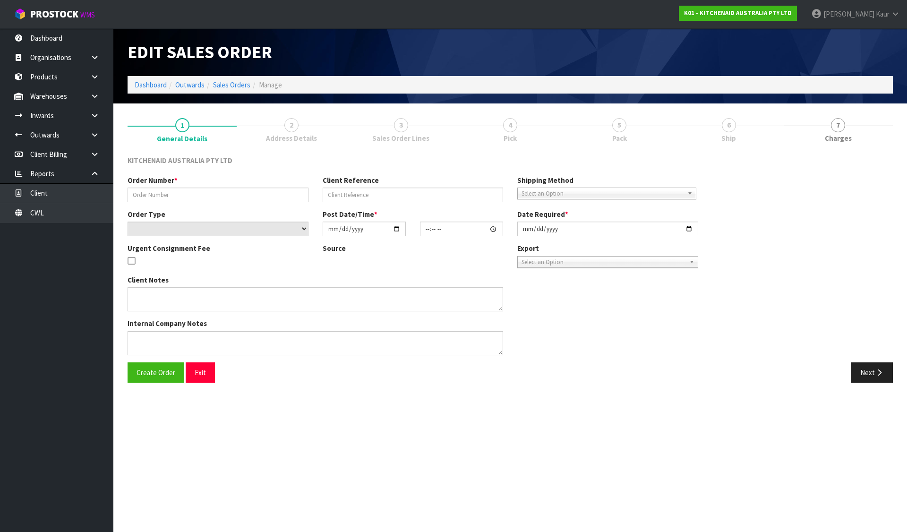
type textarea "PLEASE WRITE THIS UNIT OFF AND DISPOSE OF THE UNIT."
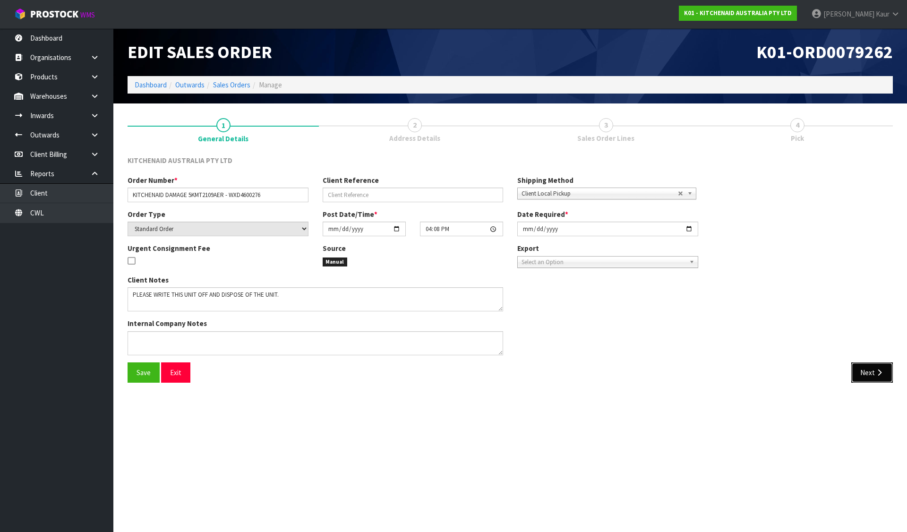
click at [878, 375] on icon "button" at bounding box center [879, 372] width 9 height 7
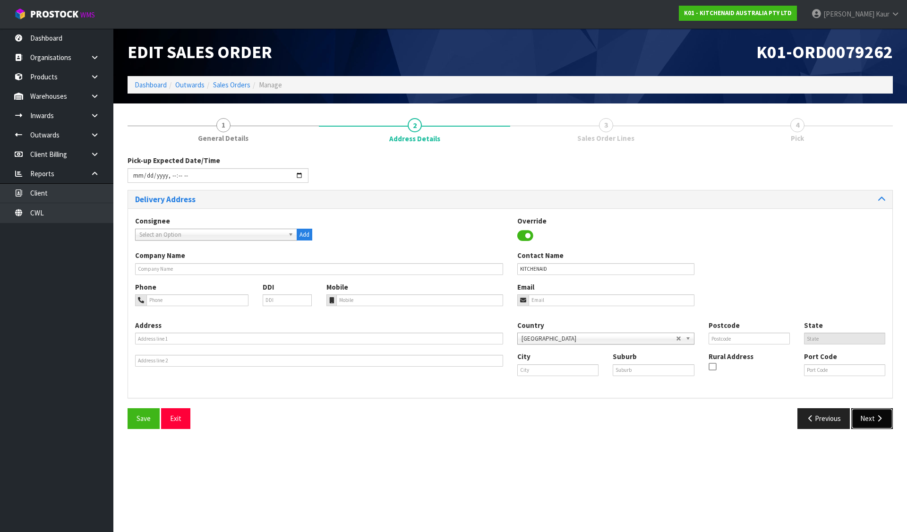
click at [884, 410] on button "Next" at bounding box center [872, 418] width 42 height 20
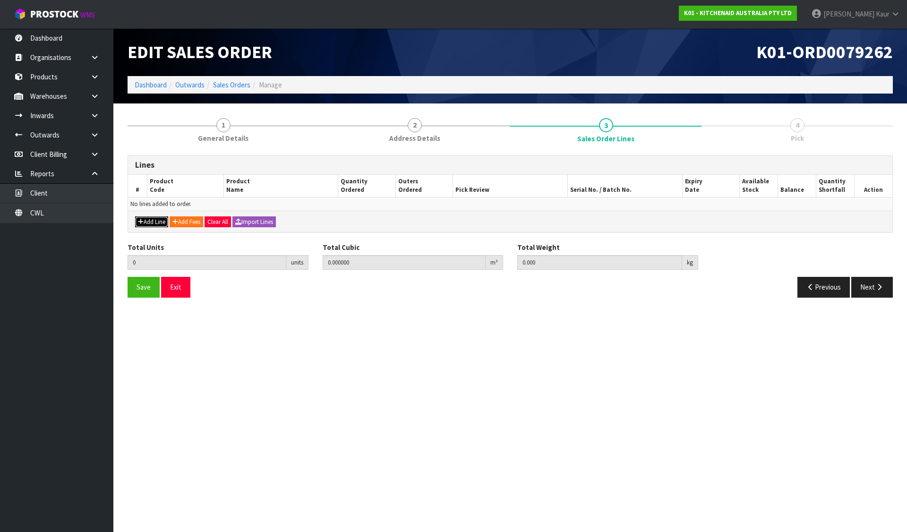
click at [157, 218] on button "Add Line" at bounding box center [151, 221] width 33 height 11
type input "0"
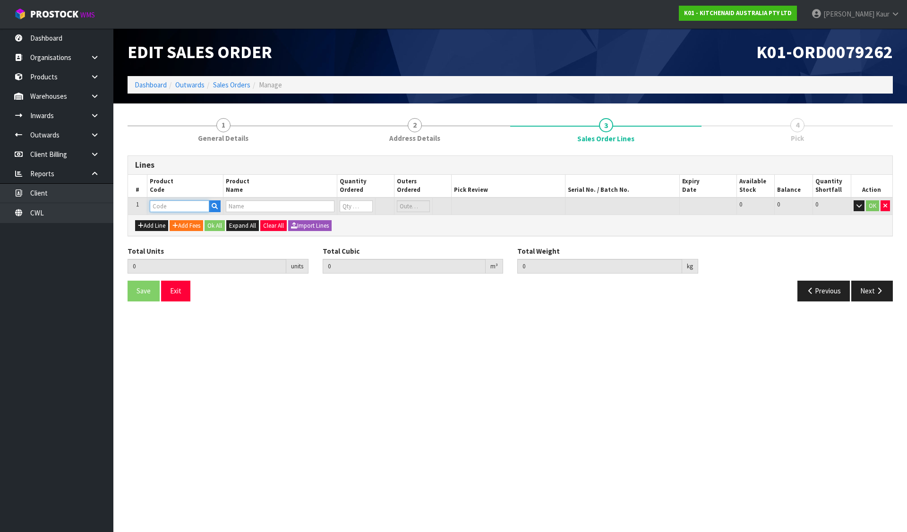
click at [187, 207] on input "text" at bounding box center [180, 206] width 60 height 12
paste input "5KMT2109AER"
type input "5KMT2109AER"
type input "0.000000"
type input "0.000"
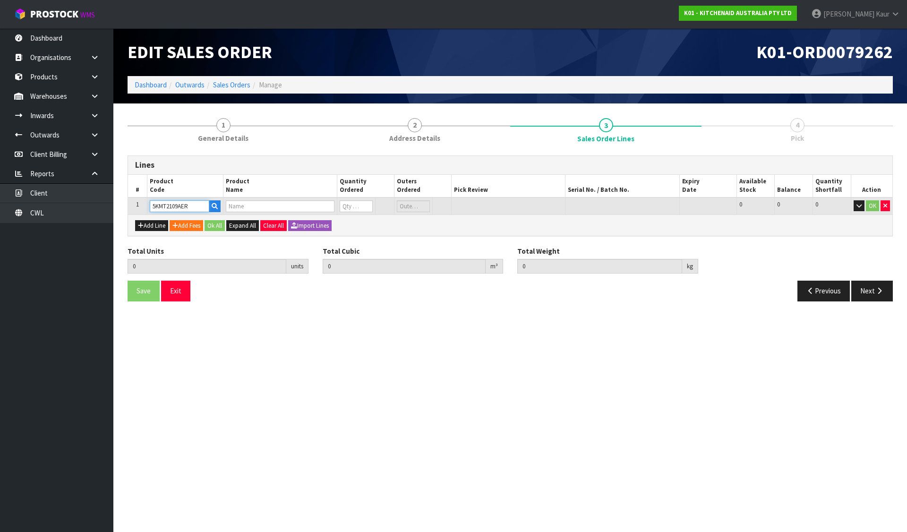
type input "KMT2109 2 SLICE TOASTER EMPIRE RED"
type input "0"
type input "5KMT2109AER"
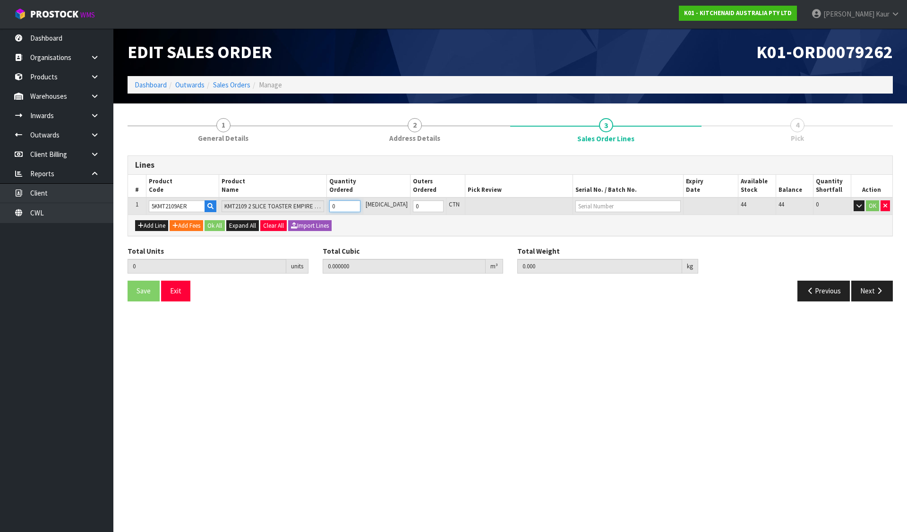
type input "1"
type input "0.015444"
type input "3.06"
type input "1"
click at [590, 200] on input "text" at bounding box center [628, 206] width 105 height 12
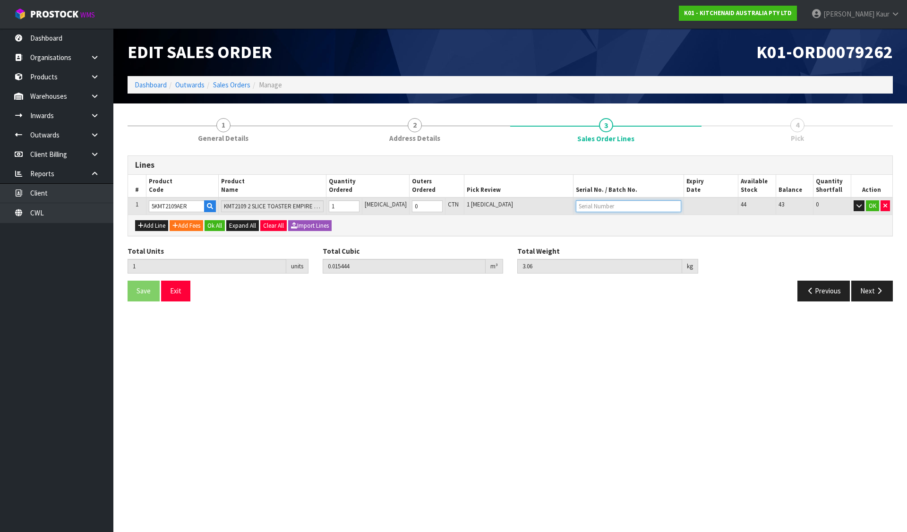
paste input "WXD4600276"
type input "WXD4600276"
click at [218, 226] on button "Ok All" at bounding box center [215, 225] width 20 height 11
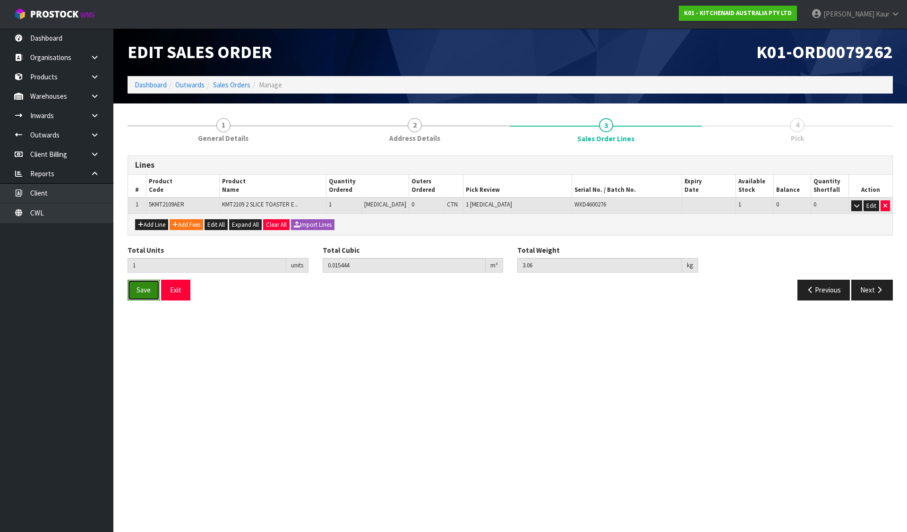
click at [150, 294] on span "Save" at bounding box center [144, 289] width 14 height 9
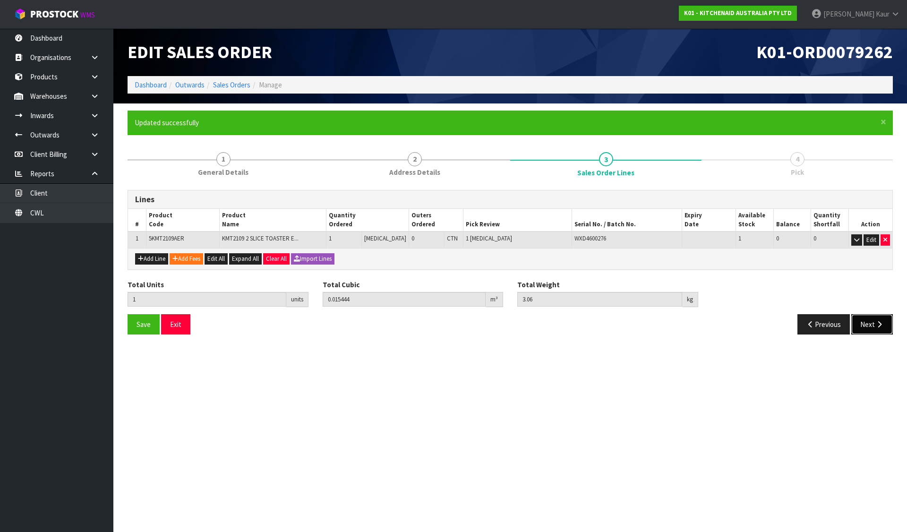
click at [866, 319] on button "Next" at bounding box center [872, 324] width 42 height 20
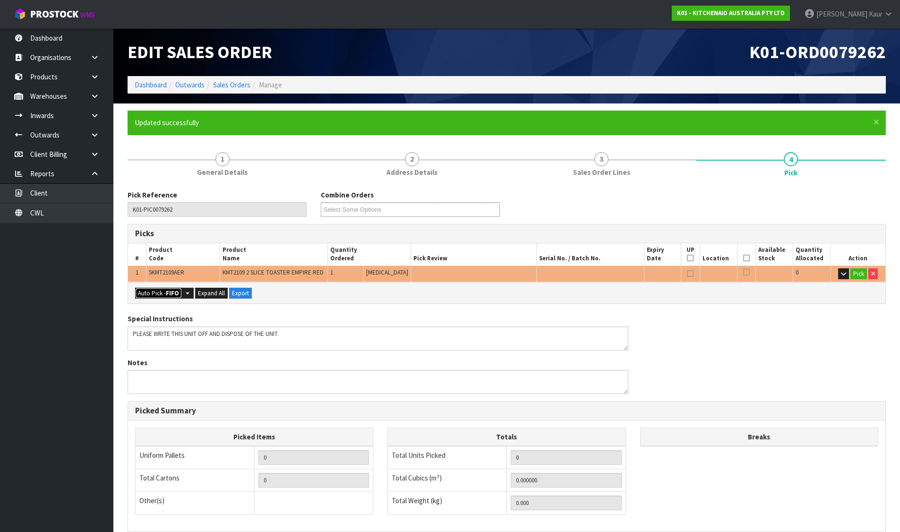
click at [163, 293] on button "Auto Pick - FIFO" at bounding box center [158, 293] width 47 height 11
type input "1"
type input "0.015444"
type input "3.060"
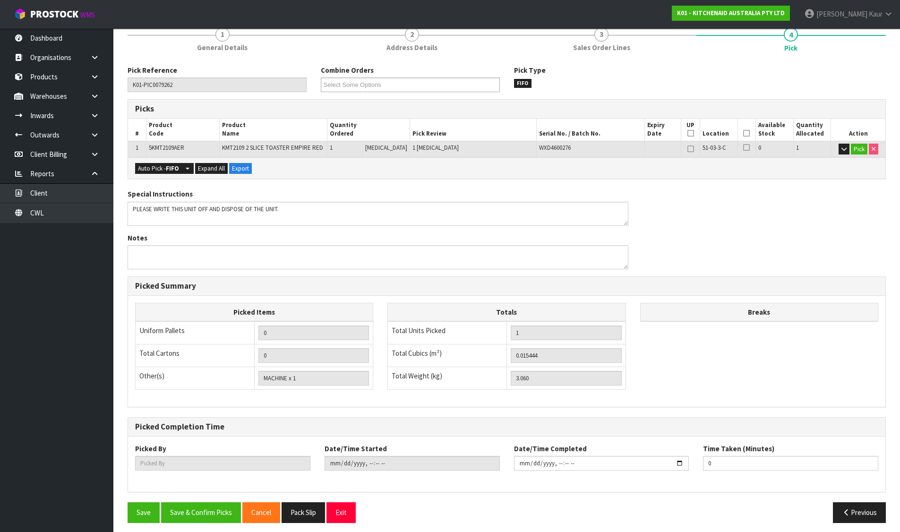
scroll to position [130, 0]
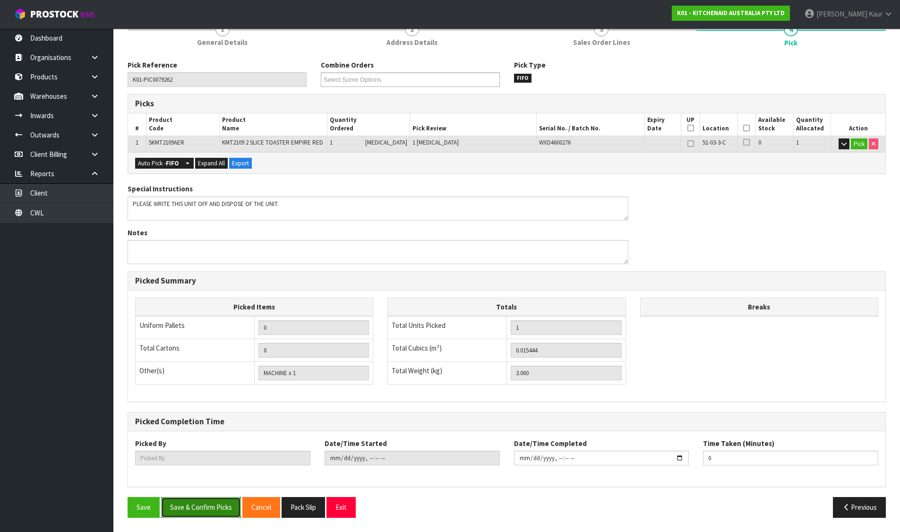
click at [212, 504] on button "Save & Confirm Picks" at bounding box center [201, 507] width 80 height 20
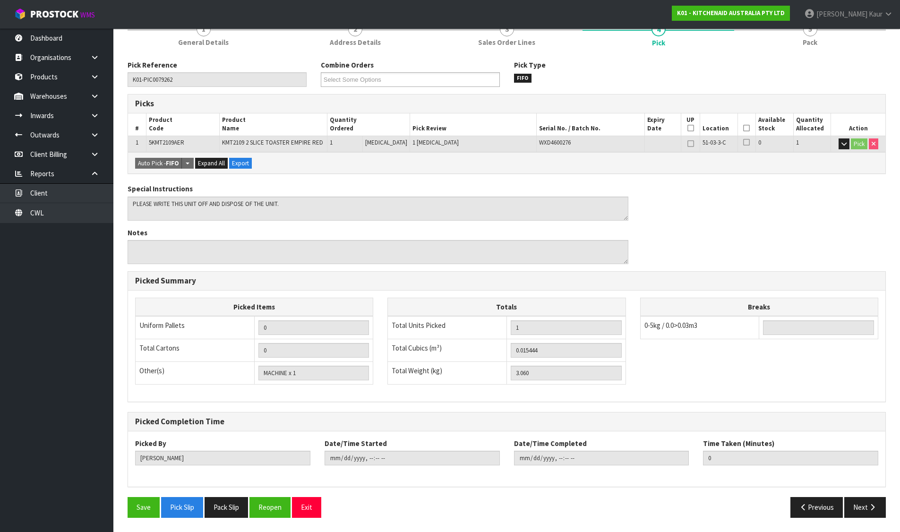
type input "[PERSON_NAME]"
type input "2025-09-16T16:09:09"
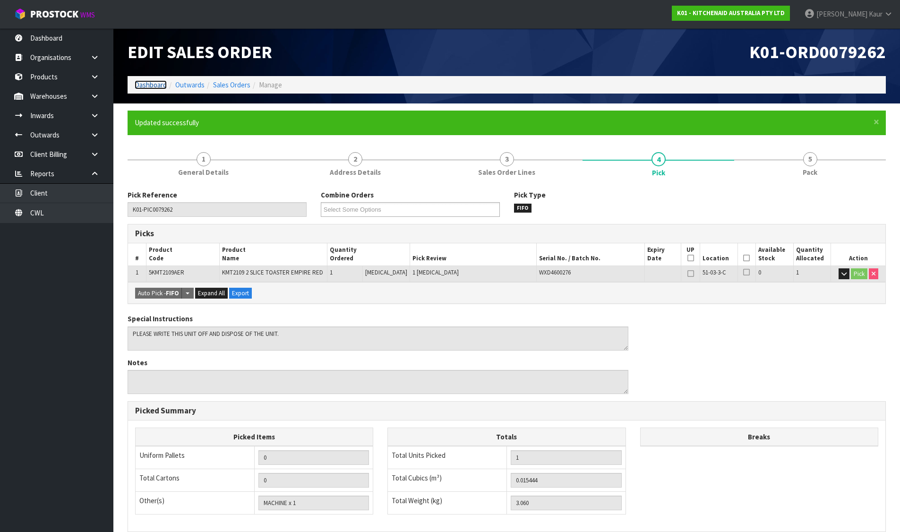
drag, startPoint x: 148, startPoint y: 86, endPoint x: 160, endPoint y: 92, distance: 13.1
click at [148, 86] on link "Dashboard" at bounding box center [151, 84] width 32 height 9
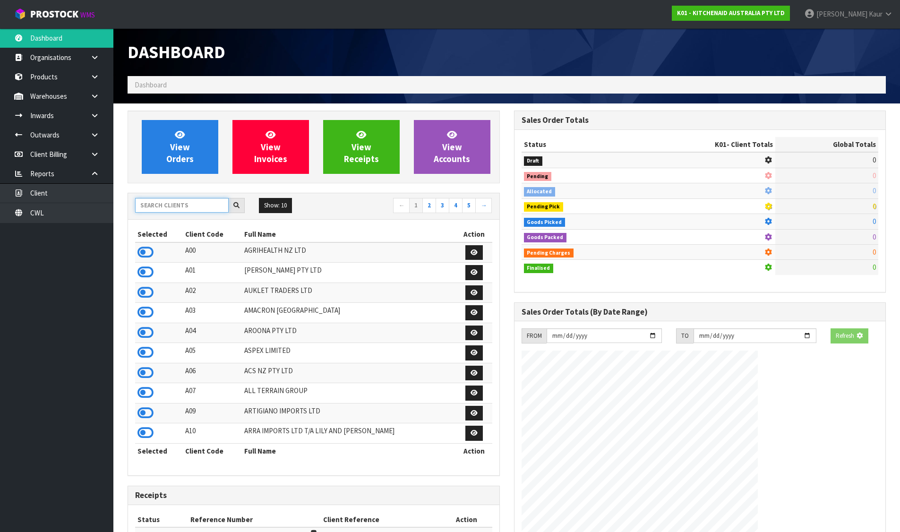
click at [180, 207] on input "text" at bounding box center [182, 205] width 94 height 15
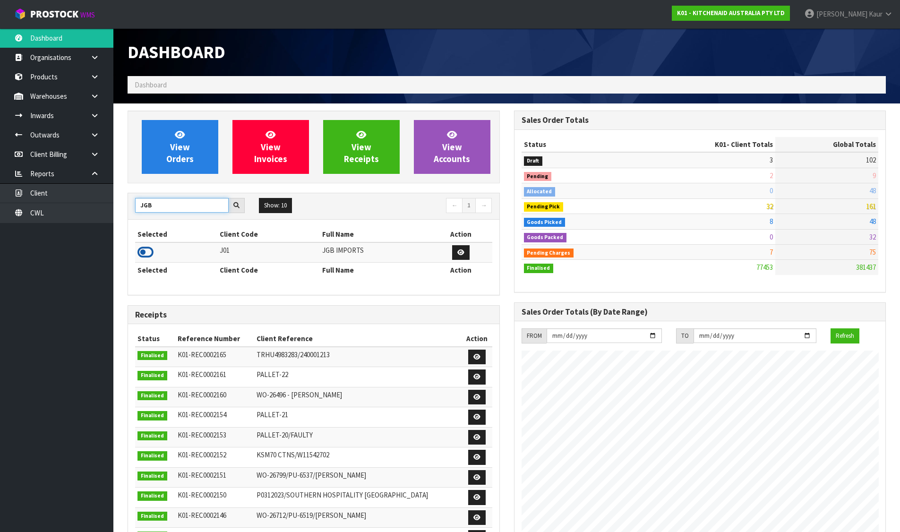
type input "JGB"
click at [145, 254] on icon at bounding box center [145, 252] width 16 height 14
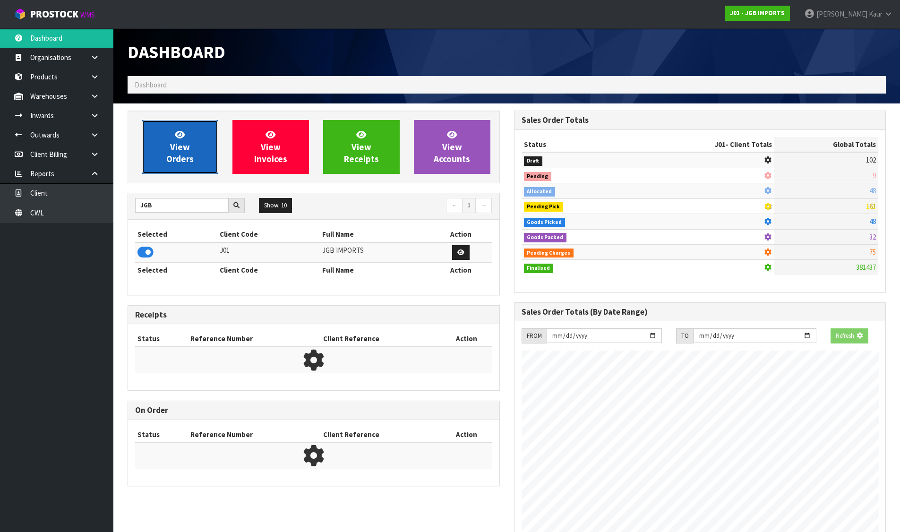
click at [189, 169] on link "View Orders" at bounding box center [180, 147] width 77 height 54
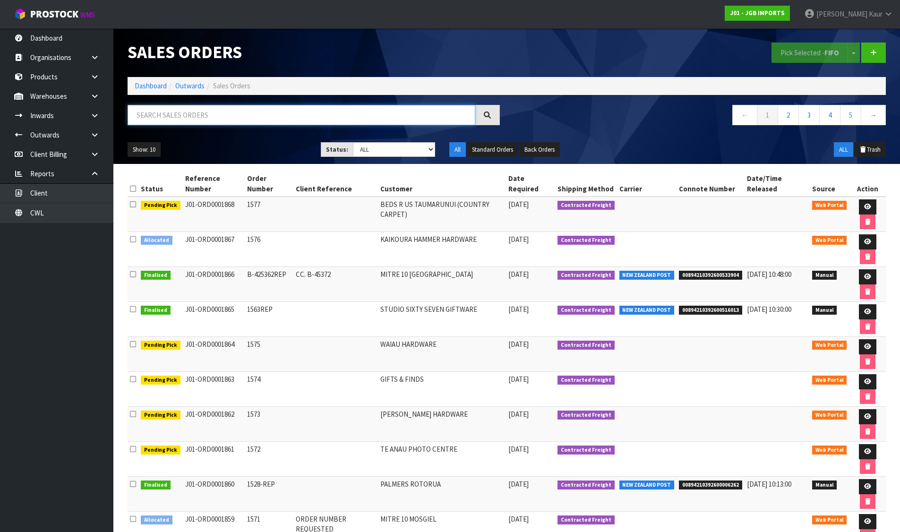
click at [211, 114] on input "text" at bounding box center [302, 115] width 348 height 20
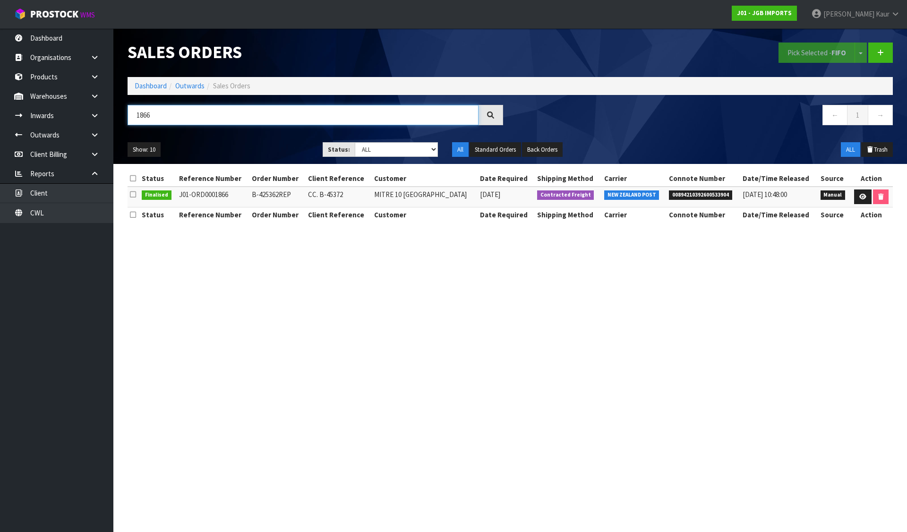
type input "1866"
drag, startPoint x: 142, startPoint y: 87, endPoint x: 152, endPoint y: 112, distance: 26.8
click at [142, 87] on link "Dashboard" at bounding box center [151, 85] width 32 height 9
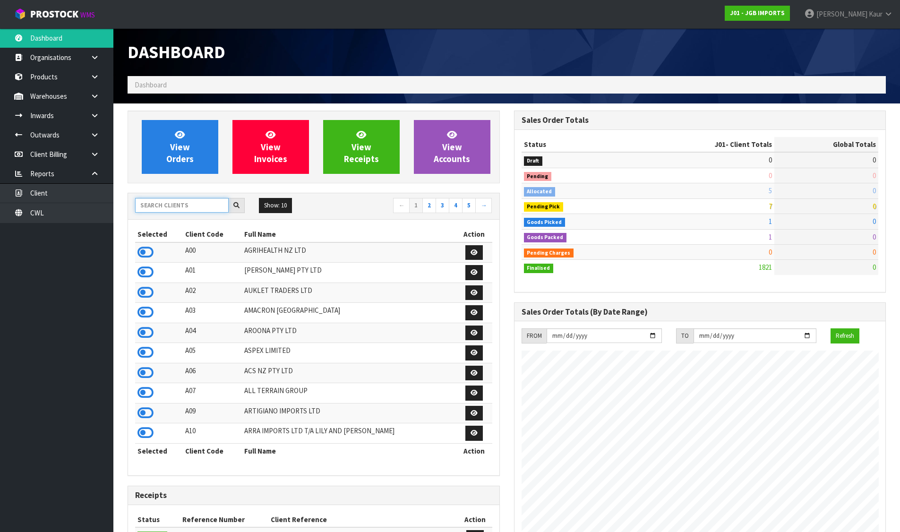
click at [171, 201] on input "text" at bounding box center [182, 205] width 94 height 15
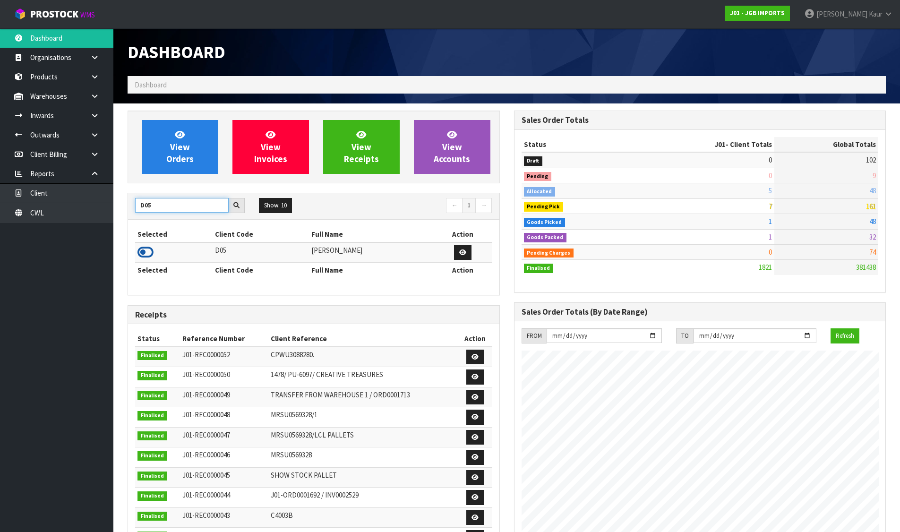
type input "D05"
click at [149, 253] on icon at bounding box center [145, 252] width 16 height 14
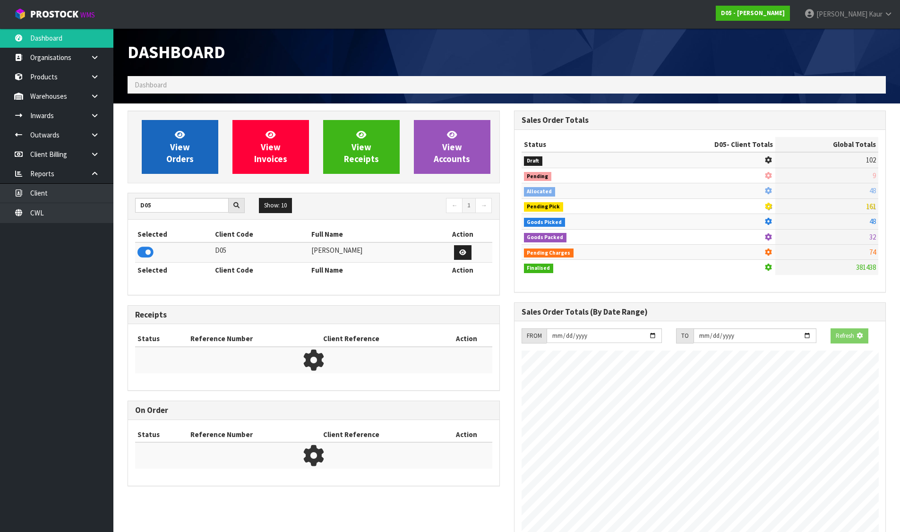
scroll to position [471804, 472007]
click at [195, 163] on link "View Orders" at bounding box center [180, 147] width 77 height 54
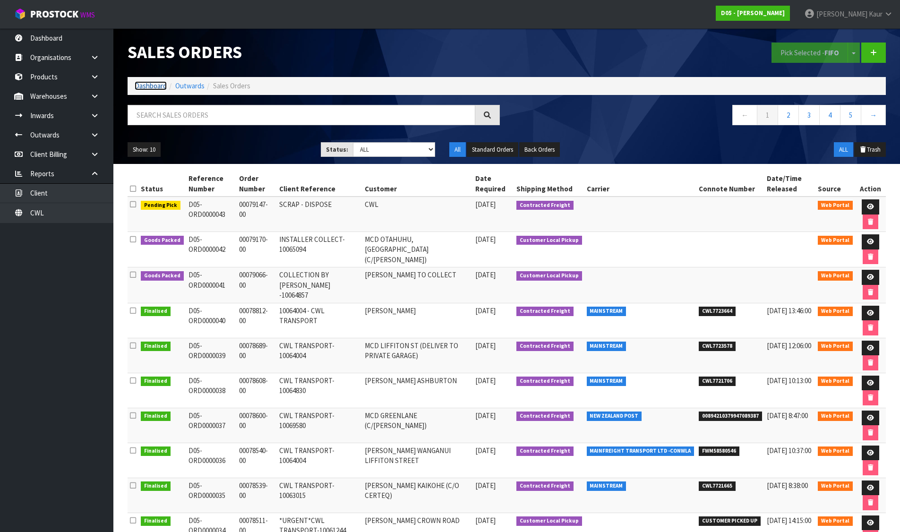
click at [153, 85] on link "Dashboard" at bounding box center [151, 85] width 32 height 9
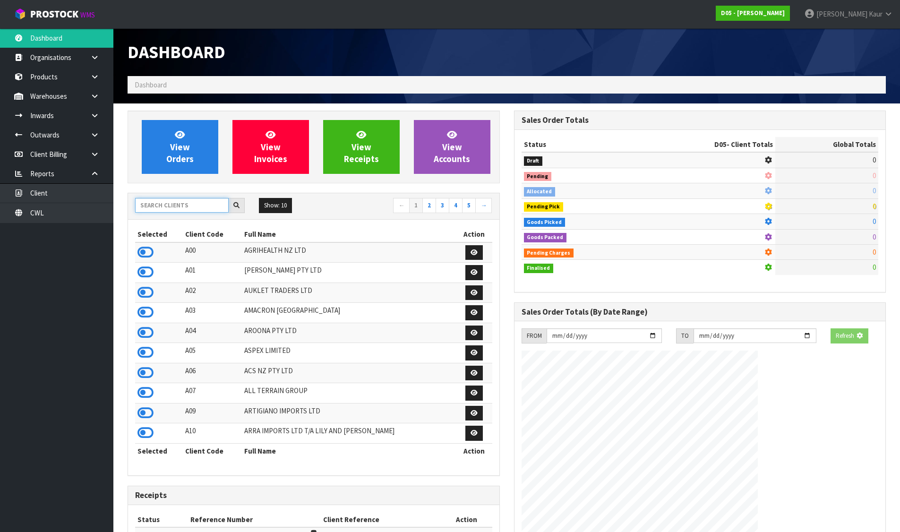
click at [174, 202] on input "text" at bounding box center [182, 205] width 94 height 15
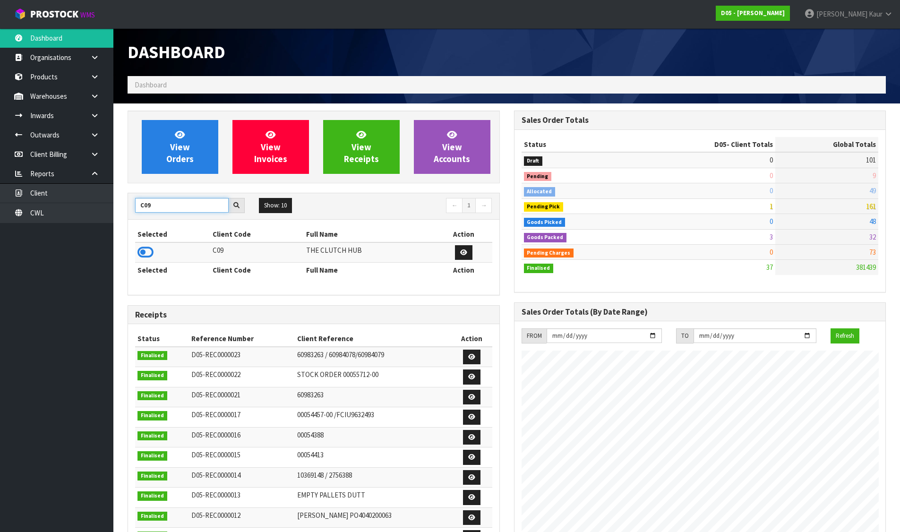
type input "C09"
click at [148, 252] on icon at bounding box center [145, 252] width 16 height 14
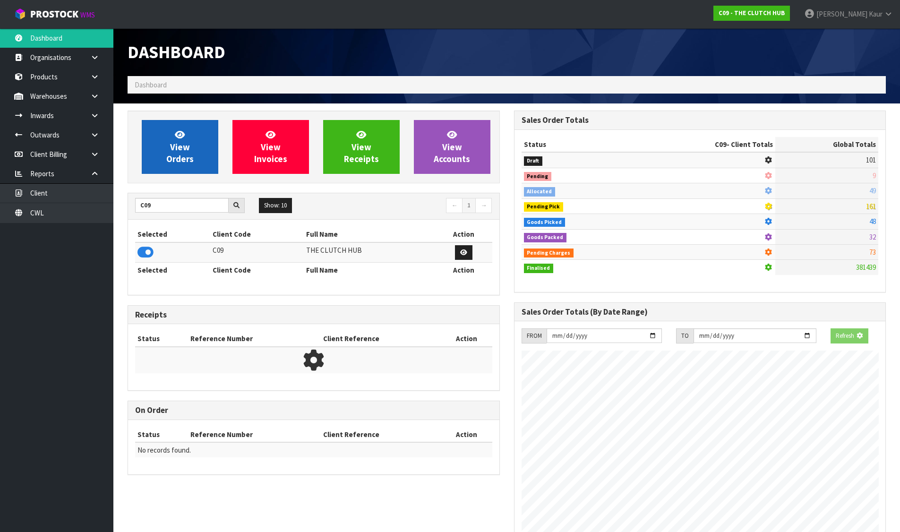
scroll to position [716, 386]
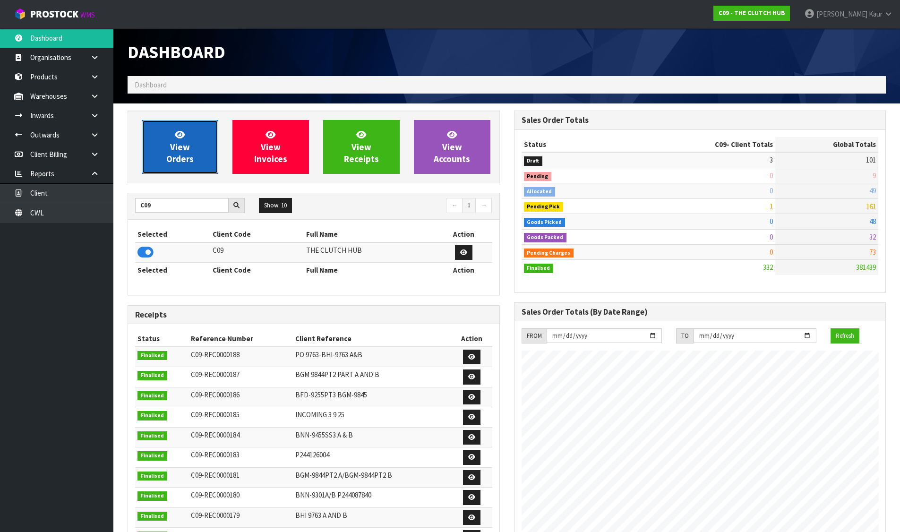
click at [168, 129] on link "View Orders" at bounding box center [180, 147] width 77 height 54
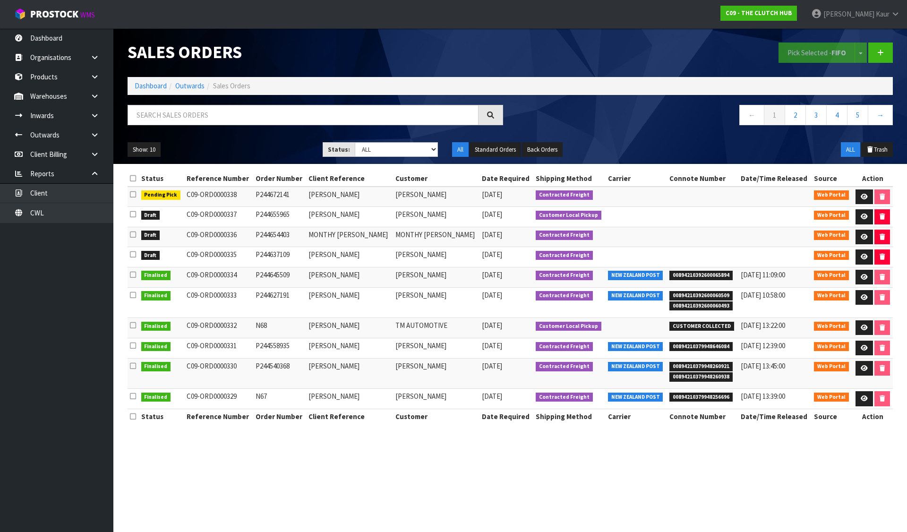
click at [134, 180] on icon at bounding box center [133, 178] width 6 height 7
click at [796, 55] on button "Pick Selected - FIFO" at bounding box center [817, 53] width 77 height 20
click at [143, 88] on link "Dashboard" at bounding box center [151, 85] width 32 height 9
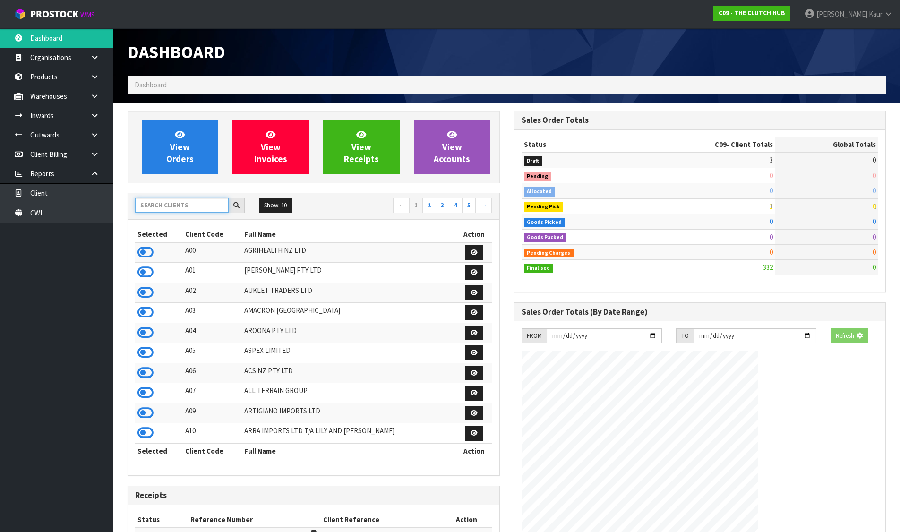
click at [206, 207] on input "text" at bounding box center [182, 205] width 94 height 15
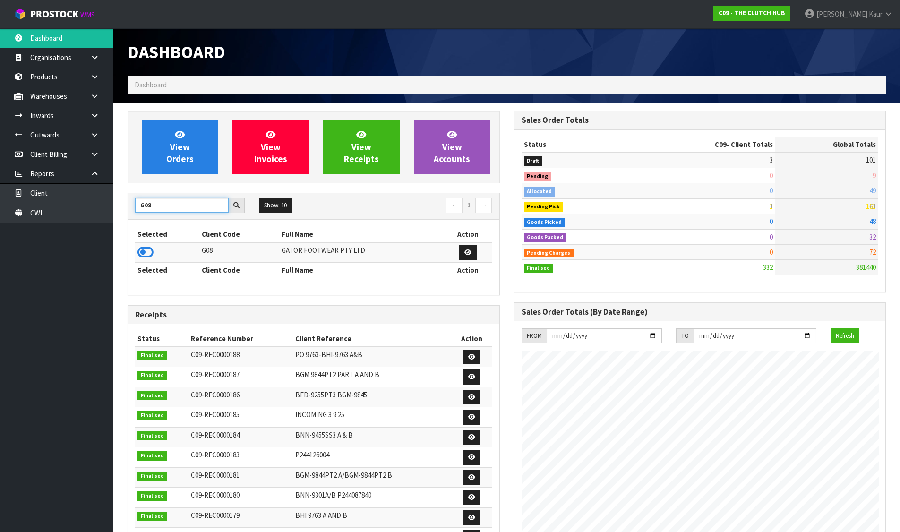
type input "G08"
click at [139, 247] on icon at bounding box center [145, 252] width 16 height 14
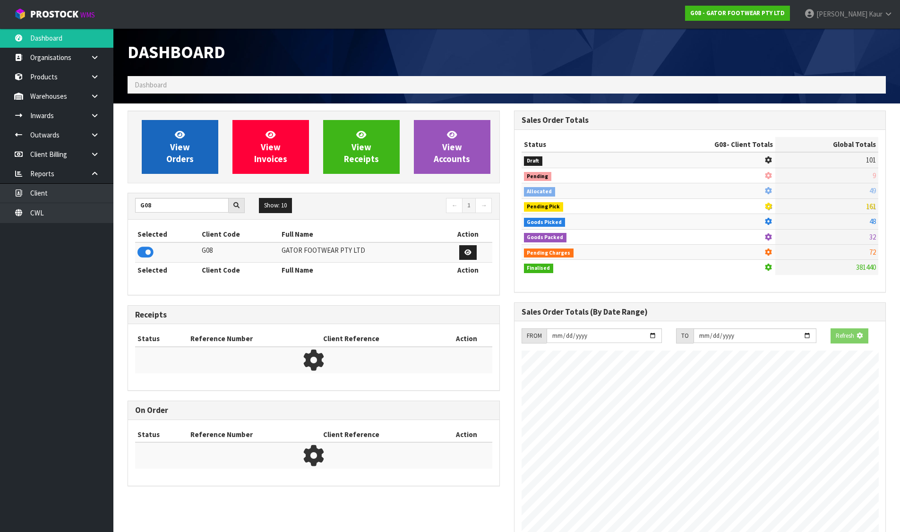
scroll to position [589, 386]
click at [184, 150] on span "View Orders" at bounding box center [179, 146] width 27 height 35
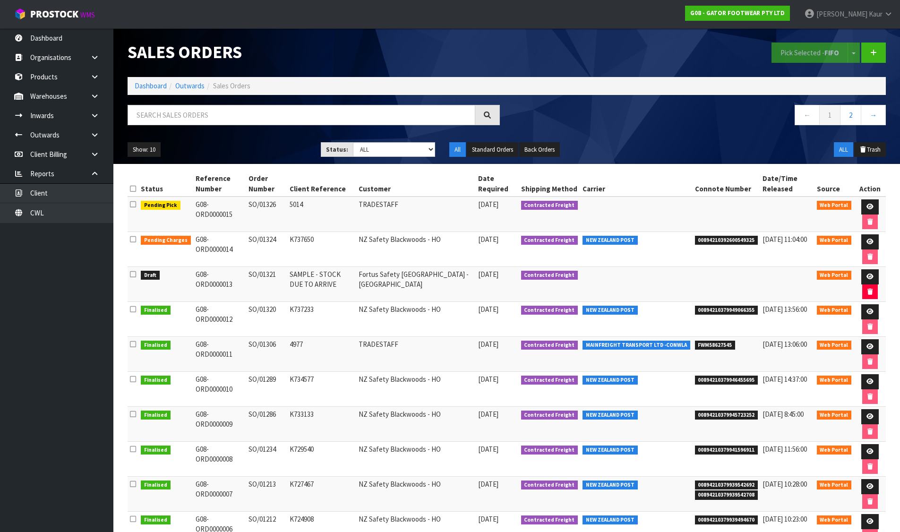
click at [132, 275] on icon at bounding box center [133, 274] width 6 height 7
click at [0, 0] on input "checkbox" at bounding box center [0, 0] width 0 height 0
click at [784, 50] on button "Pick Selected - FIFO" at bounding box center [809, 53] width 77 height 20
click at [131, 276] on icon at bounding box center [133, 274] width 6 height 7
click at [0, 0] on input "checkbox" at bounding box center [0, 0] width 0 height 0
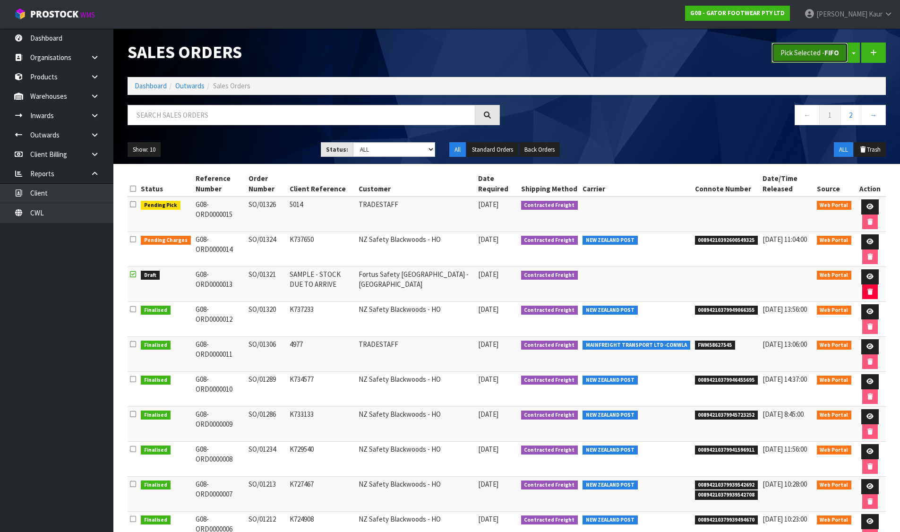
click at [796, 43] on button "Pick Selected - FIFO" at bounding box center [809, 53] width 77 height 20
click at [163, 88] on link "Dashboard" at bounding box center [151, 85] width 32 height 9
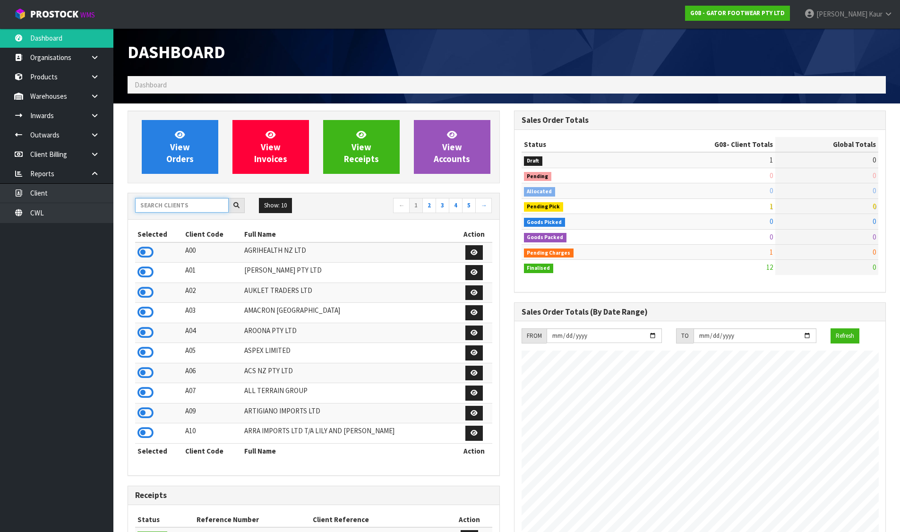
click at [210, 211] on input "text" at bounding box center [182, 205] width 94 height 15
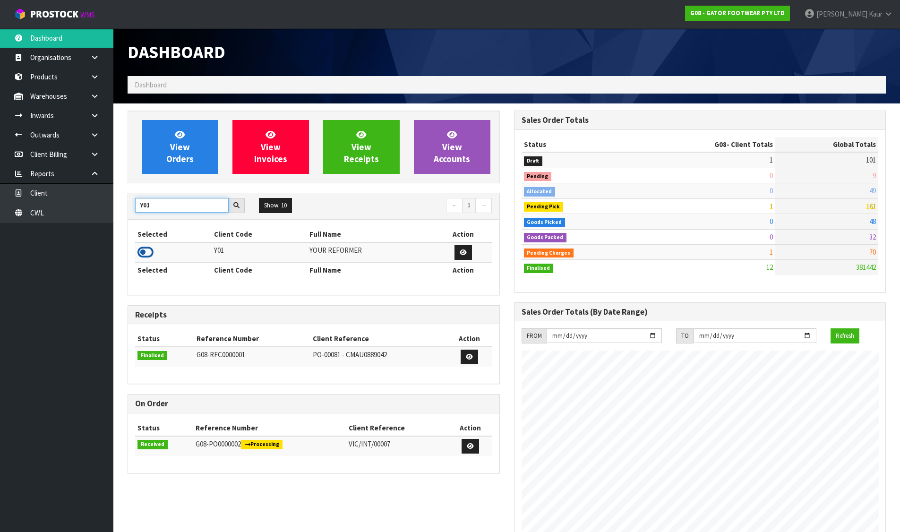
type input "Y01"
click at [146, 249] on icon at bounding box center [145, 252] width 16 height 14
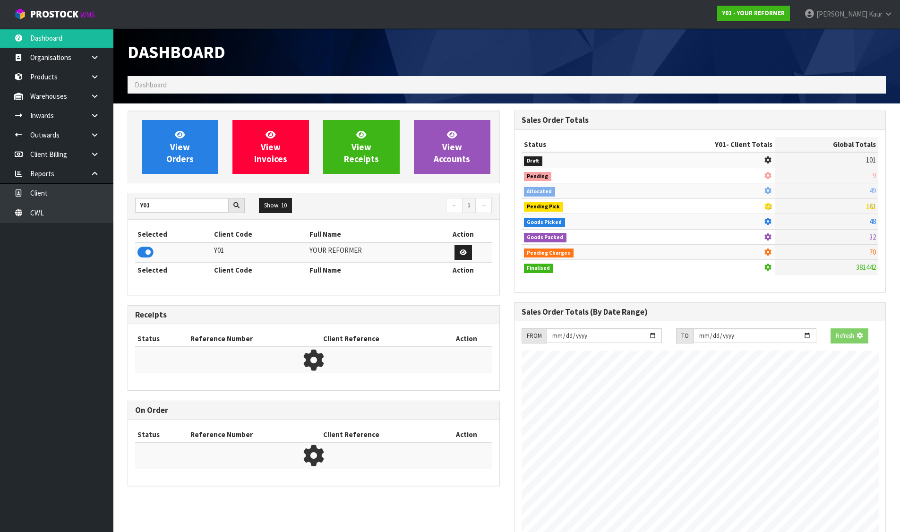
scroll to position [589, 386]
click at [161, 188] on div "View Orders View Invoices View Receipts View Accounts Y01 Show: 10 5 10 25 50 ←…" at bounding box center [313, 303] width 386 height 385
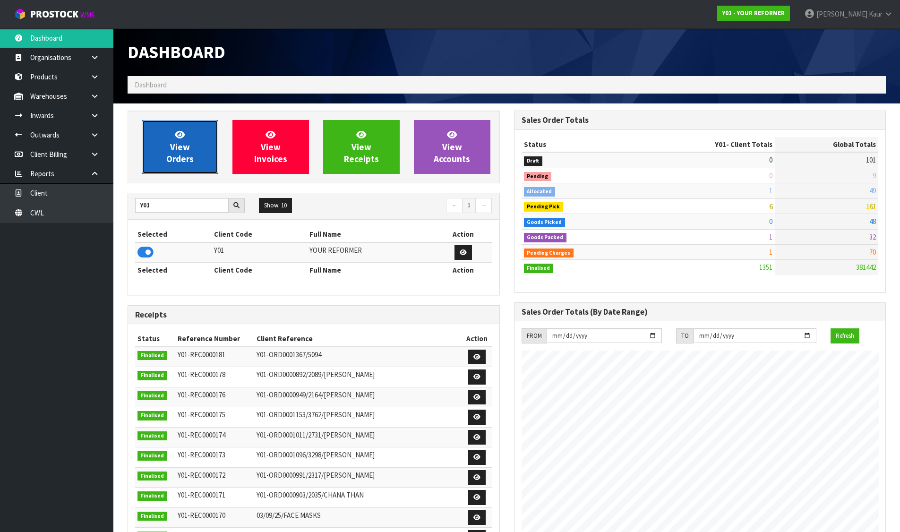
scroll to position [716, 386]
click at [164, 166] on link "View Orders" at bounding box center [180, 147] width 77 height 54
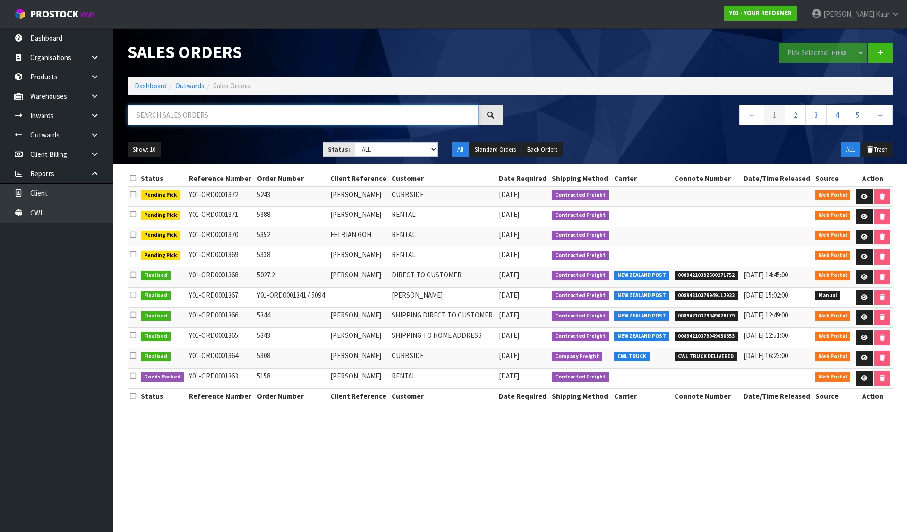
click at [274, 121] on input "text" at bounding box center [303, 115] width 351 height 20
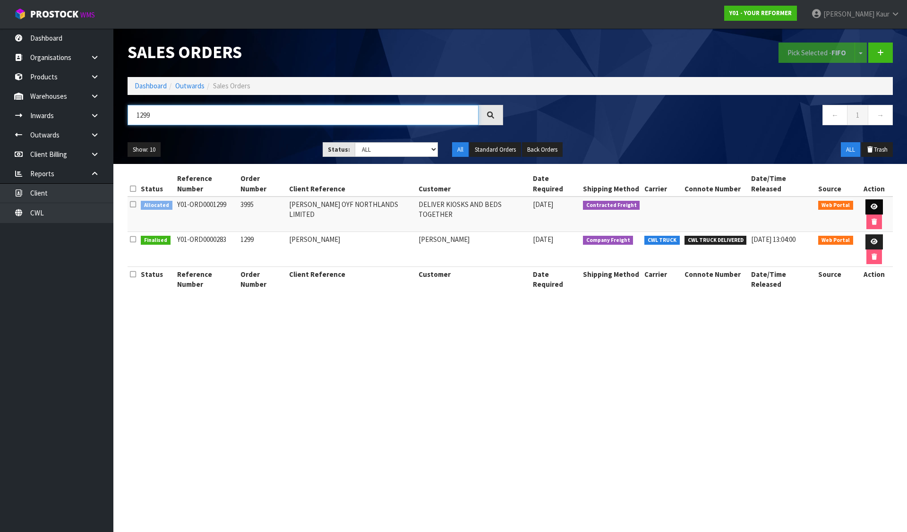
type input "1299"
click at [865, 199] on link at bounding box center [873, 206] width 17 height 15
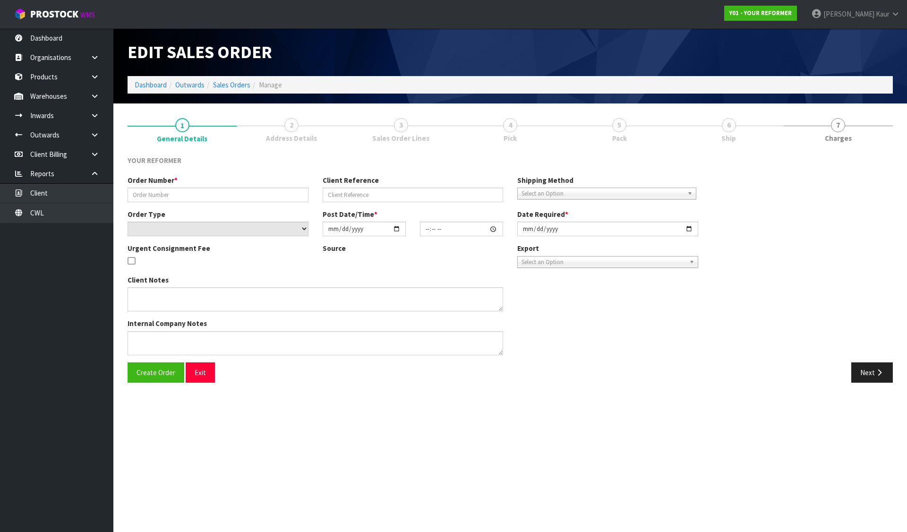
type input "3995"
type input "WILLIAM COLE OYF NORTHLANDS LIMITED"
select select "number:0"
type input "2025-08-13"
type input "21:36:00.000"
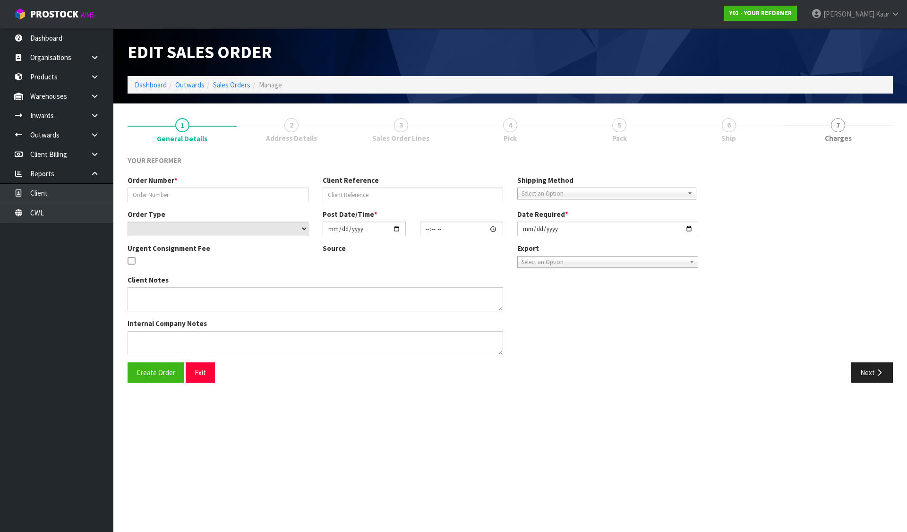
type input "2025-09-08"
type textarea "REFORMERS TO ARRIVE TO NZ 7/SEP BEFORE 8AM OR AFTER 6PM (THURS, FRI AND SAT IS …"
type textarea "FREIGHT QUOTE WILL BE AS FOLLOWS. AKL / CHH FREIGHT CHARGE: $1083.72 + HIAB CHA…"
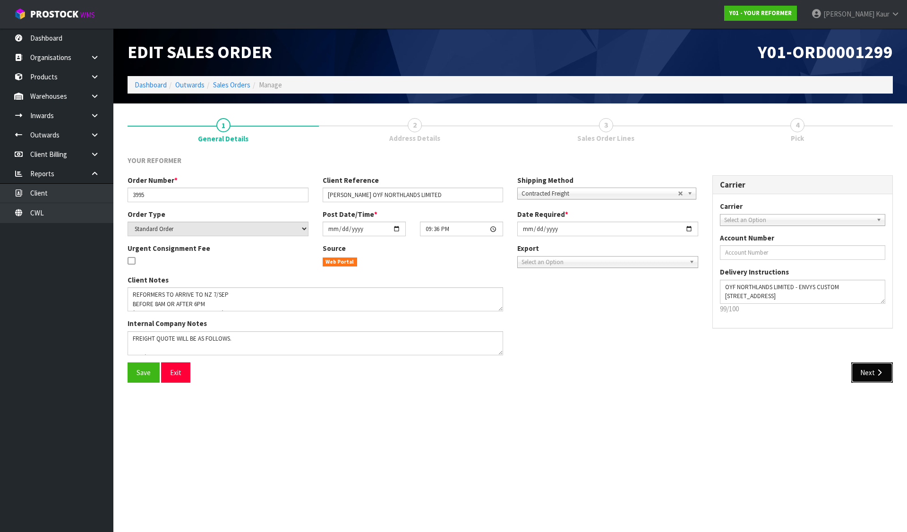
click at [868, 378] on button "Next" at bounding box center [872, 372] width 42 height 20
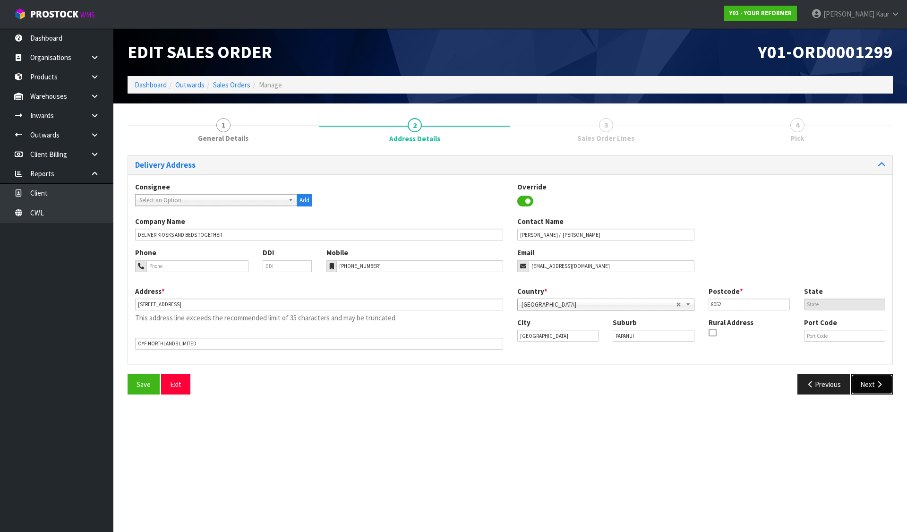
click at [873, 380] on button "Next" at bounding box center [872, 384] width 42 height 20
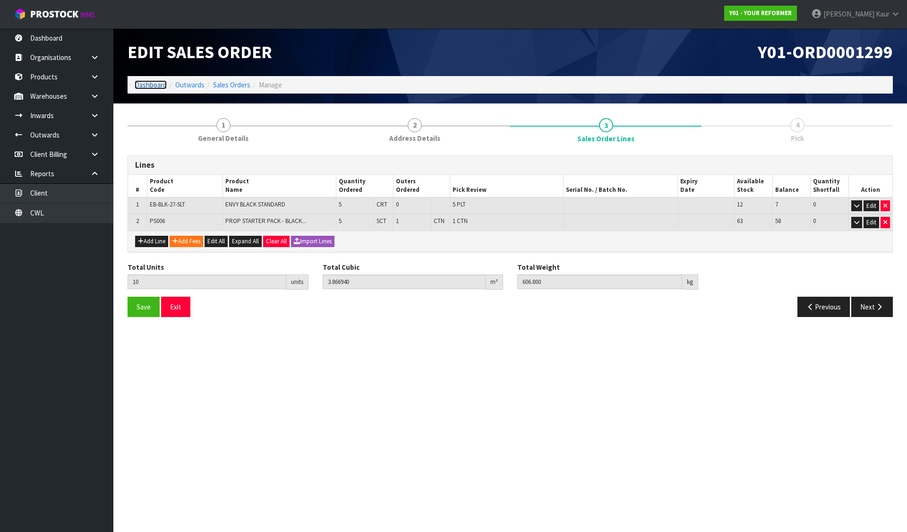
click at [149, 87] on link "Dashboard" at bounding box center [151, 84] width 32 height 9
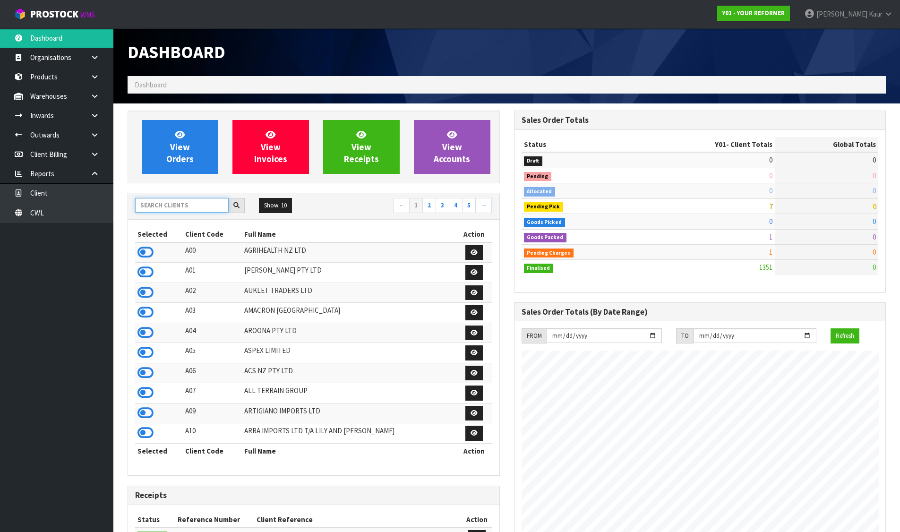
click at [188, 208] on input "text" at bounding box center [182, 205] width 94 height 15
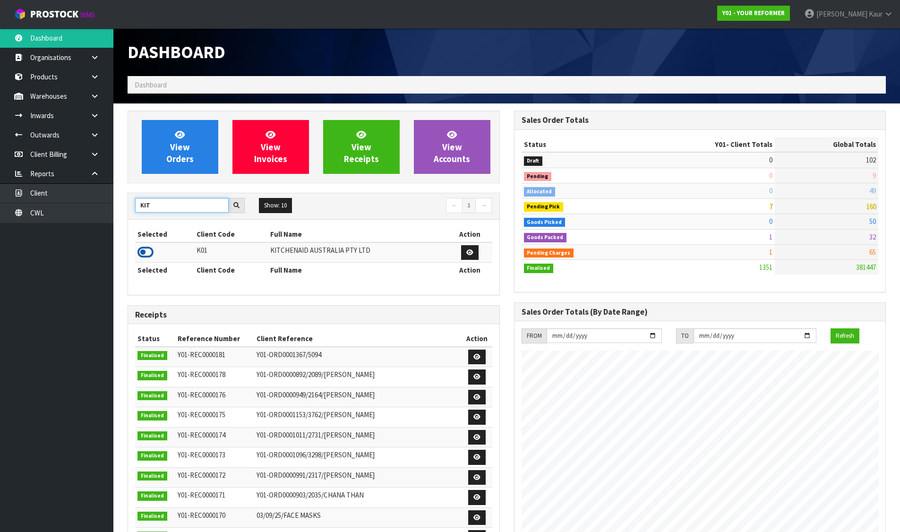
type input "KIT"
click at [139, 251] on icon at bounding box center [145, 252] width 16 height 14
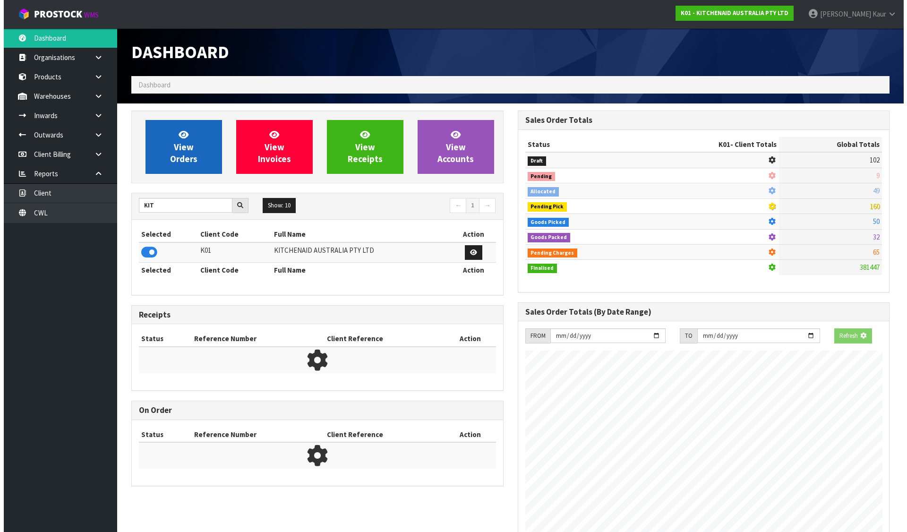
scroll to position [471804, 472007]
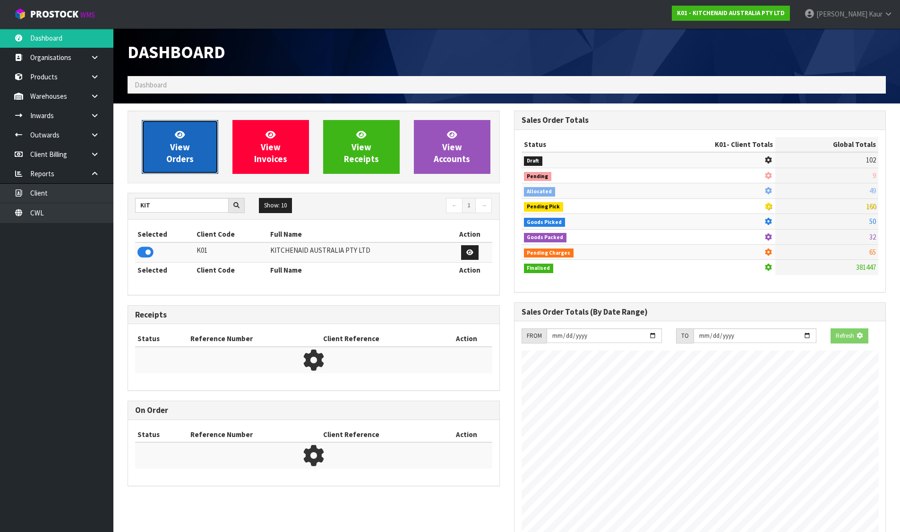
click at [169, 161] on span "View Orders" at bounding box center [179, 146] width 27 height 35
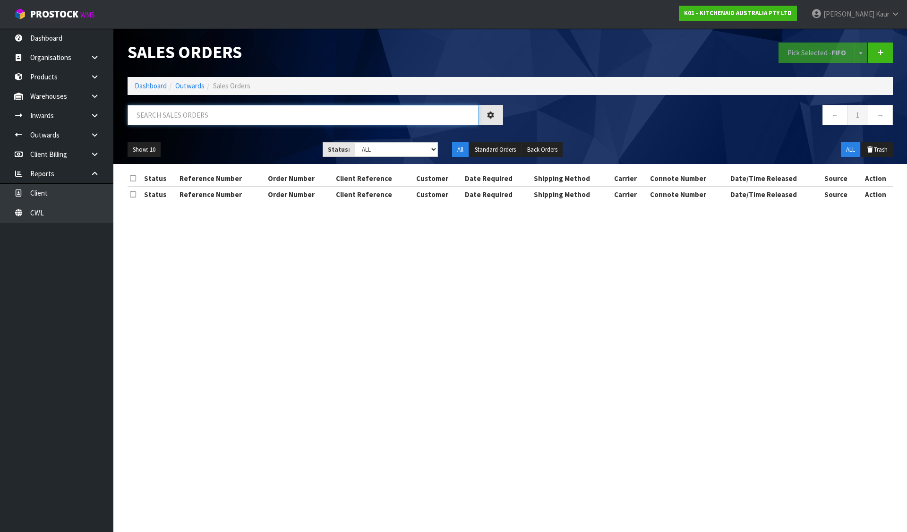
click at [231, 115] on input "text" at bounding box center [303, 115] width 351 height 20
type input "2170"
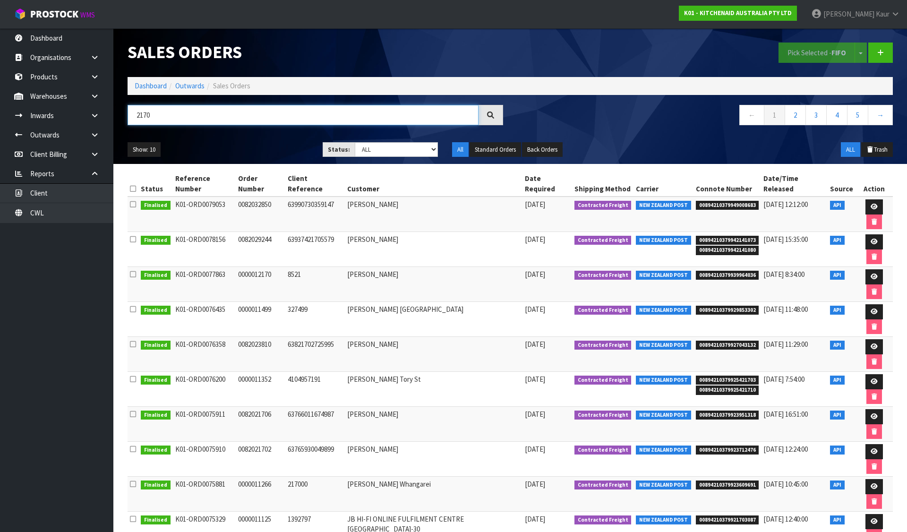
click at [239, 115] on input "2170" at bounding box center [303, 115] width 351 height 20
click at [102, 110] on link at bounding box center [98, 115] width 30 height 19
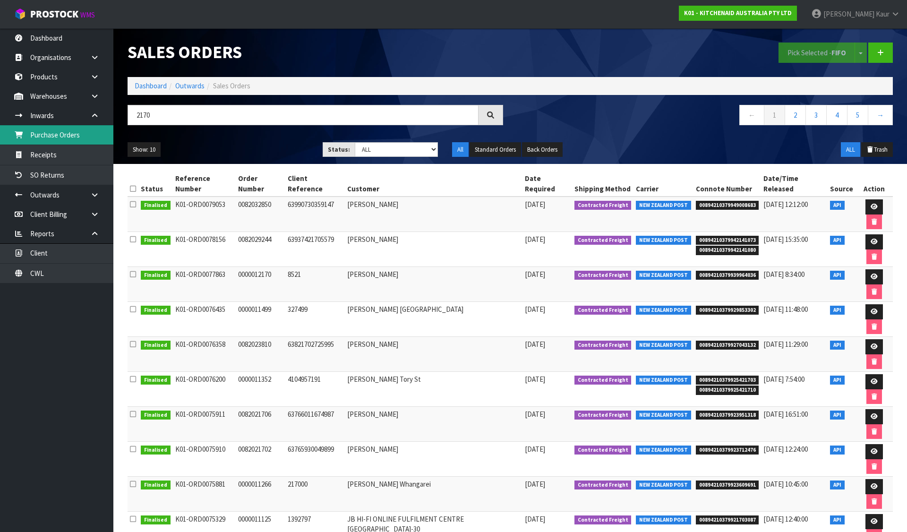
click at [69, 139] on link "Purchase Orders" at bounding box center [56, 134] width 113 height 19
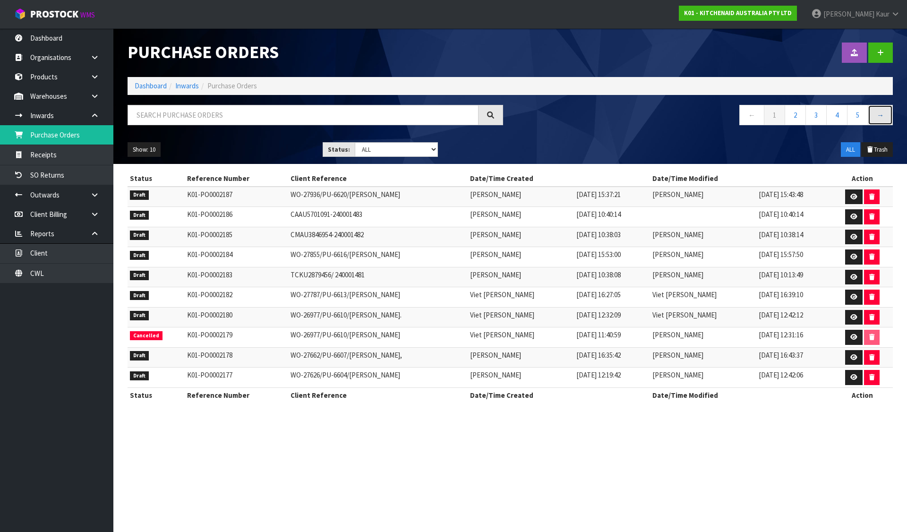
click at [884, 117] on link "→" at bounding box center [880, 115] width 25 height 20
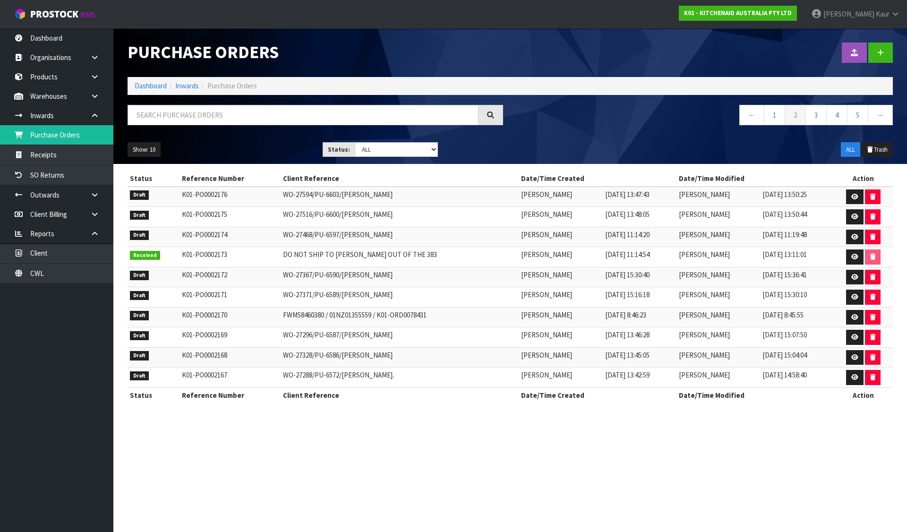
click at [297, 316] on td "FWM58460380 / 01NZ01355559 / K01-ORD0078431" at bounding box center [400, 317] width 239 height 20
copy td "FWM58460380"
